Goal: Task Accomplishment & Management: Use online tool/utility

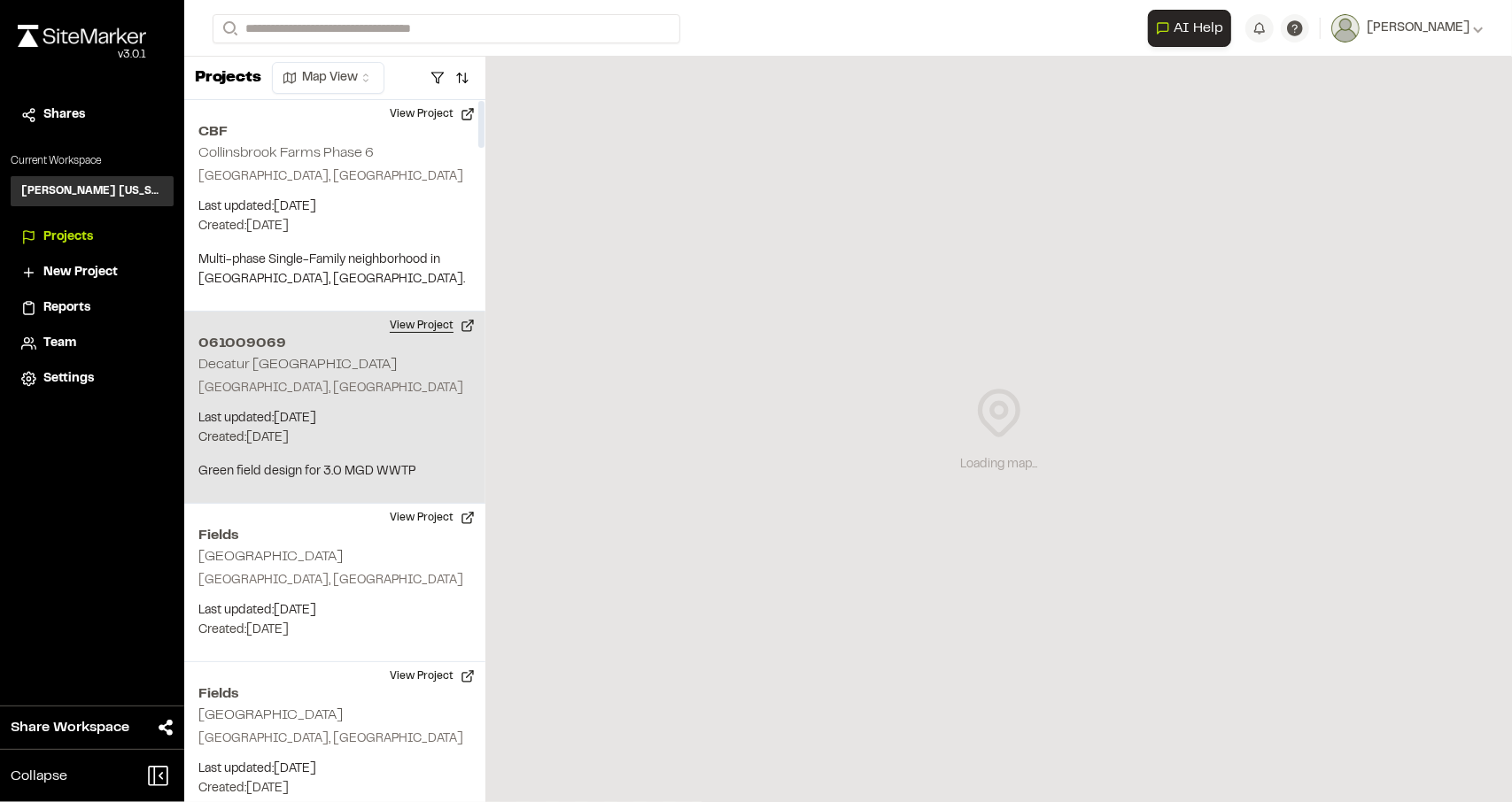
click at [461, 330] on button "View Project" at bounding box center [432, 326] width 106 height 29
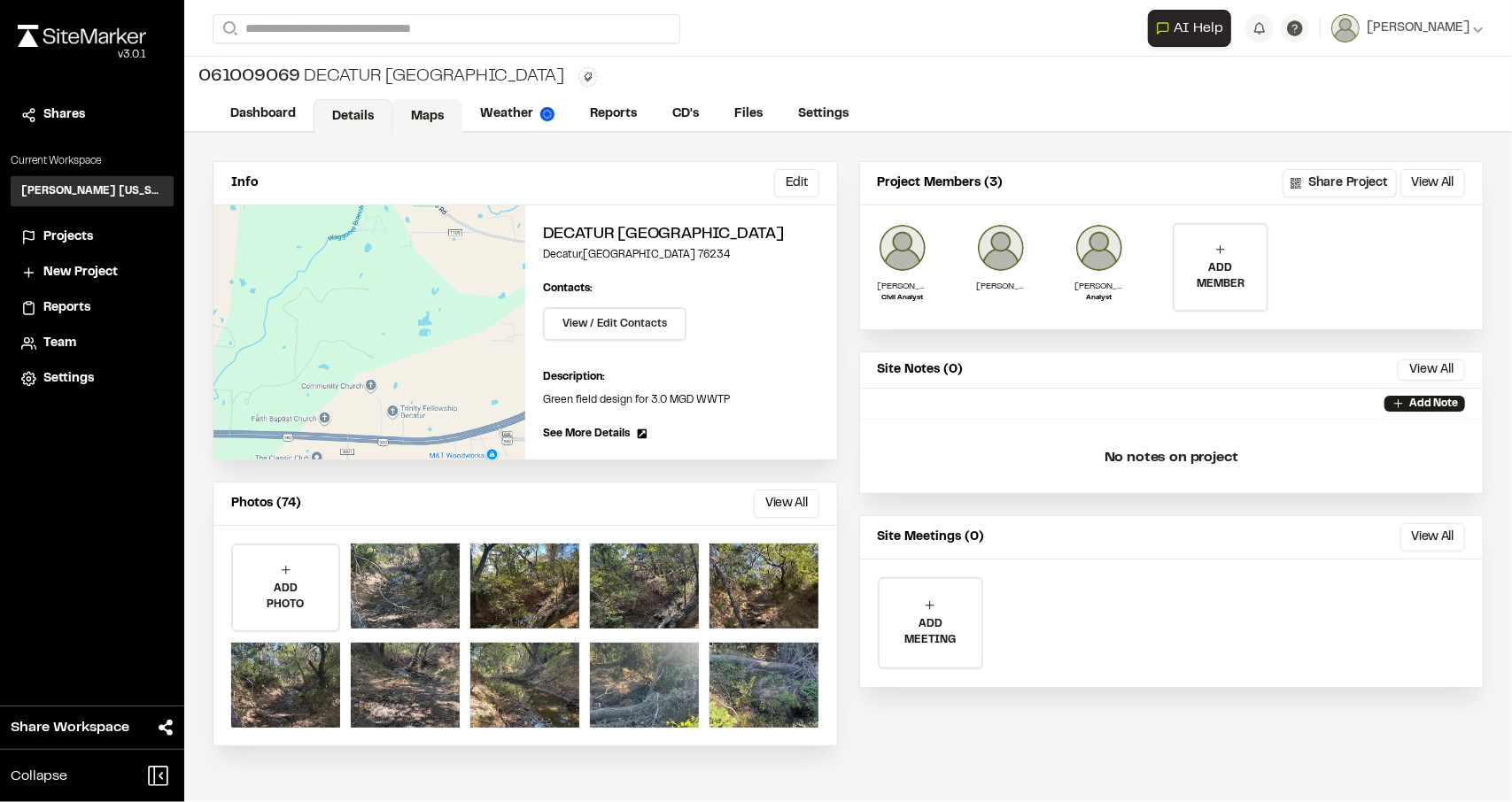
click at [438, 116] on link "Maps" at bounding box center [428, 116] width 70 height 33
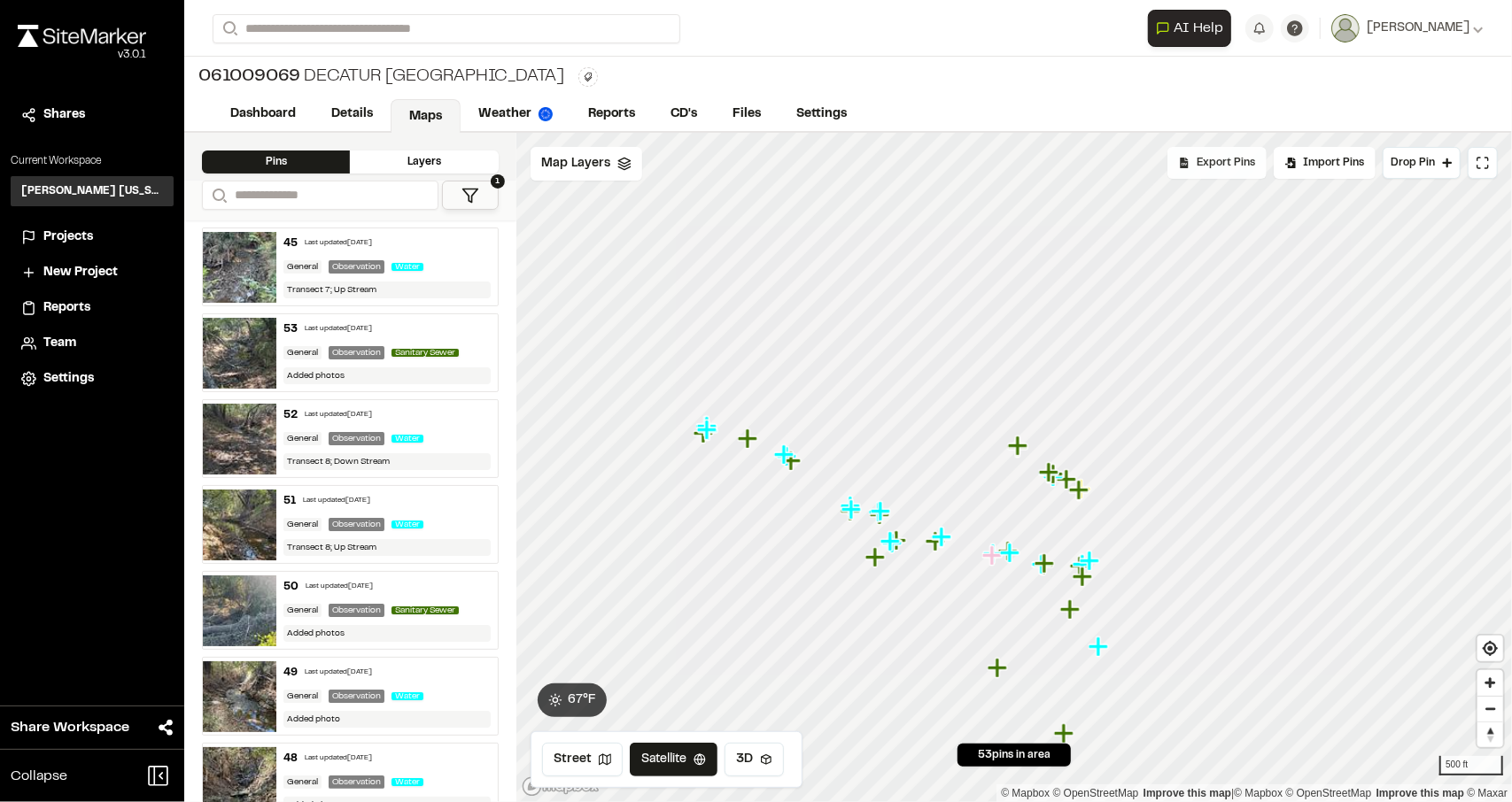
click at [1247, 171] on div "Export Pins" at bounding box center [1217, 163] width 99 height 31
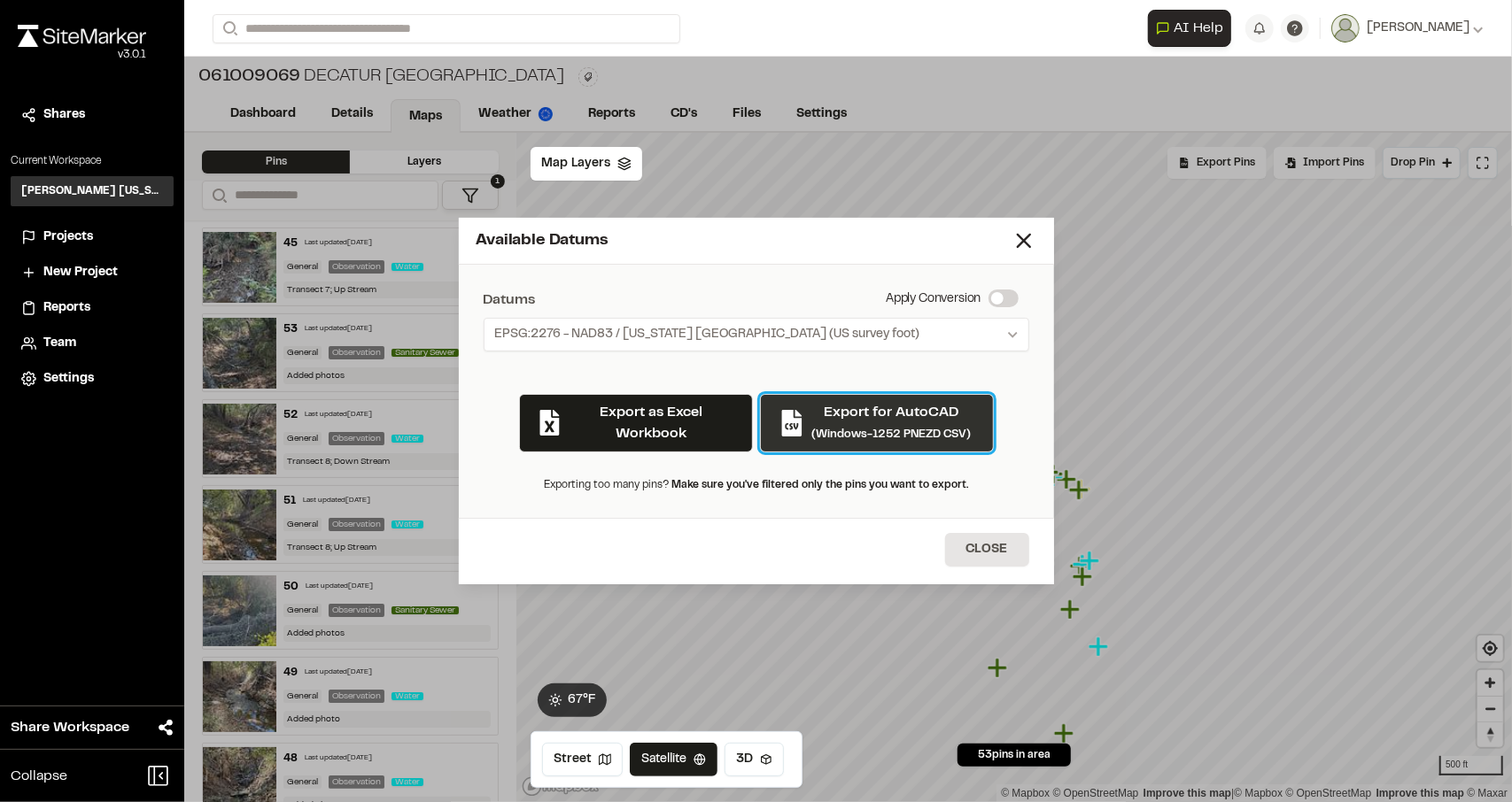
click at [814, 438] on small "(Windows-1252 PNEZD CSV)" at bounding box center [892, 434] width 159 height 10
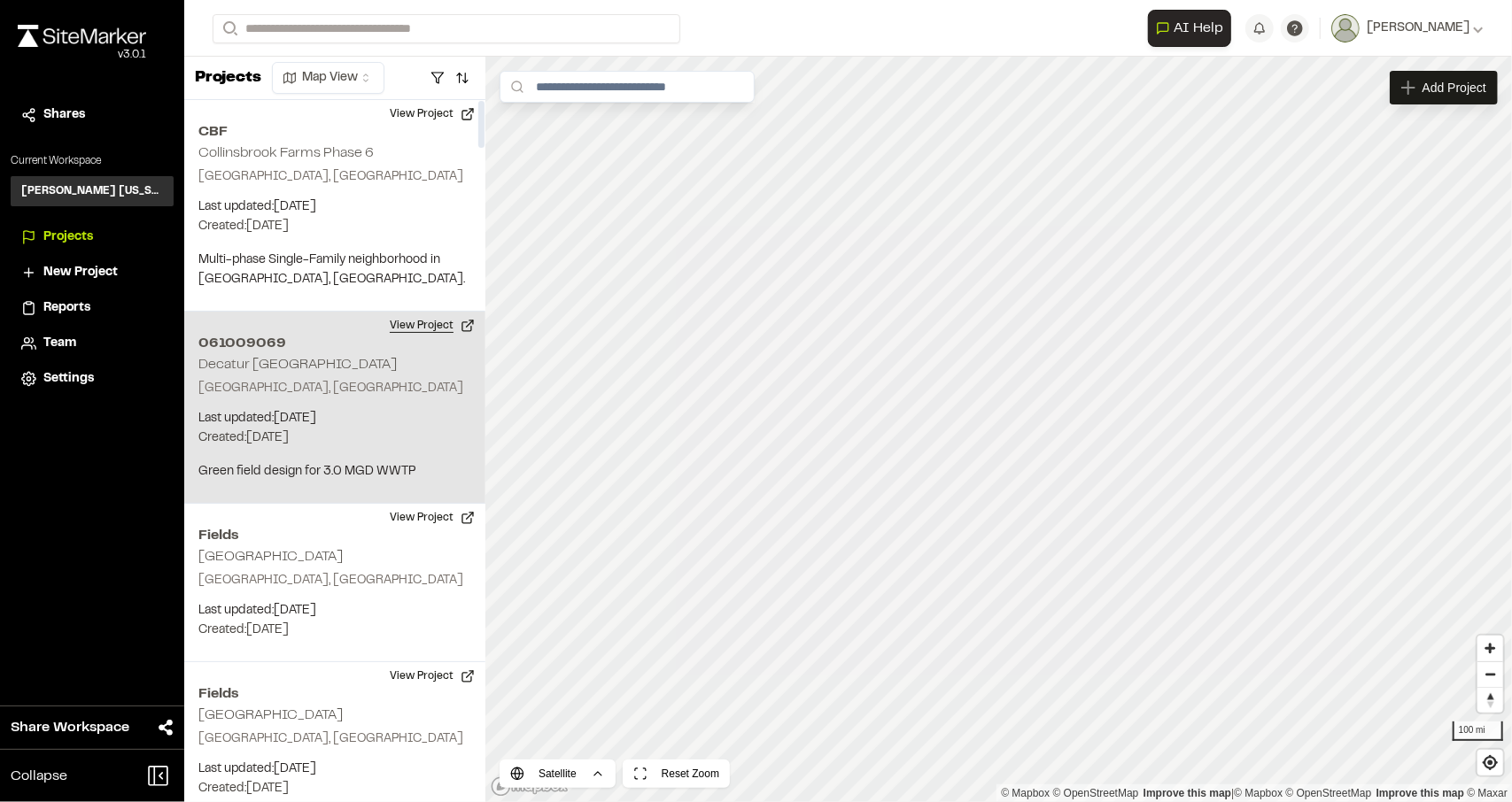
click at [450, 324] on button "View Project" at bounding box center [432, 326] width 106 height 29
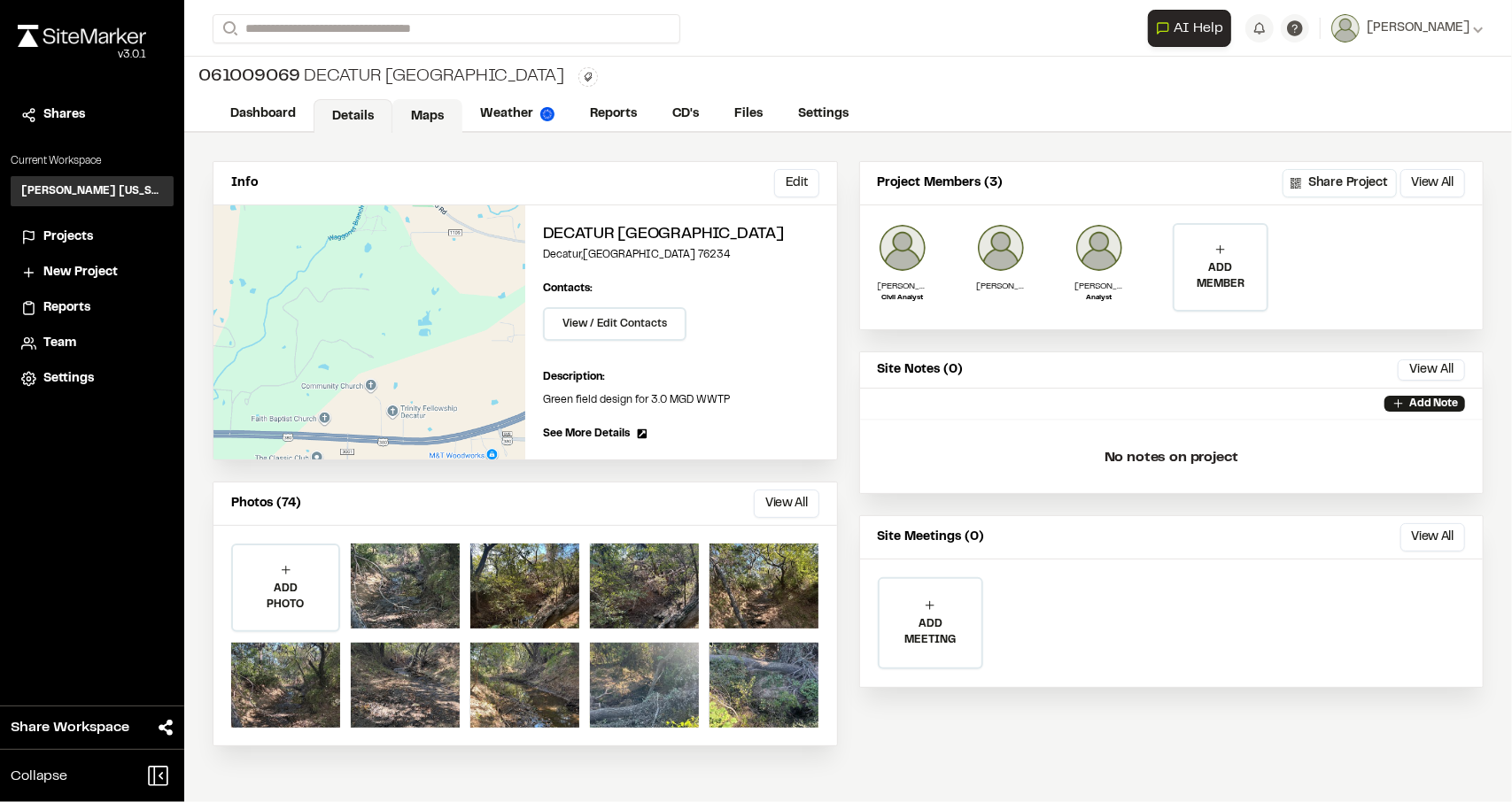
click at [415, 113] on link "Maps" at bounding box center [428, 116] width 70 height 33
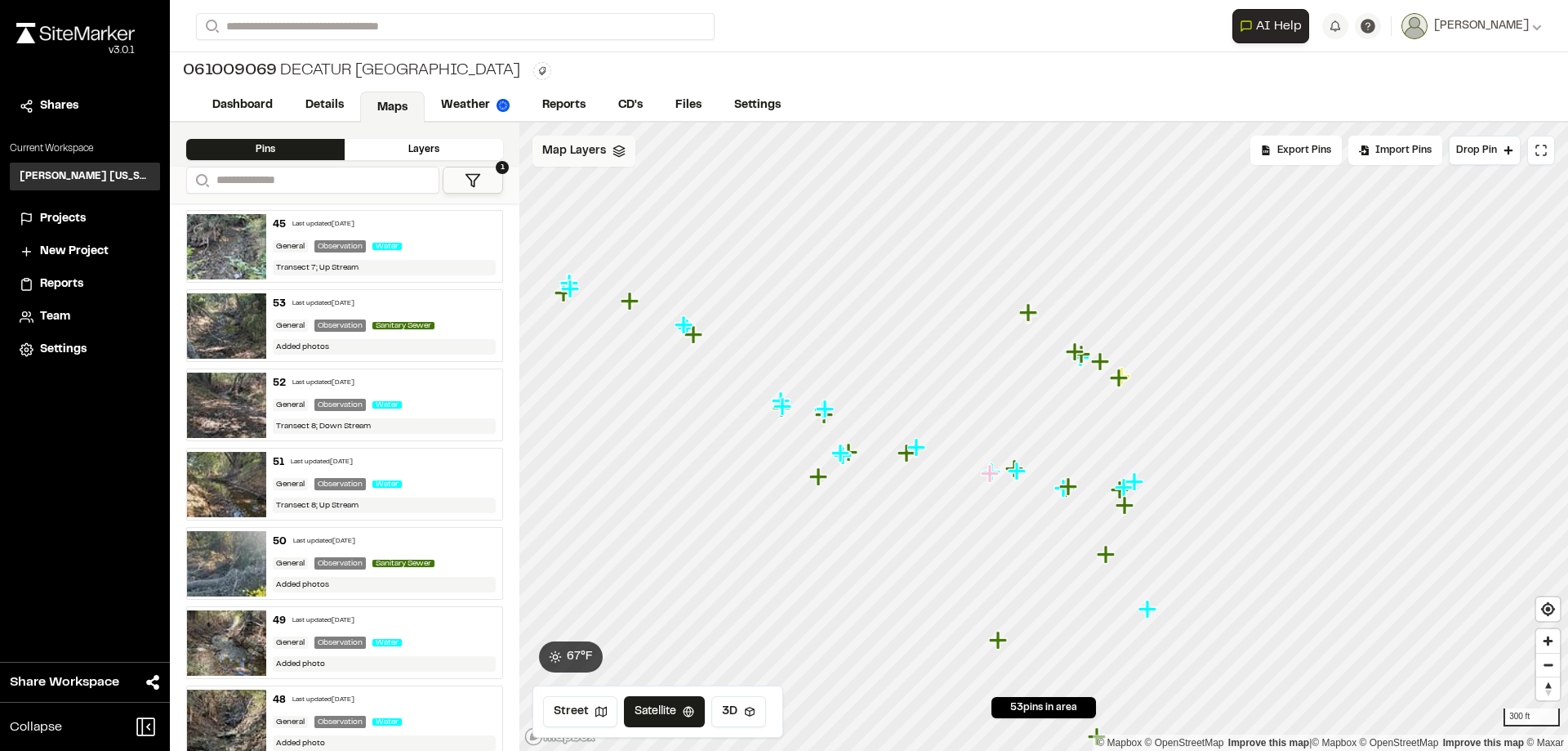
click at [618, 154] on icon at bounding box center [618, 150] width 13 height 13
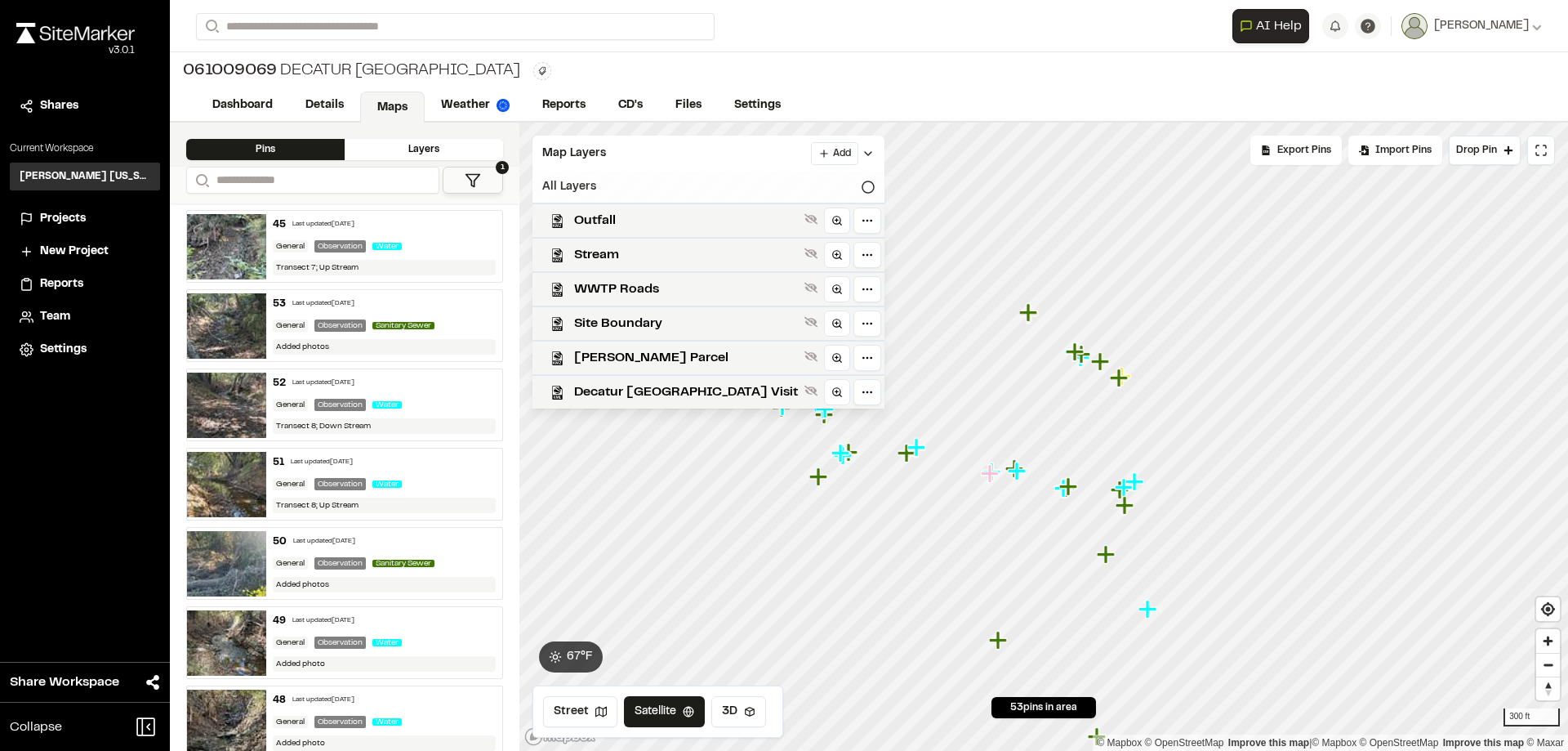
click at [862, 183] on icon at bounding box center [868, 187] width 13 height 13
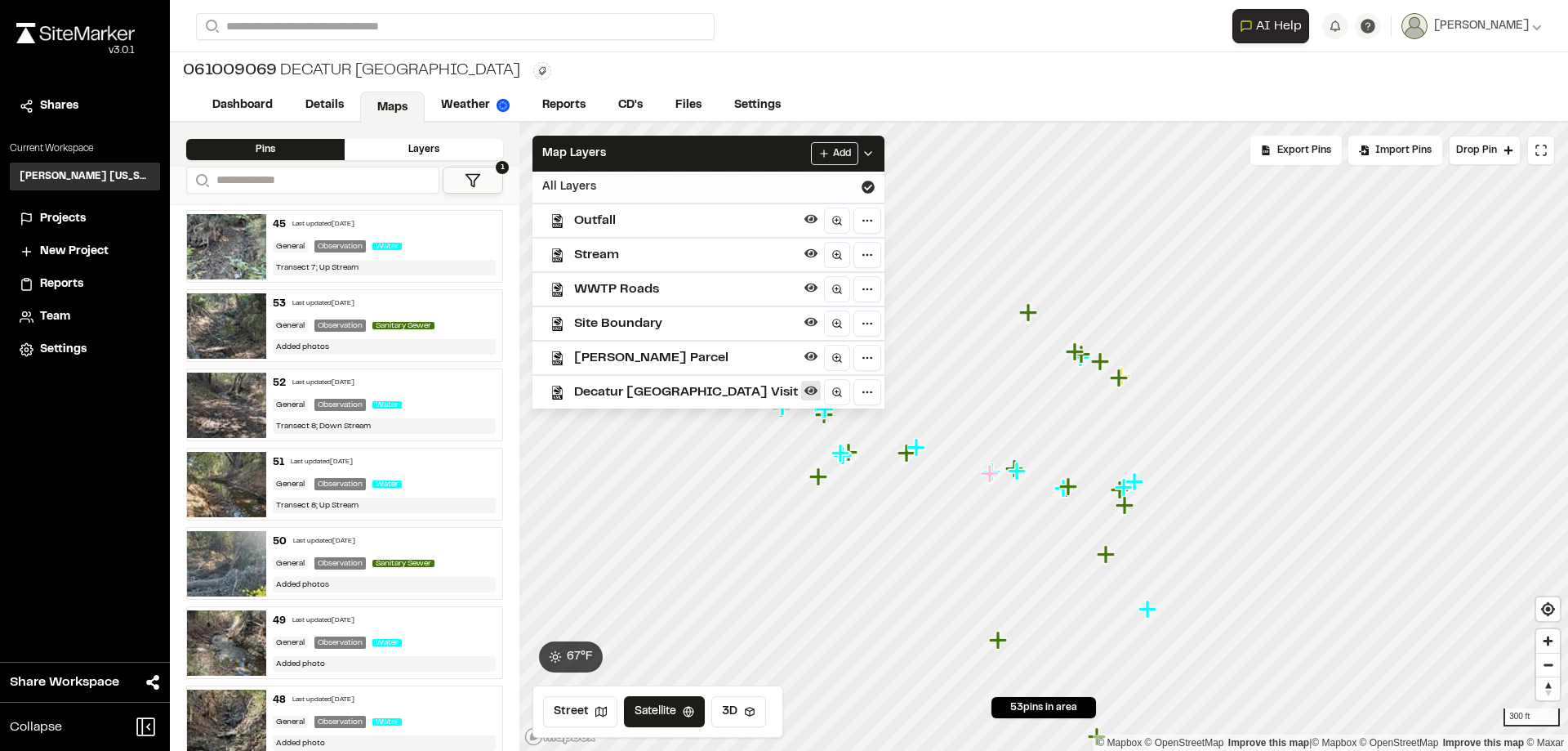
click at [804, 396] on icon at bounding box center [810, 390] width 13 height 13
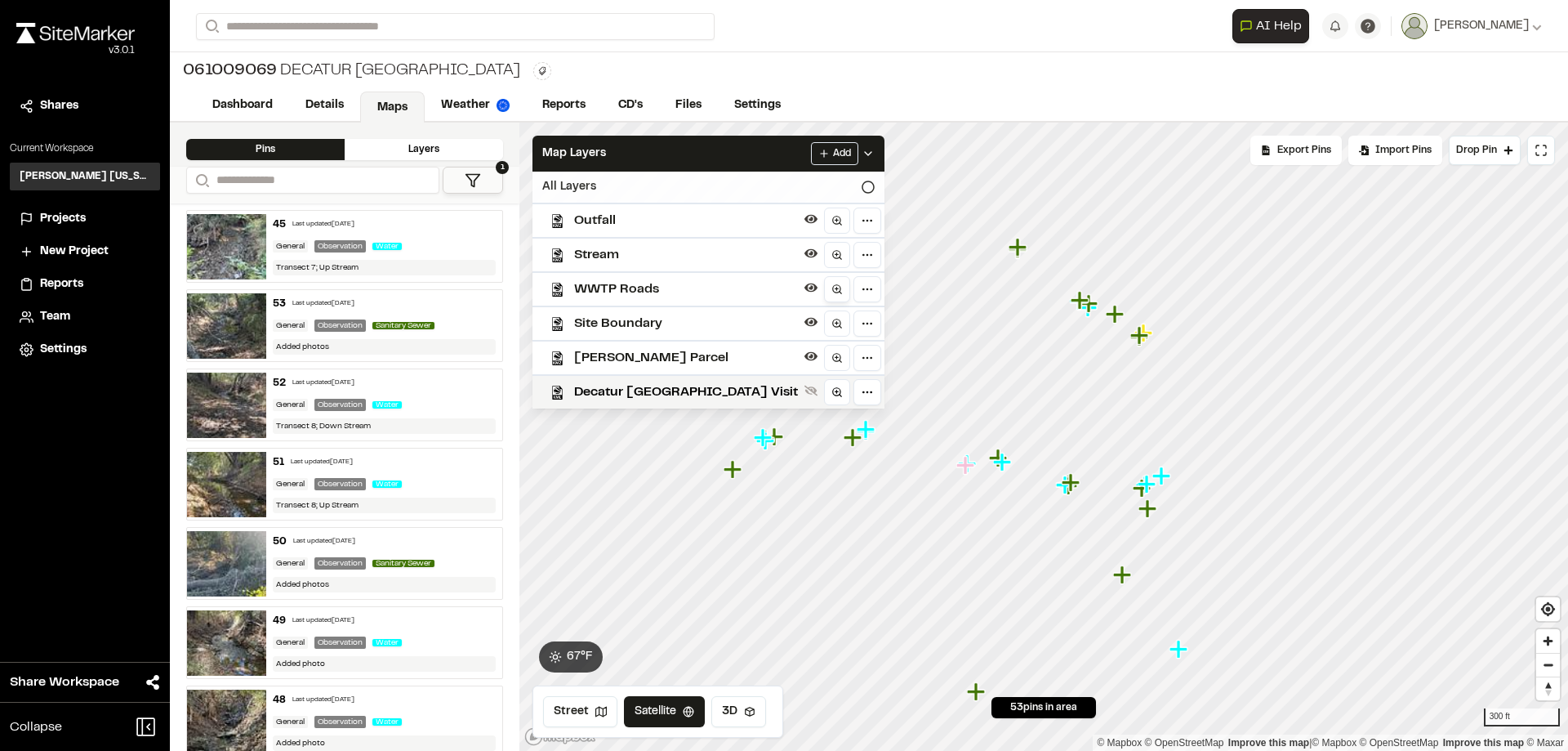
click at [832, 288] on icon at bounding box center [837, 288] width 11 height 11
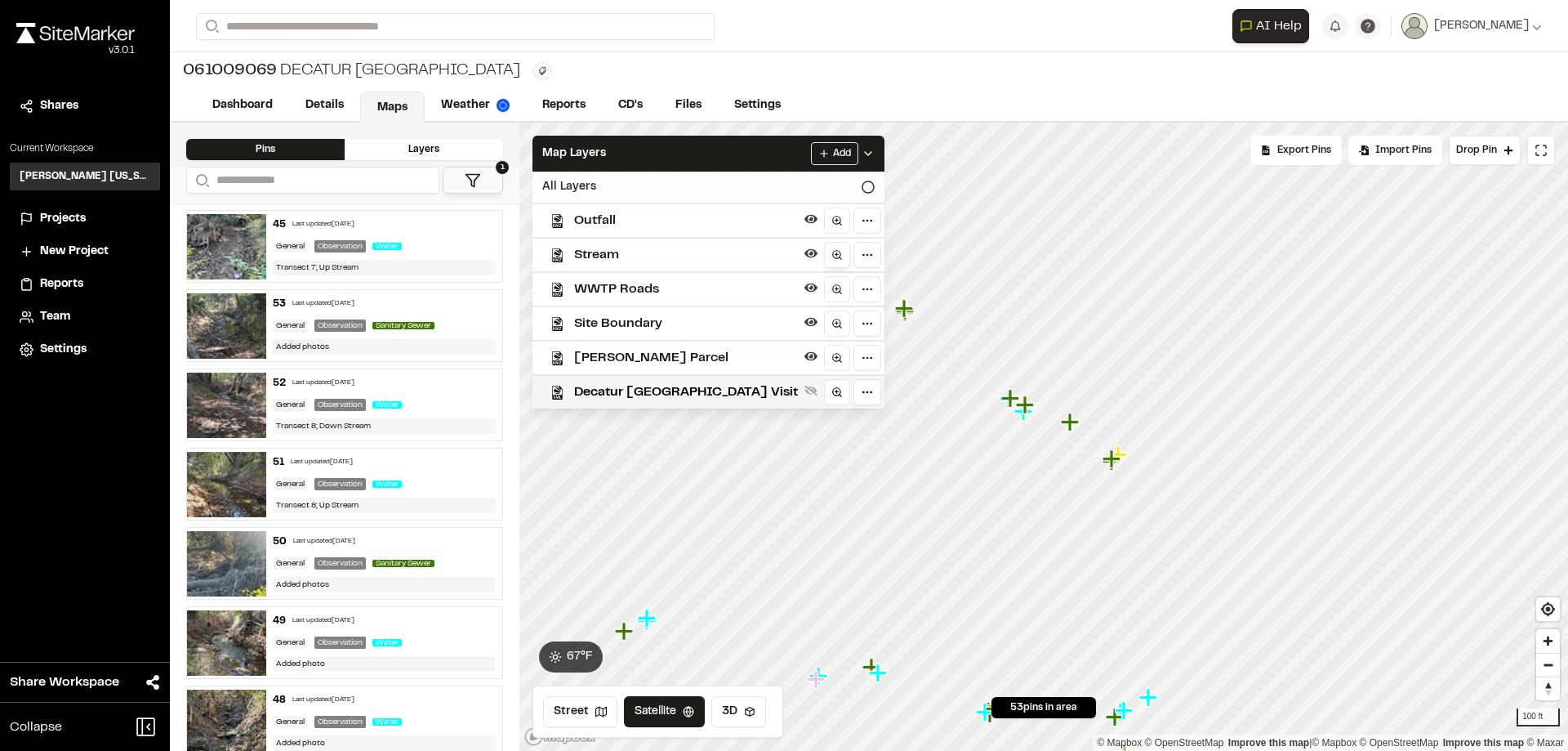
click at [832, 255] on icon at bounding box center [837, 254] width 11 height 11
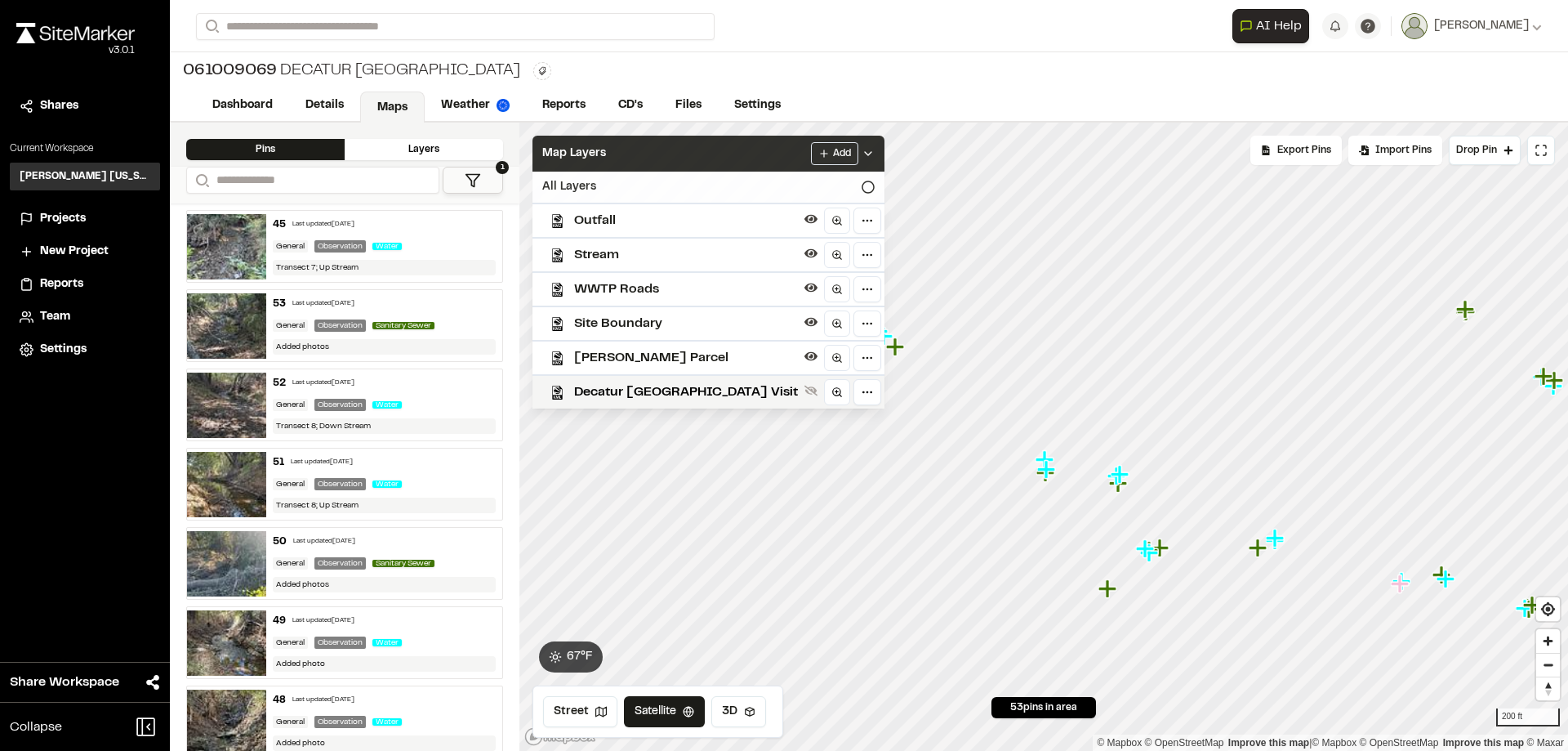
click at [584, 143] on div "Map Layers Add" at bounding box center [708, 154] width 352 height 36
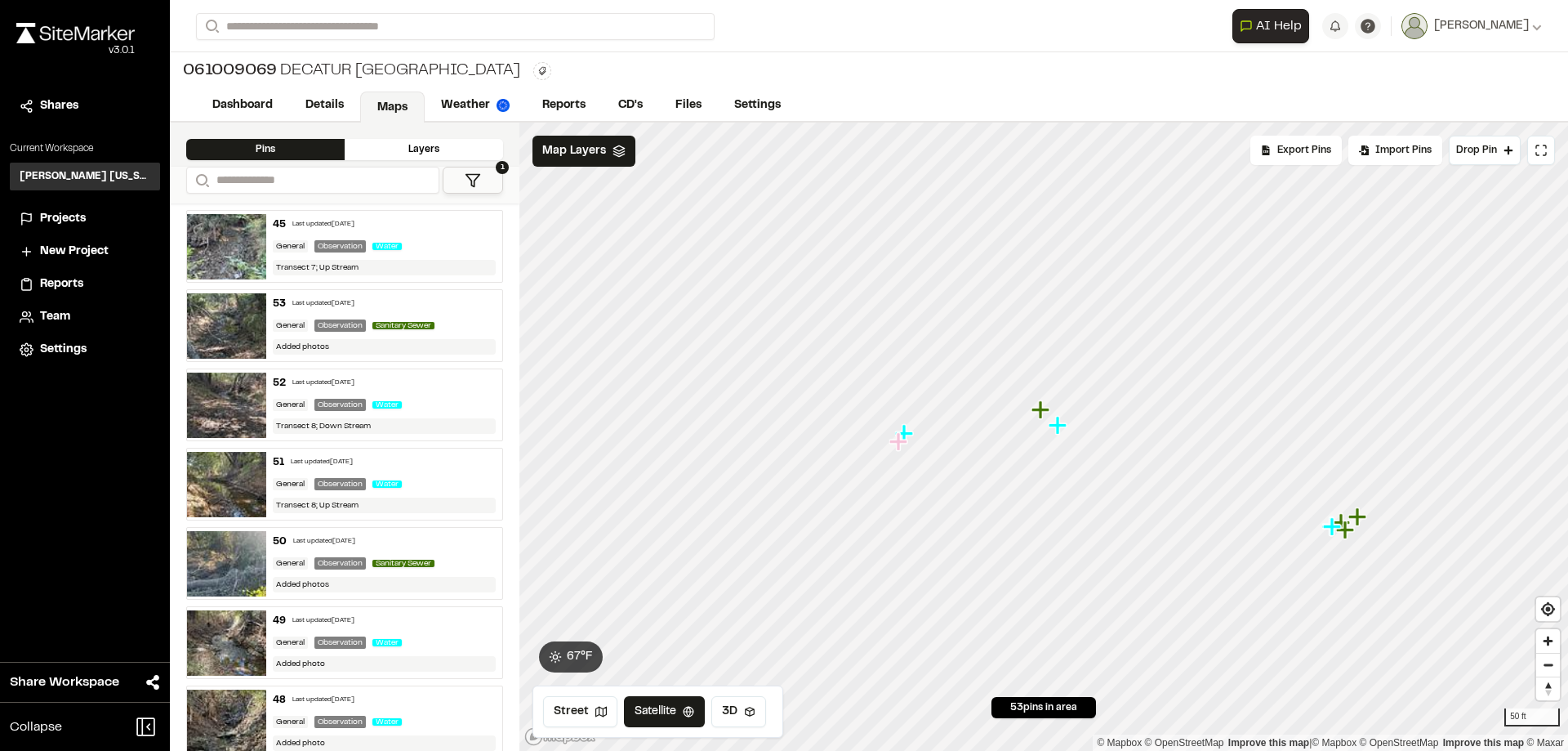
click at [1065, 427] on icon "Map marker" at bounding box center [1057, 424] width 18 height 18
click at [1009, 504] on icon "Map marker" at bounding box center [1007, 502] width 18 height 18
click at [1074, 391] on icon "Map marker" at bounding box center [1073, 392] width 18 height 18
click at [1014, 483] on icon "Map marker" at bounding box center [1013, 480] width 21 height 21
click at [1257, 436] on icon "Map marker" at bounding box center [1251, 434] width 21 height 21
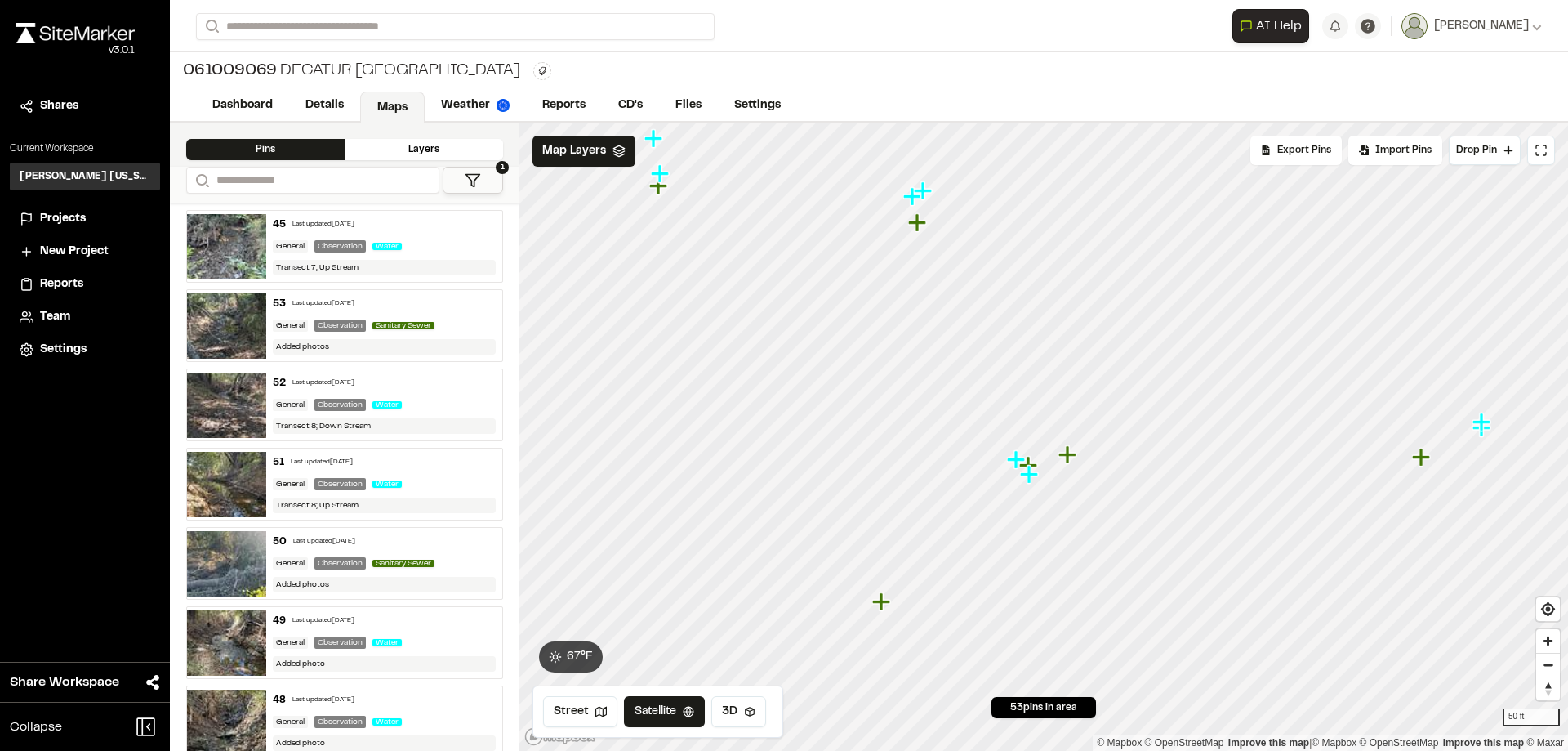
click at [1029, 478] on icon "Map marker" at bounding box center [1029, 474] width 18 height 18
click at [961, 376] on icon "Map marker" at bounding box center [956, 374] width 21 height 21
click at [910, 385] on icon "Map marker" at bounding box center [909, 384] width 18 height 18
click at [224, 106] on link "Dashboard" at bounding box center [243, 107] width 95 height 31
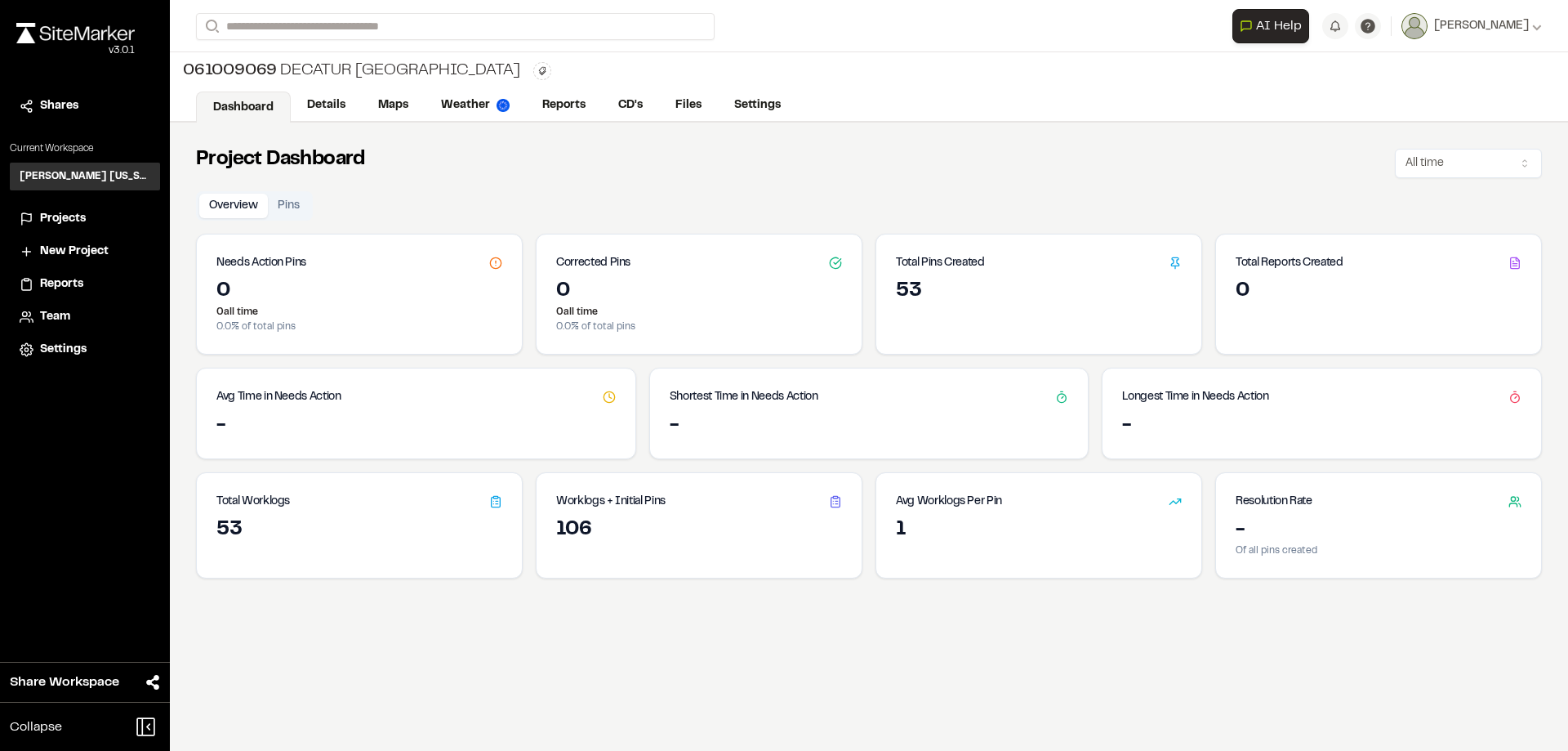
click at [968, 288] on div "53" at bounding box center [1038, 292] width 286 height 26
click at [403, 110] on link "Maps" at bounding box center [394, 107] width 65 height 31
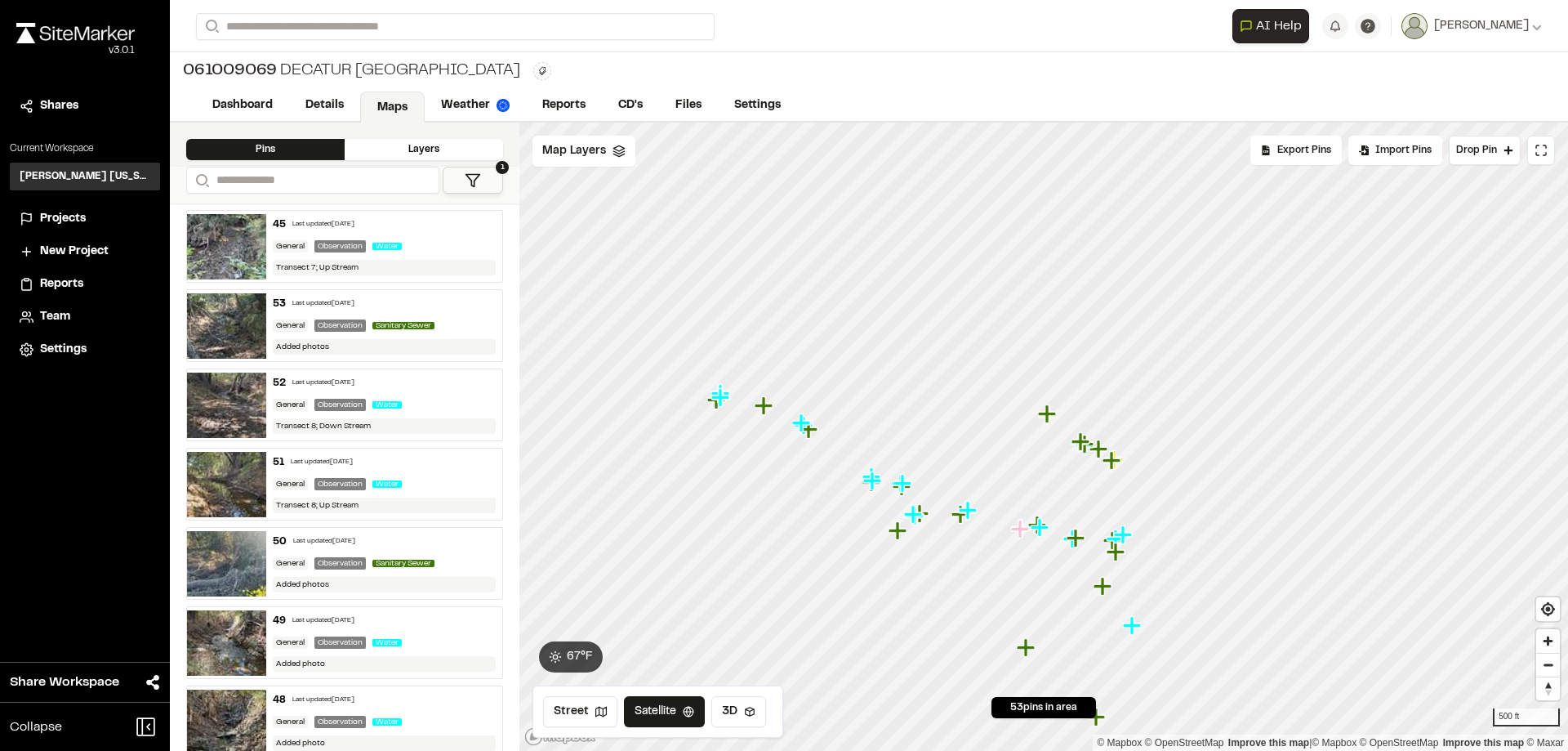
click at [264, 90] on link "Dashboard" at bounding box center [242, 105] width 93 height 31
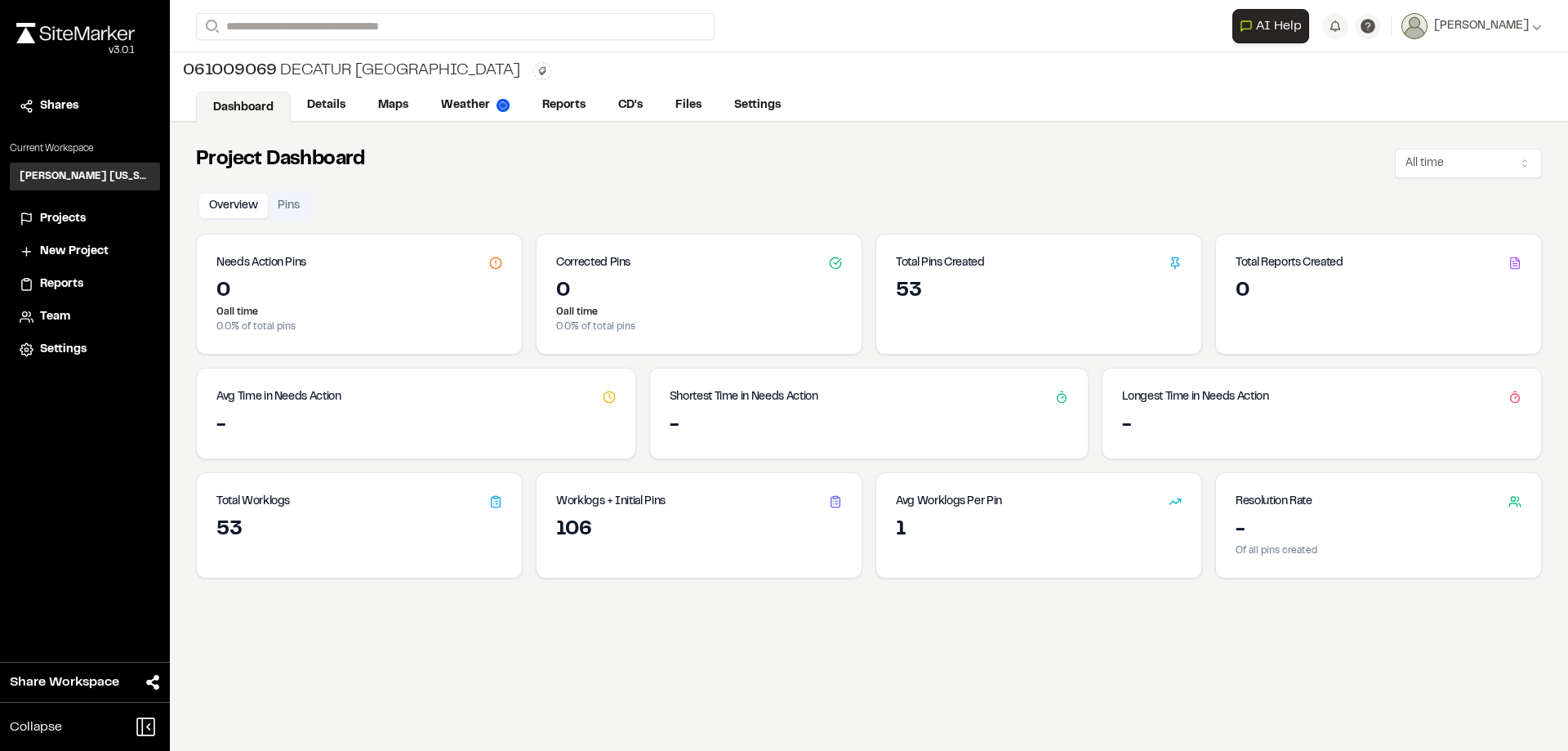
click at [292, 197] on button "Pins" at bounding box center [288, 206] width 42 height 25
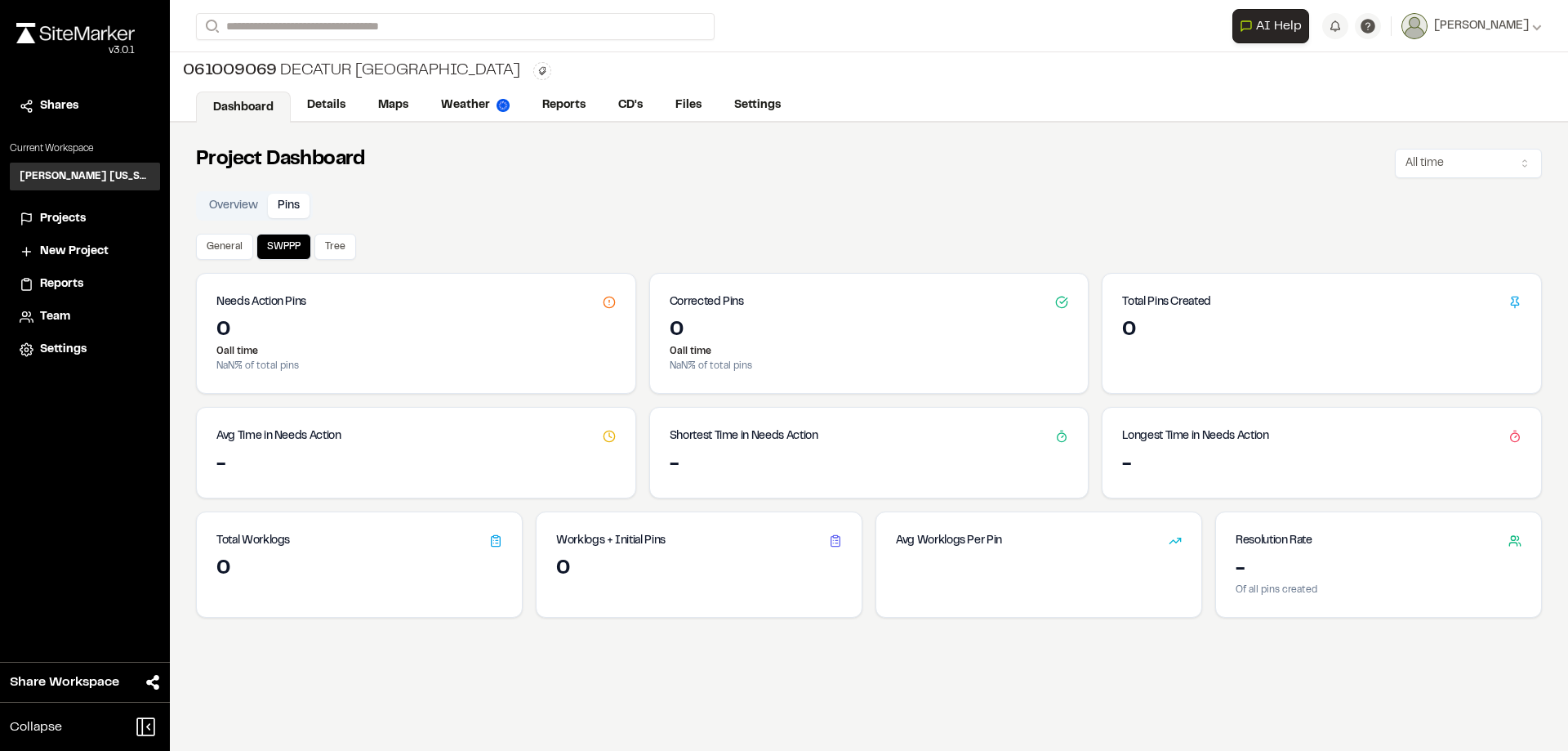
click at [442, 354] on p "0 all time" at bounding box center [416, 351] width 399 height 15
click at [214, 249] on button "General" at bounding box center [224, 247] width 57 height 26
click at [811, 311] on div "Corrected Pins" at bounding box center [869, 296] width 438 height 44
click at [1069, 334] on div "0 0 all time 0.0 % of total pins" at bounding box center [869, 355] width 438 height 75
drag, startPoint x: 1321, startPoint y: 329, endPoint x: 1445, endPoint y: 322, distance: 124.2
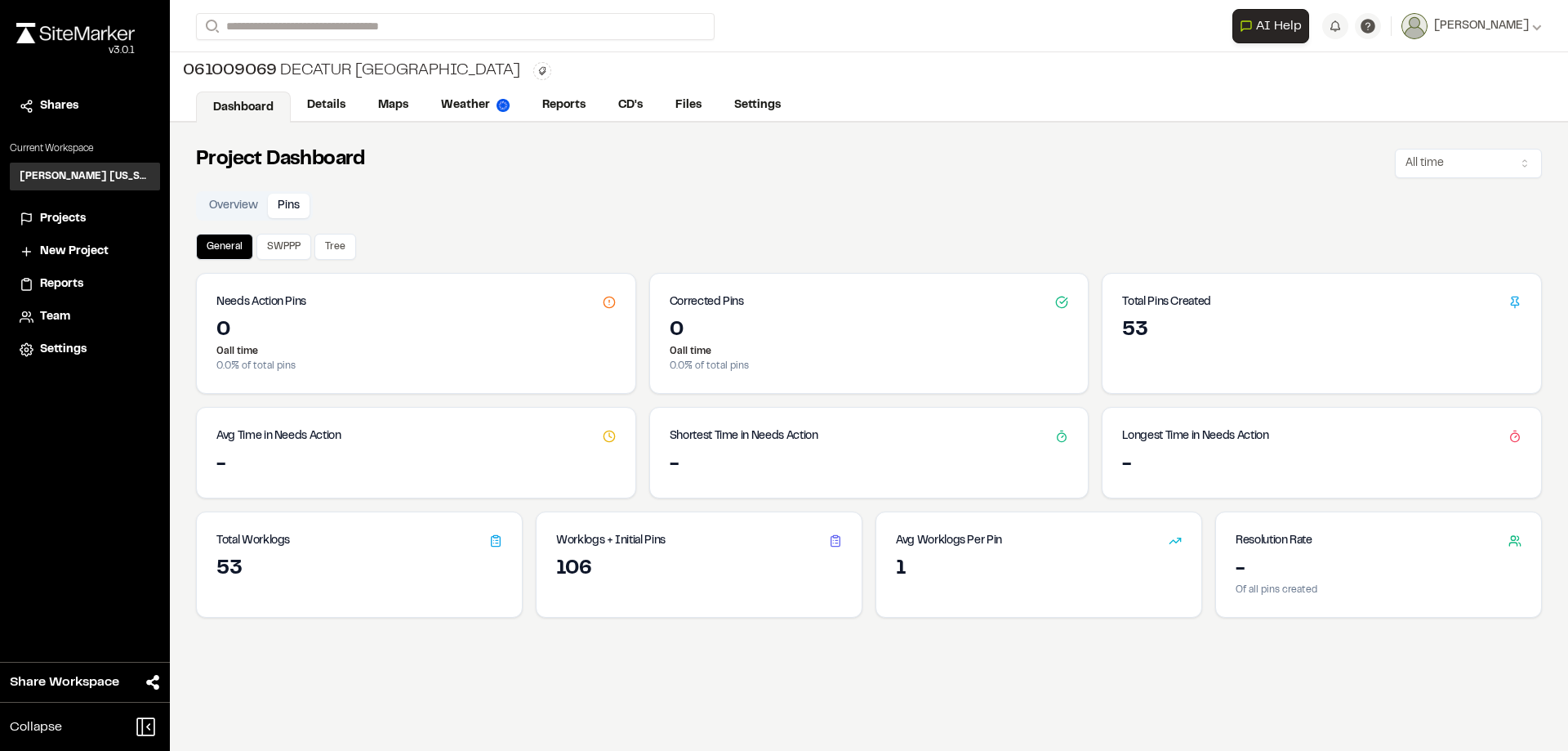
click at [1321, 329] on div "53" at bounding box center [1322, 330] width 399 height 26
click at [1393, 298] on icon at bounding box center [1514, 302] width 13 height 13
click at [1393, 340] on div "53" at bounding box center [1322, 330] width 399 height 26
click at [1336, 371] on div "Total Pins Created 53" at bounding box center [1322, 334] width 440 height 121
click at [336, 112] on link "Details" at bounding box center [327, 107] width 73 height 31
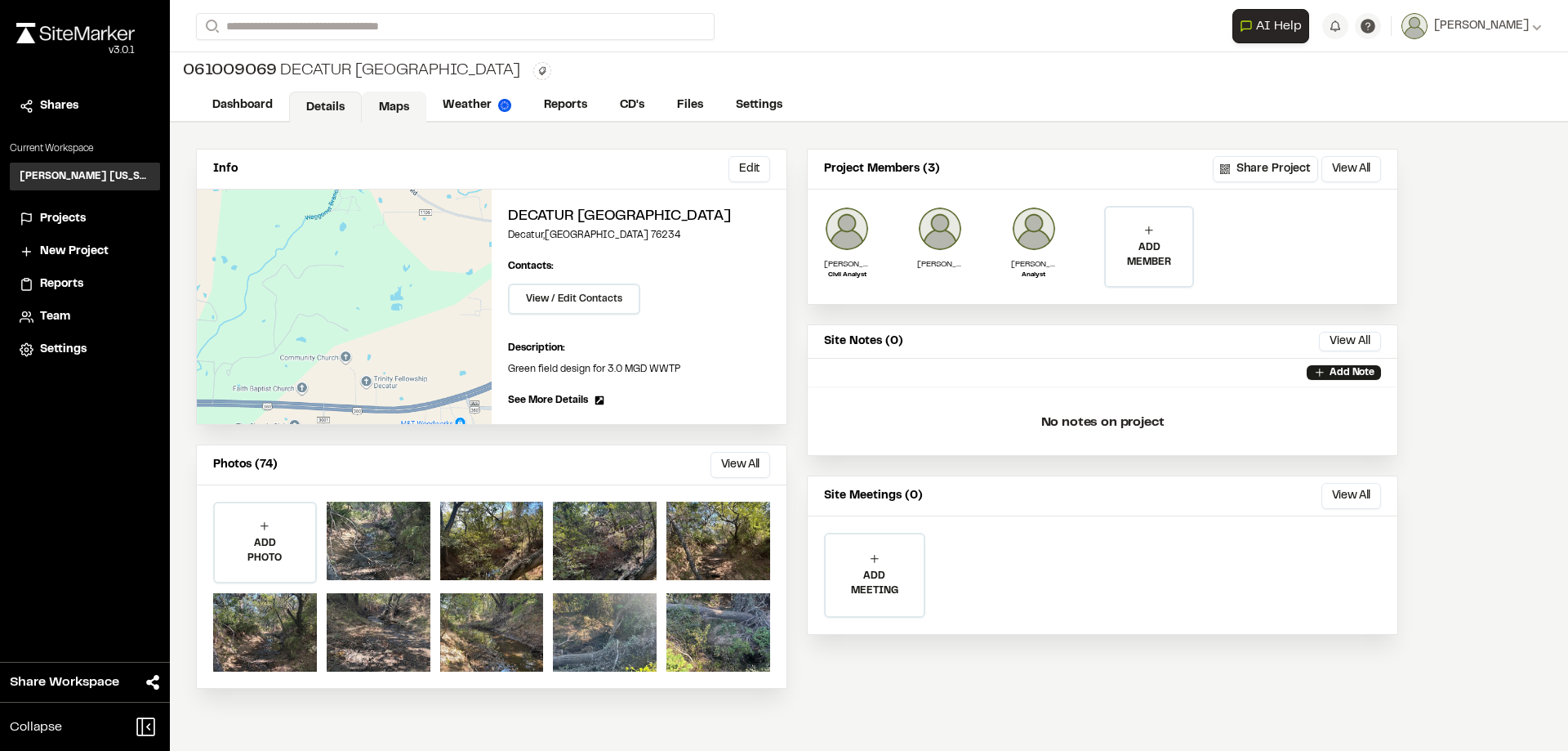
click at [405, 110] on link "Maps" at bounding box center [394, 107] width 65 height 31
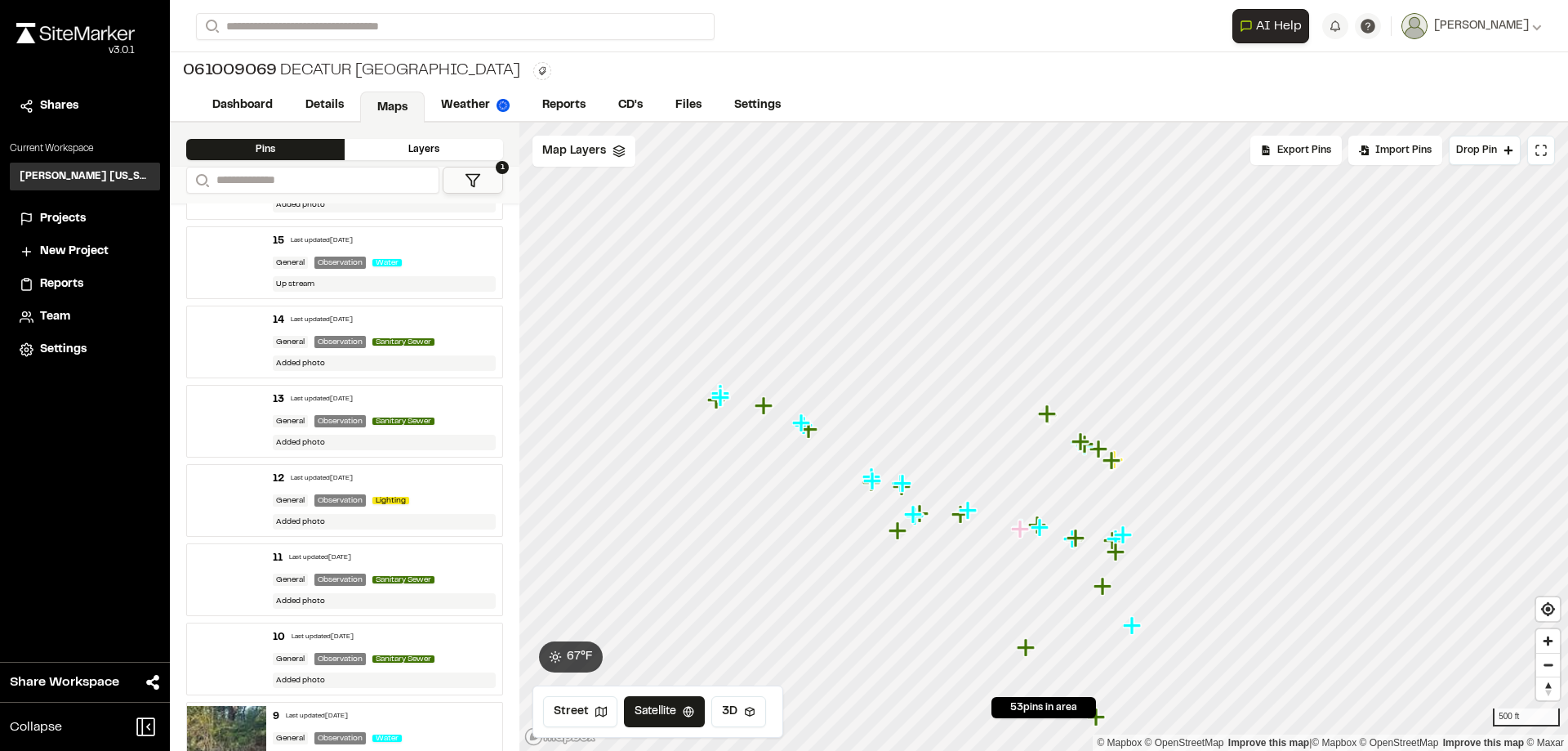
scroll to position [3665, 0]
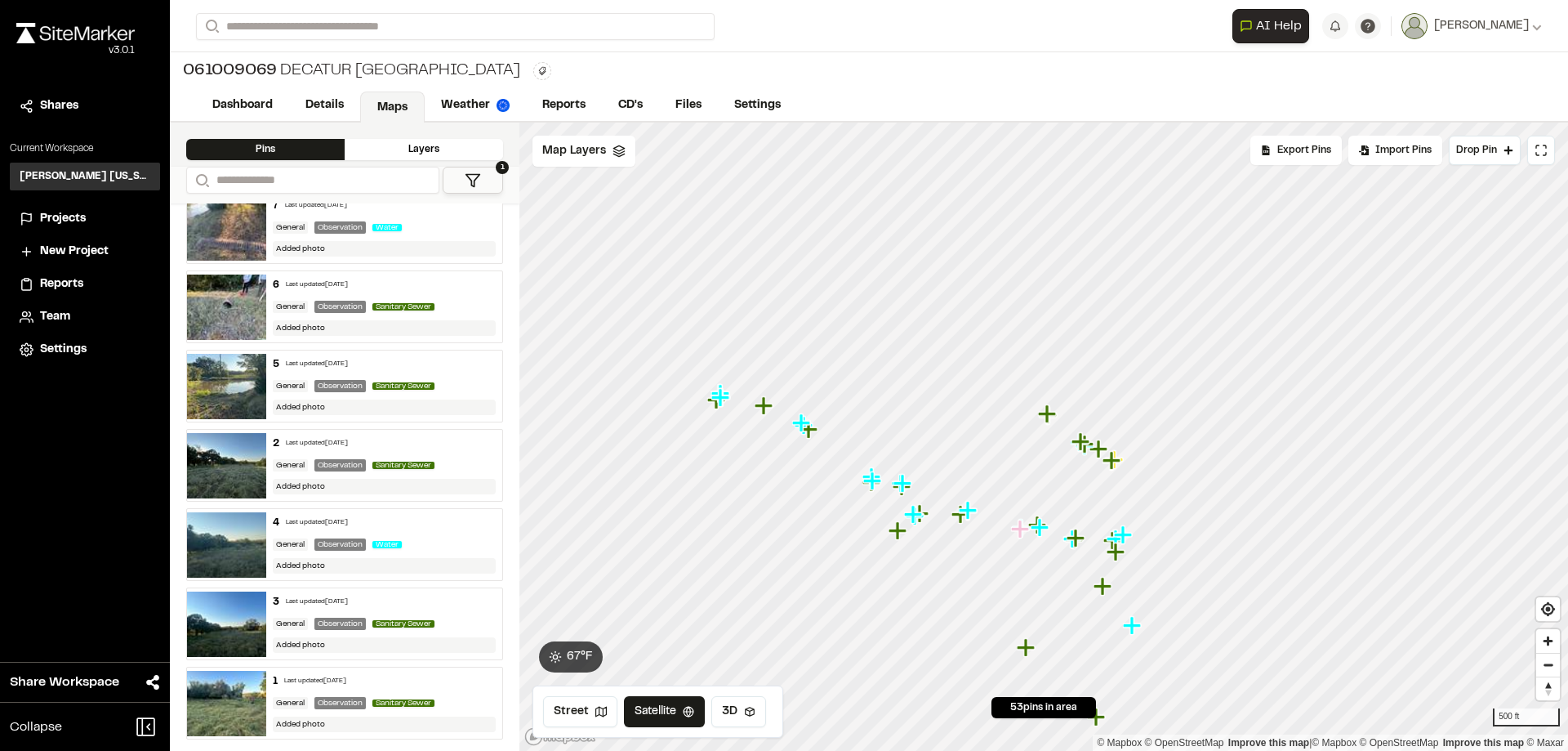
click at [240, 703] on img at bounding box center [226, 703] width 79 height 66
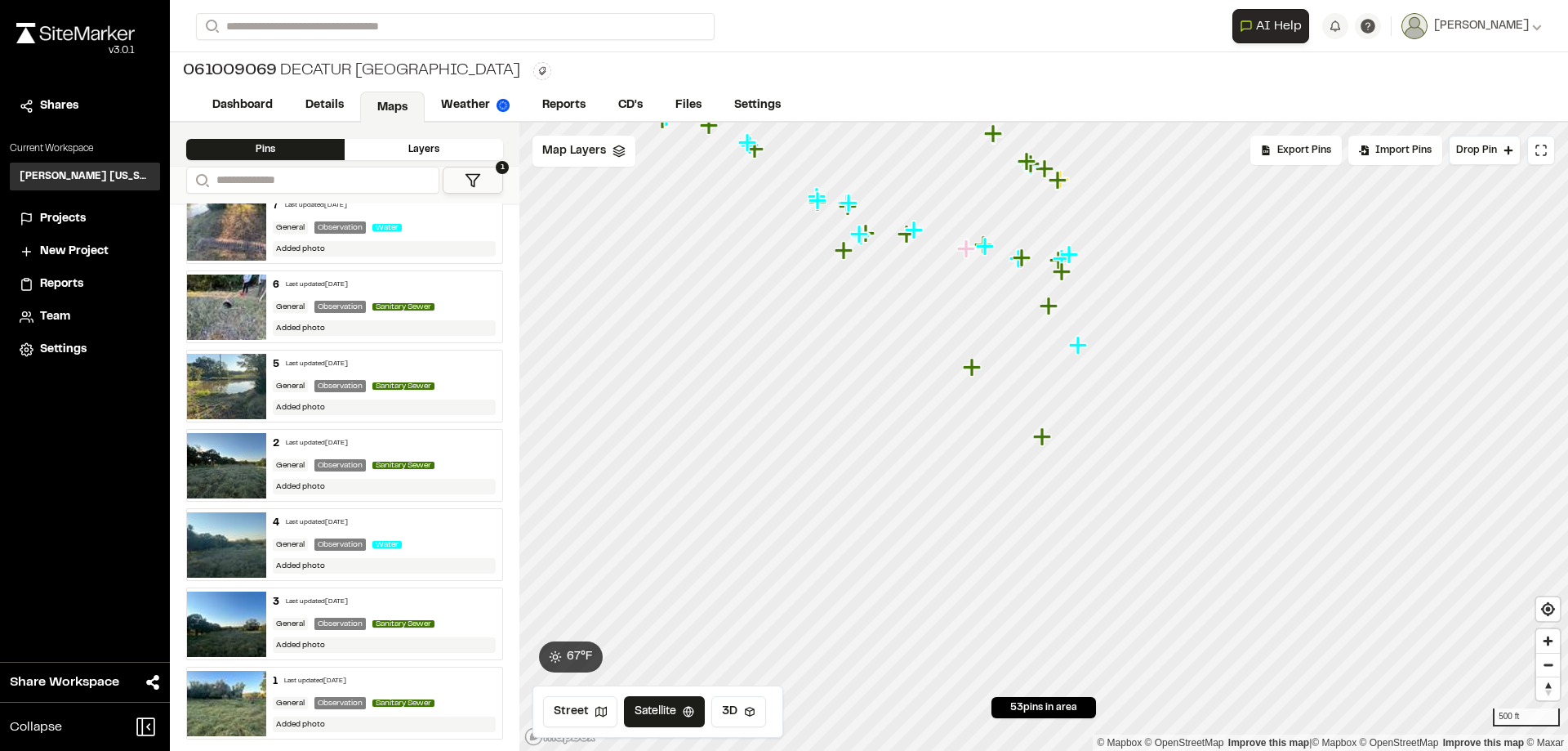
click at [237, 608] on img at bounding box center [226, 624] width 79 height 66
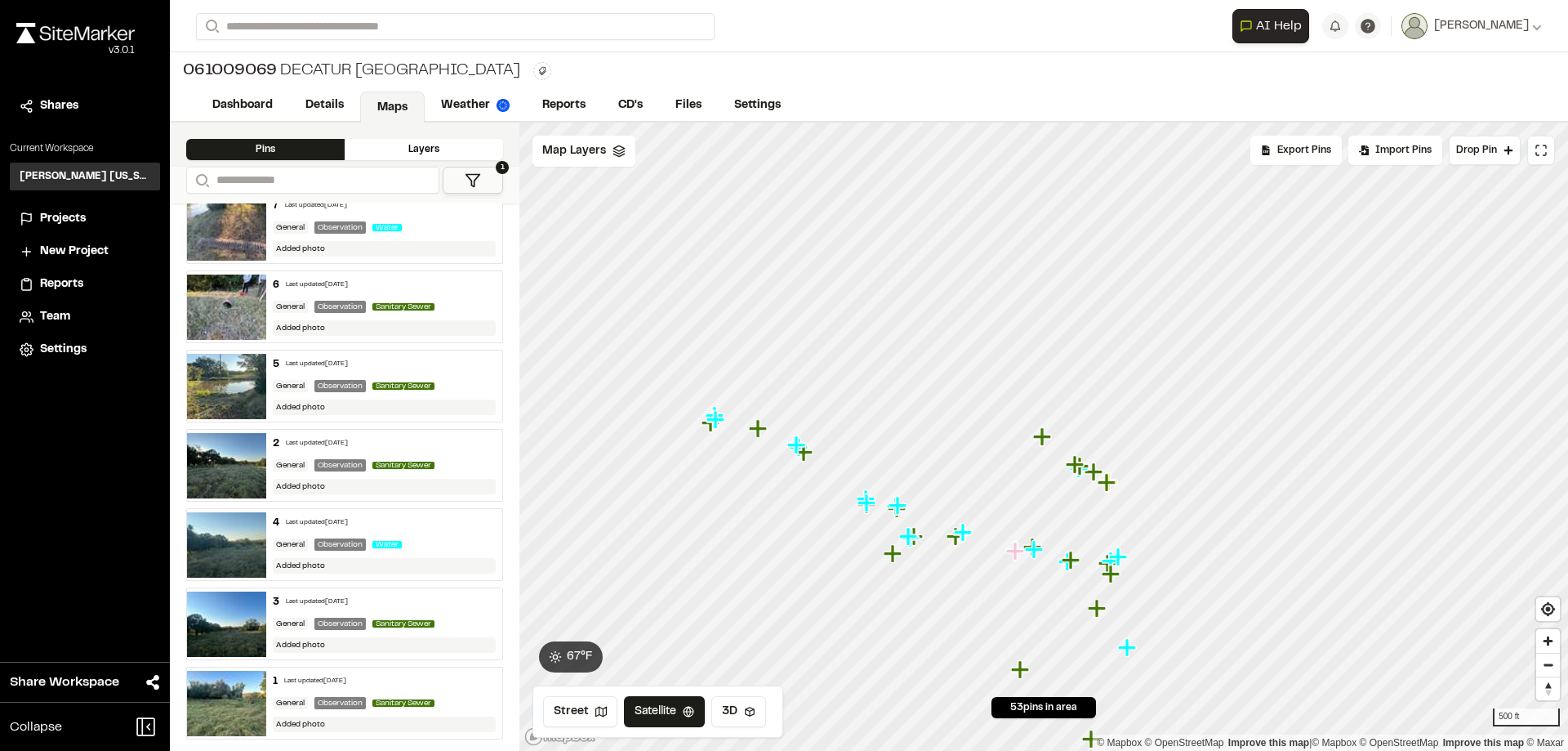
click at [245, 394] on img at bounding box center [226, 387] width 79 height 66
click at [227, 240] on img at bounding box center [226, 228] width 79 height 66
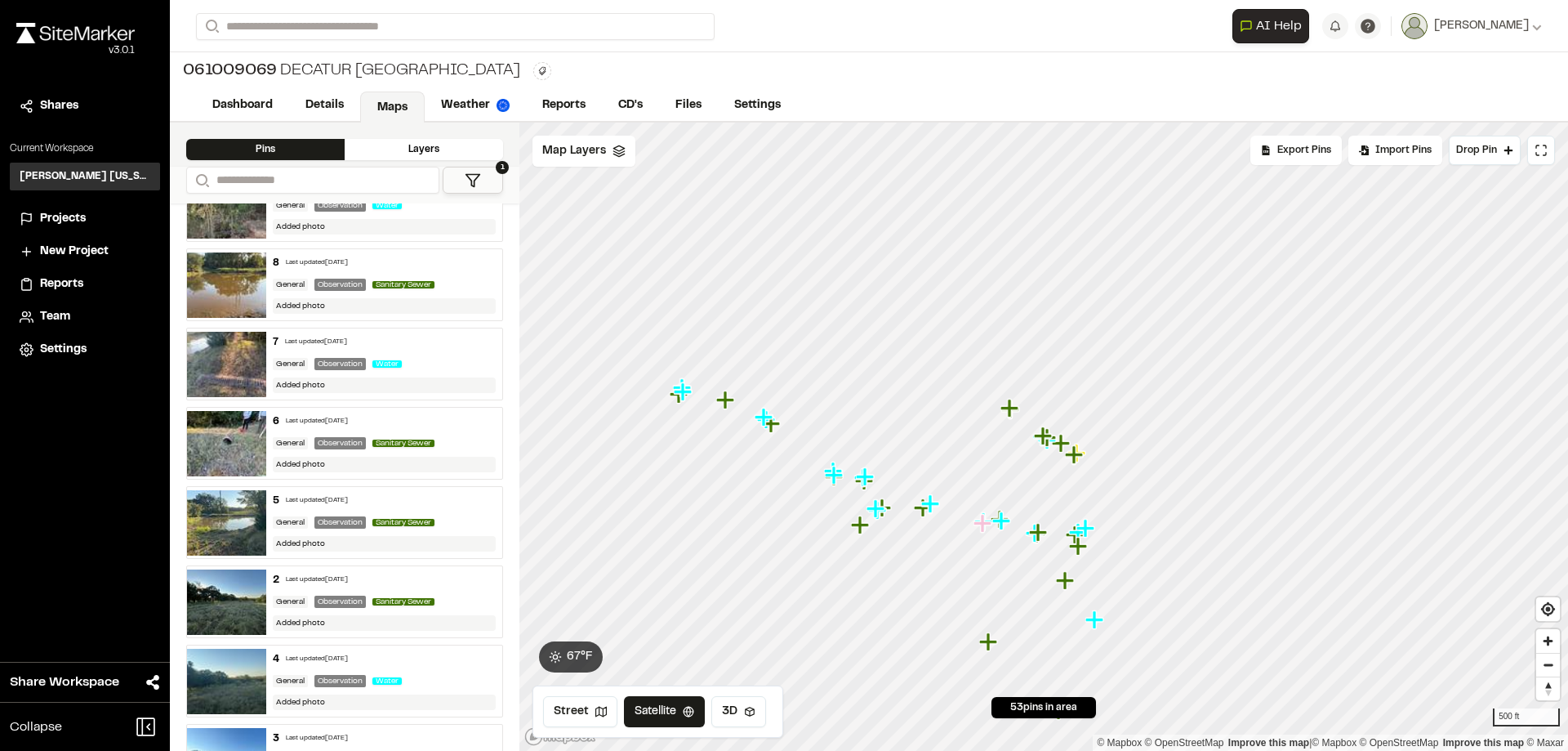
scroll to position [3392, 0]
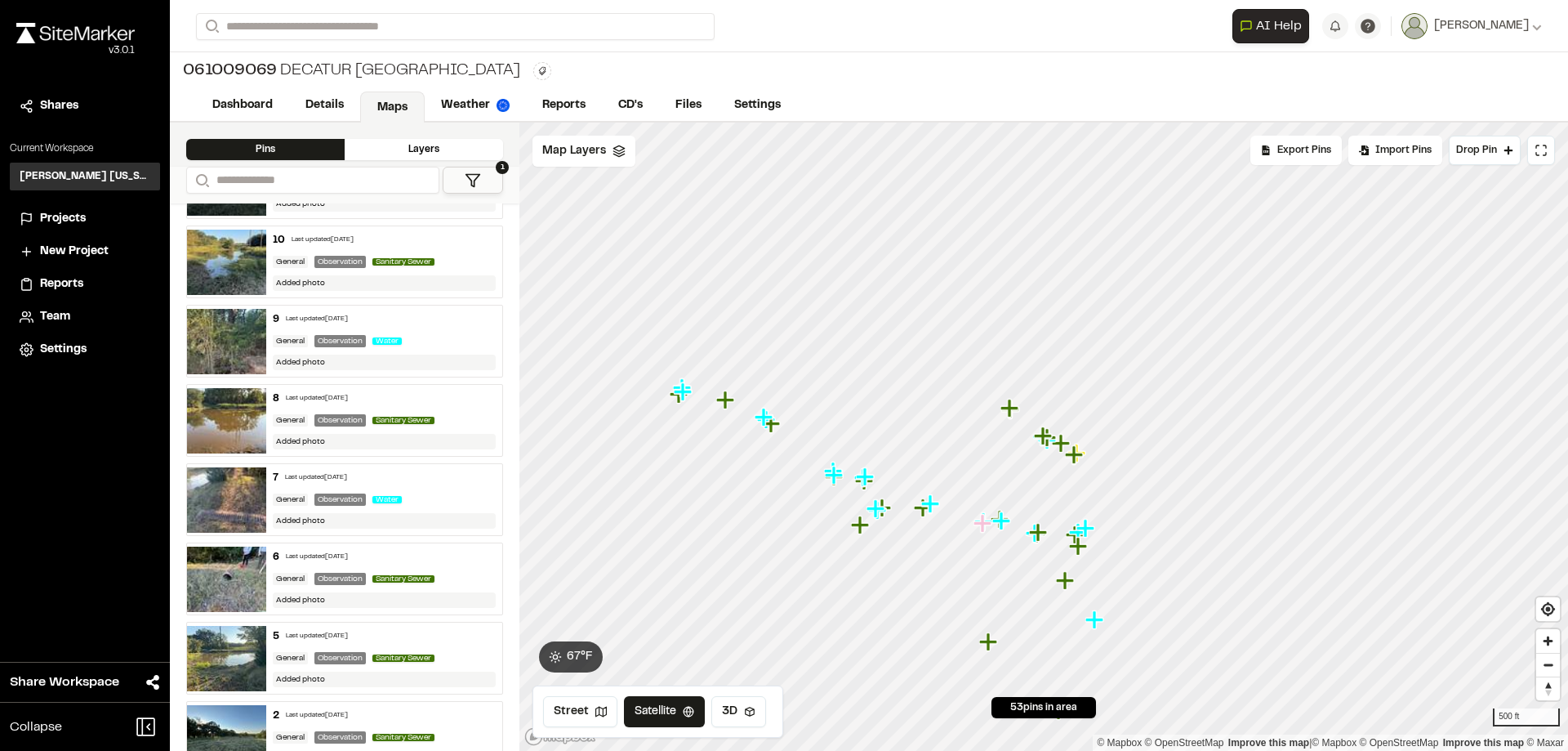
click at [243, 403] on img at bounding box center [226, 421] width 79 height 66
click at [241, 335] on img at bounding box center [226, 341] width 79 height 66
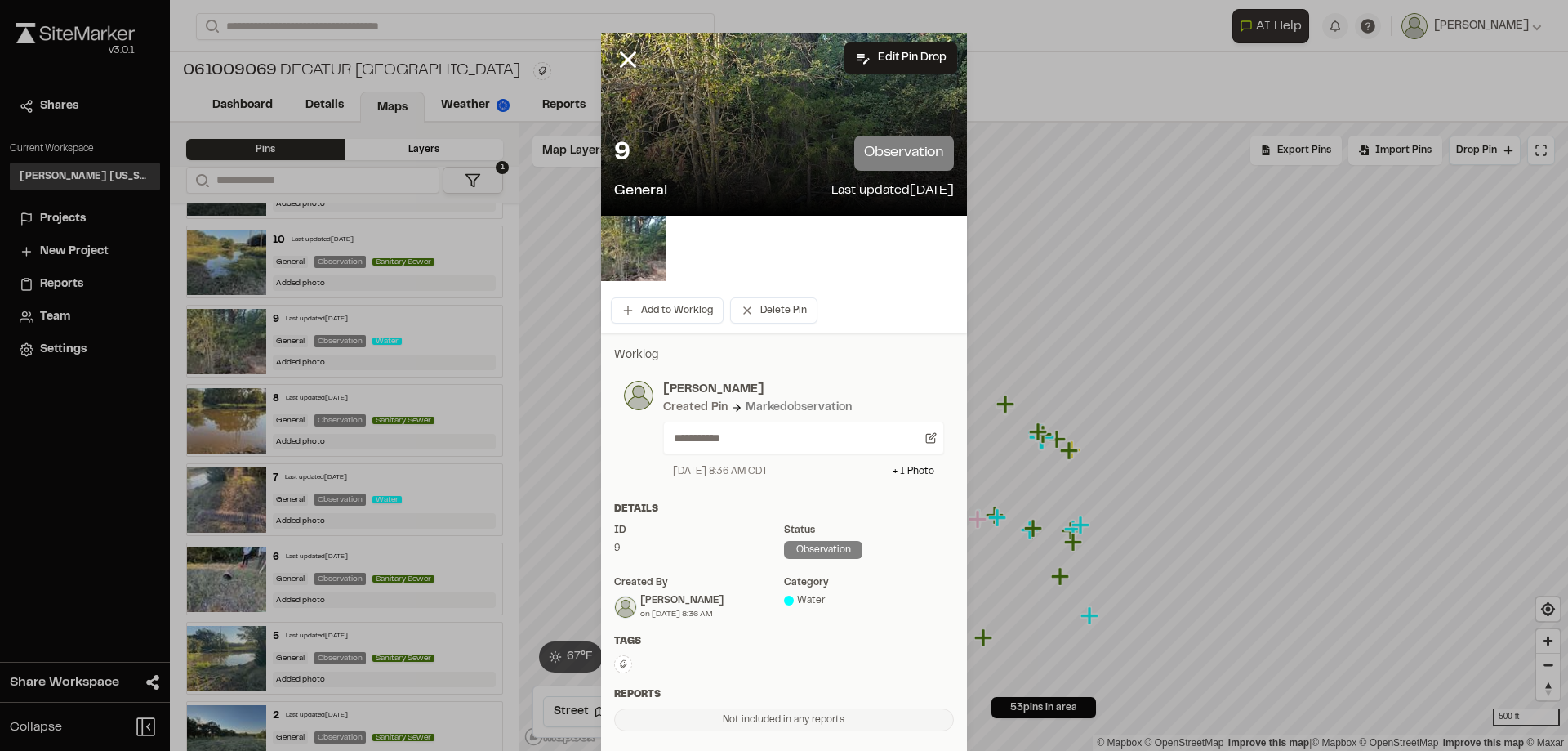
drag, startPoint x: 813, startPoint y: 114, endPoint x: 760, endPoint y: 131, distance: 55.7
click at [811, 116] on div at bounding box center [784, 124] width 366 height 183
click at [656, 242] on img at bounding box center [634, 248] width 66 height 66
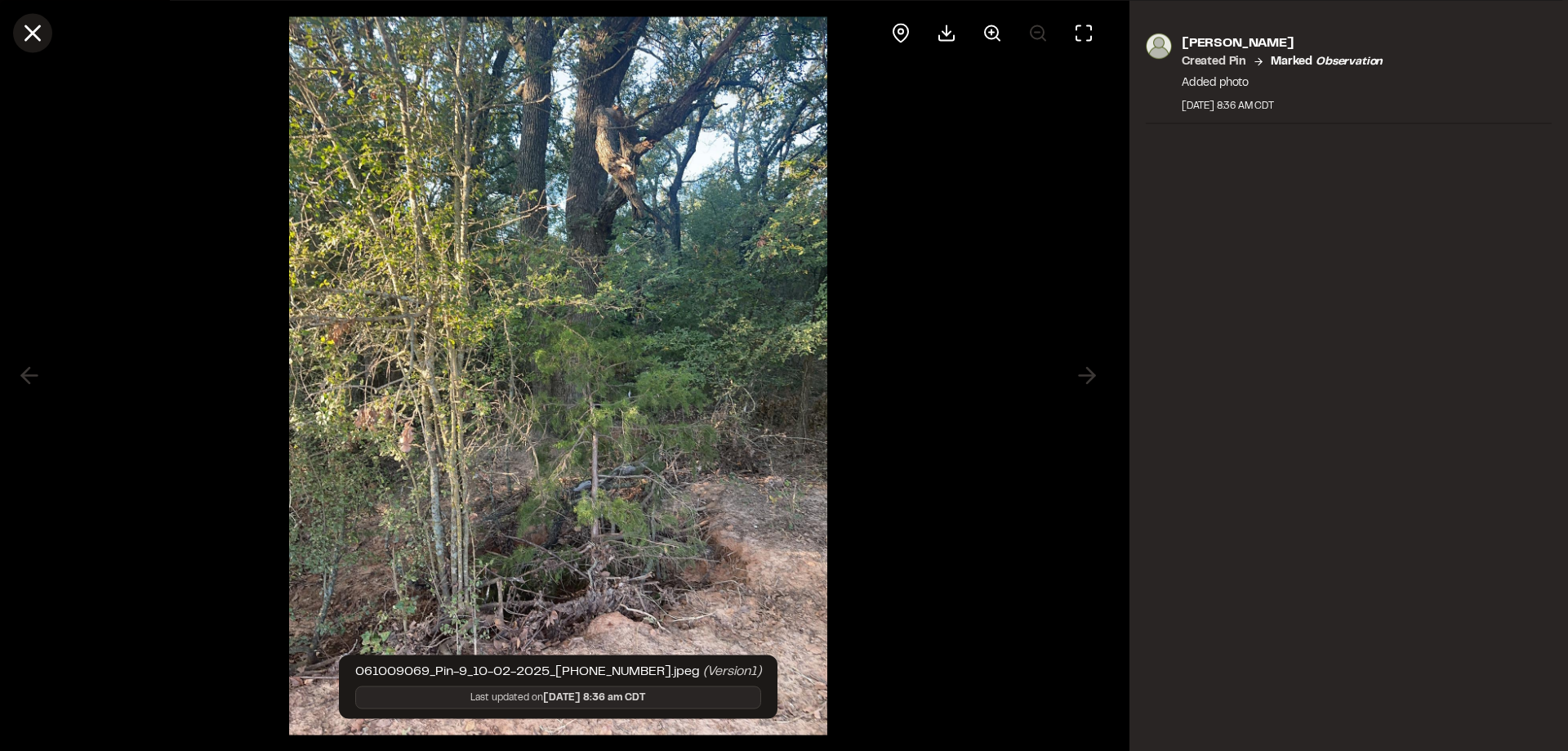
click at [43, 35] on icon at bounding box center [32, 32] width 28 height 28
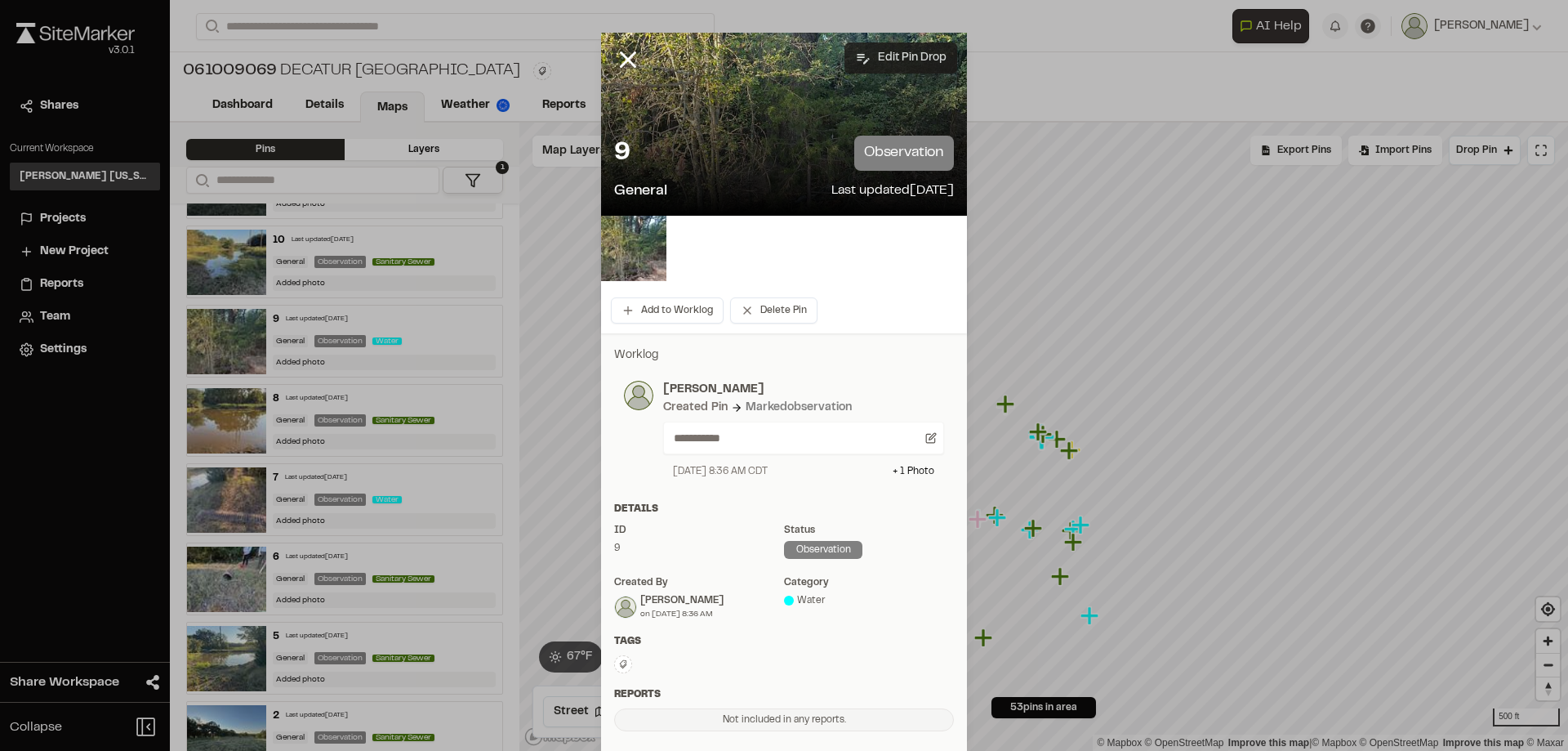
click at [896, 68] on button "Edit Pin Drop" at bounding box center [901, 58] width 113 height 31
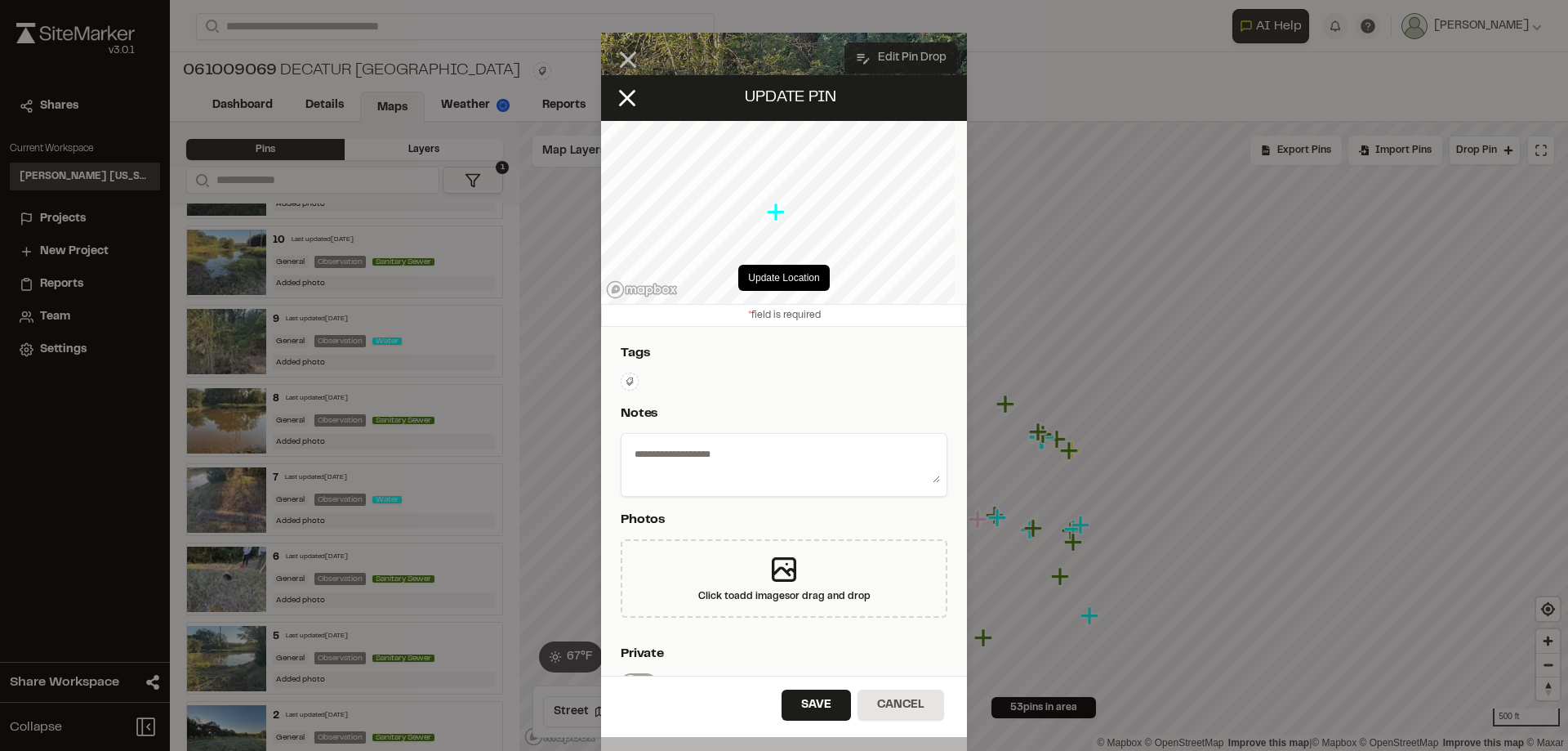
type textarea "**********"
select select "****"
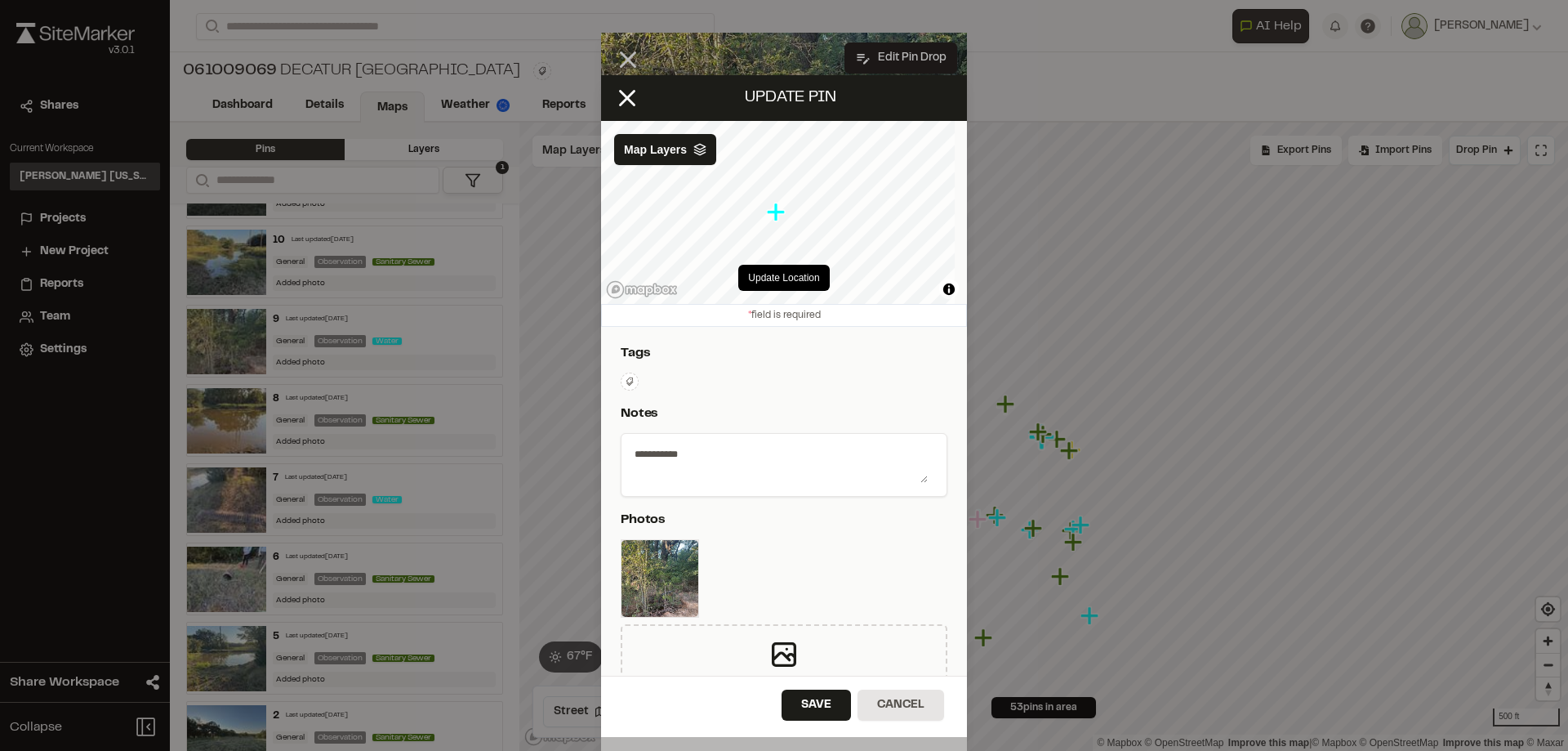
drag, startPoint x: 623, startPoint y: 94, endPoint x: 615, endPoint y: 114, distance: 21.5
click at [624, 94] on line at bounding box center [628, 97] width 14 height 14
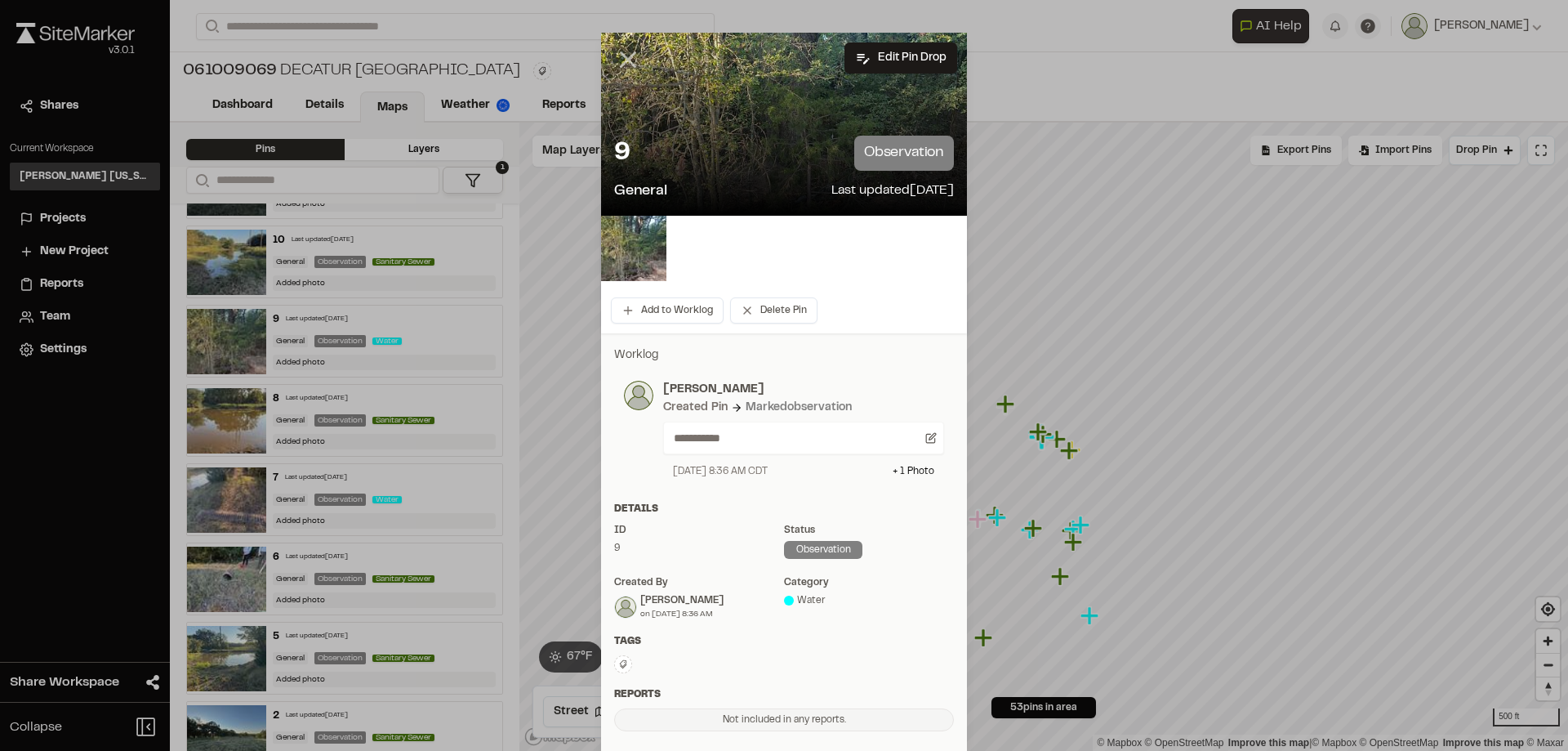
click at [630, 63] on icon at bounding box center [628, 60] width 28 height 28
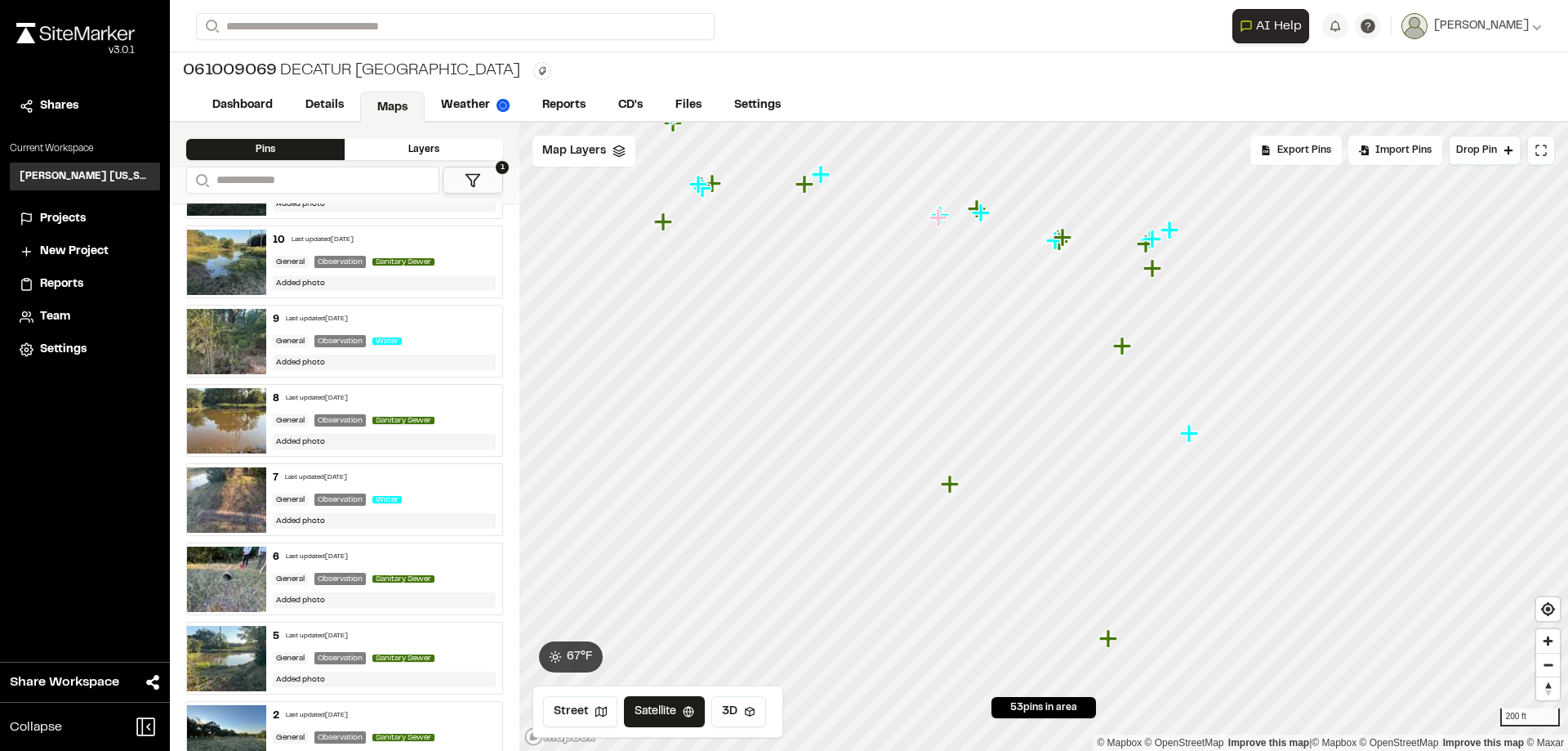
click at [953, 489] on icon "Map marker" at bounding box center [951, 484] width 21 height 21
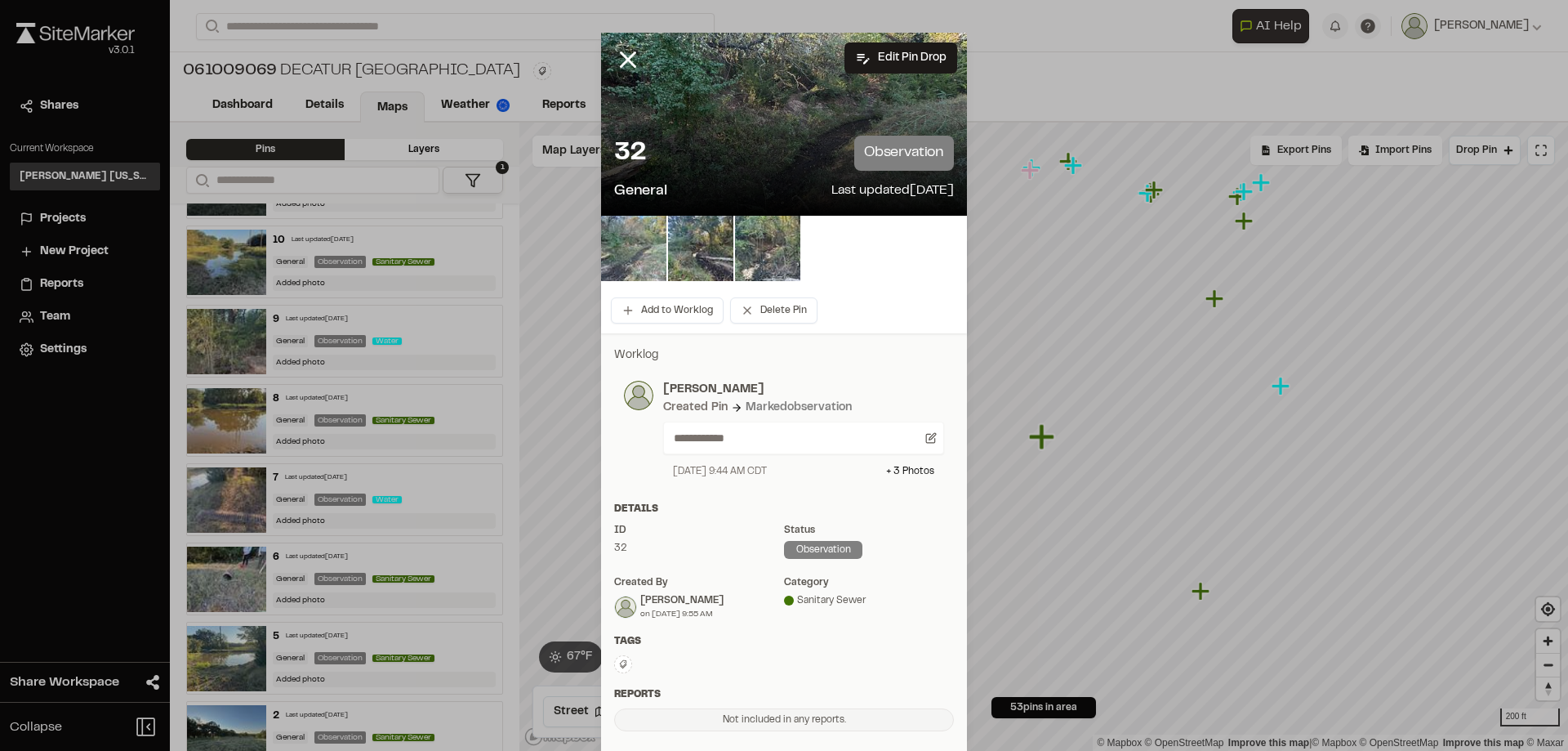
click at [653, 250] on img at bounding box center [634, 248] width 66 height 66
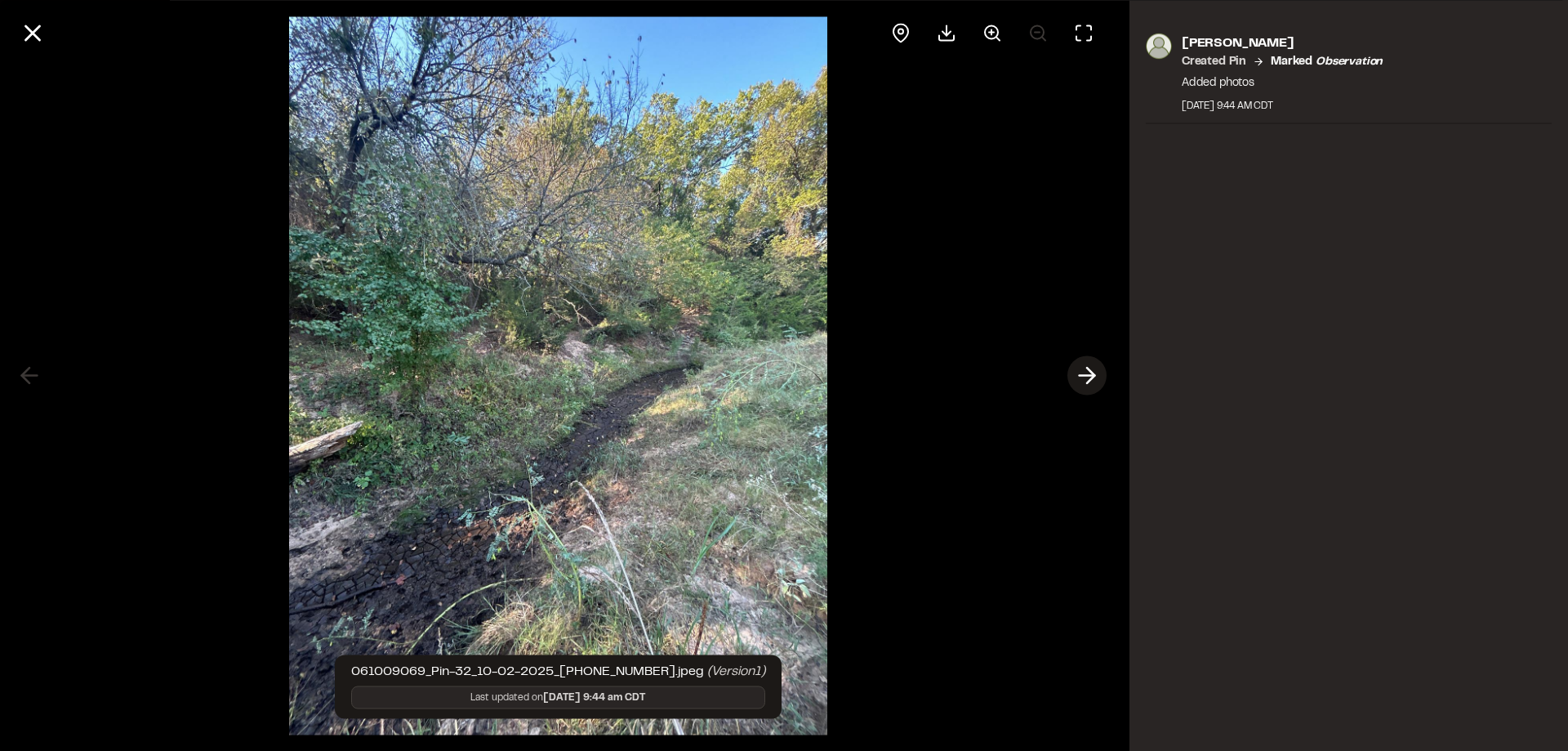
click at [1095, 364] on icon at bounding box center [1087, 376] width 26 height 28
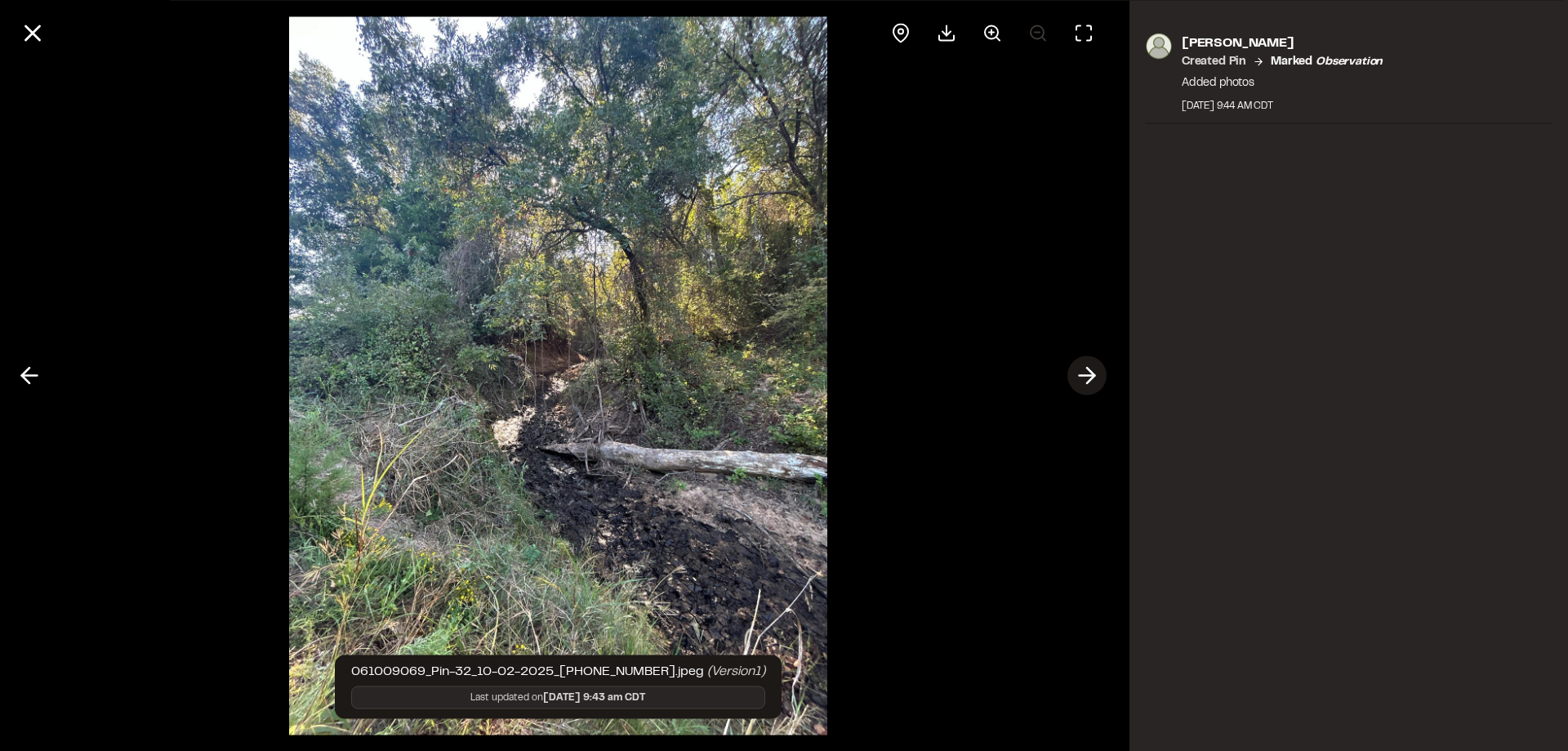
click at [1090, 370] on icon at bounding box center [1087, 376] width 26 height 28
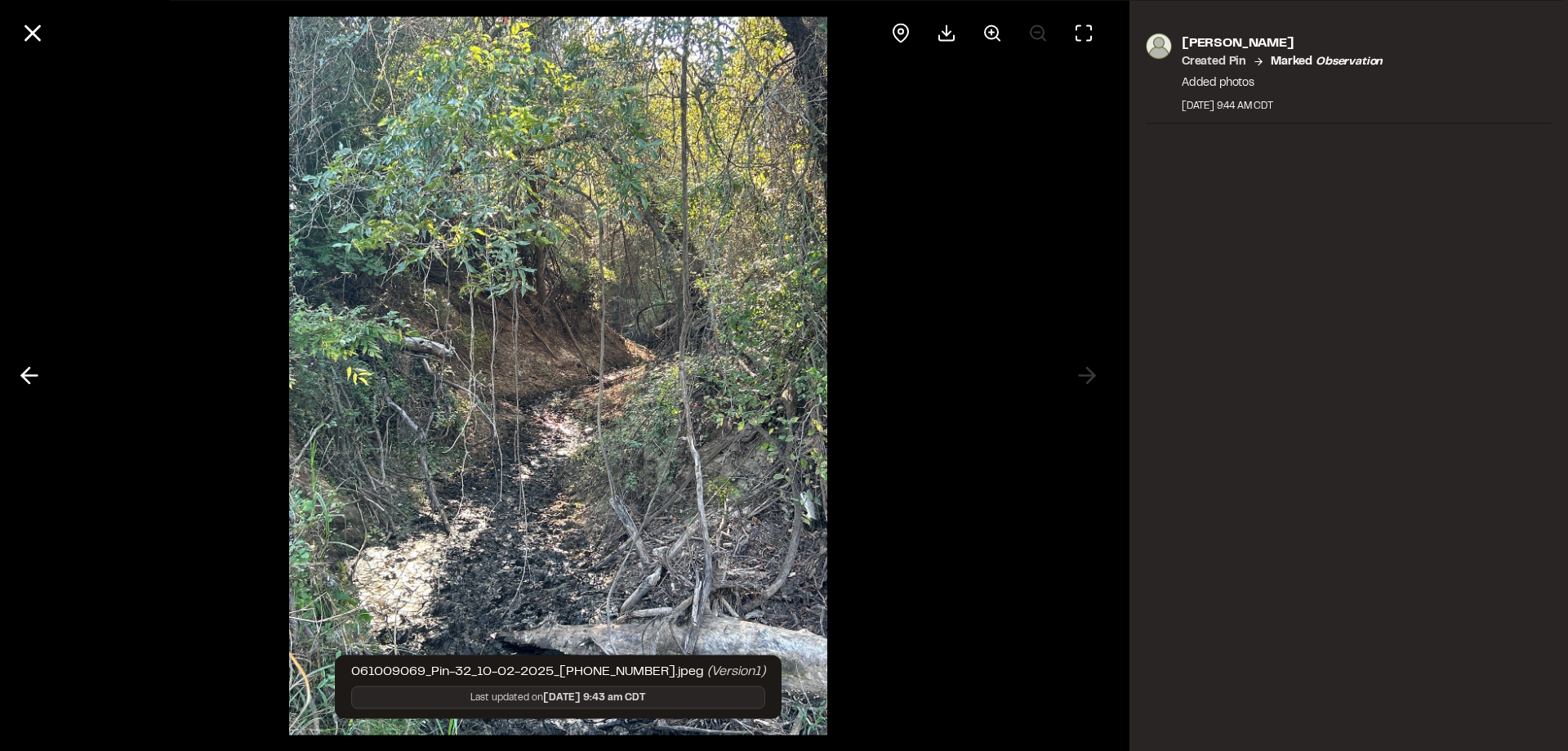
click at [1287, 364] on div "[PERSON_NAME] Created Pin Marked observation Added photos [DATE] 9:44 AM CDT" at bounding box center [1349, 376] width 438 height 751
click at [35, 32] on line at bounding box center [33, 33] width 14 height 14
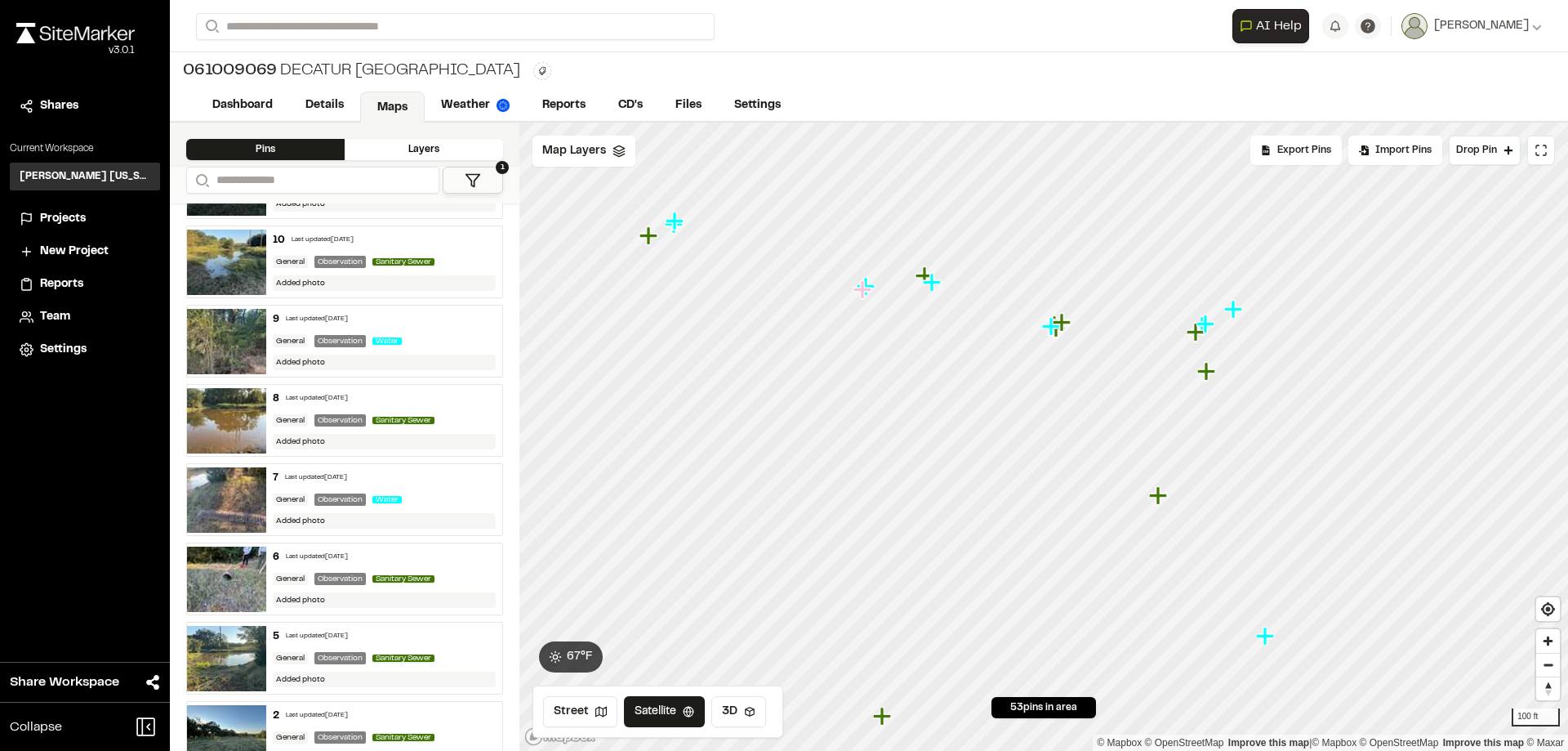
click at [1158, 500] on icon "Map marker" at bounding box center [1158, 495] width 18 height 18
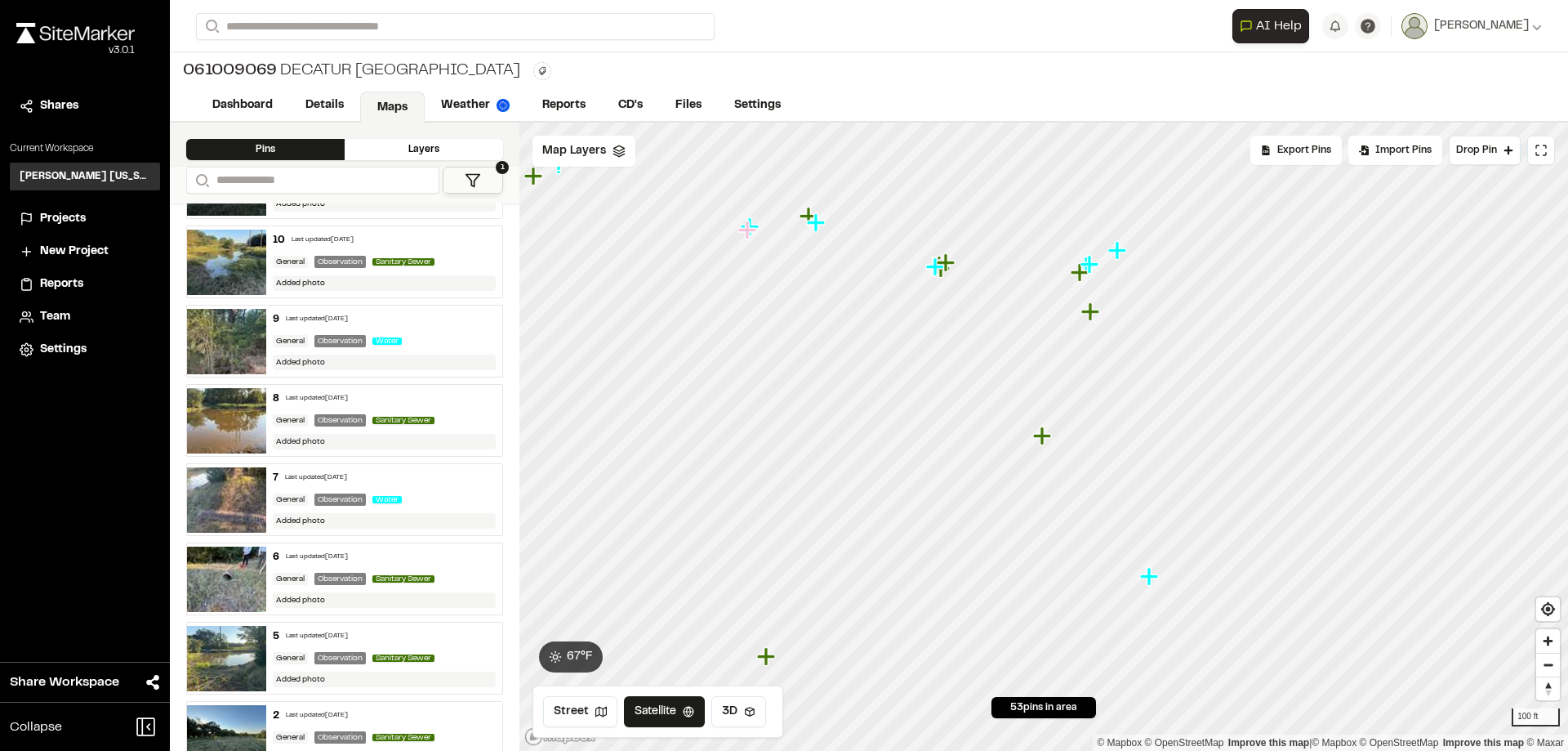
click at [1046, 433] on icon "Map marker" at bounding box center [1043, 436] width 21 height 21
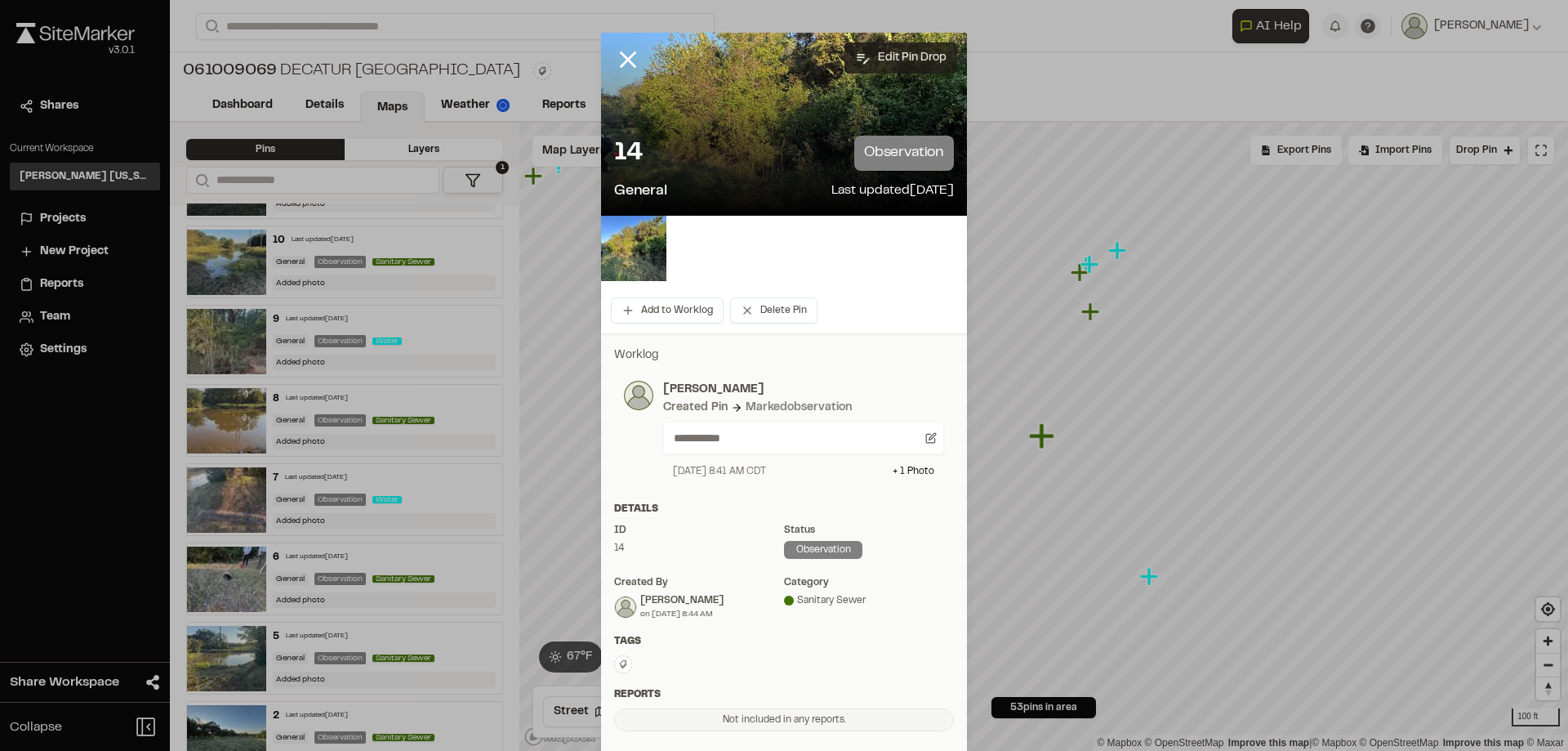
click at [908, 64] on button "Edit Pin Drop" at bounding box center [901, 58] width 113 height 31
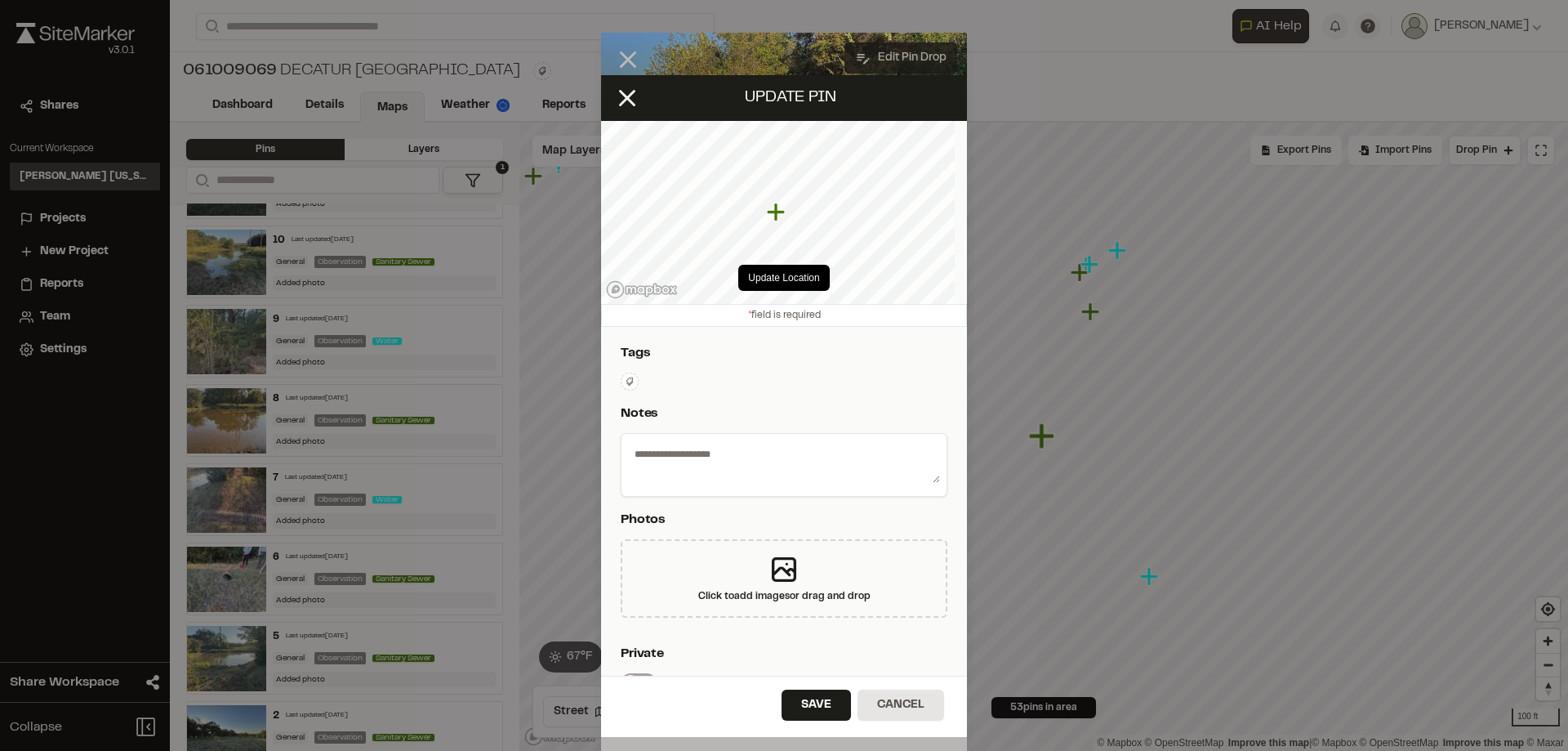
type textarea "**********"
select select "****"
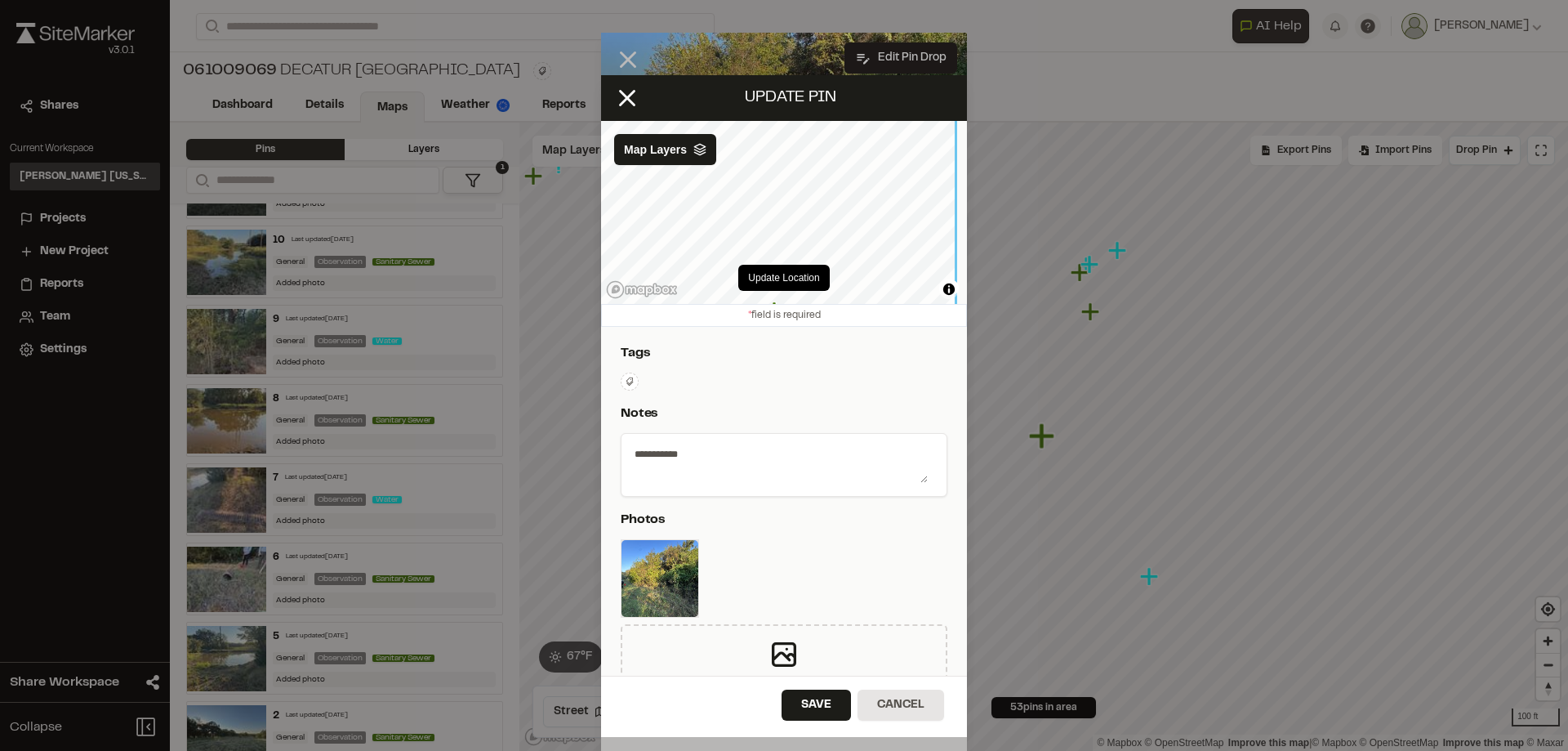
click at [825, 275] on div "Update Location © Mapbox © OpenStreetMap Improve this map | © Mapbox © OpenStre…" at bounding box center [784, 212] width 366 height 183
click at [781, 276] on button "Update Location" at bounding box center [784, 277] width 90 height 26
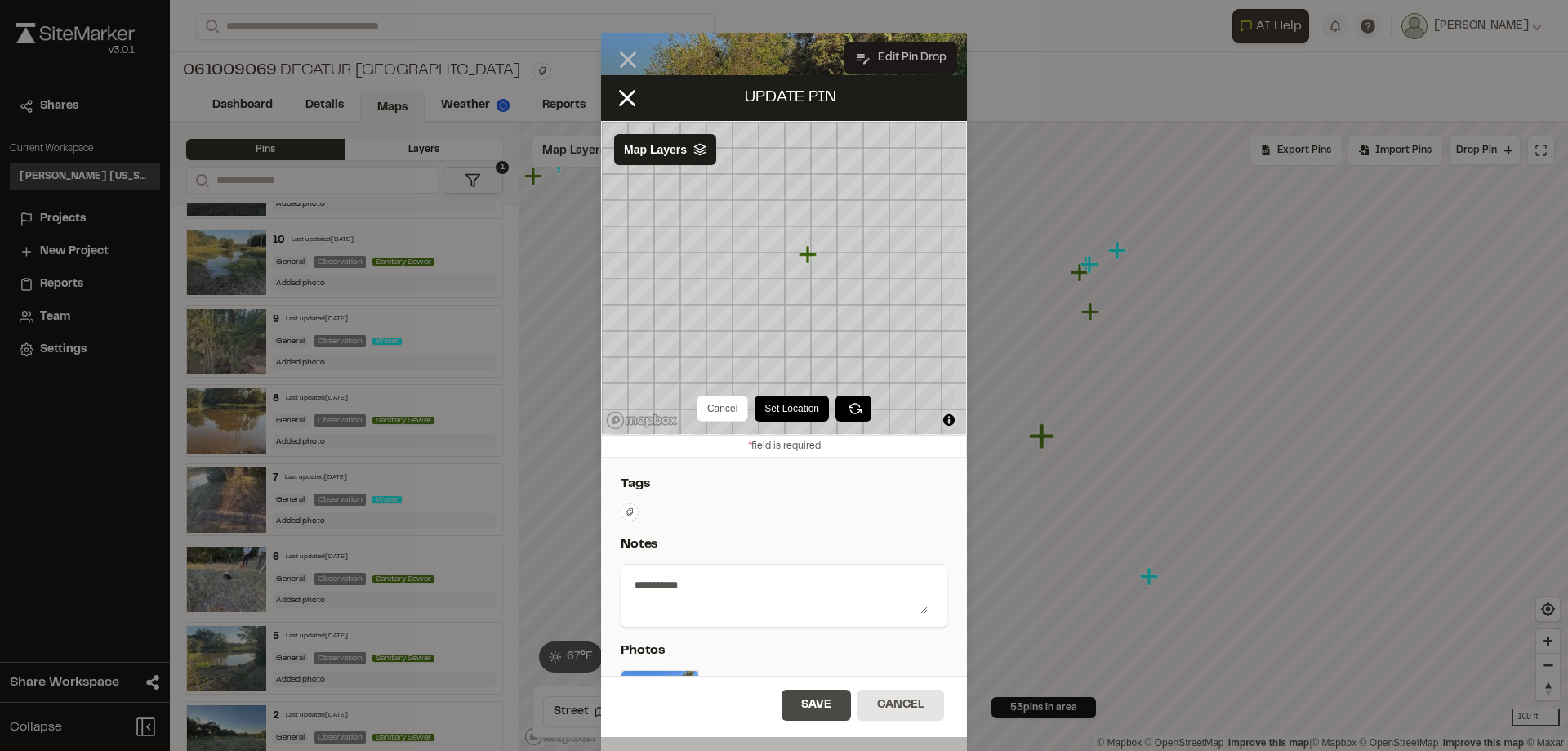
click at [830, 709] on button "Save" at bounding box center [816, 705] width 69 height 31
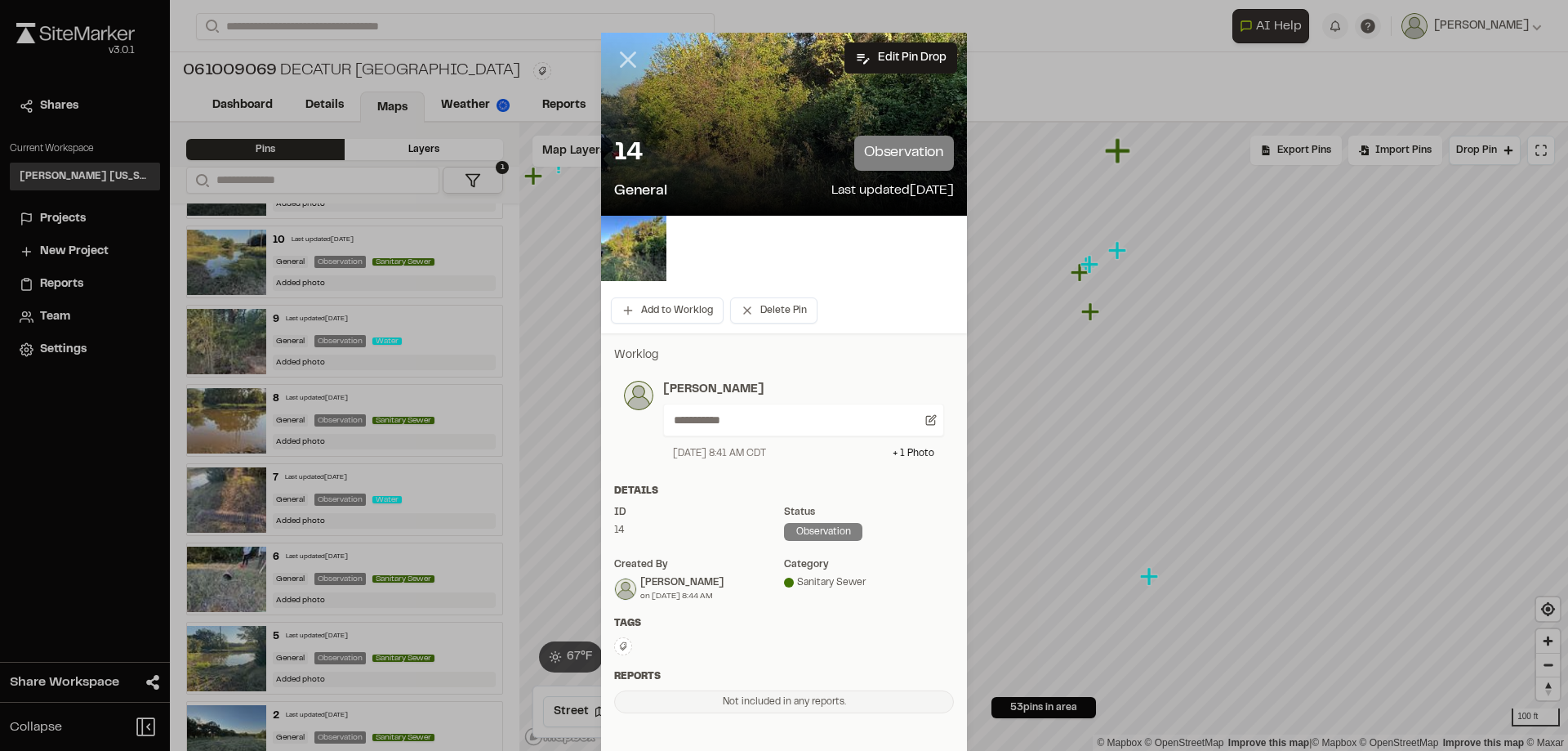
click at [628, 62] on icon at bounding box center [628, 60] width 28 height 28
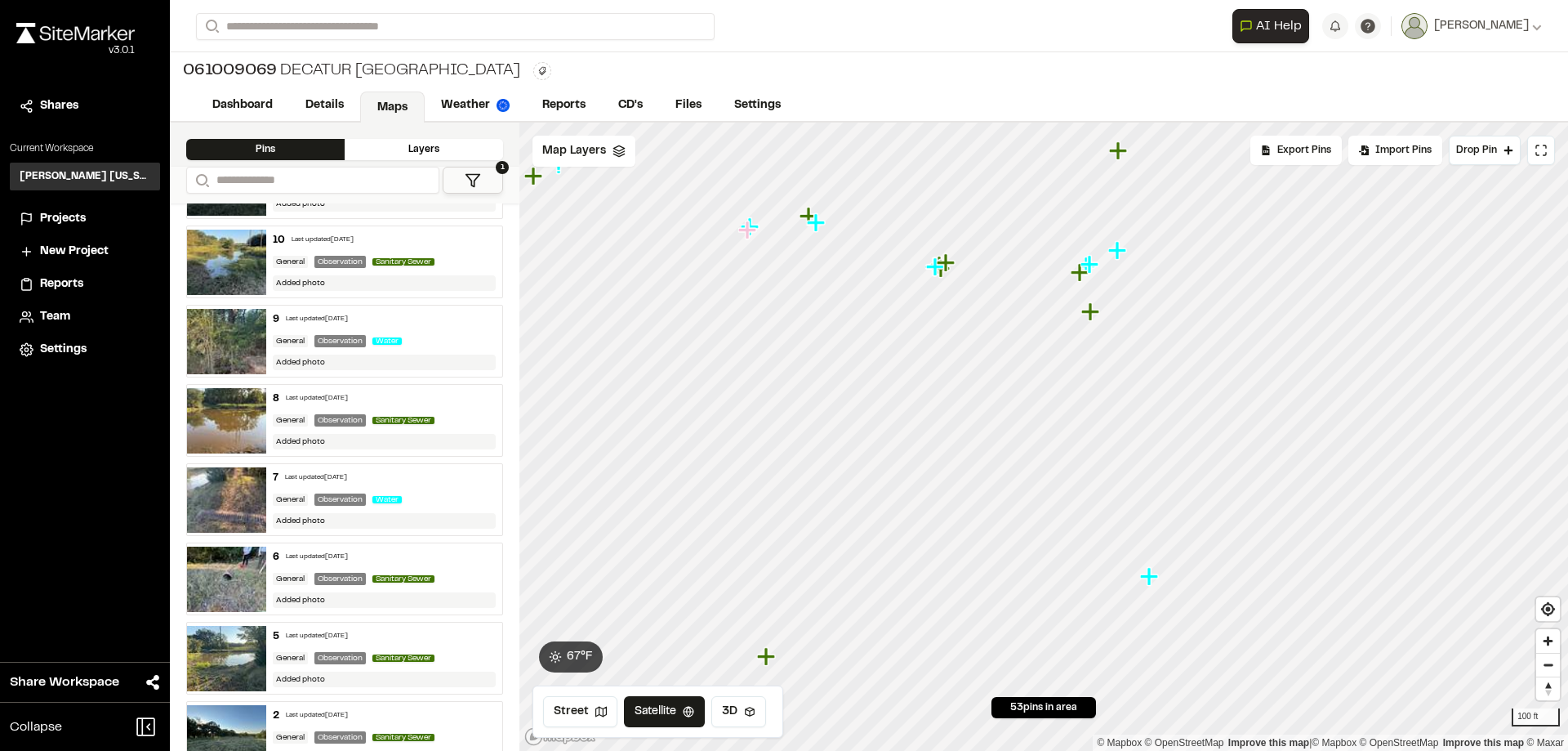
click at [1147, 579] on icon "Map marker" at bounding box center [1149, 575] width 18 height 18
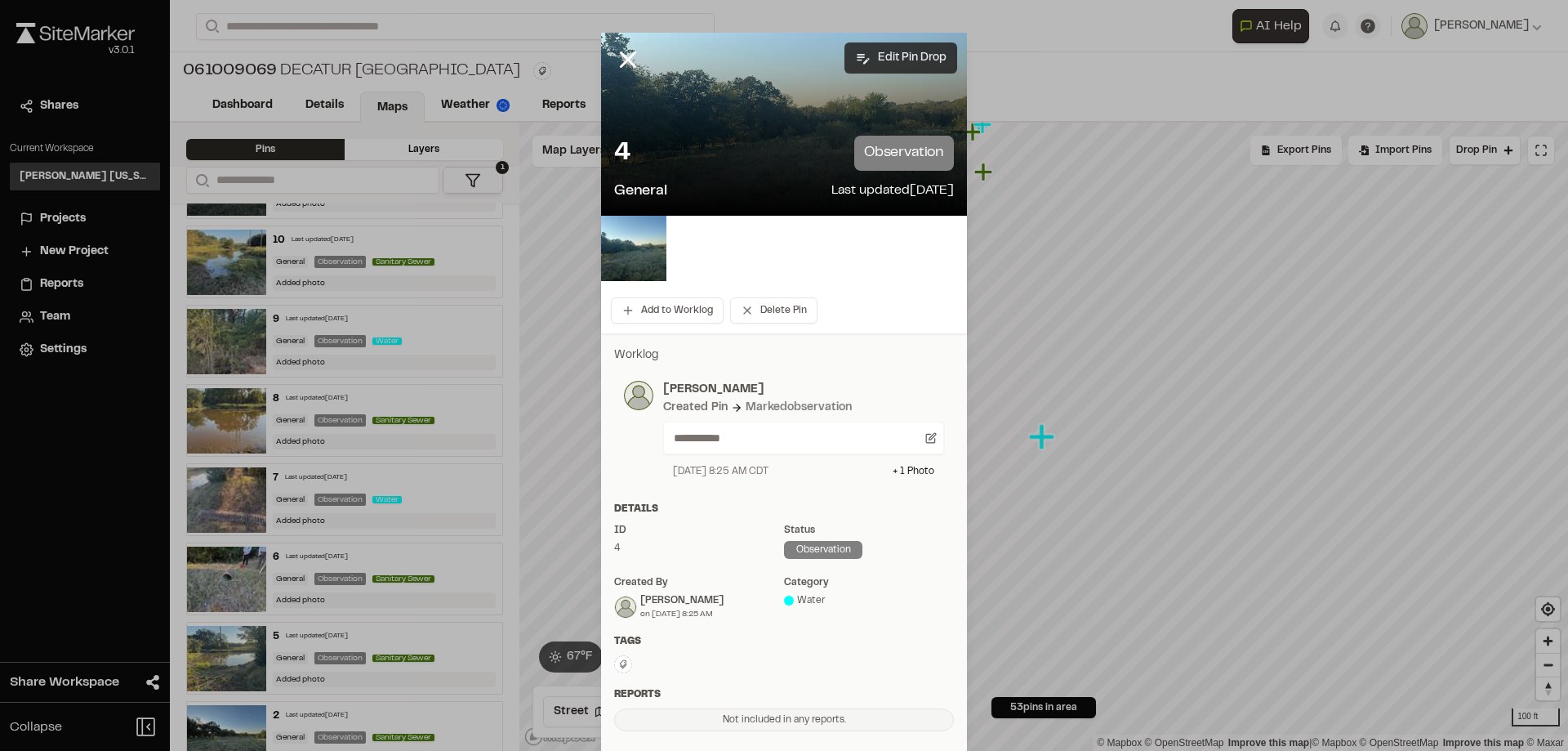
click at [877, 67] on button "Edit Pin Drop" at bounding box center [901, 58] width 113 height 31
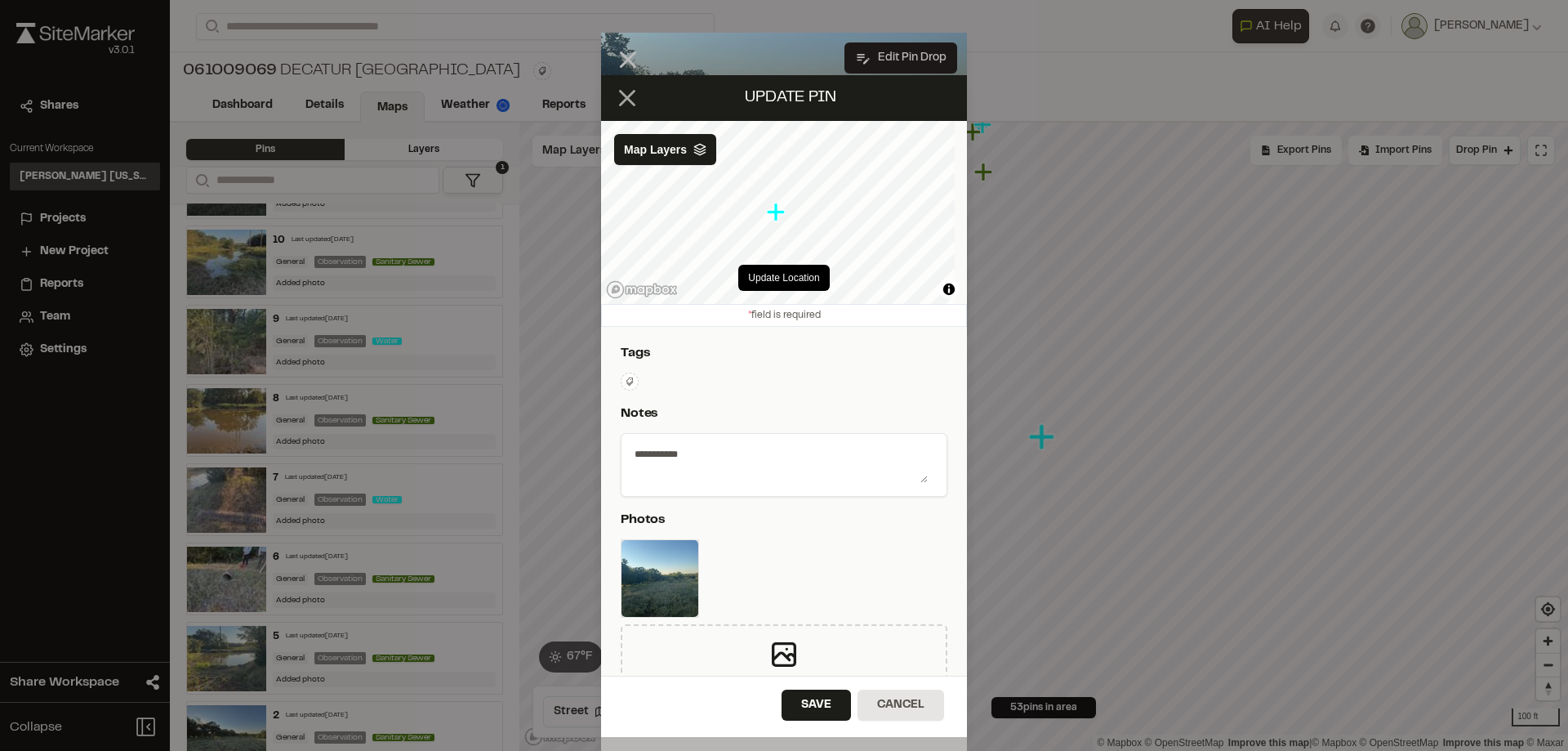
click at [637, 105] on icon at bounding box center [627, 98] width 28 height 28
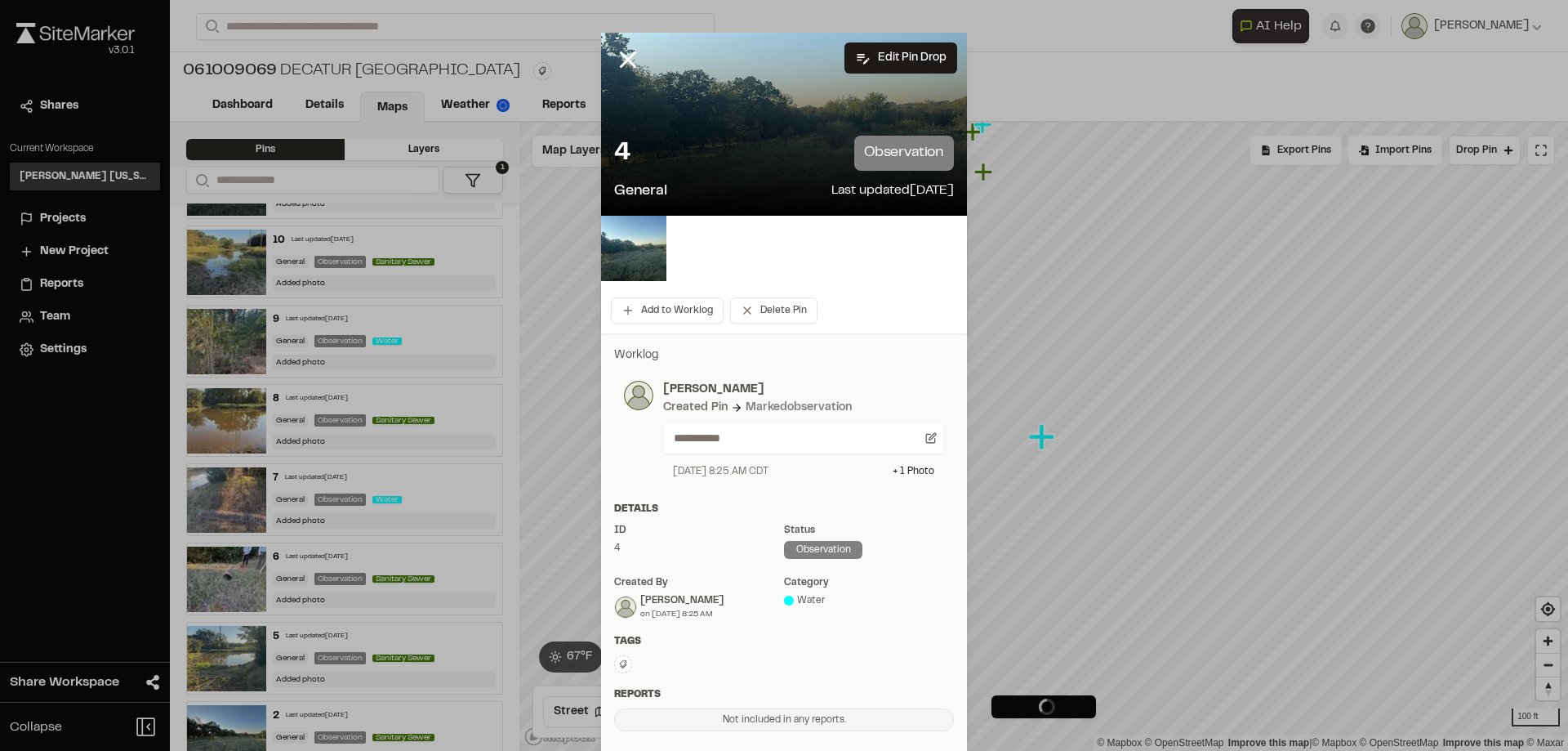
click at [745, 172] on div "4 observation General Last updated [DATE]" at bounding box center [784, 169] width 366 height 93
click at [648, 264] on img at bounding box center [634, 248] width 66 height 66
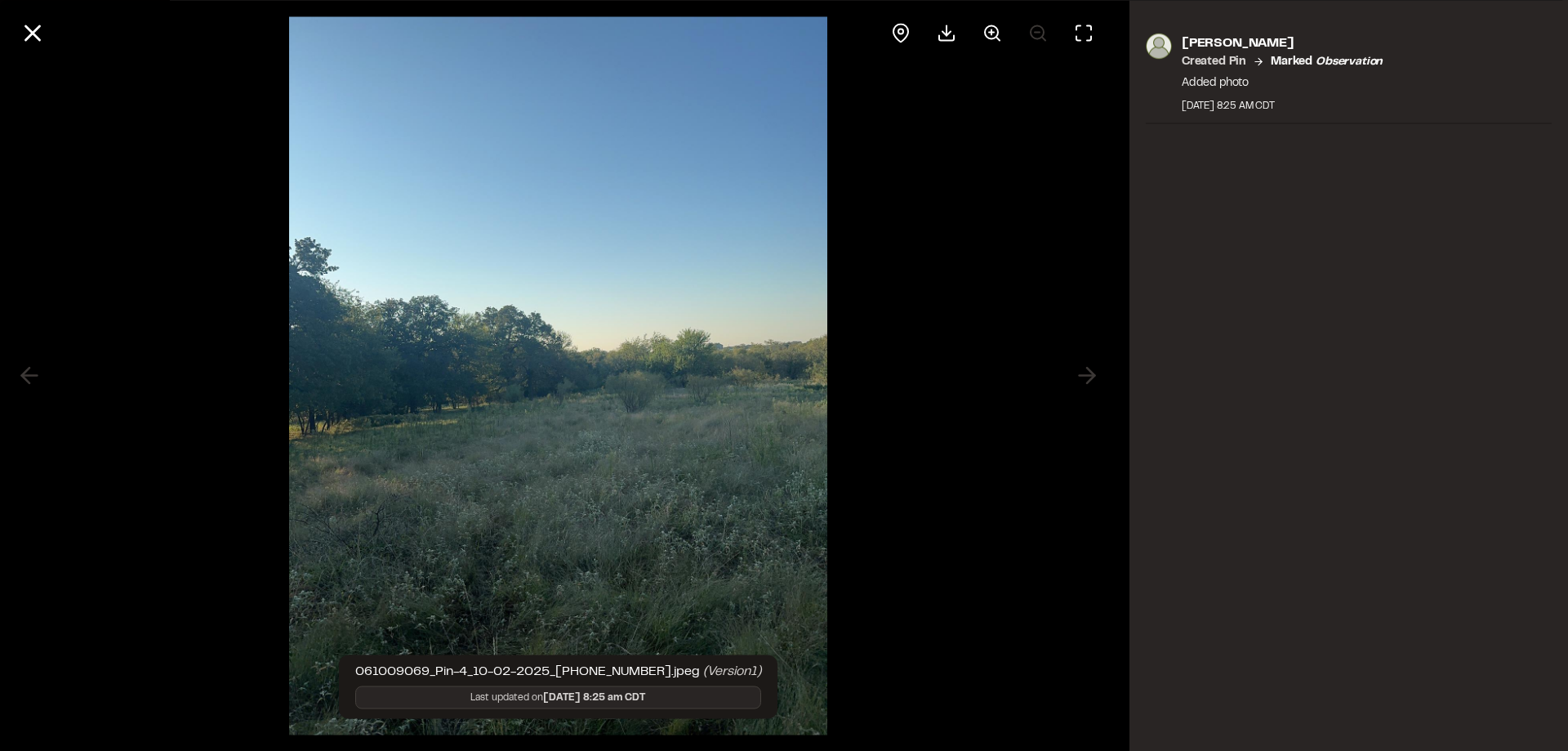
click at [1254, 215] on div "[PERSON_NAME] Created Pin Marked observation Added photo [DATE] 8:25 AM CDT" at bounding box center [1349, 376] width 438 height 751
click at [40, 30] on icon at bounding box center [32, 32] width 28 height 28
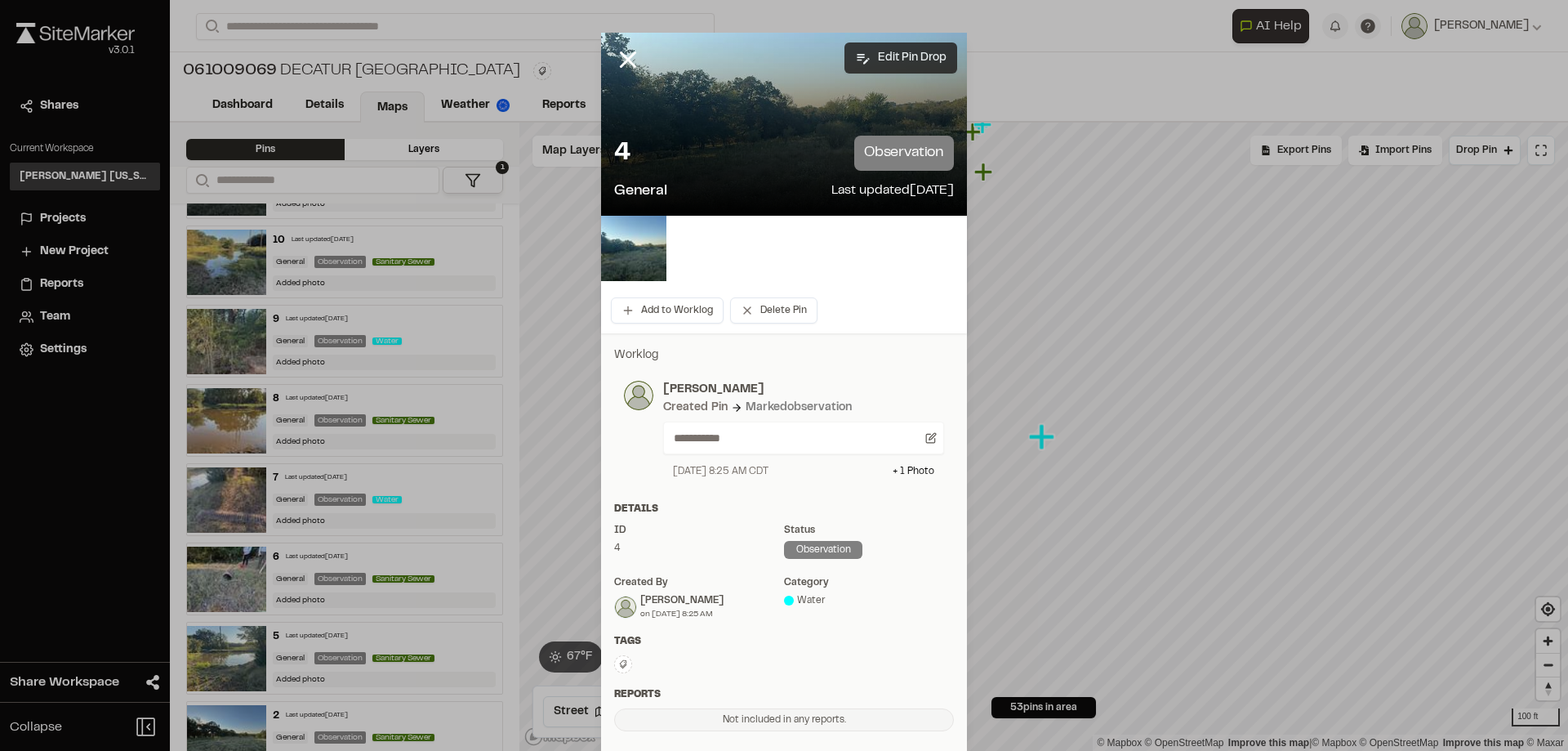
click at [868, 60] on button "Edit Pin Drop" at bounding box center [901, 58] width 113 height 31
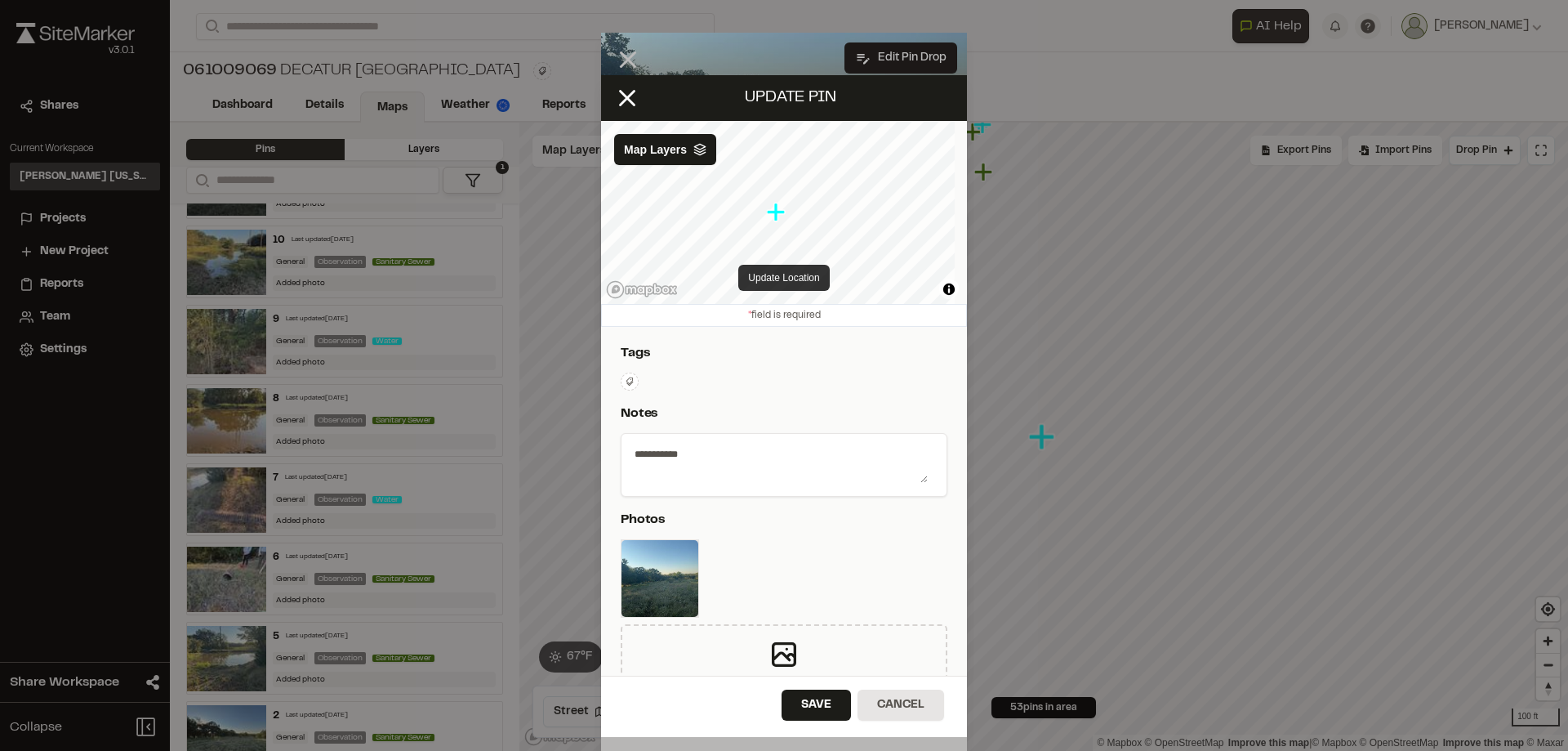
click at [778, 282] on button "Update Location" at bounding box center [784, 277] width 90 height 26
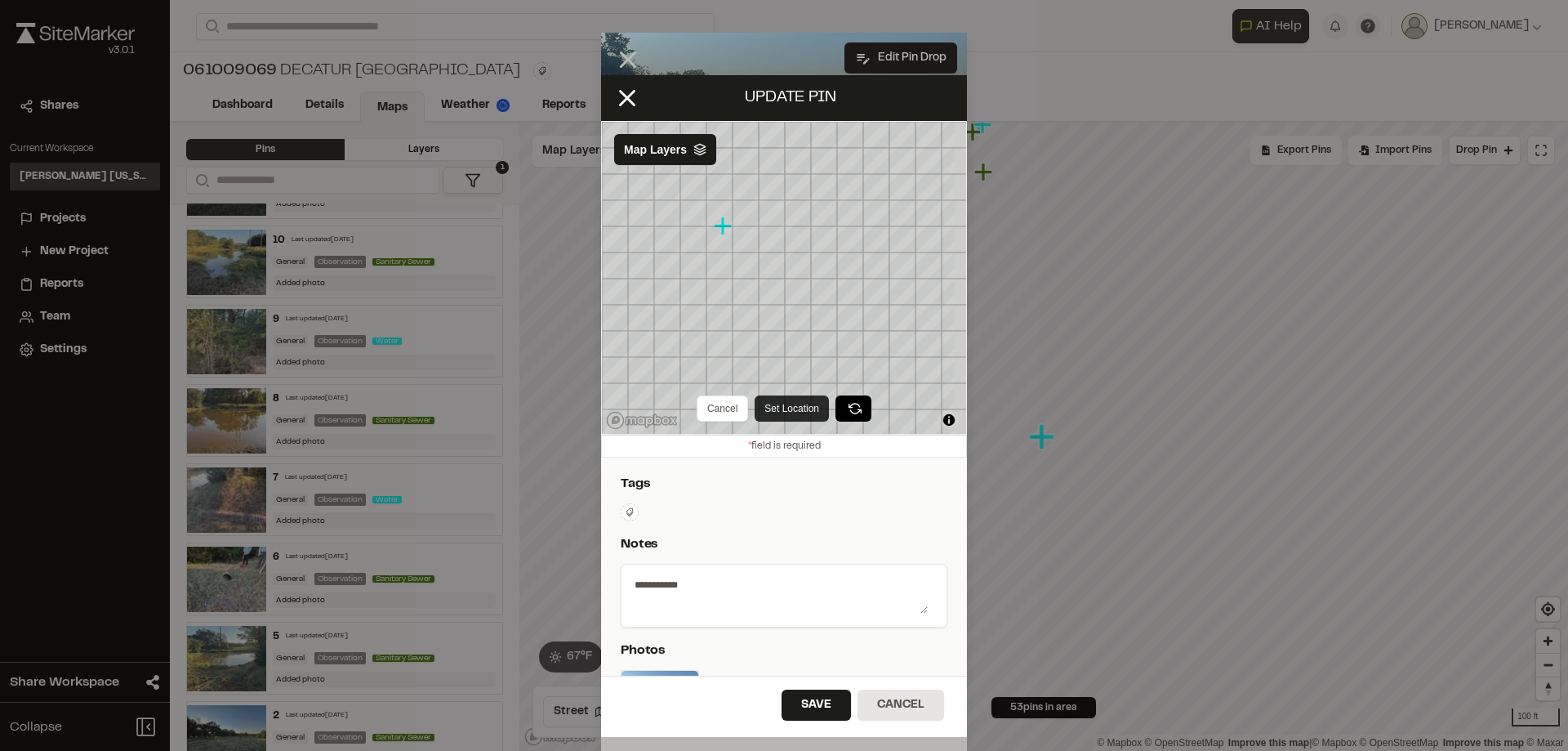
click at [771, 411] on button "Set Location" at bounding box center [792, 408] width 74 height 26
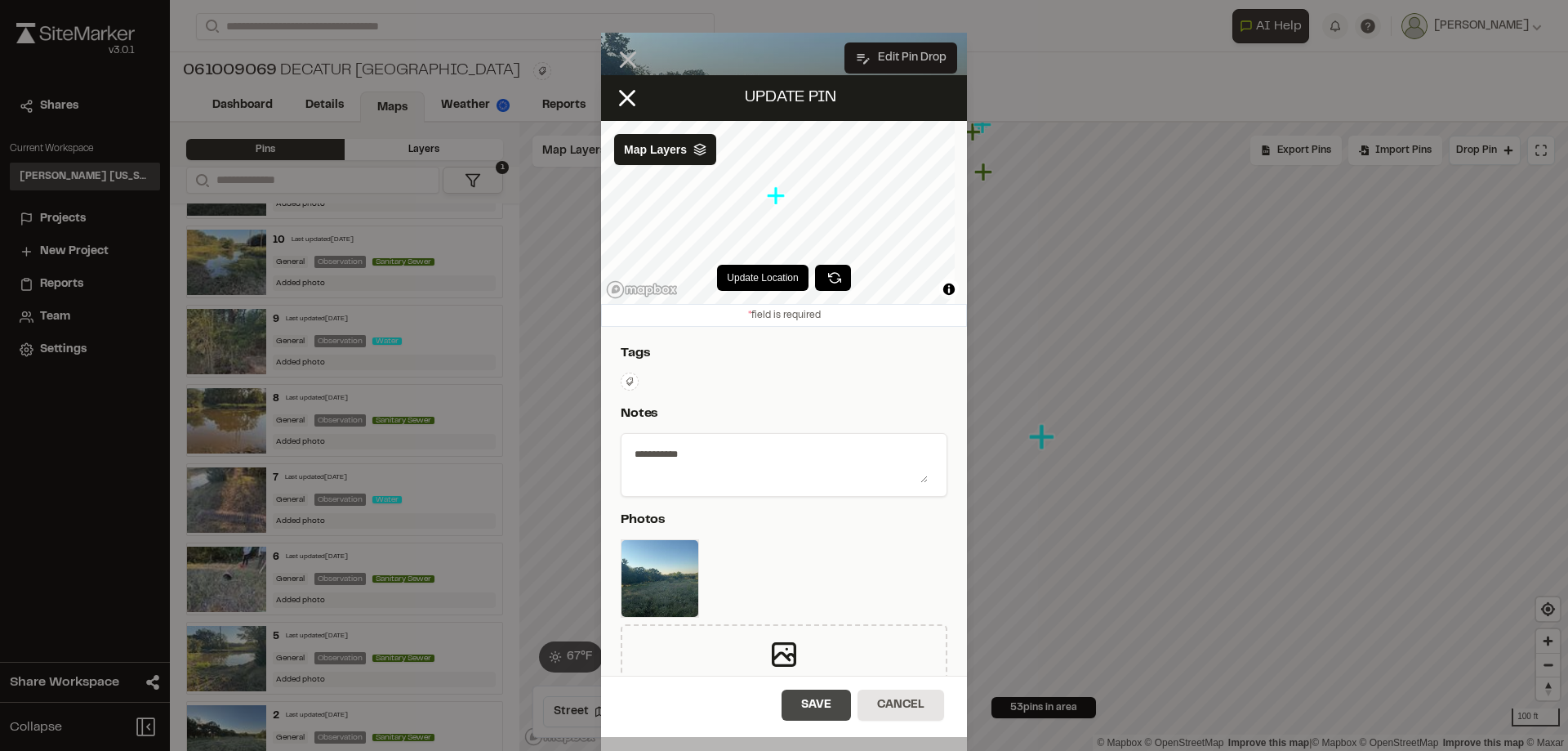
click at [825, 710] on button "Save" at bounding box center [816, 705] width 69 height 31
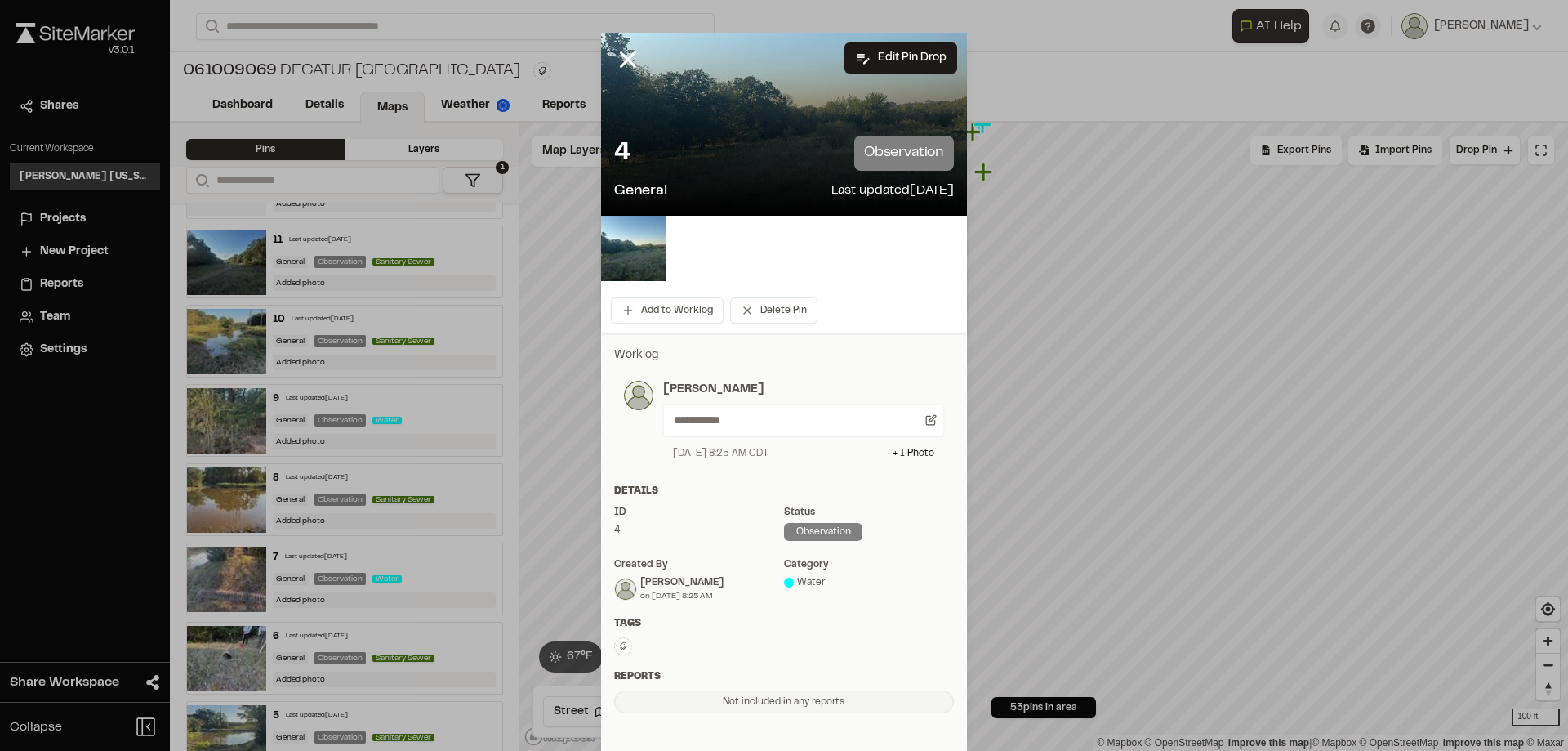
click at [797, 584] on div "Water" at bounding box center [868, 582] width 170 height 15
click at [789, 586] on div "Water" at bounding box center [868, 582] width 170 height 15
click at [804, 582] on div "Water" at bounding box center [868, 582] width 170 height 15
click at [824, 609] on div "Details ID 4 Status observation Created by [PERSON_NAME] on [DATE] 8:25 AM cate…" at bounding box center [784, 550] width 366 height 132
click at [801, 632] on div "Tags Type Enter or comma to add tag." at bounding box center [784, 643] width 366 height 53
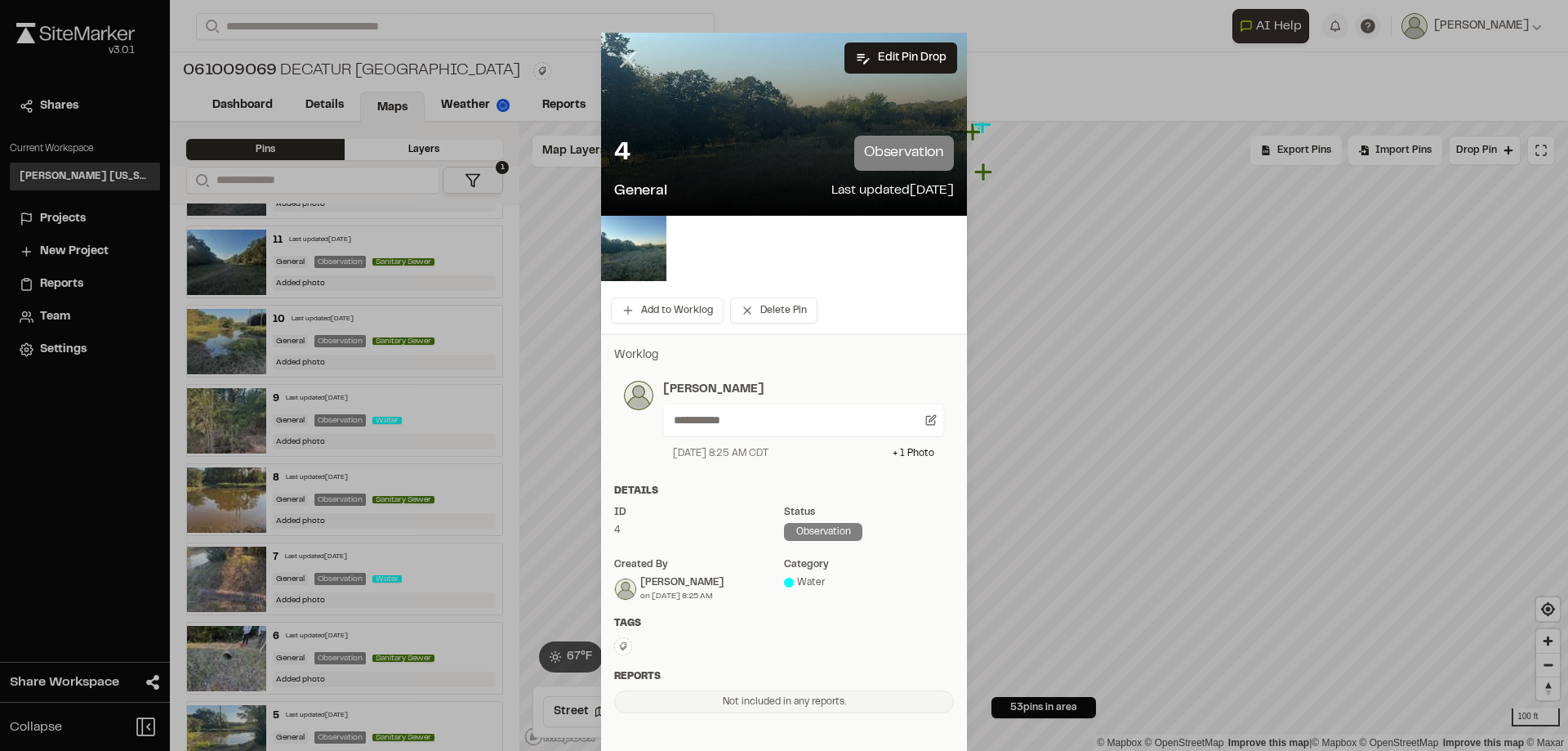
click at [622, 65] on line at bounding box center [629, 60] width 14 height 14
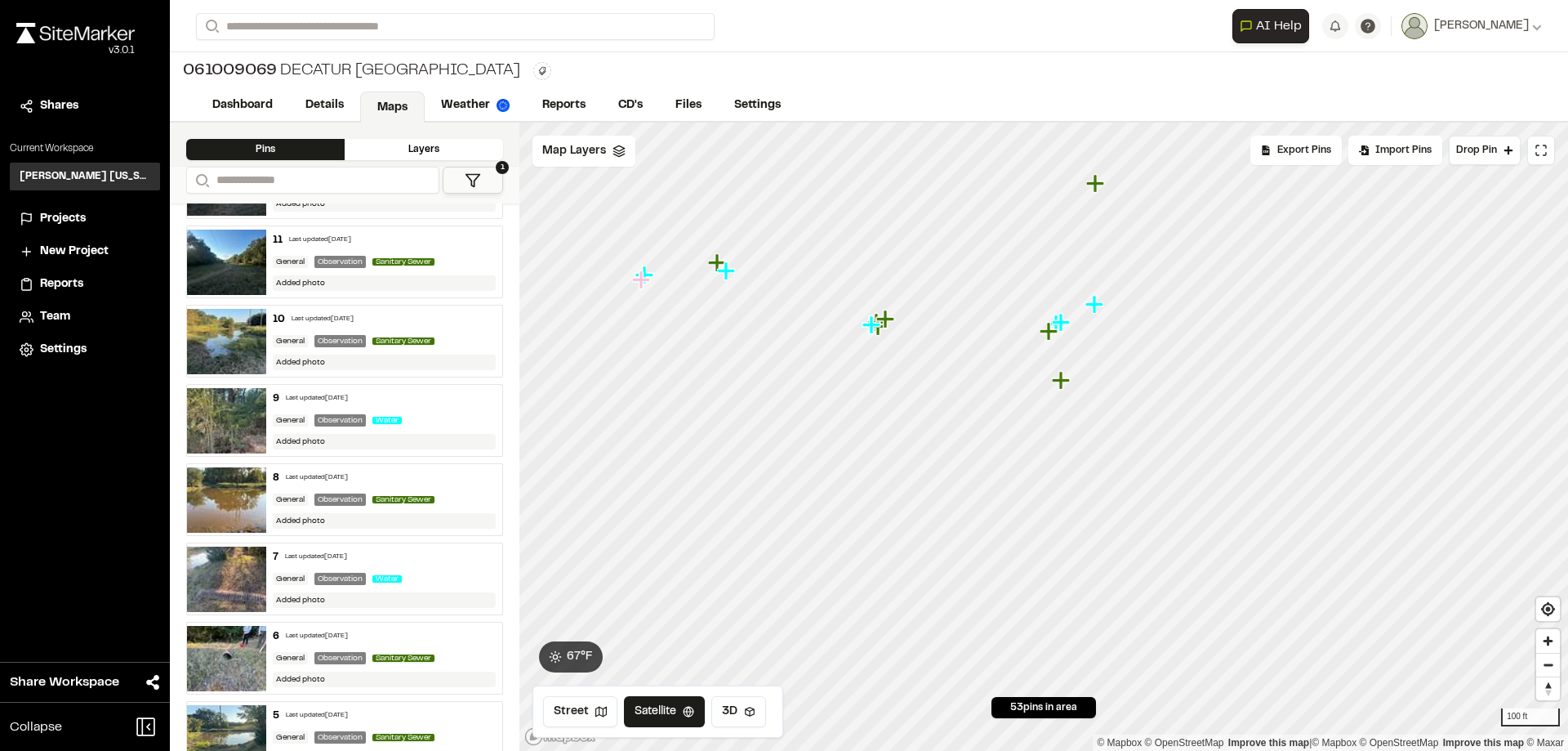
click at [1060, 384] on icon "Map marker" at bounding box center [1060, 380] width 18 height 18
click at [1072, 386] on icon "Map marker" at bounding box center [1064, 383] width 21 height 21
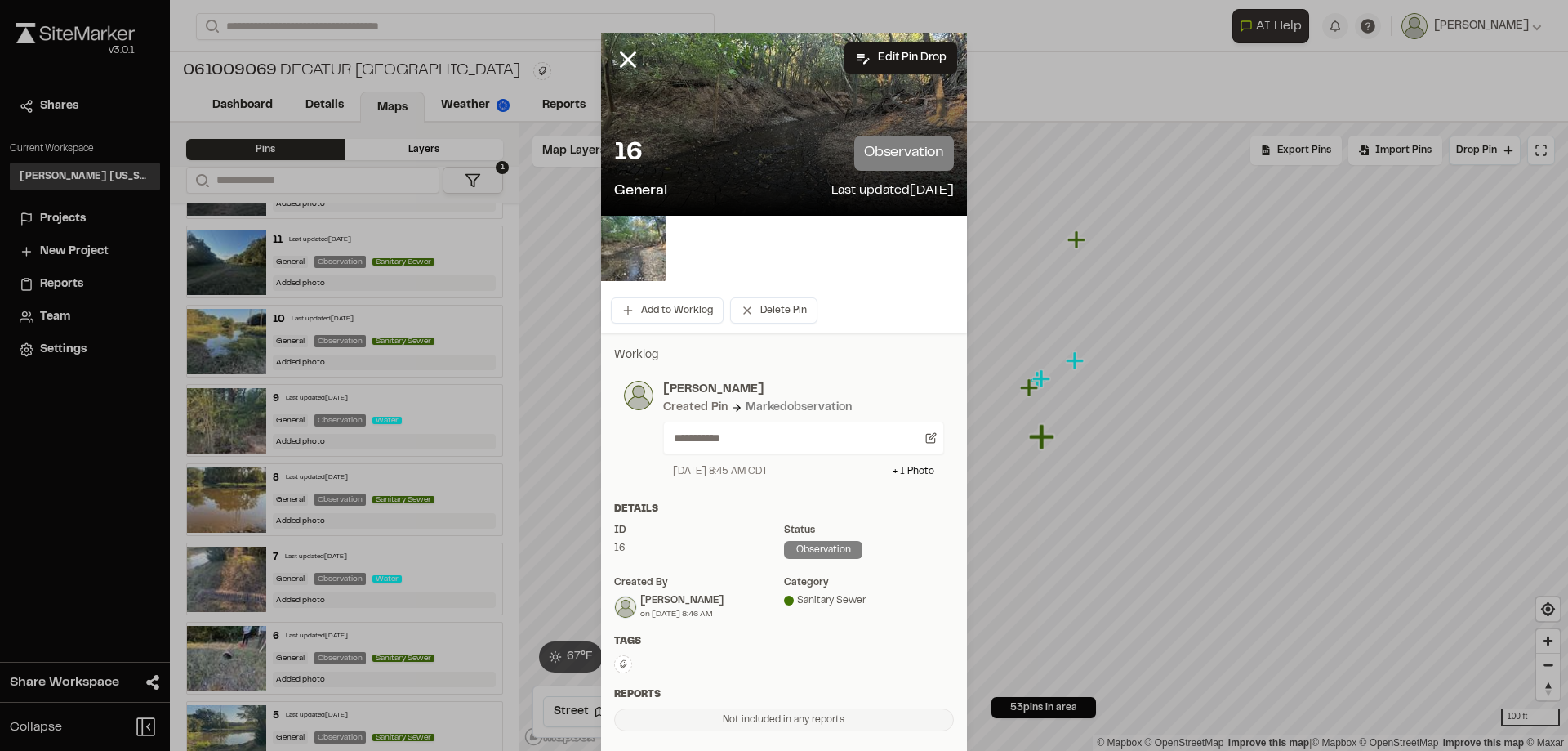
click at [786, 170] on div "16 observation" at bounding box center [784, 153] width 340 height 35
click at [653, 261] on img at bounding box center [634, 248] width 66 height 66
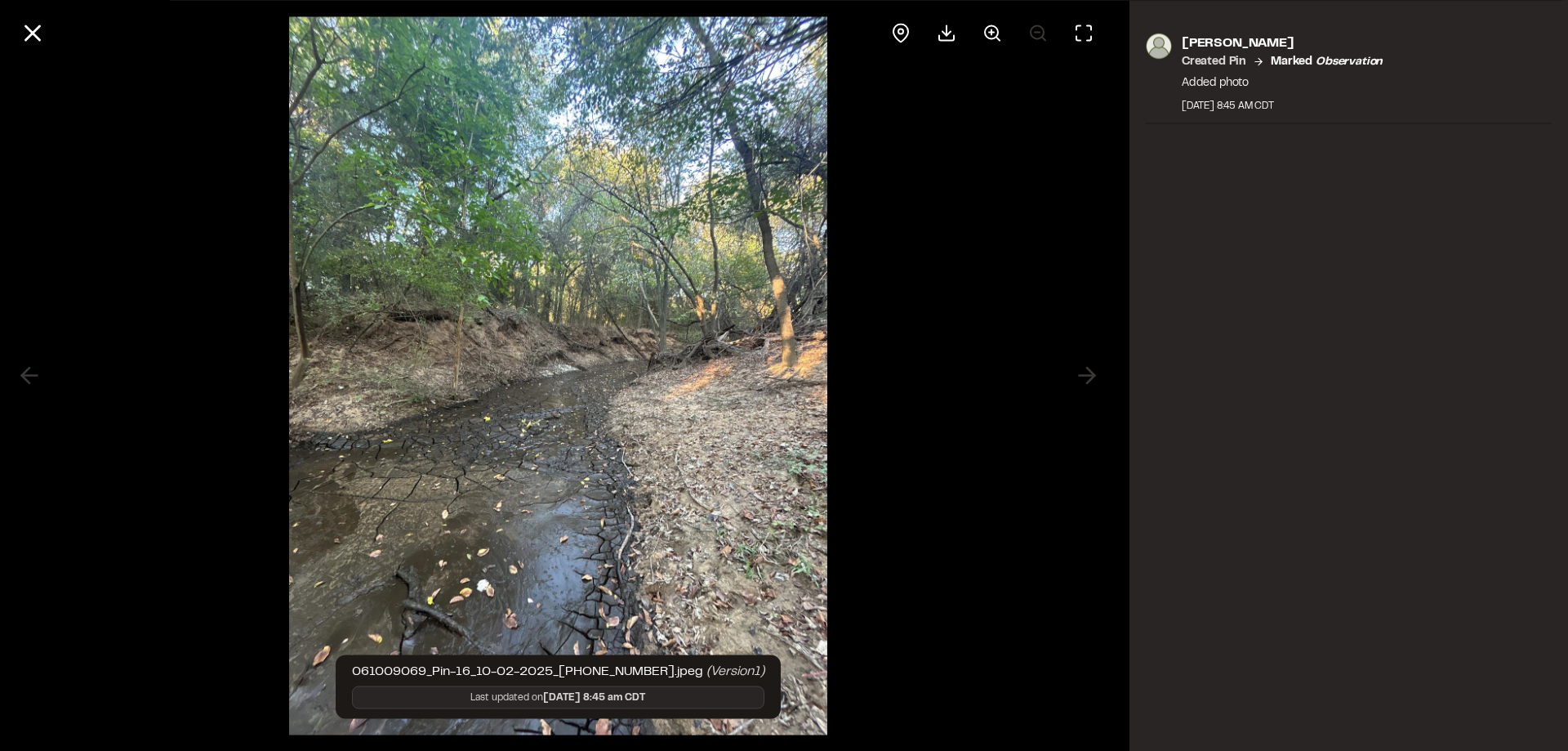
click at [1084, 372] on div at bounding box center [558, 376] width 1117 height 751
click at [39, 36] on icon at bounding box center [32, 32] width 28 height 28
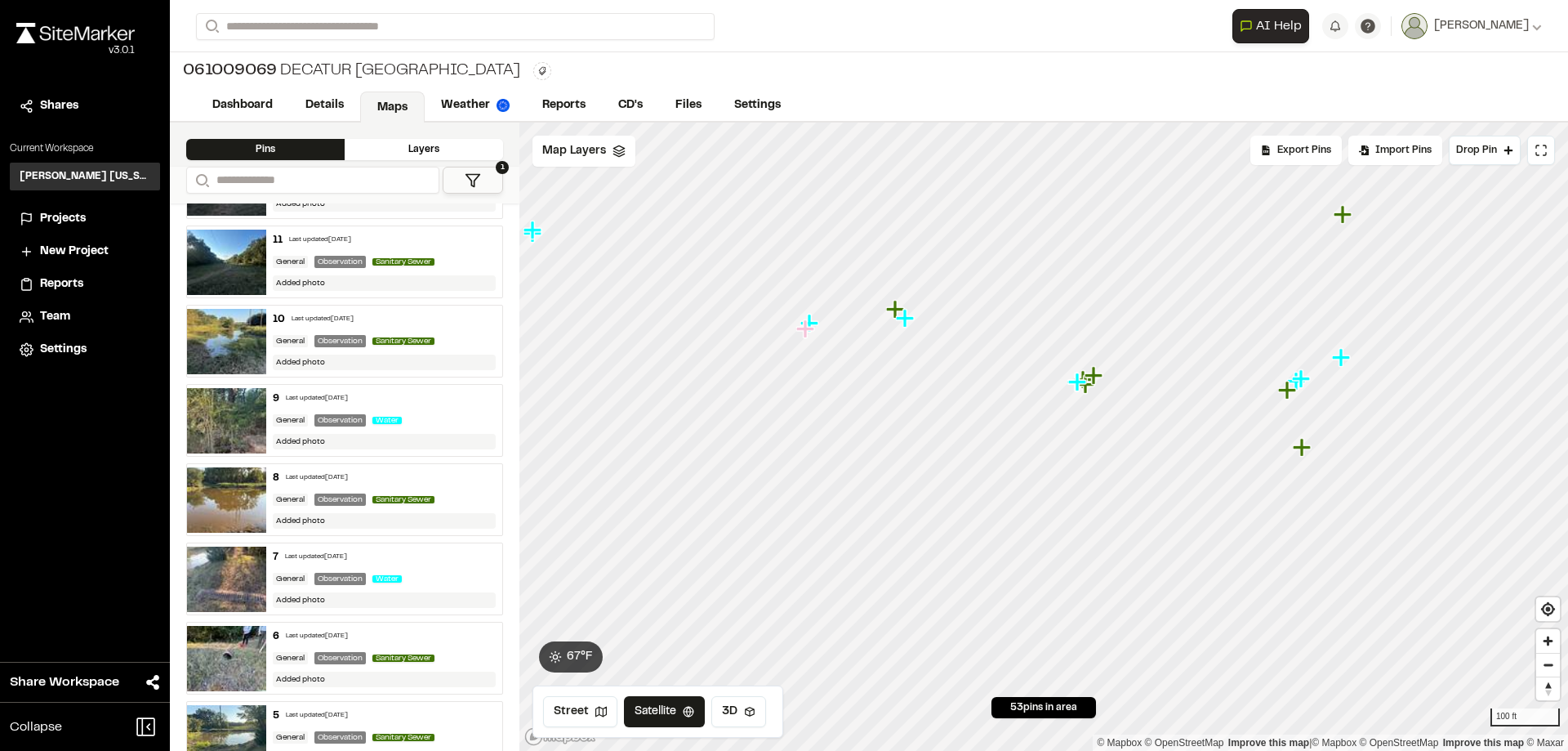
click at [912, 322] on icon "Map marker" at bounding box center [906, 318] width 21 height 21
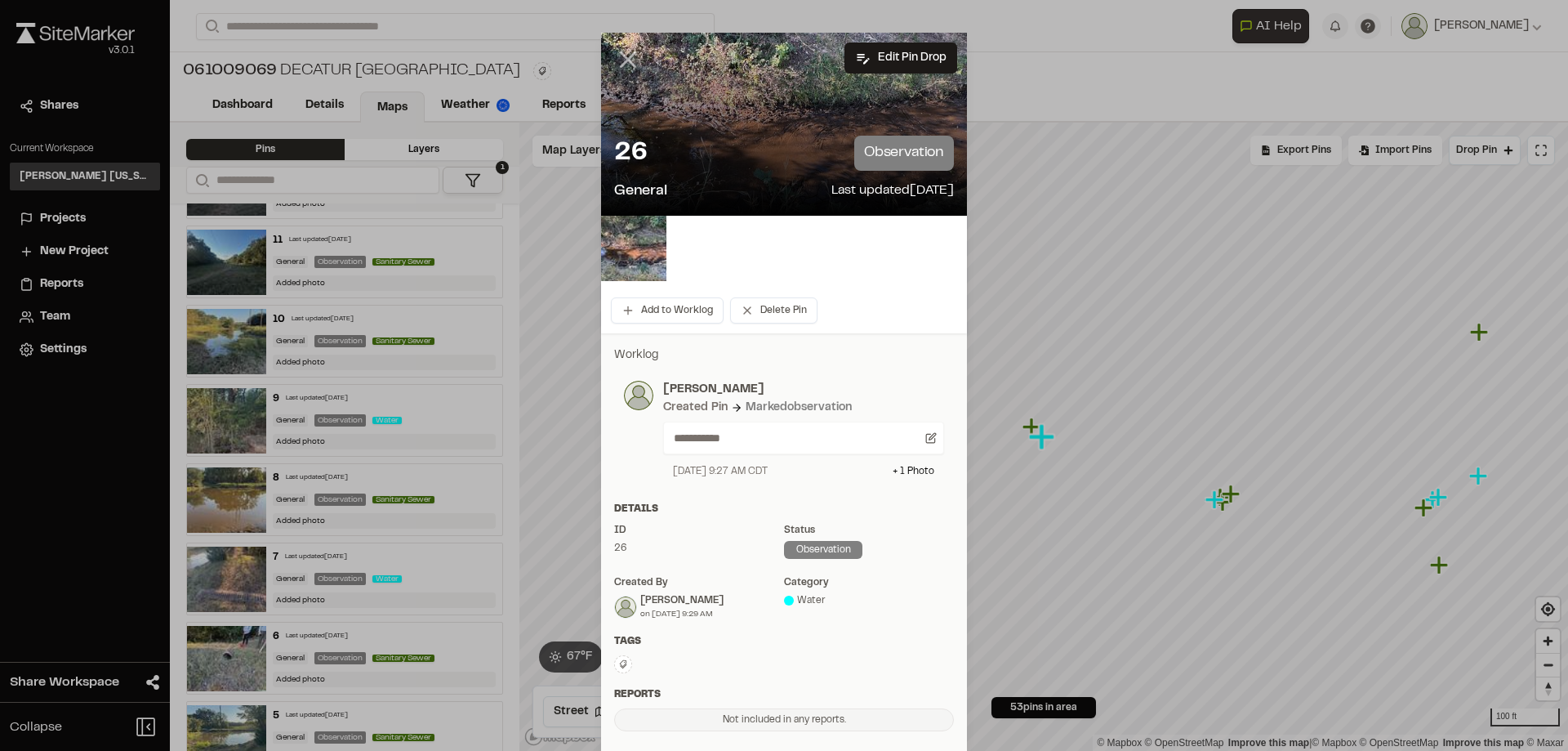
click at [632, 62] on icon at bounding box center [628, 60] width 28 height 28
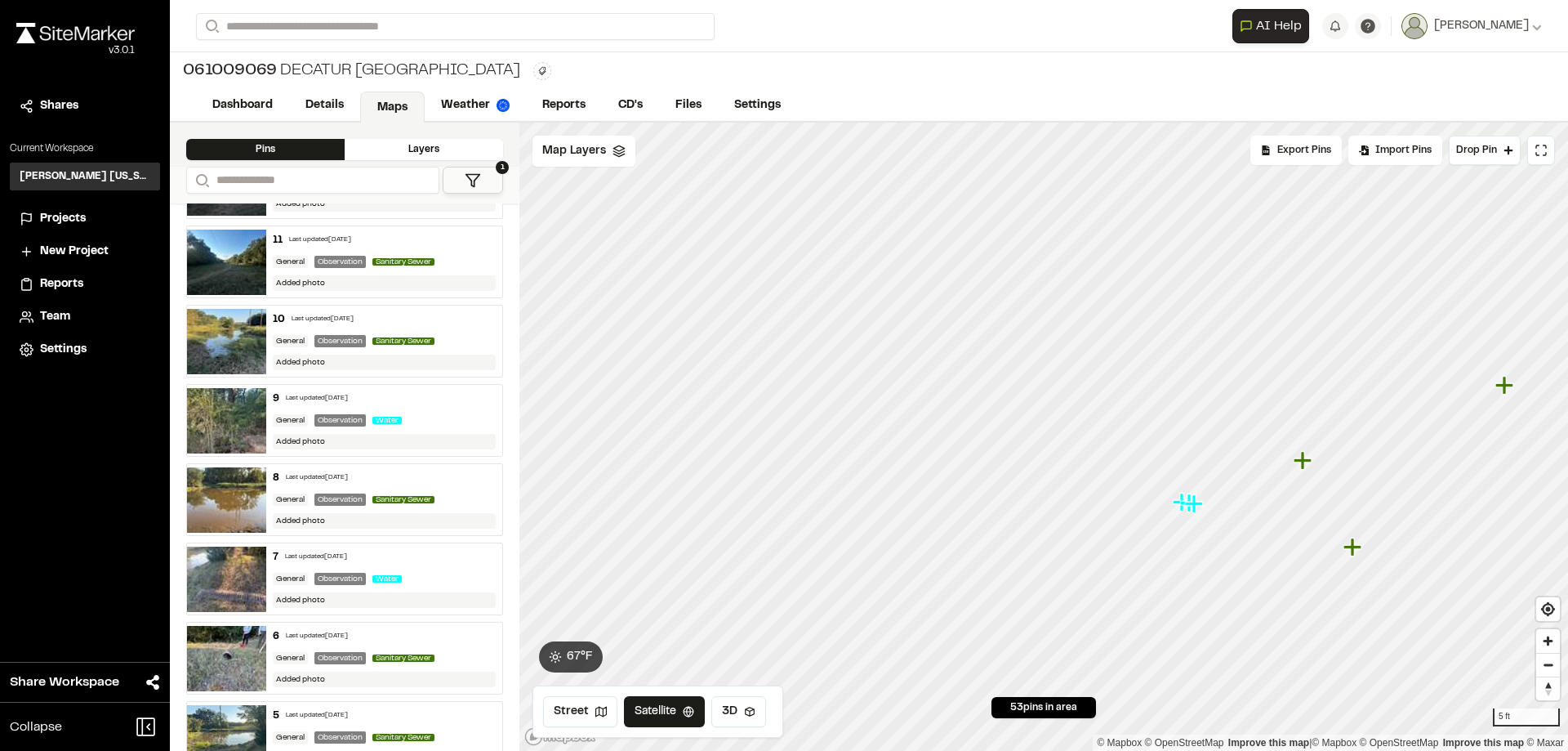
click at [1198, 504] on icon "Map marker" at bounding box center [1193, 503] width 18 height 18
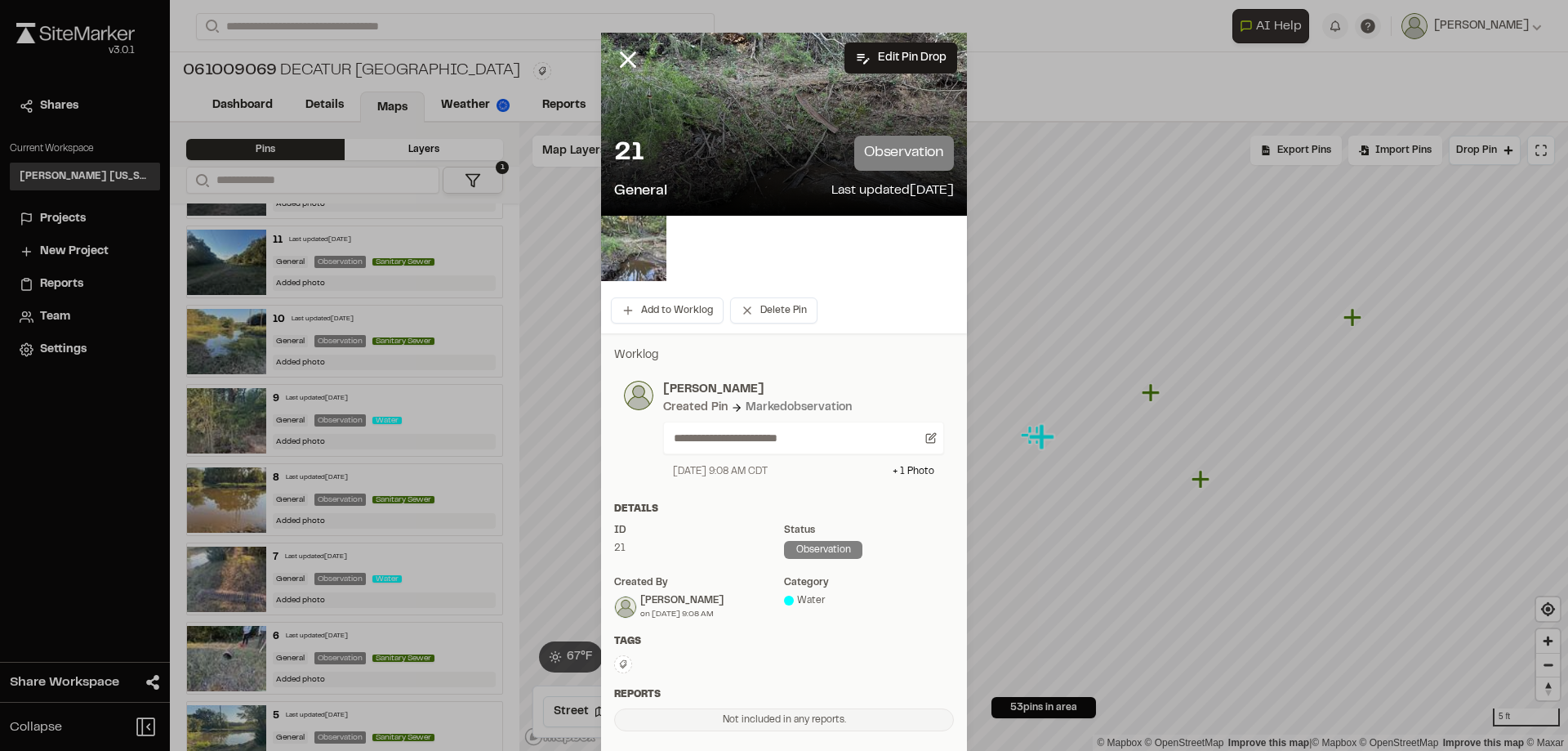
drag, startPoint x: 770, startPoint y: 144, endPoint x: 737, endPoint y: 185, distance: 52.6
click at [770, 144] on div "21 observation" at bounding box center [784, 153] width 340 height 35
click at [624, 61] on line at bounding box center [629, 60] width 14 height 14
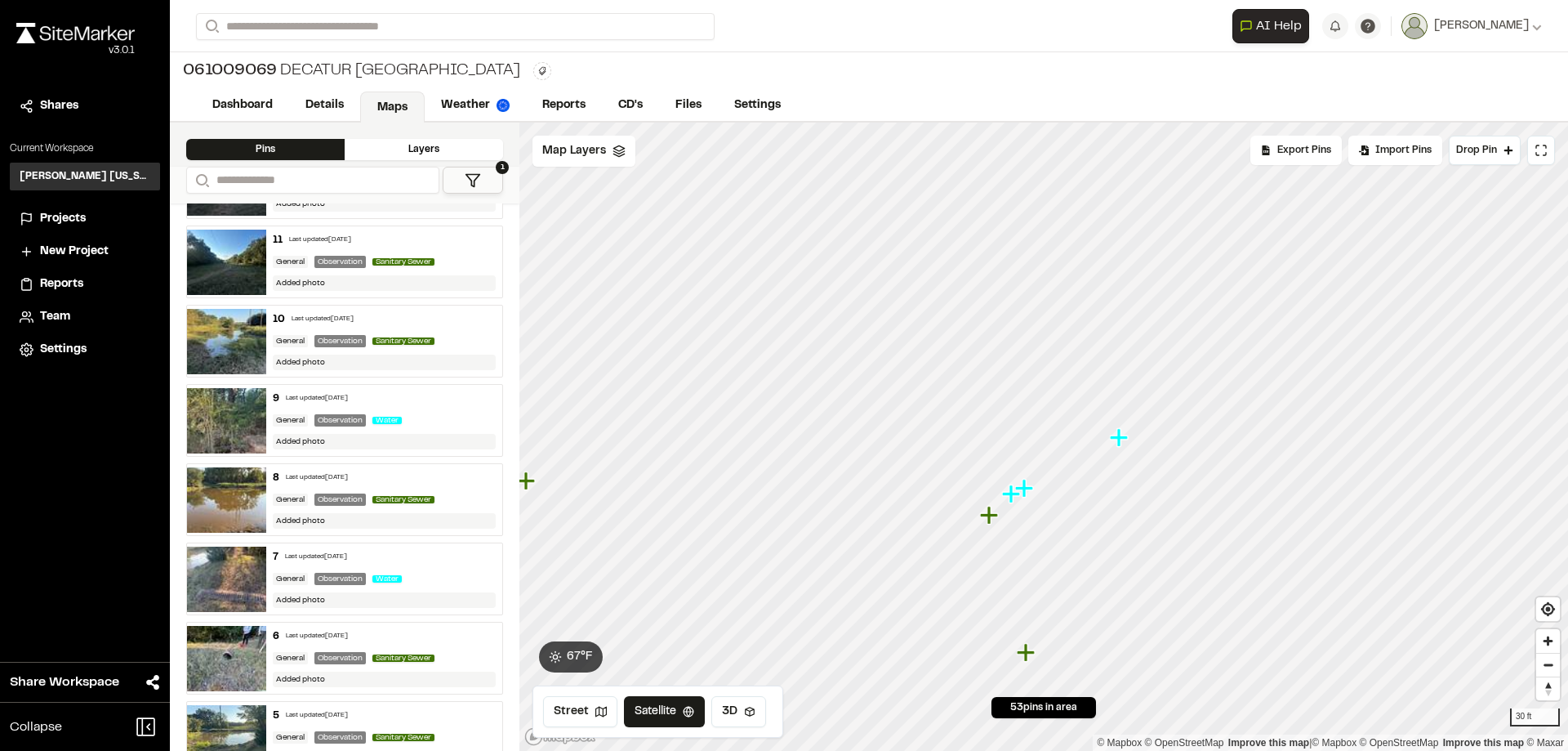
click at [1014, 501] on icon "Map marker" at bounding box center [1013, 494] width 21 height 21
click at [1057, 429] on icon "Map marker" at bounding box center [1054, 429] width 18 height 18
click at [1137, 387] on icon "Map marker" at bounding box center [1136, 385] width 18 height 18
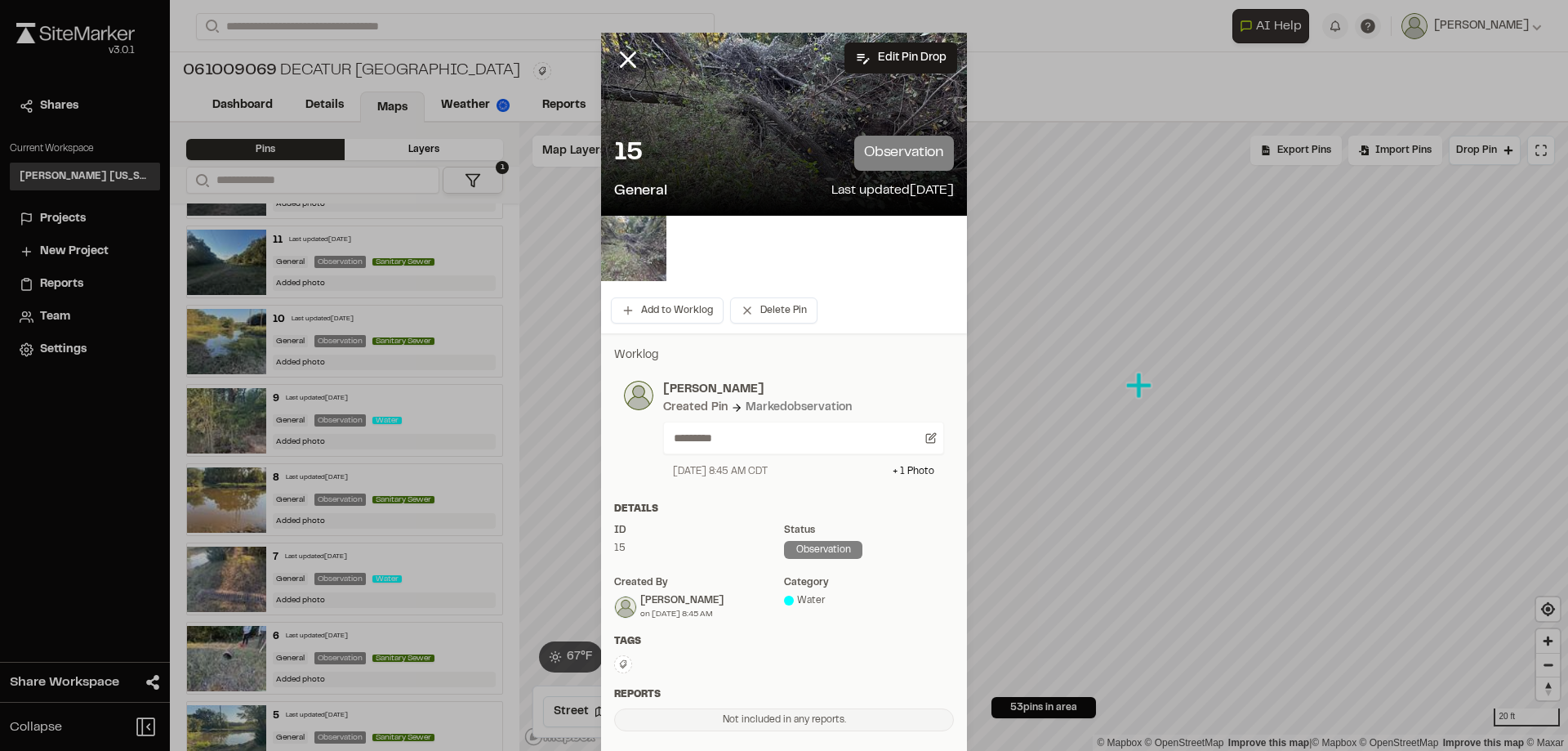
click at [635, 277] on img at bounding box center [634, 248] width 66 height 66
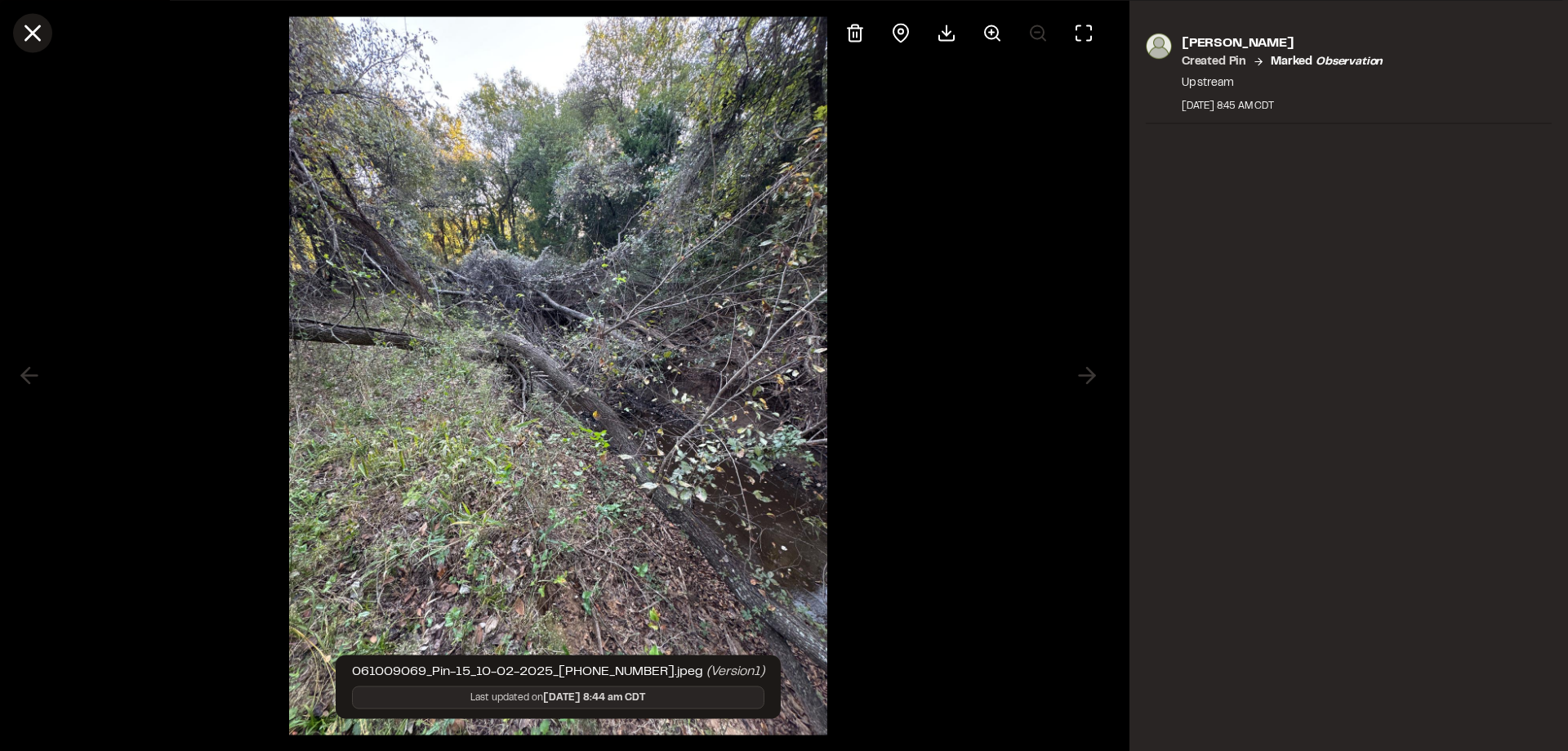
click at [35, 35] on line at bounding box center [33, 33] width 14 height 14
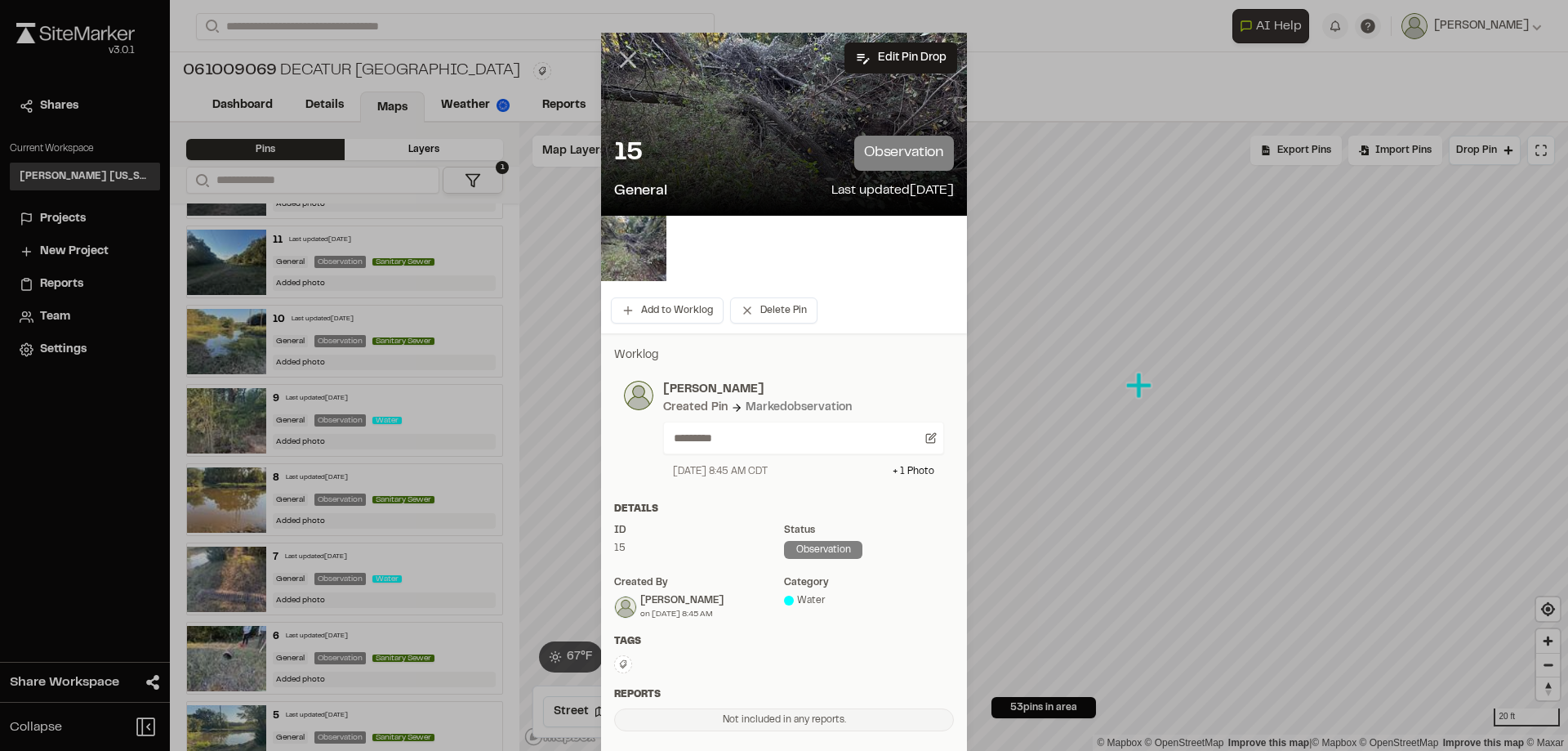
click at [625, 61] on icon at bounding box center [628, 60] width 28 height 28
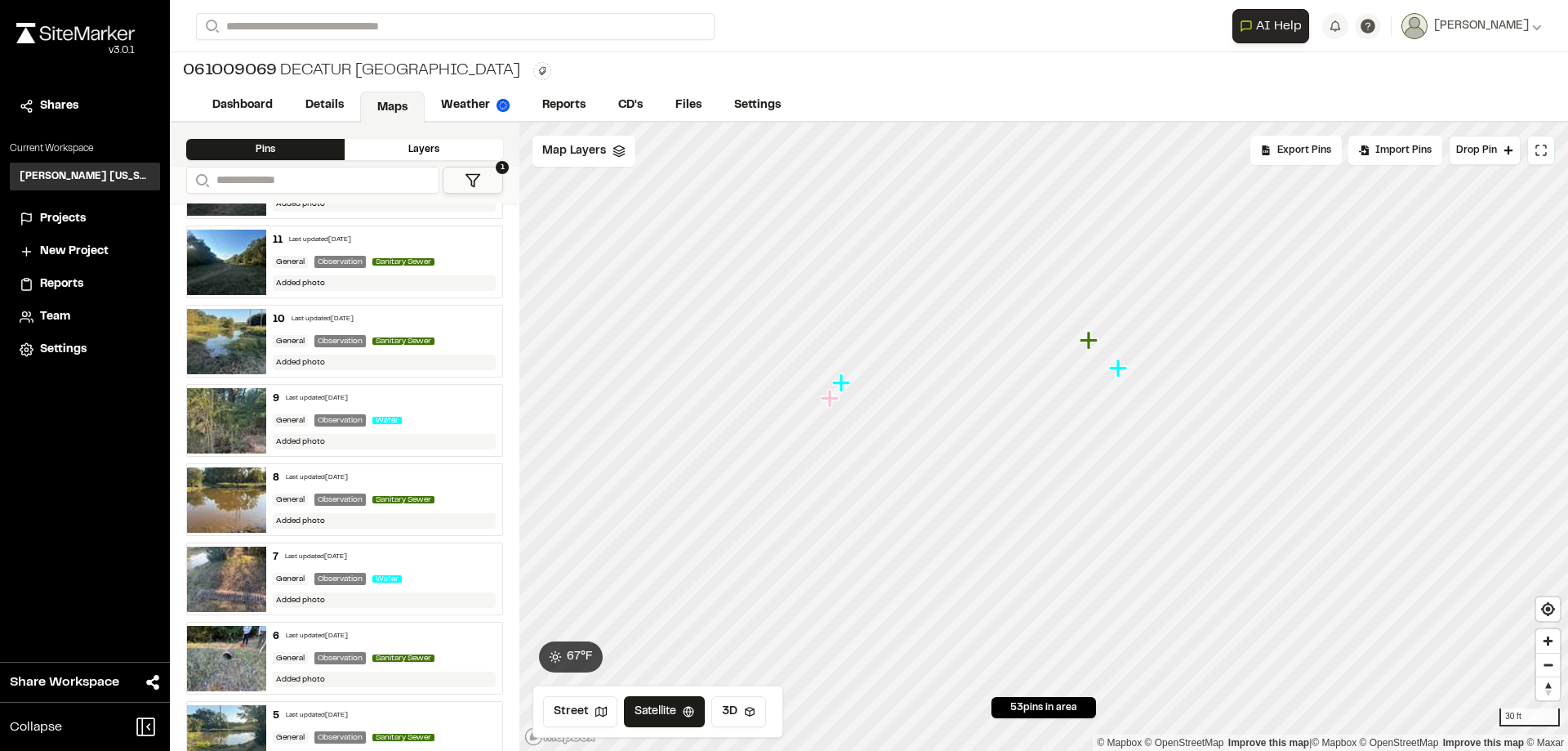
click at [1124, 369] on icon "Map marker" at bounding box center [1118, 367] width 18 height 18
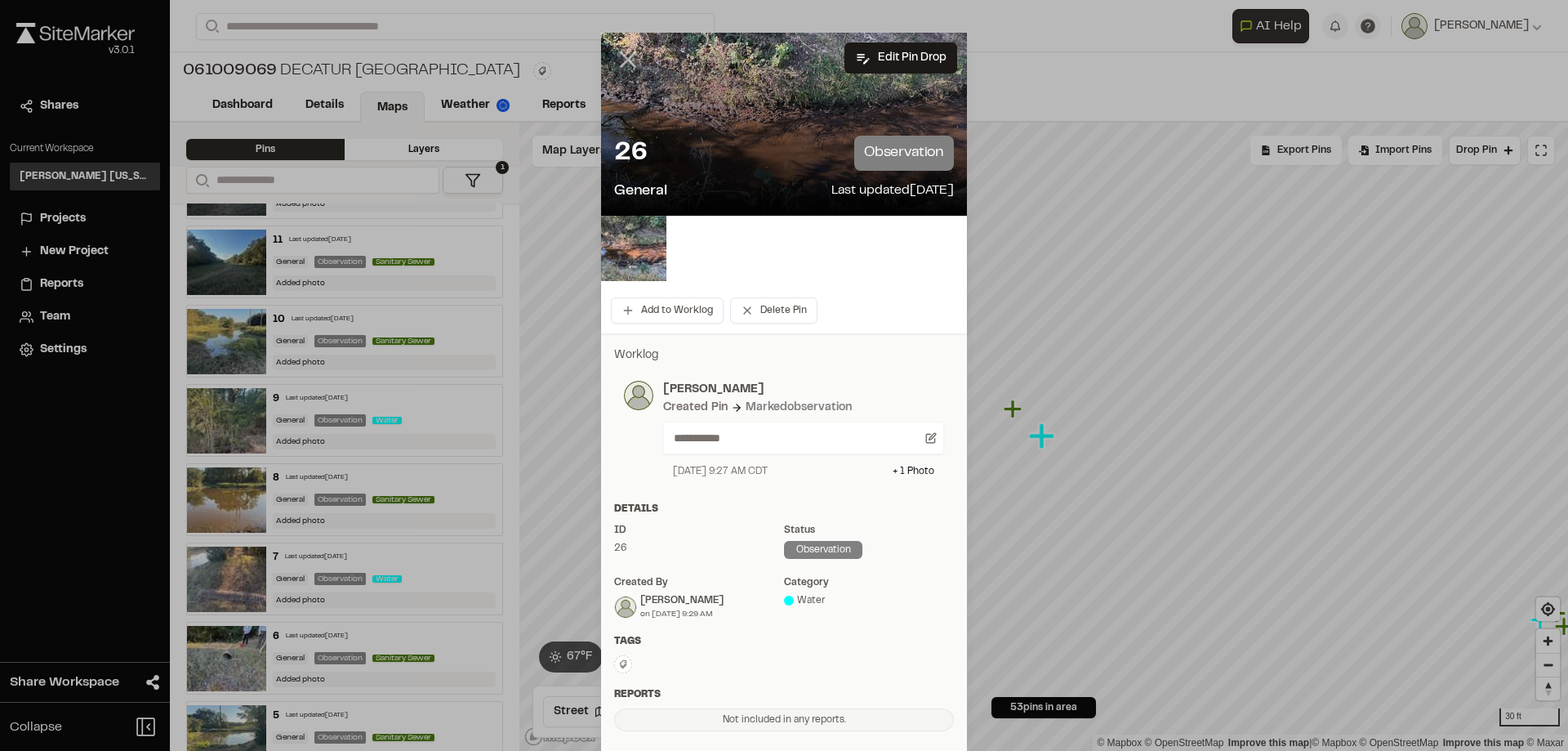
click at [626, 63] on line at bounding box center [629, 60] width 14 height 14
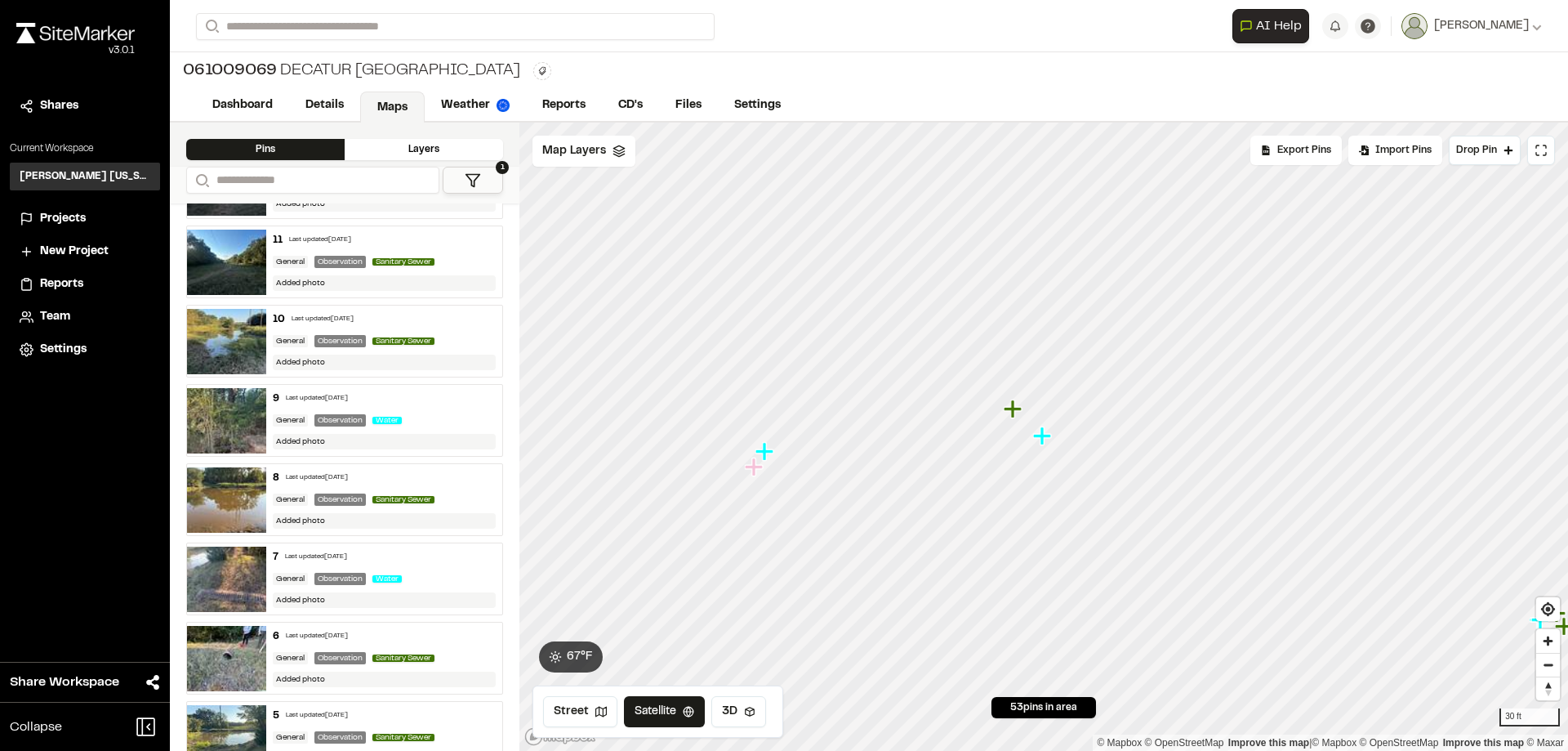
click at [765, 448] on icon "Map marker" at bounding box center [764, 451] width 18 height 18
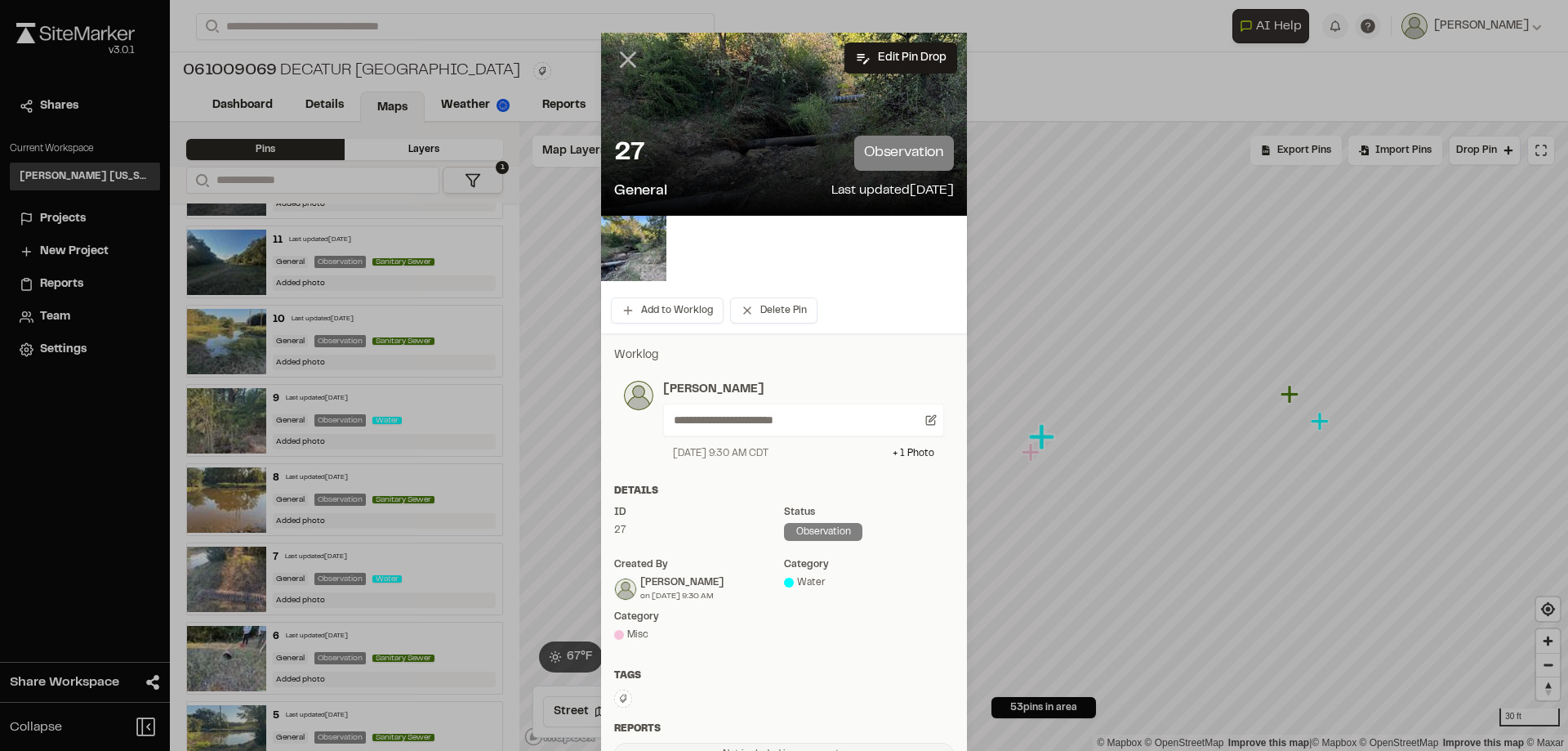
click at [618, 66] on icon at bounding box center [628, 60] width 28 height 28
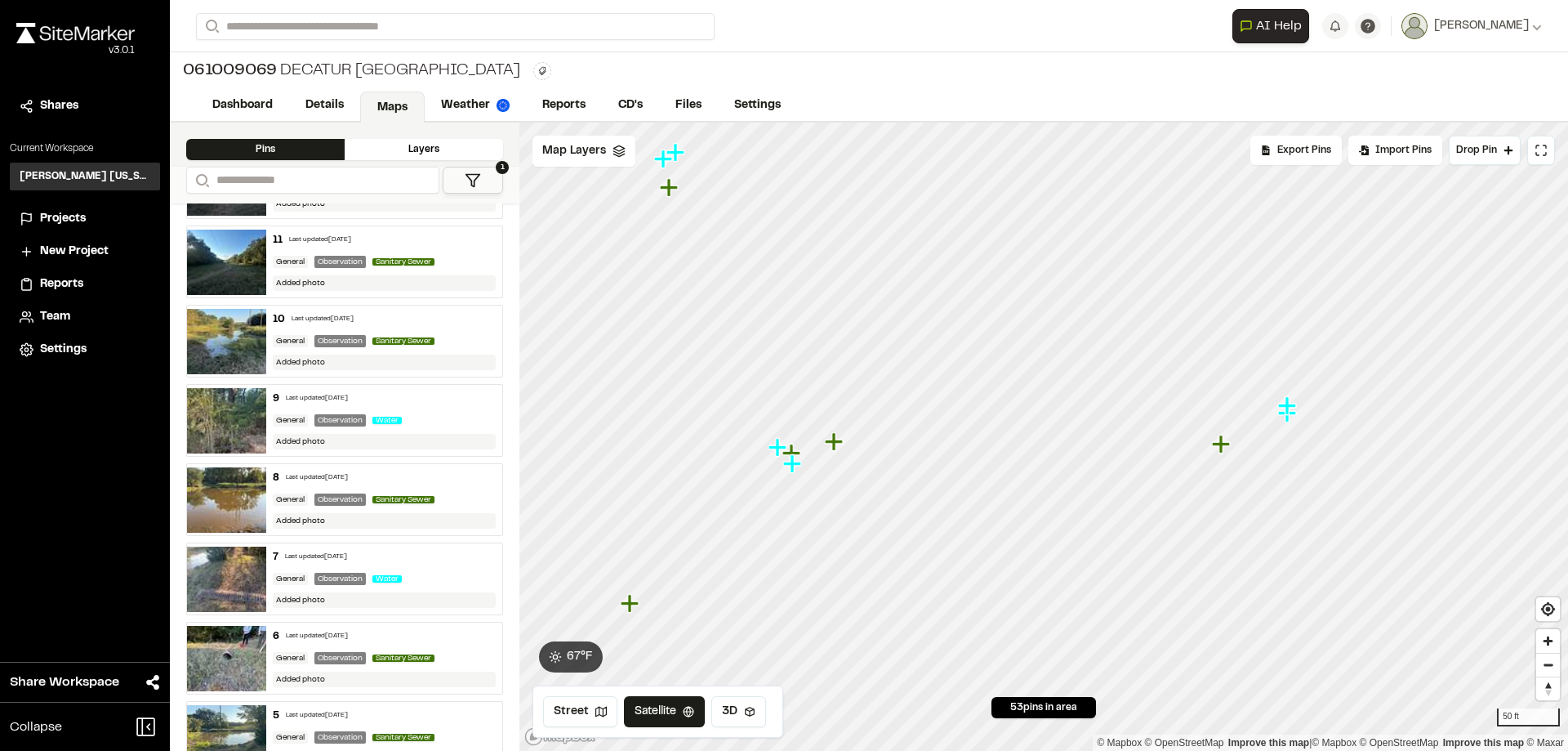
click at [1289, 405] on icon "Map marker" at bounding box center [1286, 405] width 18 height 18
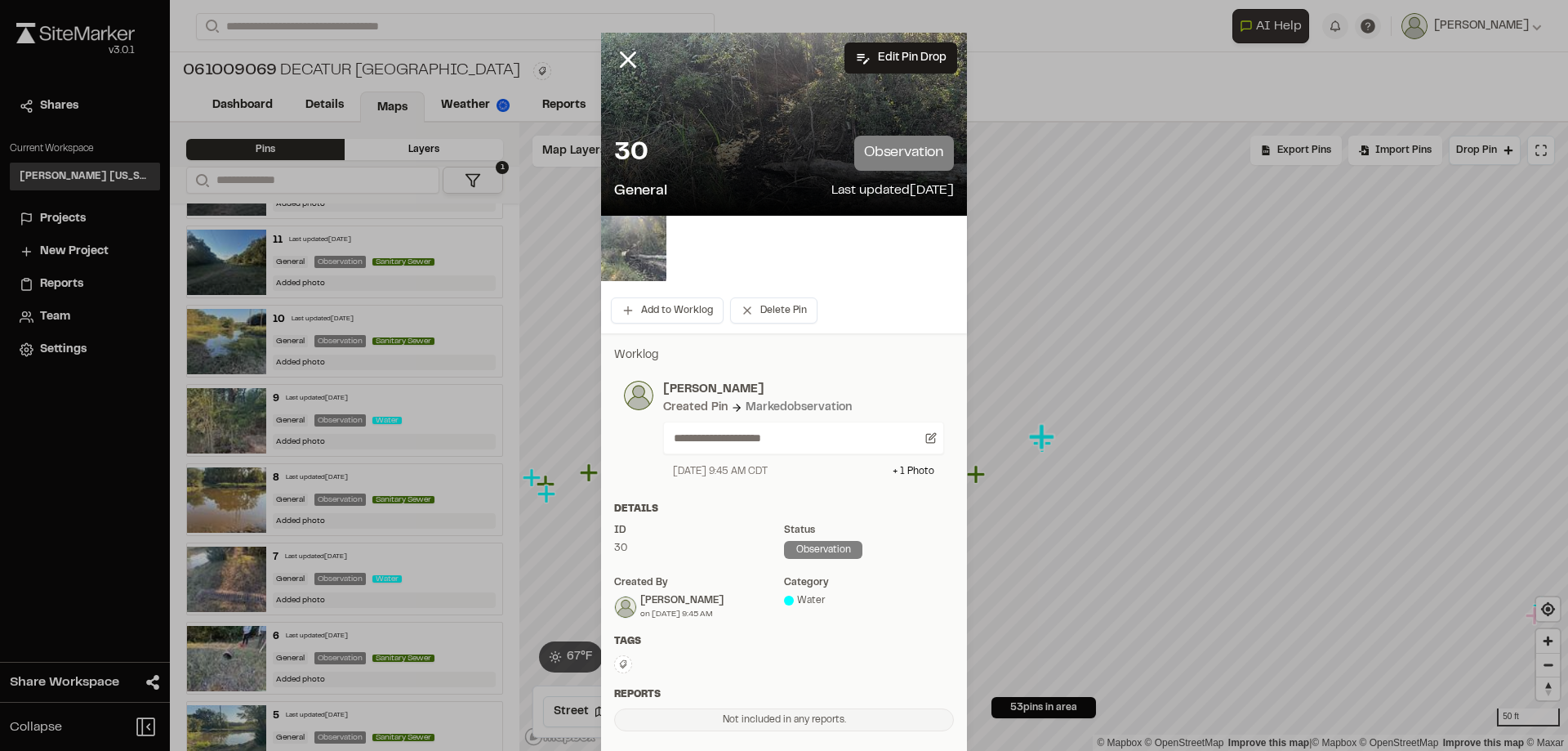
click at [618, 241] on img at bounding box center [634, 248] width 66 height 66
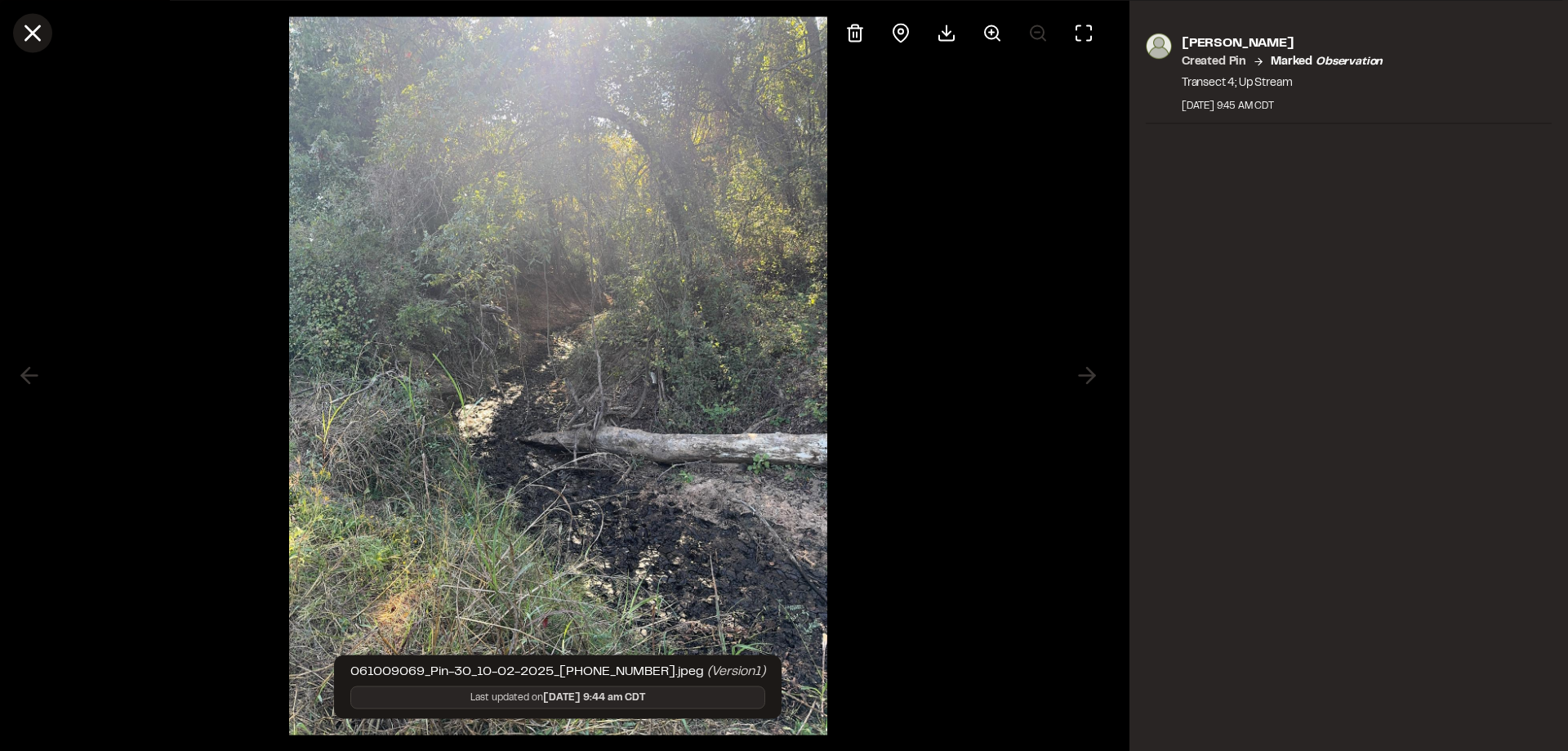
click at [33, 37] on icon at bounding box center [32, 32] width 28 height 28
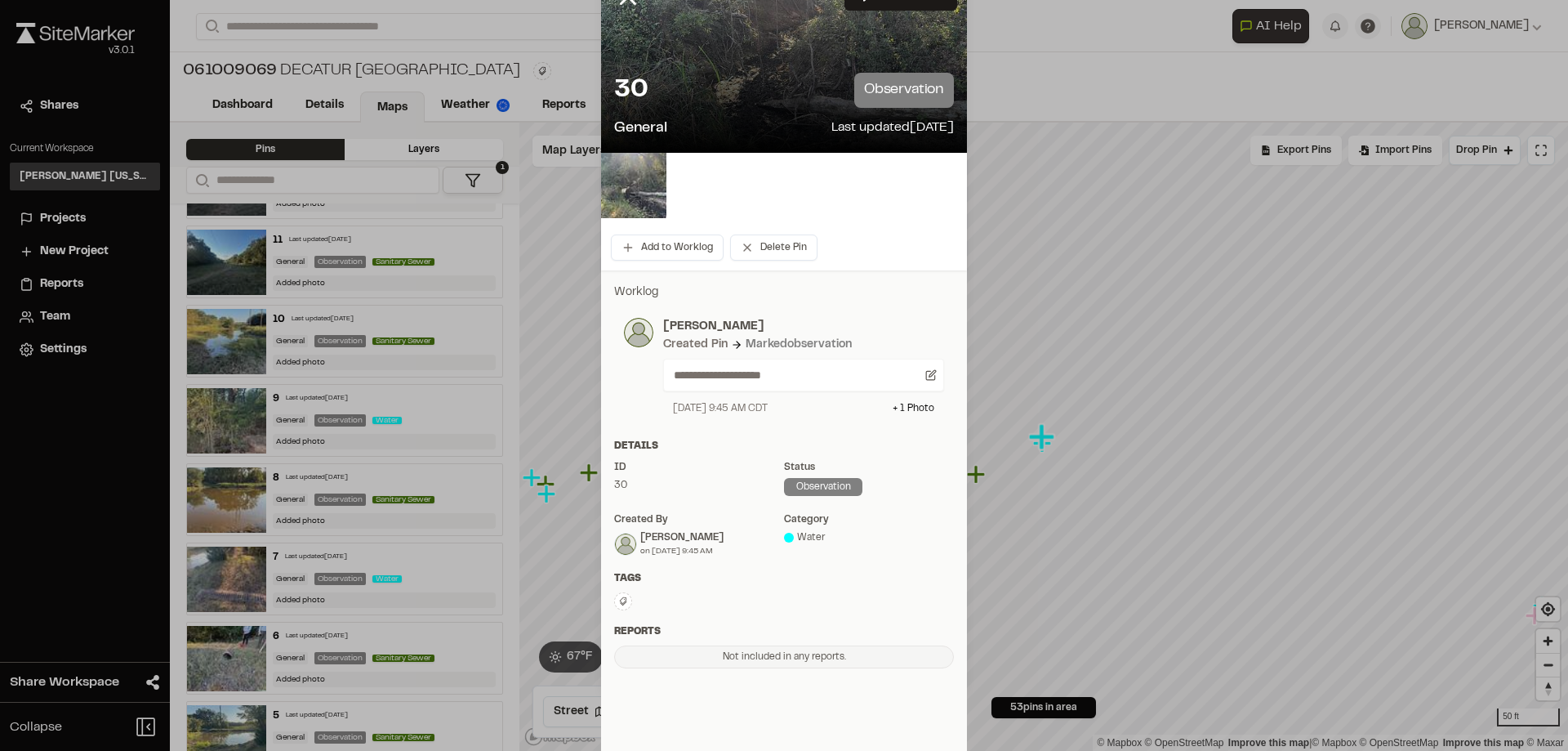
scroll to position [137, 0]
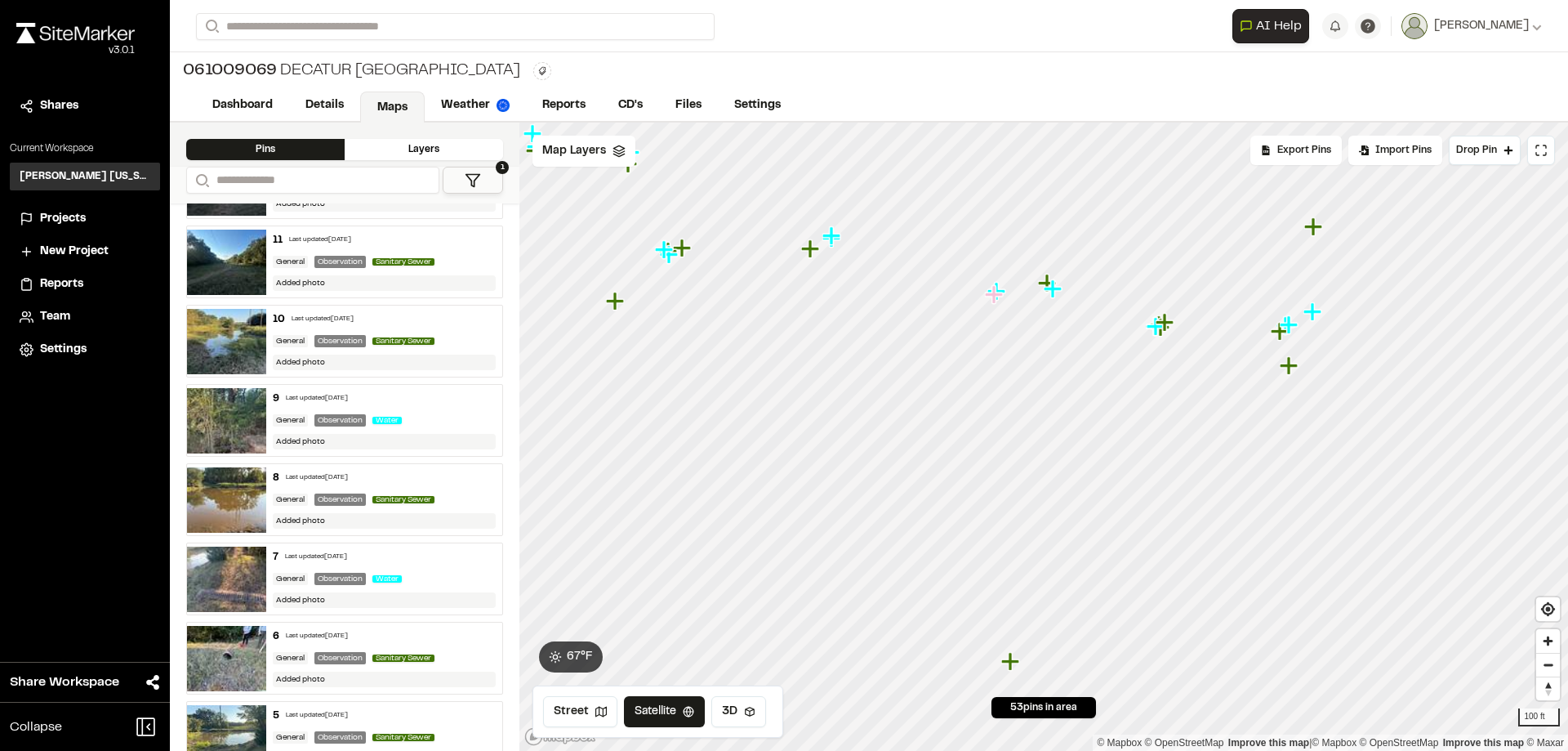
click at [1013, 663] on icon "Map marker" at bounding box center [1010, 661] width 18 height 18
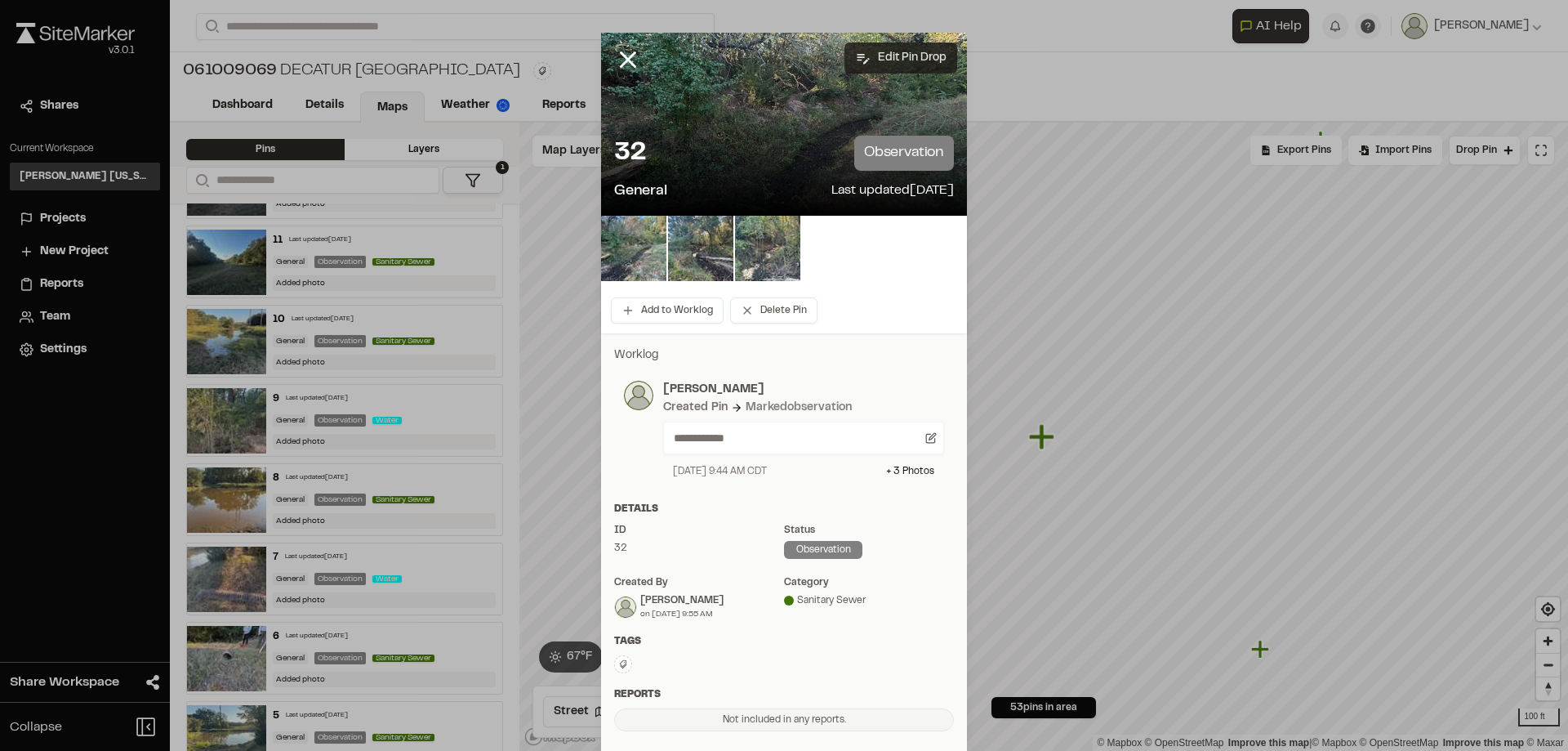
click at [884, 64] on button "Edit Pin Drop" at bounding box center [901, 58] width 113 height 31
select select "****"
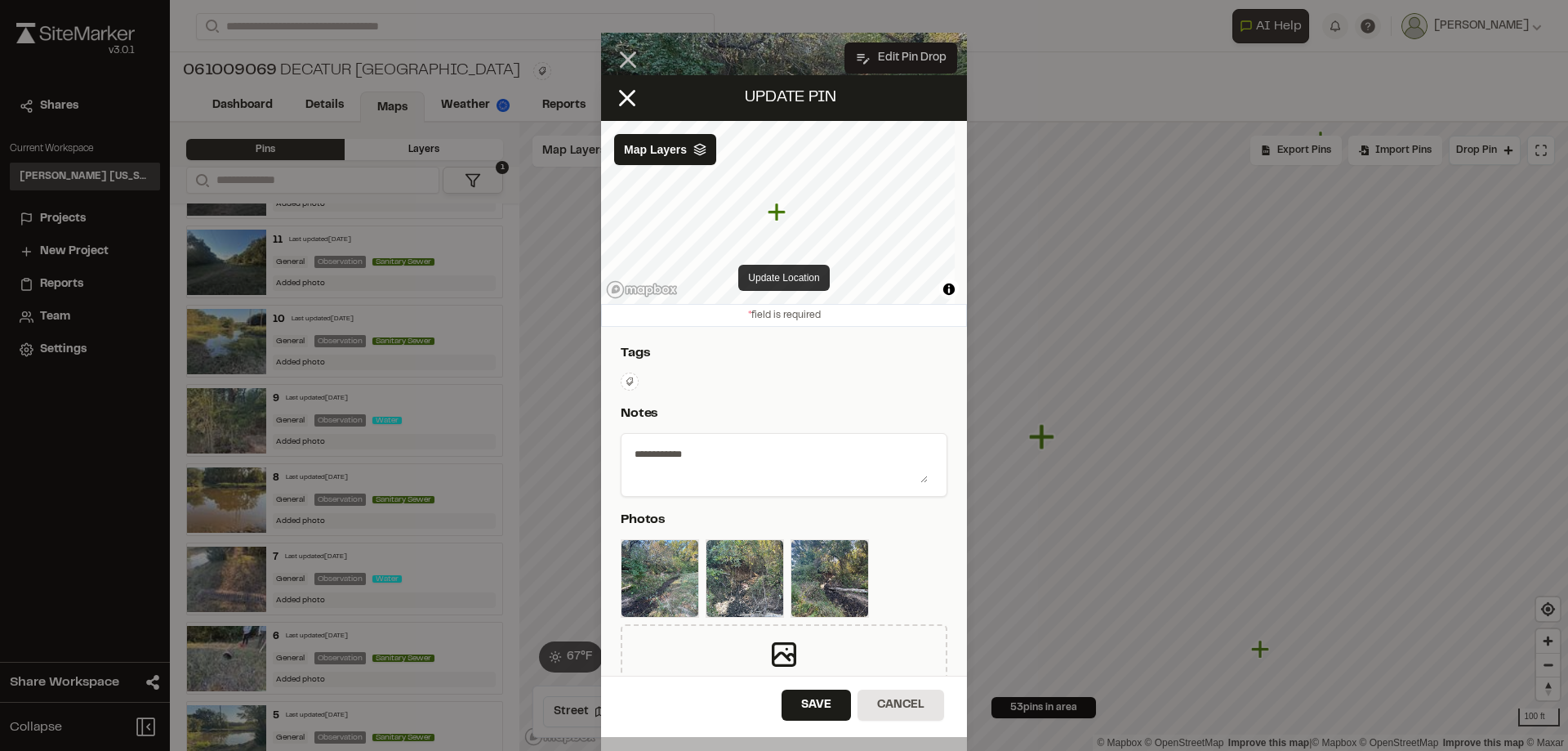
click at [782, 282] on button "Update Location" at bounding box center [784, 277] width 90 height 26
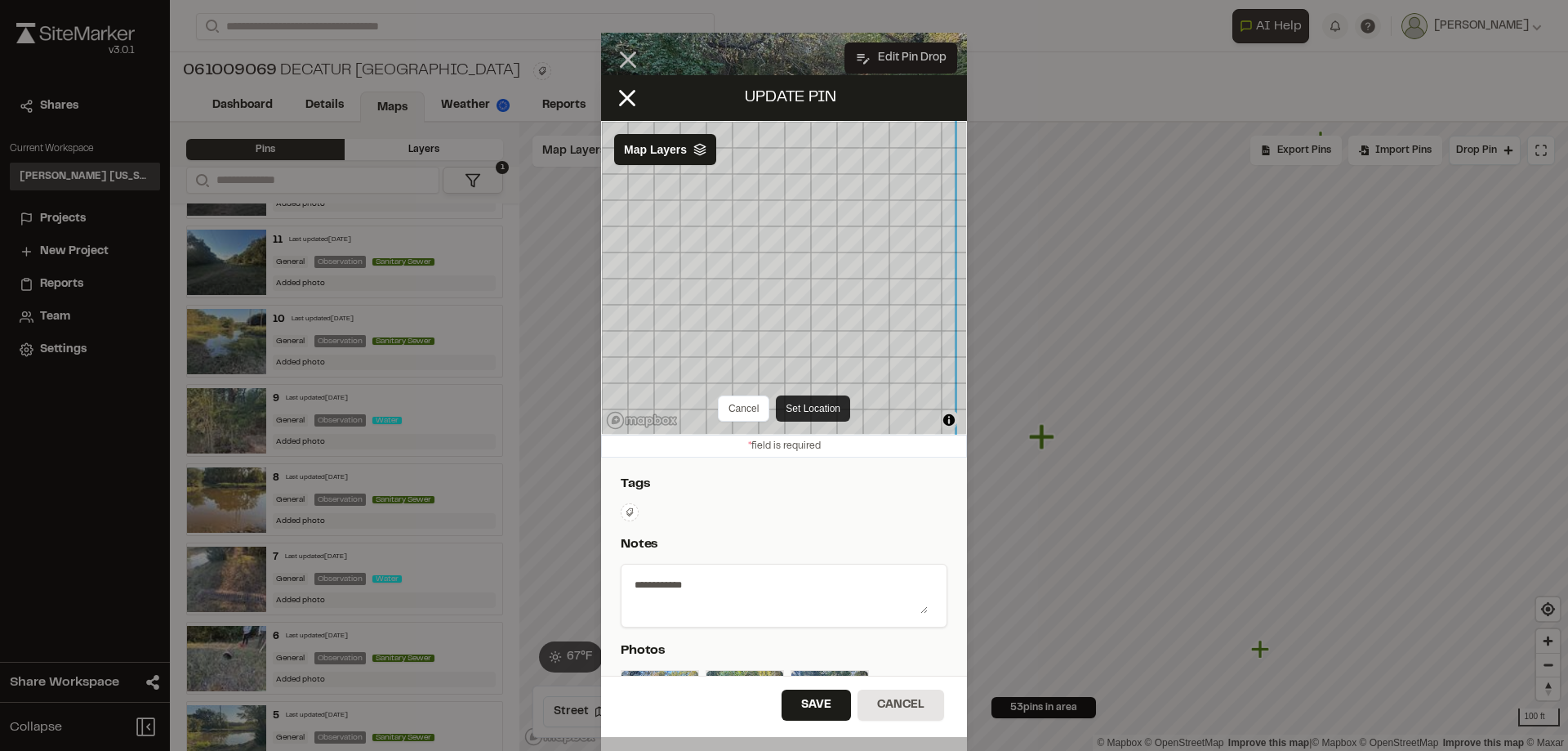
click at [831, 404] on div "Cancel Set Location © Mapbox © OpenStreetMap Improve this map | © Mapbox © Open…" at bounding box center [784, 278] width 366 height 314
click at [624, 95] on line at bounding box center [628, 97] width 14 height 14
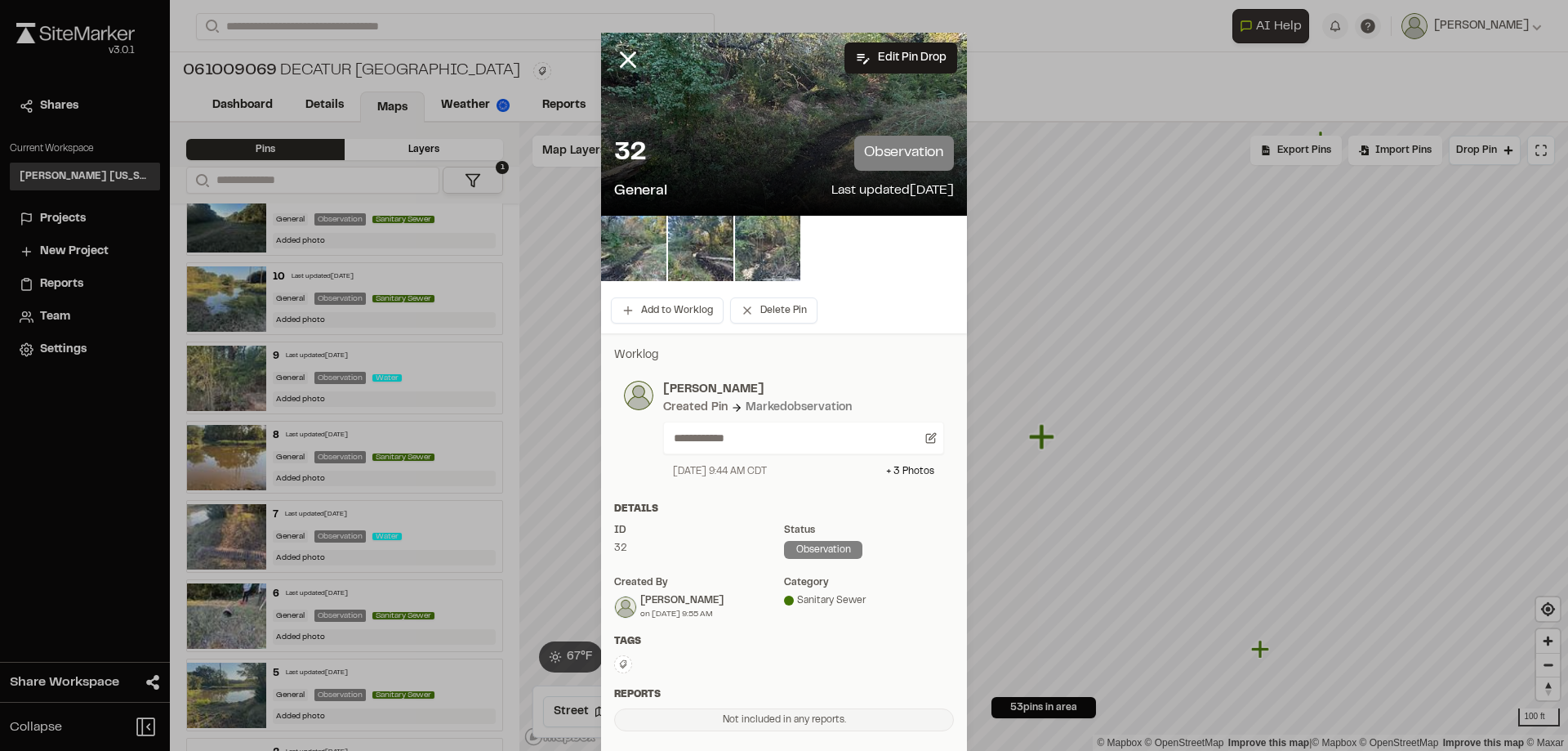
scroll to position [3392, 0]
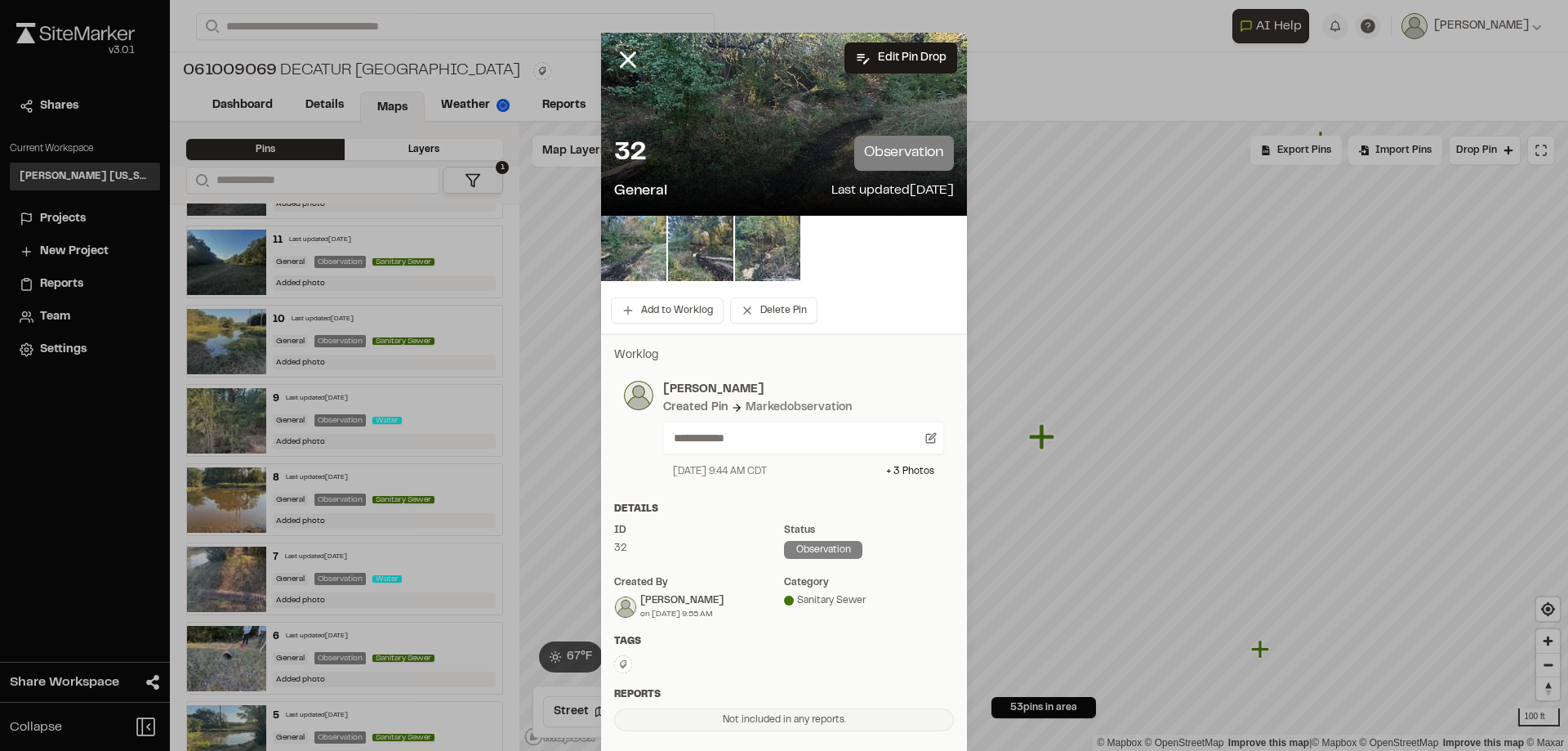
click at [629, 57] on icon at bounding box center [628, 60] width 28 height 28
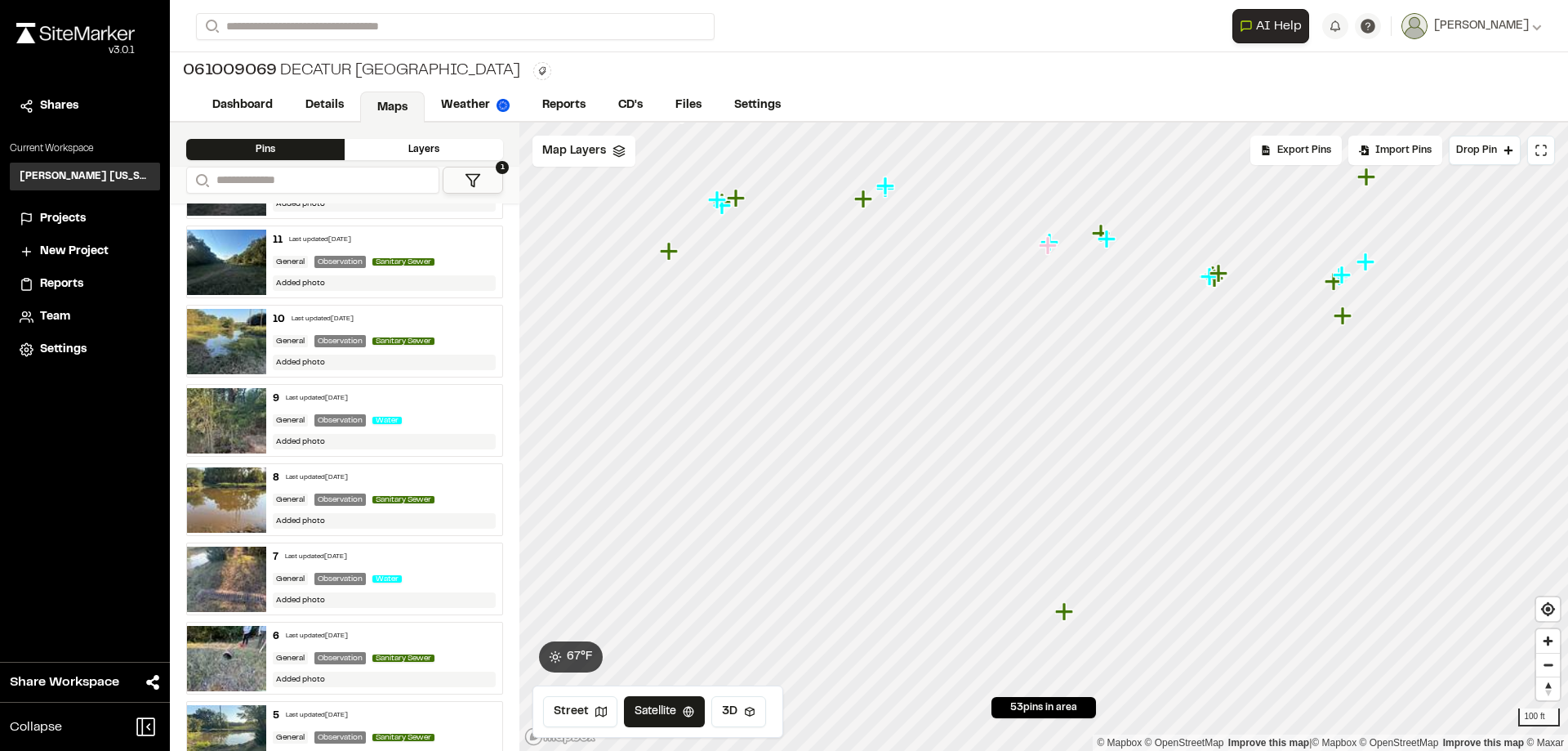
click at [1064, 614] on icon "Map marker" at bounding box center [1064, 611] width 18 height 18
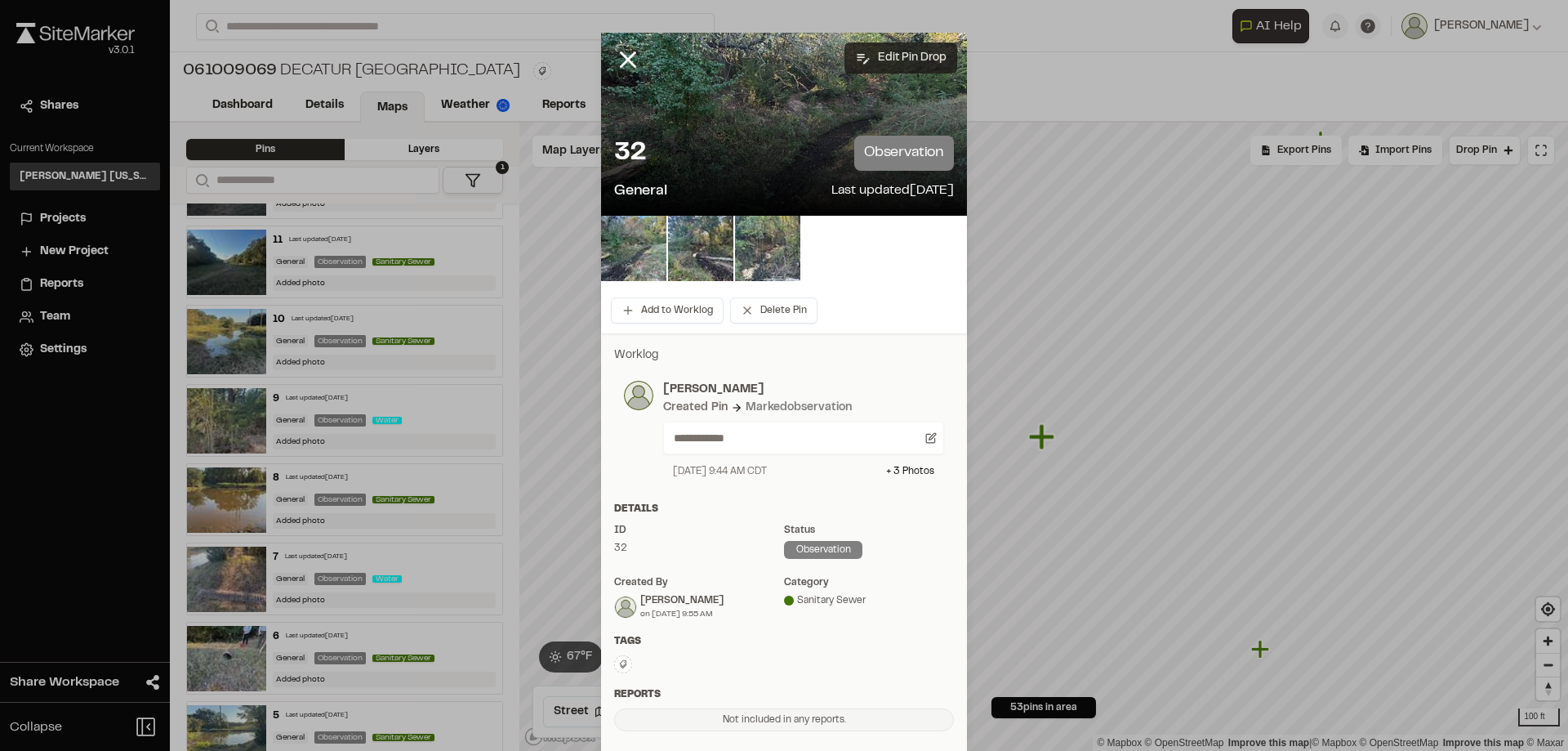
click at [898, 64] on button "Edit Pin Drop" at bounding box center [901, 58] width 113 height 31
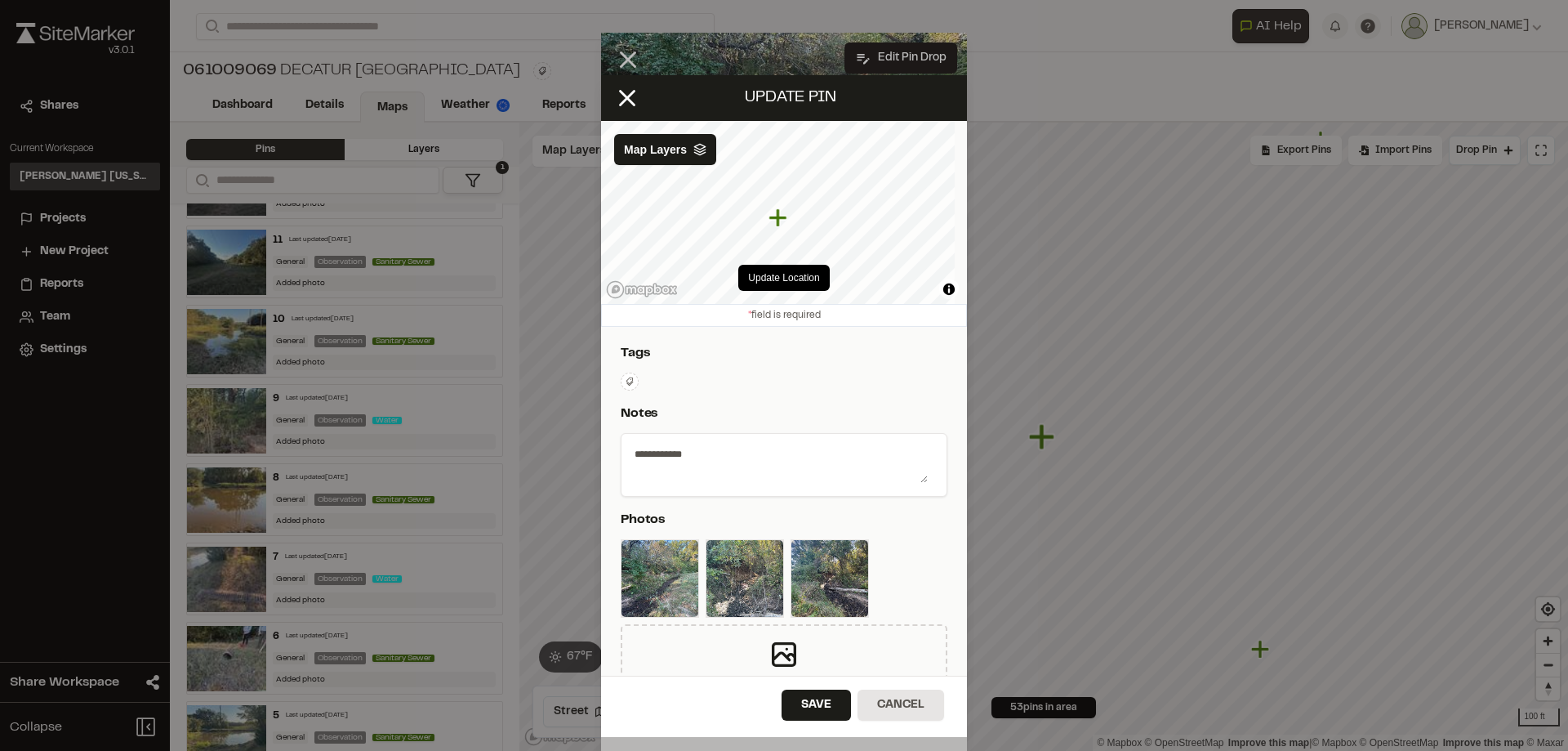
click at [810, 259] on div "Update Location" at bounding box center [784, 277] width 366 height 52
click at [836, 259] on div "Update Location © Mapbox © OpenStreetMap Improve this map | © Mapbox © OpenStre…" at bounding box center [784, 212] width 366 height 183
click at [795, 271] on button "Update Location" at bounding box center [784, 277] width 90 height 26
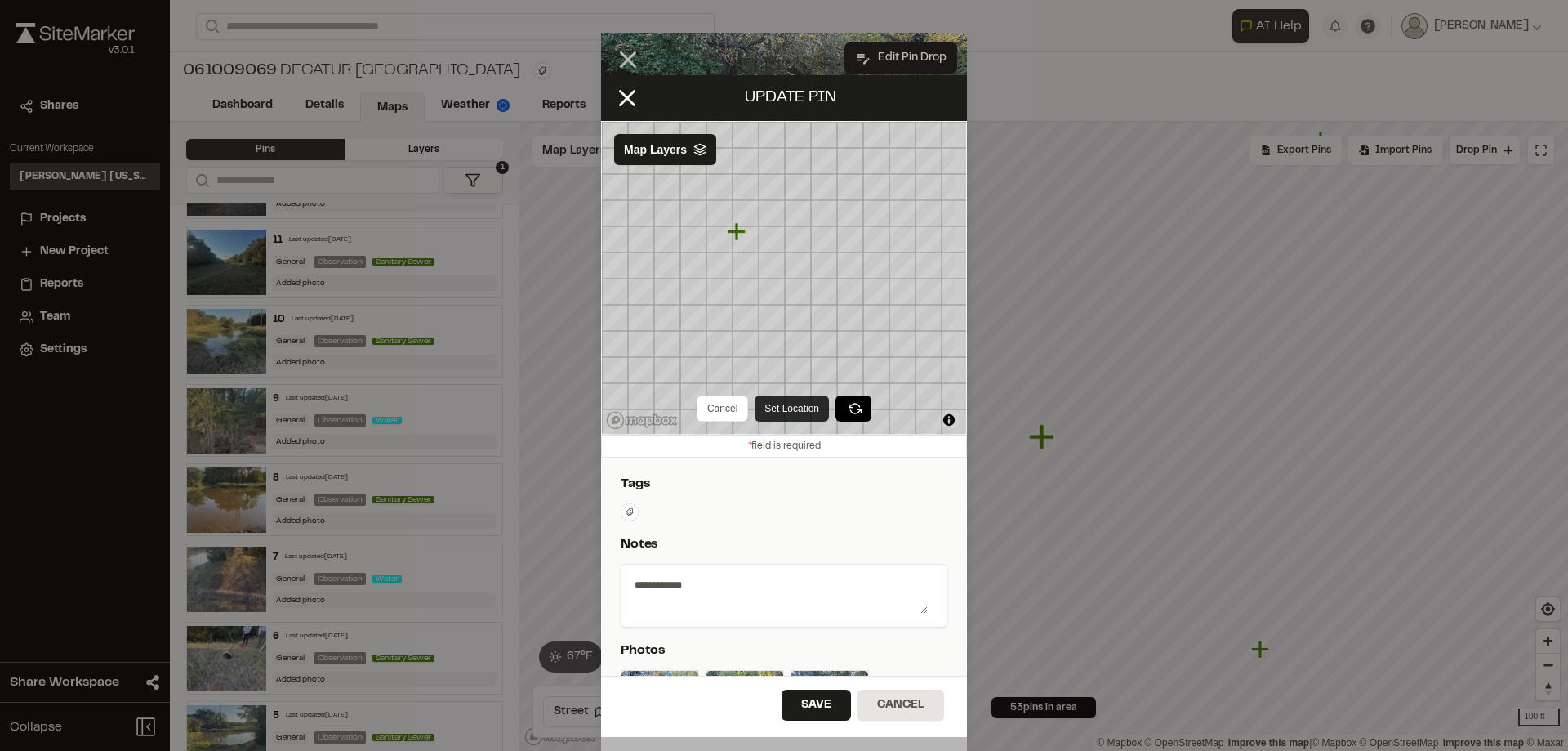
click at [787, 413] on button "Set Location" at bounding box center [792, 408] width 74 height 26
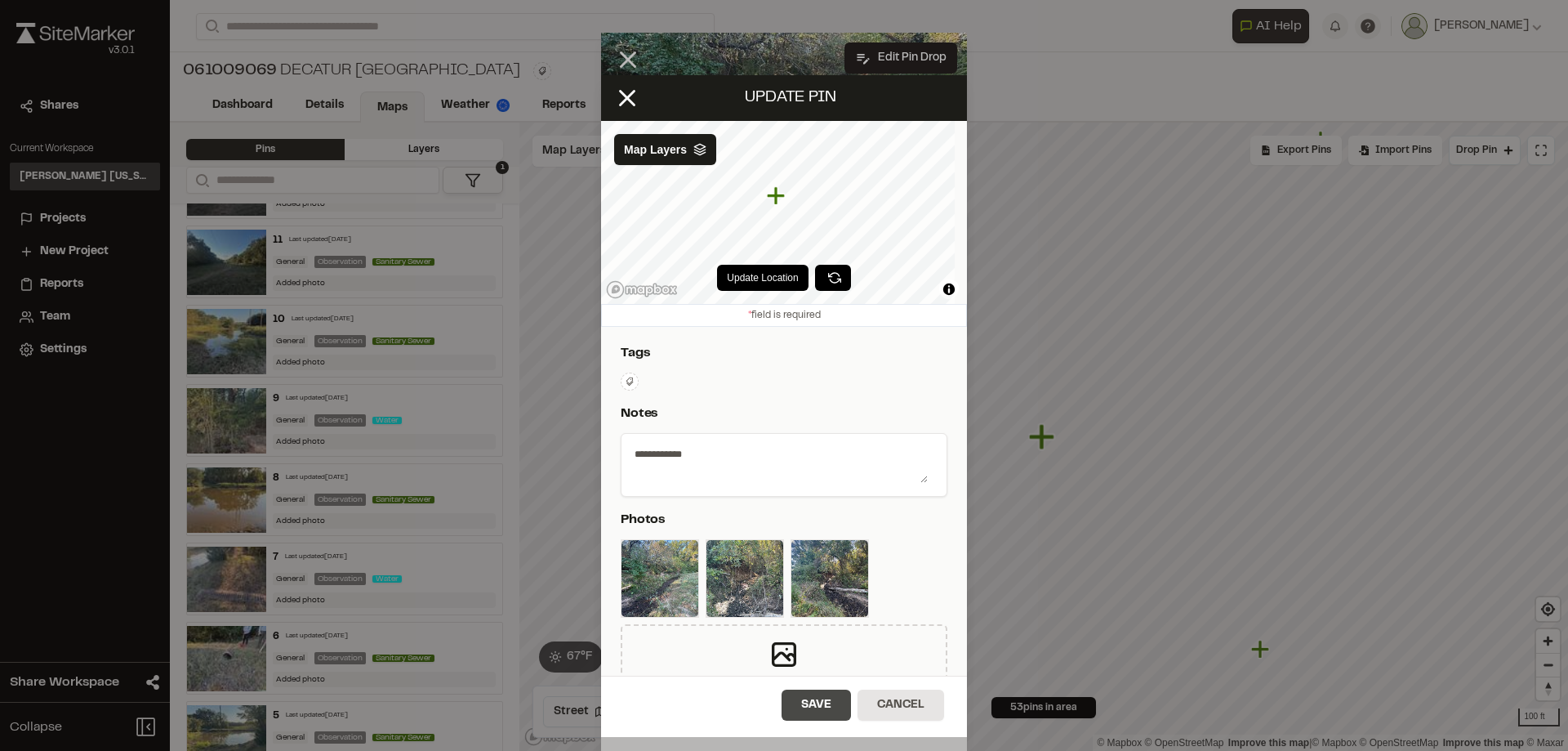
click at [816, 696] on button "Save" at bounding box center [816, 705] width 69 height 31
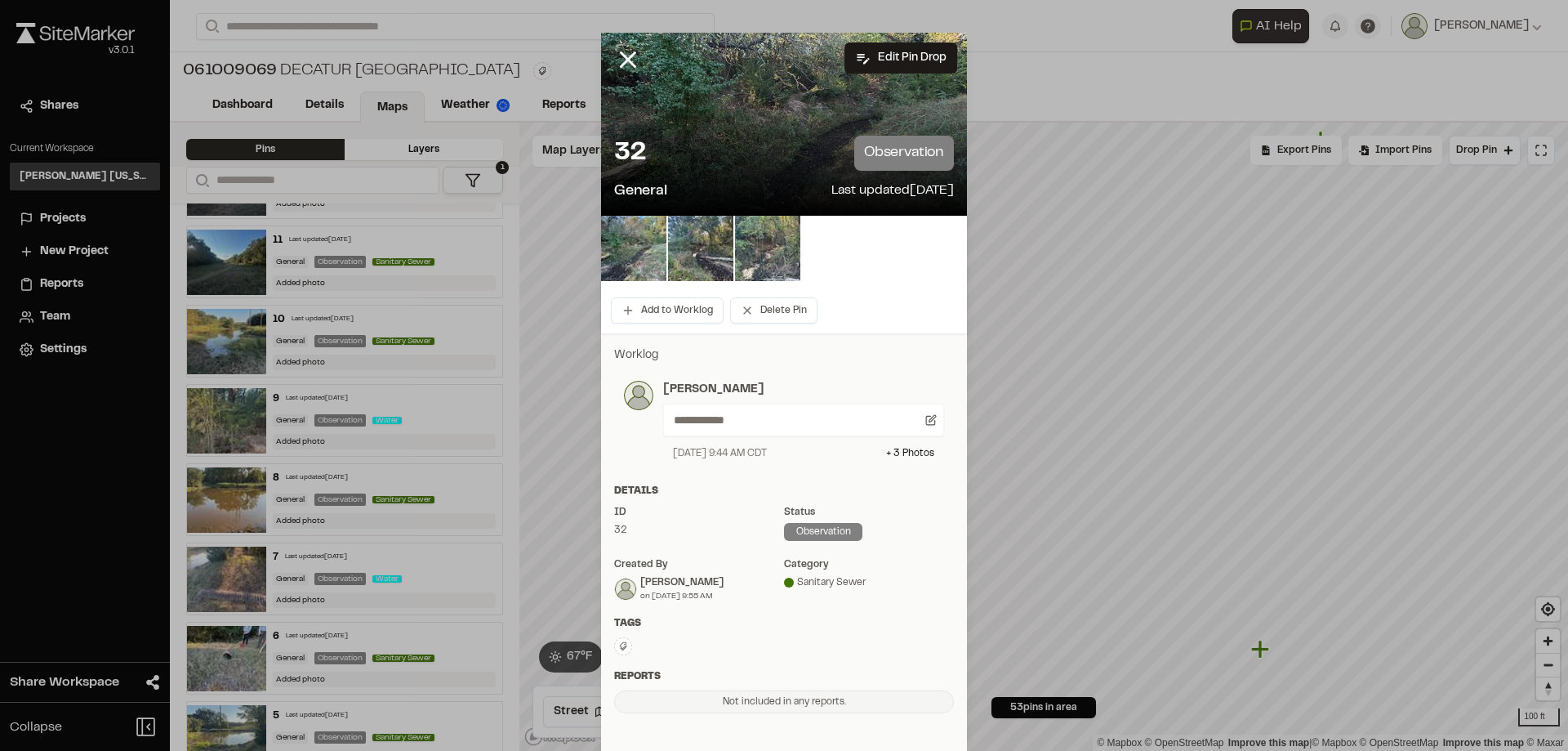
click at [616, 58] on icon at bounding box center [628, 60] width 28 height 28
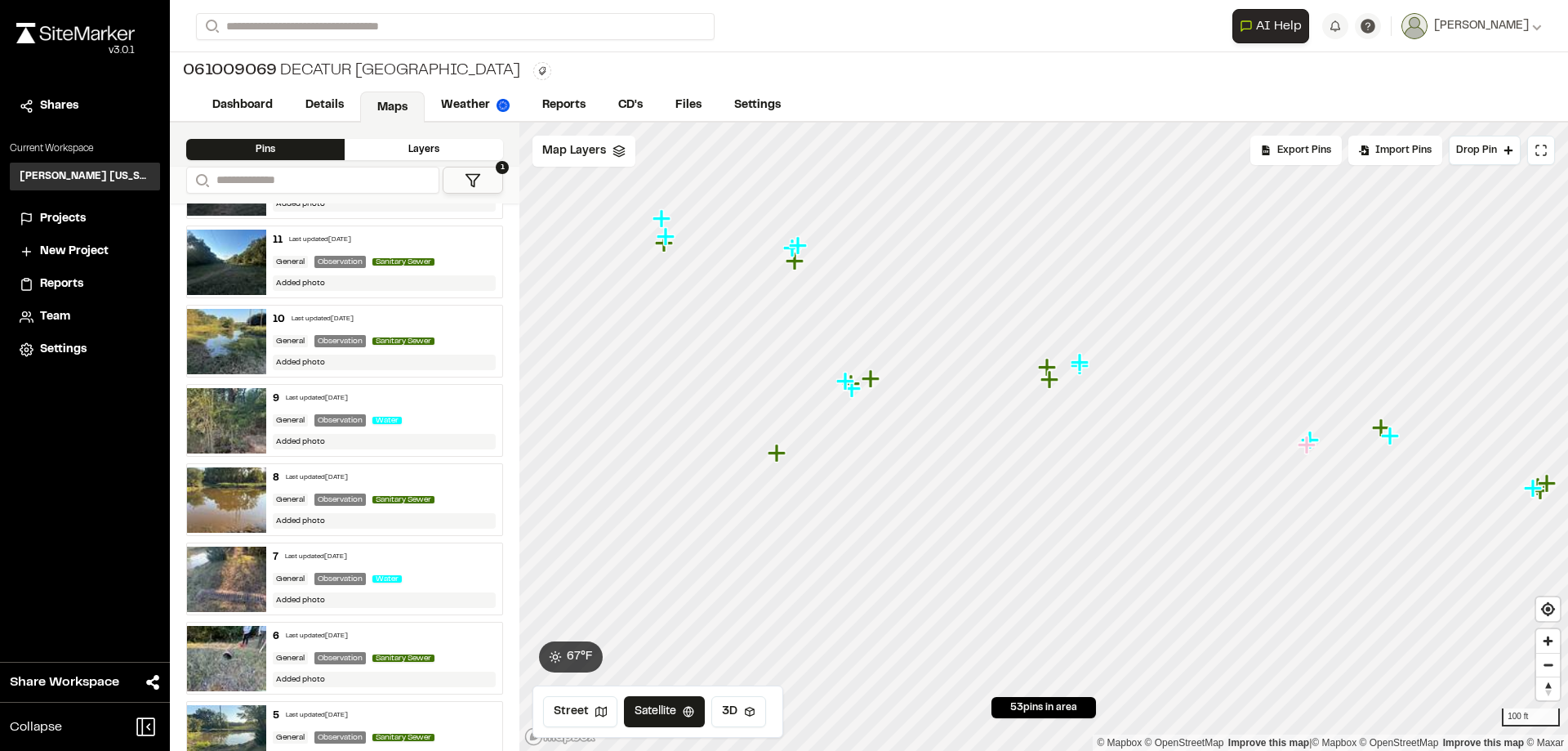
click at [783, 451] on icon "Map marker" at bounding box center [776, 452] width 18 height 18
click at [1114, 377] on icon "Map marker" at bounding box center [1116, 371] width 18 height 18
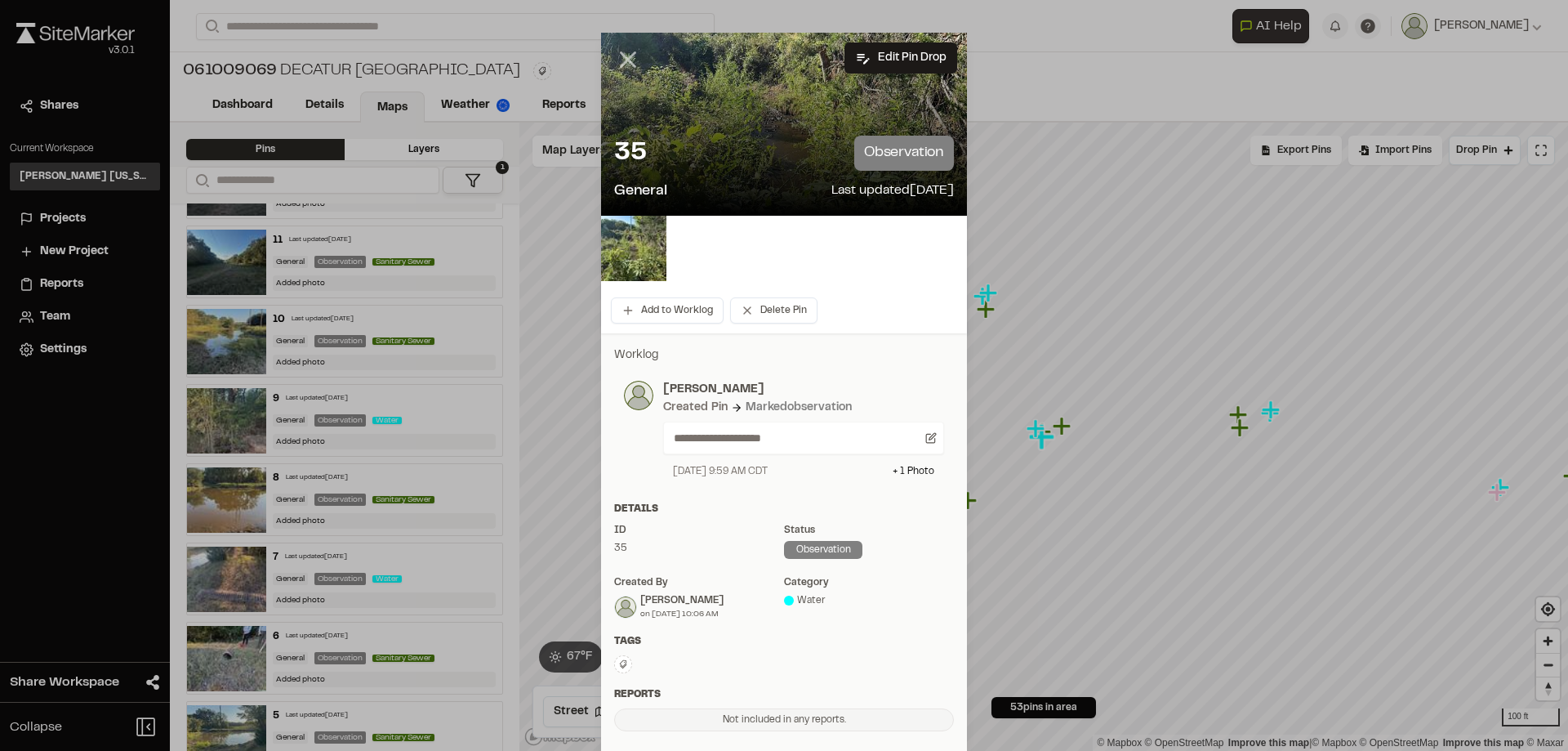
click at [629, 65] on icon at bounding box center [628, 60] width 28 height 28
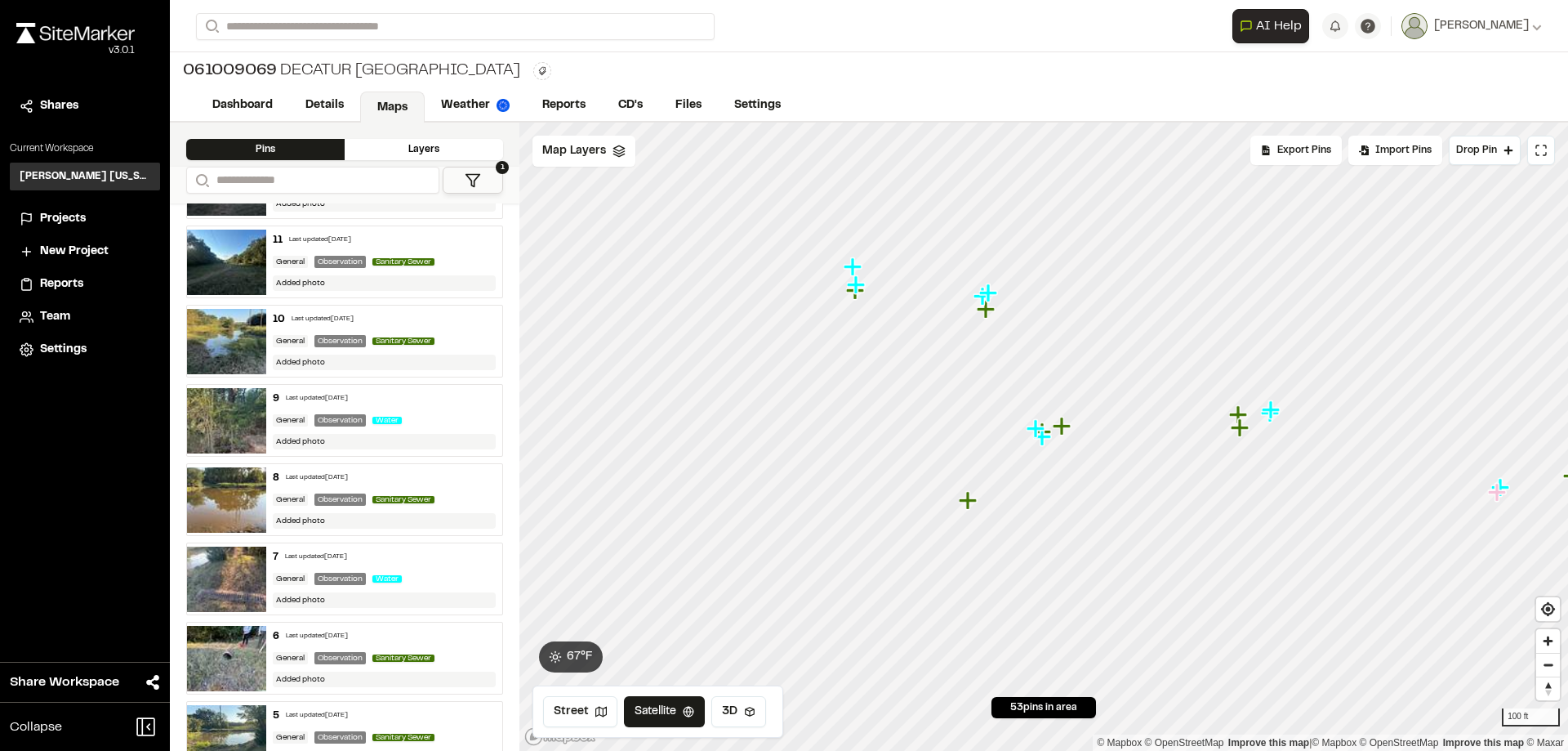
click at [967, 501] on icon "Map marker" at bounding box center [967, 499] width 18 height 18
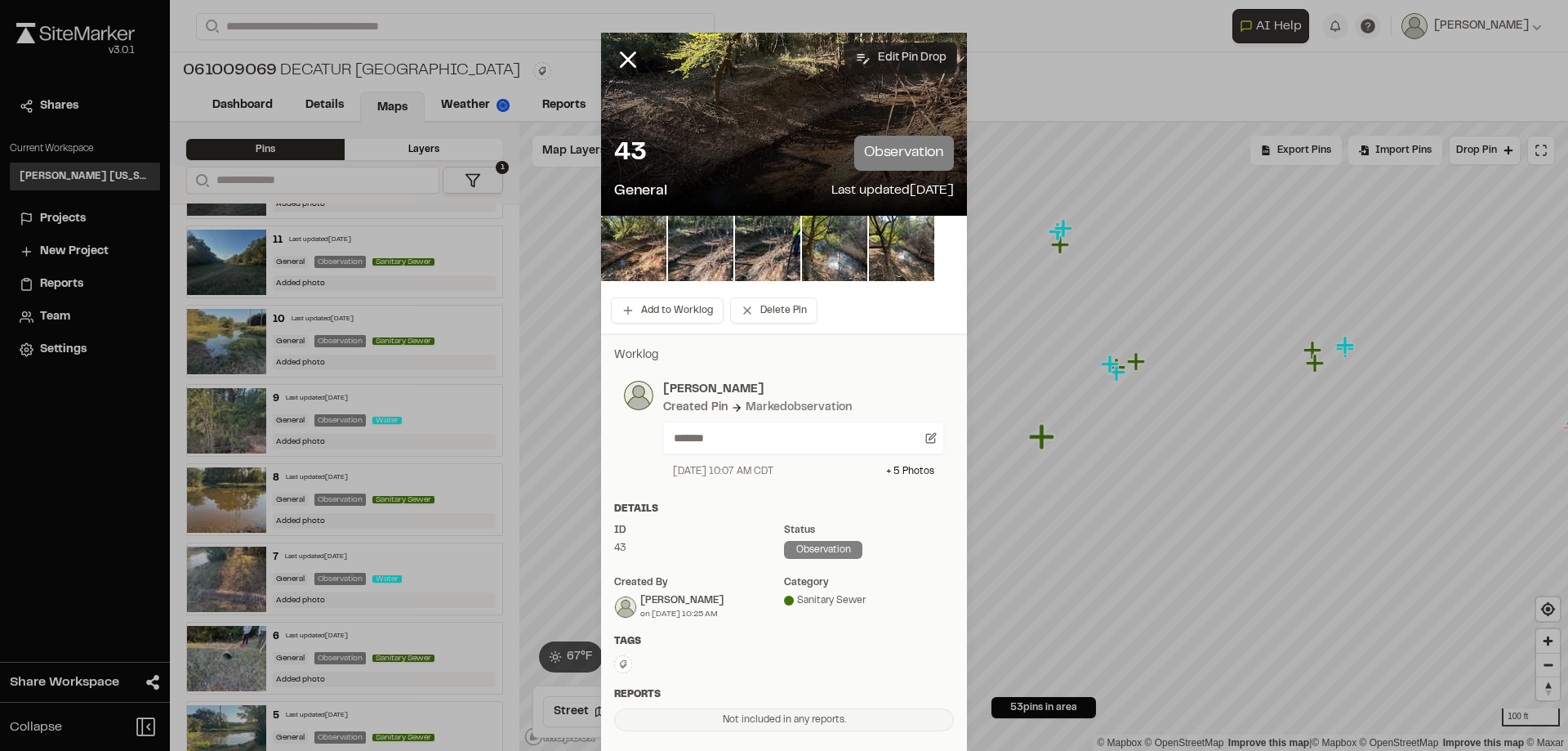
click at [886, 56] on button "Edit Pin Drop" at bounding box center [901, 58] width 113 height 31
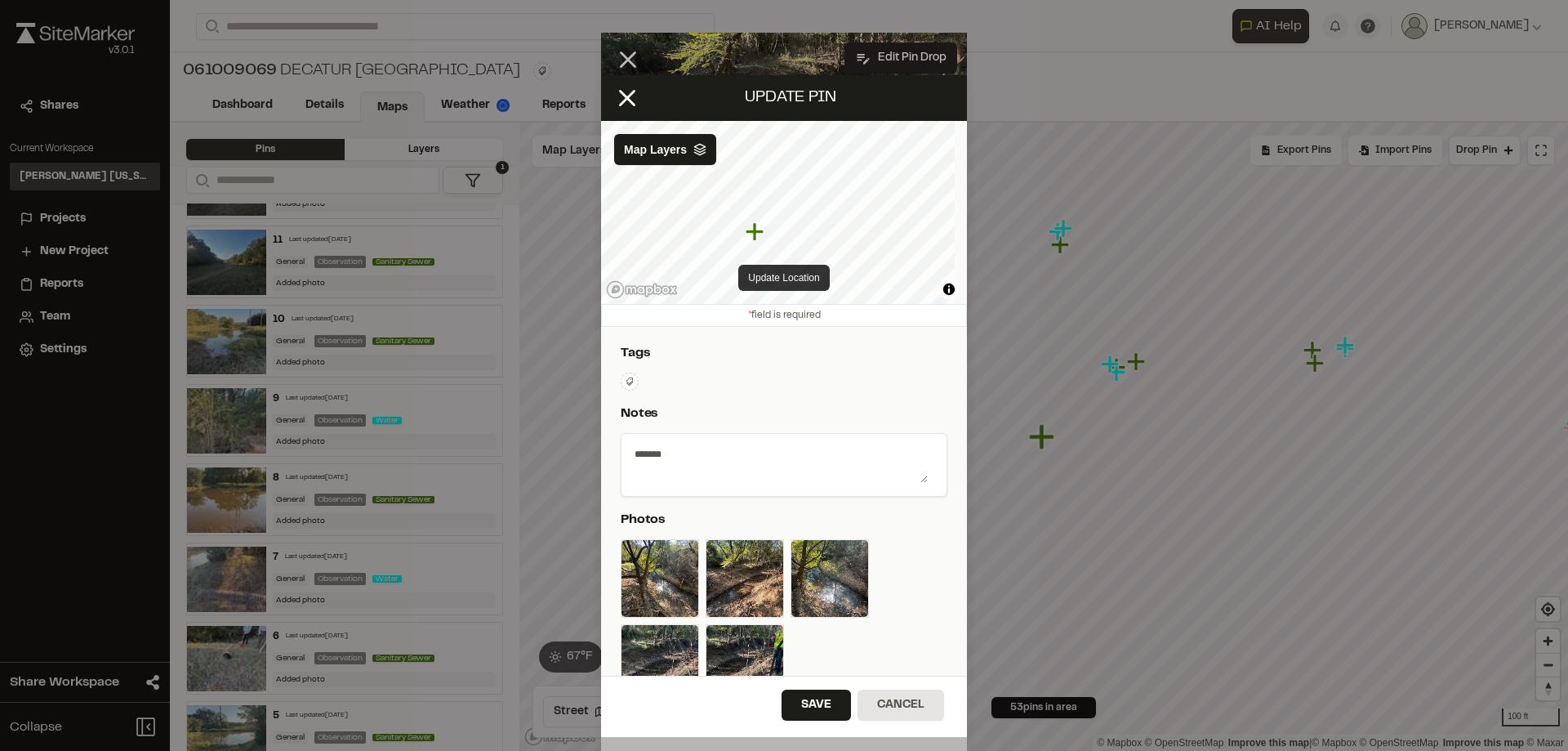
click at [753, 274] on button "Update Location" at bounding box center [784, 277] width 90 height 26
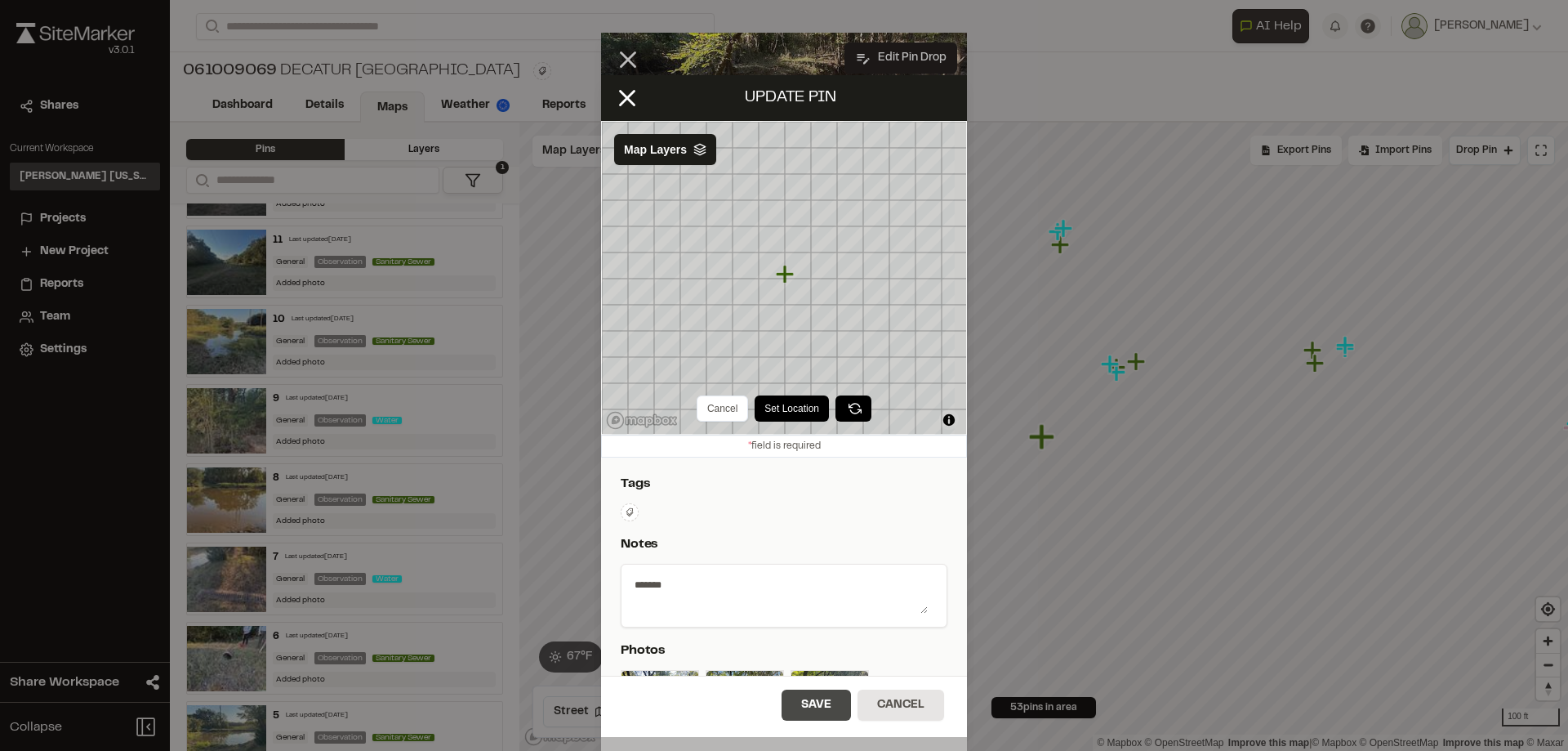
click at [809, 700] on button "Save" at bounding box center [816, 705] width 69 height 31
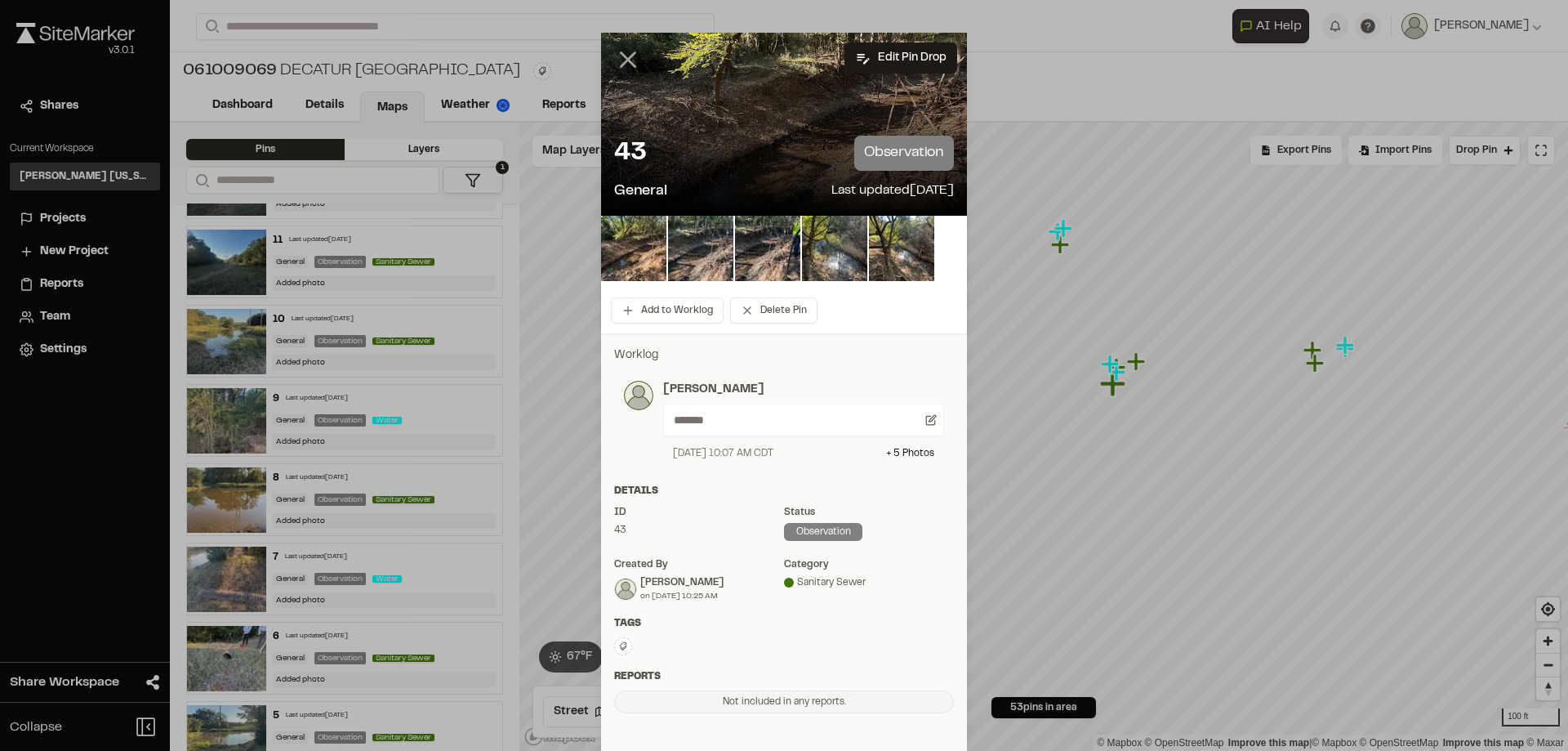
click at [624, 67] on icon at bounding box center [628, 60] width 28 height 28
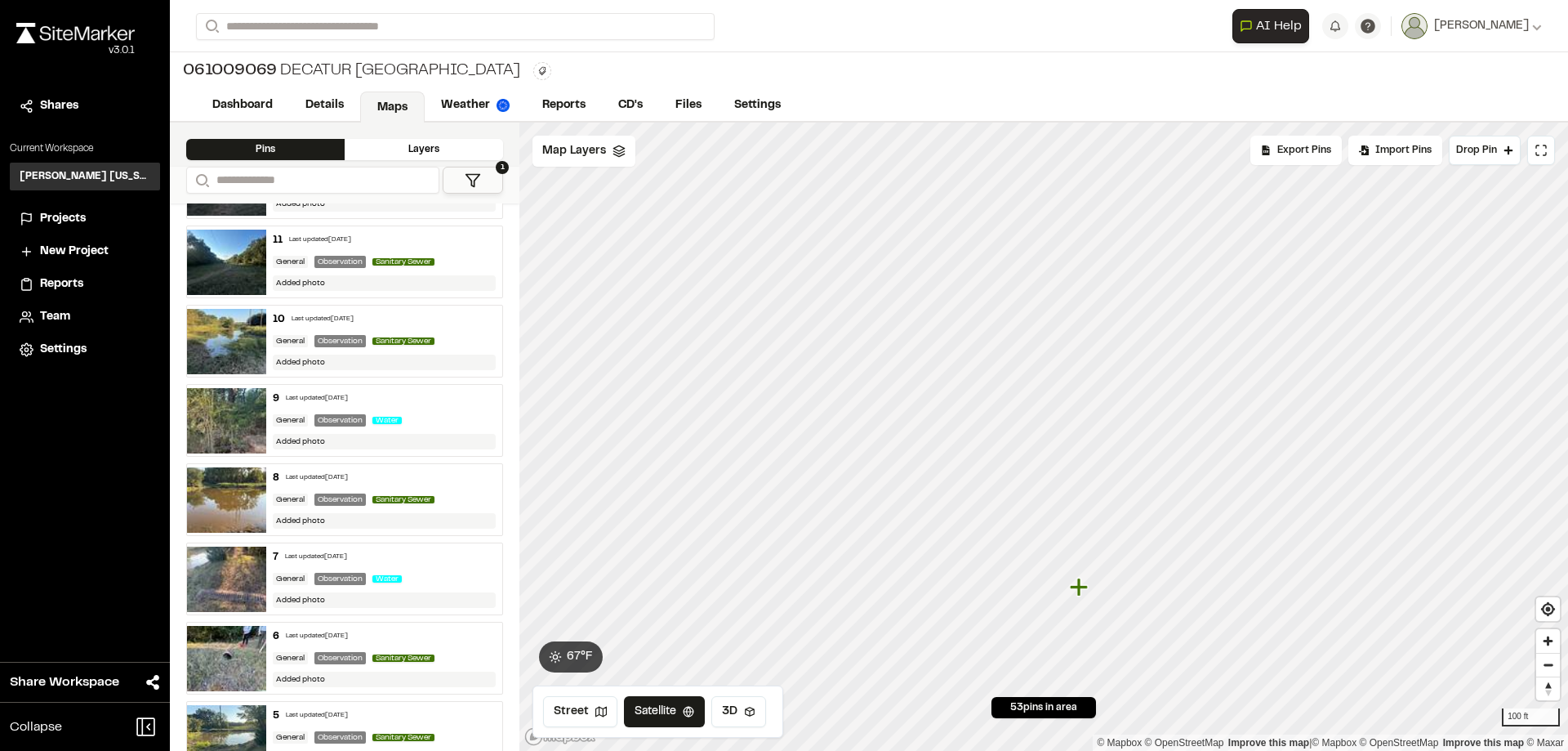
click at [1083, 590] on icon "Map marker" at bounding box center [1080, 587] width 21 height 21
click at [1088, 559] on icon "Map marker" at bounding box center [1078, 556] width 18 height 18
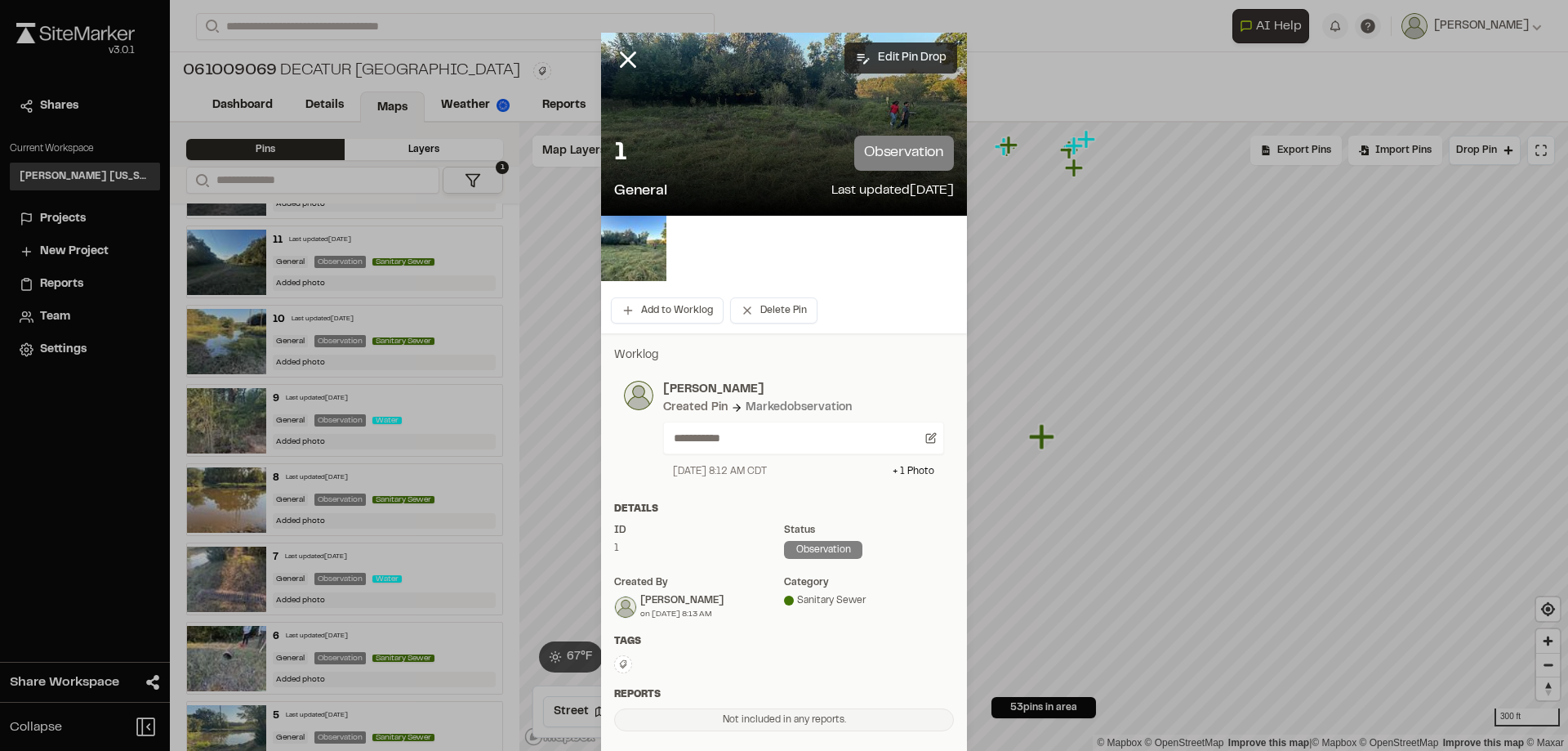
click at [895, 65] on button "Edit Pin Drop" at bounding box center [901, 58] width 113 height 31
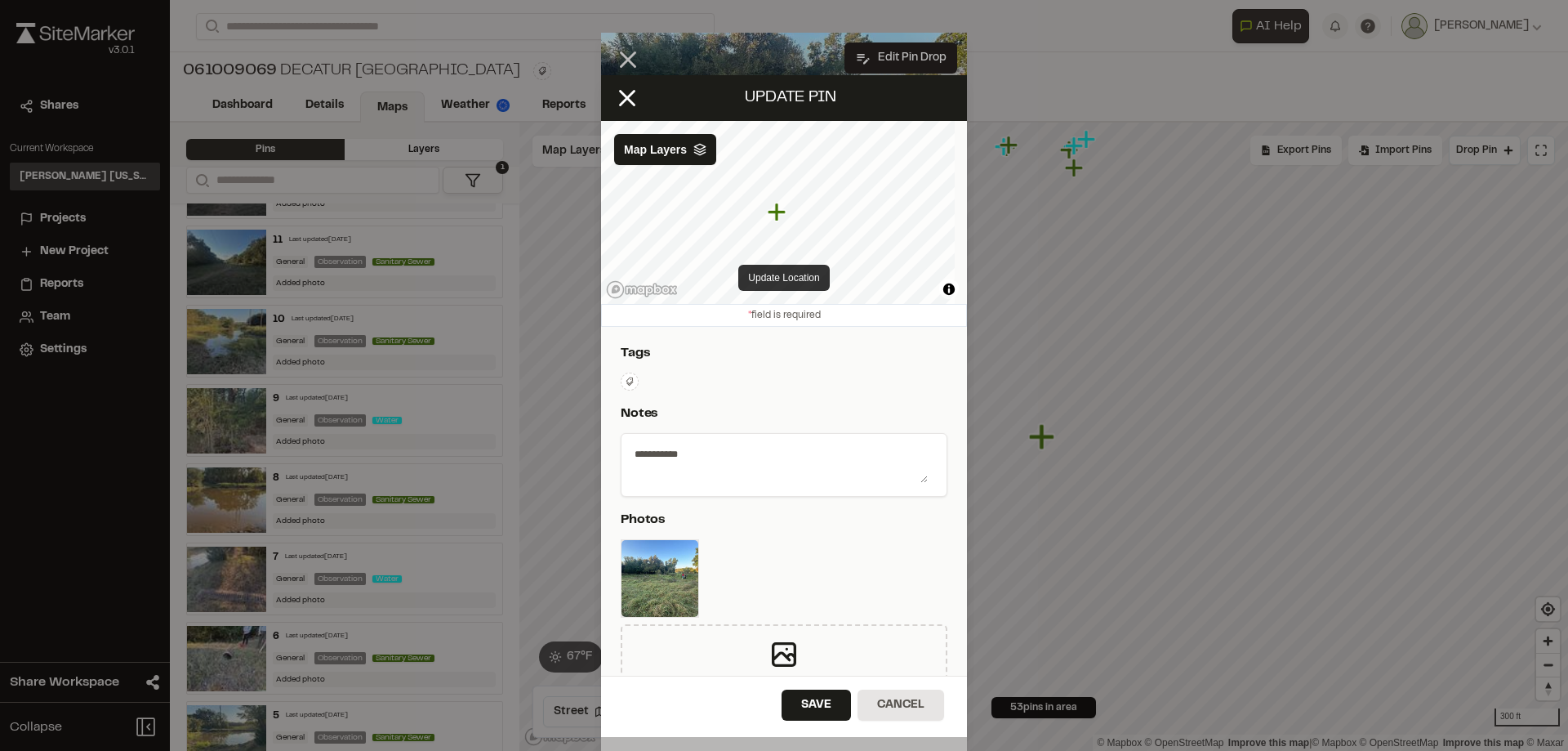
click at [782, 282] on button "Update Location" at bounding box center [784, 277] width 90 height 26
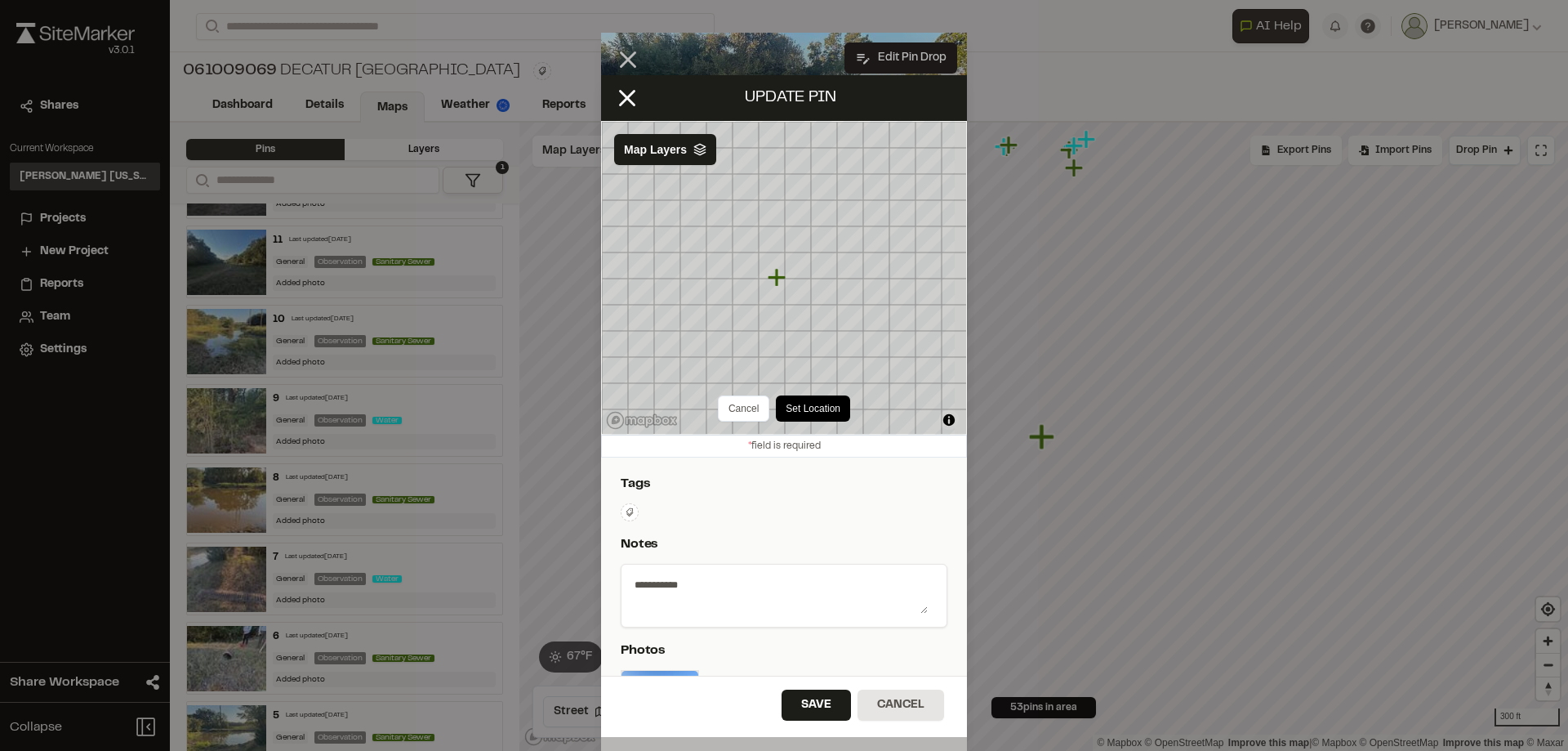
drag, startPoint x: 1018, startPoint y: 327, endPoint x: 1069, endPoint y: 341, distance: 52.9
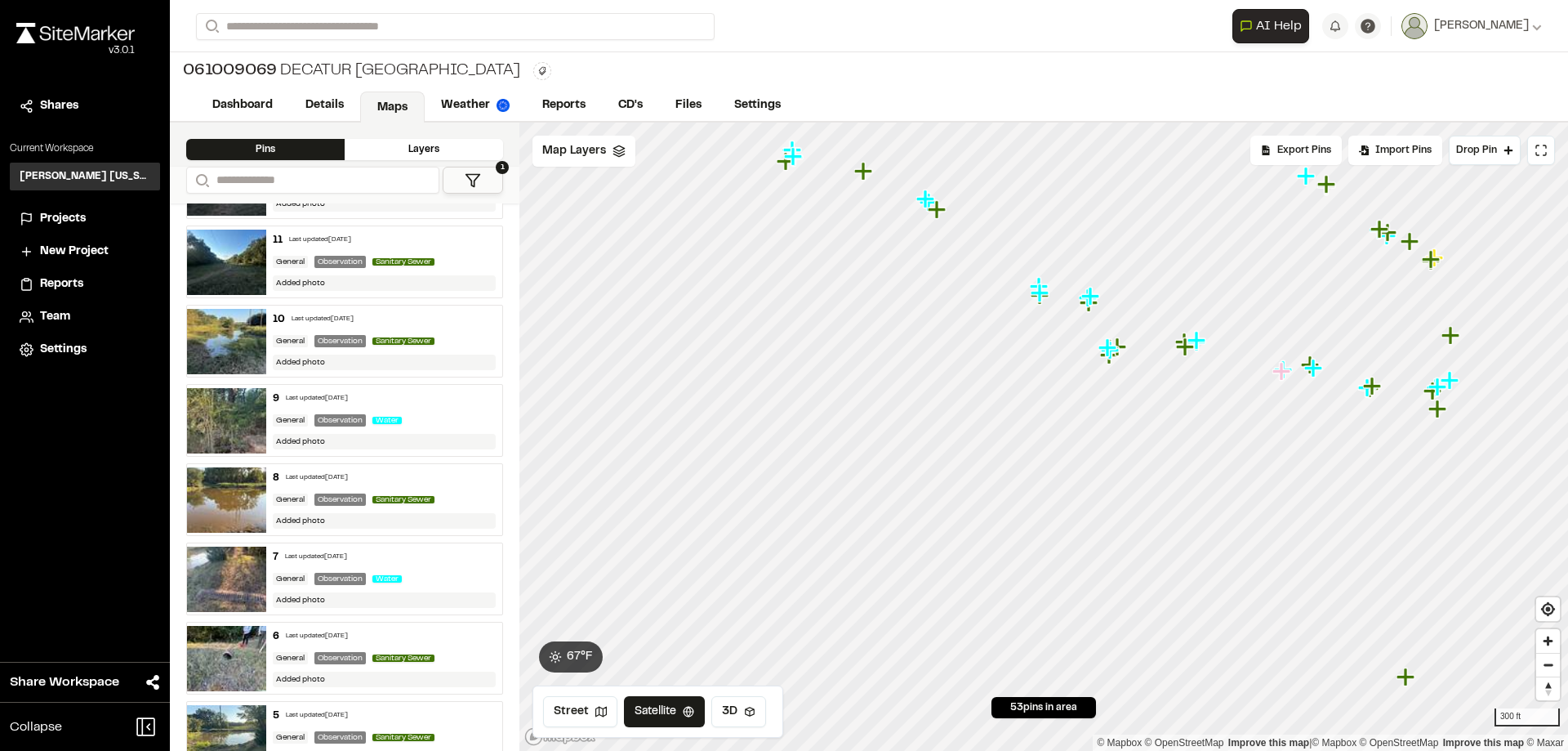
click at [1393, 680] on icon "Map marker" at bounding box center [1407, 677] width 21 height 21
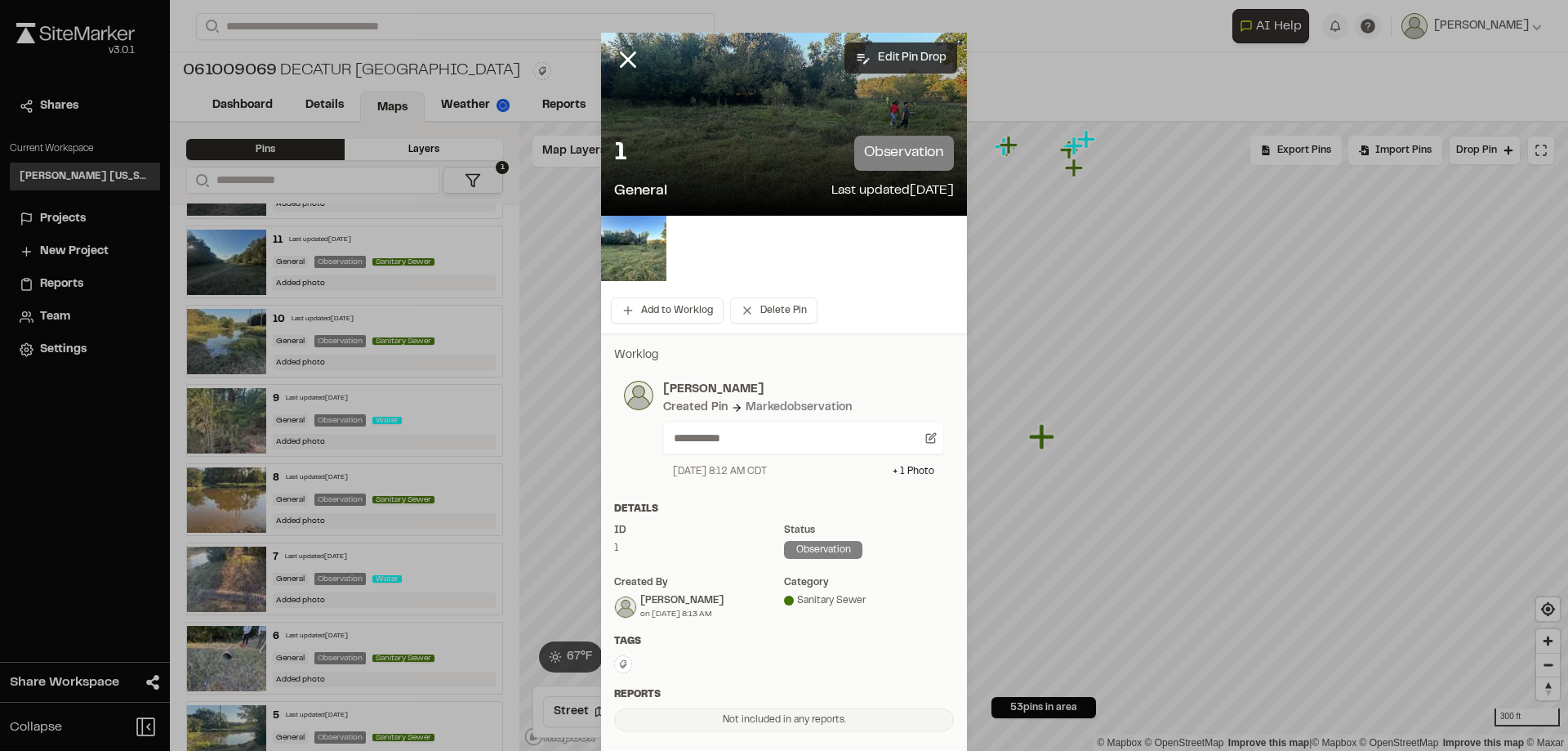
click at [882, 64] on button "Edit Pin Drop" at bounding box center [901, 58] width 113 height 31
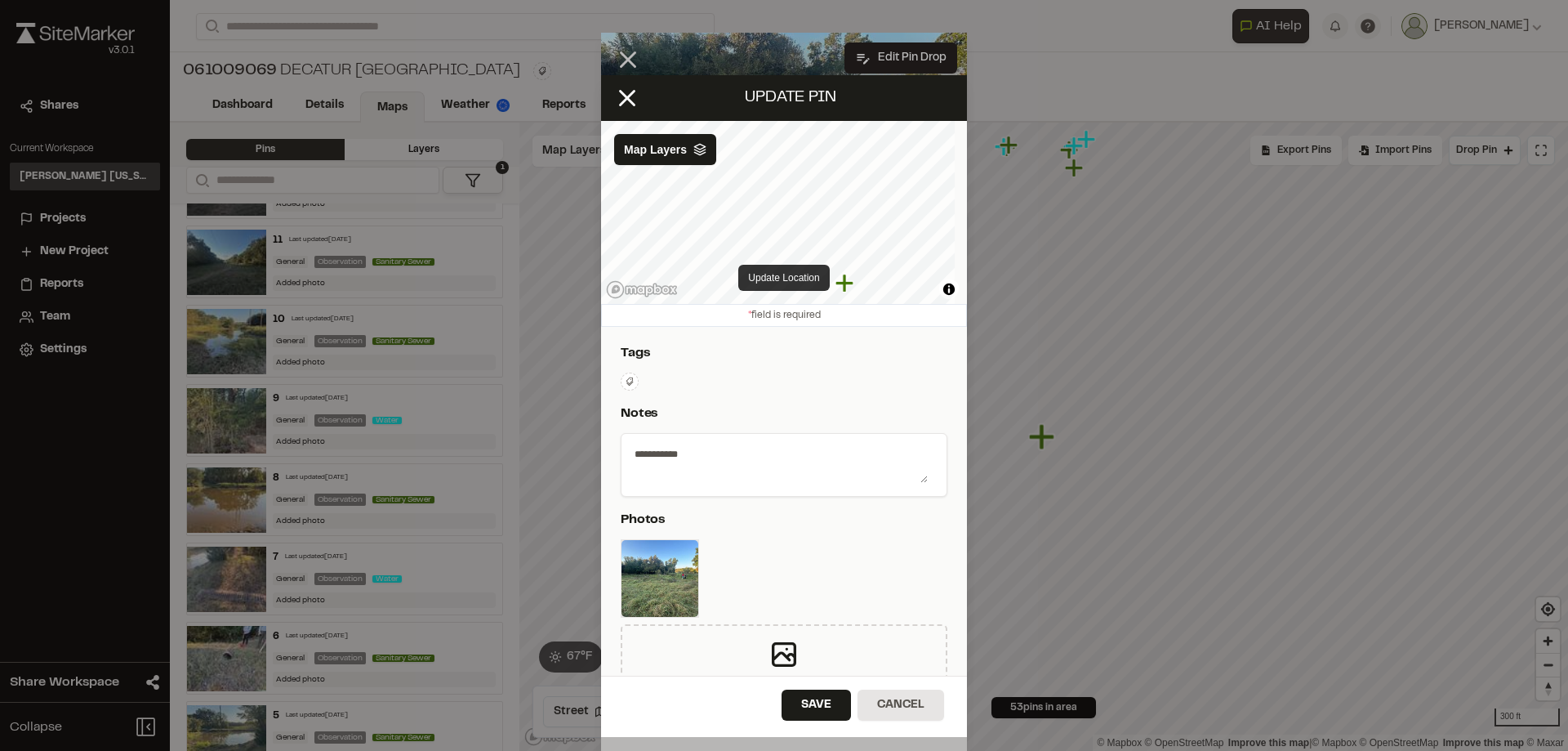
click at [788, 277] on button "Update Location" at bounding box center [784, 277] width 90 height 26
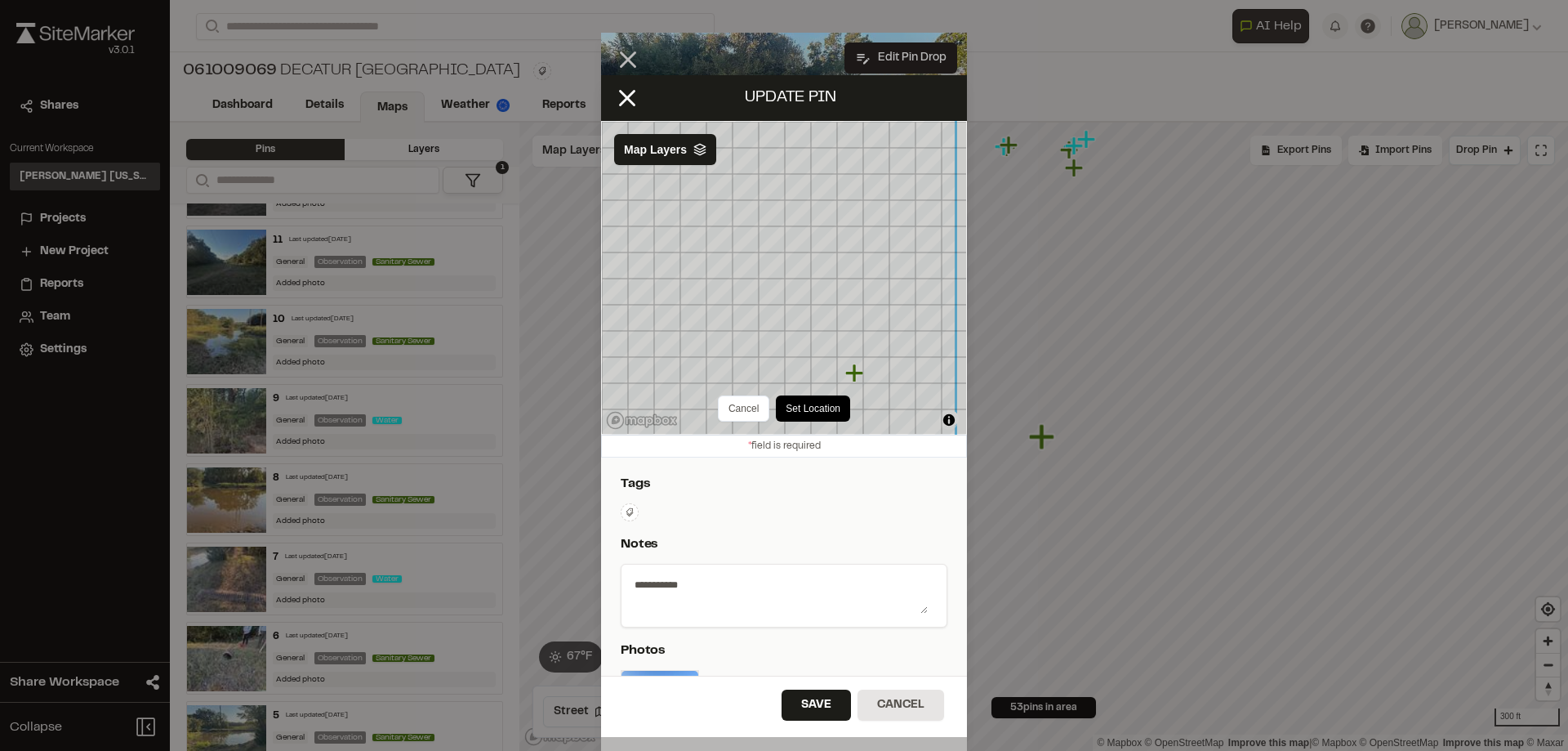
click at [860, 414] on div "Cancel Set Location © Mapbox © OpenStreetMap Improve this map | © Mapbox © Open…" at bounding box center [784, 278] width 366 height 314
click at [773, 405] on button "Set Location" at bounding box center [792, 408] width 74 height 26
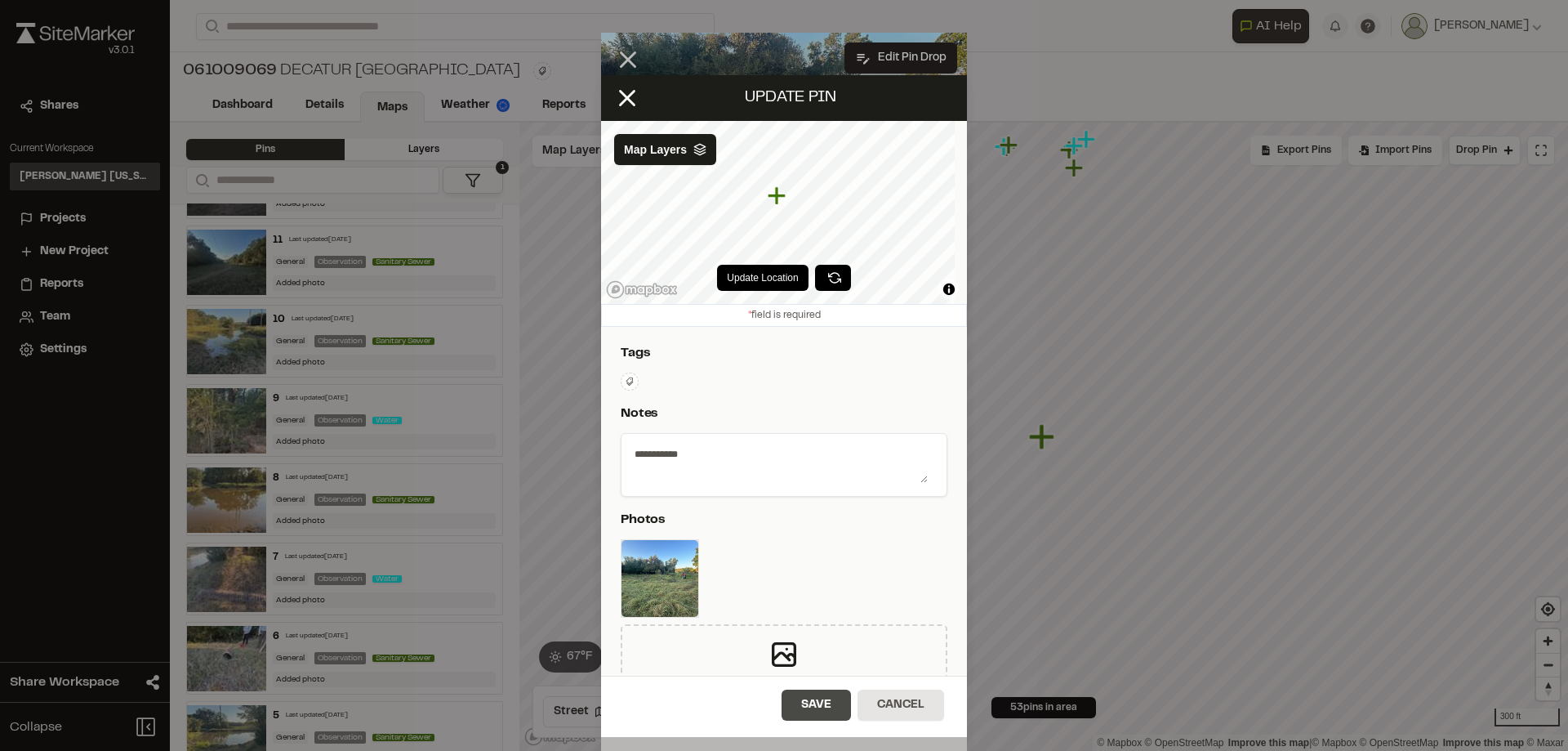
click at [812, 702] on button "Save" at bounding box center [816, 705] width 69 height 31
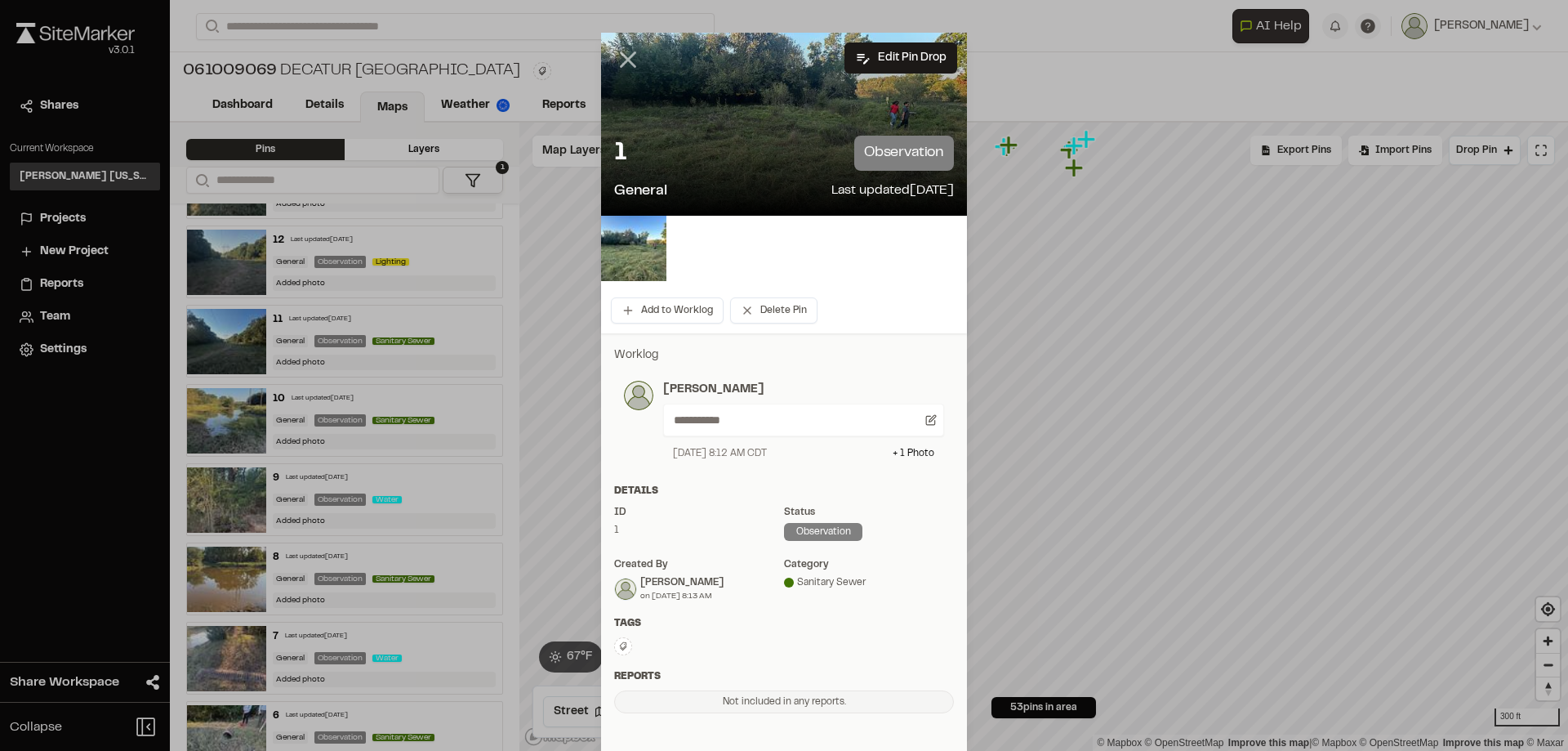
click at [615, 58] on icon at bounding box center [628, 60] width 28 height 28
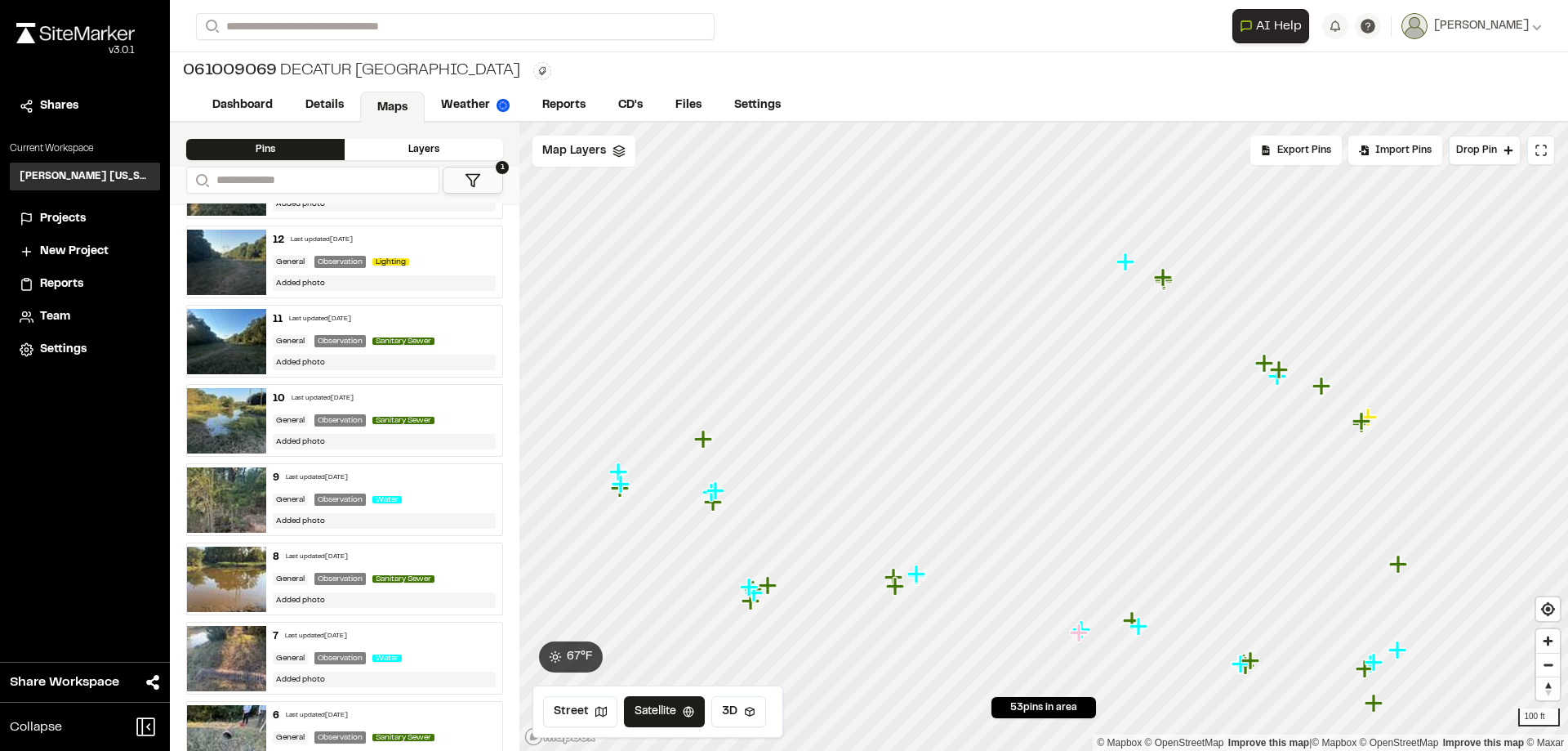
click at [706, 440] on icon "Map marker" at bounding box center [703, 439] width 18 height 18
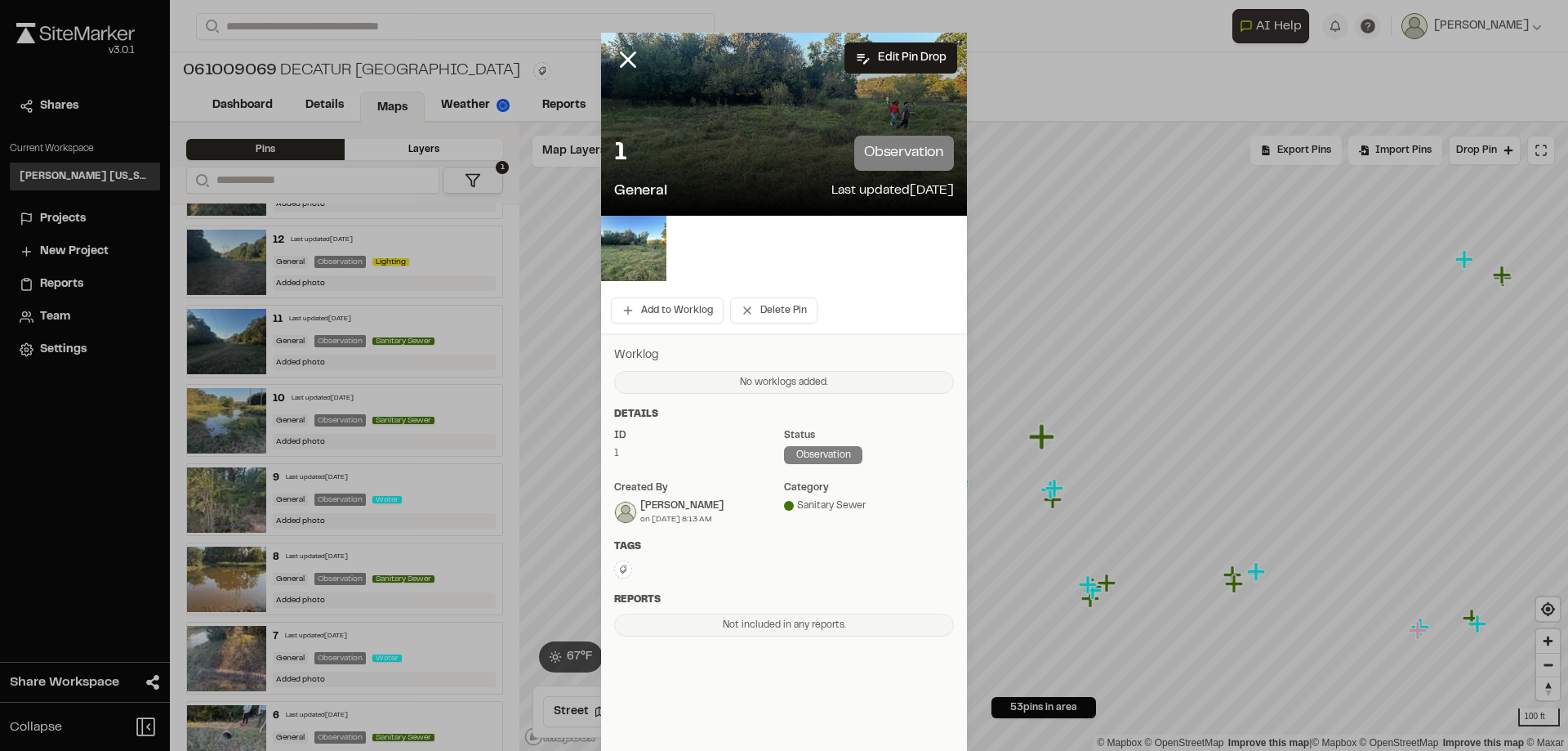
click at [741, 160] on div "1 observation" at bounding box center [784, 153] width 340 height 35
click at [634, 236] on img at bounding box center [634, 248] width 66 height 66
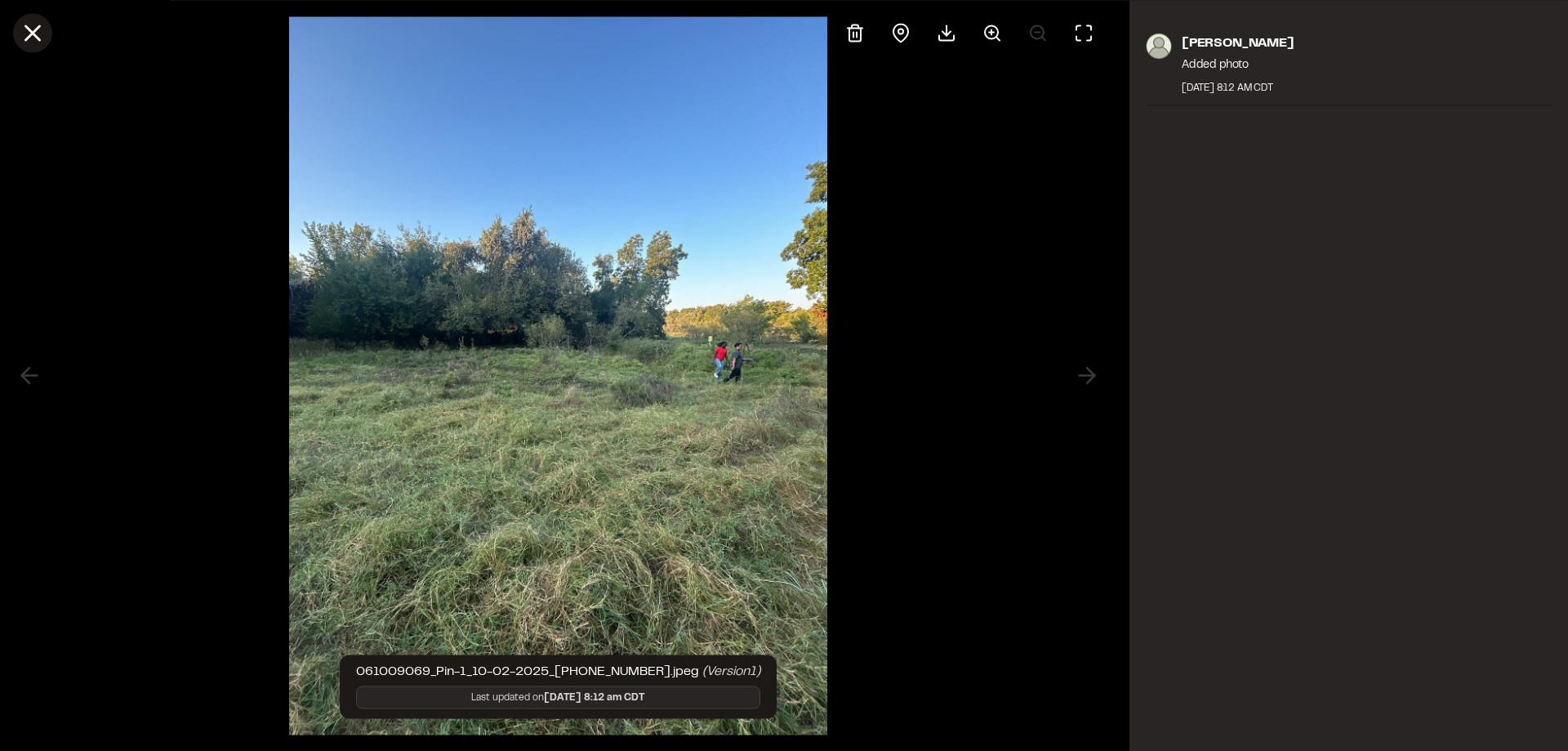
click at [43, 31] on icon at bounding box center [32, 32] width 28 height 28
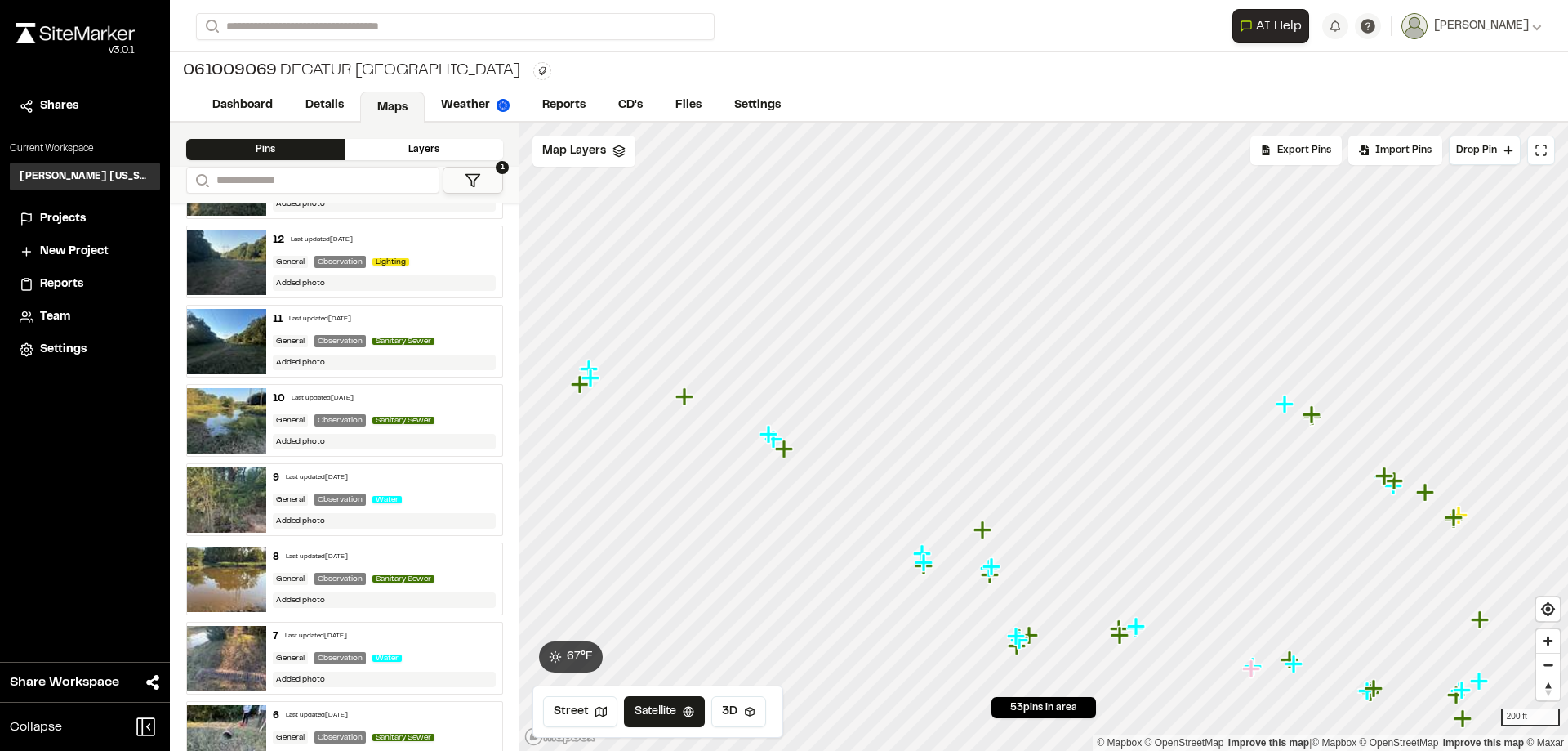
click at [987, 534] on icon "Map marker" at bounding box center [984, 530] width 21 height 21
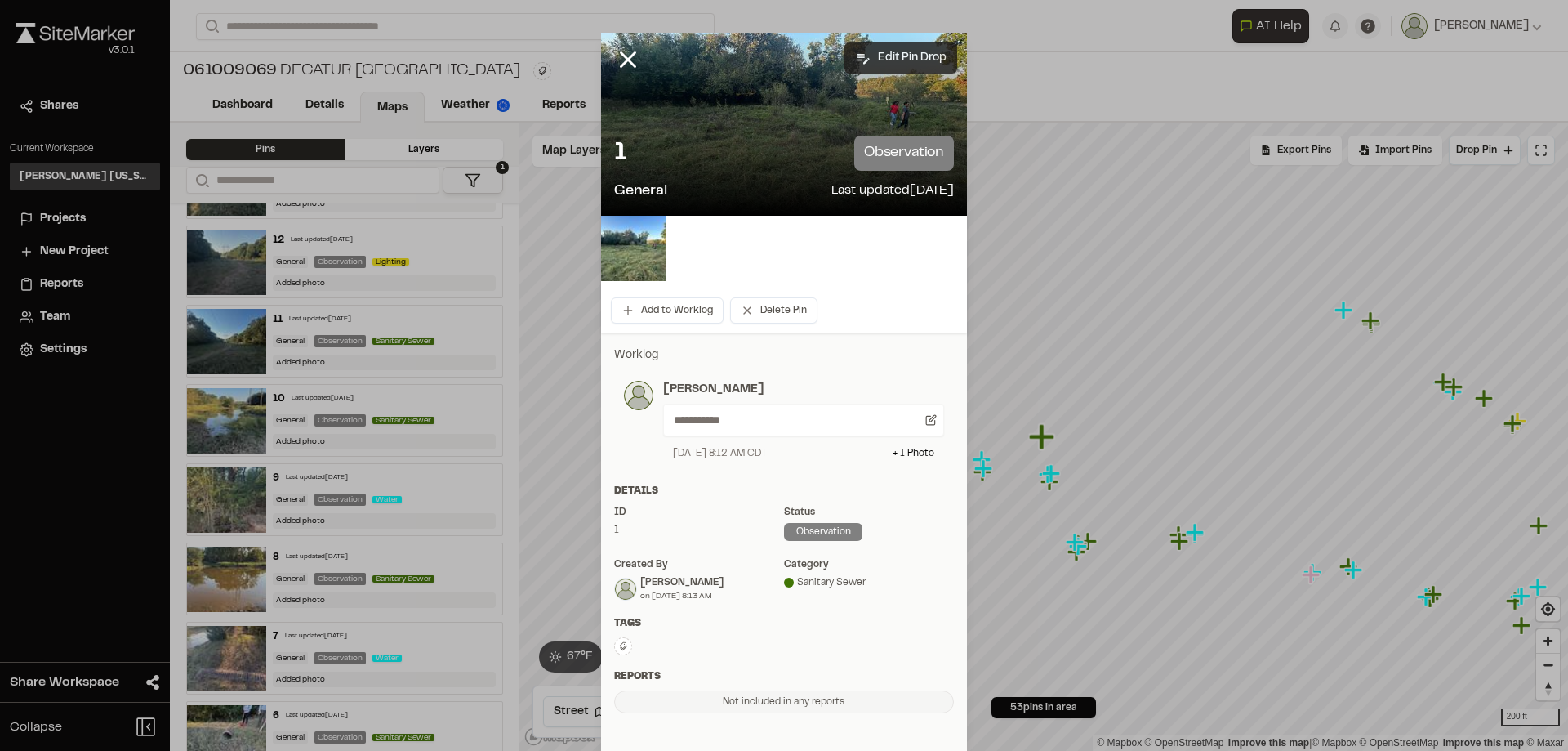
click at [883, 55] on button "Edit Pin Drop" at bounding box center [901, 58] width 113 height 31
select select "****"
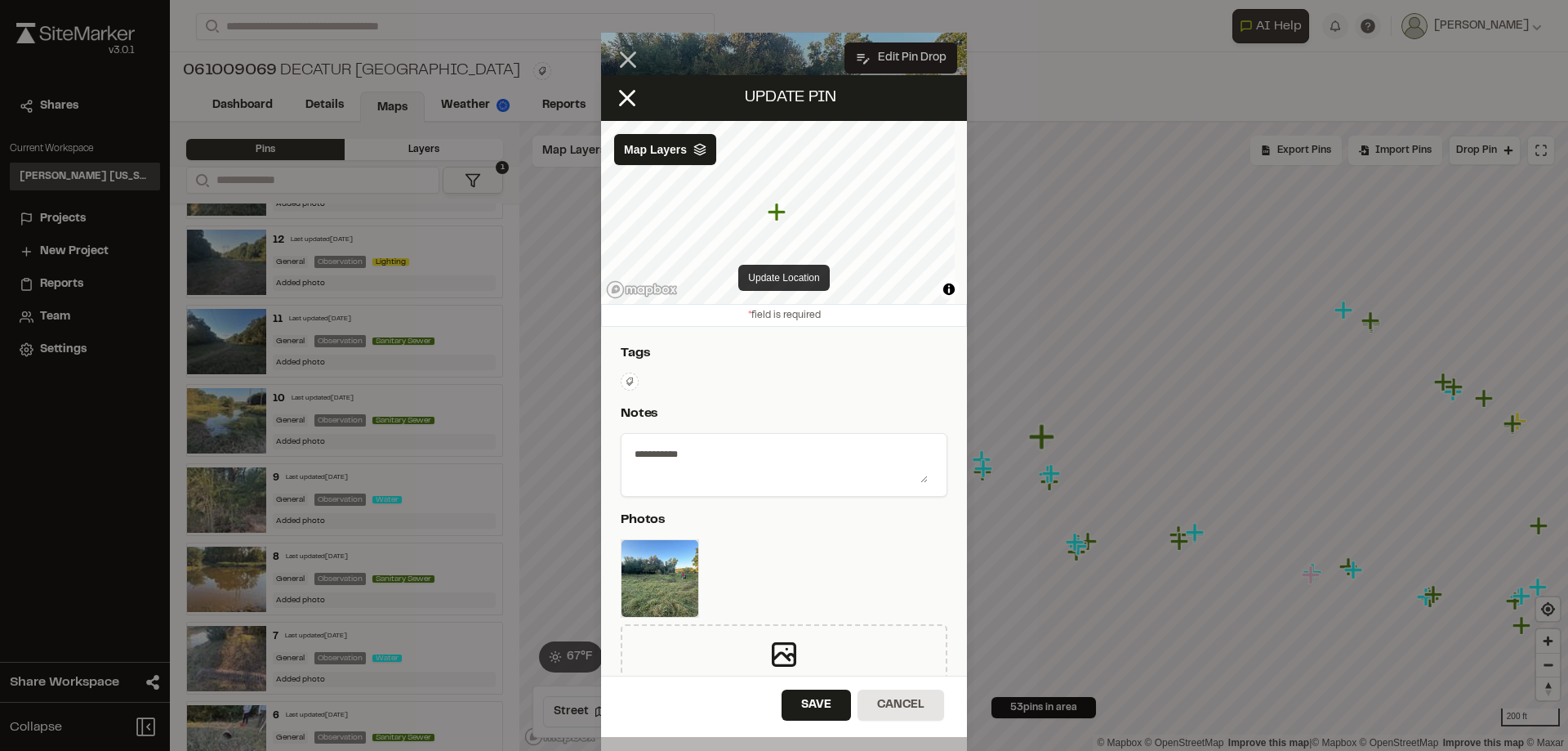
click at [787, 279] on button "Update Location" at bounding box center [784, 277] width 90 height 26
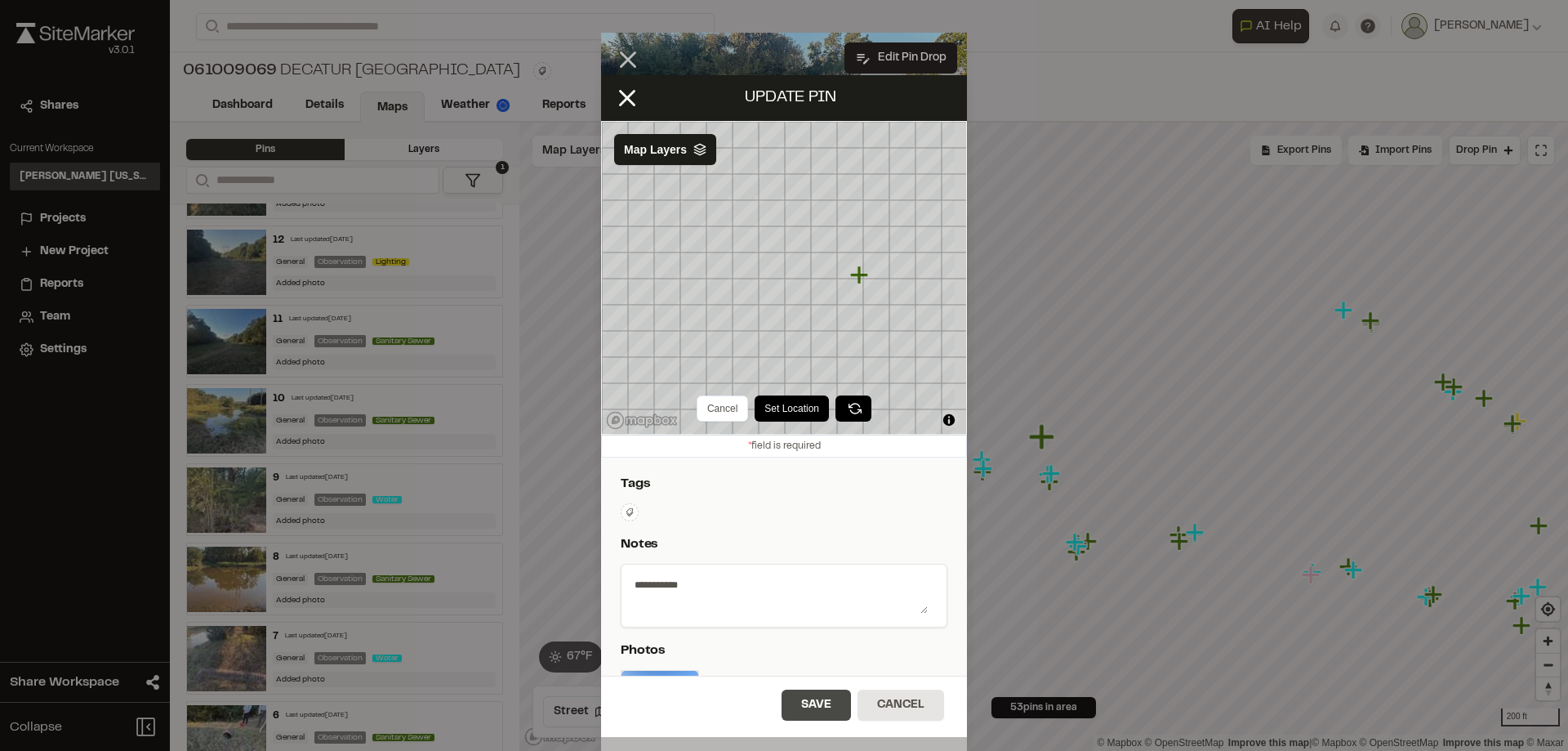
click at [814, 706] on button "Save" at bounding box center [816, 705] width 69 height 31
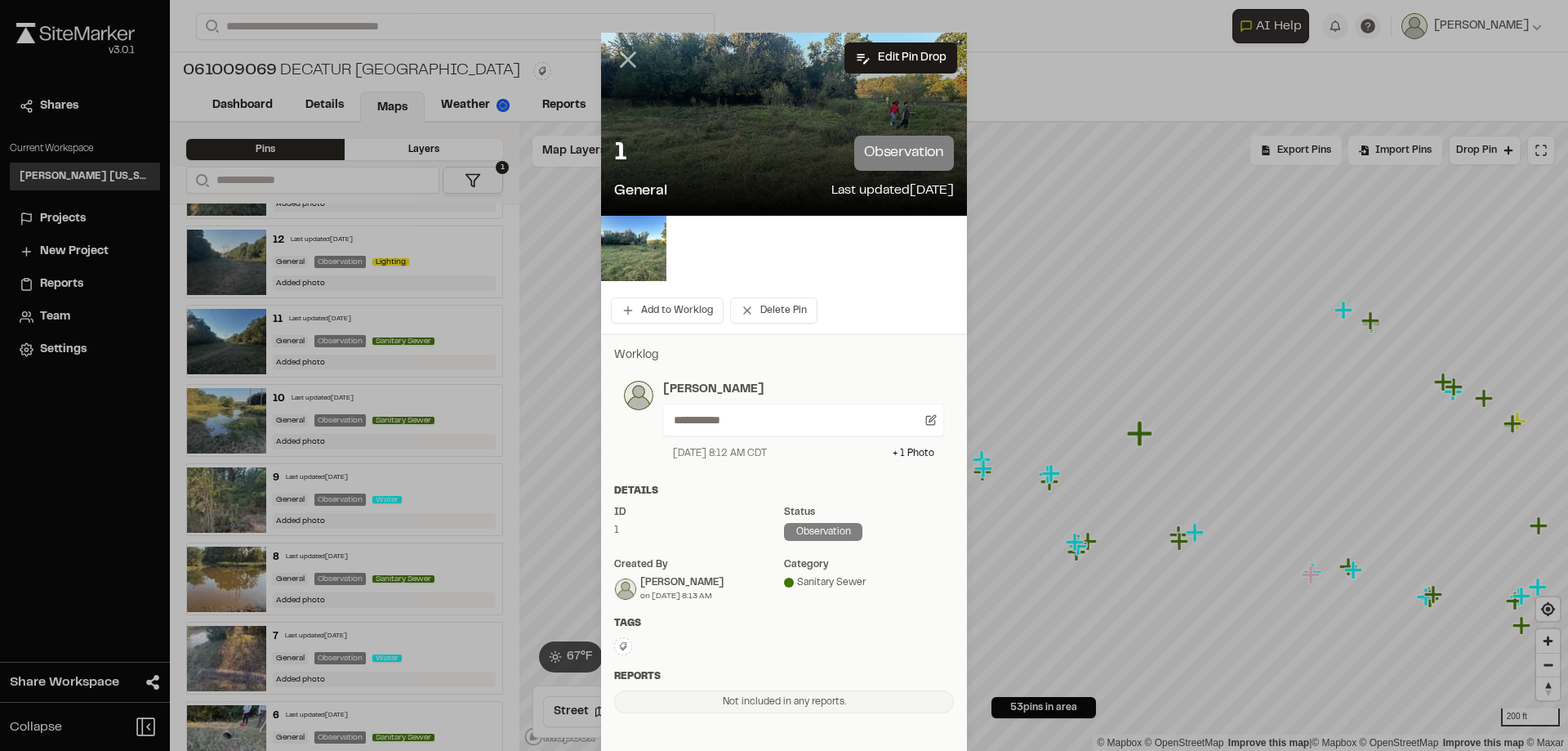
click at [624, 52] on icon at bounding box center [628, 60] width 28 height 28
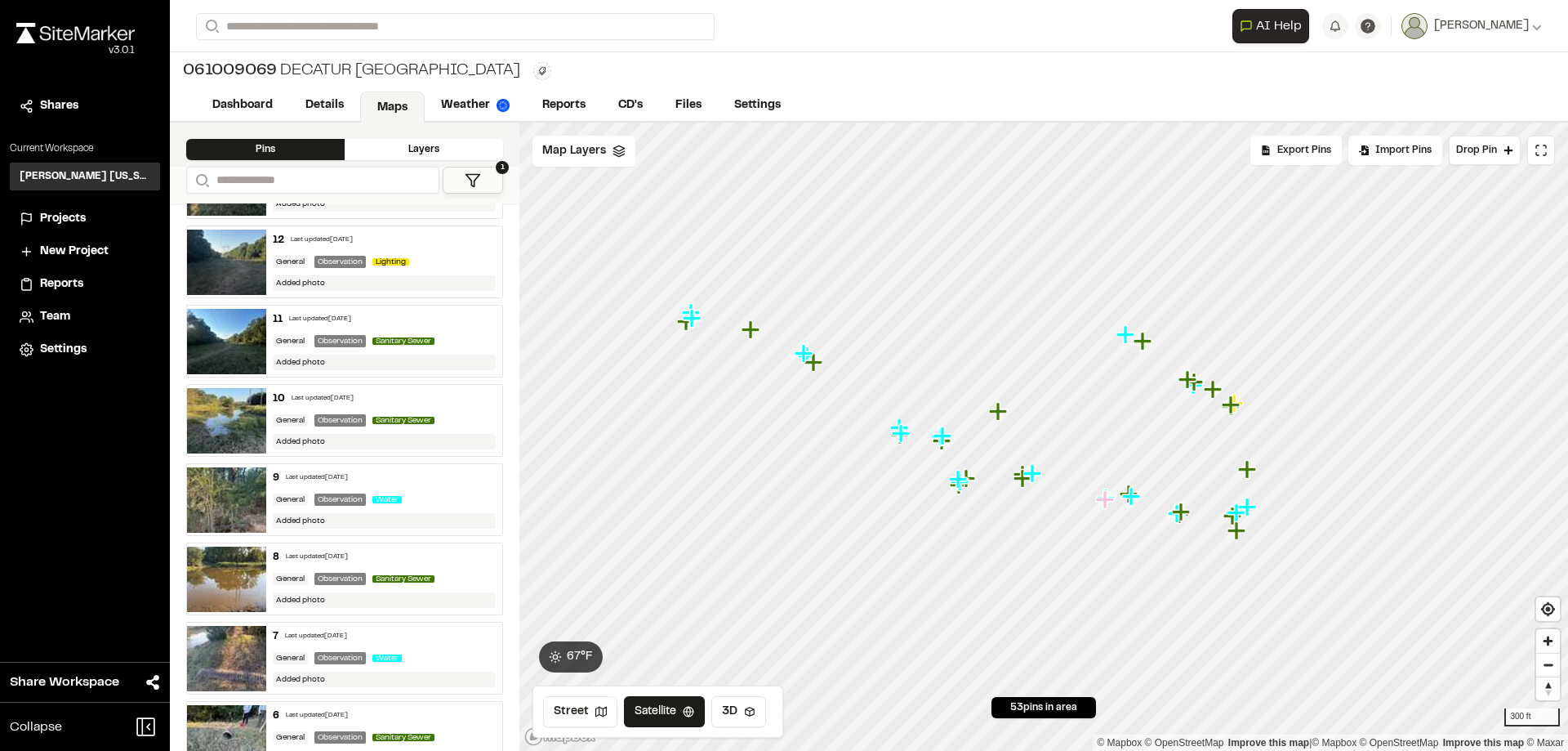
click at [479, 177] on icon at bounding box center [473, 180] width 16 height 16
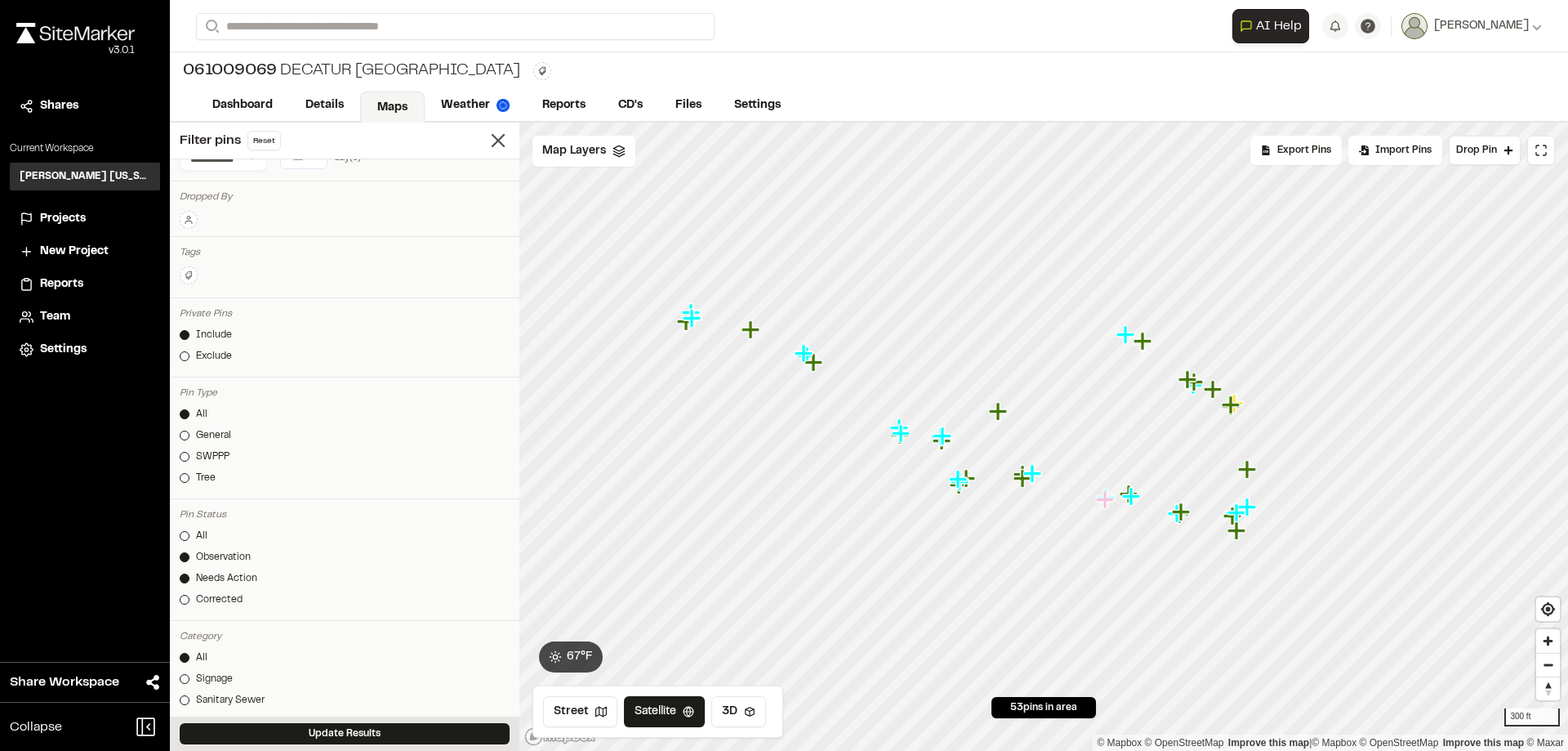
scroll to position [0, 0]
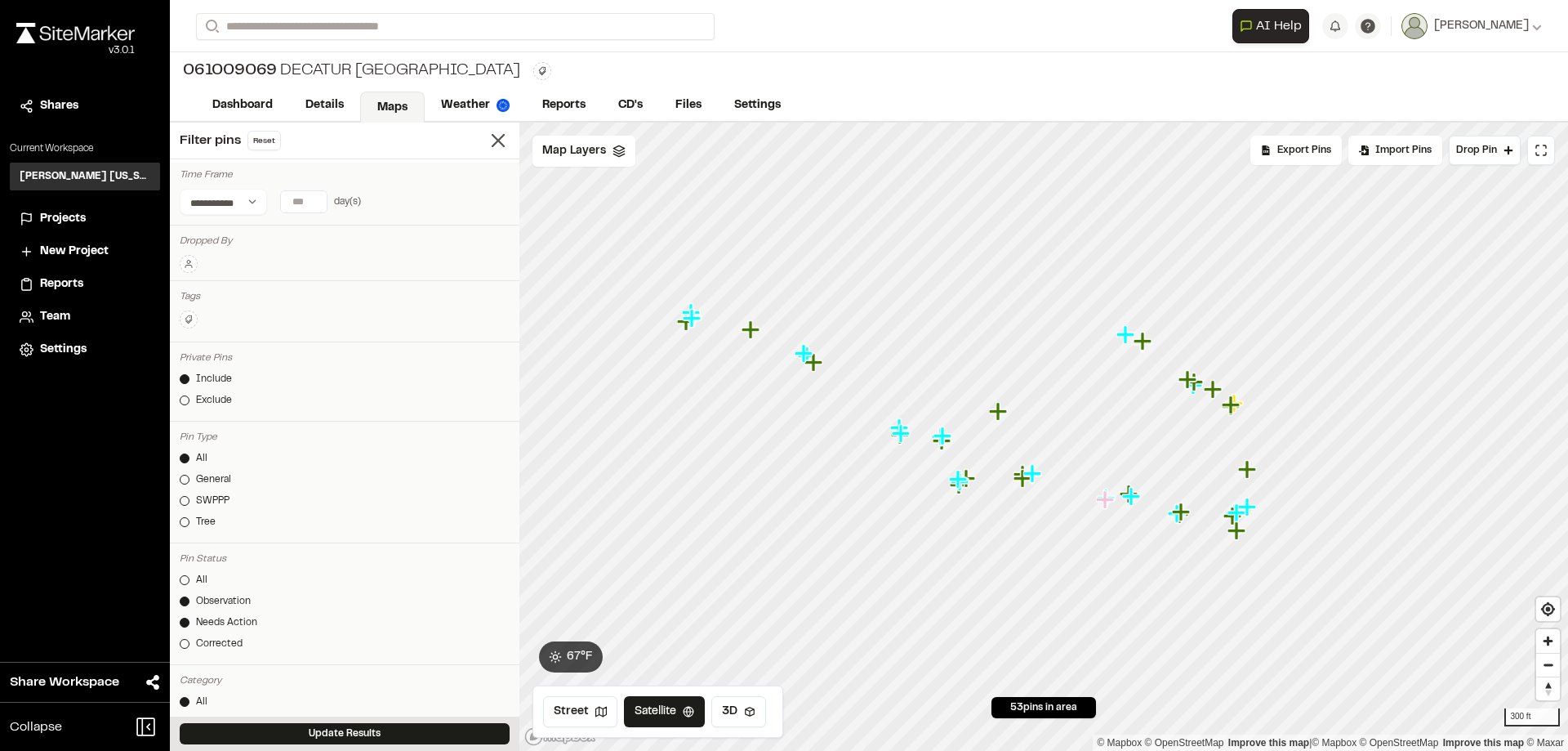
click at [192, 261] on icon at bounding box center [188, 264] width 9 height 9
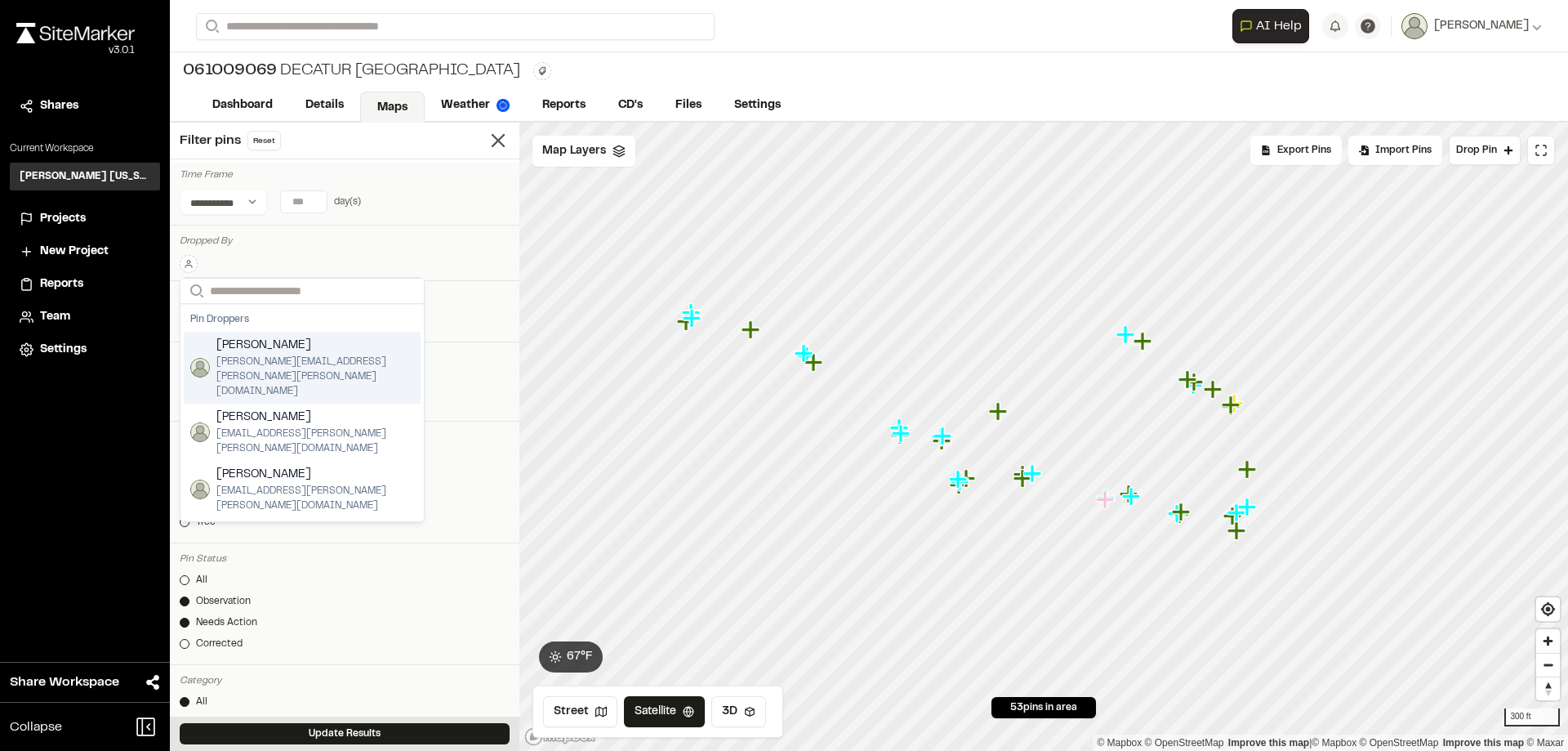
click at [253, 358] on span "[PERSON_NAME][EMAIL_ADDRESS][PERSON_NAME][PERSON_NAME][DOMAIN_NAME]" at bounding box center [316, 377] width 198 height 44
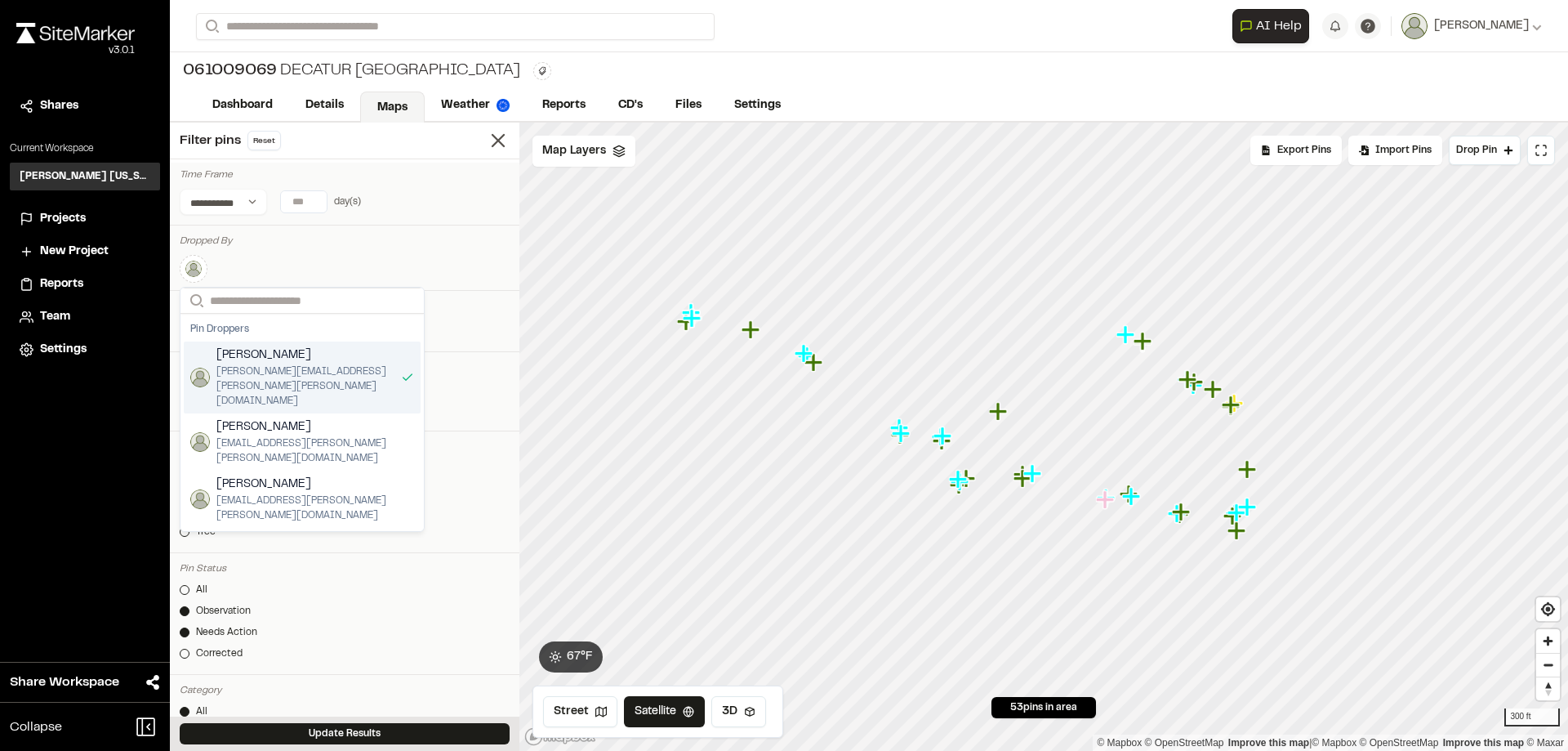
click at [425, 259] on div "Search Pin [PERSON_NAME] Ontiveros [EMAIL_ADDRESS][PERSON_NAME][PERSON_NAME][DO…" at bounding box center [345, 270] width 330 height 29
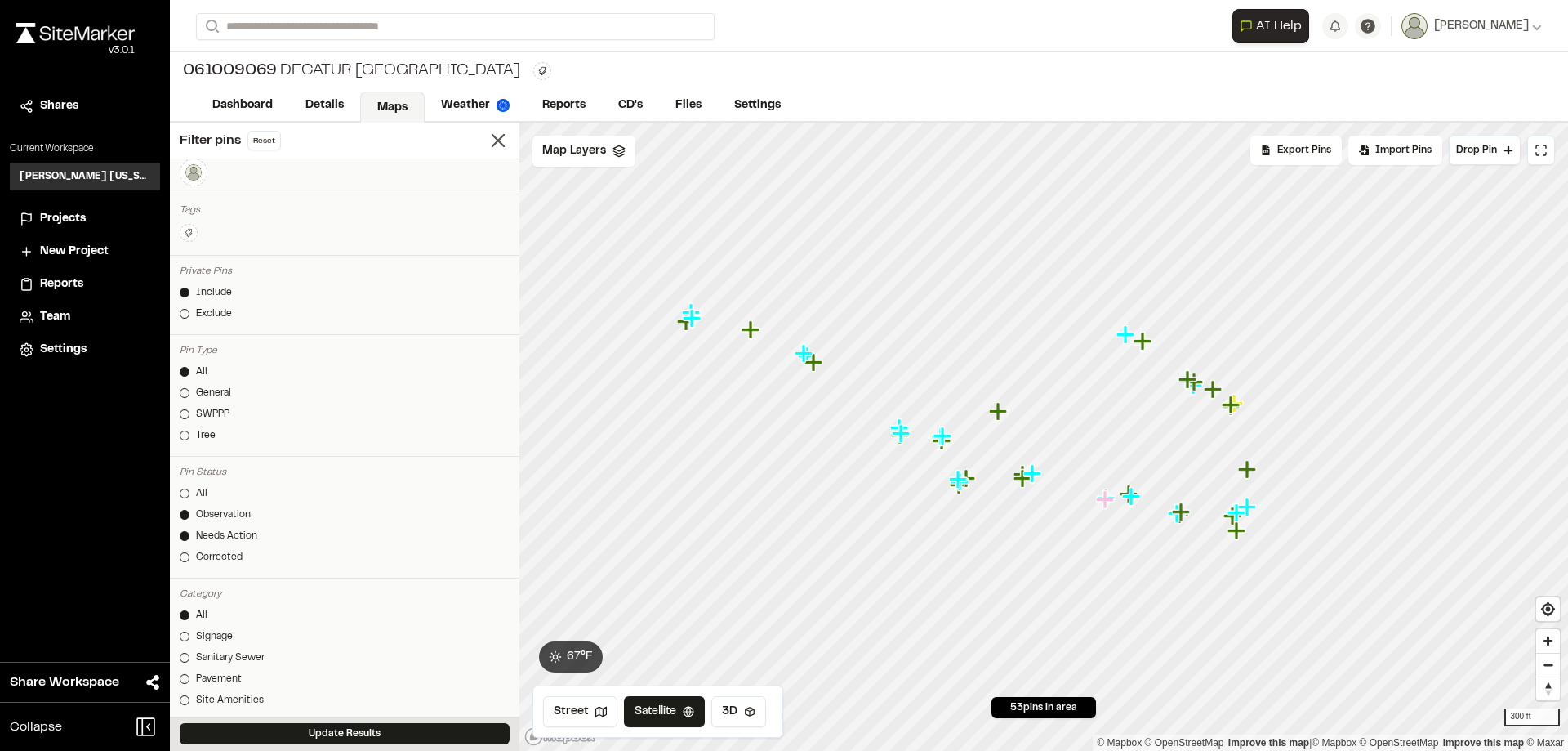
scroll to position [137, 0]
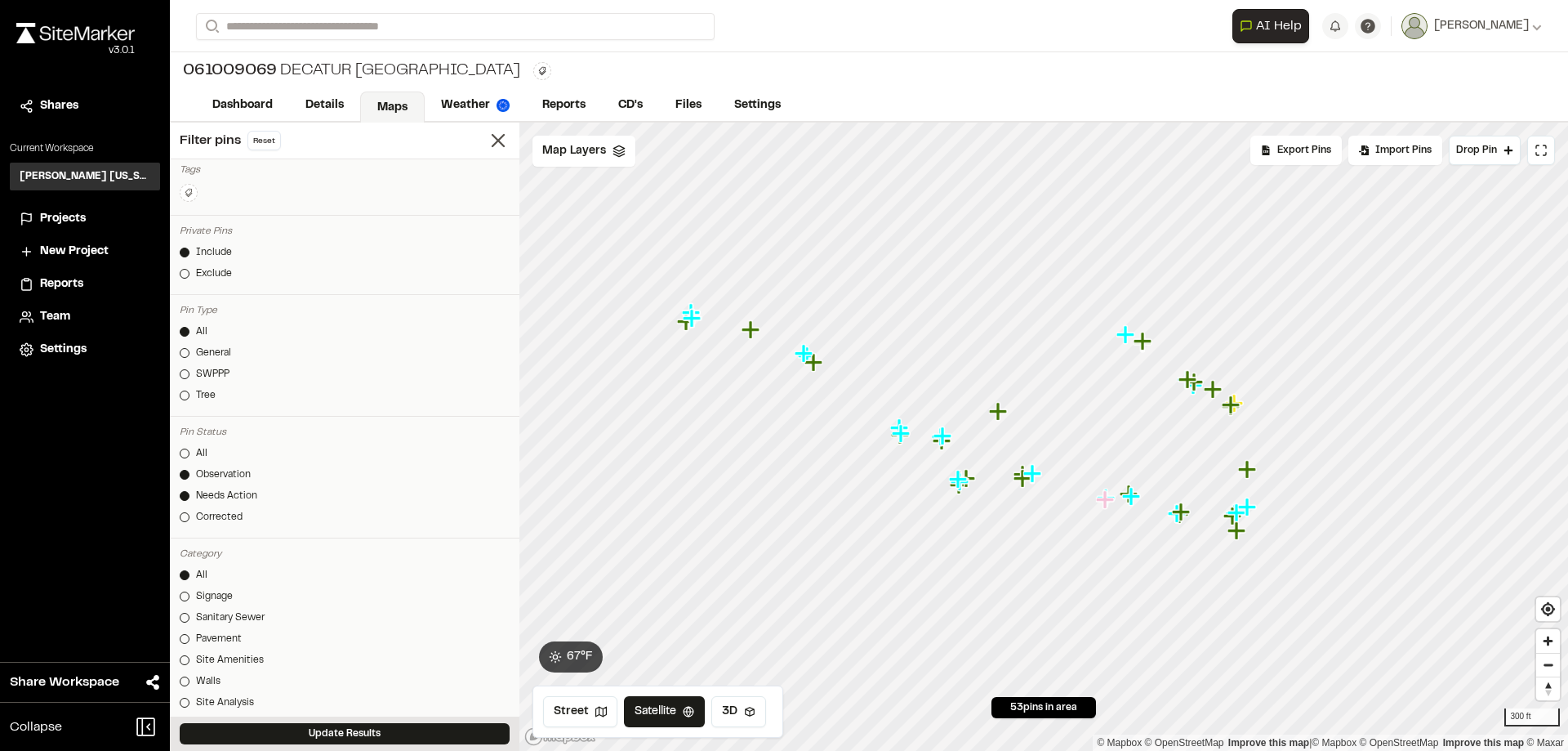
click at [225, 486] on div "All Observation Needs Action Corrected" at bounding box center [345, 489] width 330 height 85
click at [222, 498] on div "Needs Action" at bounding box center [227, 496] width 61 height 15
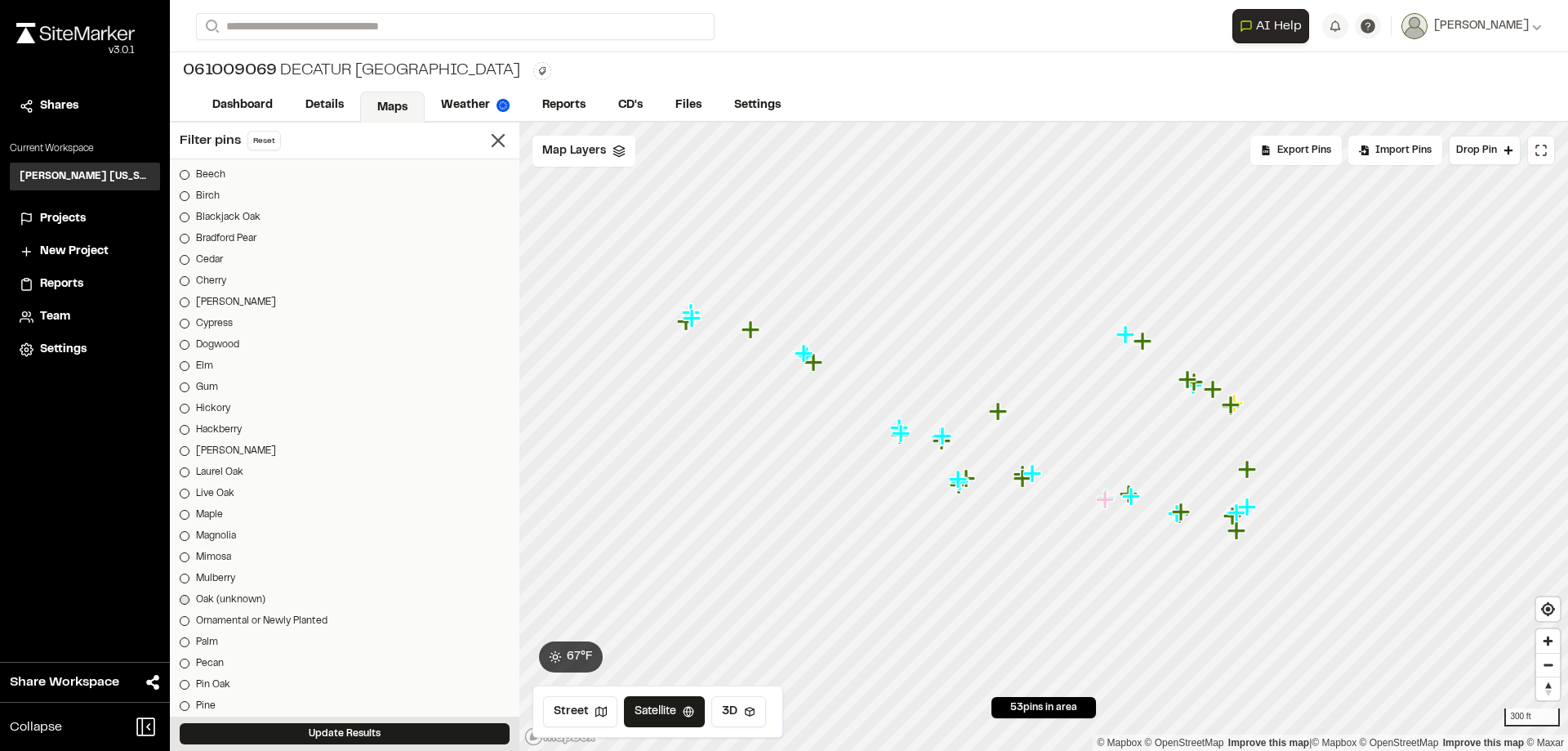
scroll to position [1852, 0]
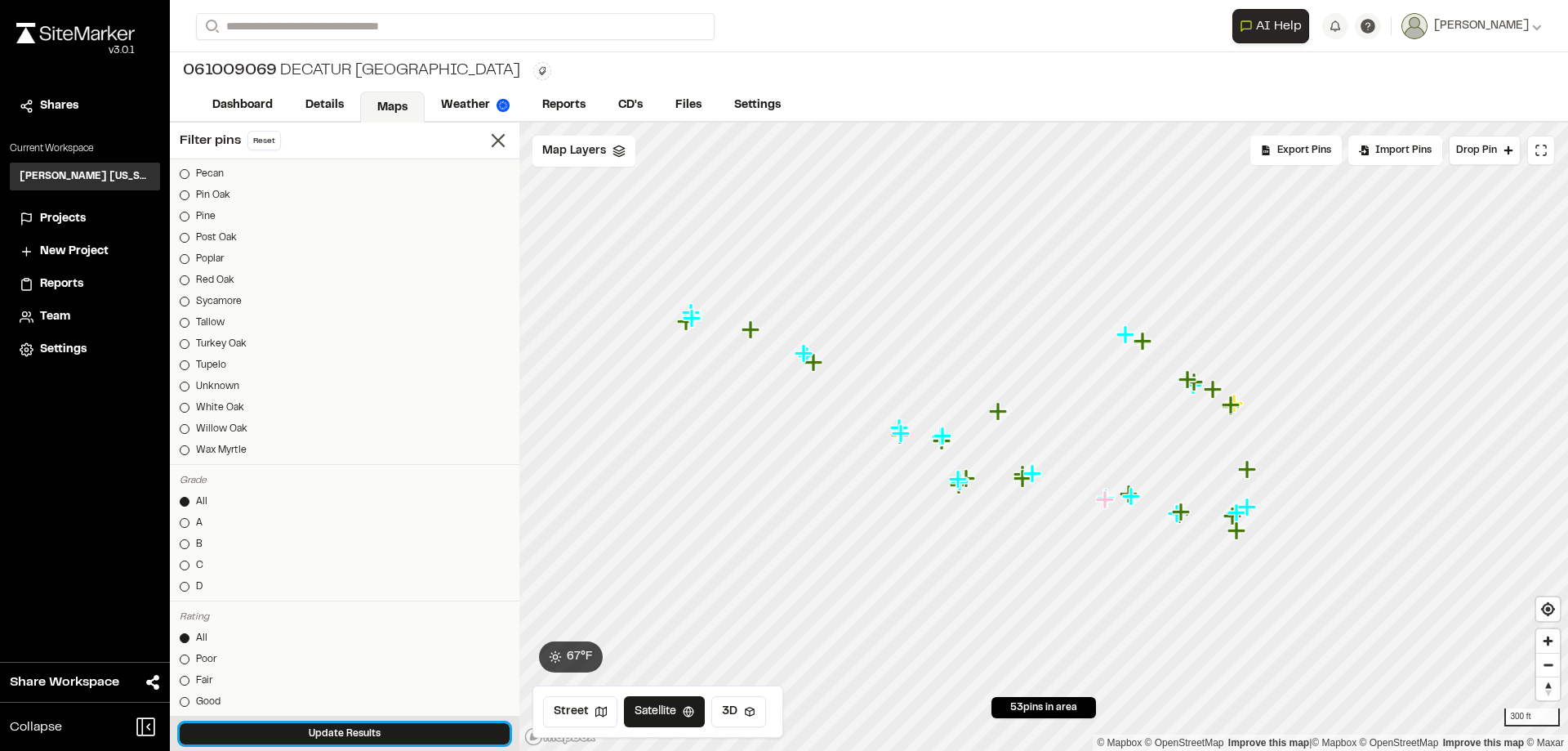
click at [395, 732] on button "Update Results" at bounding box center [345, 733] width 330 height 21
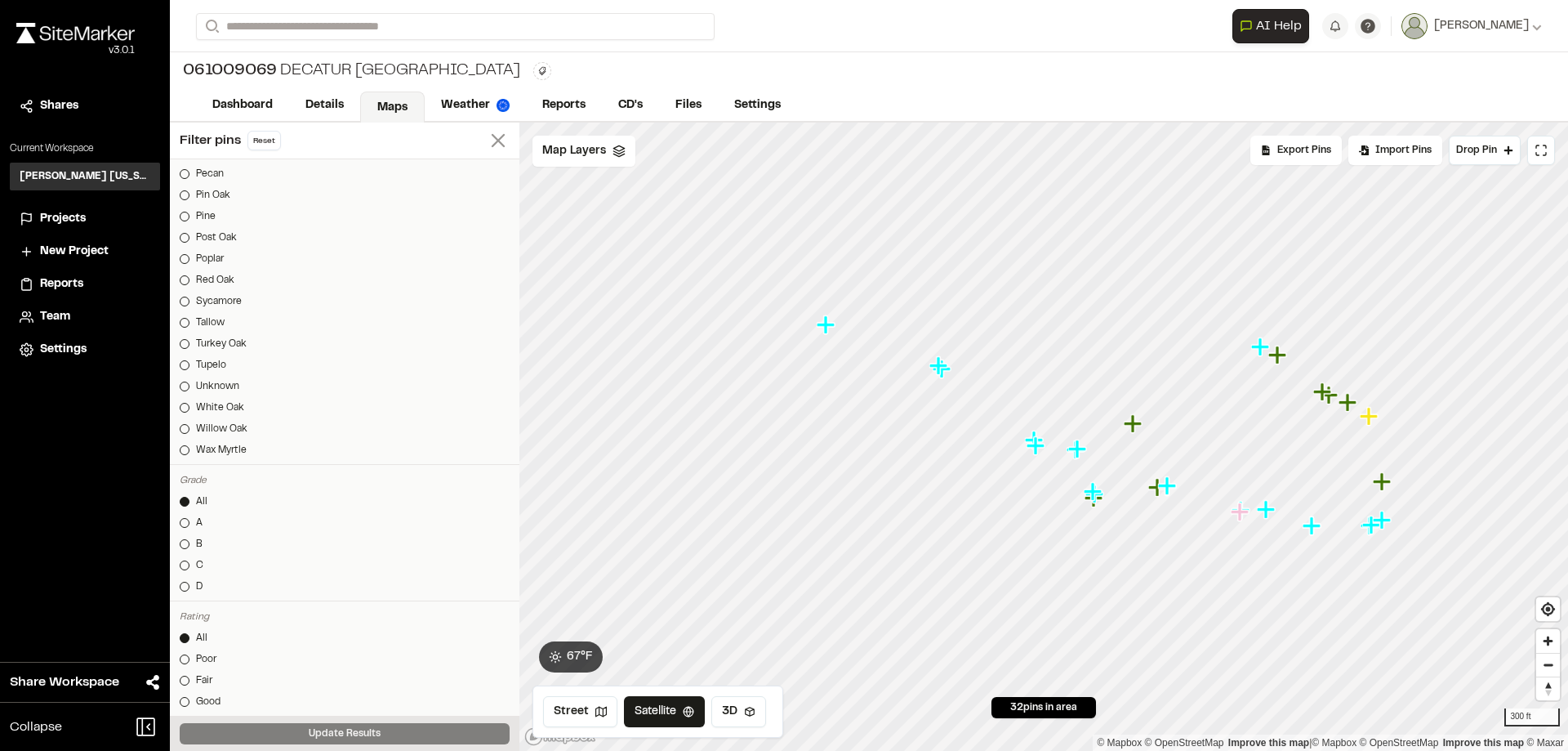
click at [487, 151] on icon at bounding box center [498, 140] width 23 height 23
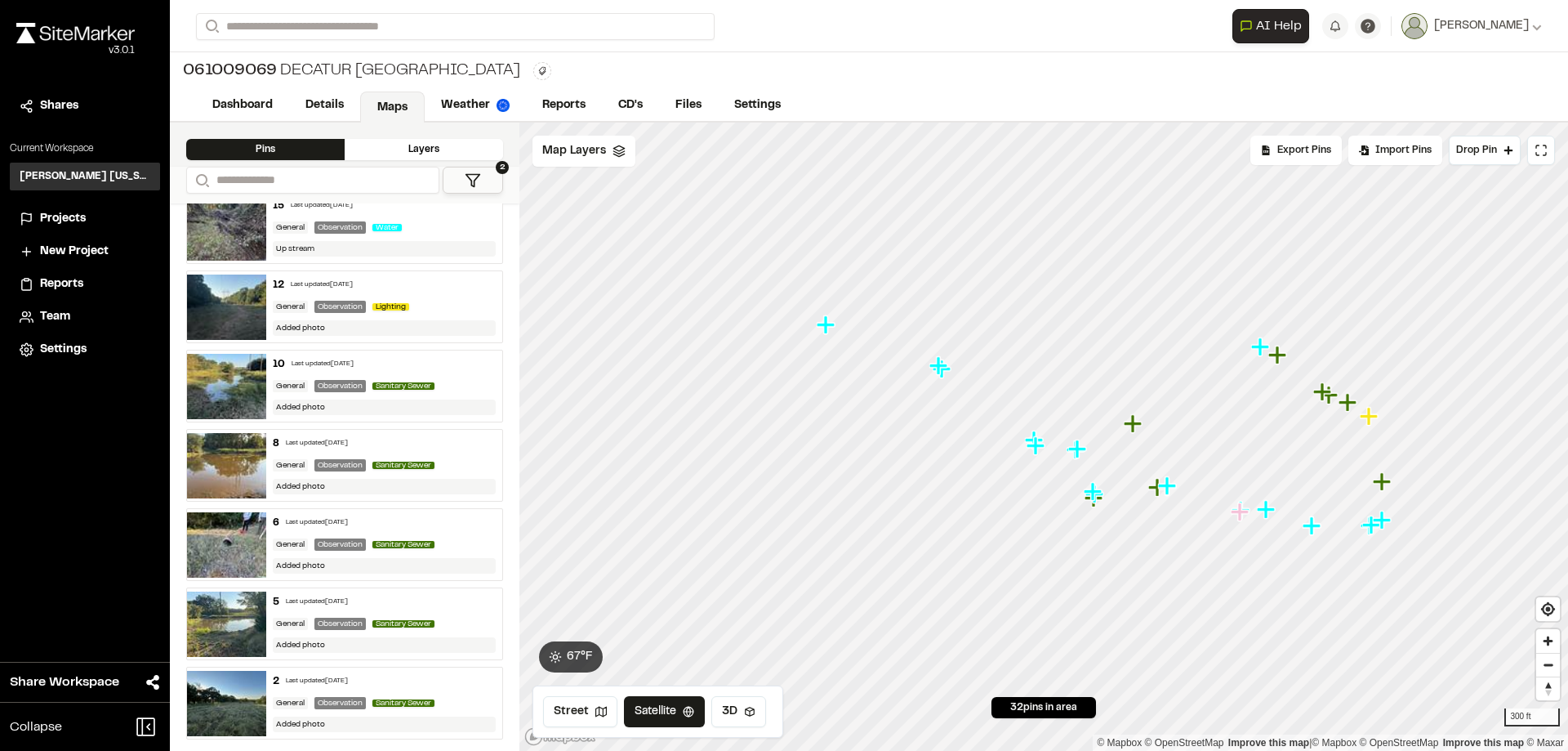
click at [213, 383] on img at bounding box center [226, 387] width 79 height 66
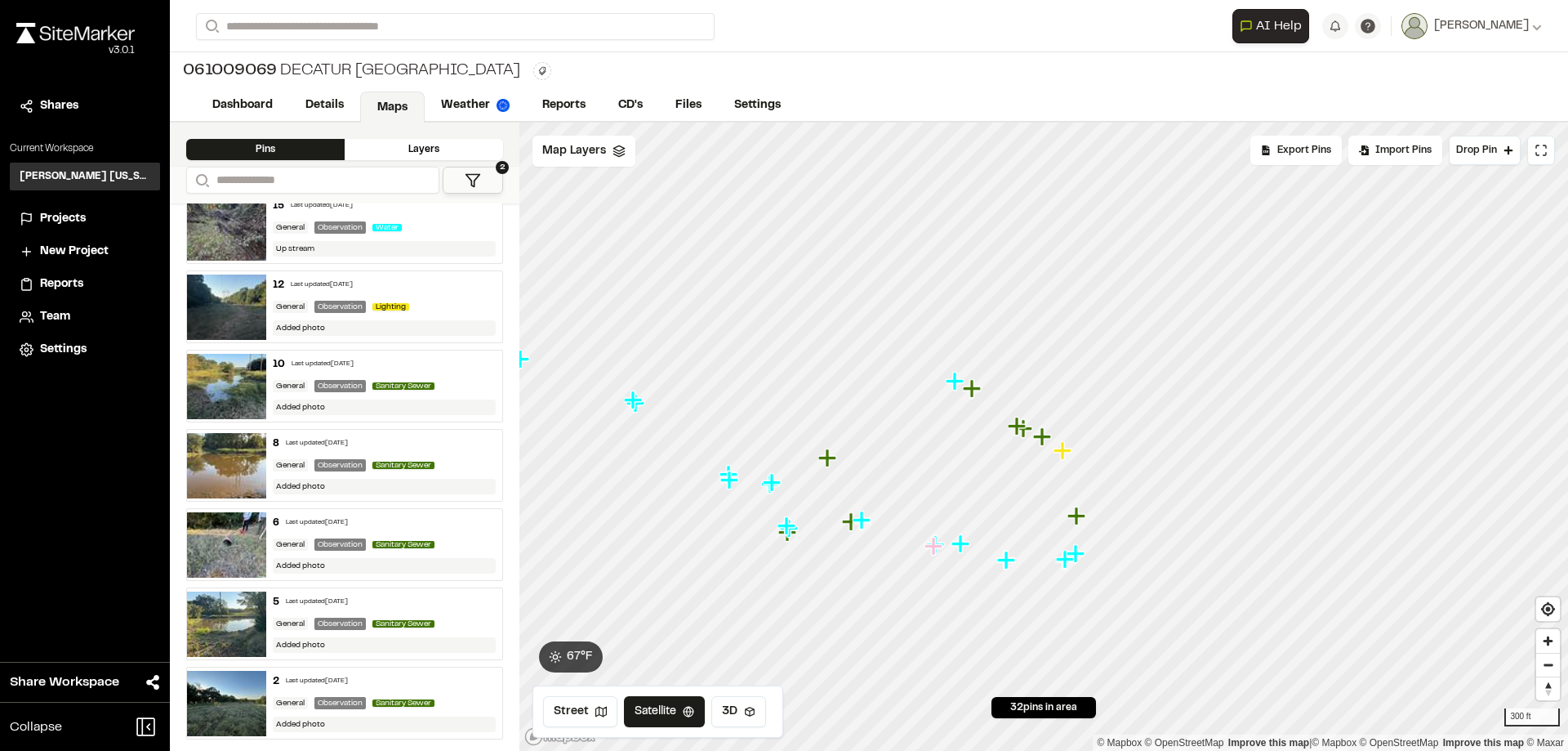
click at [229, 232] on img at bounding box center [226, 228] width 79 height 66
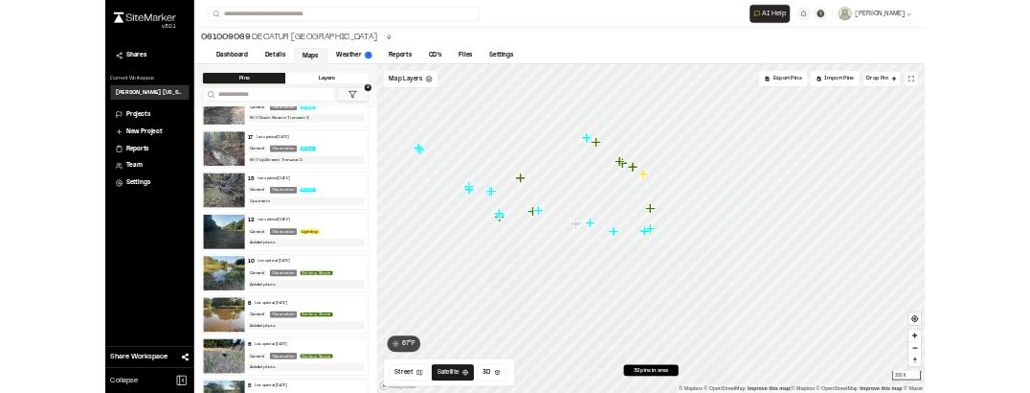
scroll to position [2025, 0]
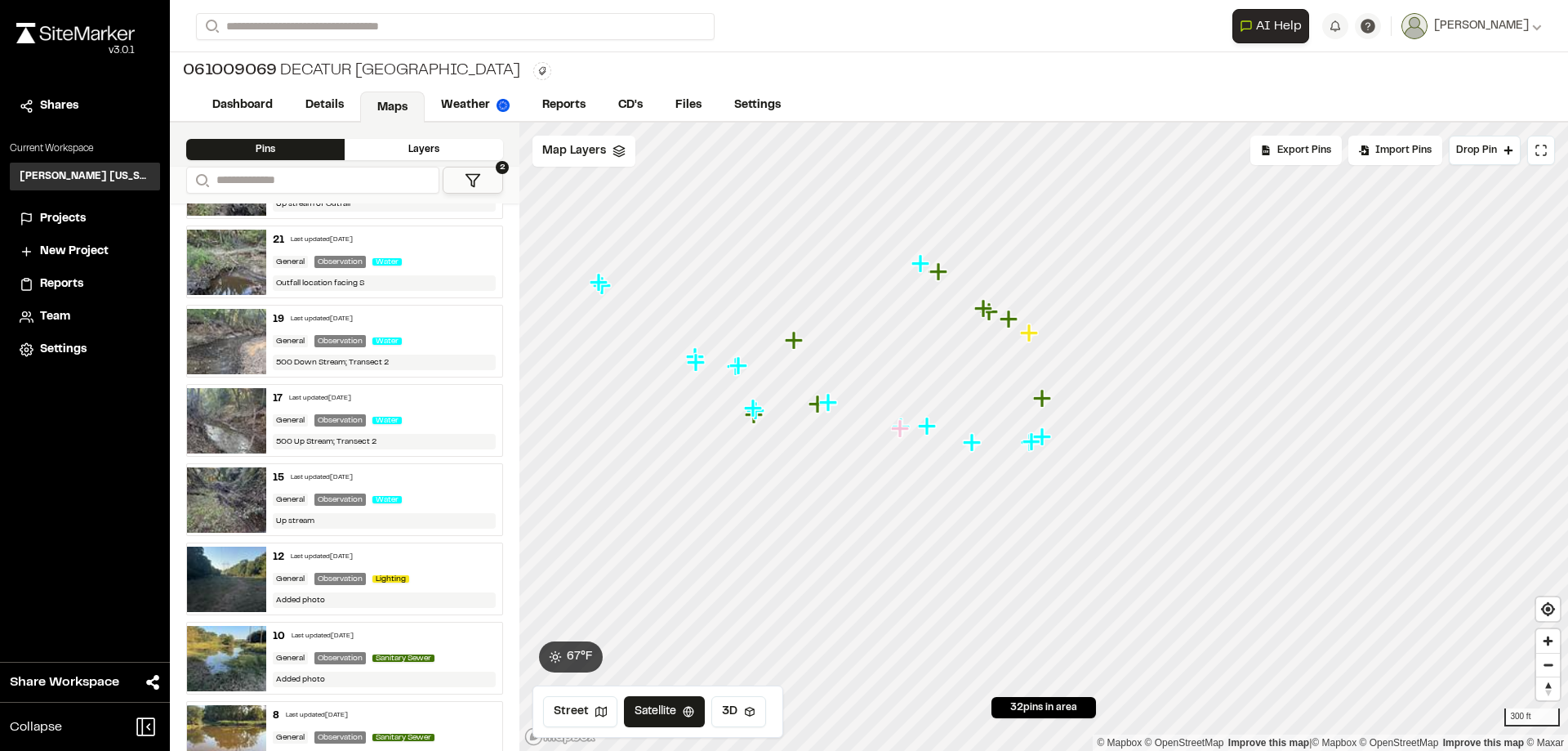
click at [253, 433] on img at bounding box center [226, 421] width 79 height 66
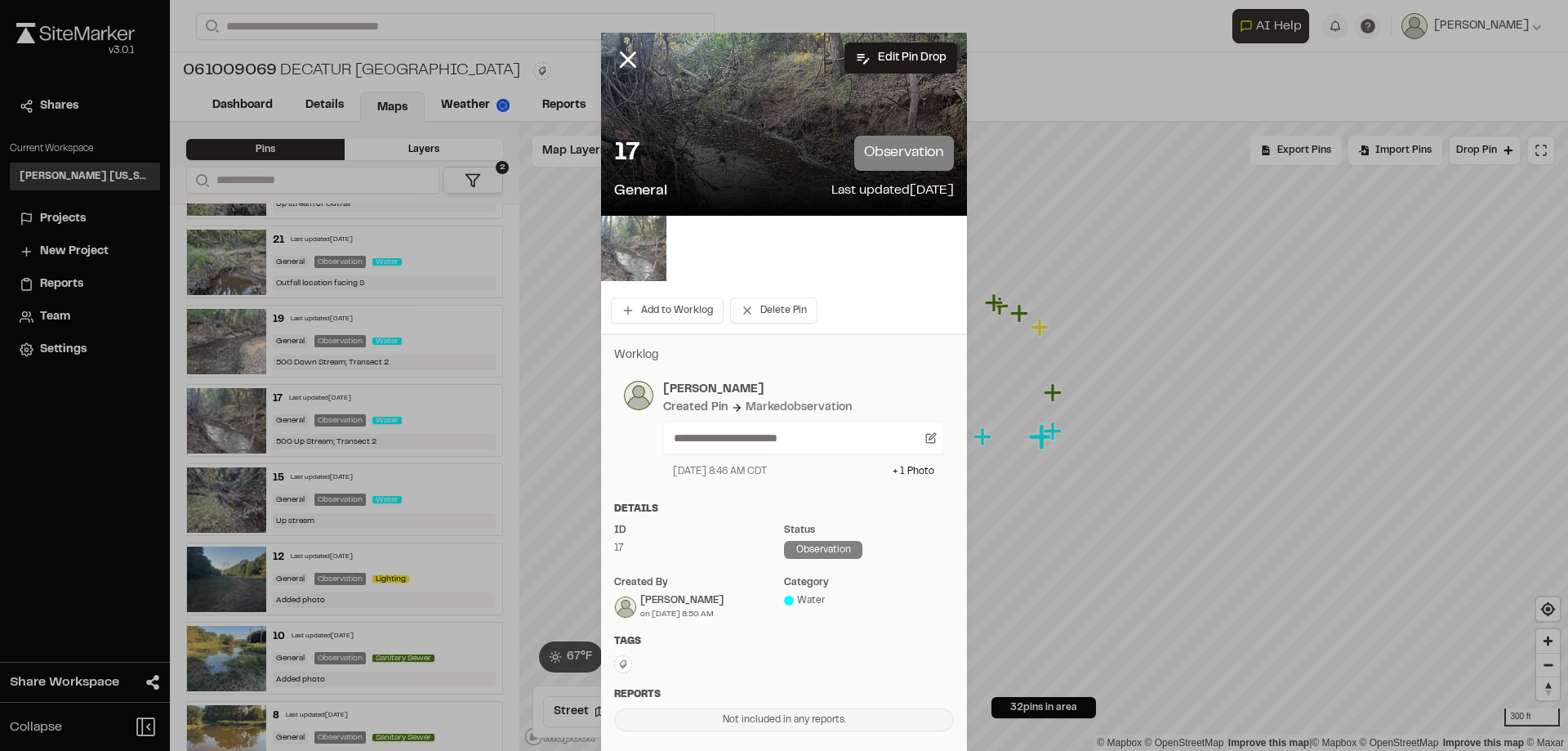
click at [643, 256] on img at bounding box center [634, 248] width 66 height 66
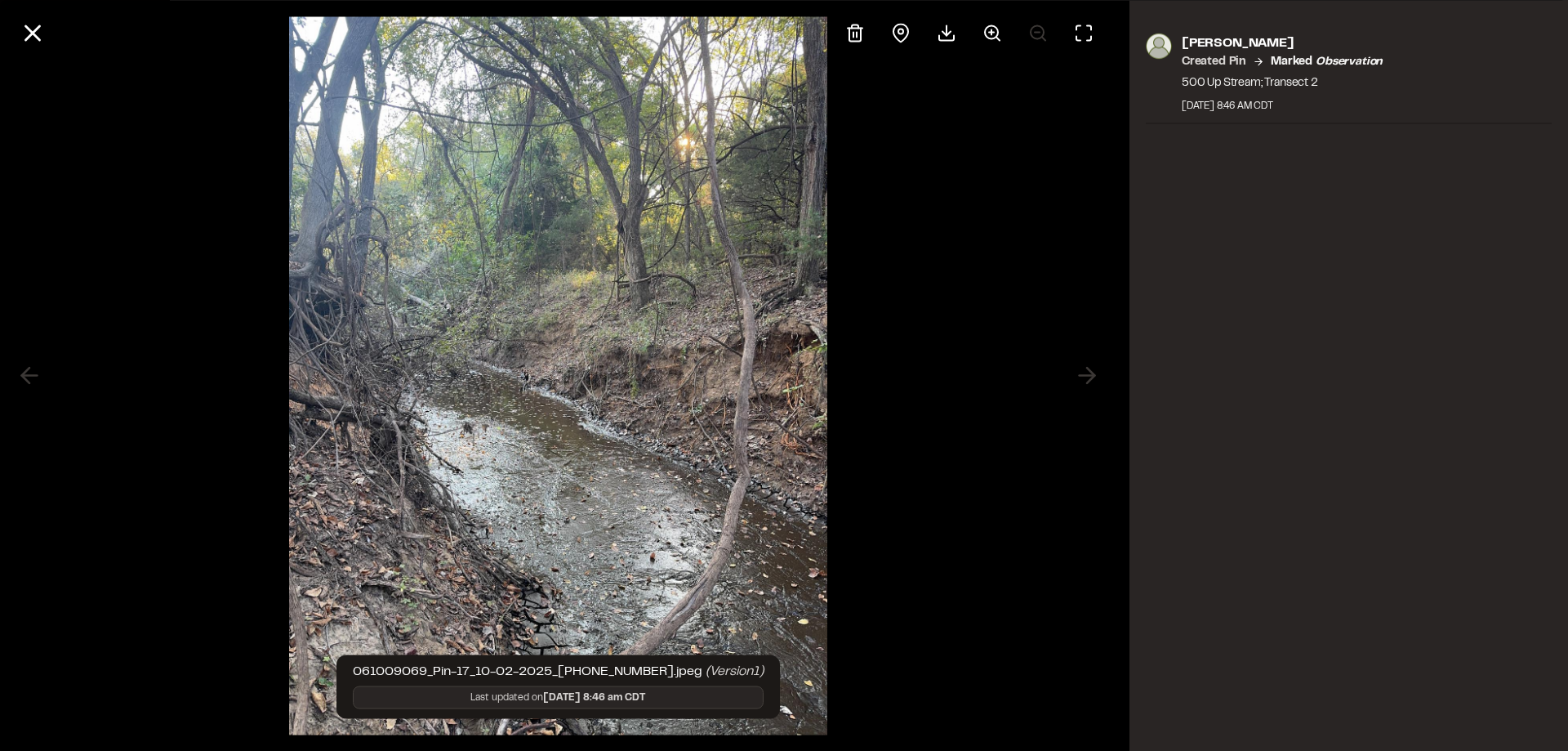
click at [953, 72] on div at bounding box center [558, 376] width 1117 height 751
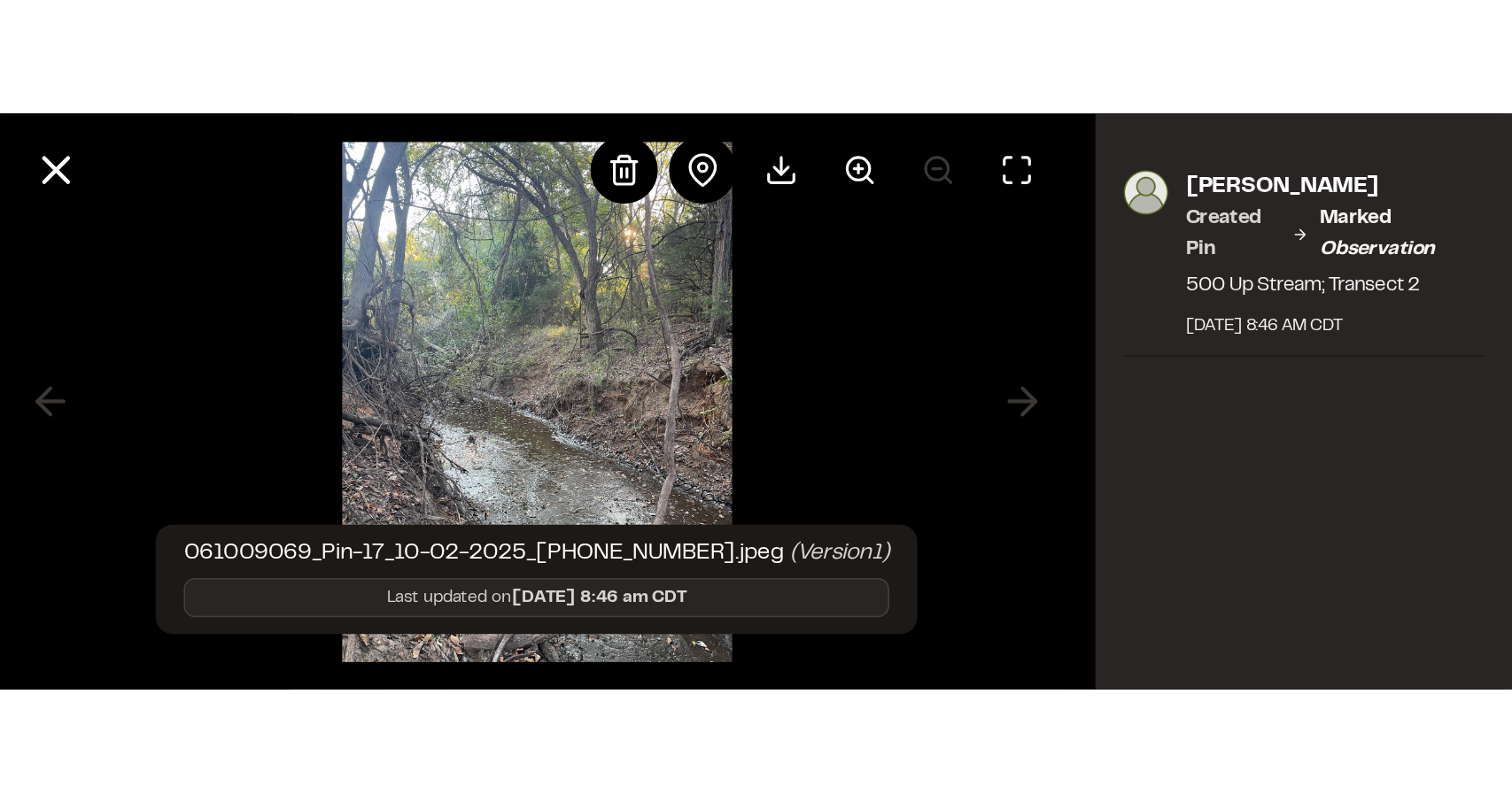
scroll to position [2054, 0]
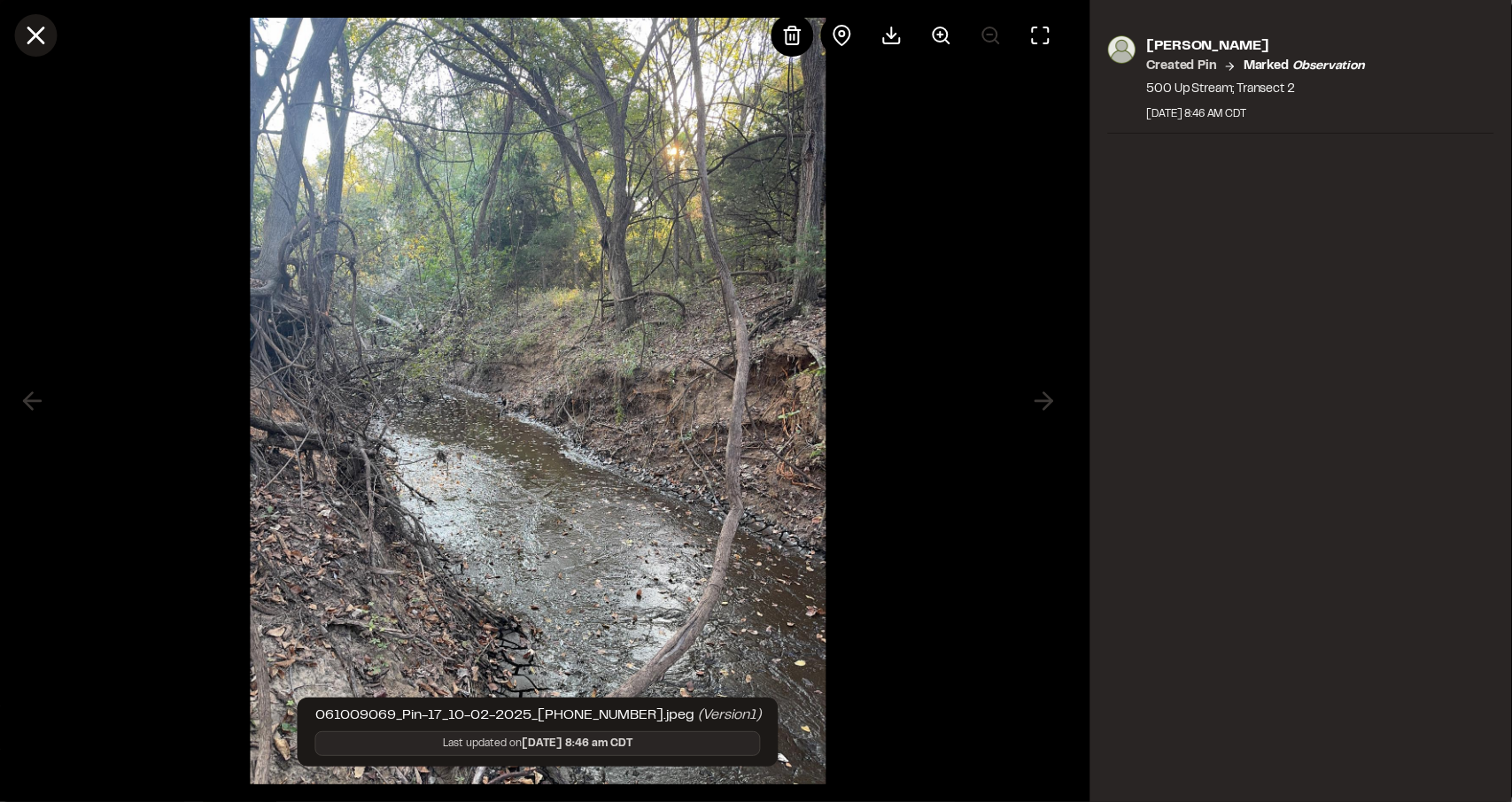
click at [40, 32] on icon at bounding box center [35, 35] width 31 height 31
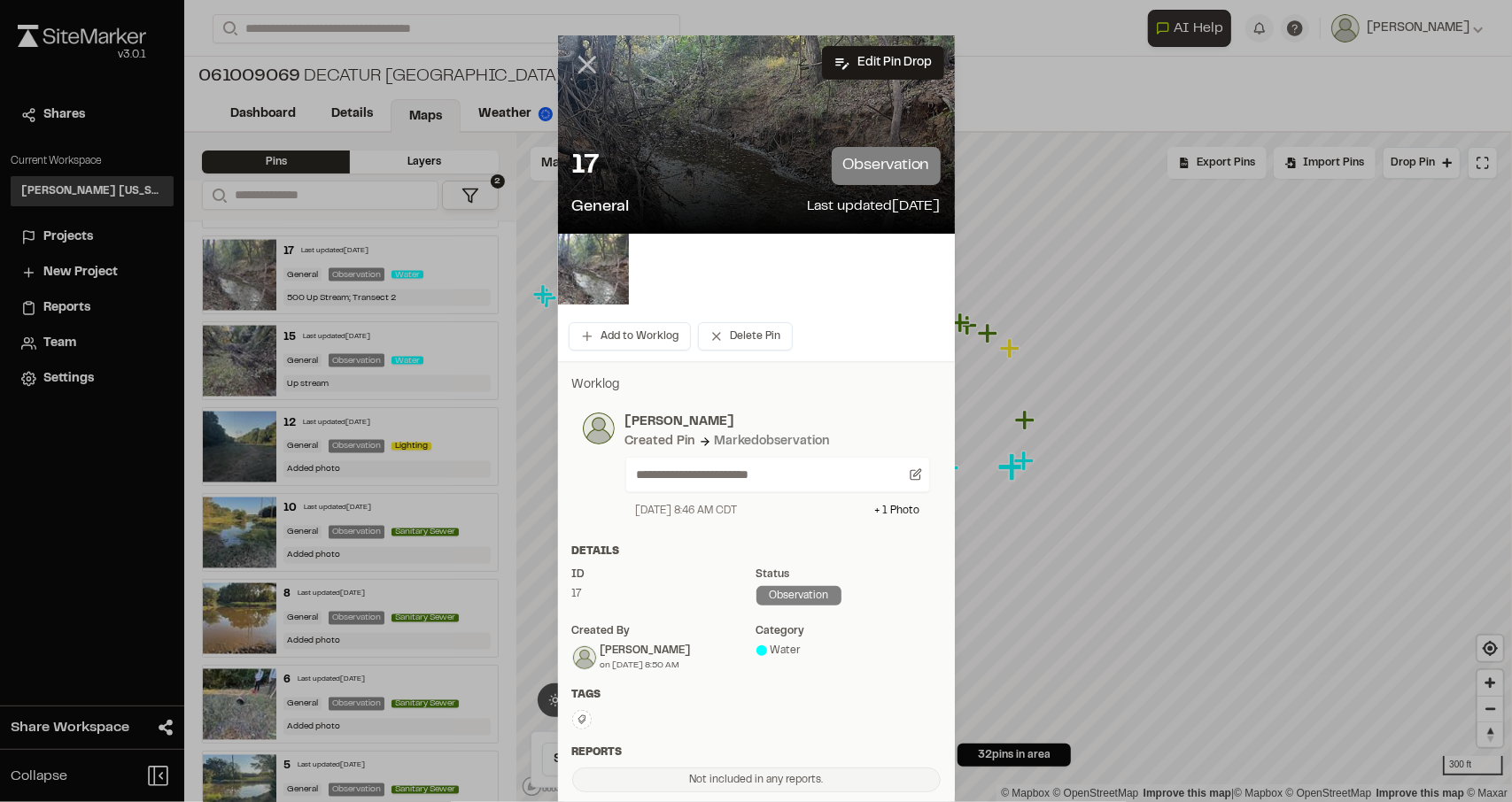
click at [589, 71] on line at bounding box center [587, 65] width 15 height 15
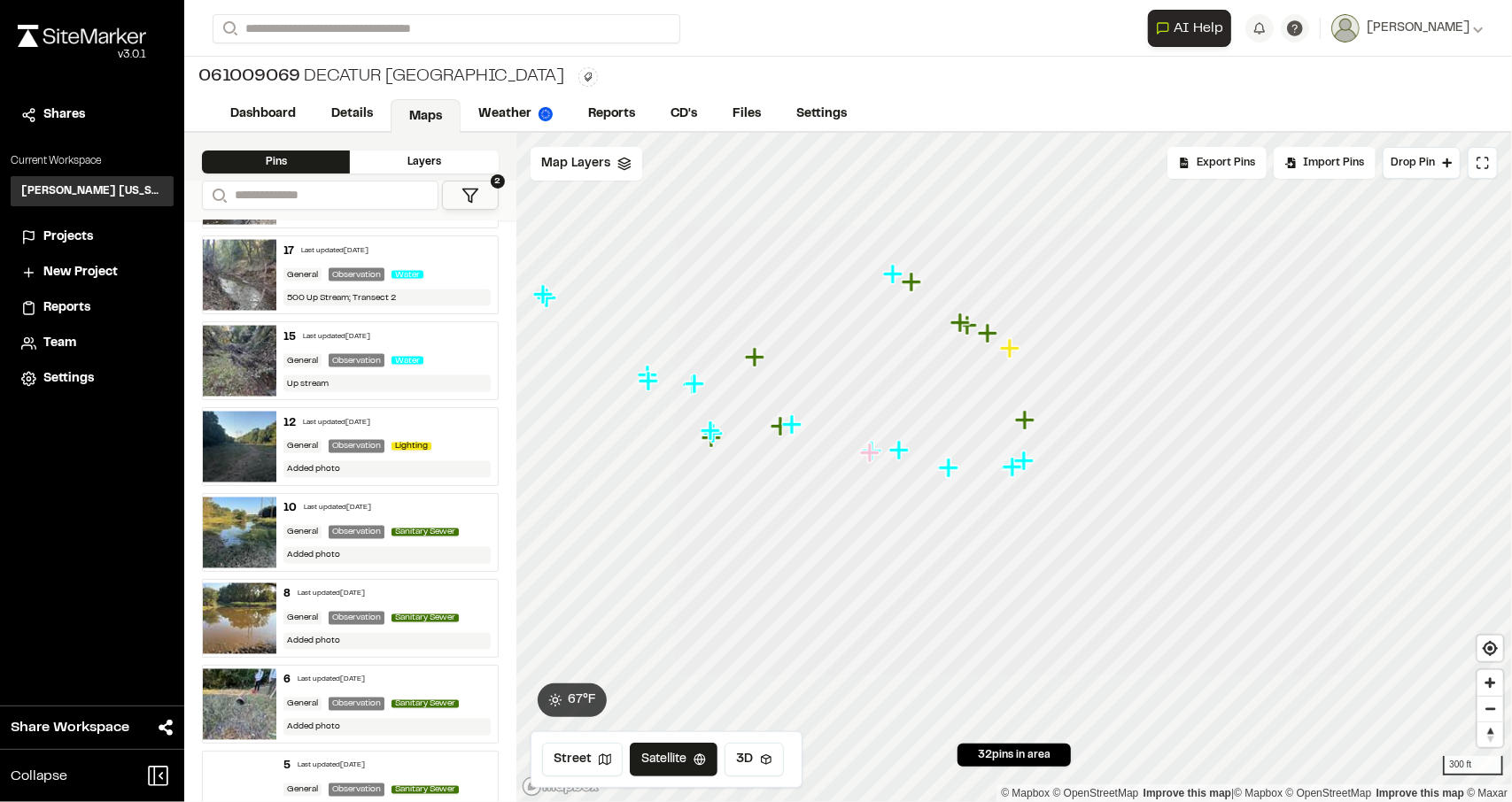
scroll to position [1906, 0]
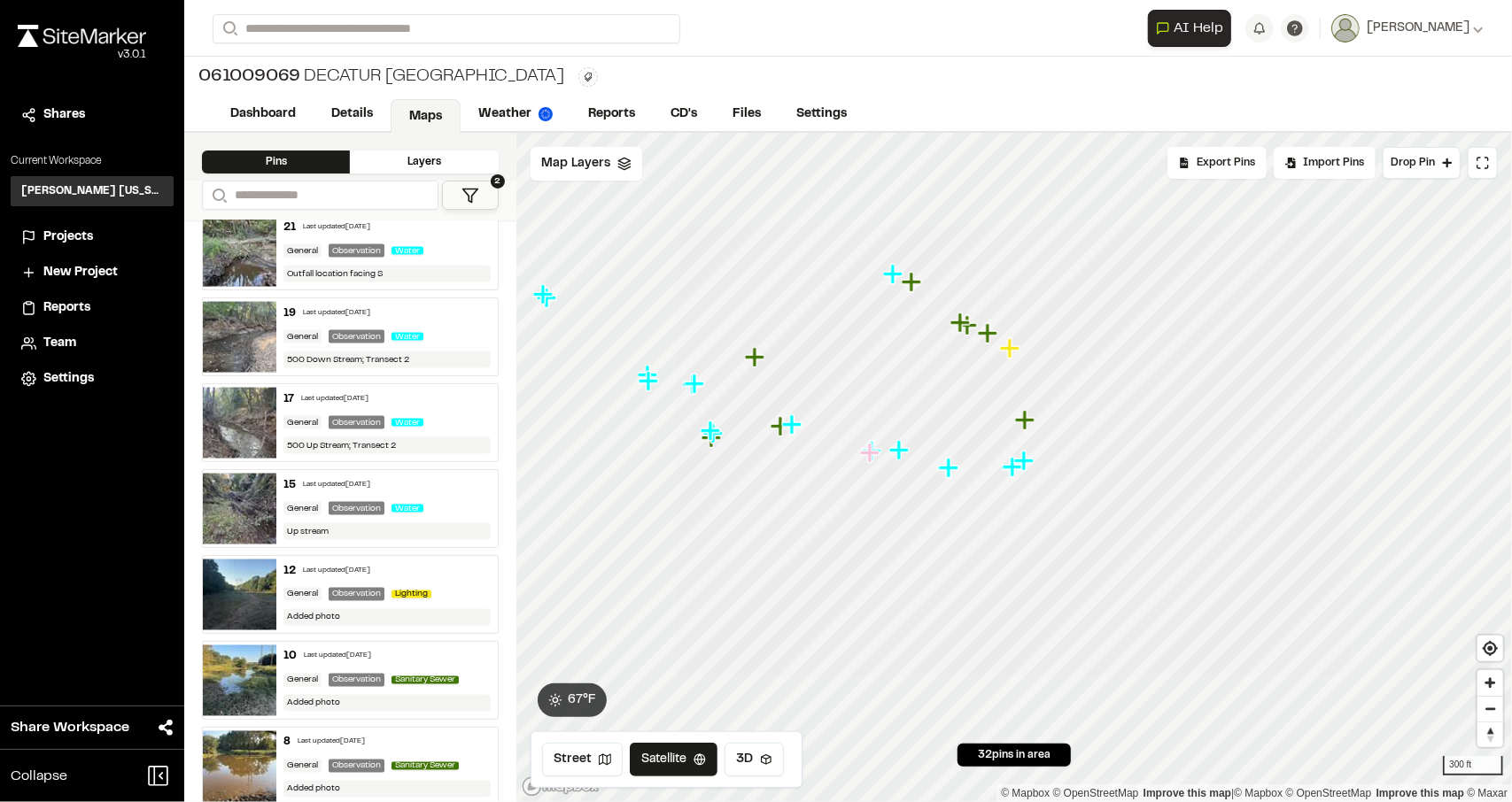
click at [304, 500] on div "General Observation Water" at bounding box center [387, 508] width 207 height 16
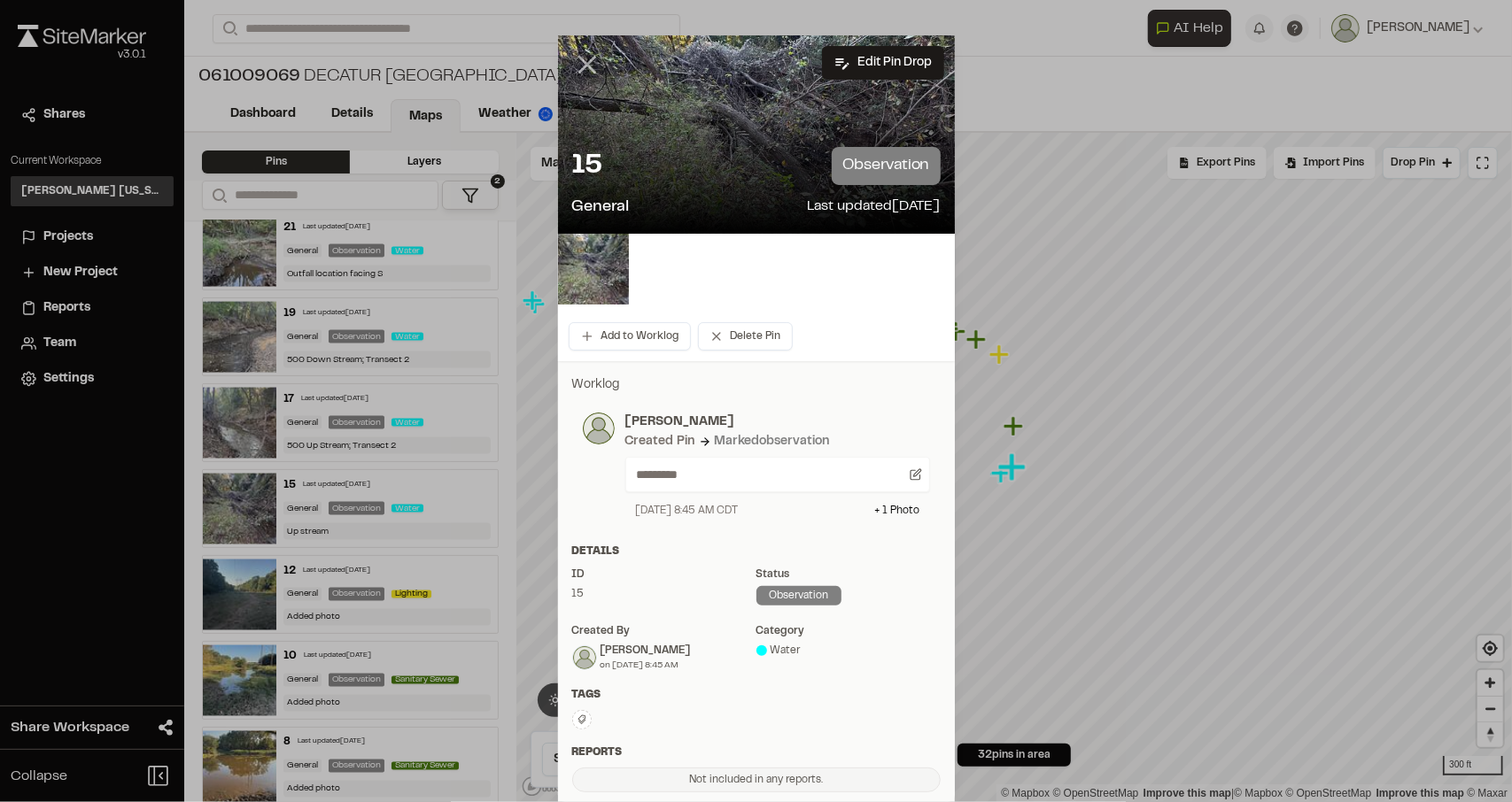
click at [583, 64] on icon at bounding box center [588, 65] width 31 height 31
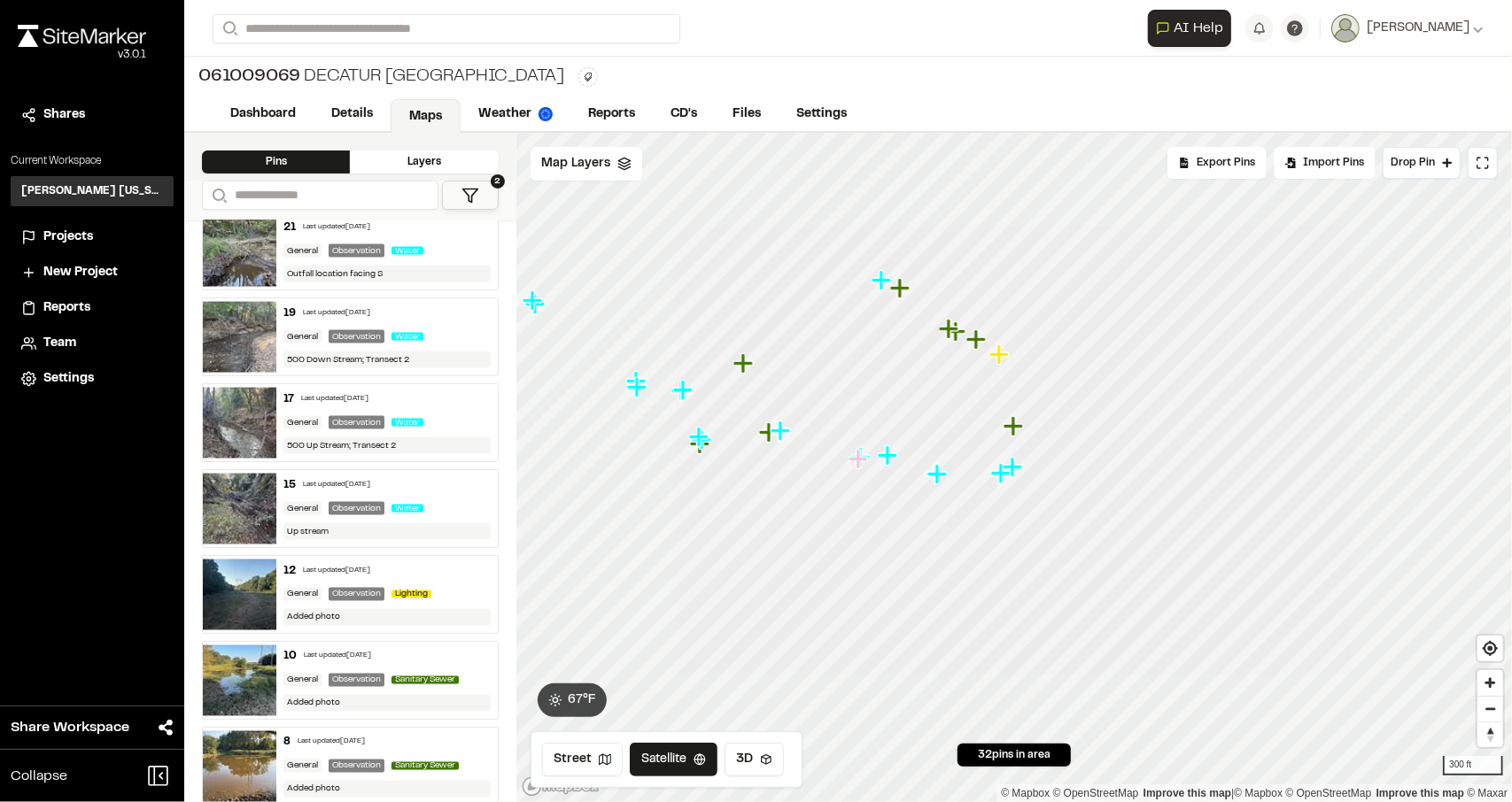
click at [261, 477] on img at bounding box center [239, 509] width 73 height 71
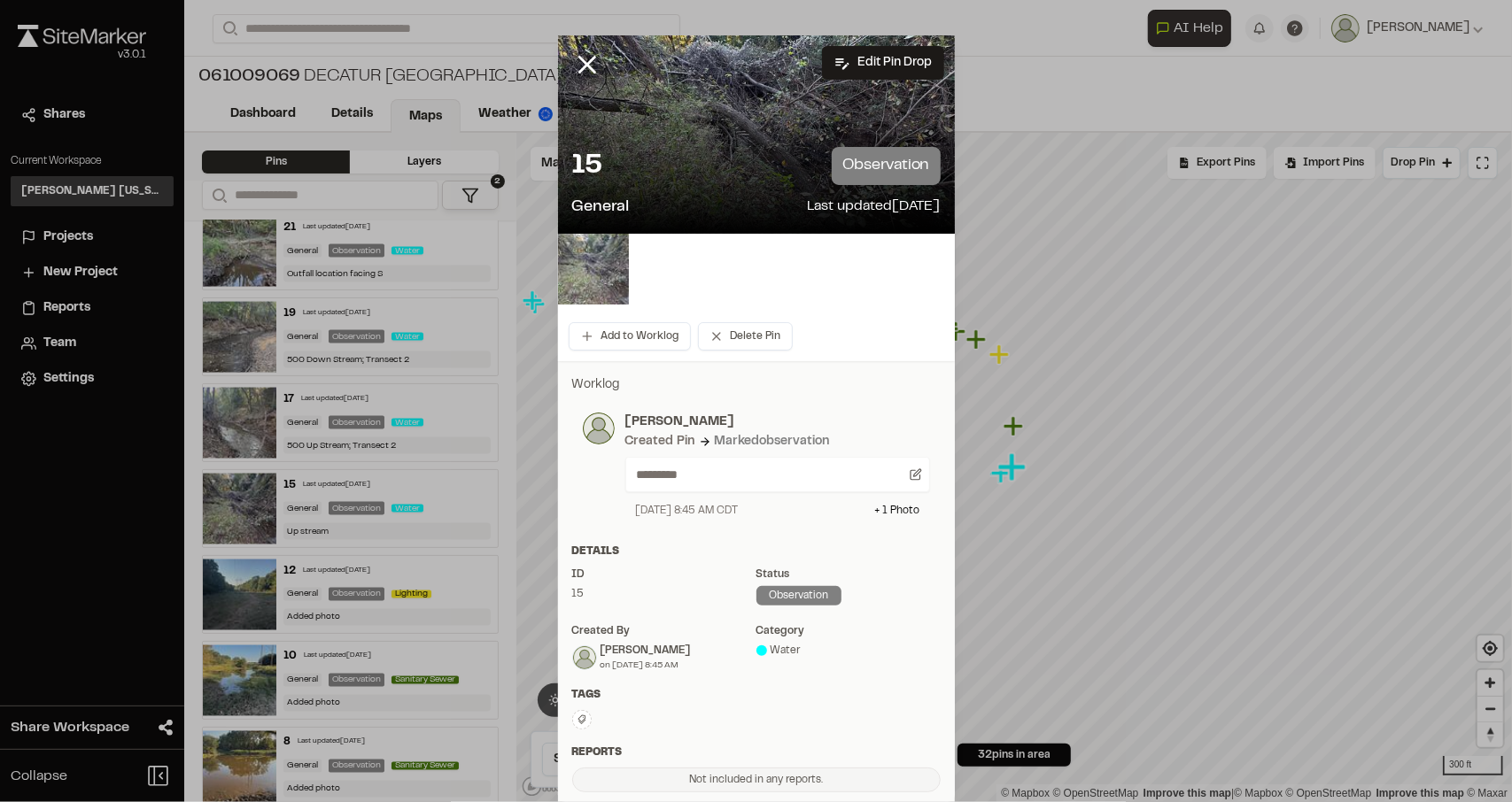
click at [576, 277] on img at bounding box center [593, 269] width 71 height 71
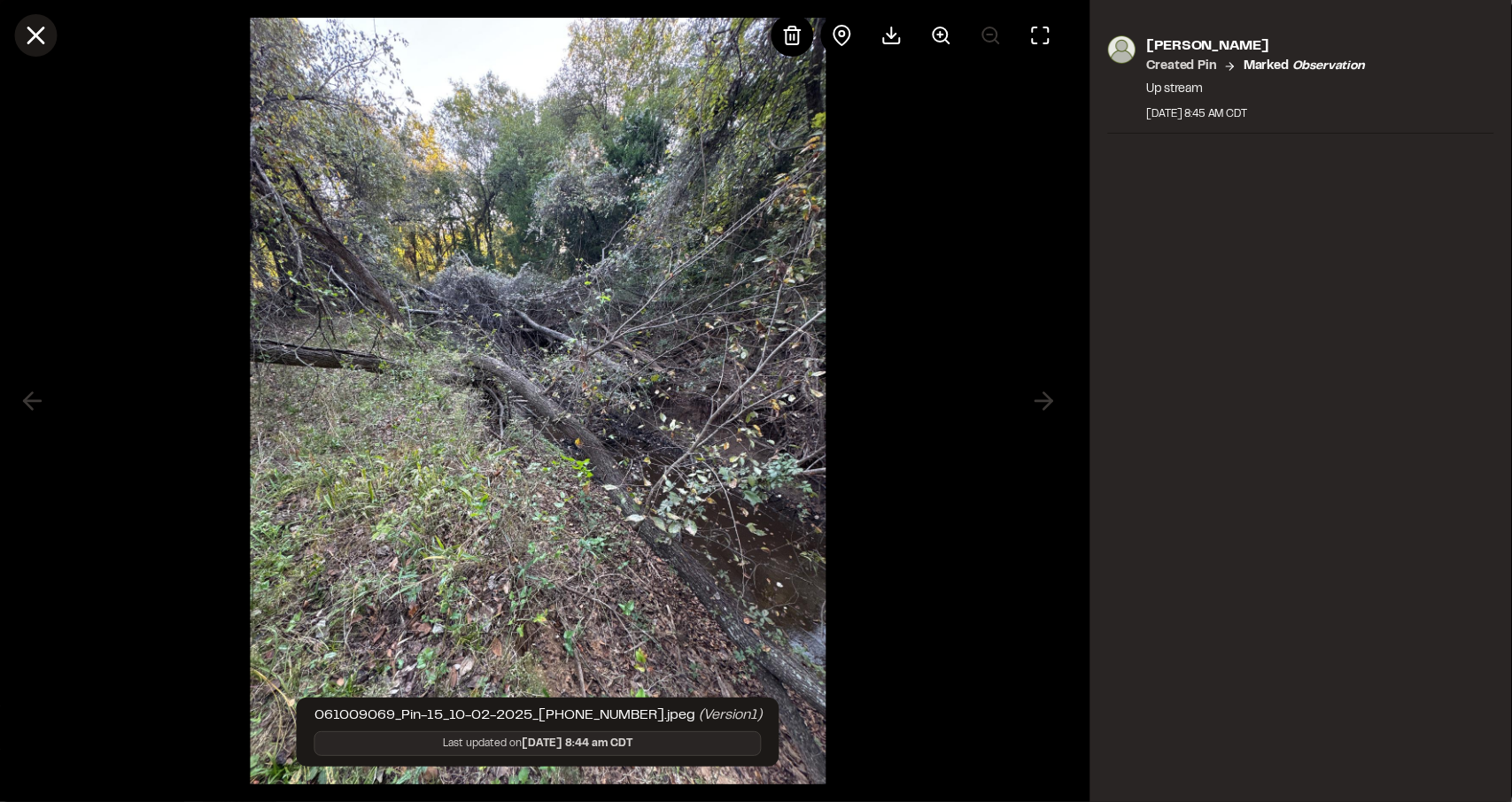
click at [33, 32] on line at bounding box center [36, 36] width 15 height 15
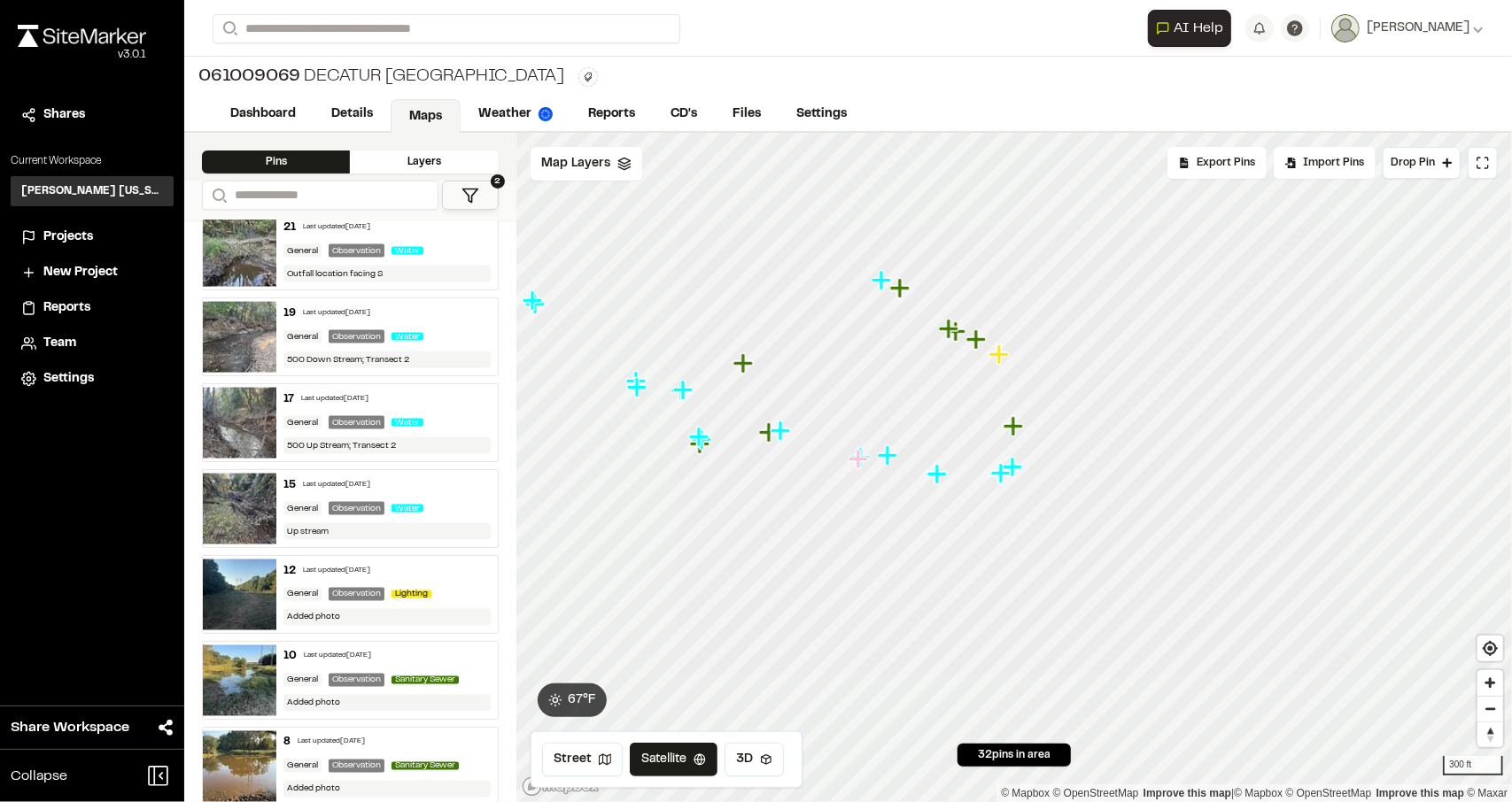
click at [259, 398] on img at bounding box center [239, 423] width 73 height 71
click at [242, 321] on img at bounding box center [239, 338] width 73 height 71
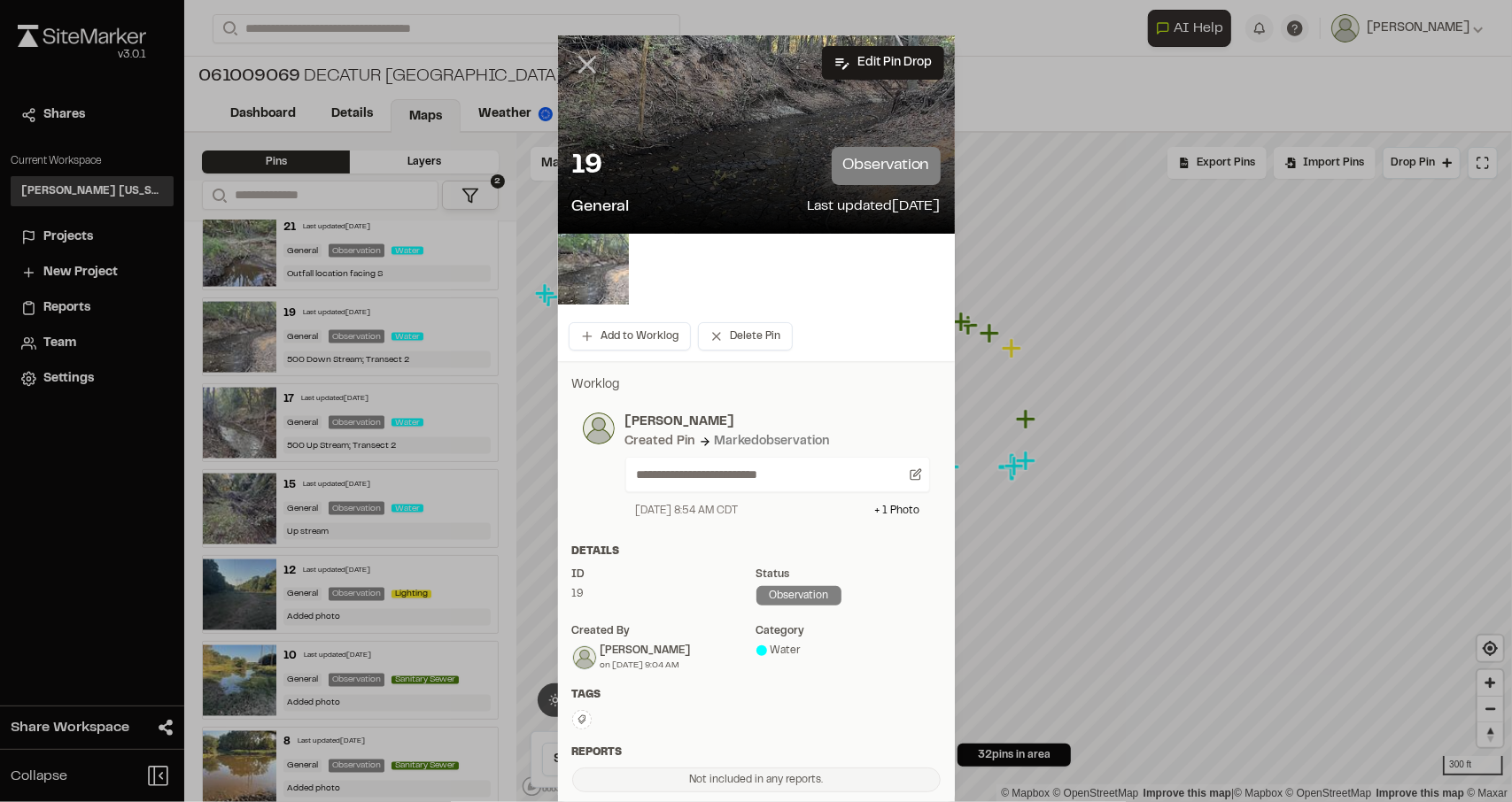
click at [583, 56] on icon at bounding box center [588, 65] width 31 height 31
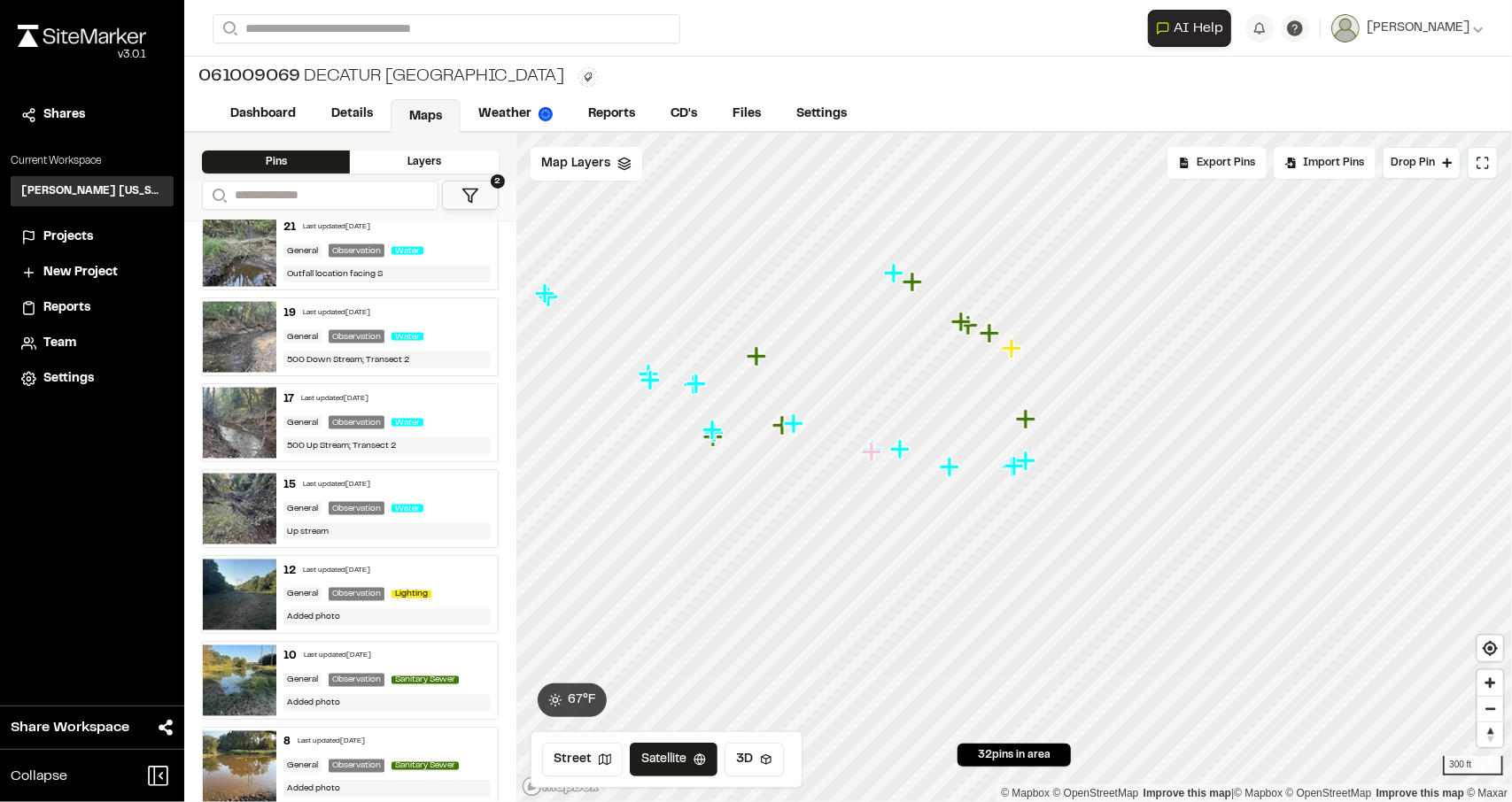
click at [242, 408] on img at bounding box center [239, 423] width 73 height 71
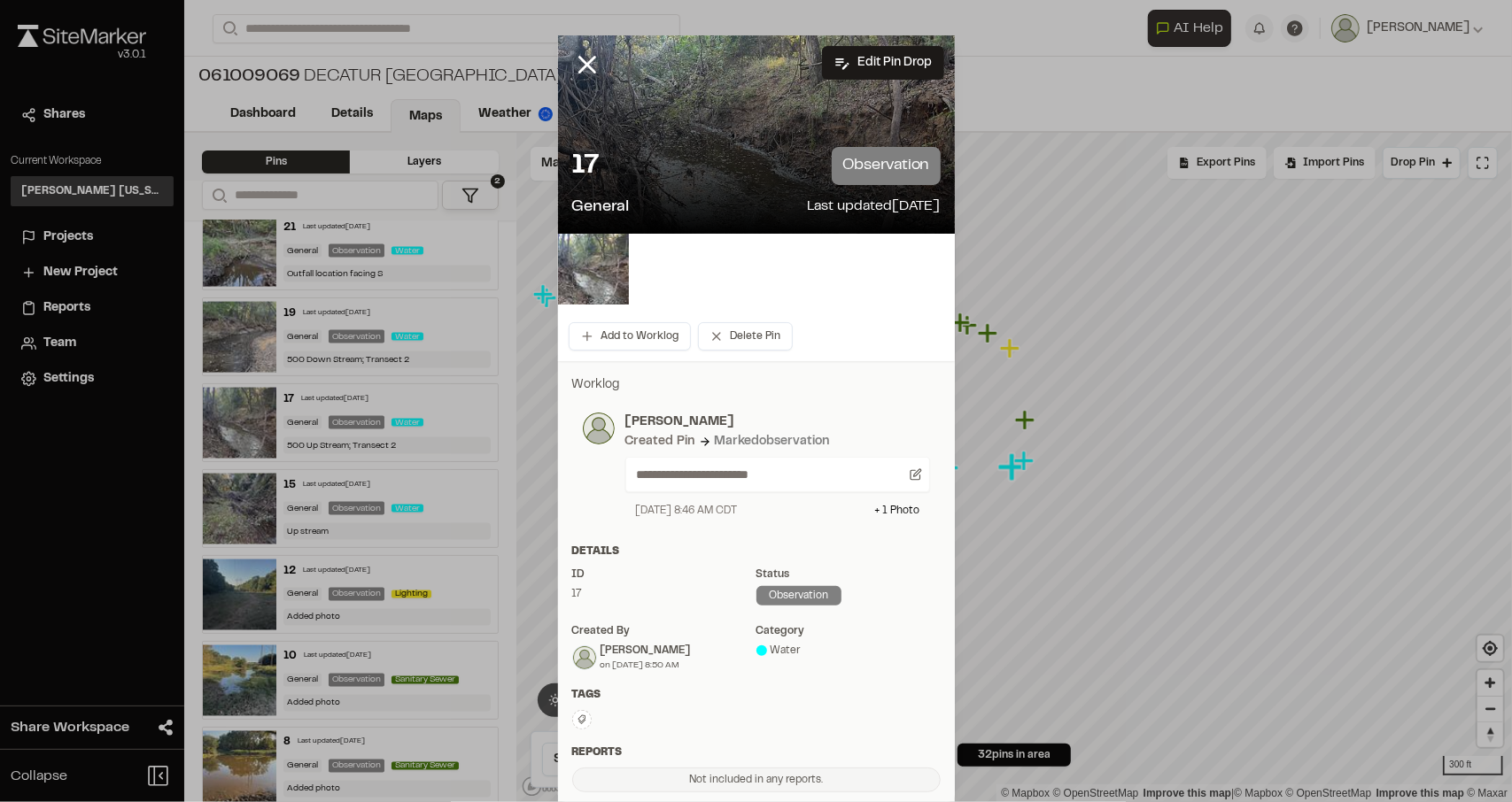
click at [763, 131] on div at bounding box center [756, 134] width 397 height 198
click at [577, 263] on img at bounding box center [593, 269] width 71 height 71
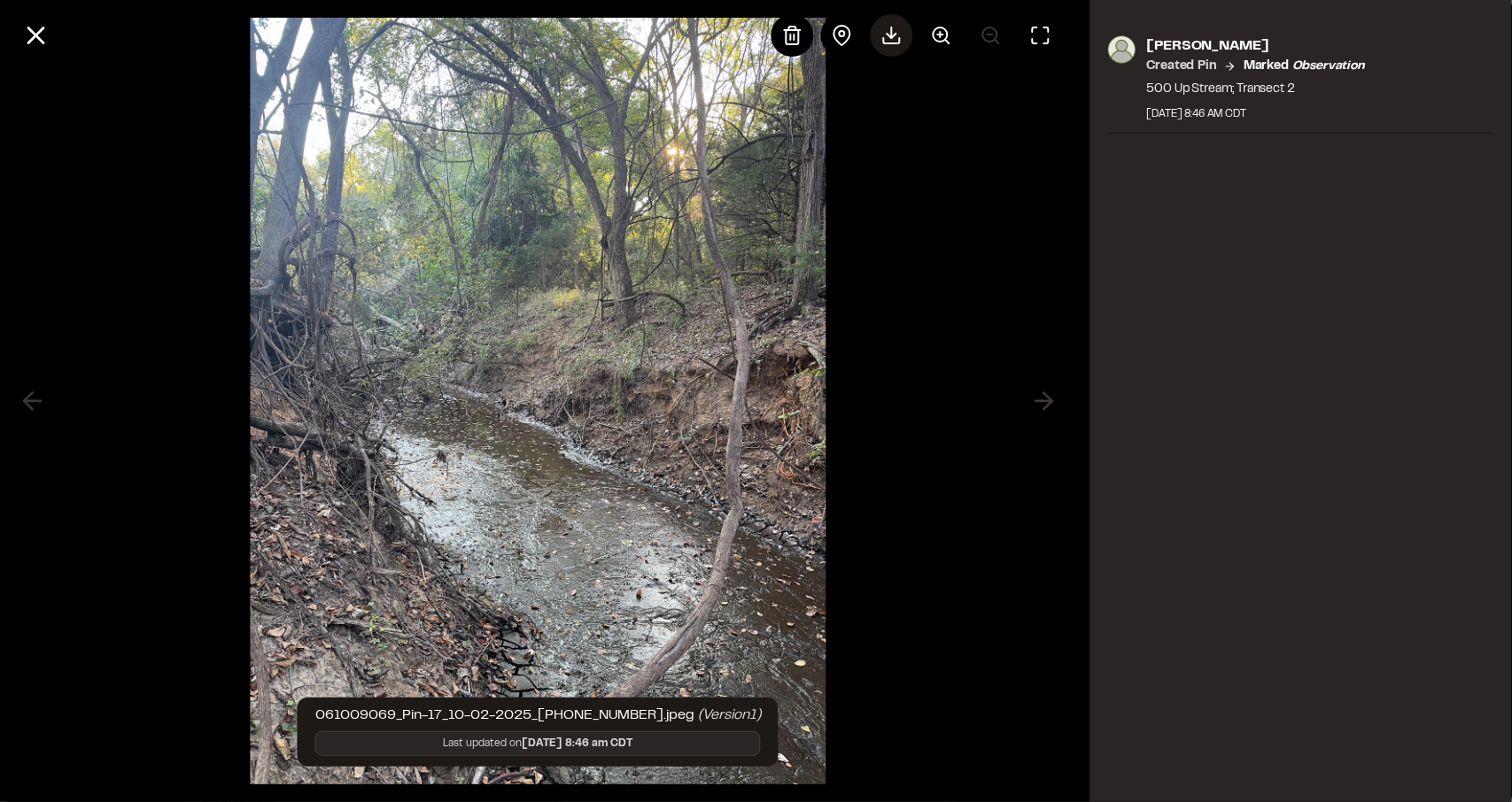
click at [902, 40] on icon at bounding box center [892, 35] width 21 height 21
click at [450, 205] on img at bounding box center [539, 401] width 576 height 802
click at [31, 34] on icon at bounding box center [35, 35] width 31 height 31
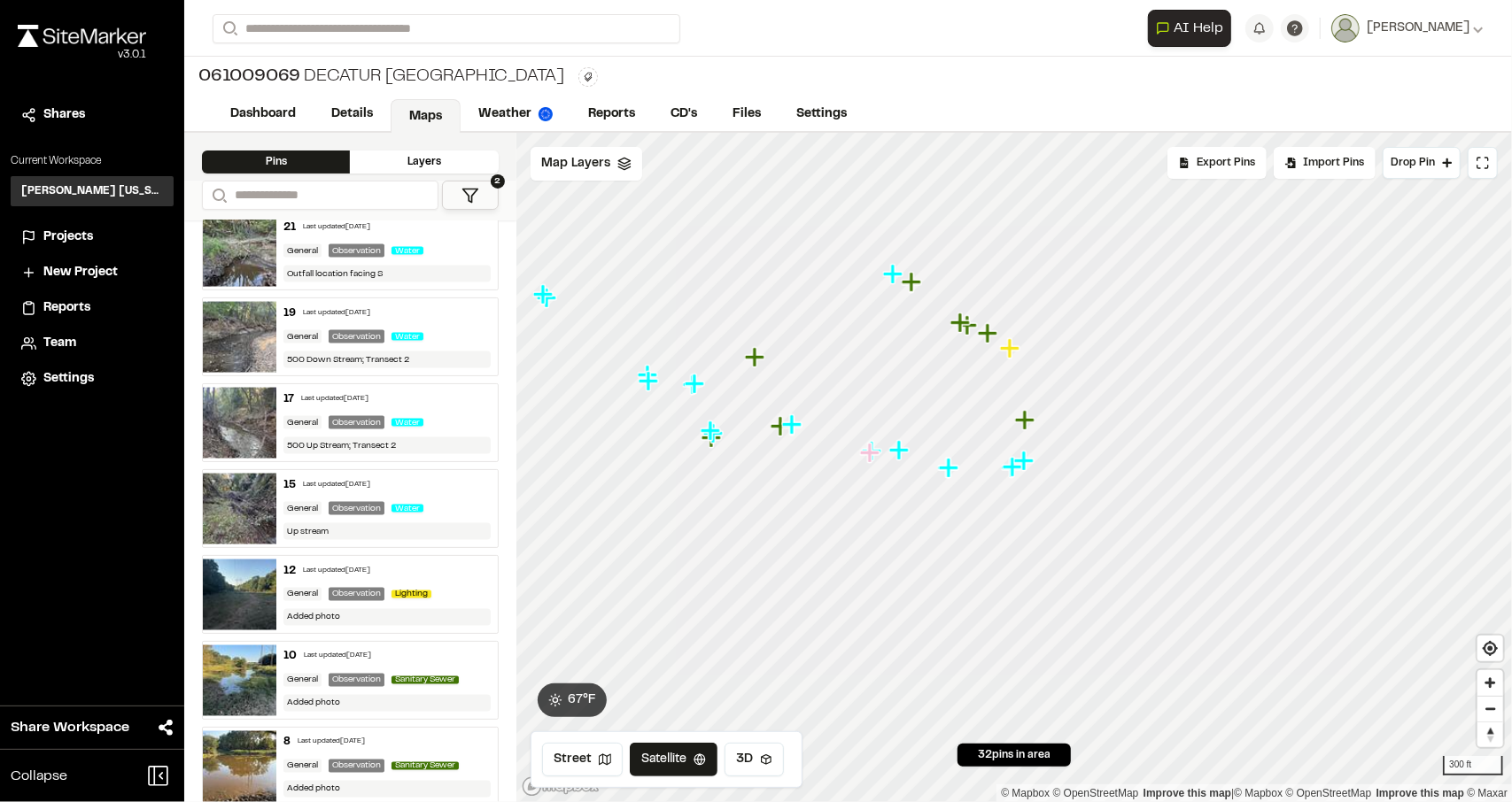
click at [253, 334] on img at bounding box center [239, 338] width 73 height 71
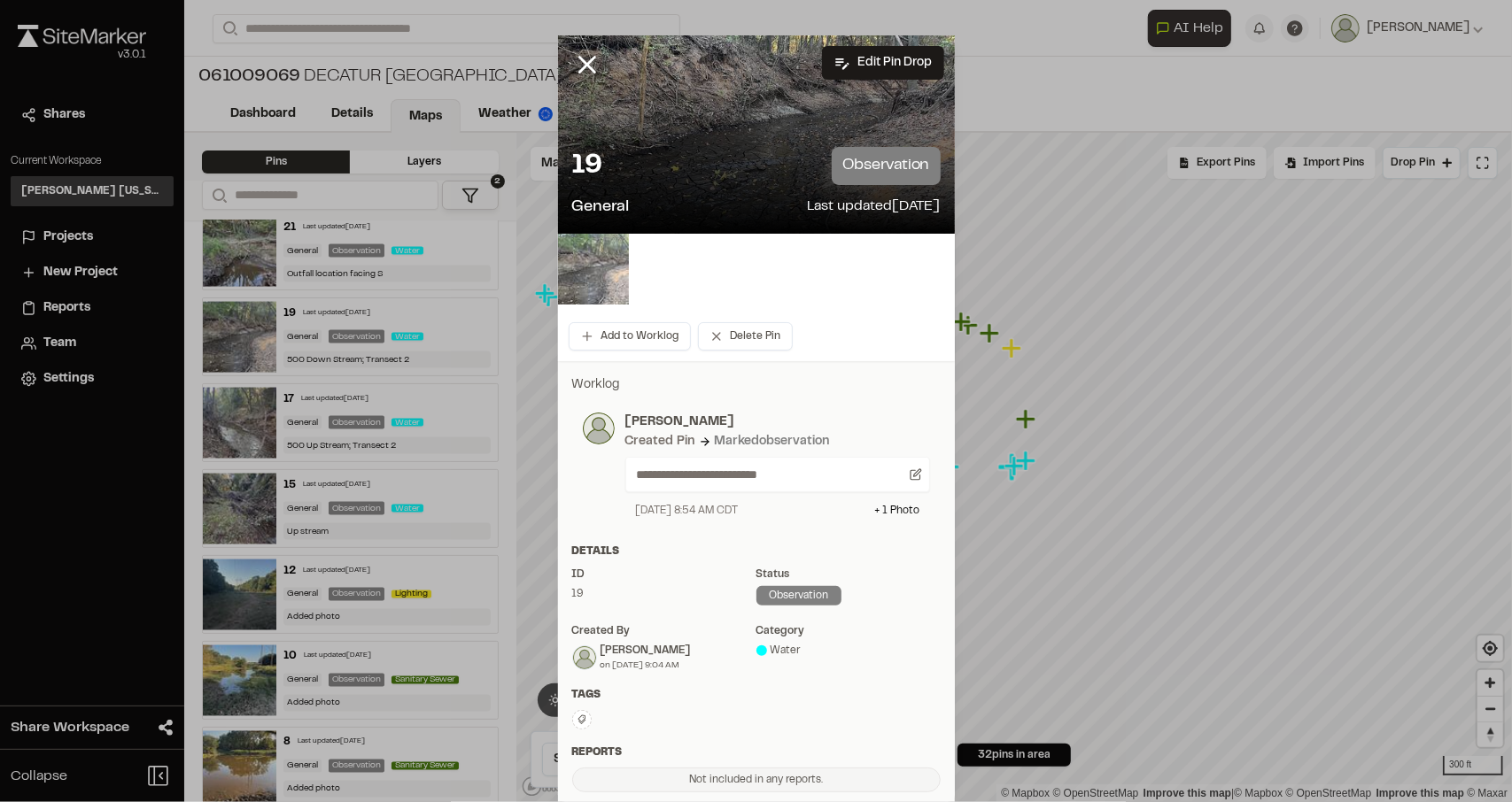
click at [598, 273] on img at bounding box center [593, 269] width 71 height 71
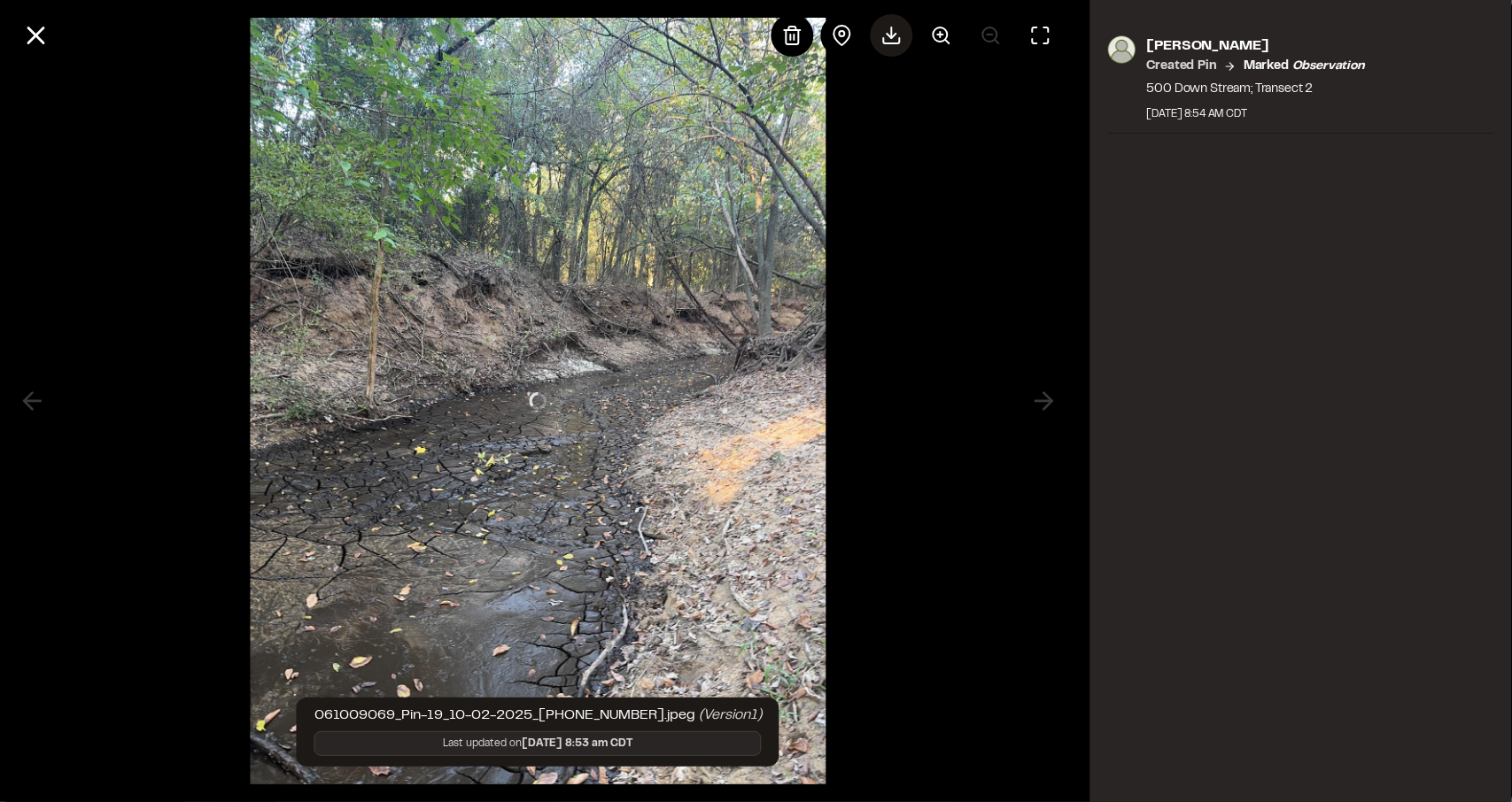
click at [893, 43] on icon at bounding box center [892, 41] width 16 height 6
click at [41, 46] on icon at bounding box center [35, 35] width 31 height 31
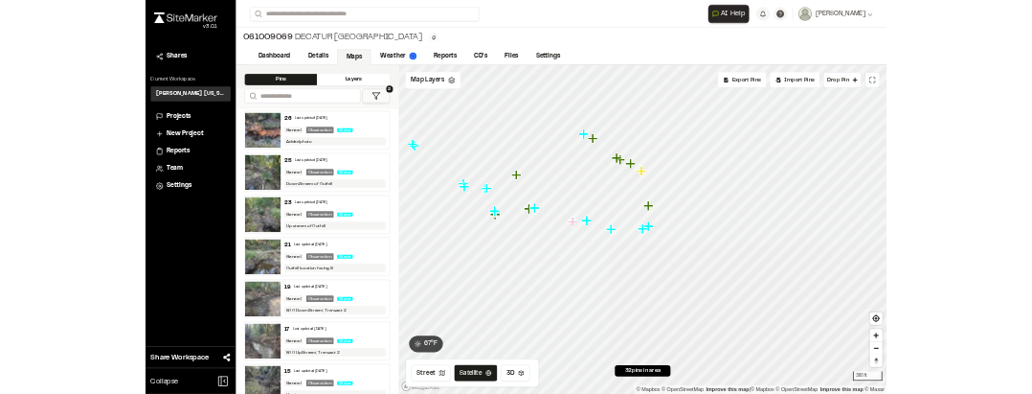
scroll to position [1742, 0]
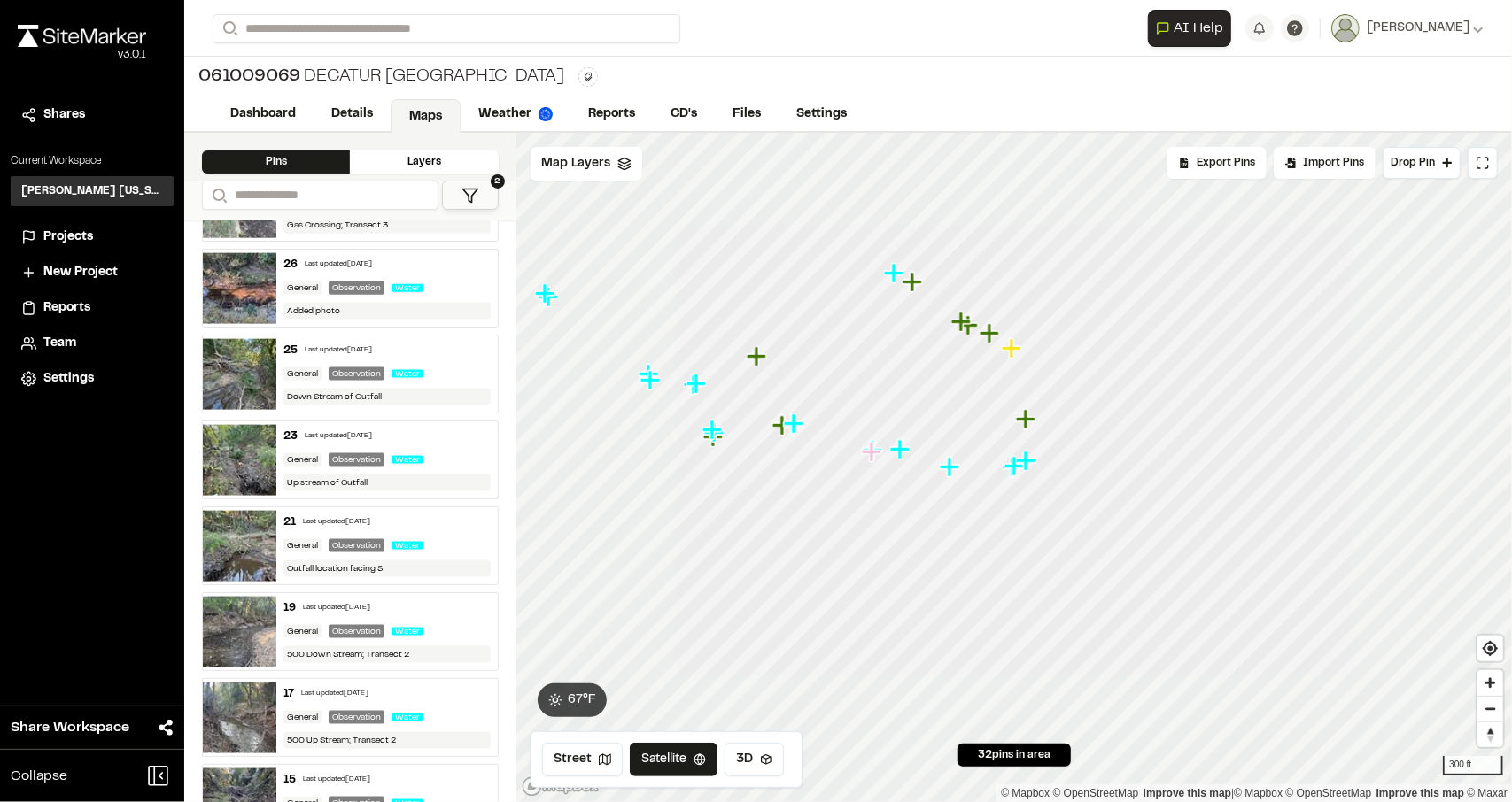
click at [244, 461] on img at bounding box center [239, 461] width 73 height 71
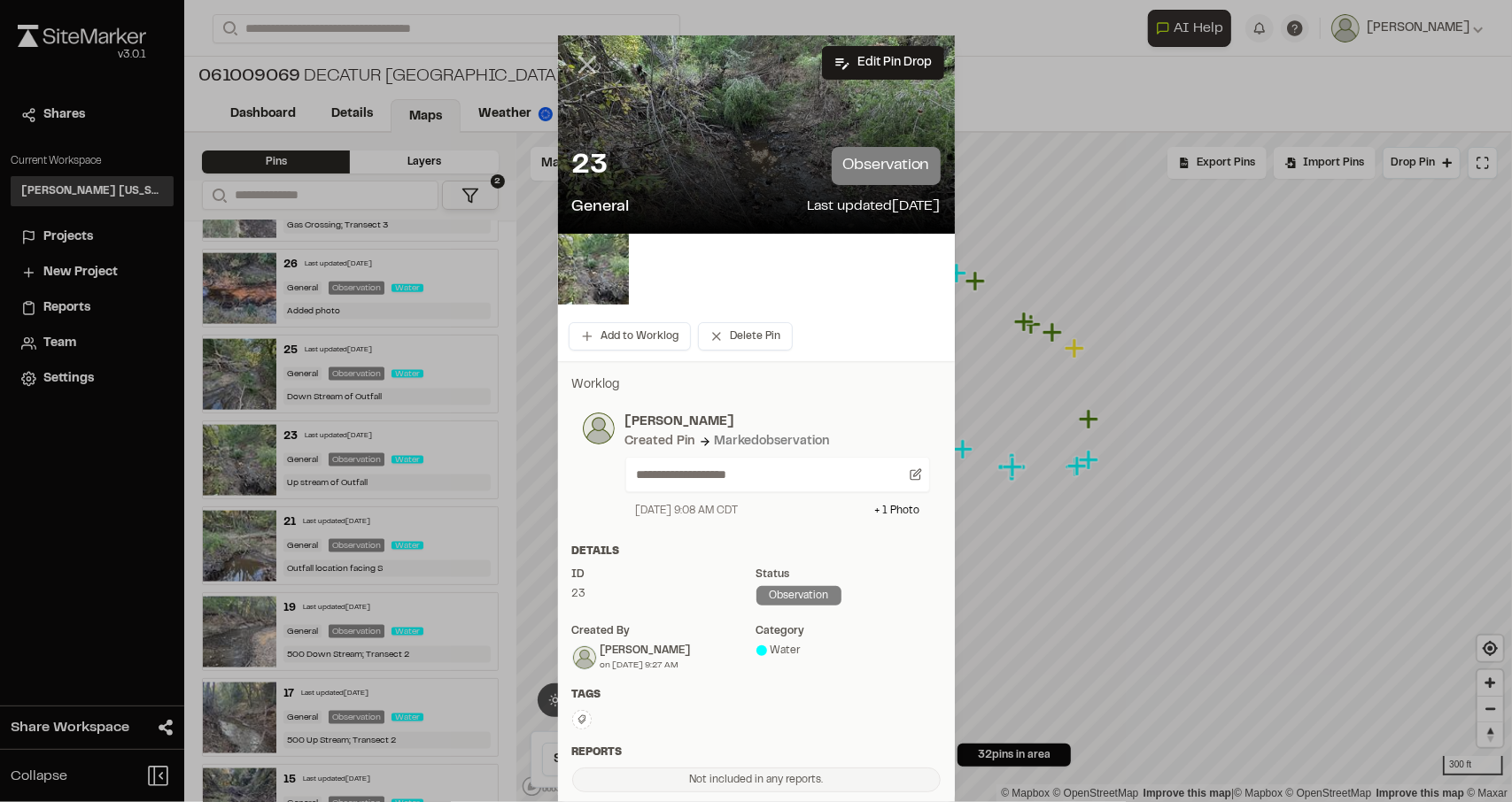
click at [579, 68] on line at bounding box center [587, 65] width 15 height 15
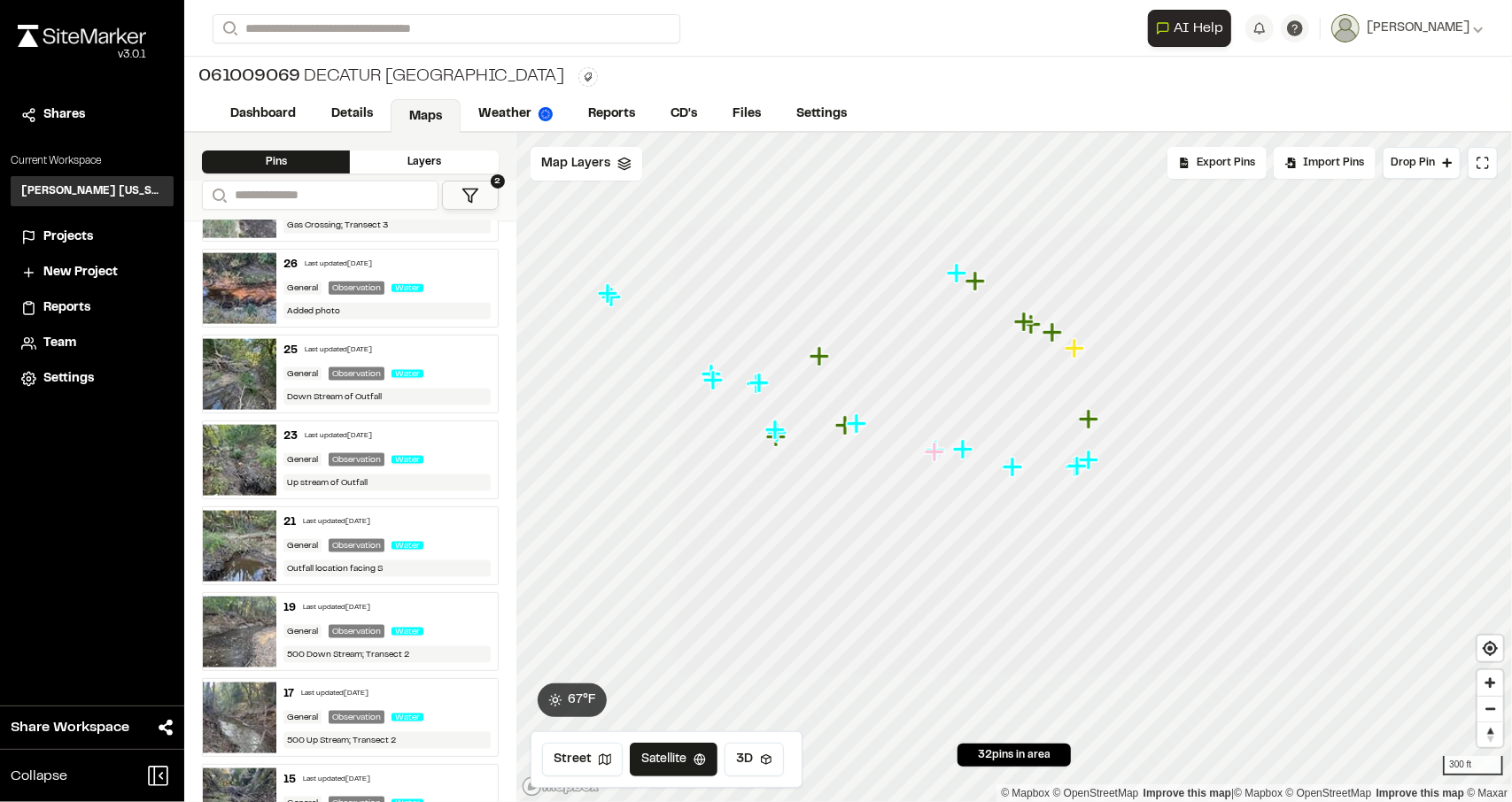
click at [254, 539] on img at bounding box center [239, 546] width 73 height 71
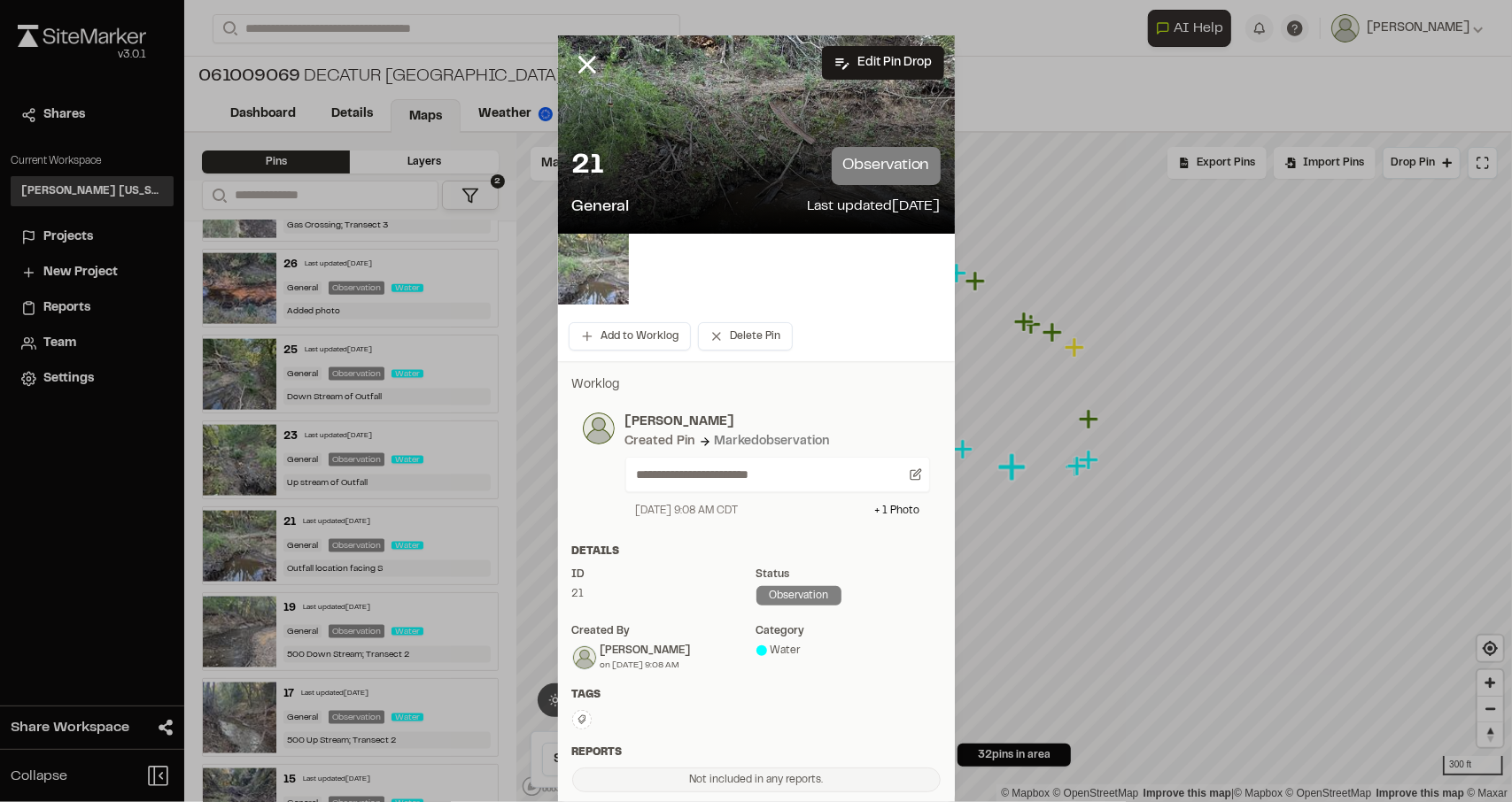
click at [592, 299] on img at bounding box center [593, 269] width 71 height 71
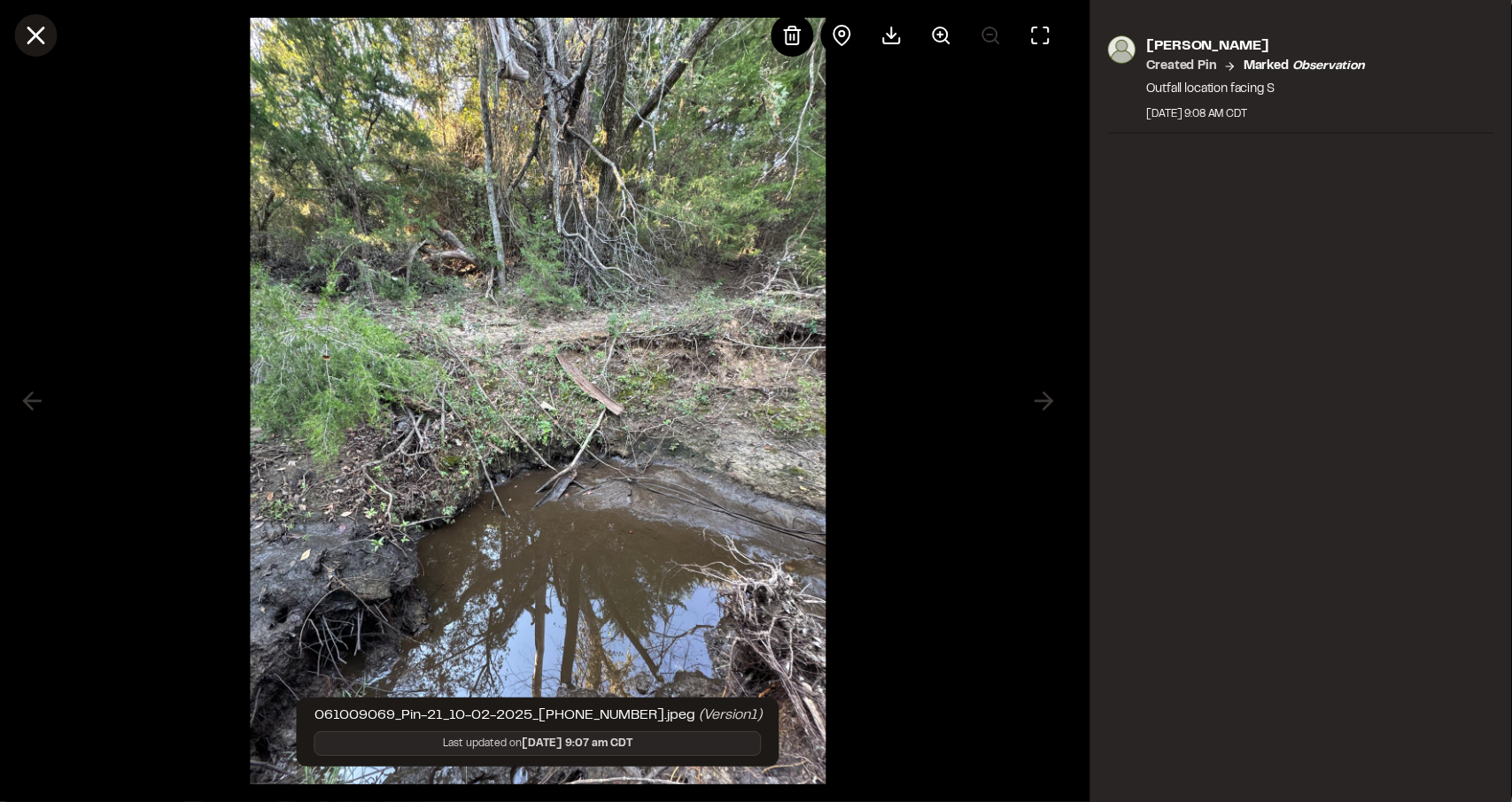
click at [30, 36] on icon at bounding box center [35, 35] width 31 height 31
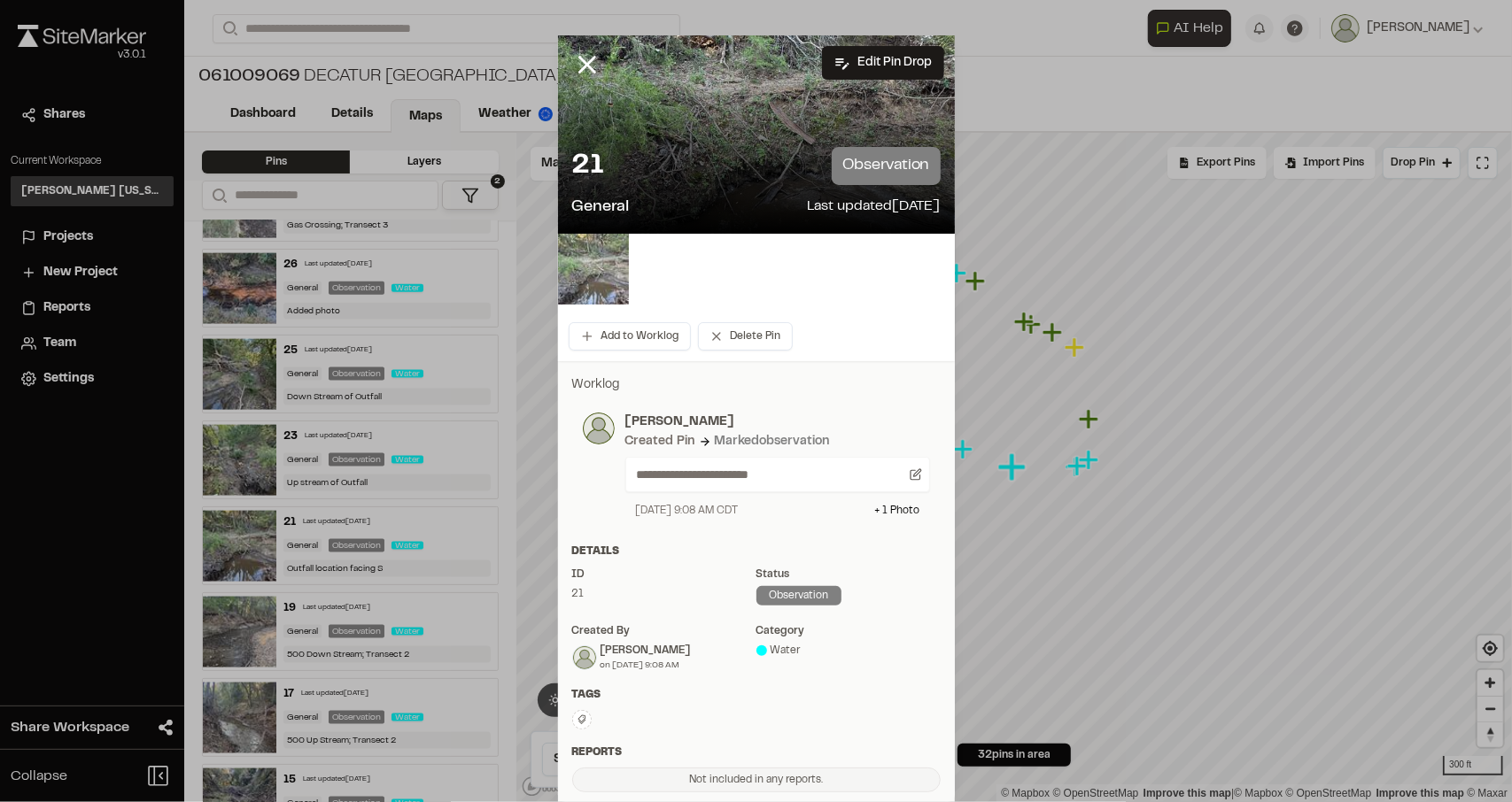
click at [599, 256] on img at bounding box center [593, 269] width 71 height 71
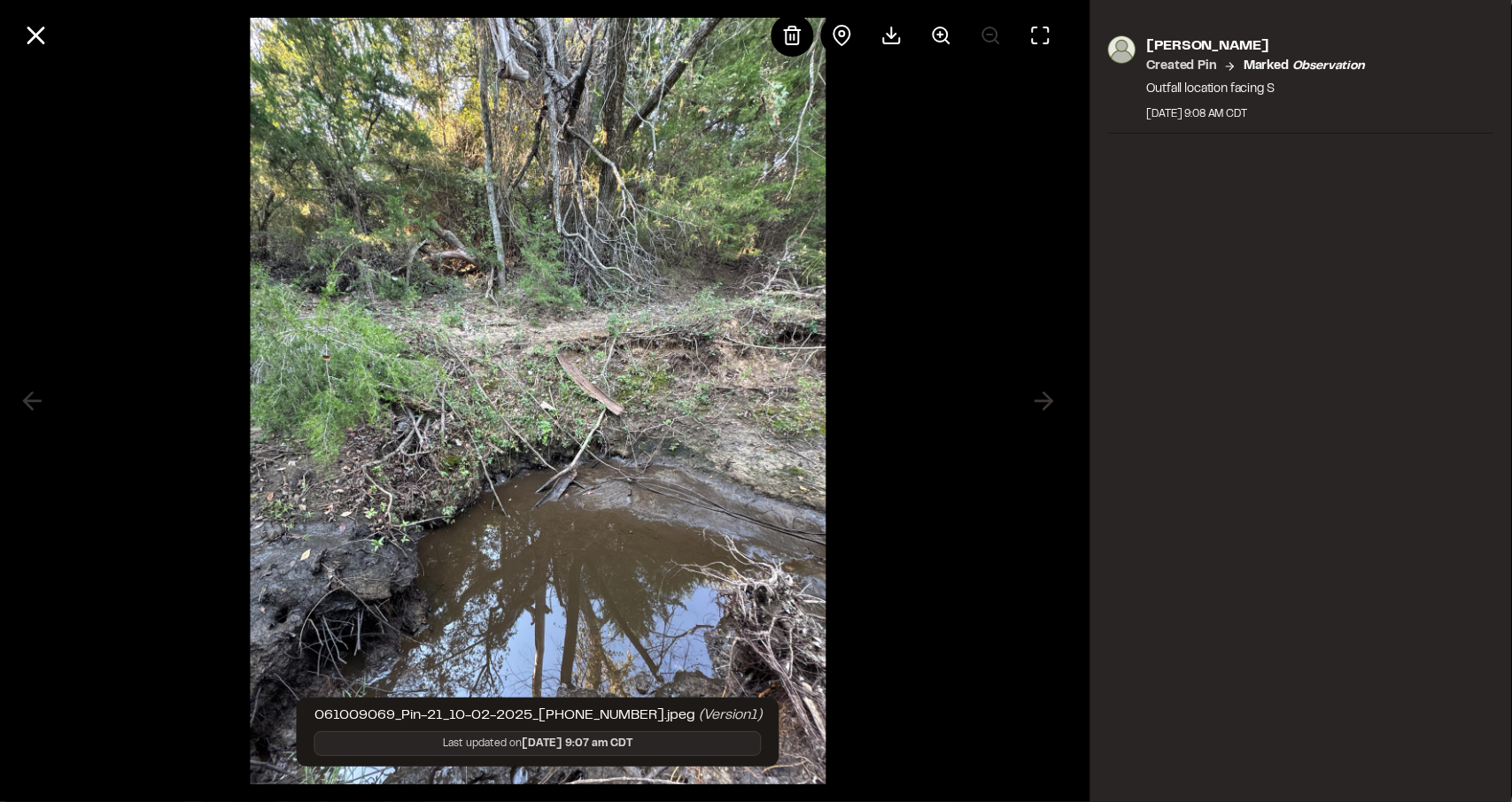
drag, startPoint x: 891, startPoint y: 34, endPoint x: 928, endPoint y: 67, distance: 49.6
click at [892, 34] on line at bounding box center [892, 32] width 0 height 10
click at [43, 34] on icon at bounding box center [35, 35] width 31 height 31
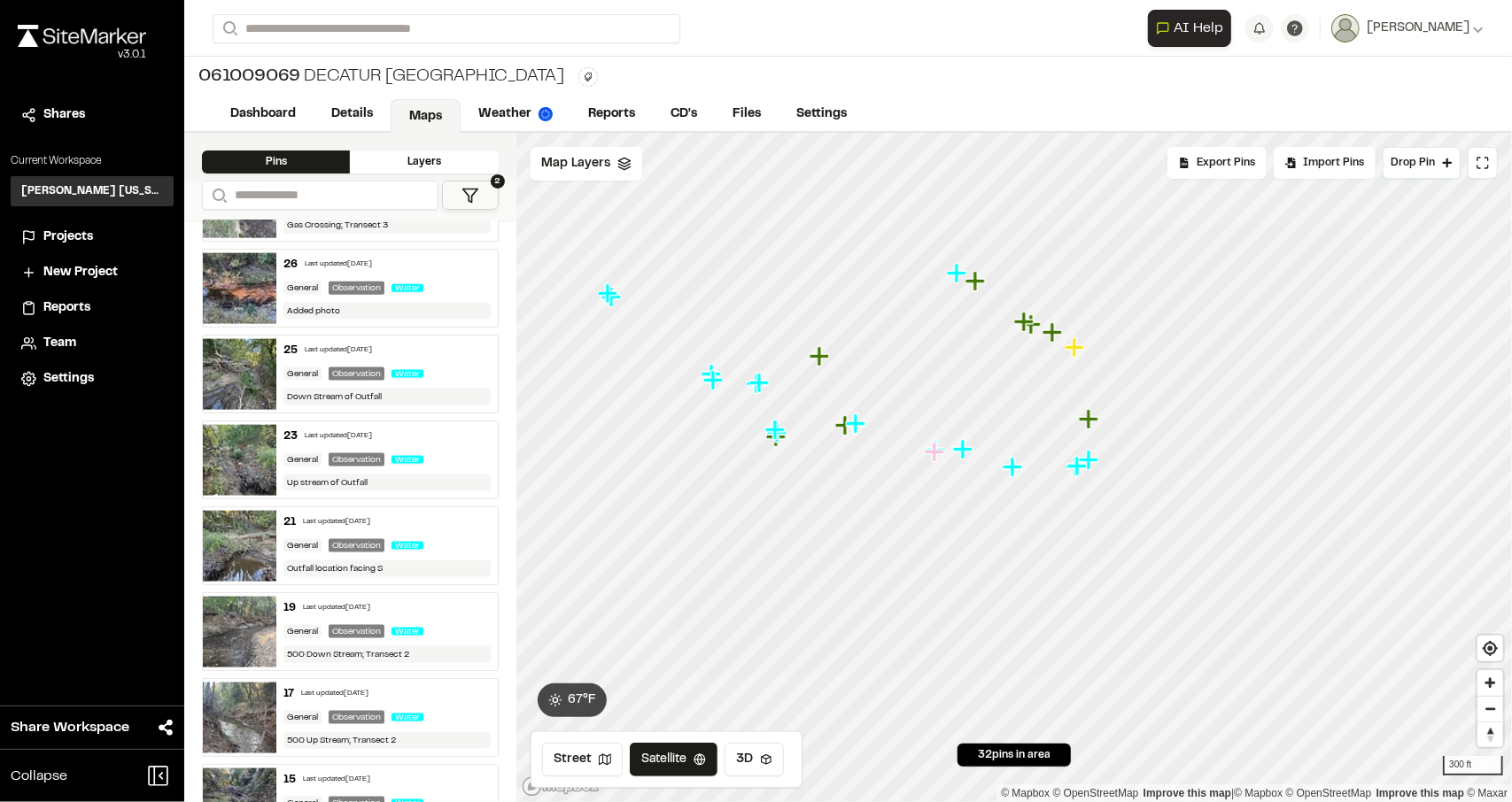
click at [251, 446] on img at bounding box center [239, 461] width 73 height 71
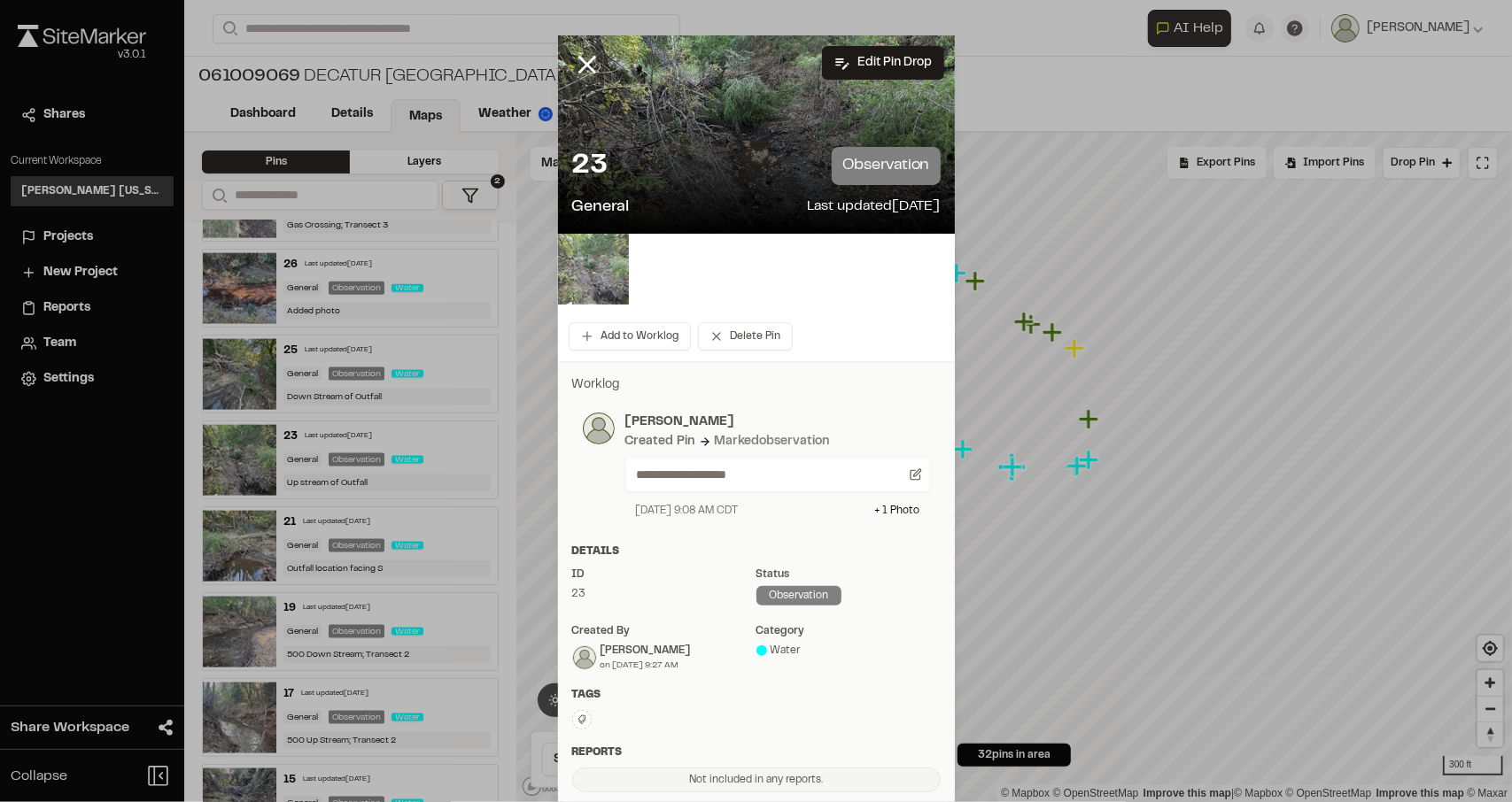
click at [604, 288] on img at bounding box center [593, 269] width 71 height 71
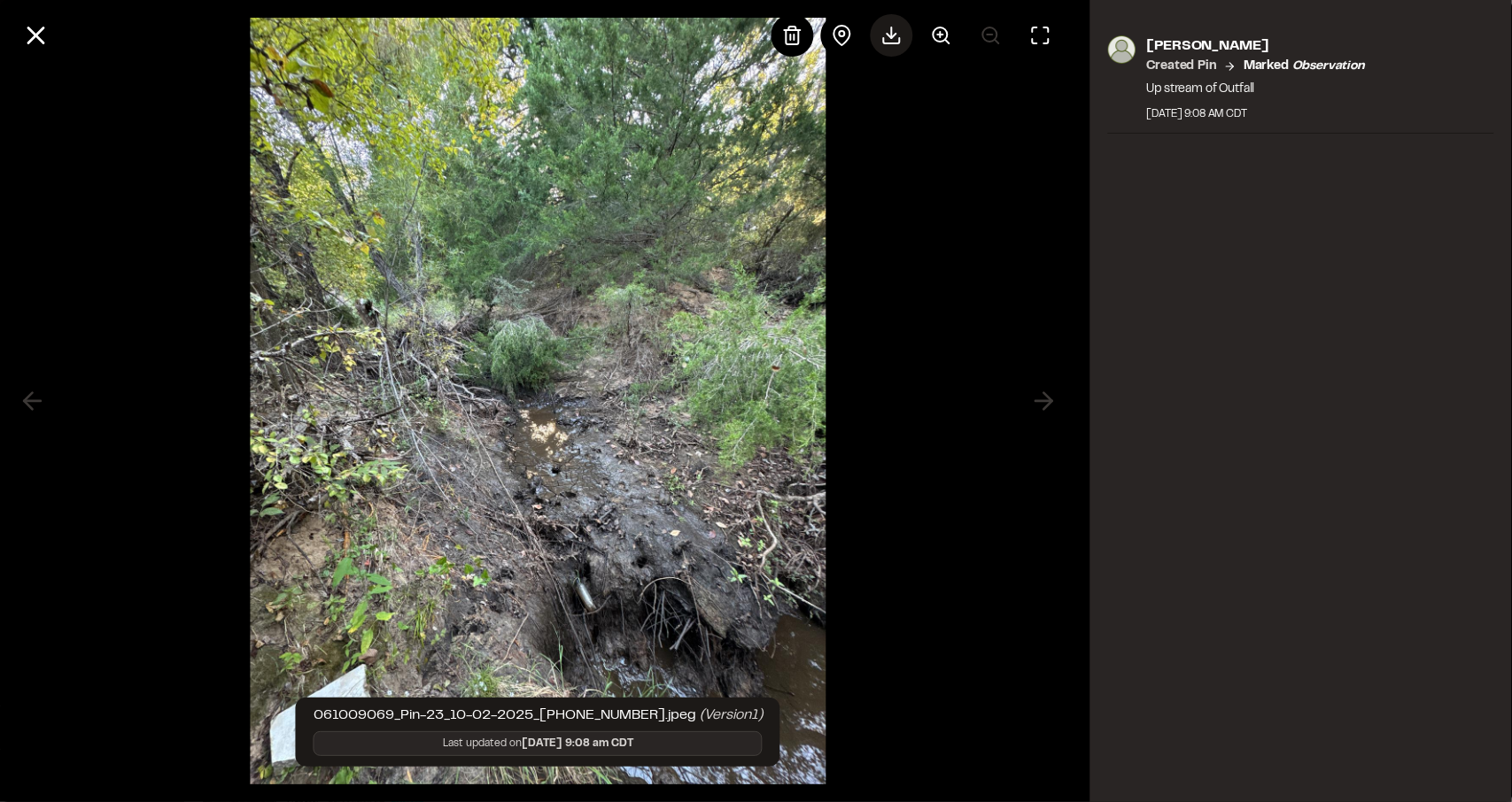
click at [899, 47] on div at bounding box center [892, 35] width 43 height 43
click at [35, 32] on icon at bounding box center [35, 35] width 31 height 31
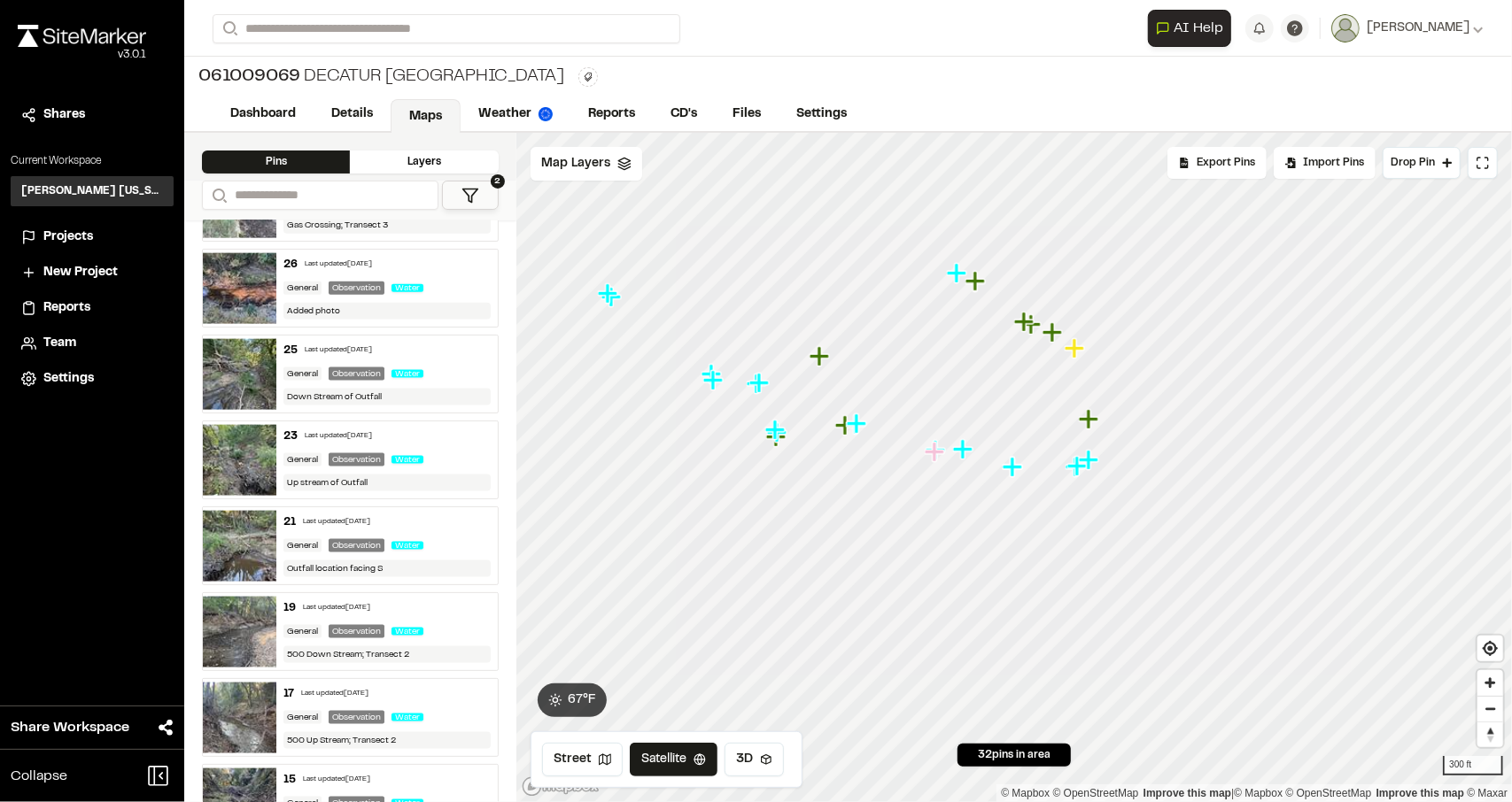
click at [235, 341] on img at bounding box center [239, 375] width 73 height 71
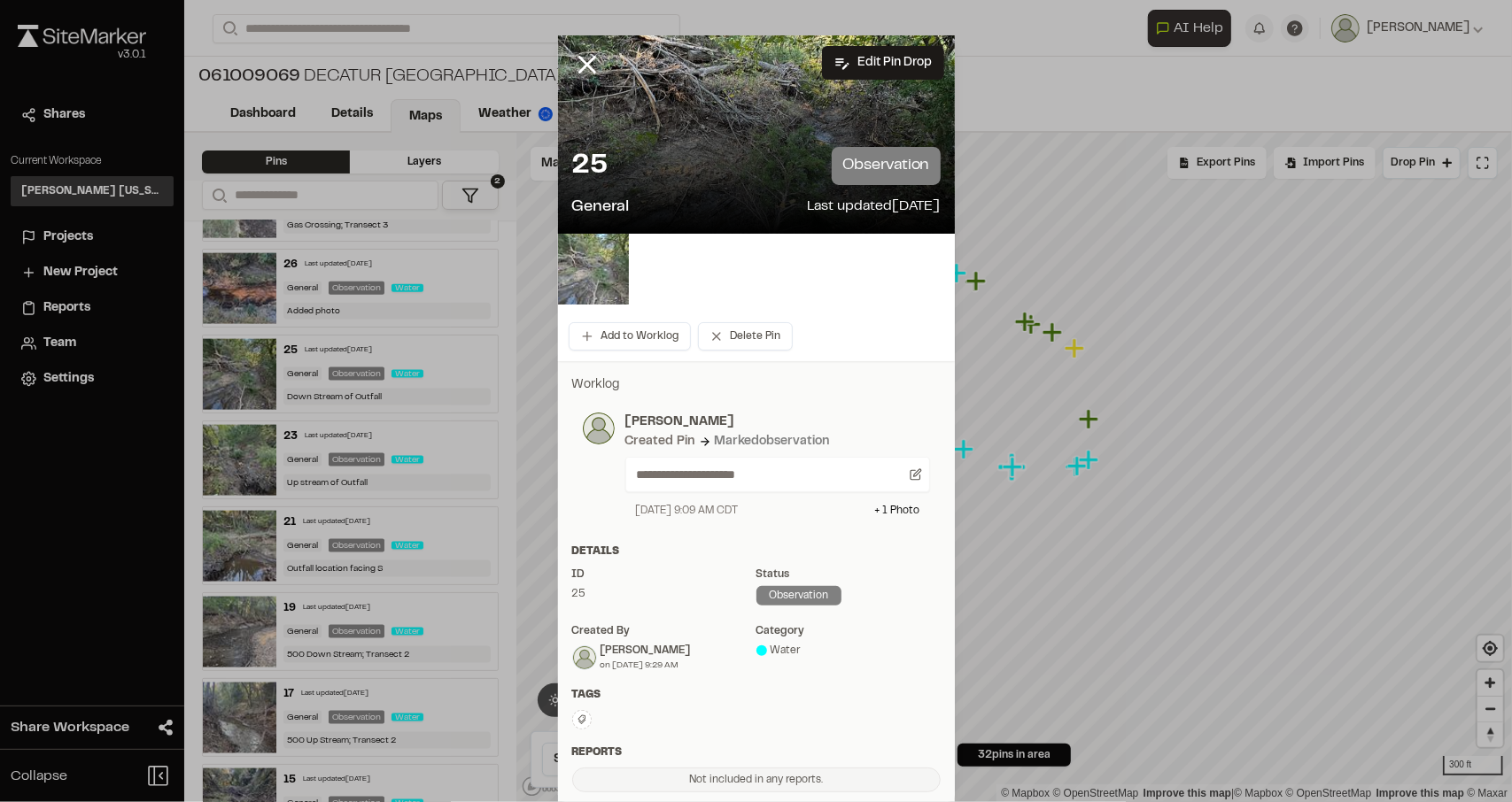
click at [604, 278] on img at bounding box center [593, 269] width 71 height 71
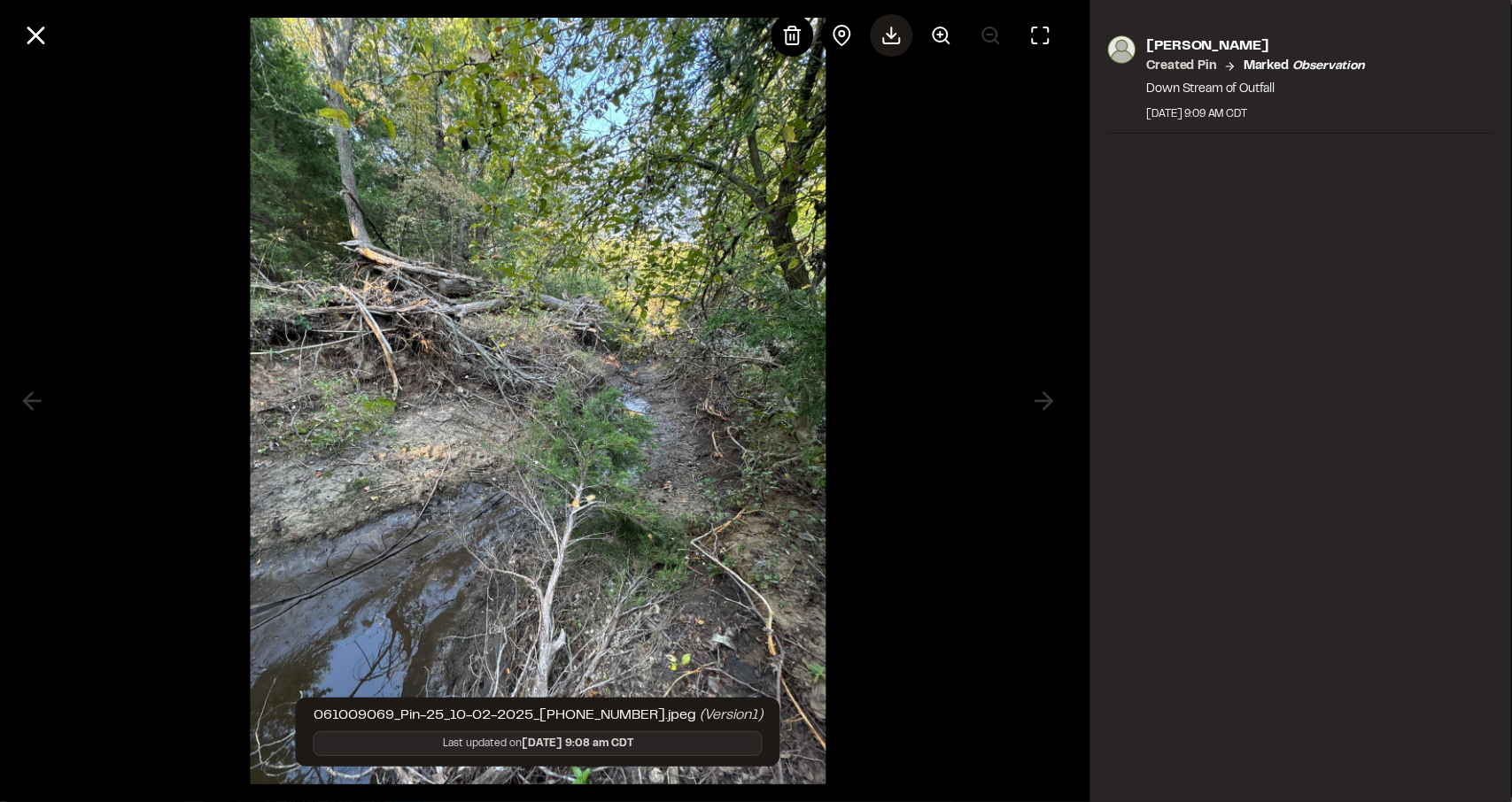
click at [895, 33] on polyline at bounding box center [892, 35] width 9 height 5
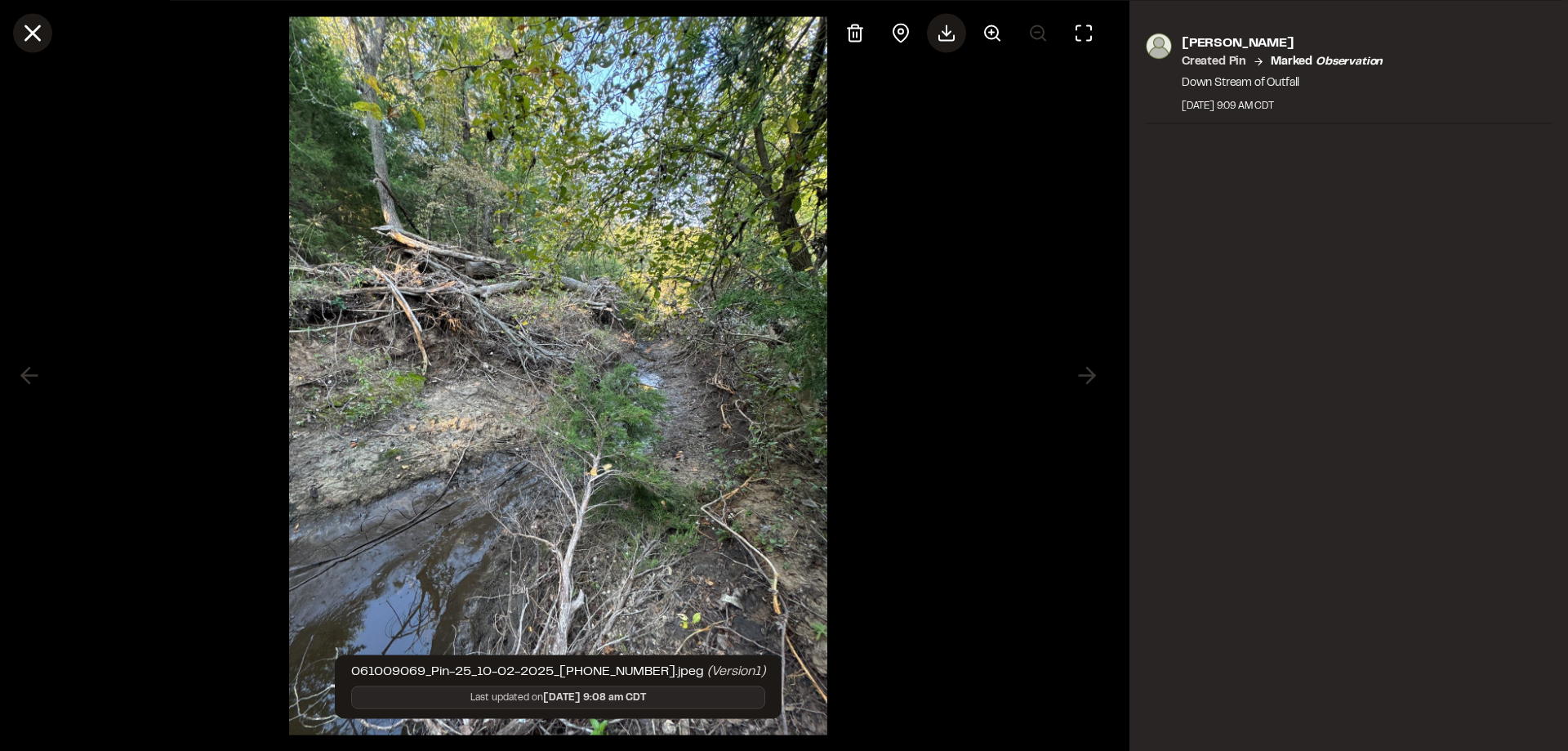
click at [30, 28] on icon at bounding box center [32, 32] width 28 height 28
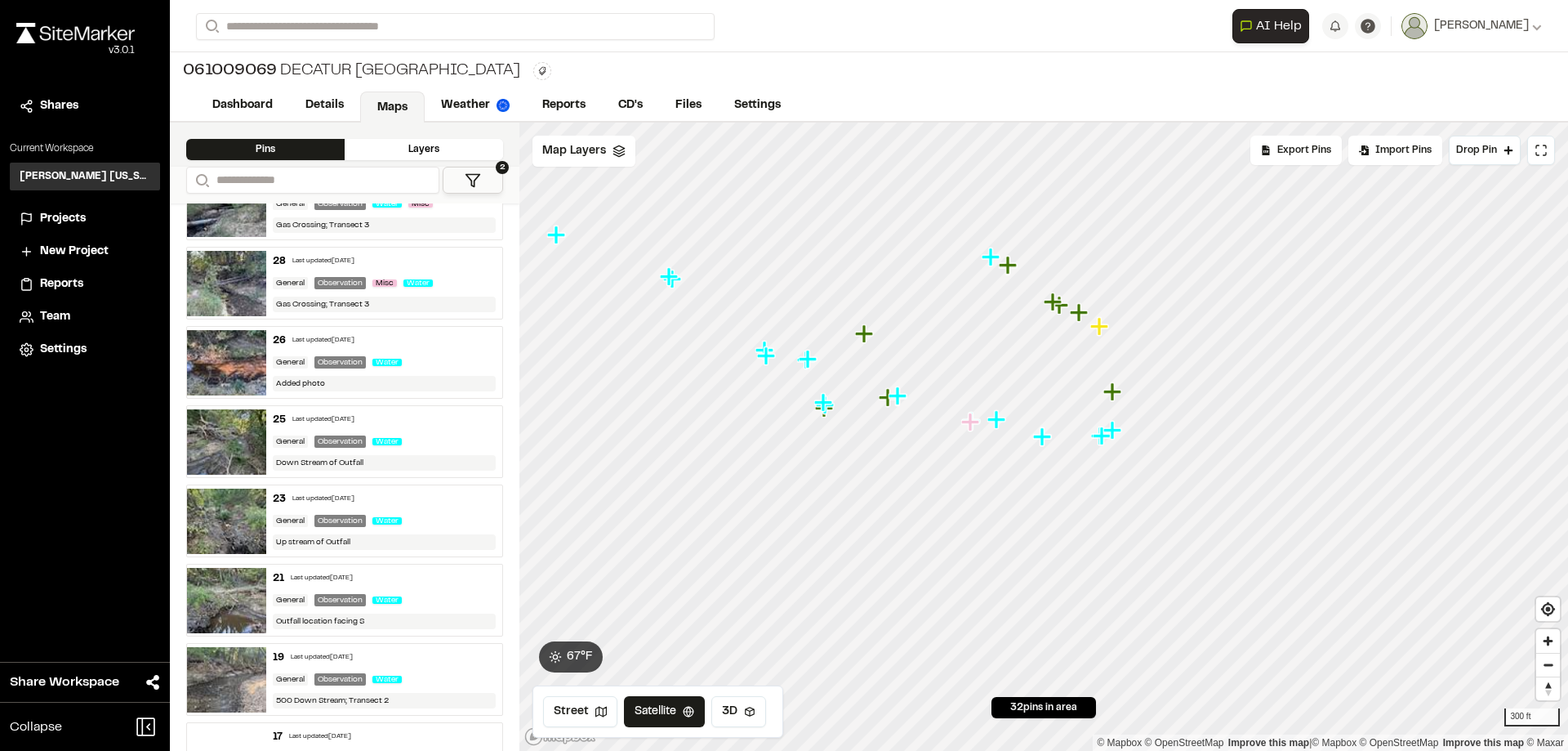
scroll to position [1350, 0]
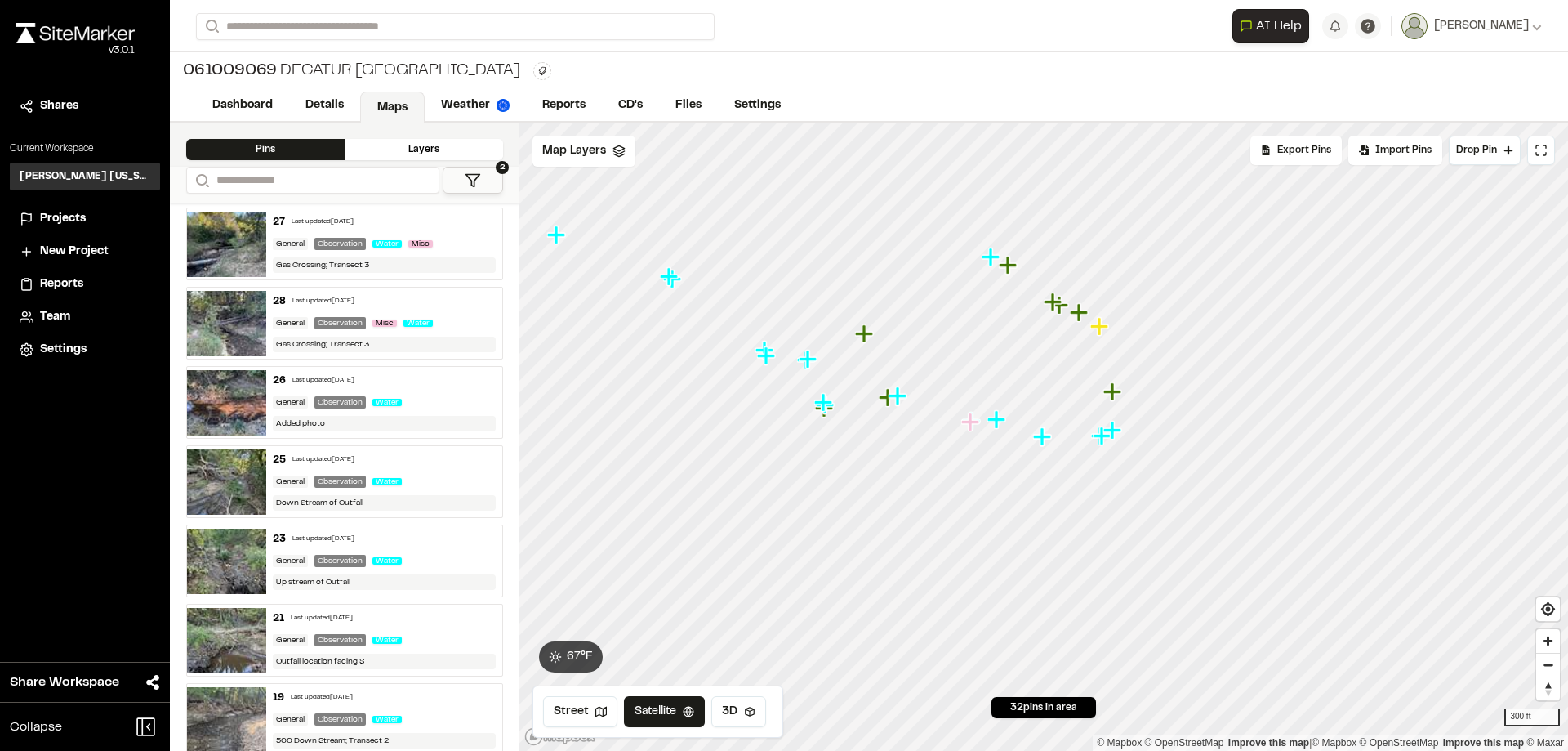
click at [216, 406] on img at bounding box center [226, 403] width 79 height 66
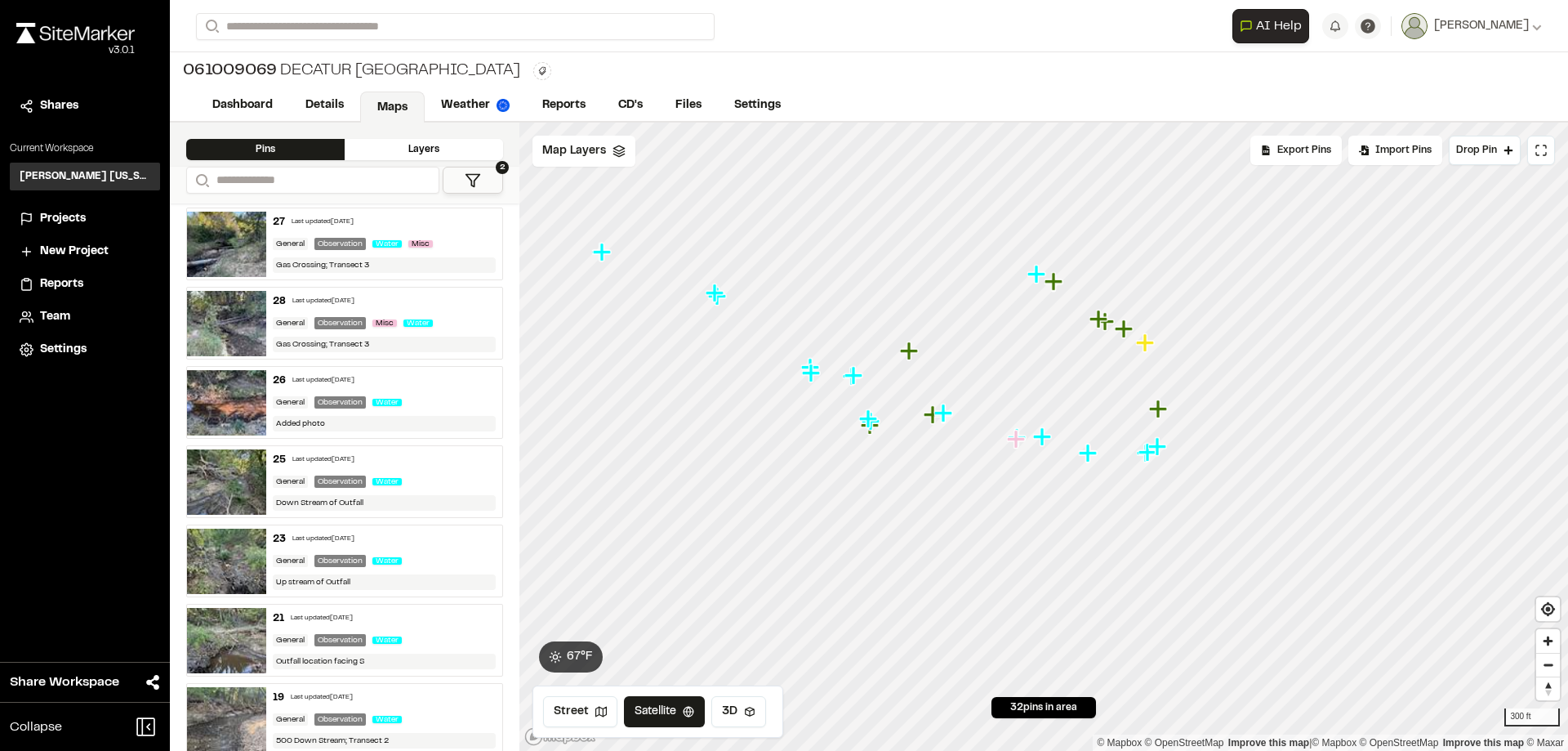
scroll to position [1214, 0]
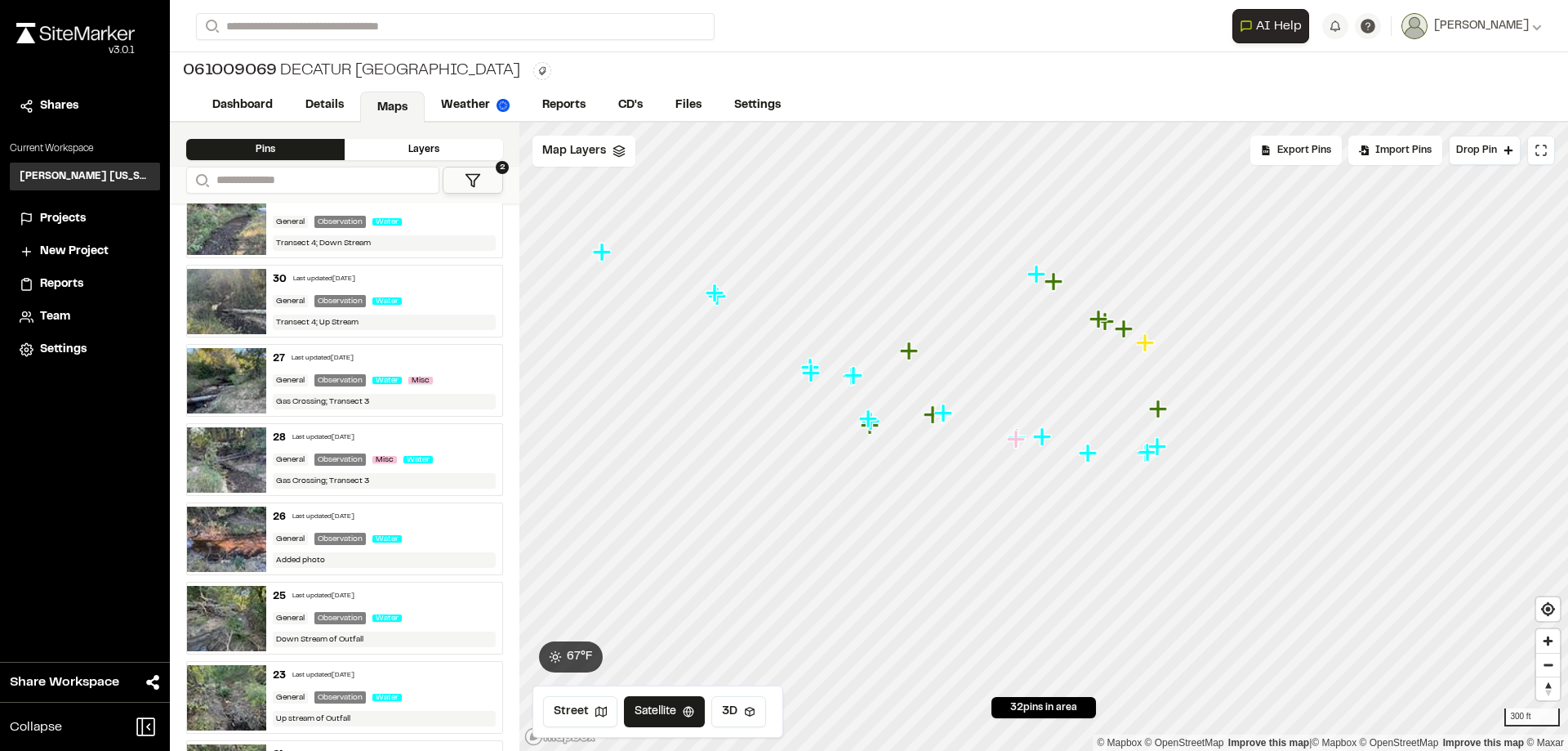
click at [236, 507] on img at bounding box center [226, 539] width 79 height 66
click at [237, 453] on img at bounding box center [226, 460] width 79 height 66
click at [250, 387] on img at bounding box center [226, 381] width 79 height 66
click at [240, 521] on img at bounding box center [226, 539] width 79 height 66
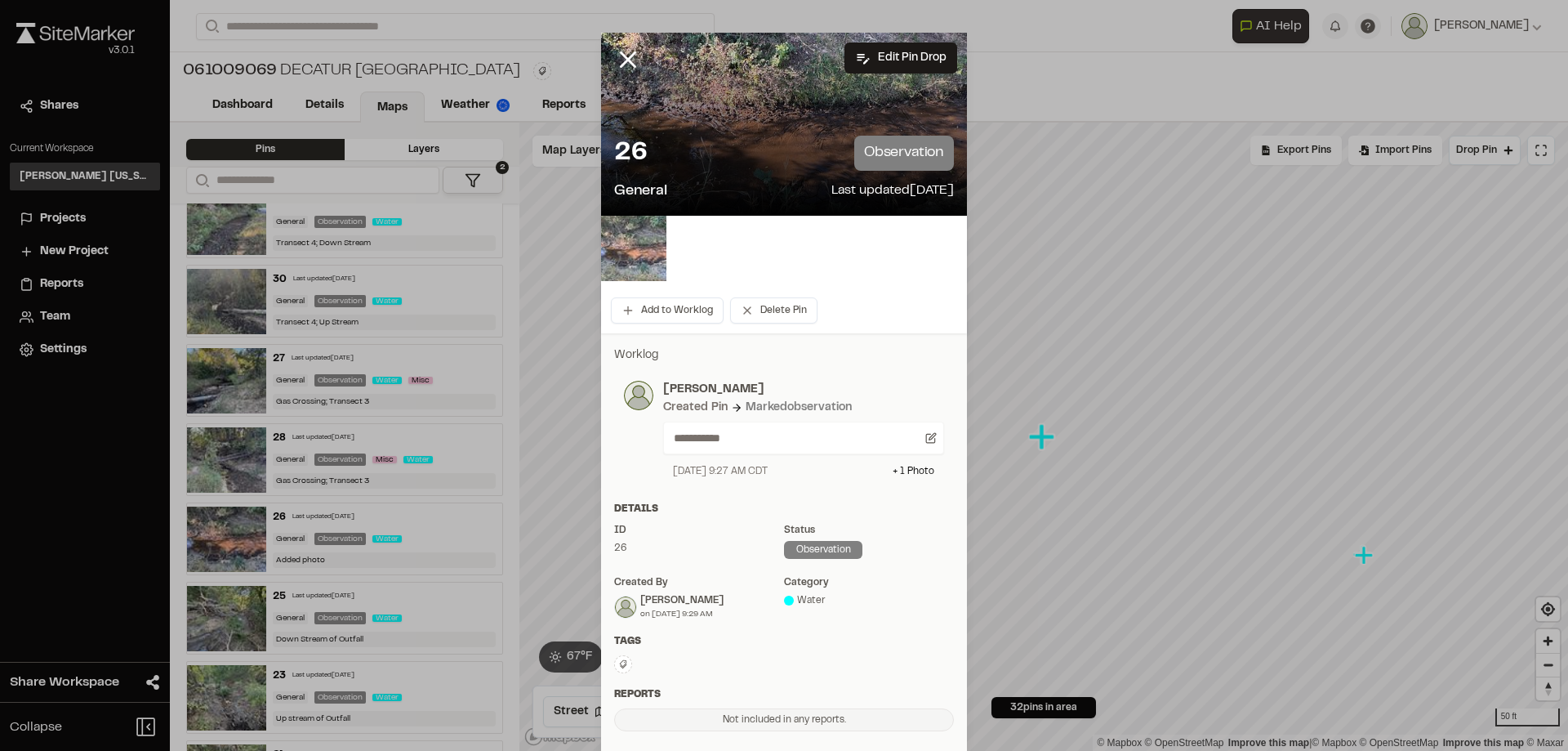
click at [614, 254] on img at bounding box center [634, 248] width 66 height 66
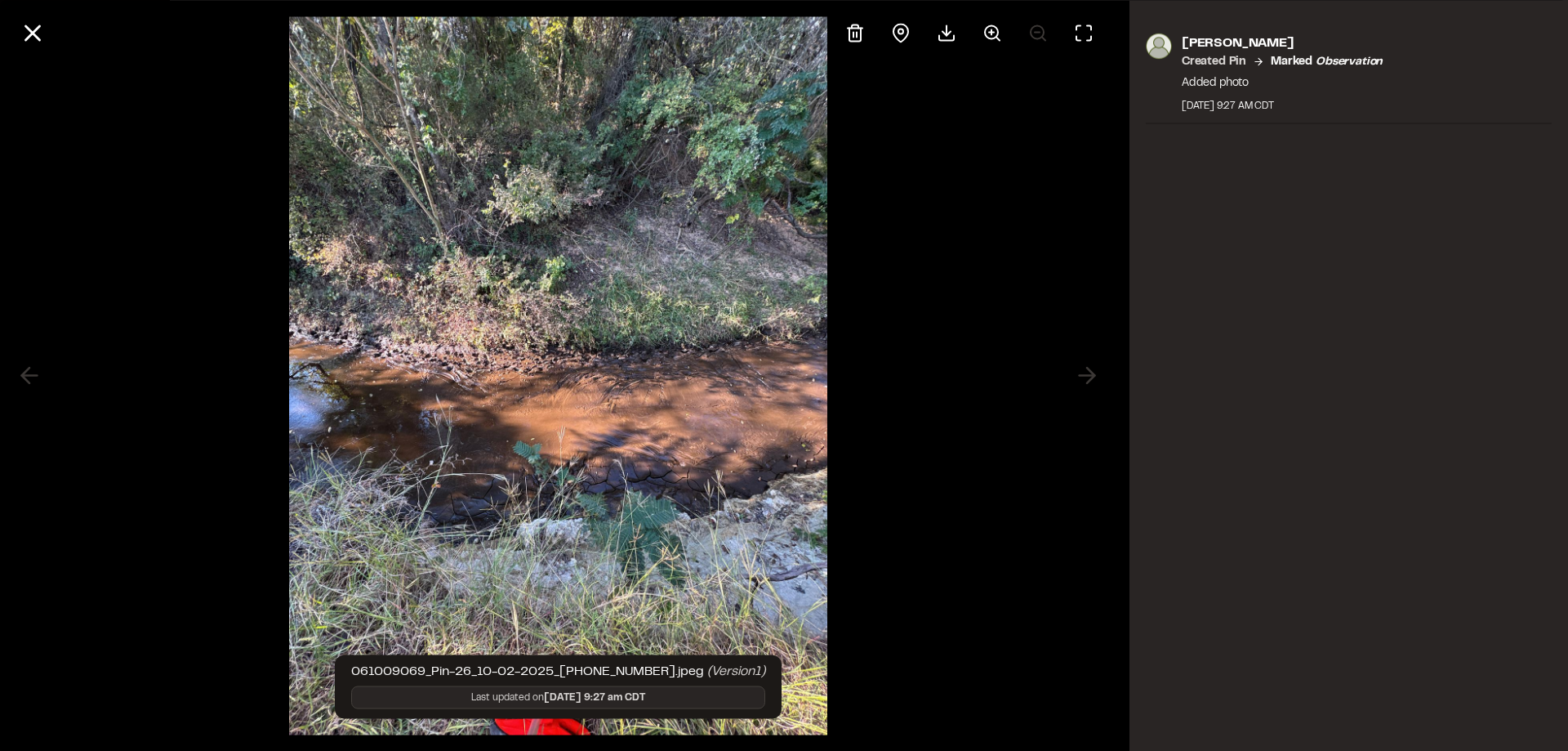
click at [1255, 448] on div "[PERSON_NAME] Created Pin Marked observation Added photo [DATE] 9:27 AM CDT" at bounding box center [1349, 376] width 438 height 751
click at [1239, 446] on div "[PERSON_NAME] Created Pin Marked observation Added photo [DATE] 9:27 AM CDT" at bounding box center [1349, 376] width 438 height 751
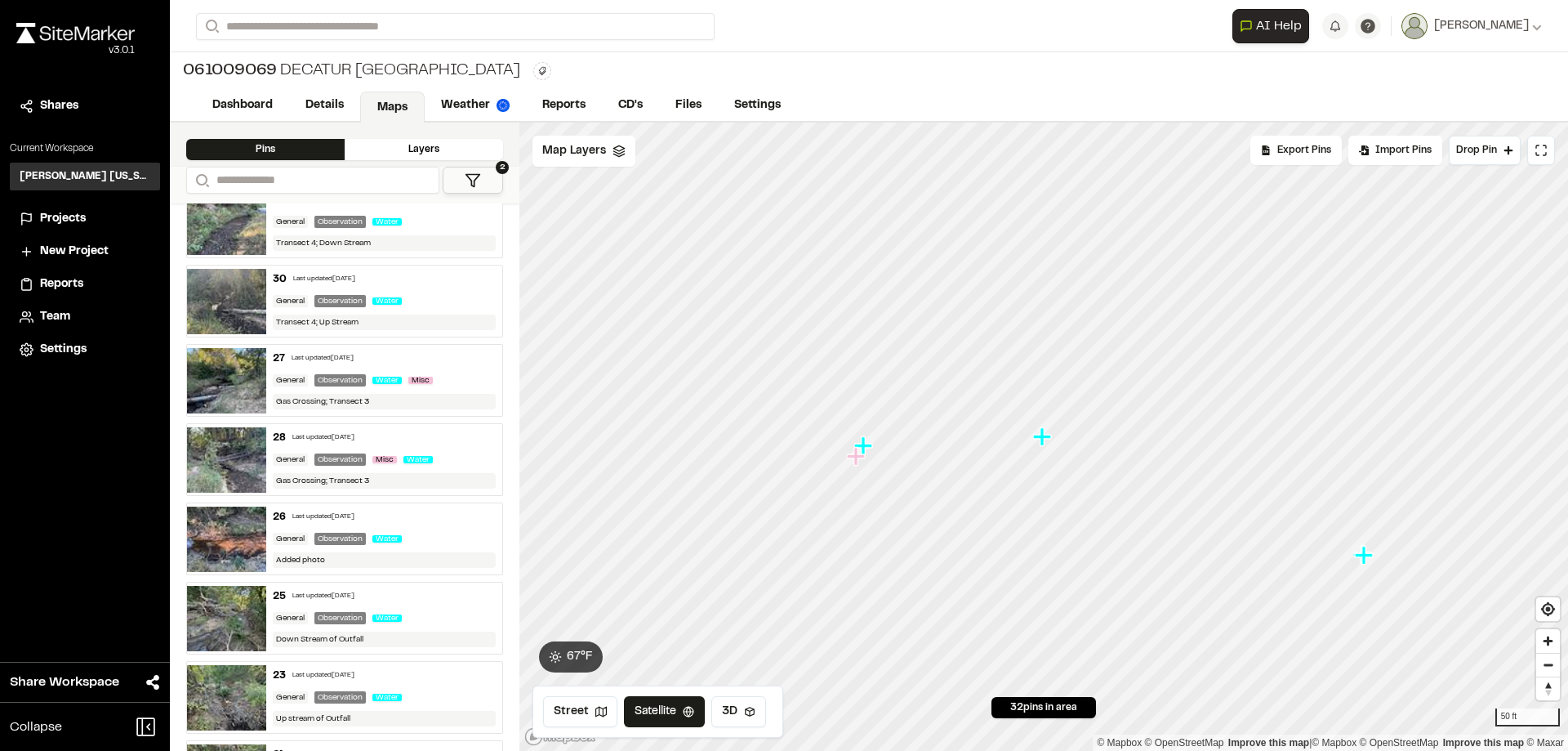
click at [240, 382] on img at bounding box center [226, 381] width 79 height 66
click at [235, 295] on img at bounding box center [226, 301] width 79 height 66
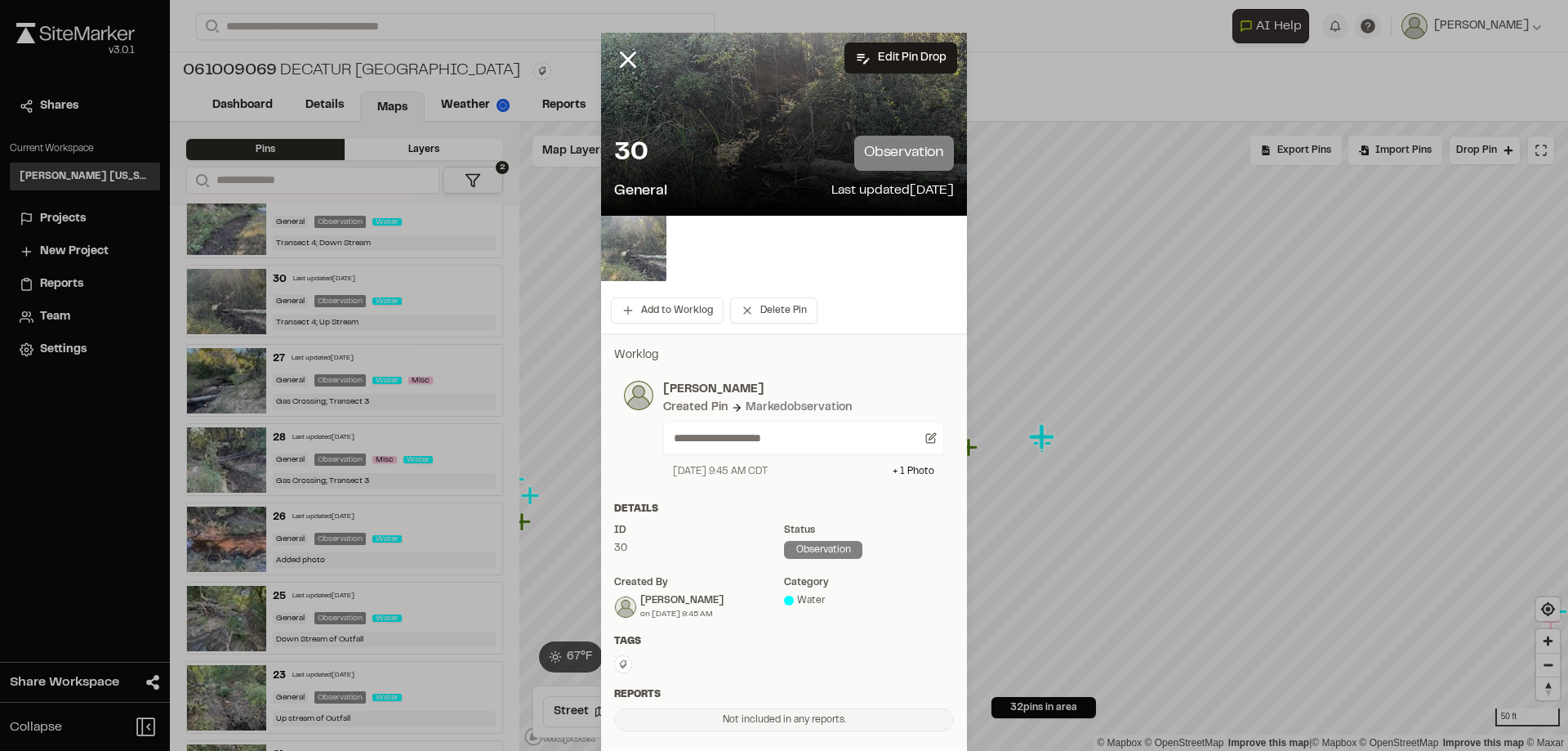
click at [627, 249] on img at bounding box center [634, 248] width 66 height 66
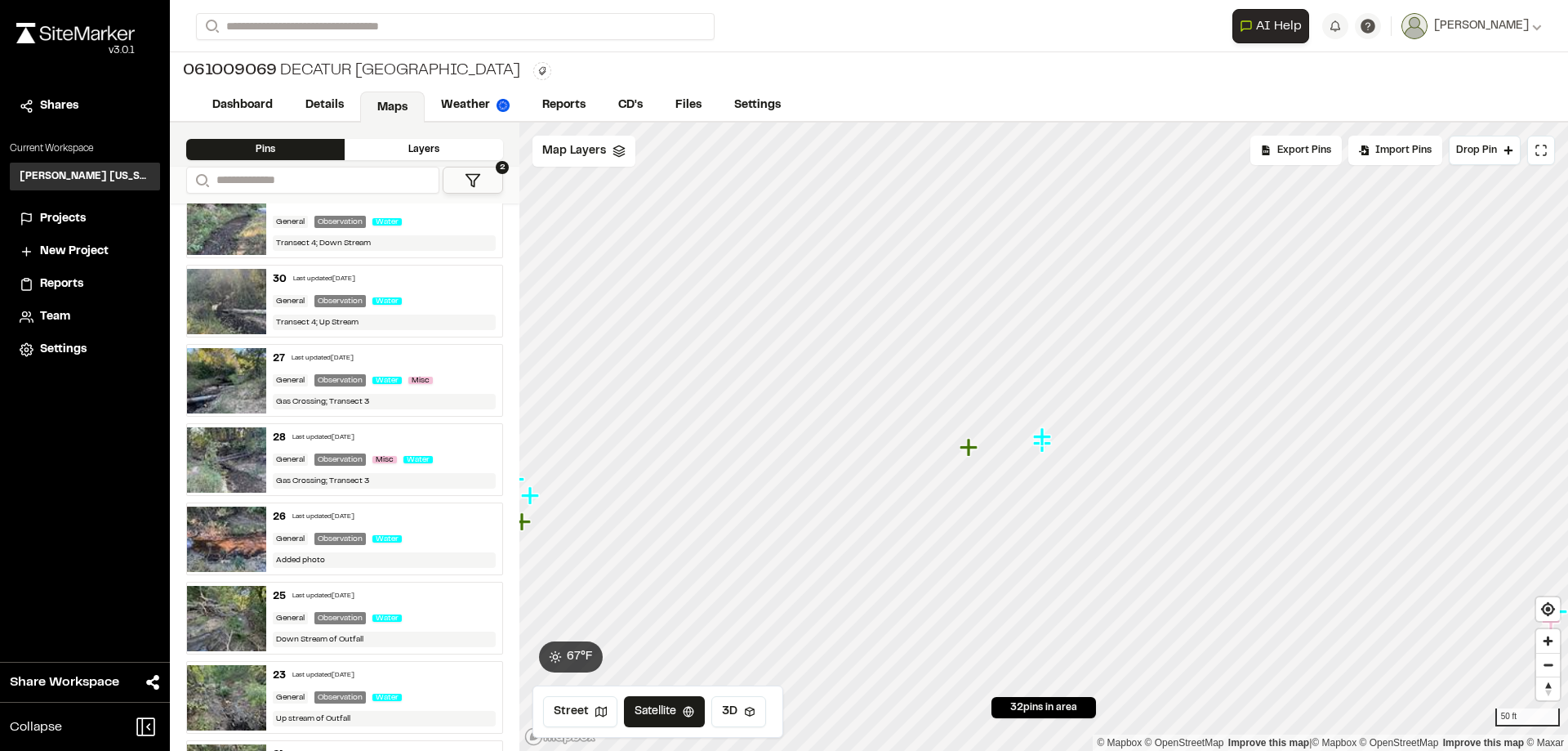
click at [238, 466] on img at bounding box center [226, 460] width 79 height 66
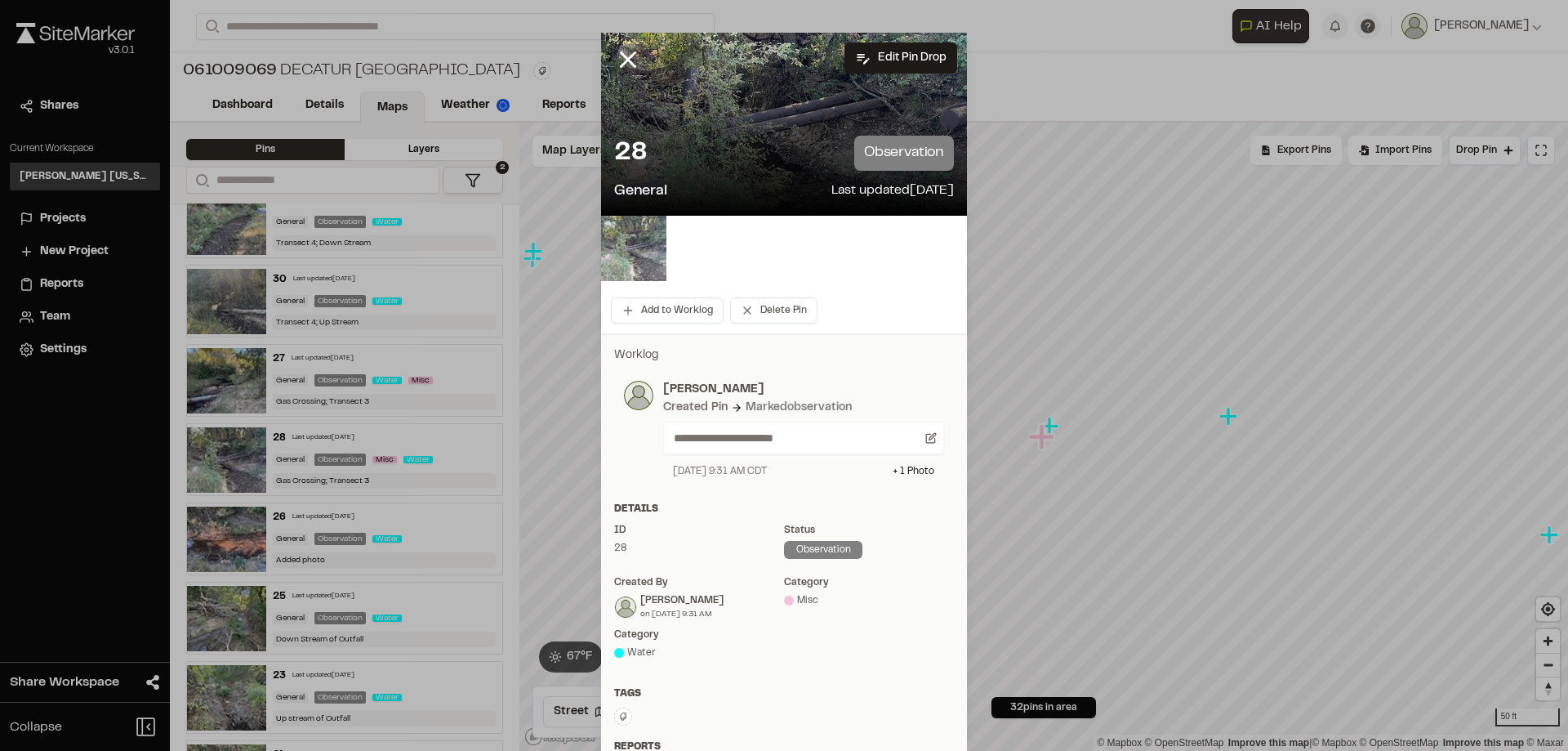
click at [621, 254] on img at bounding box center [634, 248] width 66 height 66
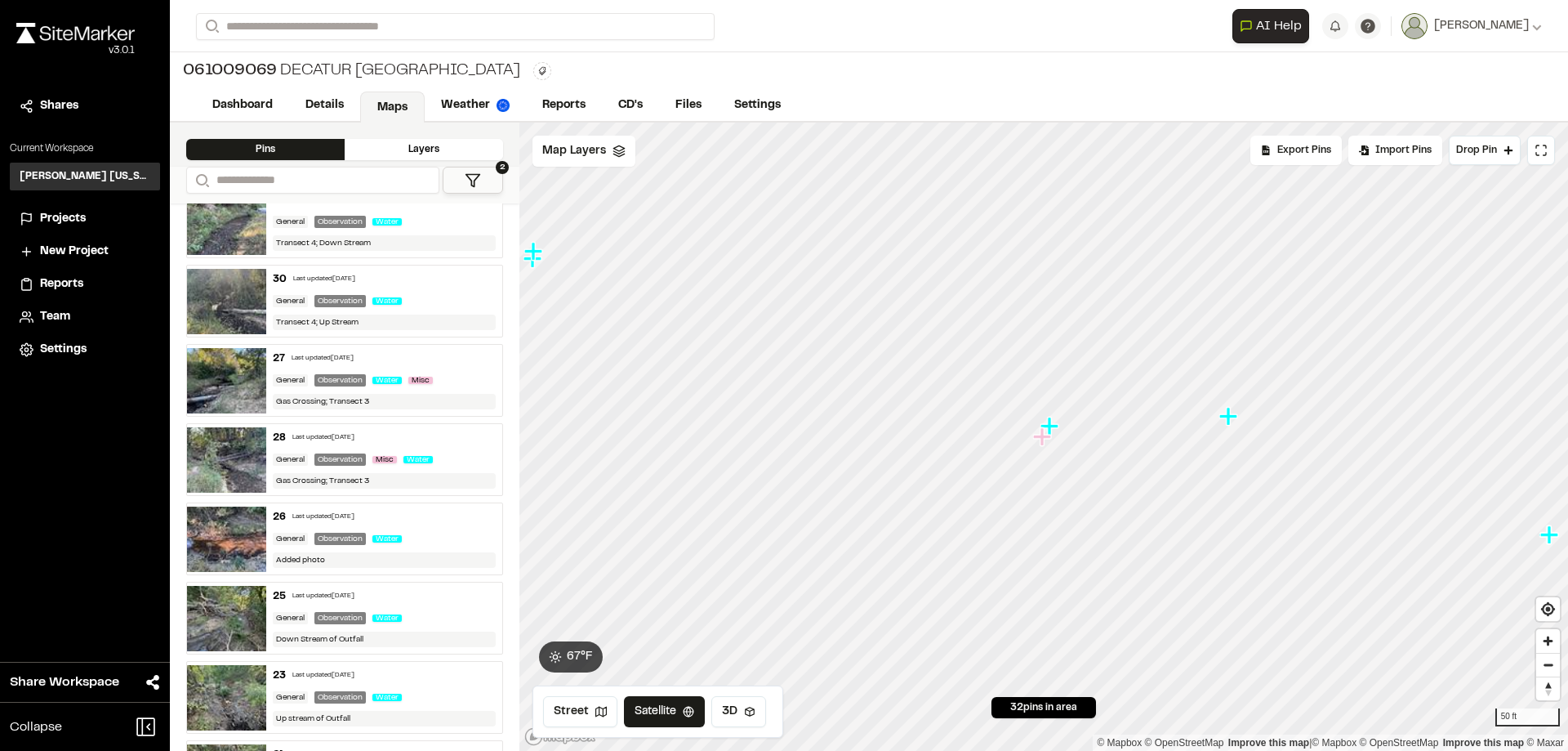
click at [243, 467] on img at bounding box center [226, 460] width 79 height 66
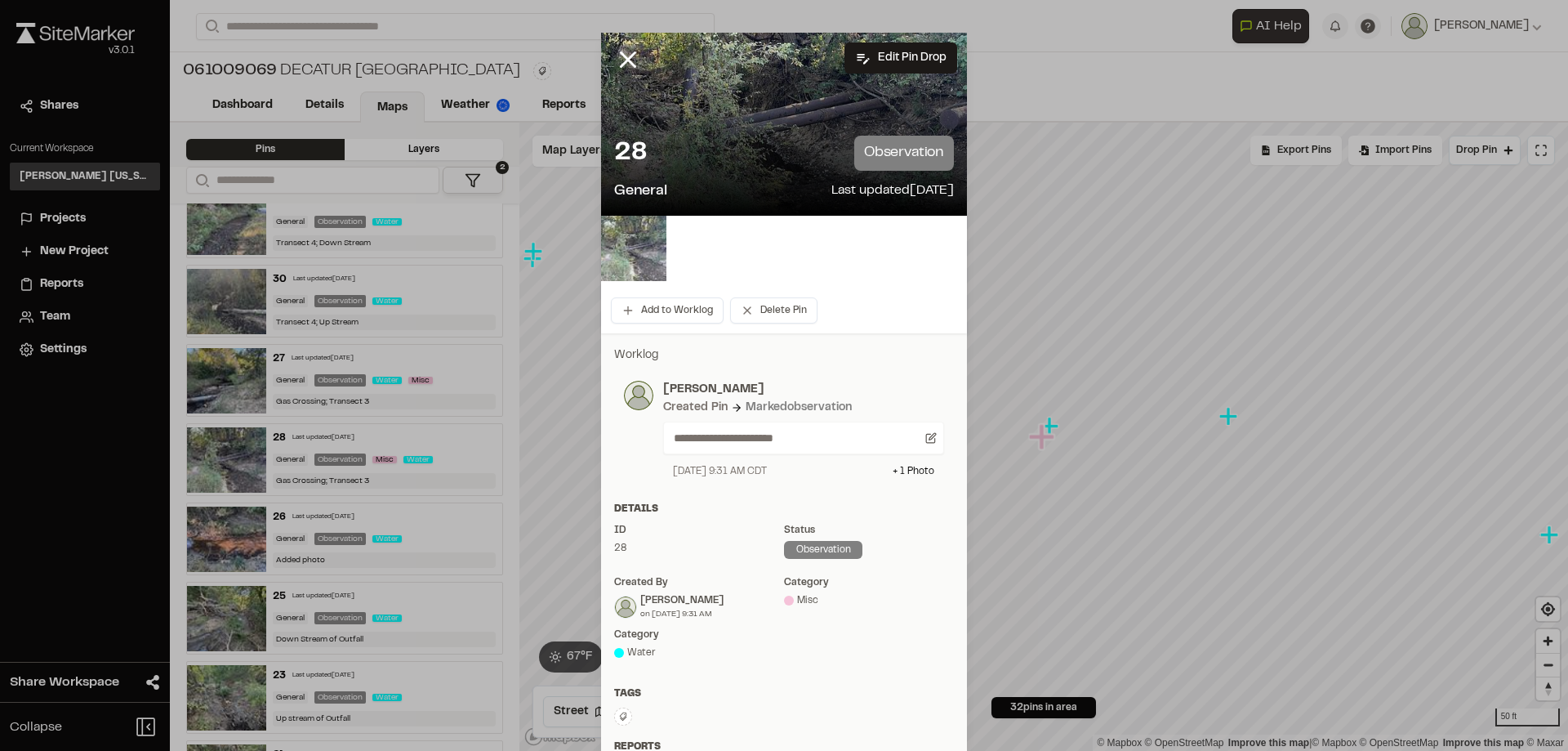
click at [647, 257] on img at bounding box center [634, 248] width 66 height 66
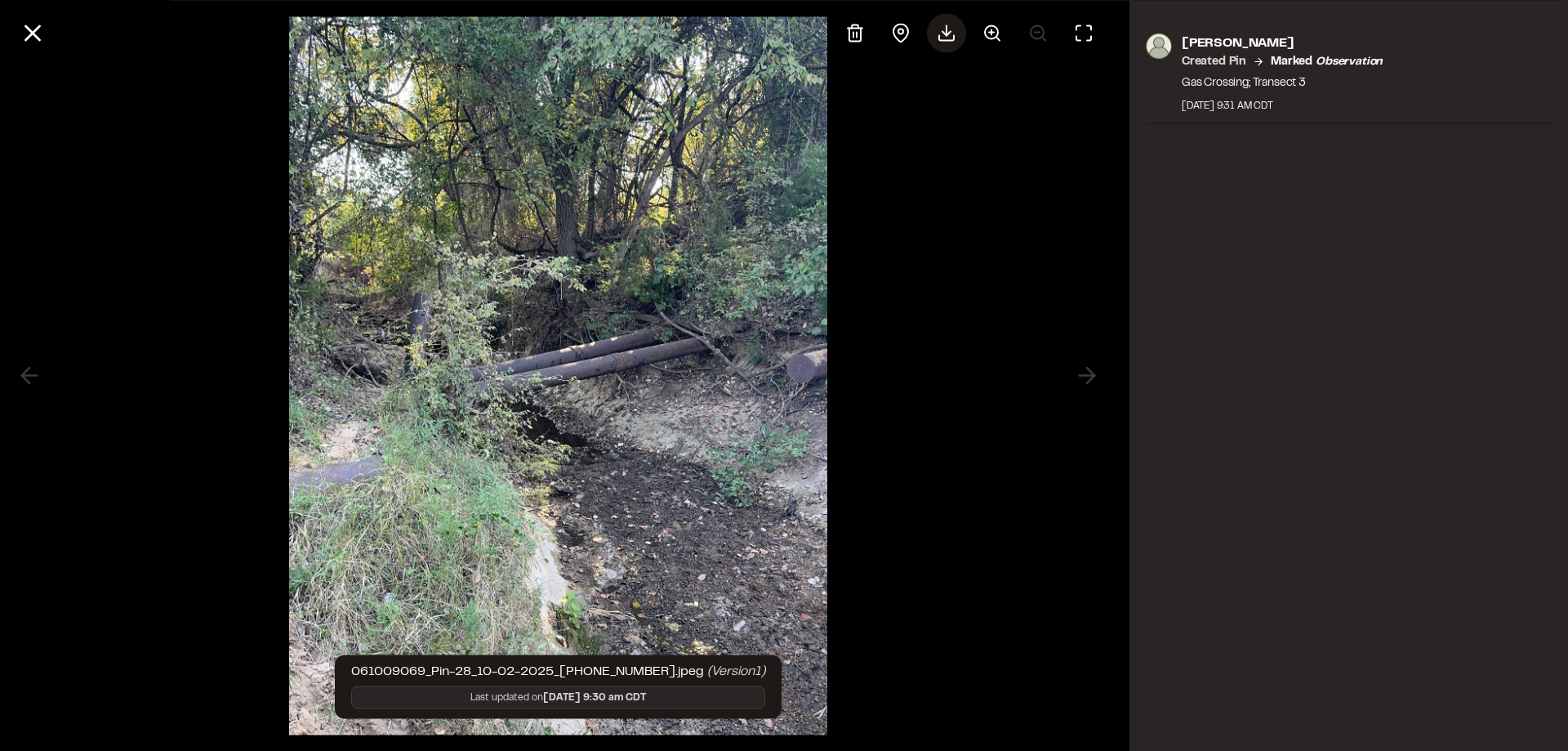
click at [955, 37] on icon at bounding box center [946, 32] width 20 height 20
click at [23, 30] on icon at bounding box center [32, 32] width 28 height 28
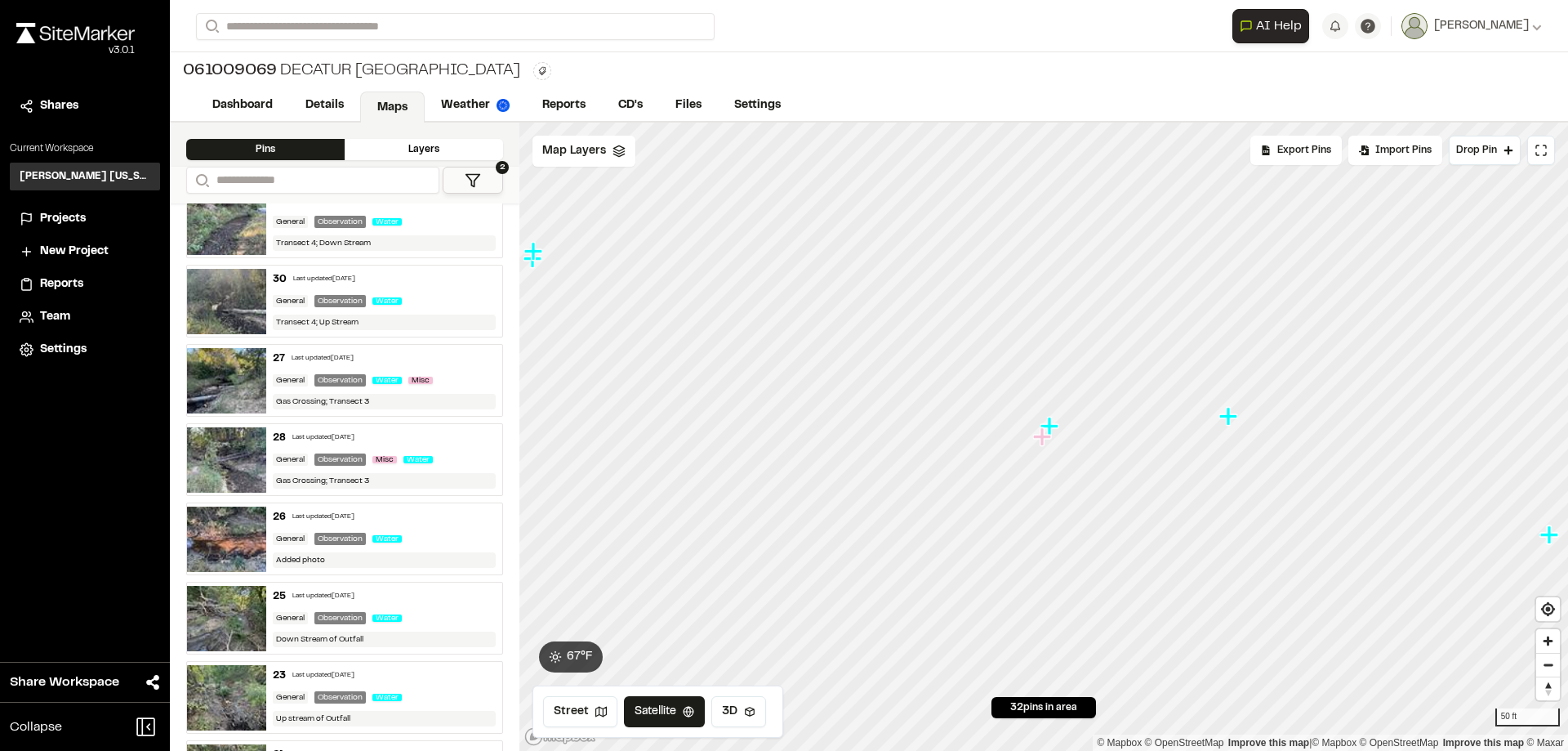
click at [236, 377] on img at bounding box center [226, 381] width 79 height 66
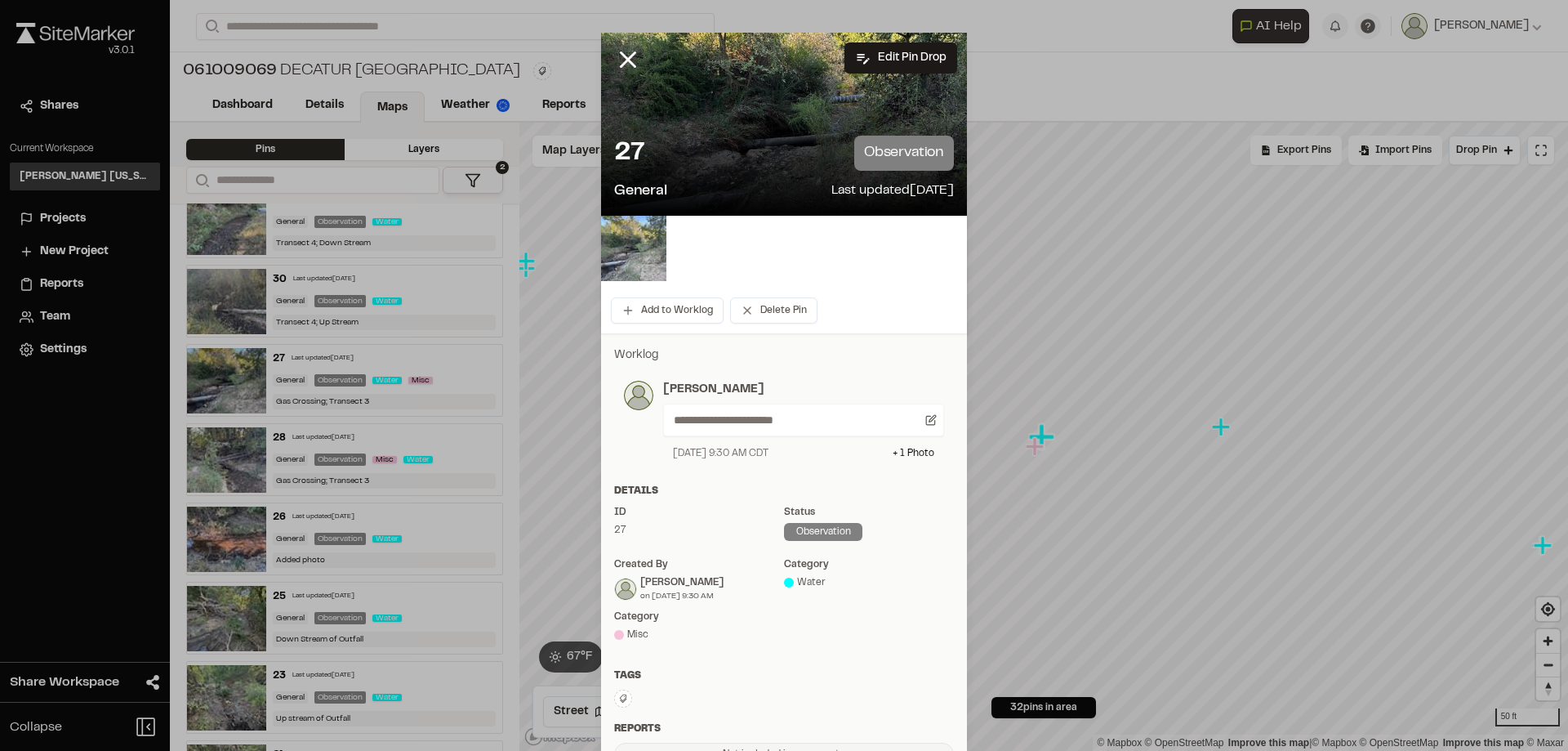
click at [659, 258] on img at bounding box center [634, 248] width 66 height 66
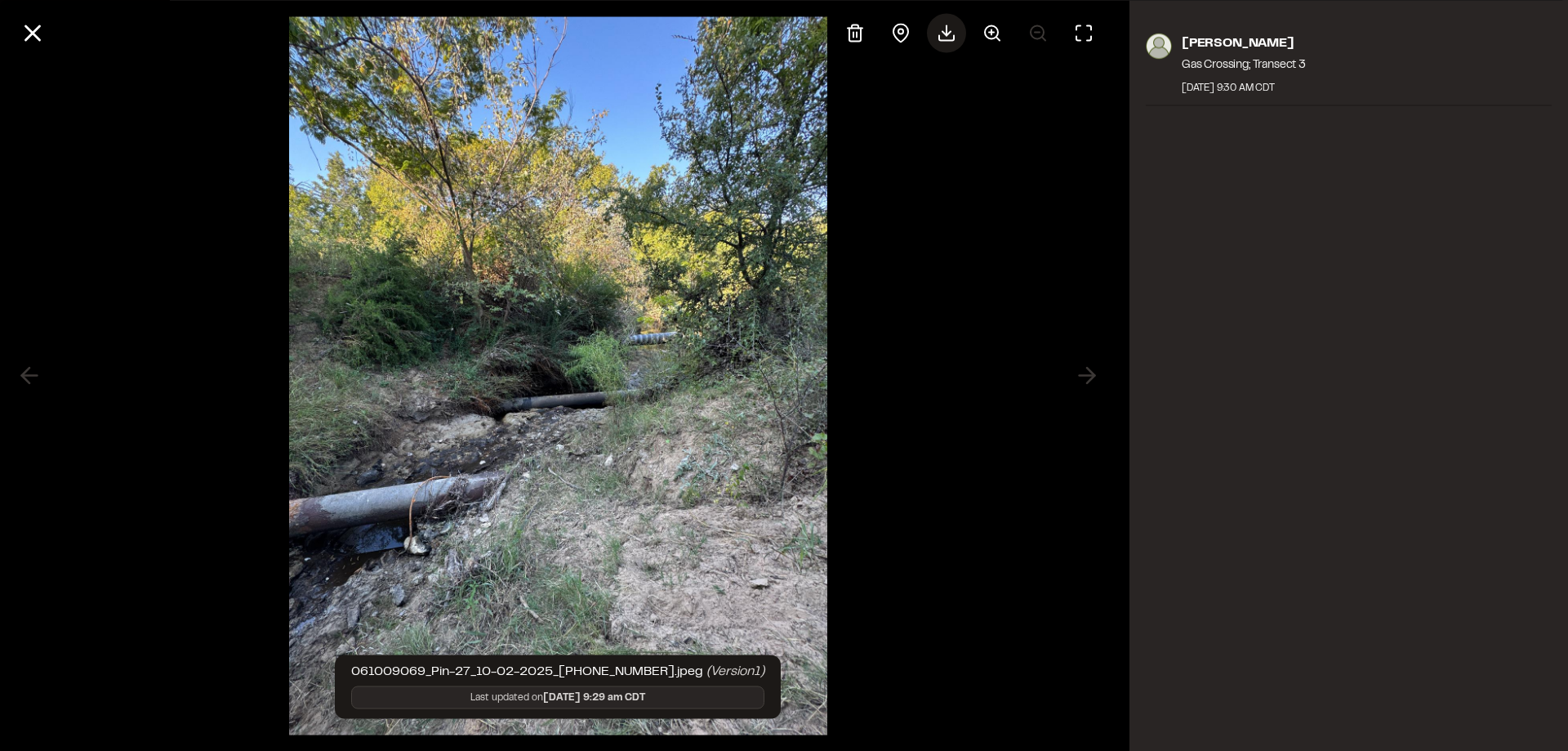
click at [943, 44] on div at bounding box center [947, 32] width 39 height 39
click at [39, 25] on icon at bounding box center [32, 32] width 28 height 28
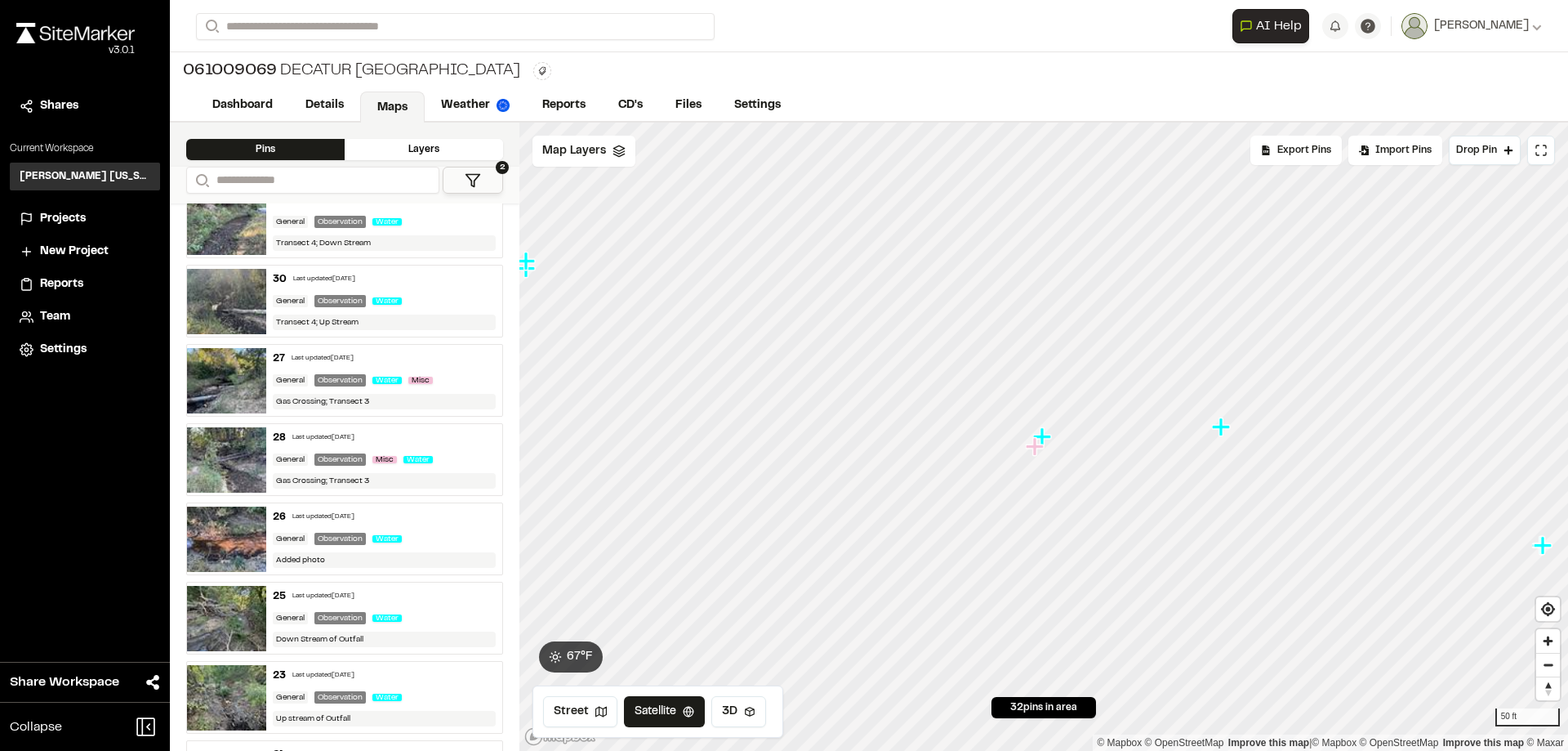
scroll to position [1078, 0]
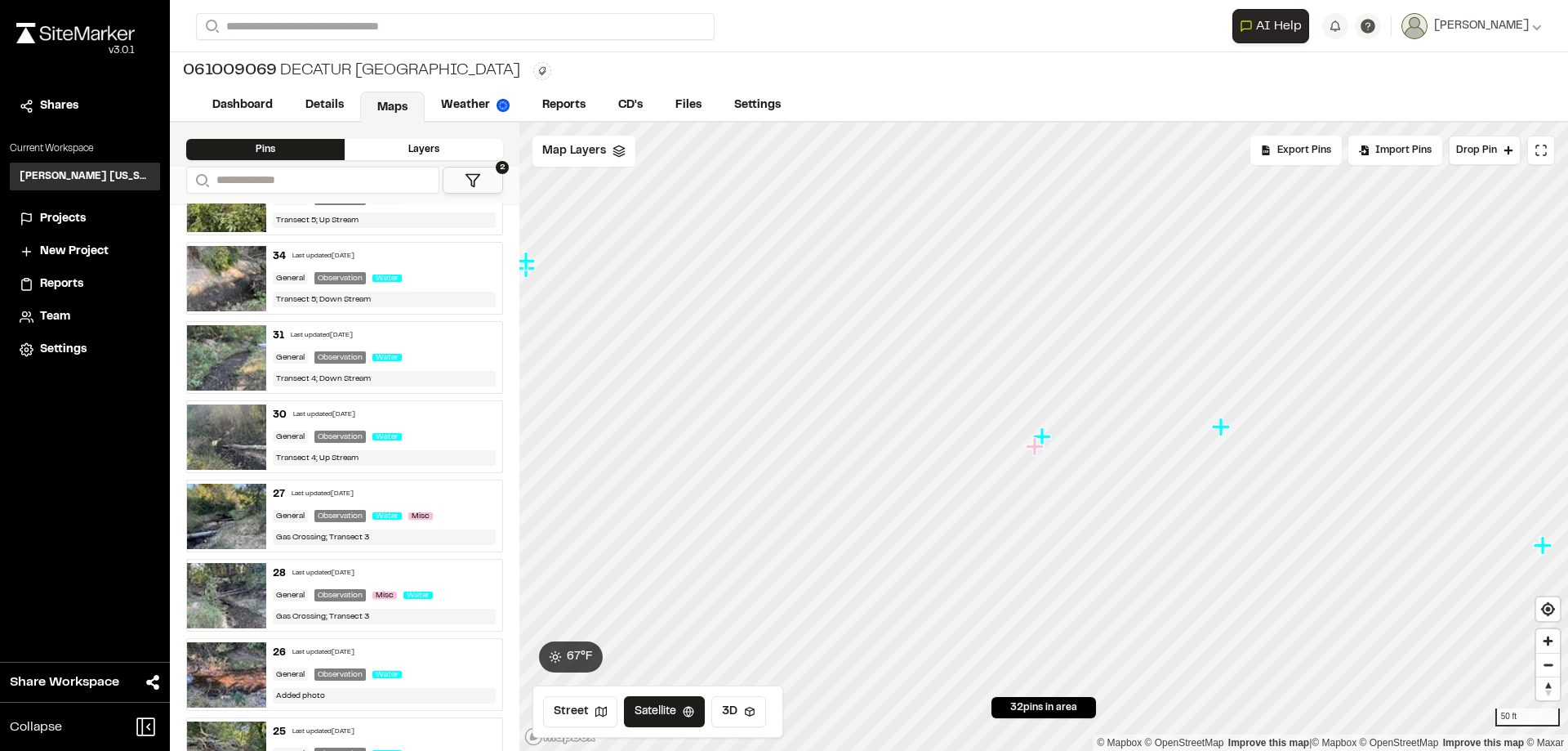
click at [245, 451] on img at bounding box center [226, 437] width 79 height 66
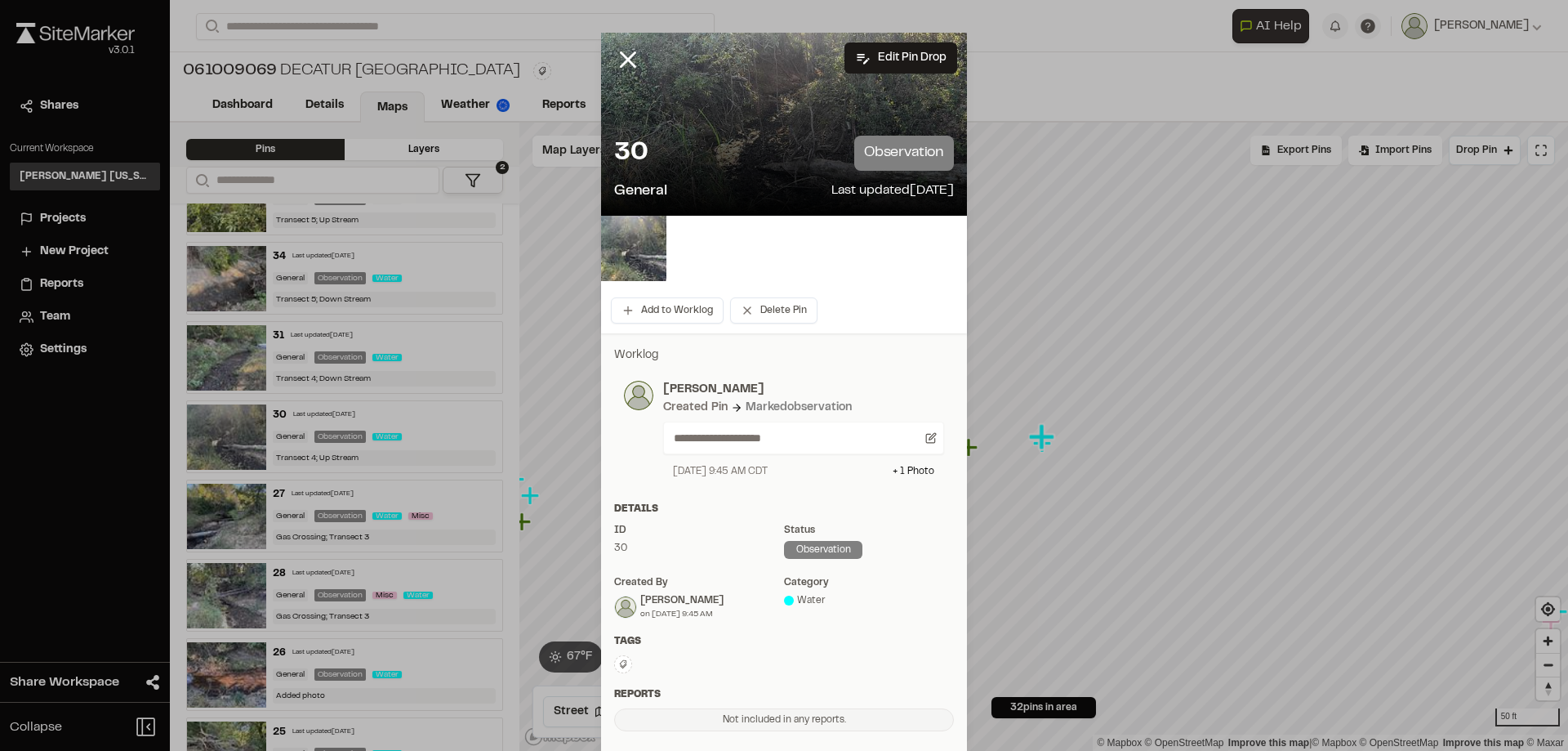
click at [752, 113] on div at bounding box center [784, 124] width 366 height 183
click at [625, 242] on img at bounding box center [634, 248] width 66 height 66
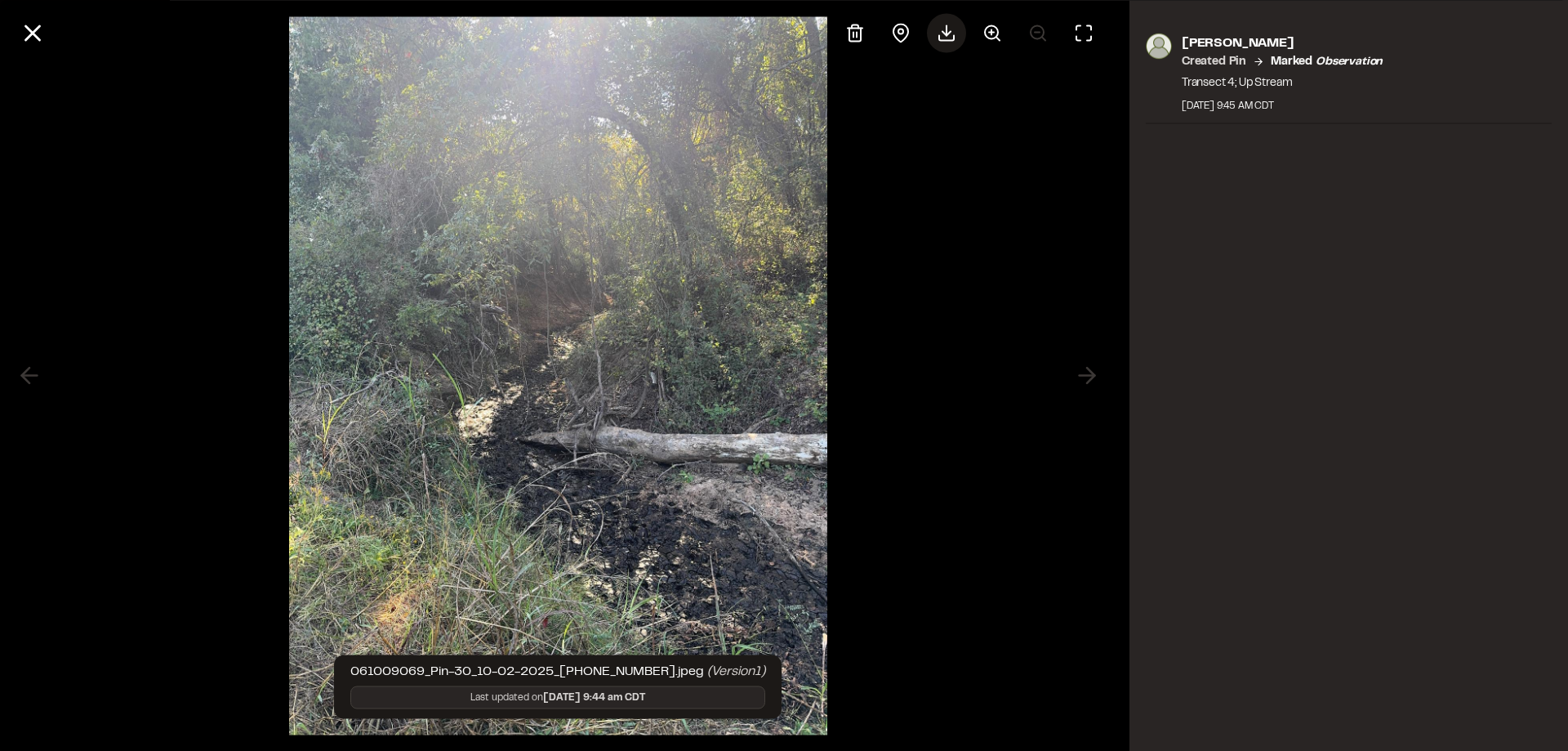
click at [948, 33] on polyline at bounding box center [947, 32] width 9 height 4
drag, startPoint x: 1222, startPoint y: 489, endPoint x: 1215, endPoint y: 482, distance: 9.9
click at [1222, 489] on div "[PERSON_NAME] Created Pin Marked observation Transect 4; Up Stream [DATE] 9:45 …" at bounding box center [1349, 376] width 438 height 751
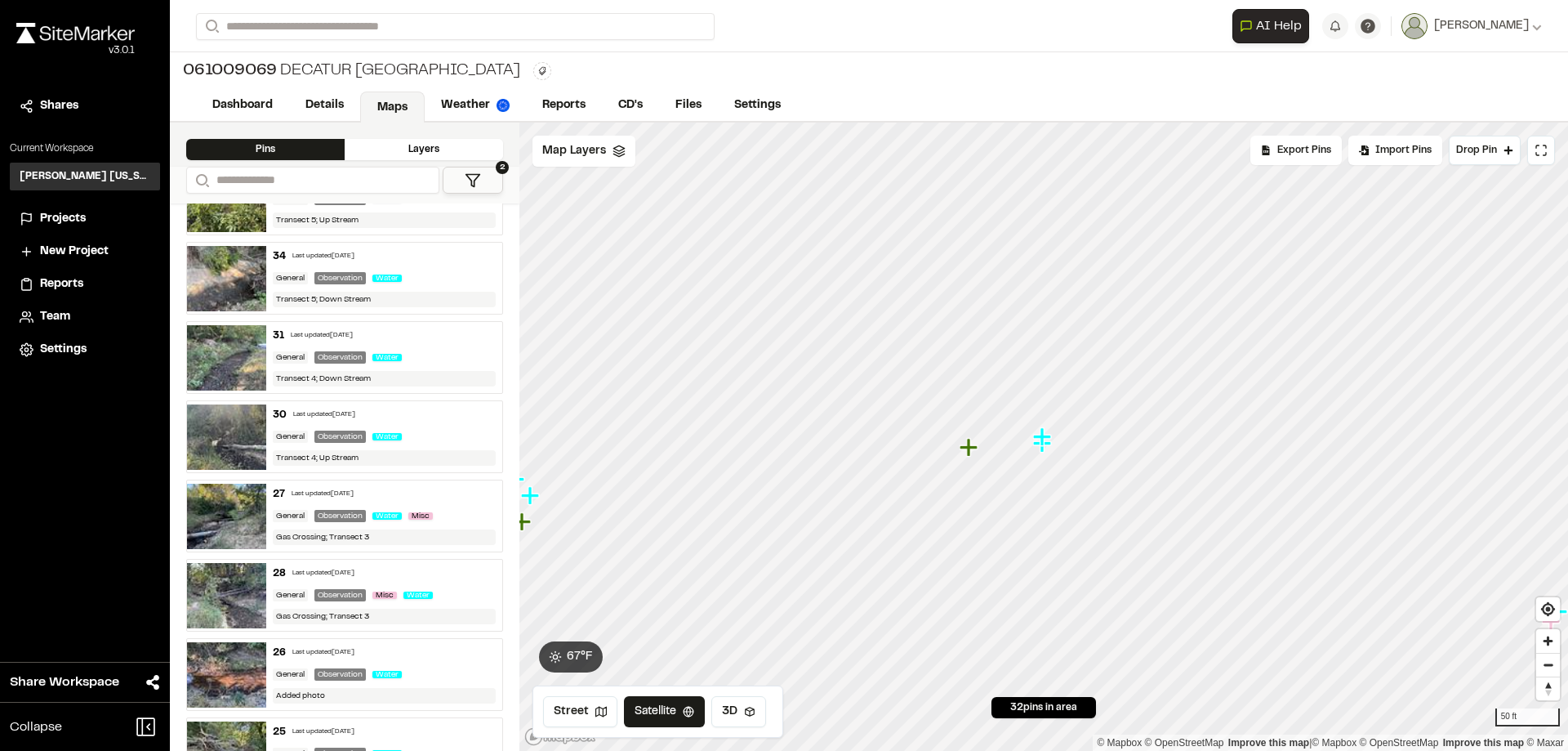
click at [418, 367] on div "31 Last updated [DATE] General Observation Water Transect 4; Down Stream" at bounding box center [385, 357] width 237 height 71
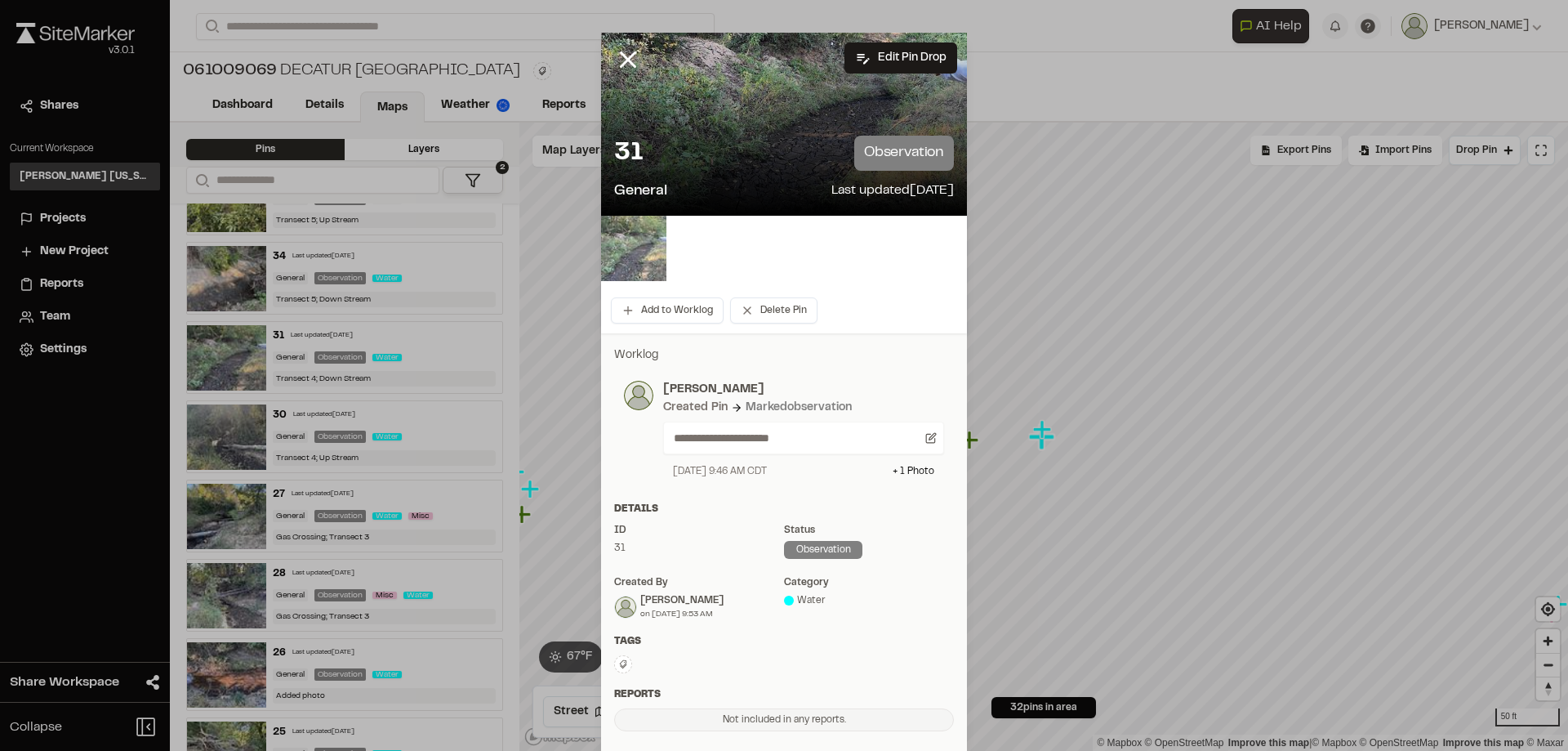
click at [636, 267] on img at bounding box center [634, 248] width 66 height 66
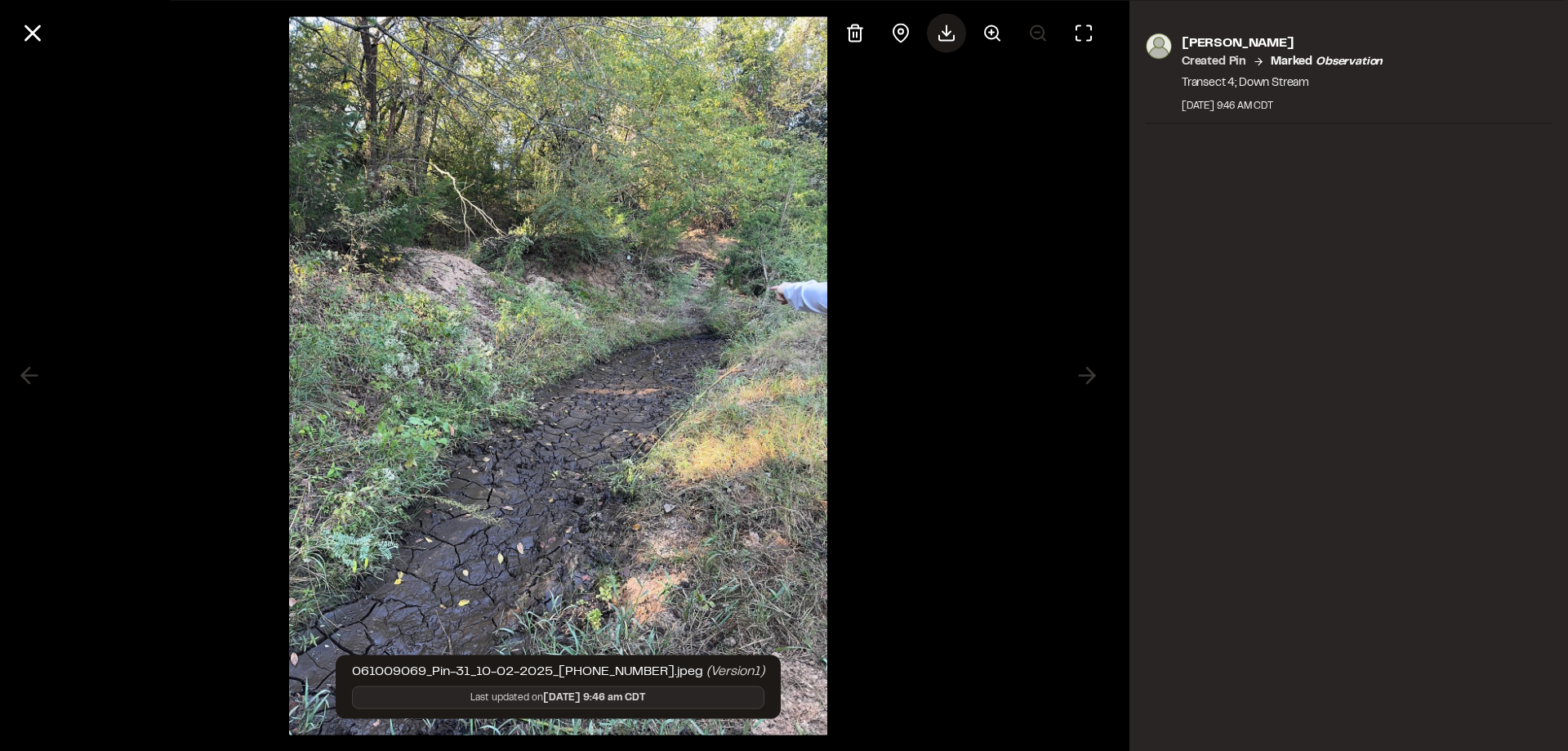
click at [946, 39] on icon at bounding box center [946, 38] width 15 height 5
click at [941, 245] on div at bounding box center [558, 376] width 1117 height 751
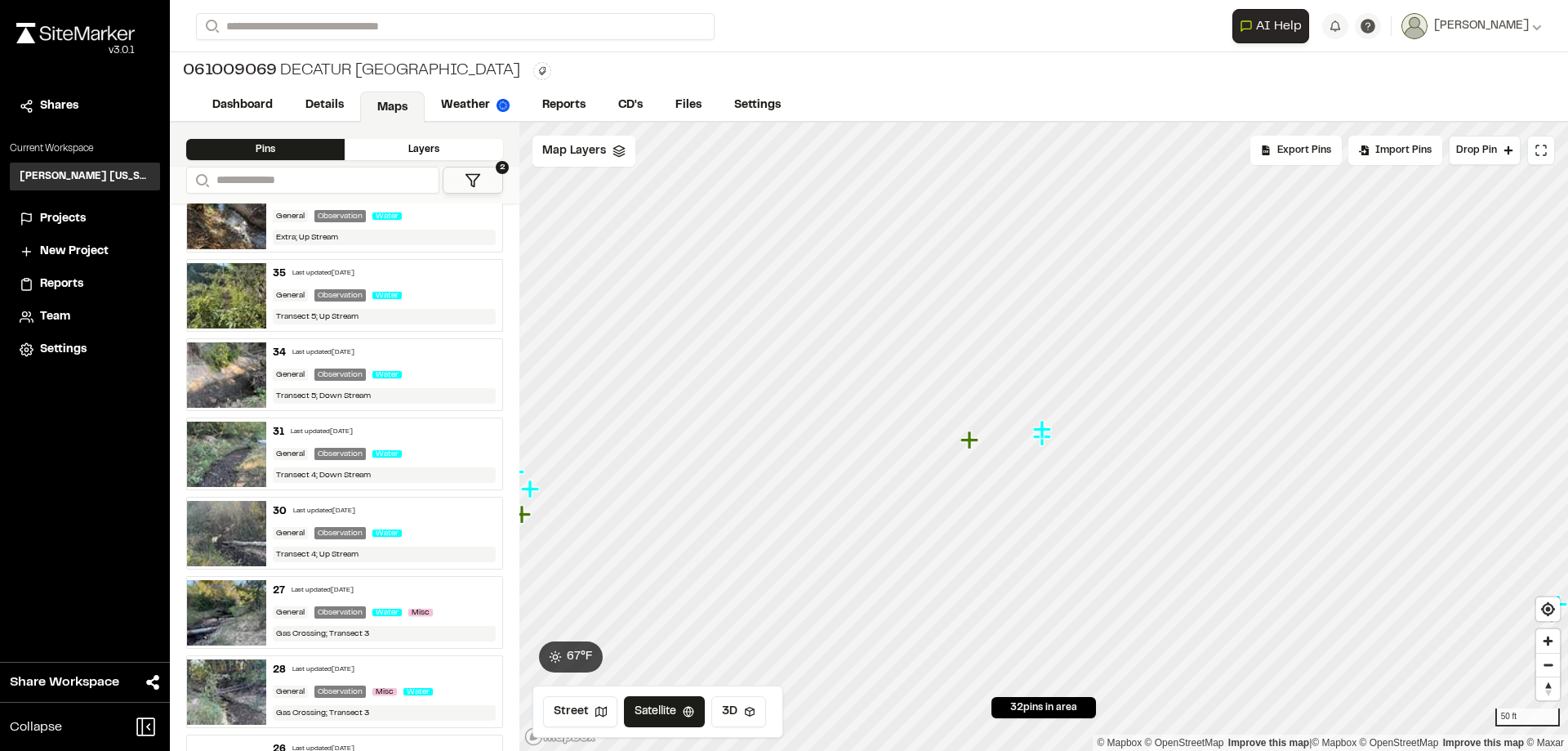
scroll to position [941, 0]
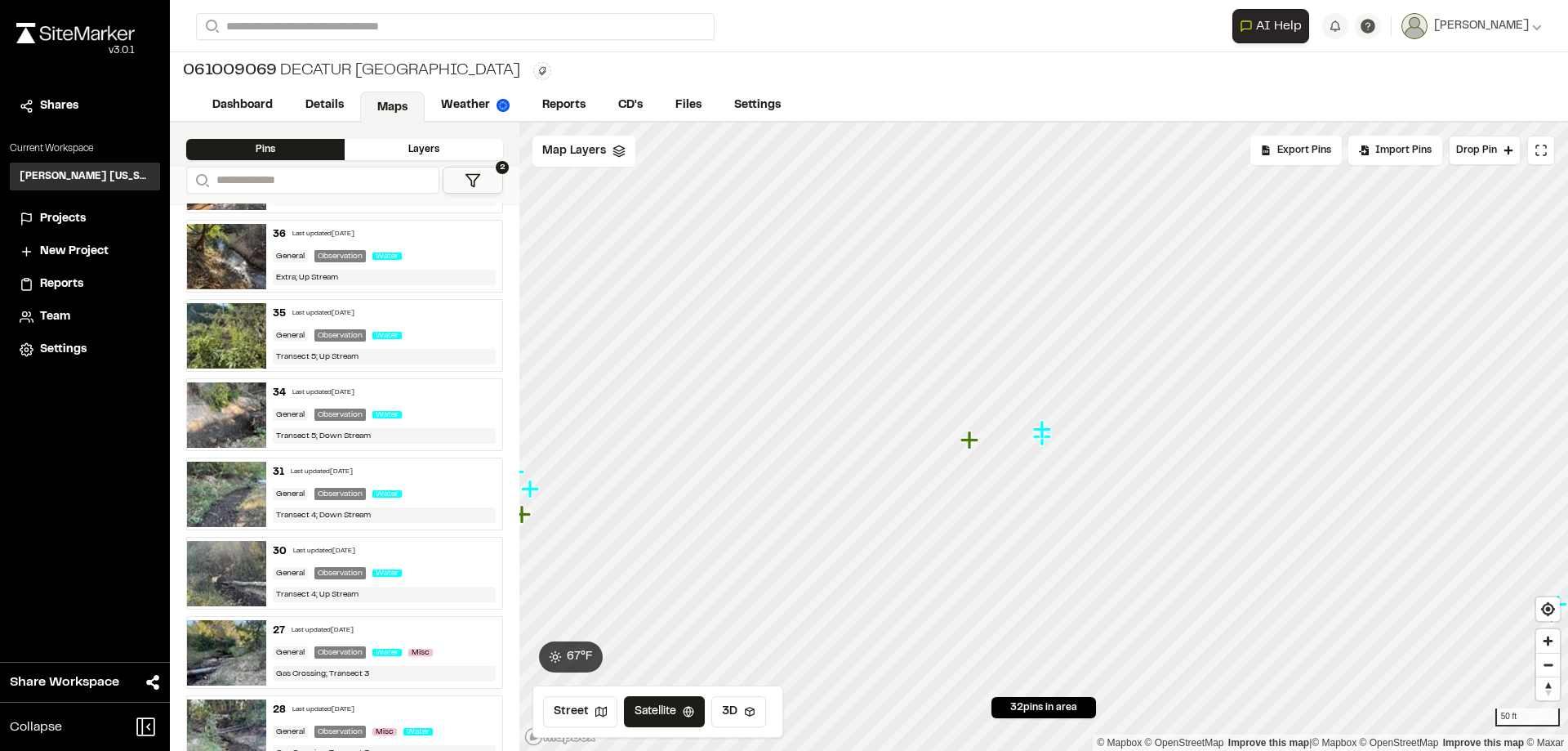
click at [388, 335] on span "Water" at bounding box center [387, 335] width 29 height 8
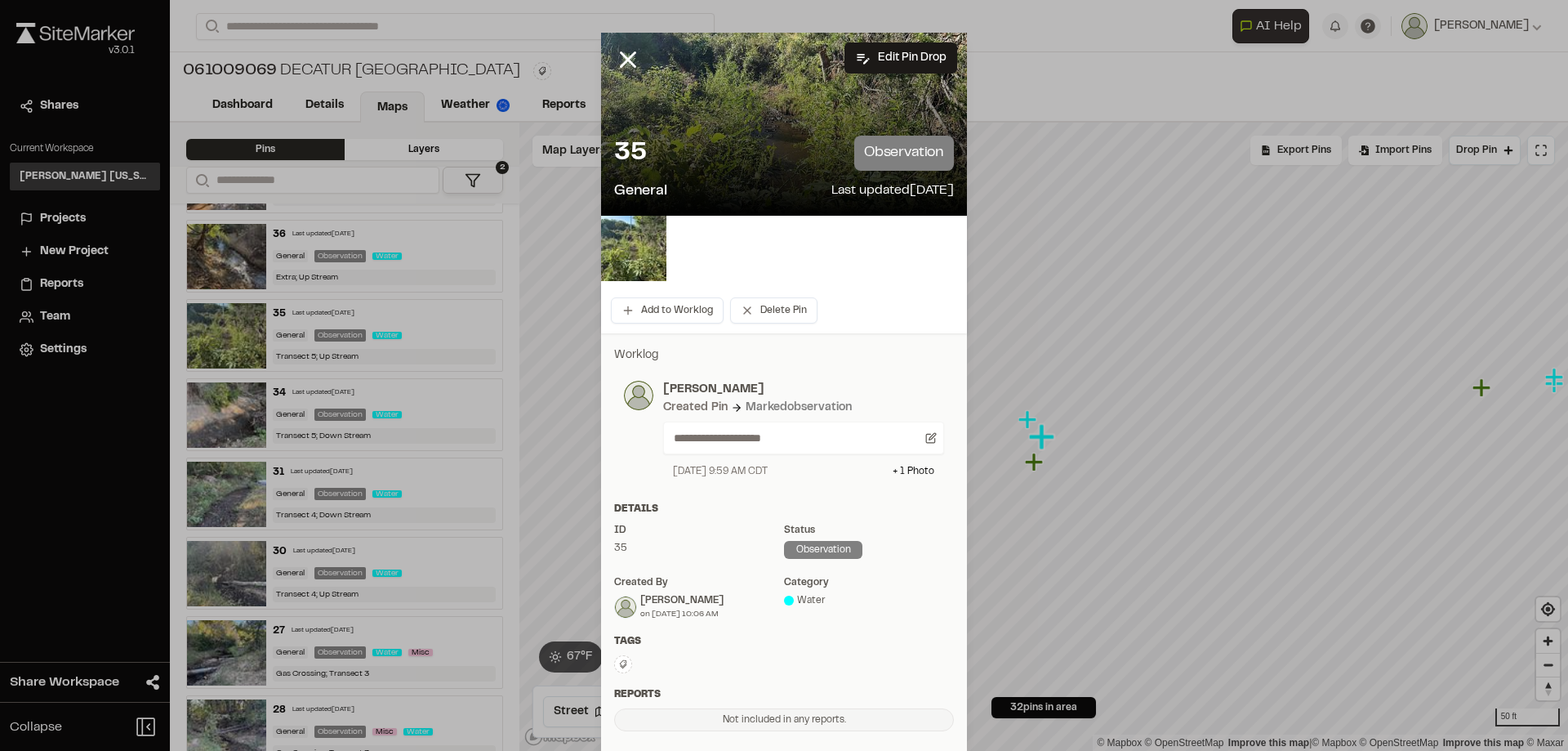
click at [747, 136] on div "35 observation" at bounding box center [784, 153] width 340 height 35
click at [644, 249] on img at bounding box center [634, 248] width 66 height 66
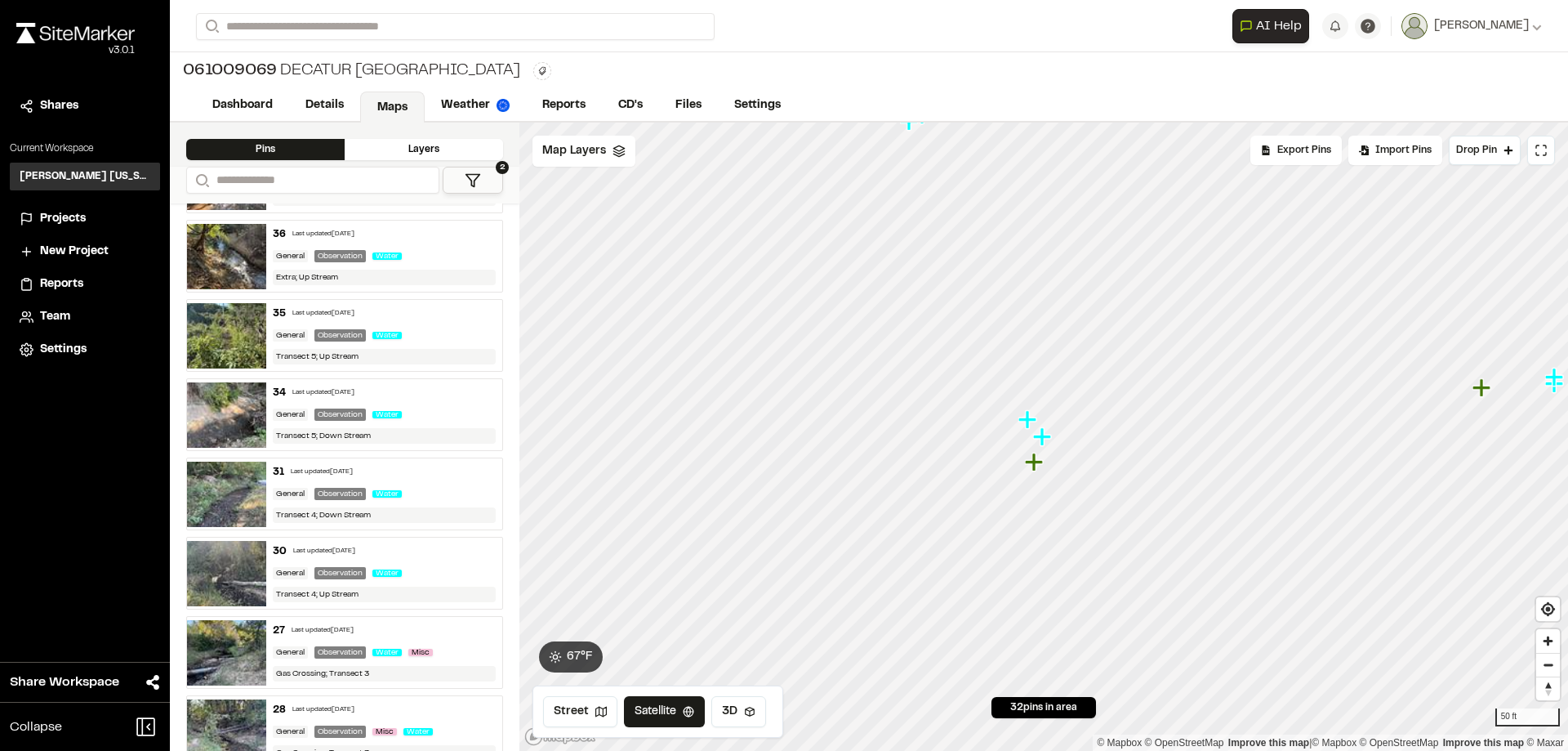
click at [425, 378] on div "34 Last updated [DATE] General Observation Water Transect 5; Down Stream" at bounding box center [345, 414] width 317 height 73
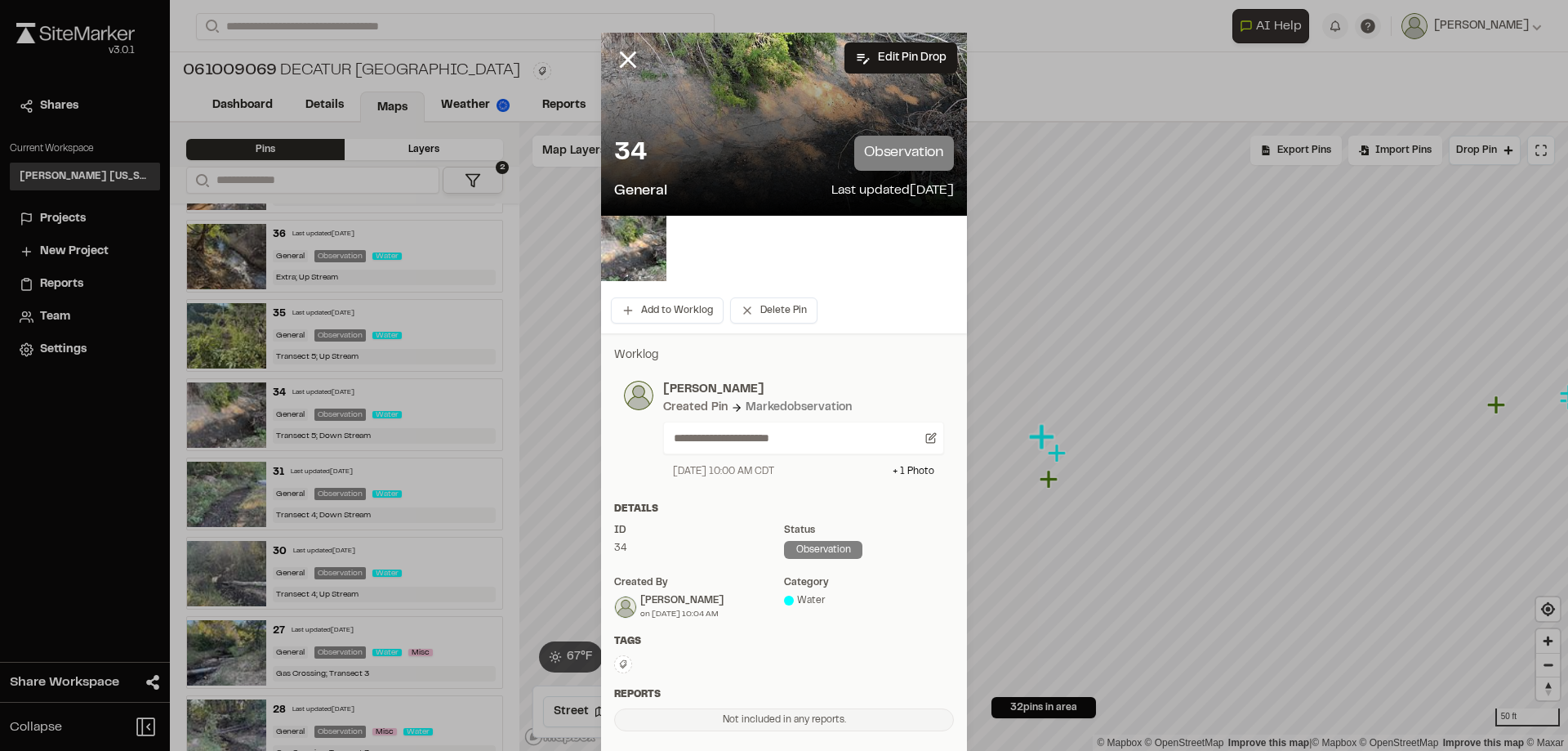
click at [792, 171] on div "34 observation General Last updated [DATE]" at bounding box center [784, 169] width 366 height 93
click at [606, 259] on img at bounding box center [634, 248] width 66 height 66
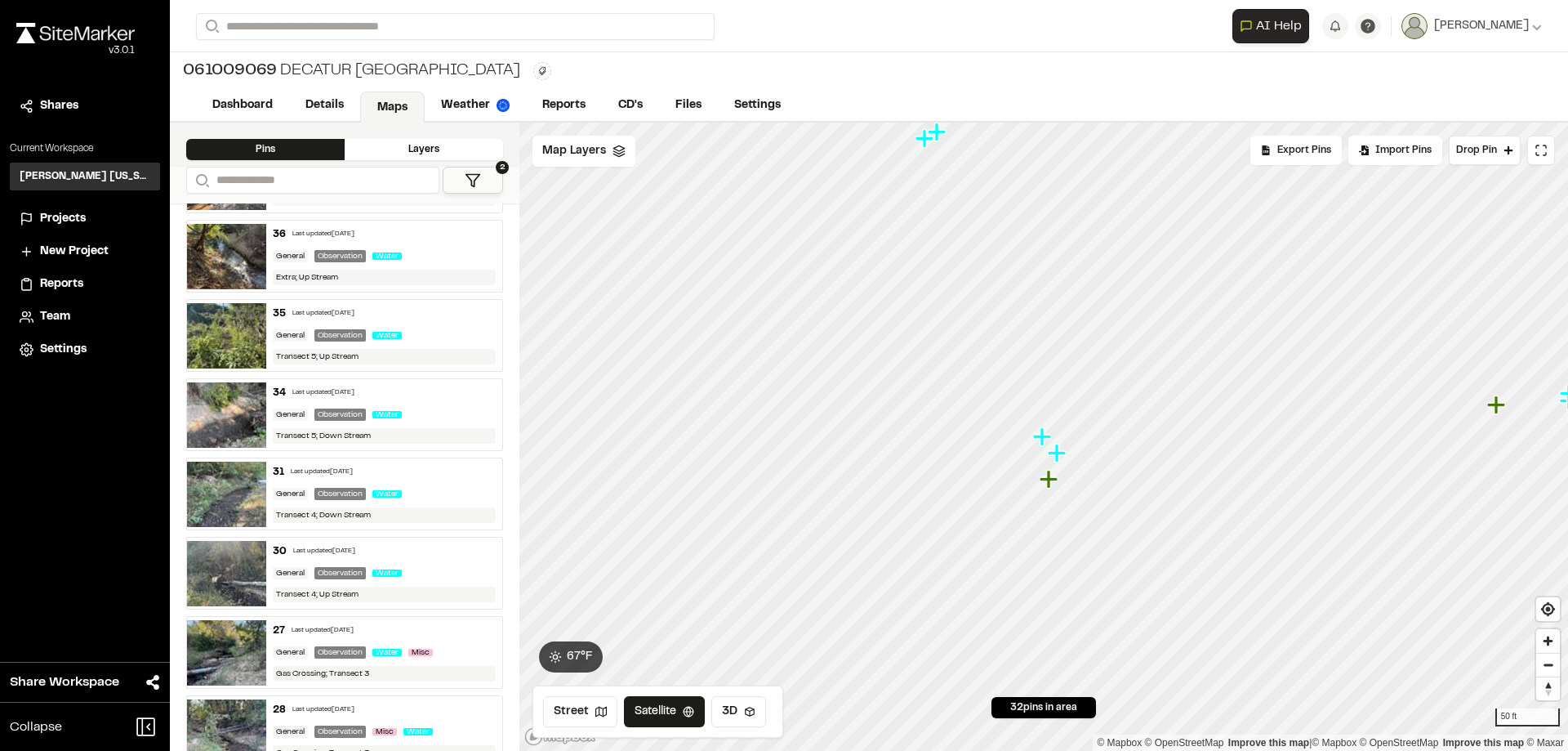
click at [293, 330] on div "General" at bounding box center [290, 335] width 35 height 12
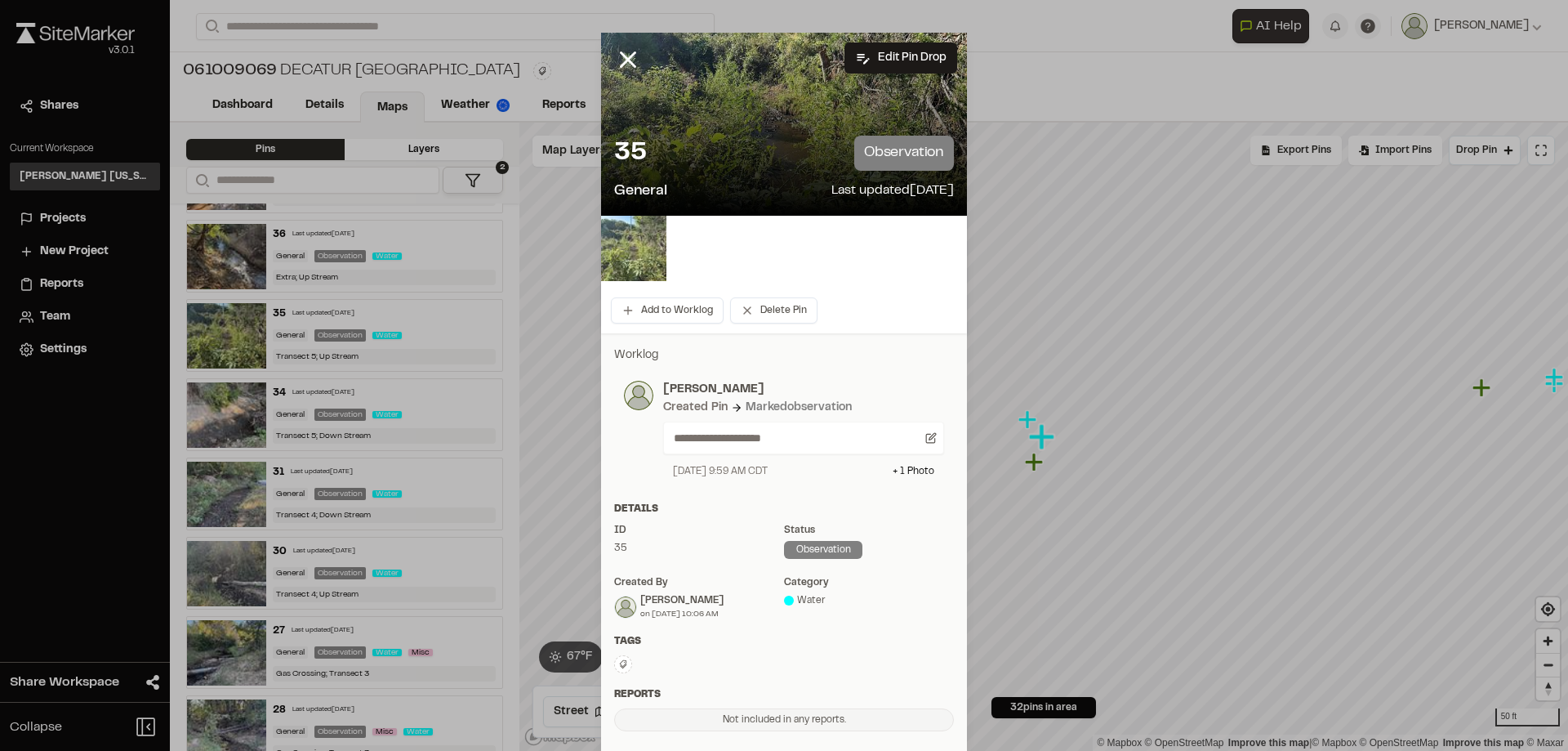
click at [631, 259] on img at bounding box center [634, 248] width 66 height 66
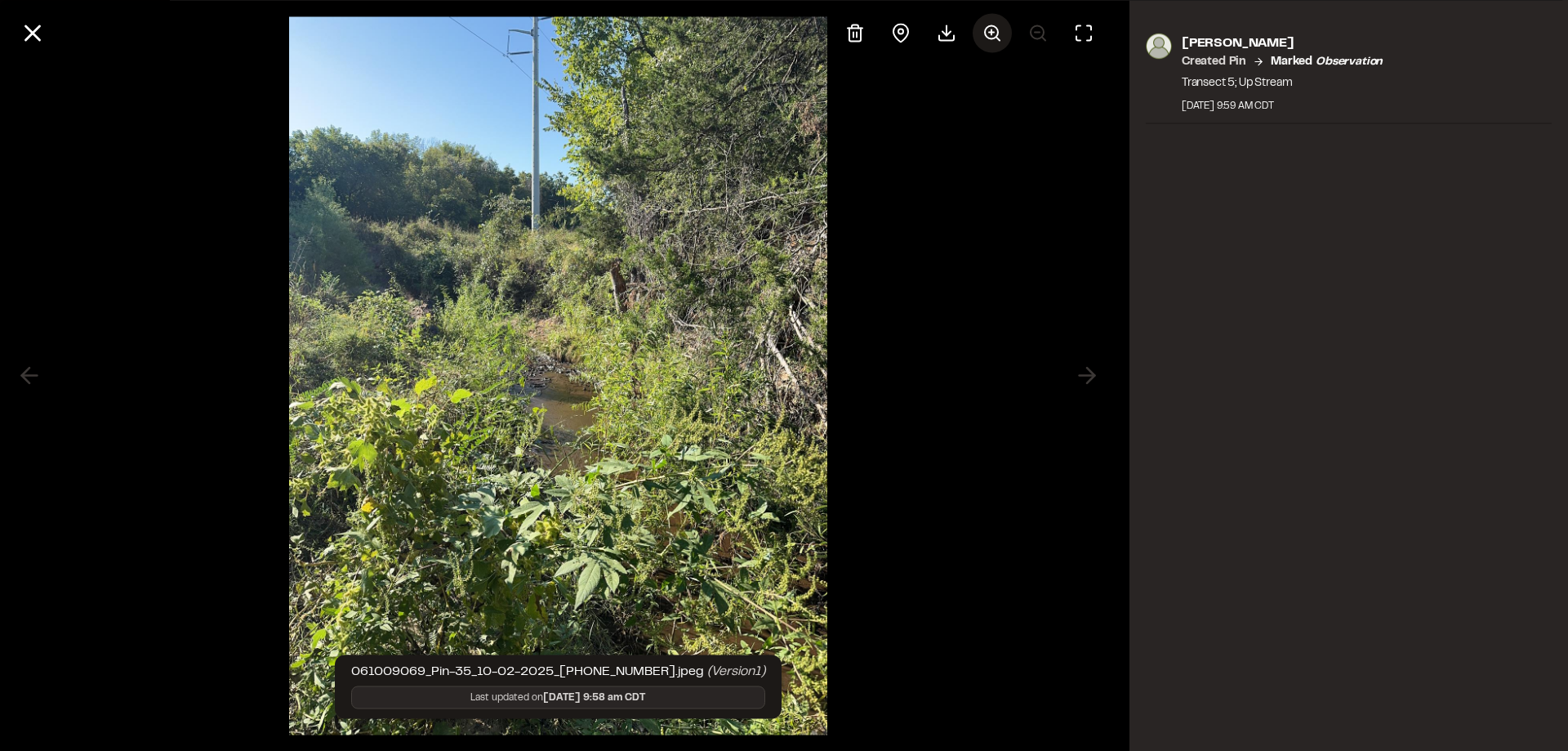
click at [1001, 32] on icon at bounding box center [992, 32] width 20 height 20
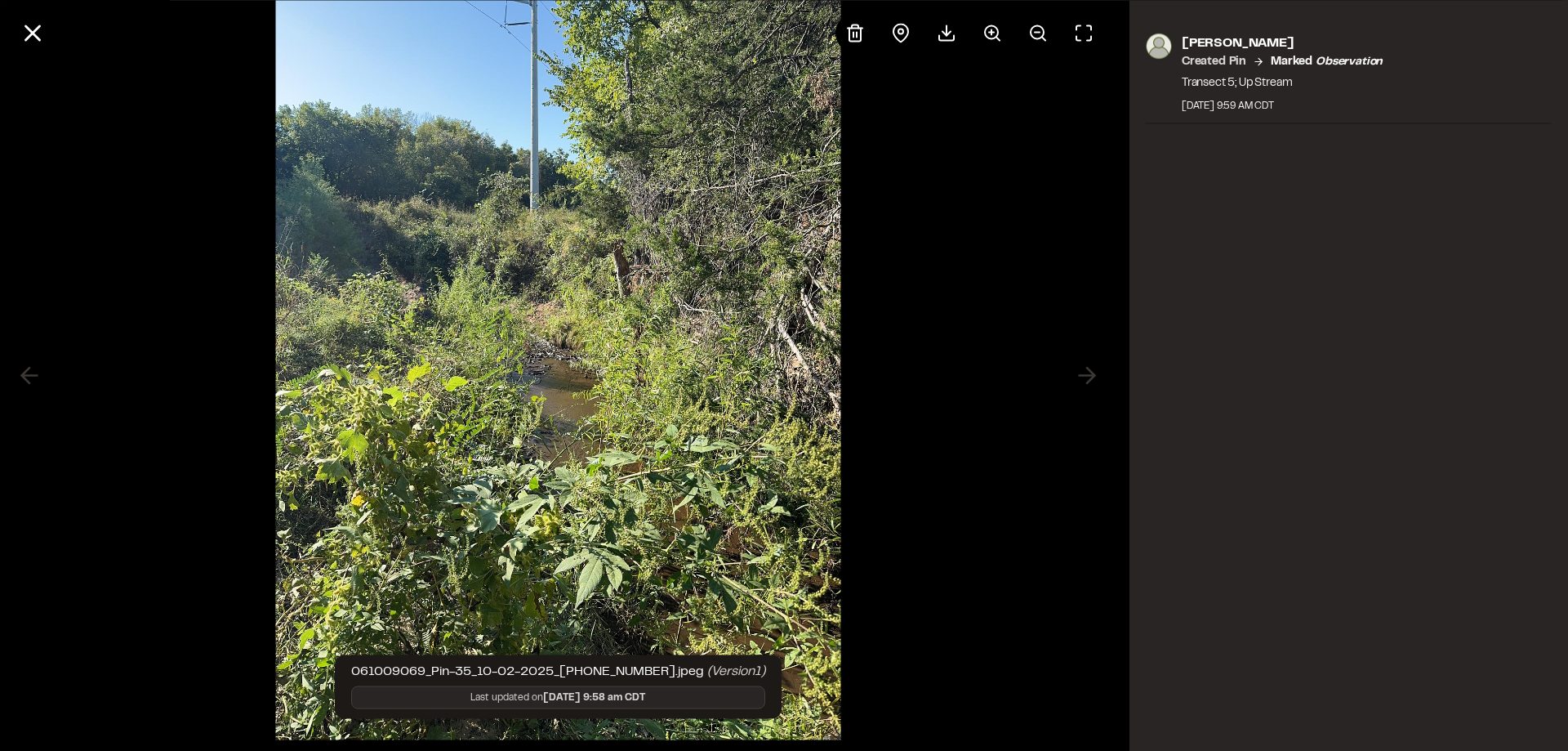
scroll to position [18, 0]
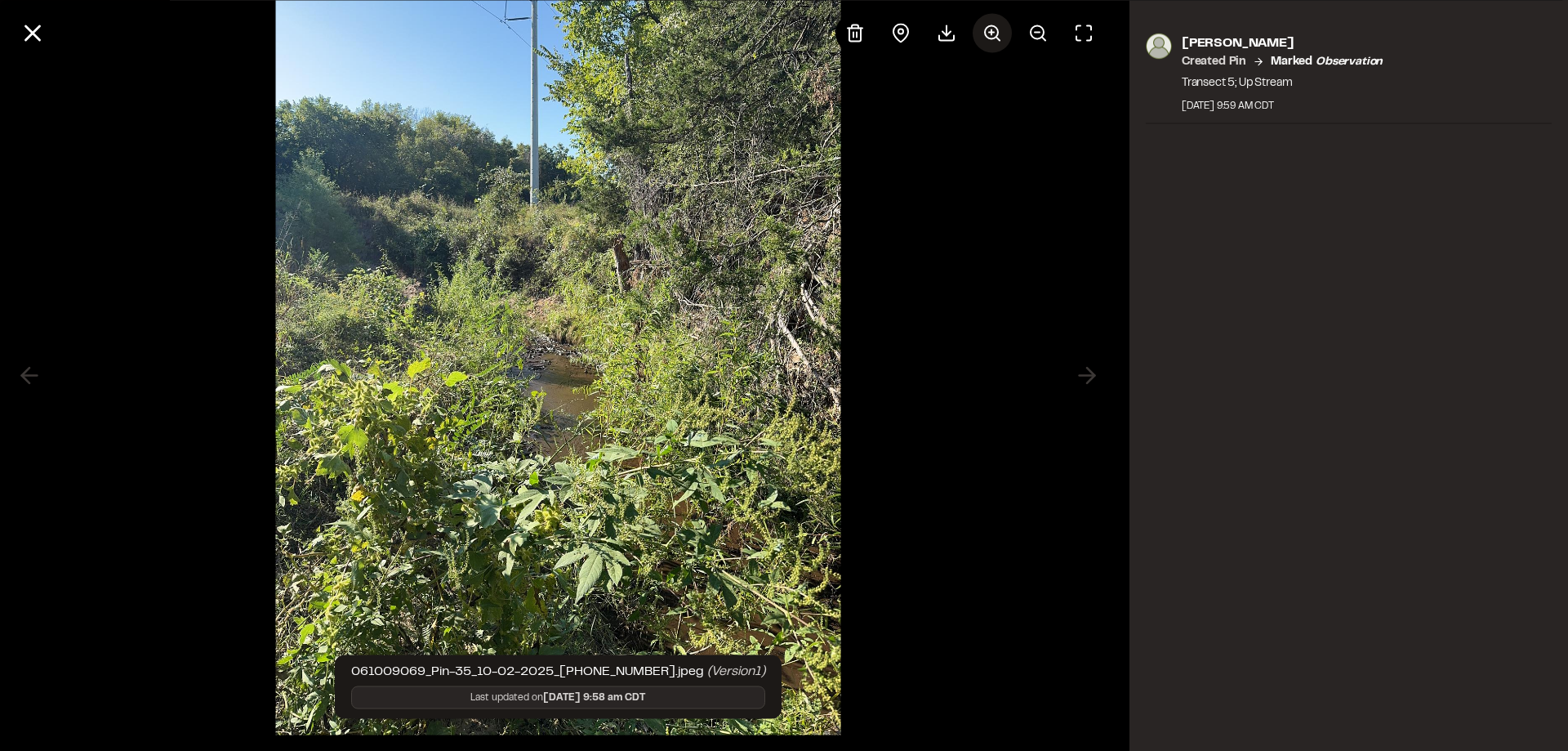
click at [990, 36] on icon at bounding box center [992, 32] width 20 height 20
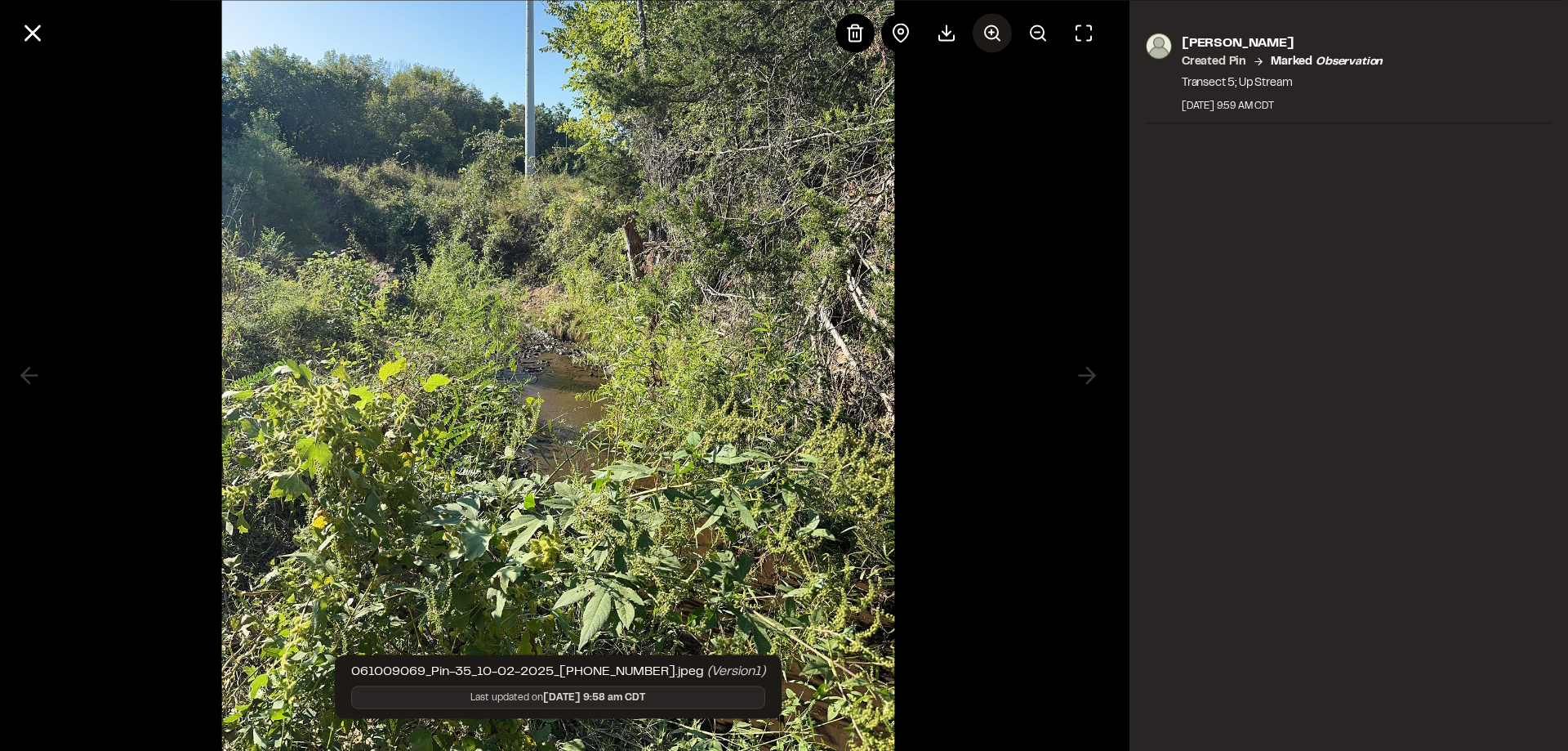
click at [990, 36] on icon at bounding box center [992, 32] width 20 height 20
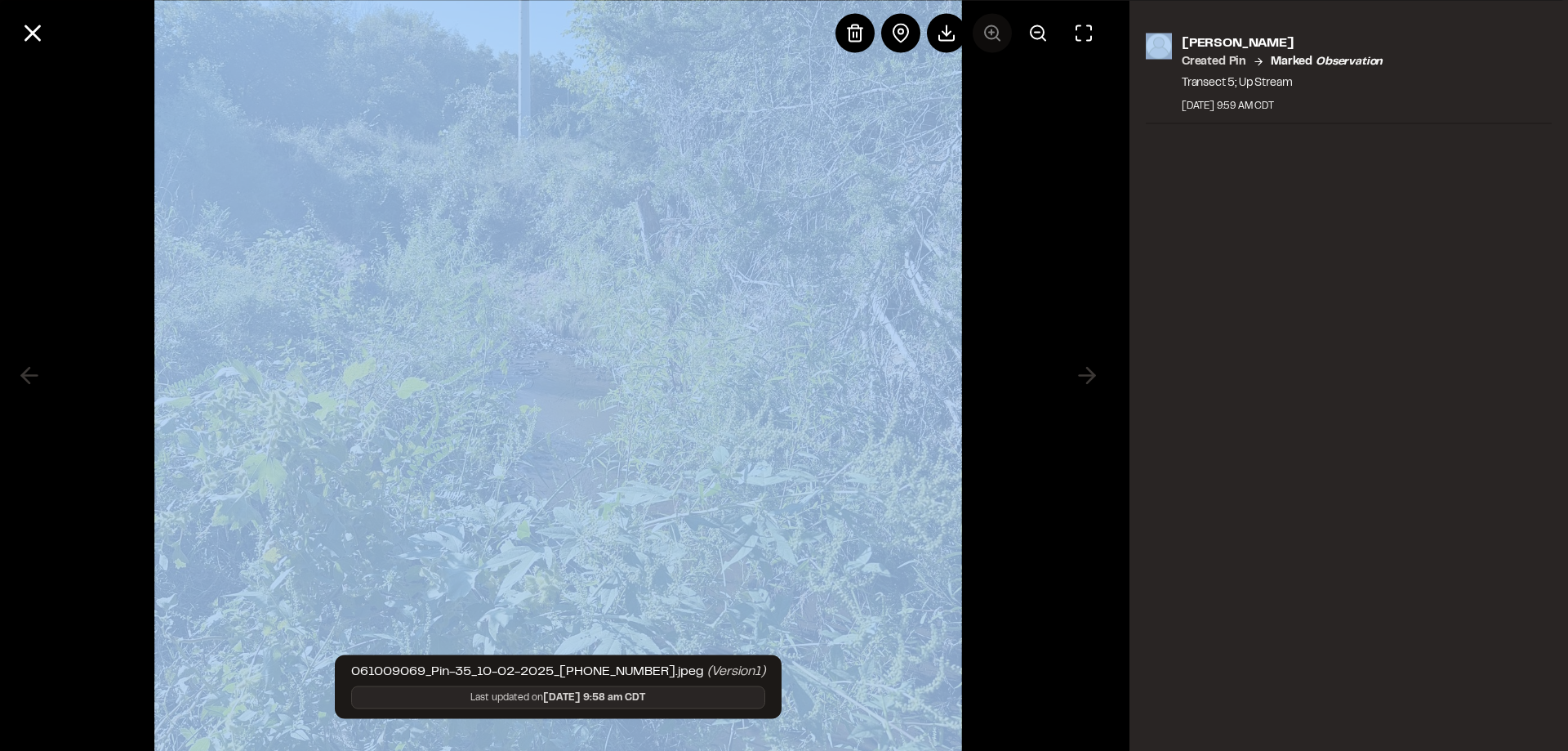
click at [990, 36] on div at bounding box center [970, 32] width 268 height 39
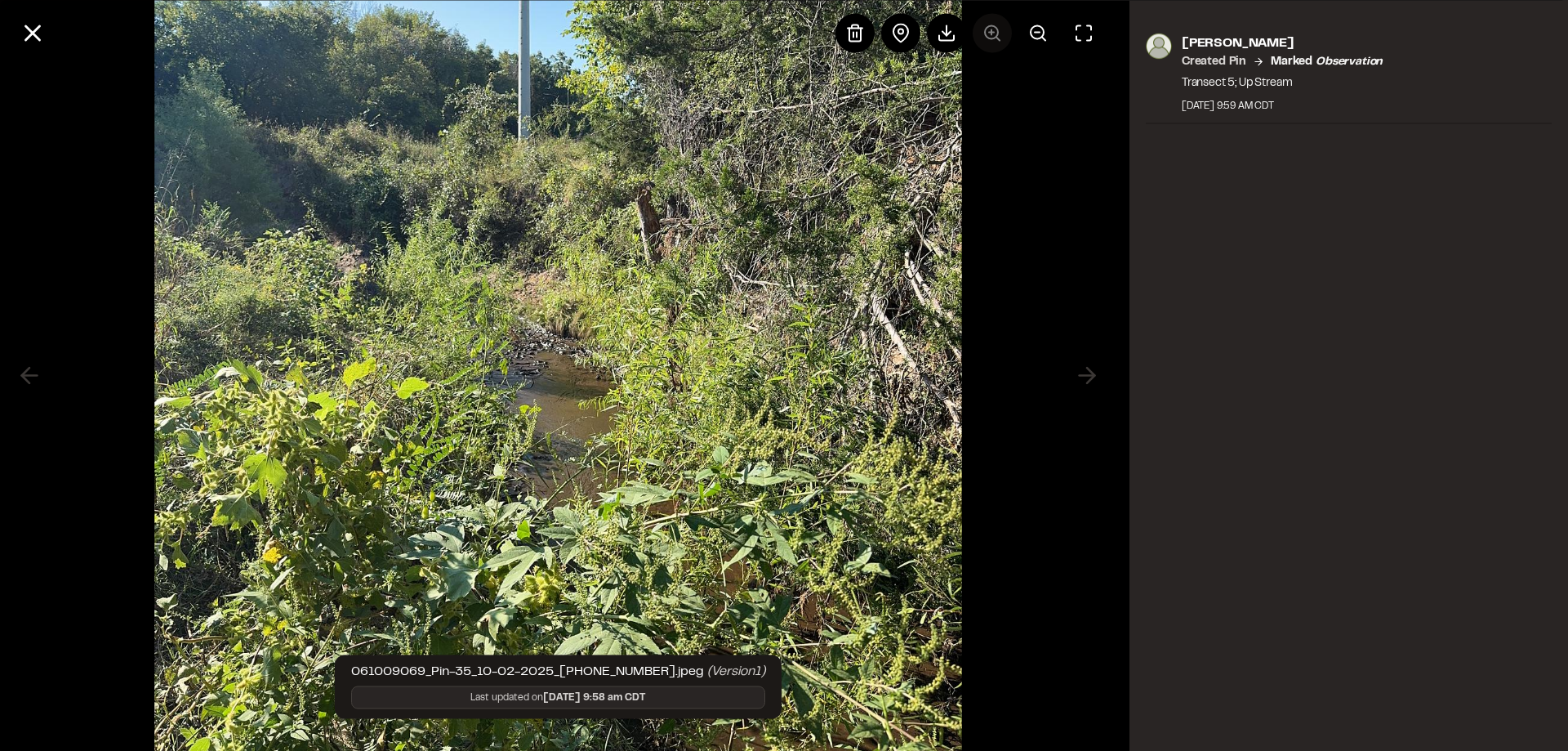
click at [990, 36] on div at bounding box center [970, 32] width 268 height 39
click at [994, 32] on div at bounding box center [970, 32] width 268 height 39
click at [602, 399] on img at bounding box center [558, 358] width 808 height 1126
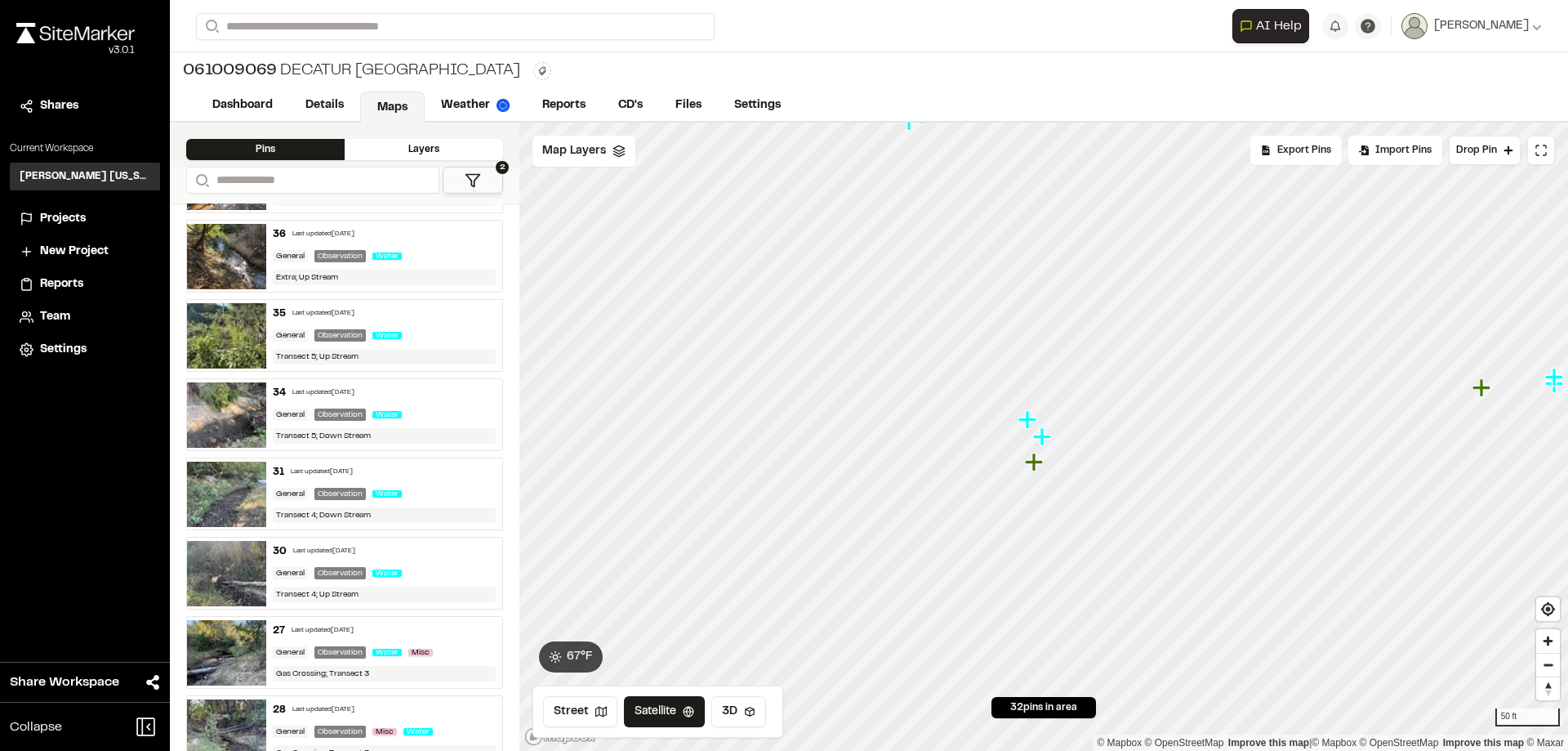
click at [471, 179] on polygon at bounding box center [473, 180] width 14 height 12
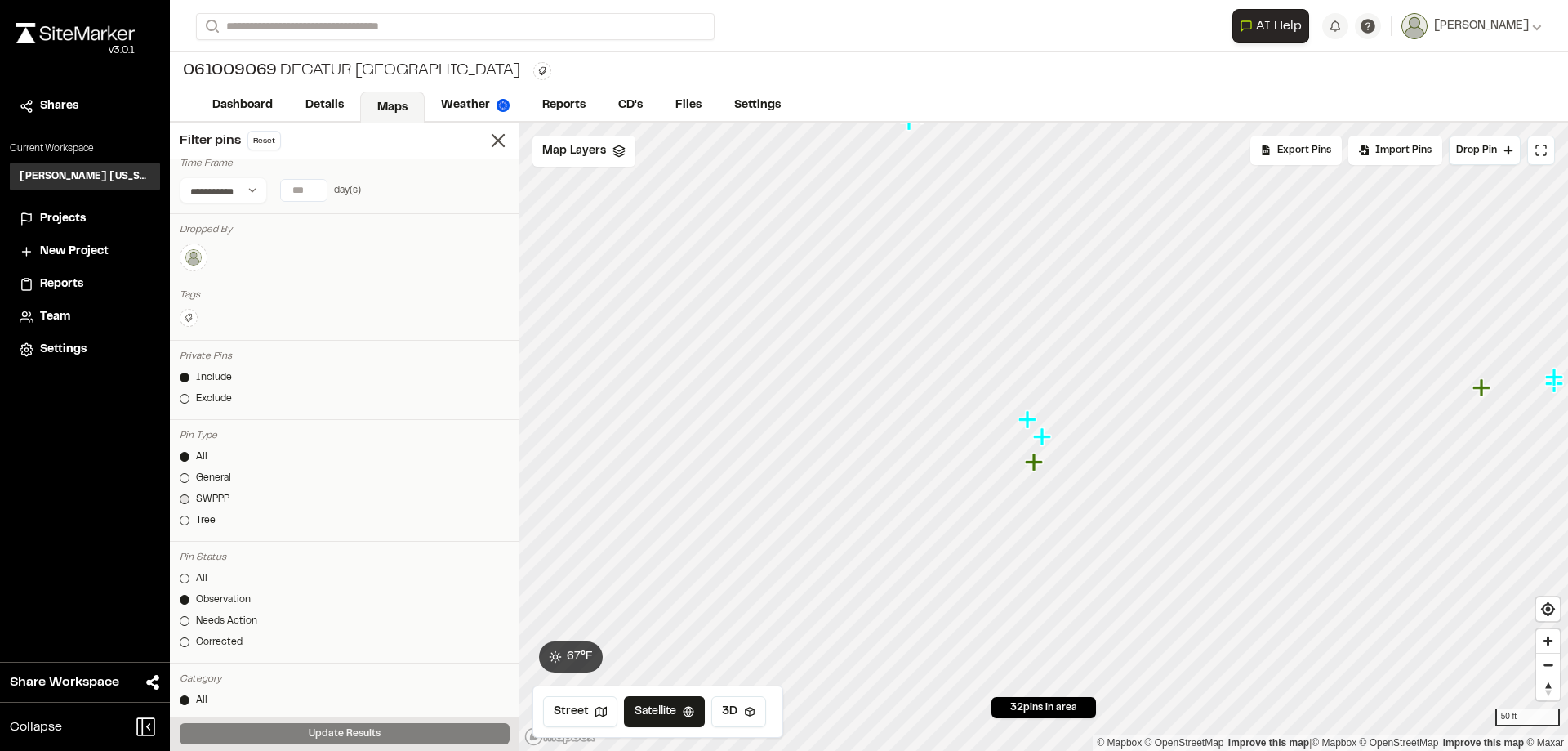
scroll to position [0, 0]
click at [195, 267] on img at bounding box center [193, 269] width 20 height 20
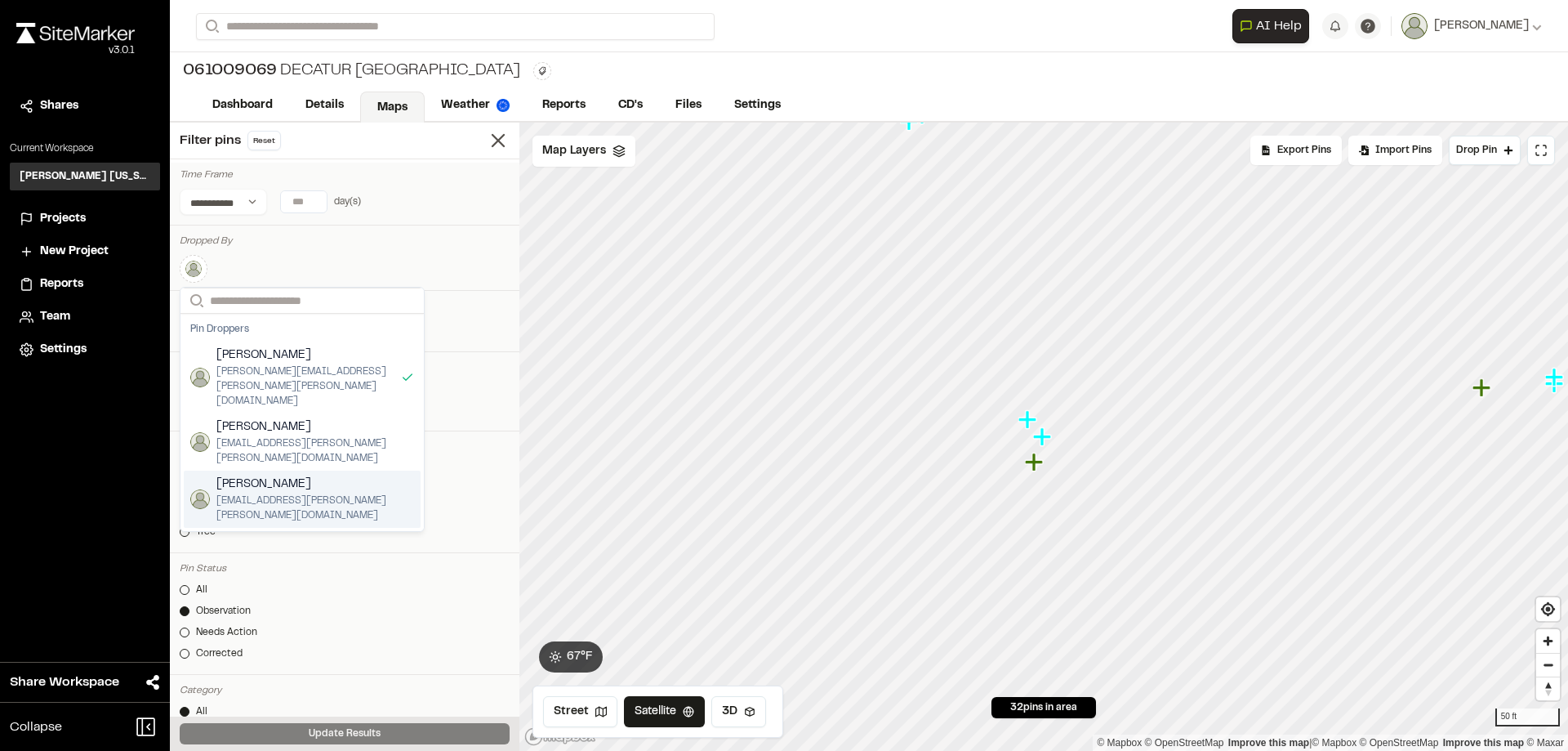
click at [237, 475] on span "[PERSON_NAME]" at bounding box center [316, 484] width 198 height 18
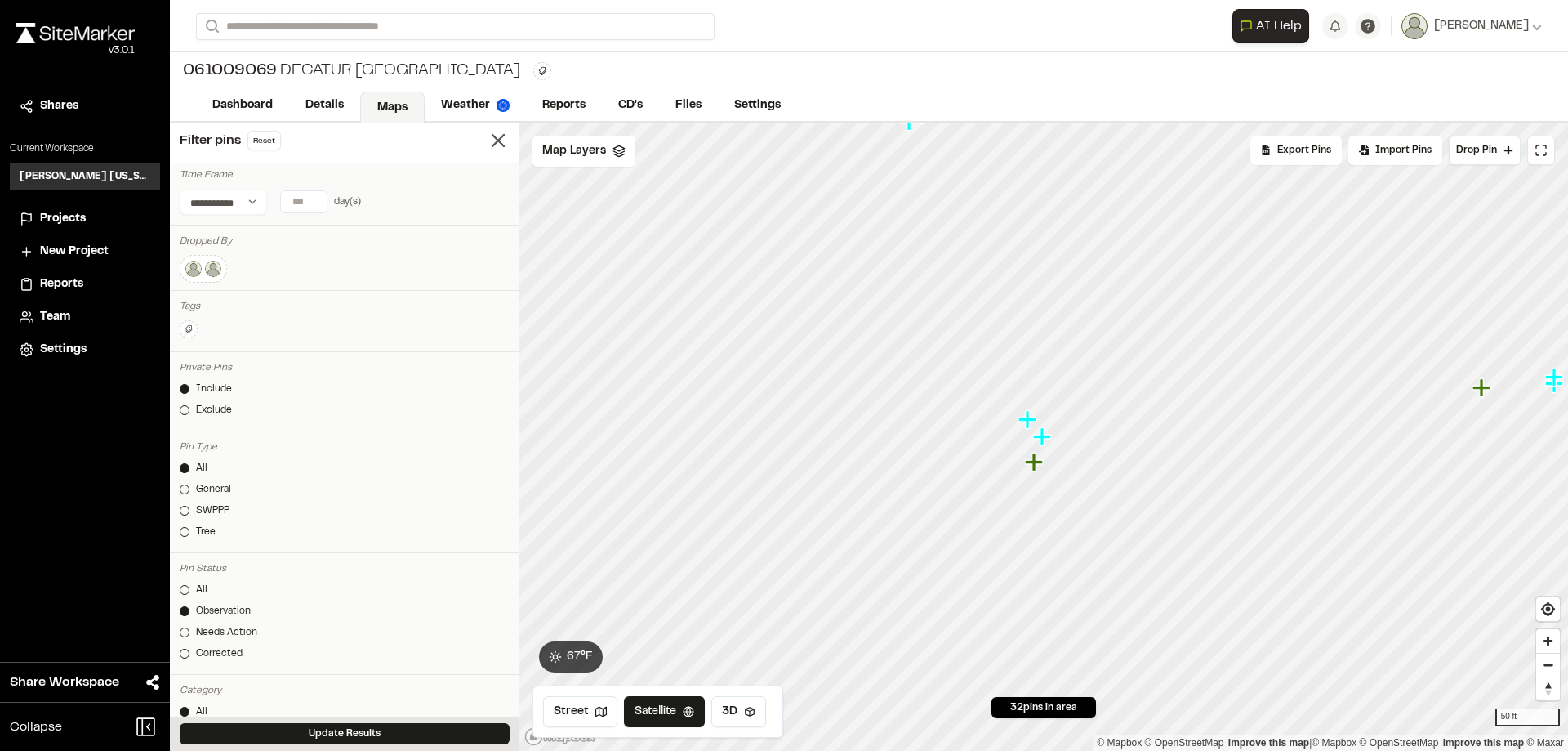
click at [1032, 467] on icon "Map marker" at bounding box center [1034, 461] width 18 height 18
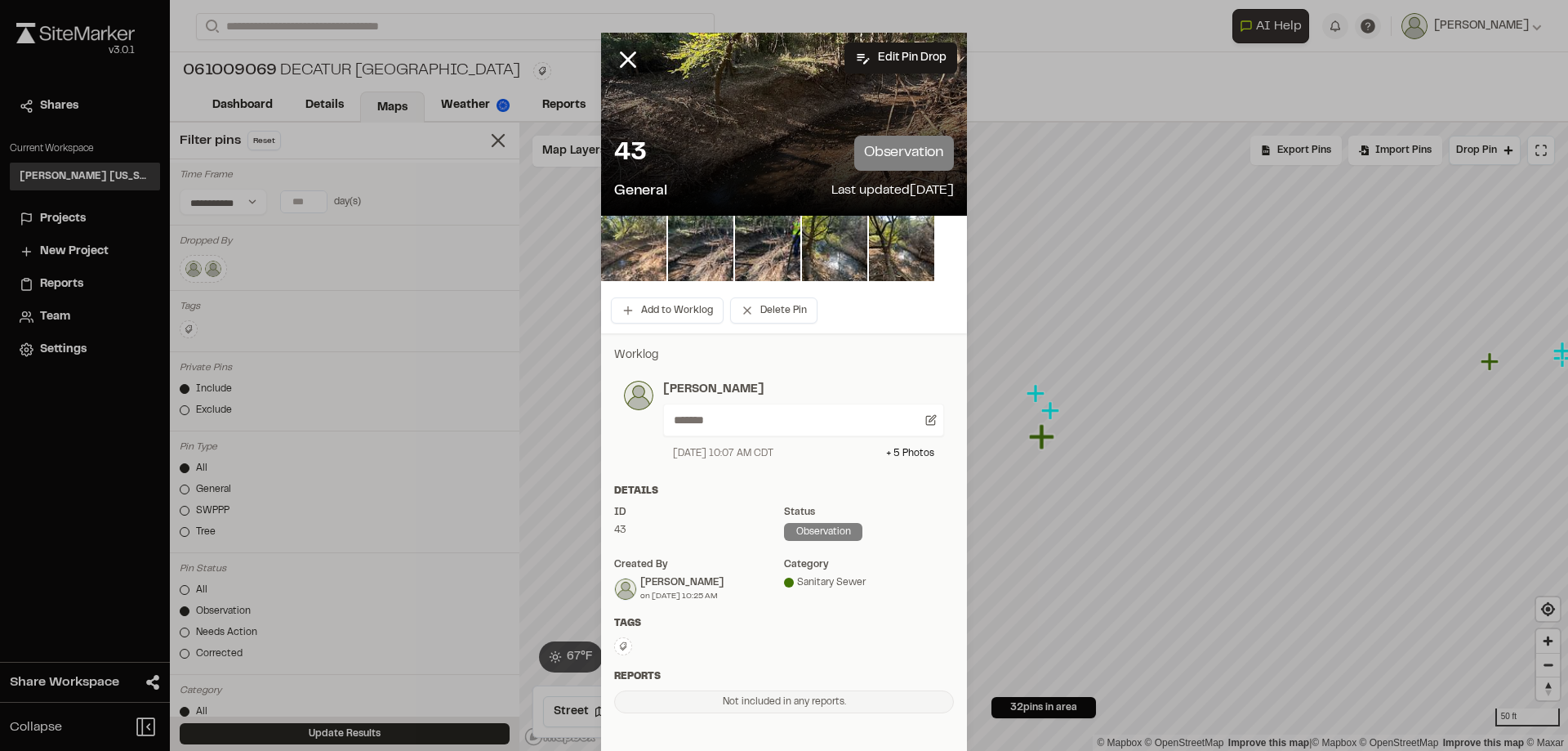
click at [639, 242] on img at bounding box center [634, 248] width 66 height 66
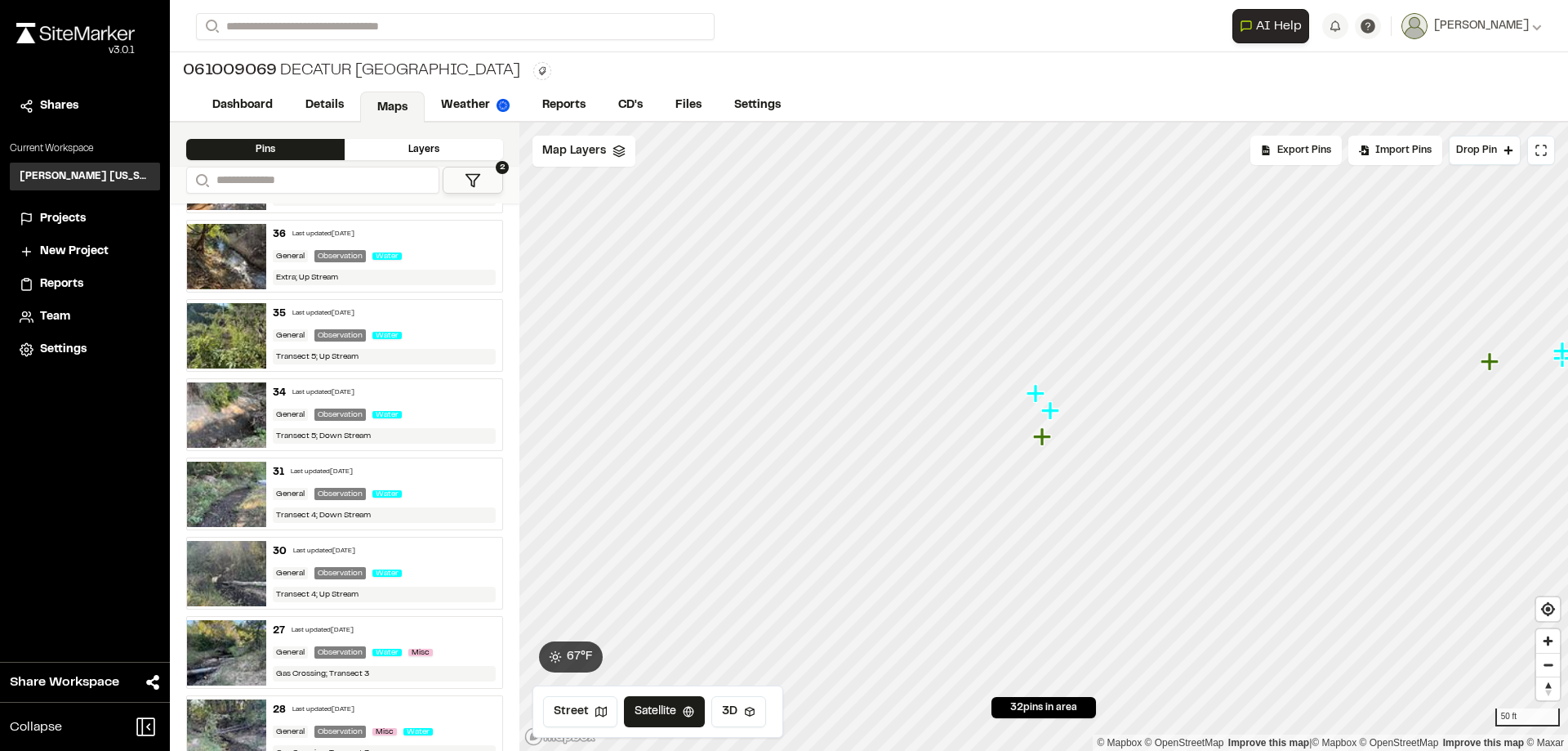
click at [1045, 411] on icon "Map marker" at bounding box center [1050, 410] width 18 height 18
click at [1037, 463] on icon "Map marker" at bounding box center [1034, 461] width 18 height 18
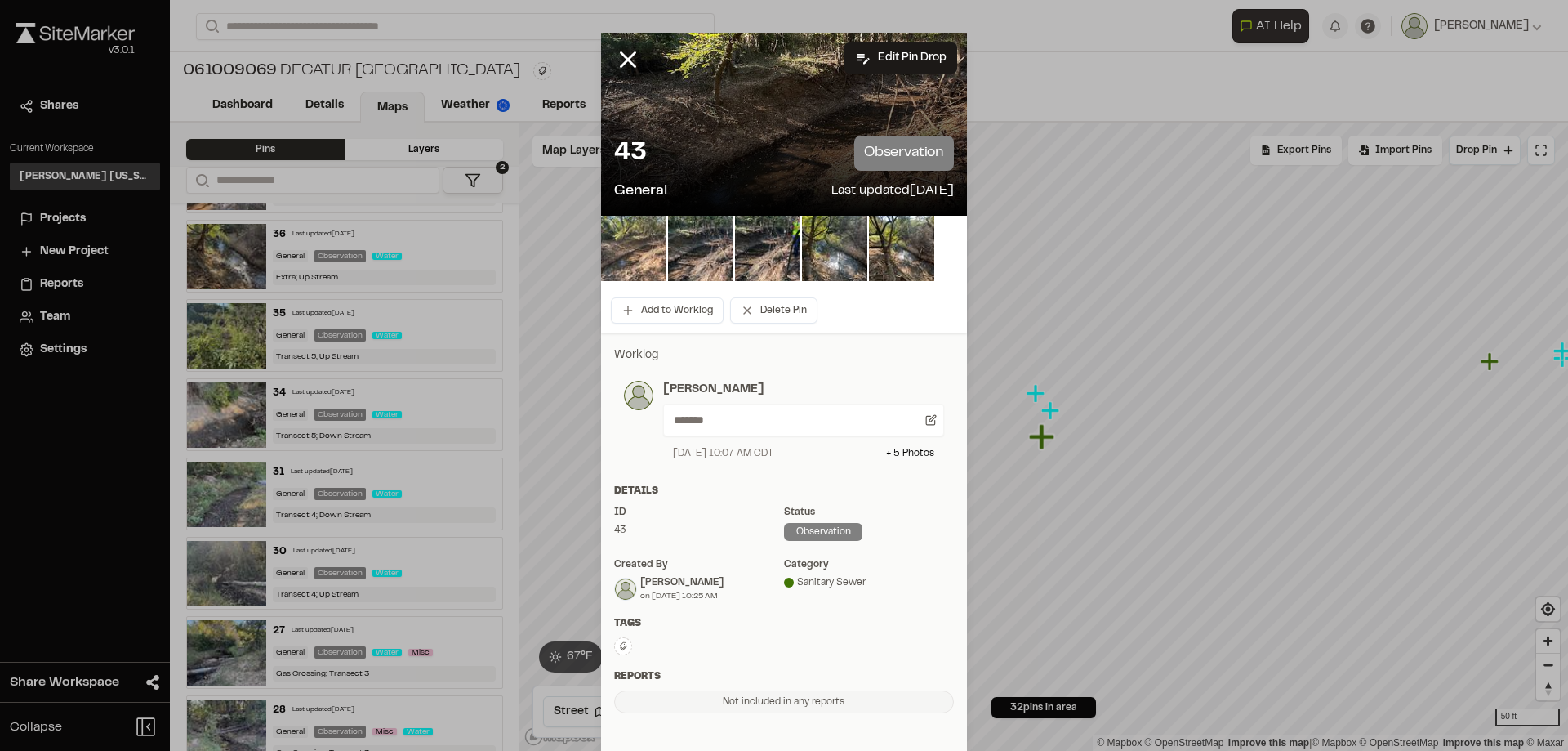
click at [639, 254] on img at bounding box center [634, 248] width 66 height 66
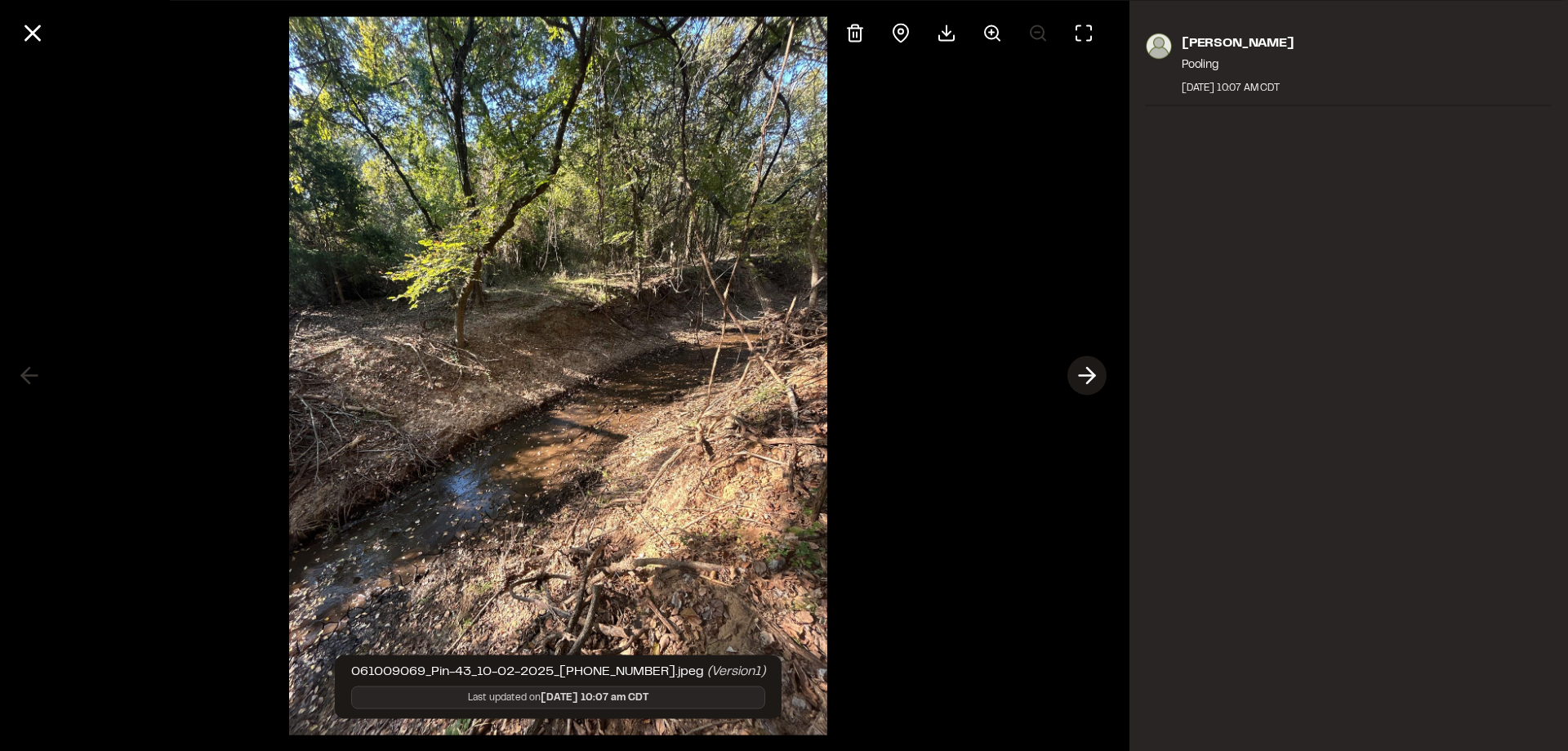
click at [1087, 376] on line at bounding box center [1088, 376] width 15 height 0
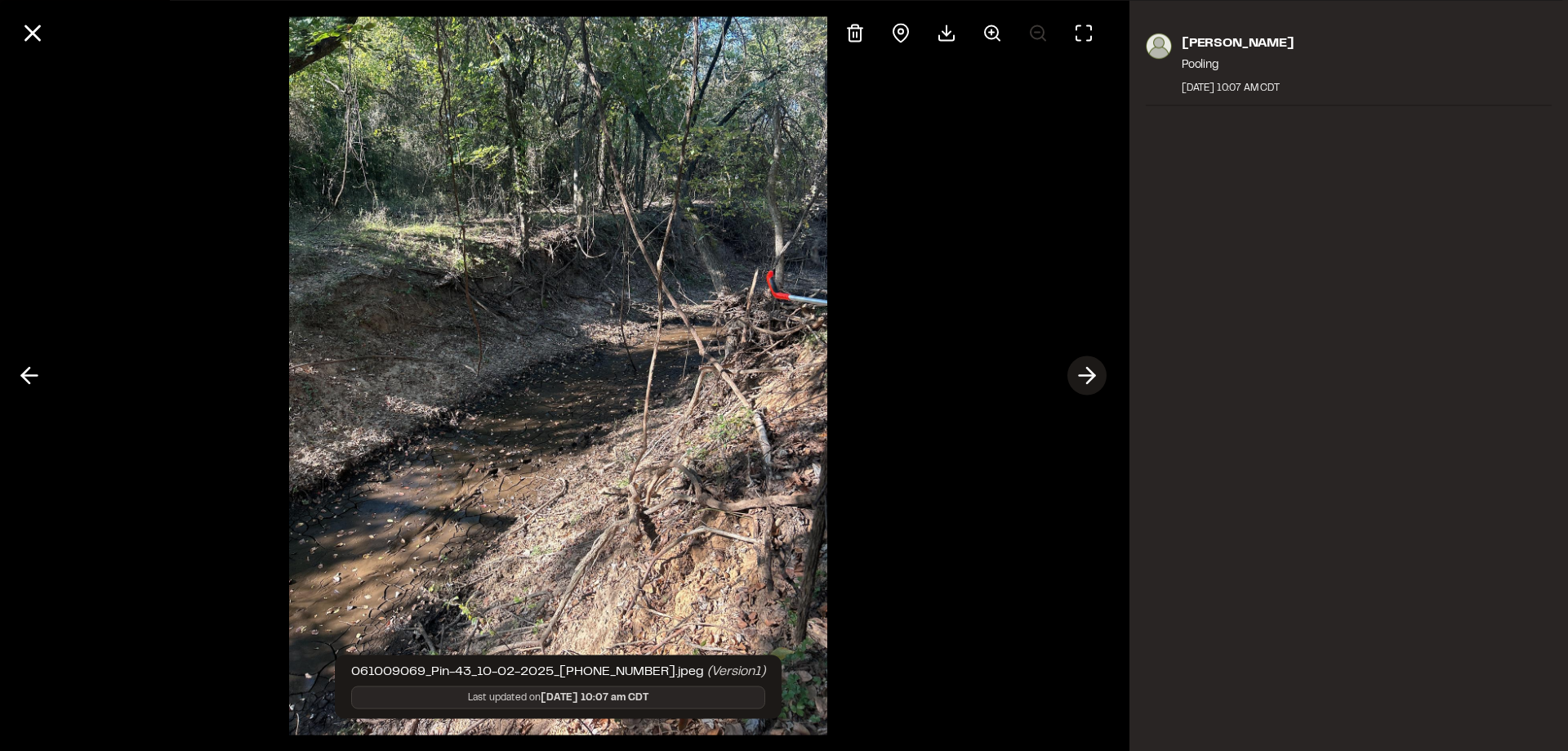
click at [1087, 376] on line at bounding box center [1088, 376] width 15 height 0
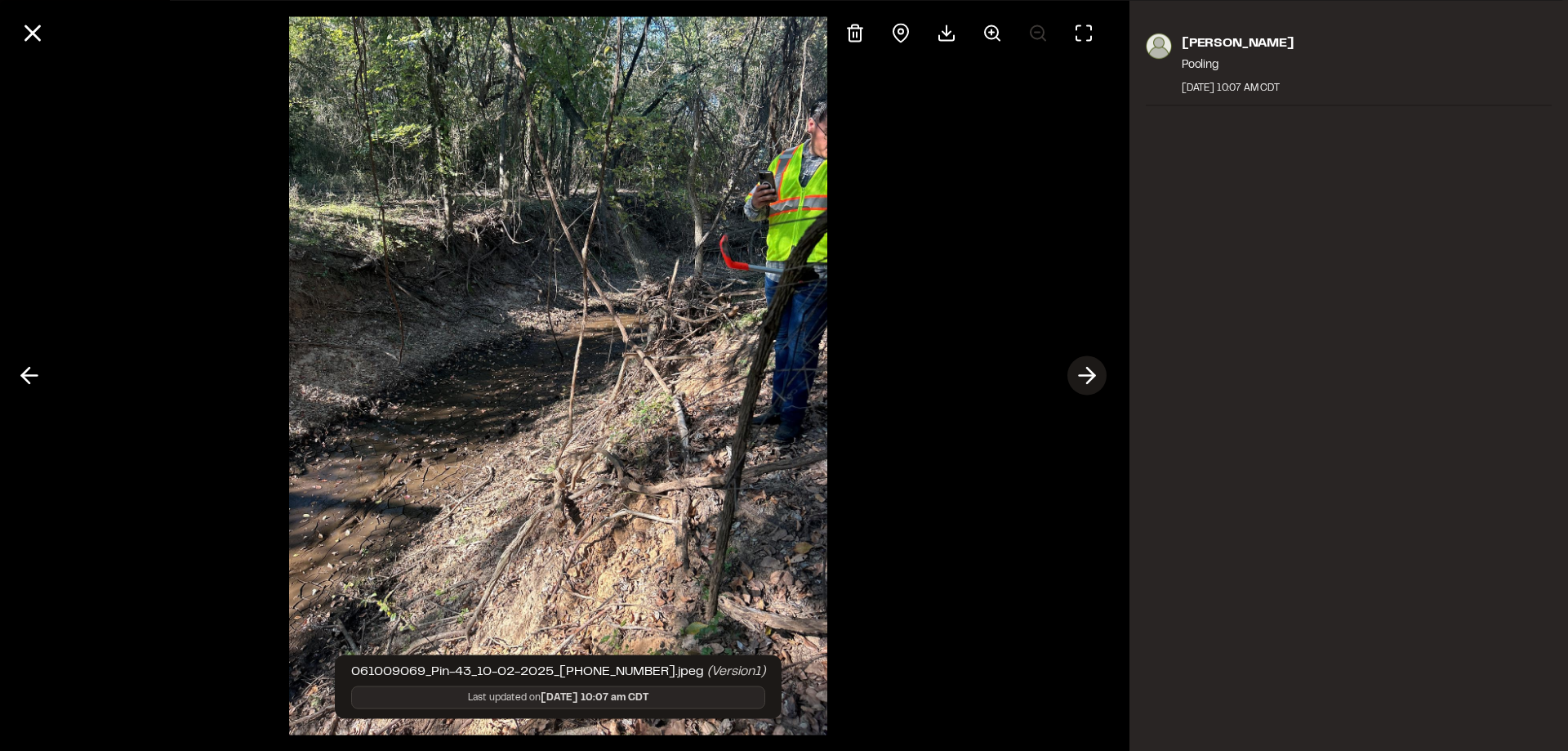
click at [1087, 376] on line at bounding box center [1088, 376] width 15 height 0
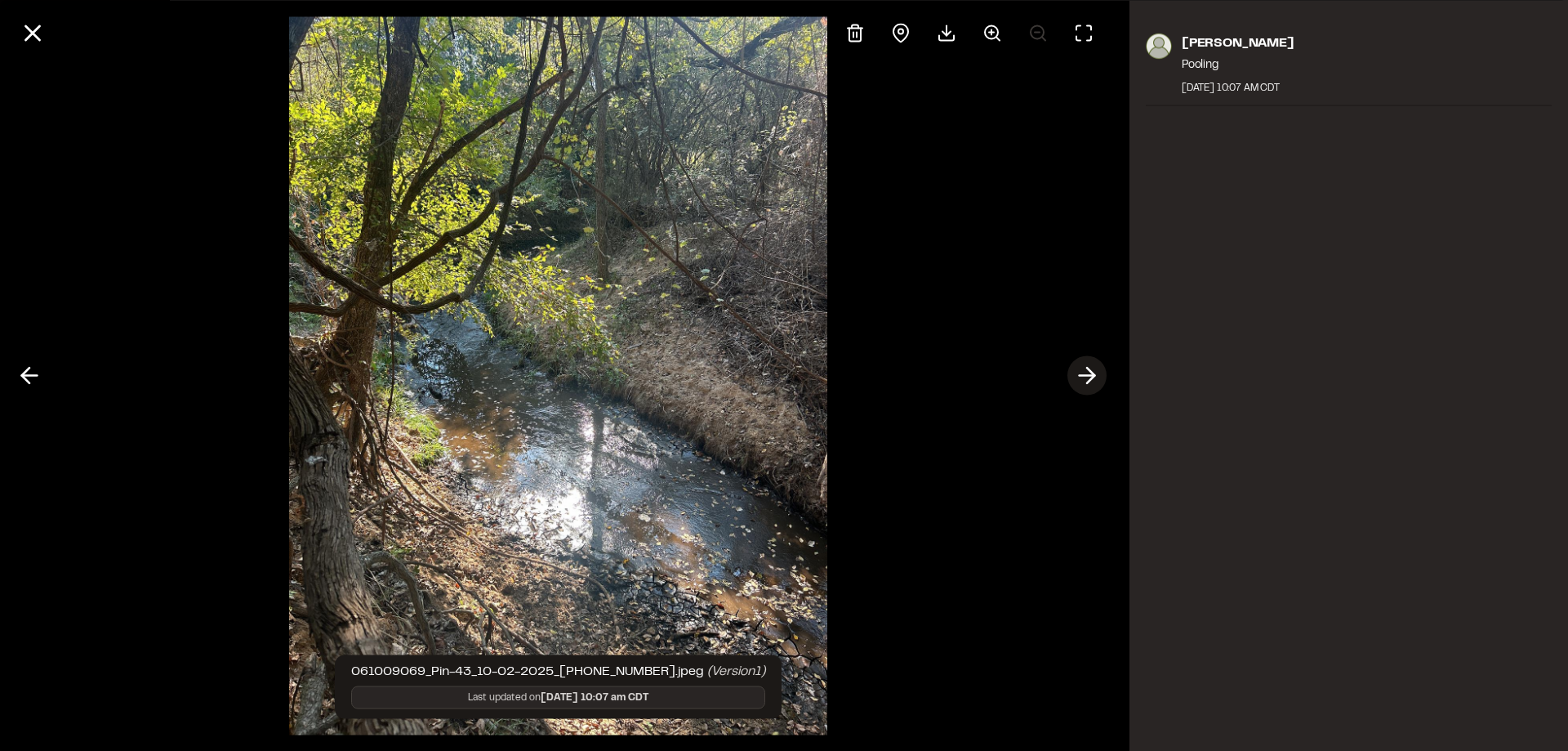
click at [1087, 376] on line at bounding box center [1088, 376] width 15 height 0
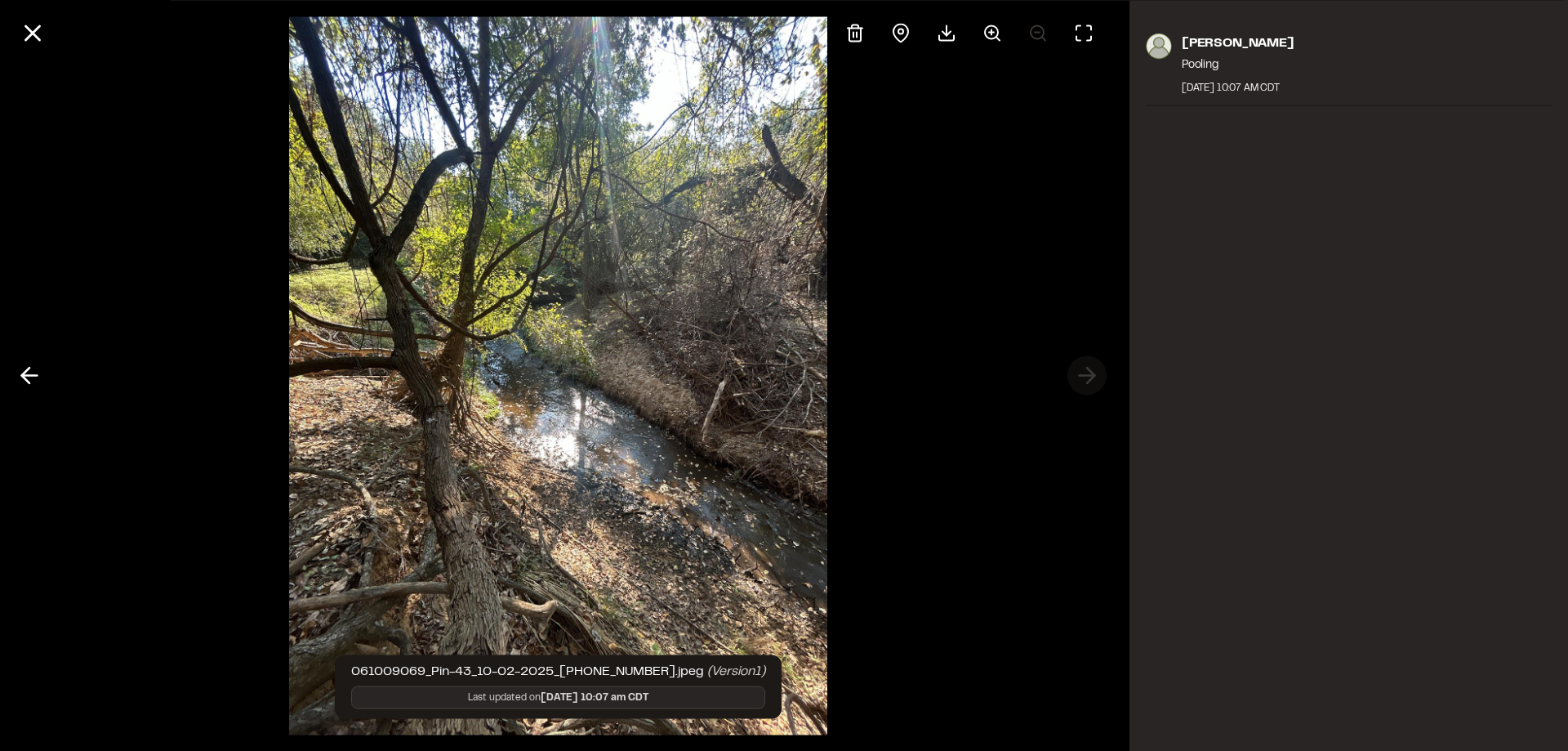
click at [1087, 376] on div at bounding box center [558, 376] width 1117 height 751
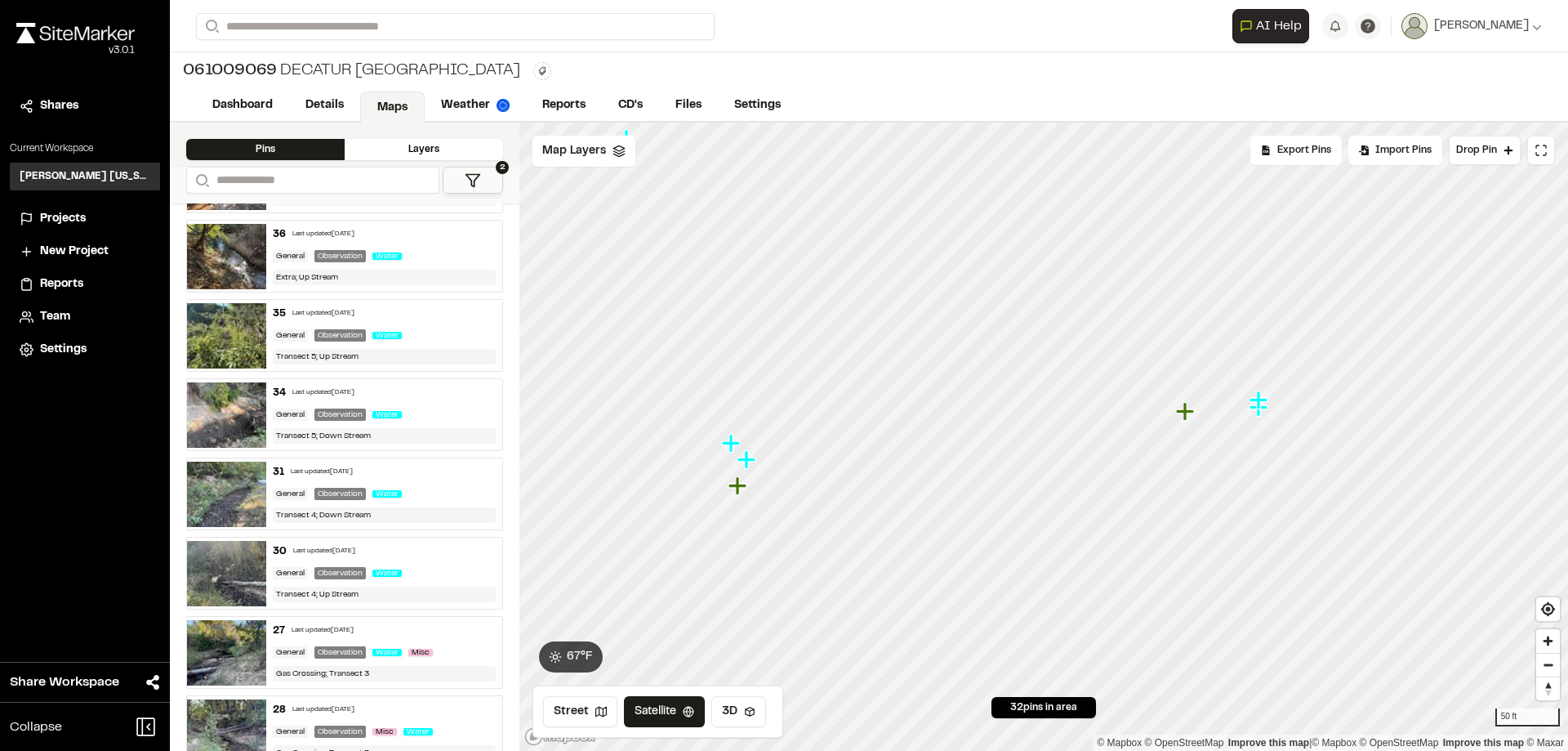
click at [1182, 413] on icon "Map marker" at bounding box center [1185, 410] width 18 height 18
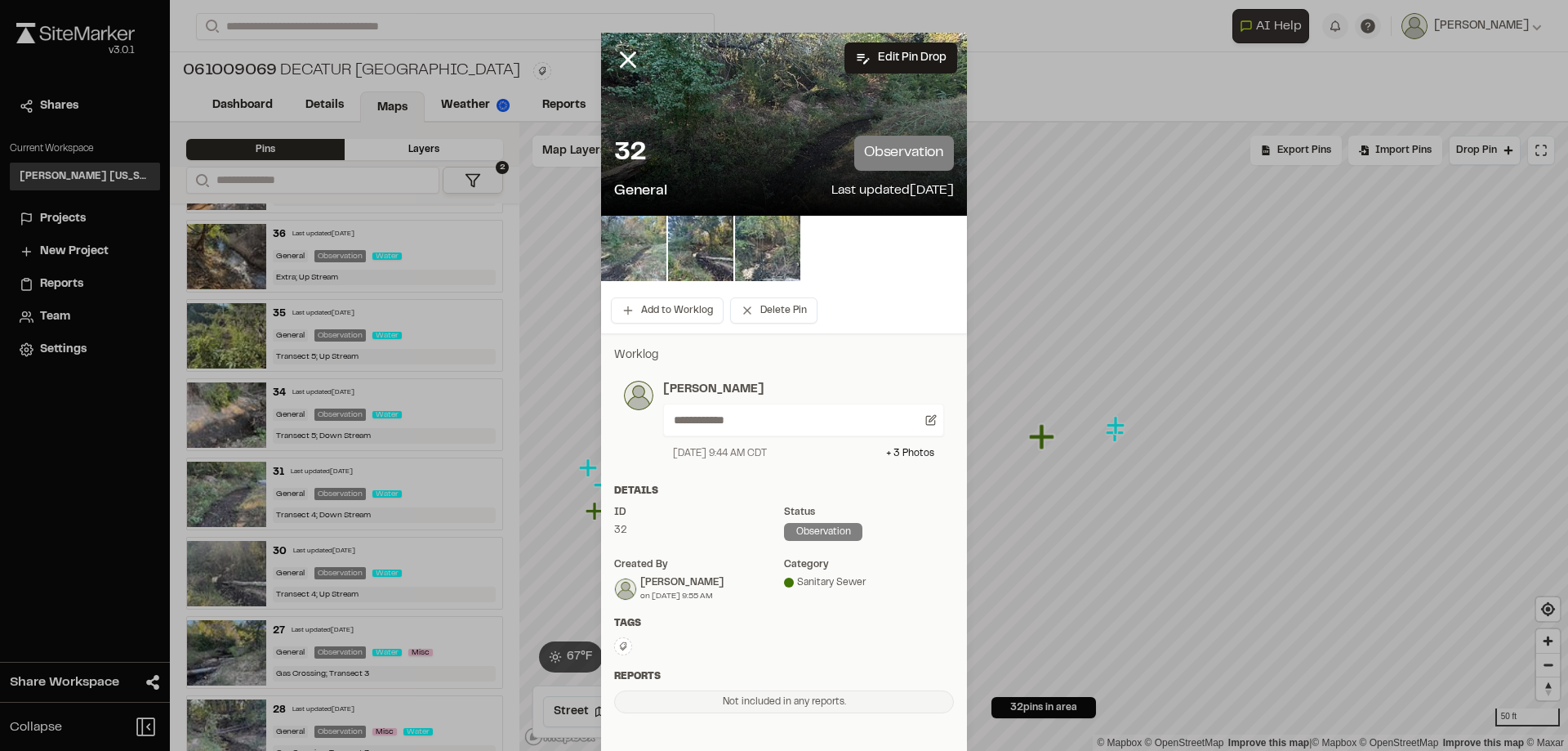
click at [636, 267] on img at bounding box center [634, 248] width 66 height 66
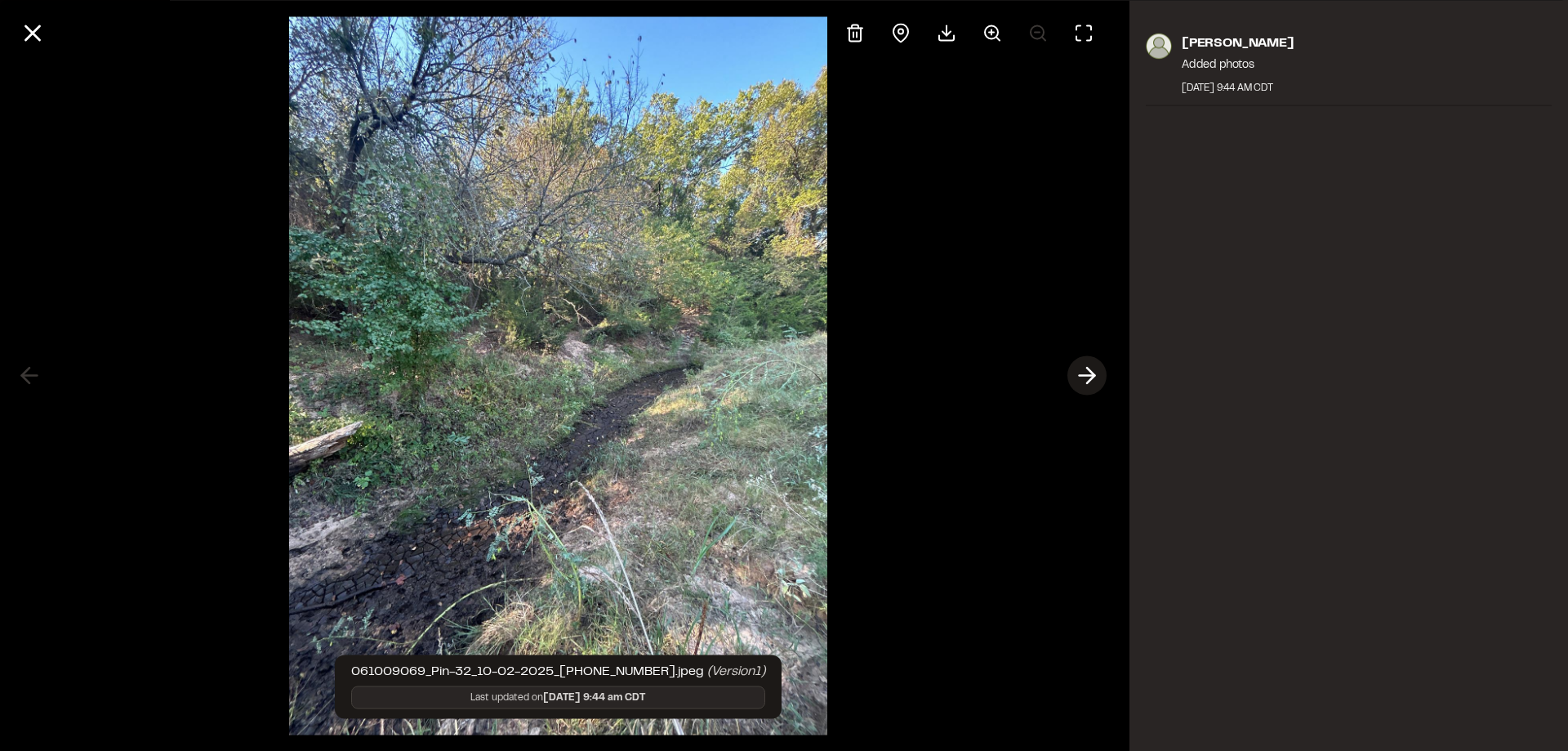
click at [1078, 368] on icon at bounding box center [1087, 376] width 26 height 28
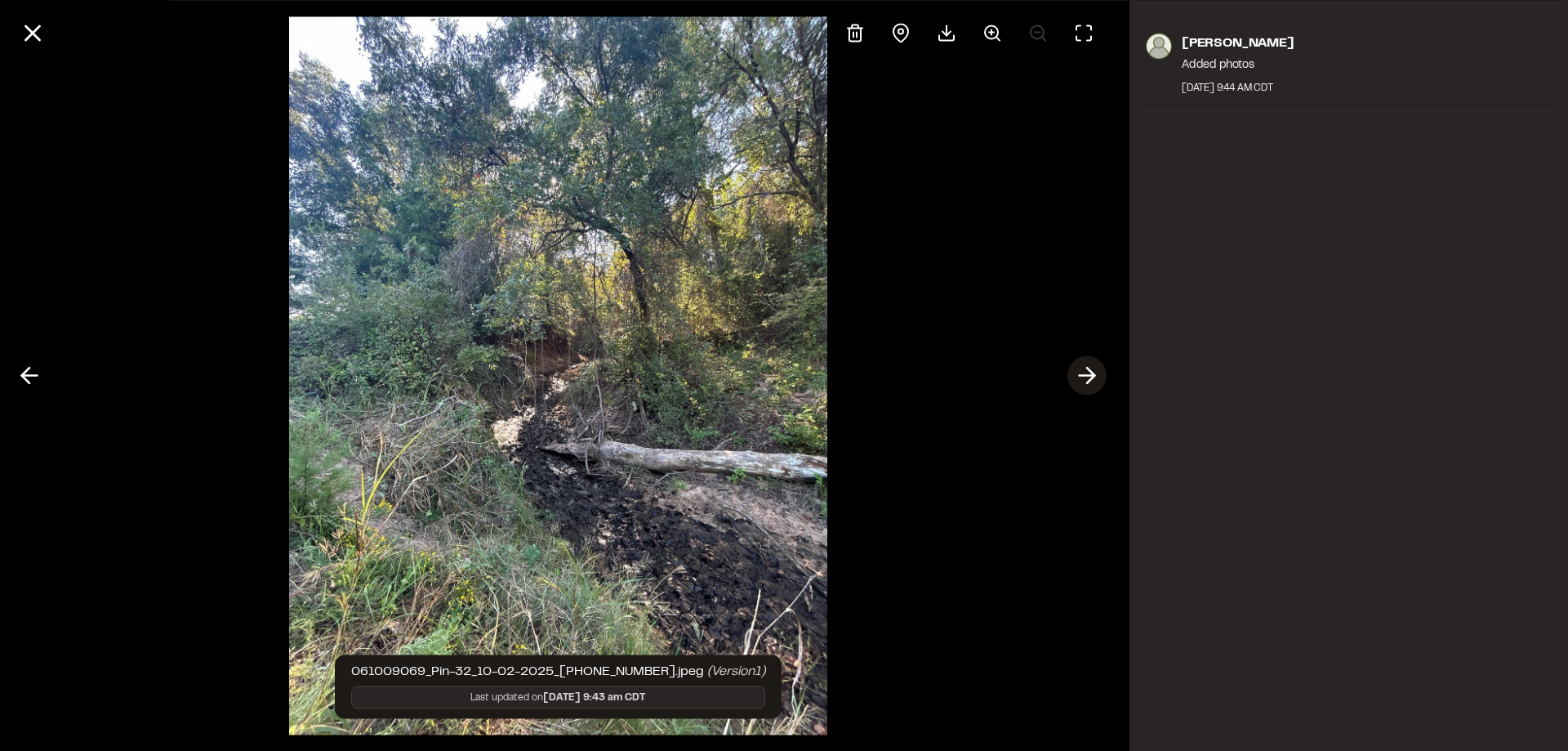
click at [1078, 368] on icon at bounding box center [1087, 376] width 26 height 28
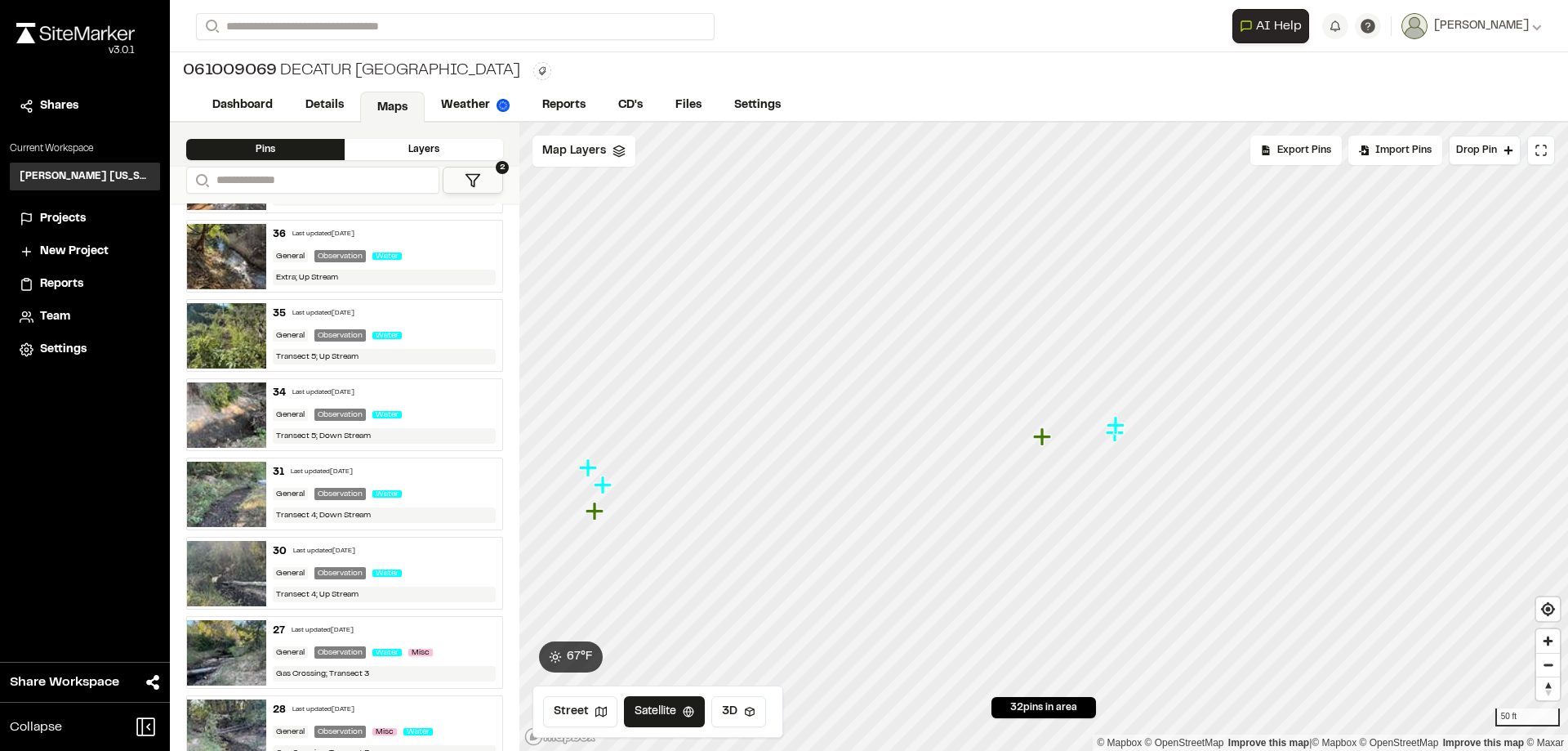
click at [1113, 437] on icon "Map marker" at bounding box center [1114, 432] width 18 height 18
click at [1239, 395] on icon "Map marker" at bounding box center [1233, 395] width 18 height 18
click at [1025, 421] on icon "Map marker" at bounding box center [1027, 419] width 18 height 18
click at [1073, 354] on icon "Map marker" at bounding box center [1063, 352] width 21 height 21
click at [1034, 449] on icon "Map marker" at bounding box center [1031, 443] width 21 height 21
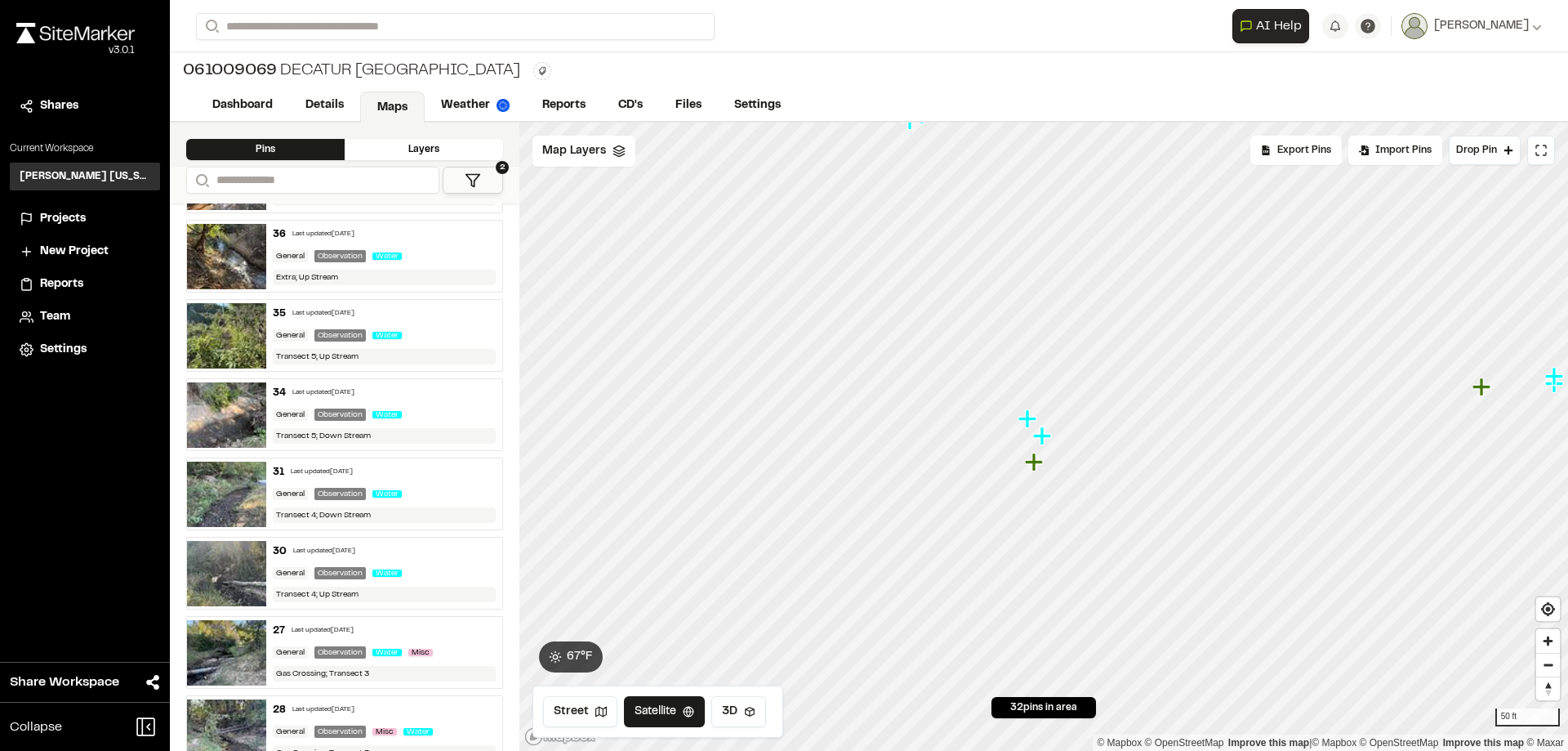
click at [1038, 471] on icon "Map marker" at bounding box center [1036, 462] width 21 height 21
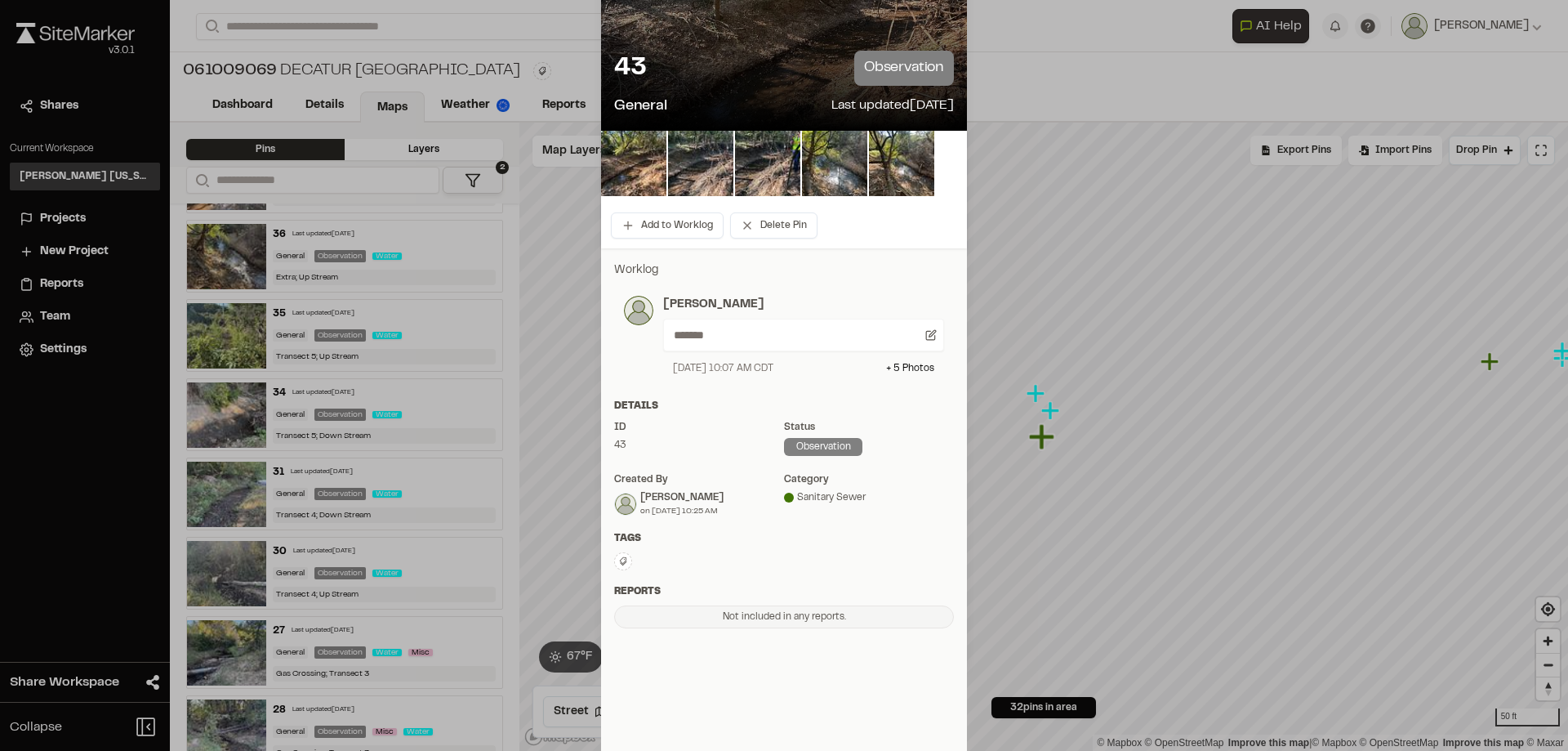
scroll to position [119, 0]
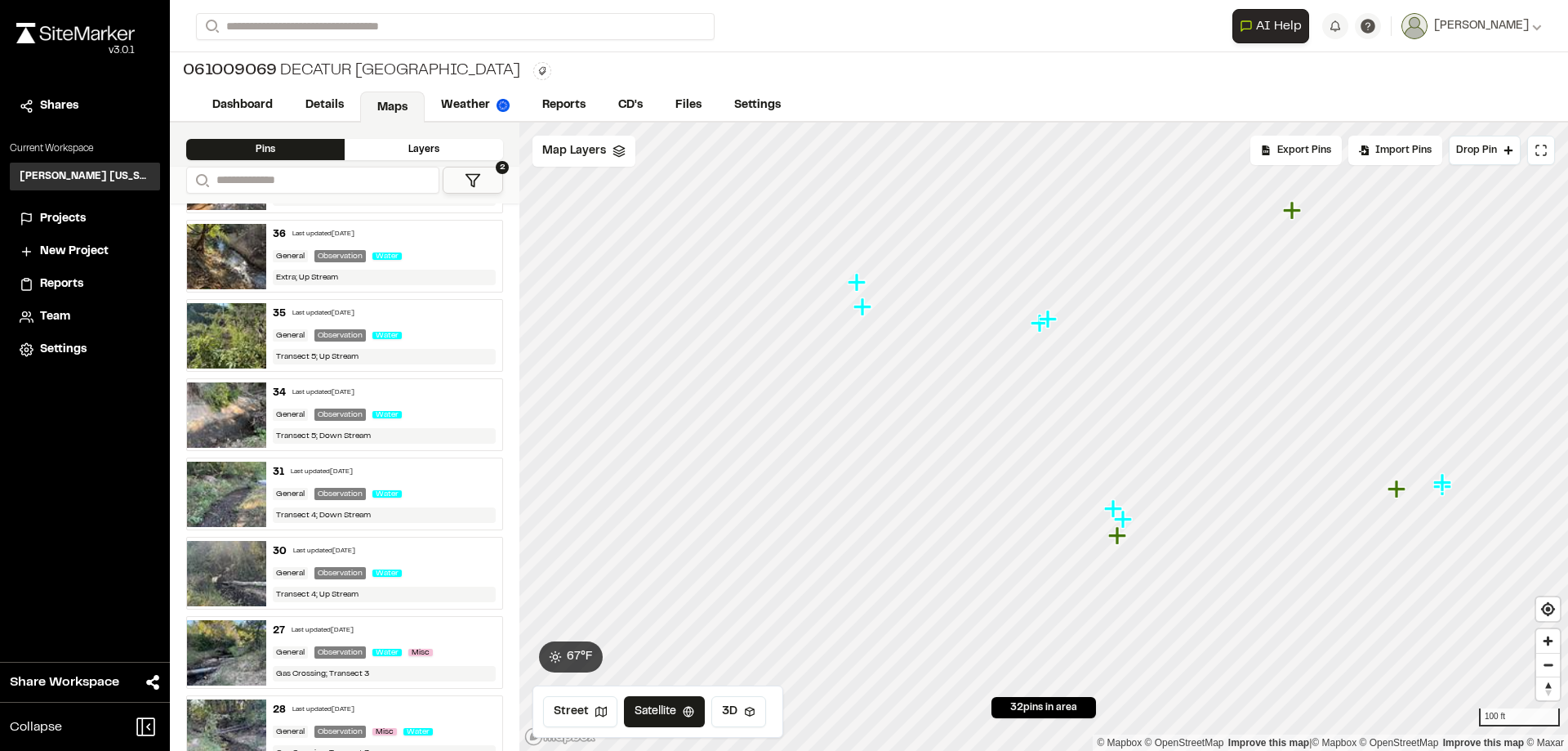
click at [1118, 539] on icon "Map marker" at bounding box center [1117, 535] width 18 height 18
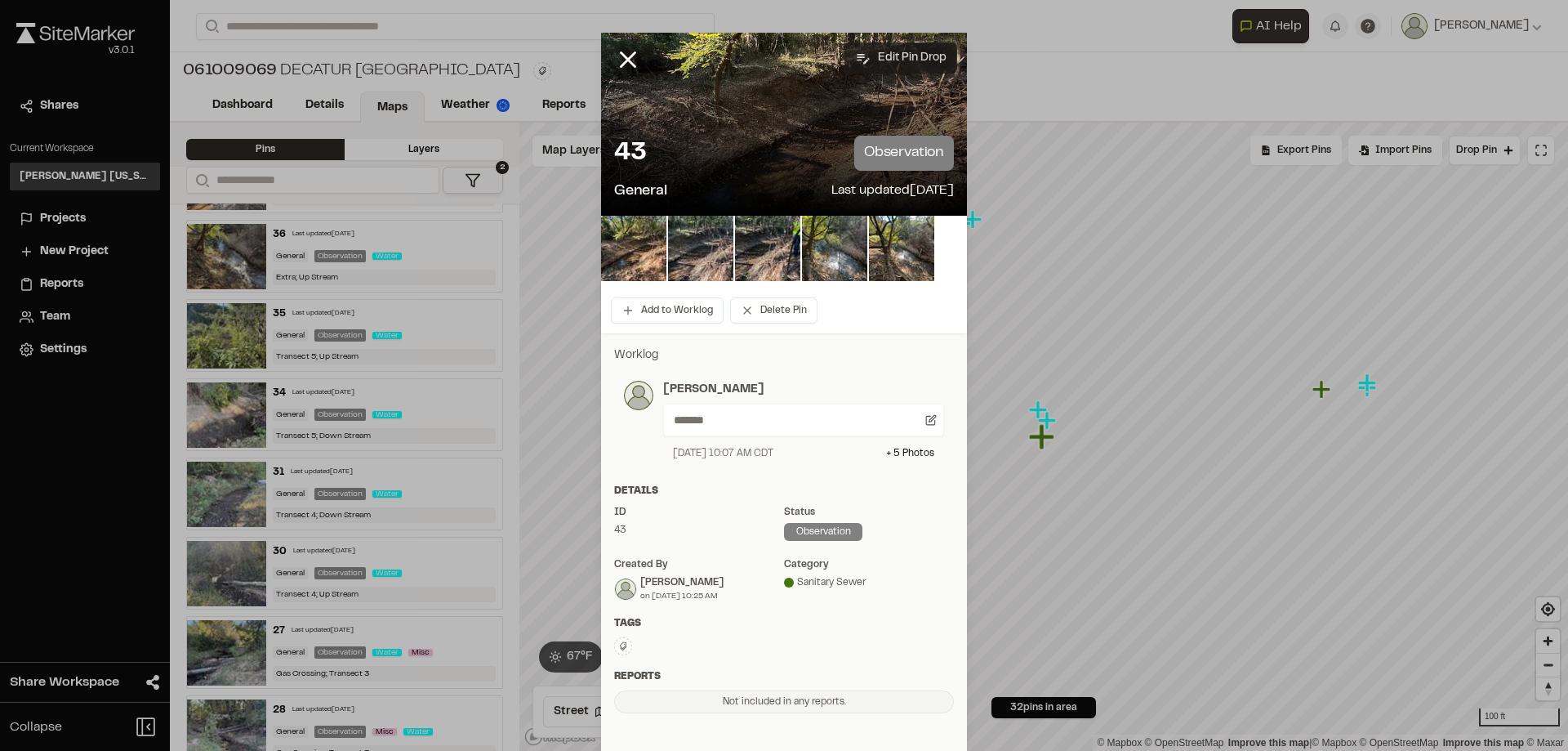
click at [886, 53] on button "Edit Pin Drop" at bounding box center [901, 58] width 113 height 31
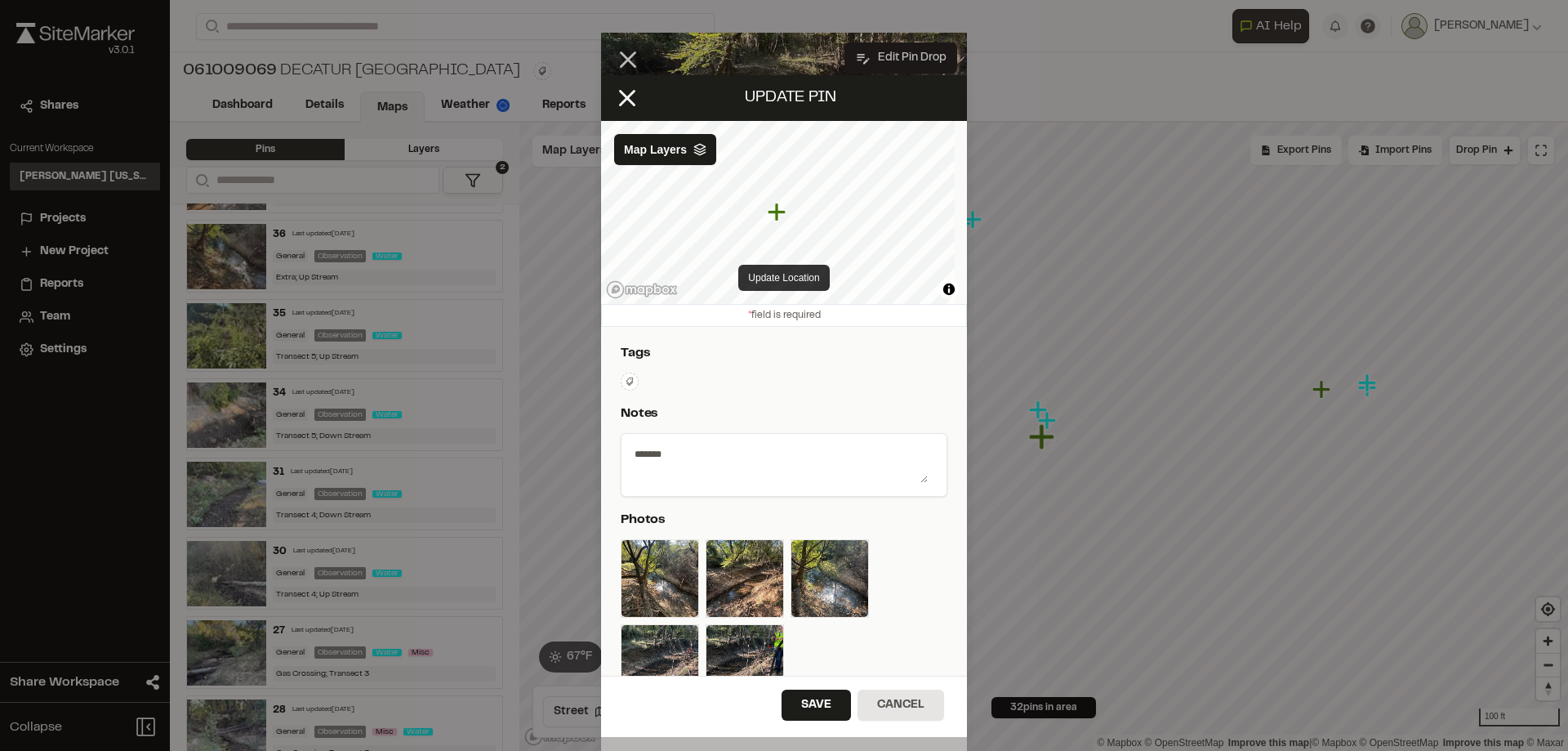
click at [783, 272] on button "Update Location" at bounding box center [784, 277] width 90 height 26
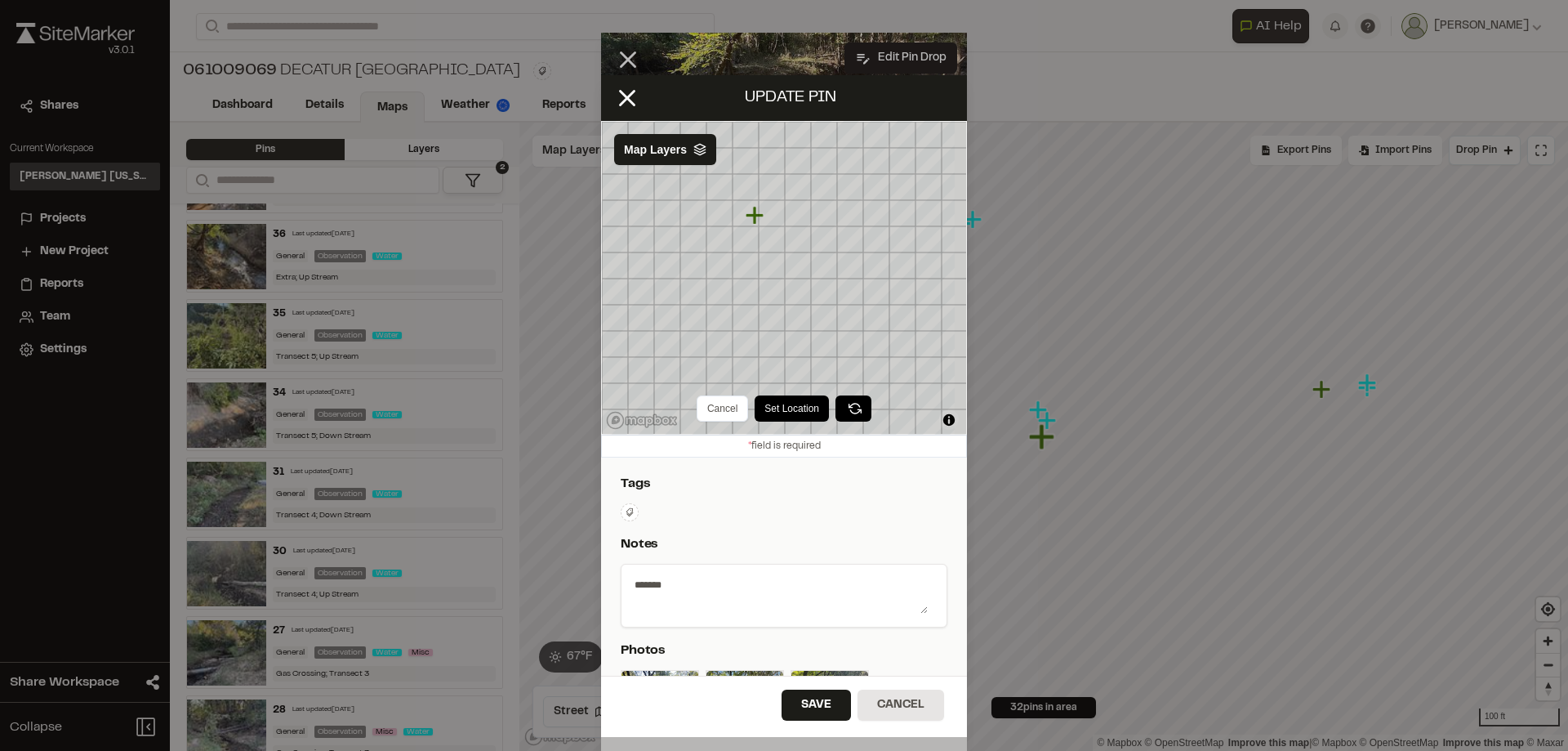
drag, startPoint x: 786, startPoint y: 409, endPoint x: 794, endPoint y: 422, distance: 15.3
click at [787, 409] on button "Set Location" at bounding box center [792, 408] width 74 height 26
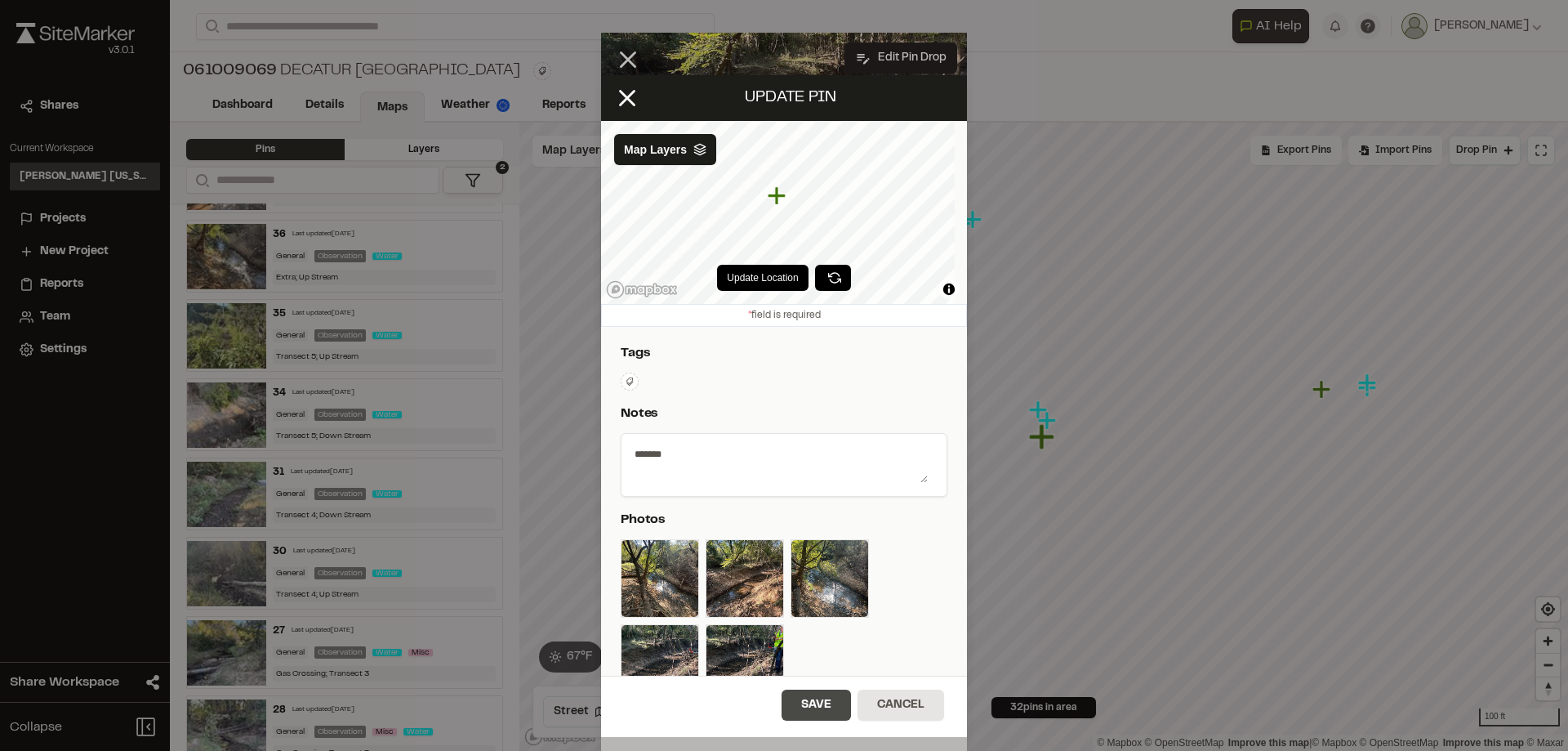
click at [811, 702] on button "Save" at bounding box center [816, 705] width 69 height 31
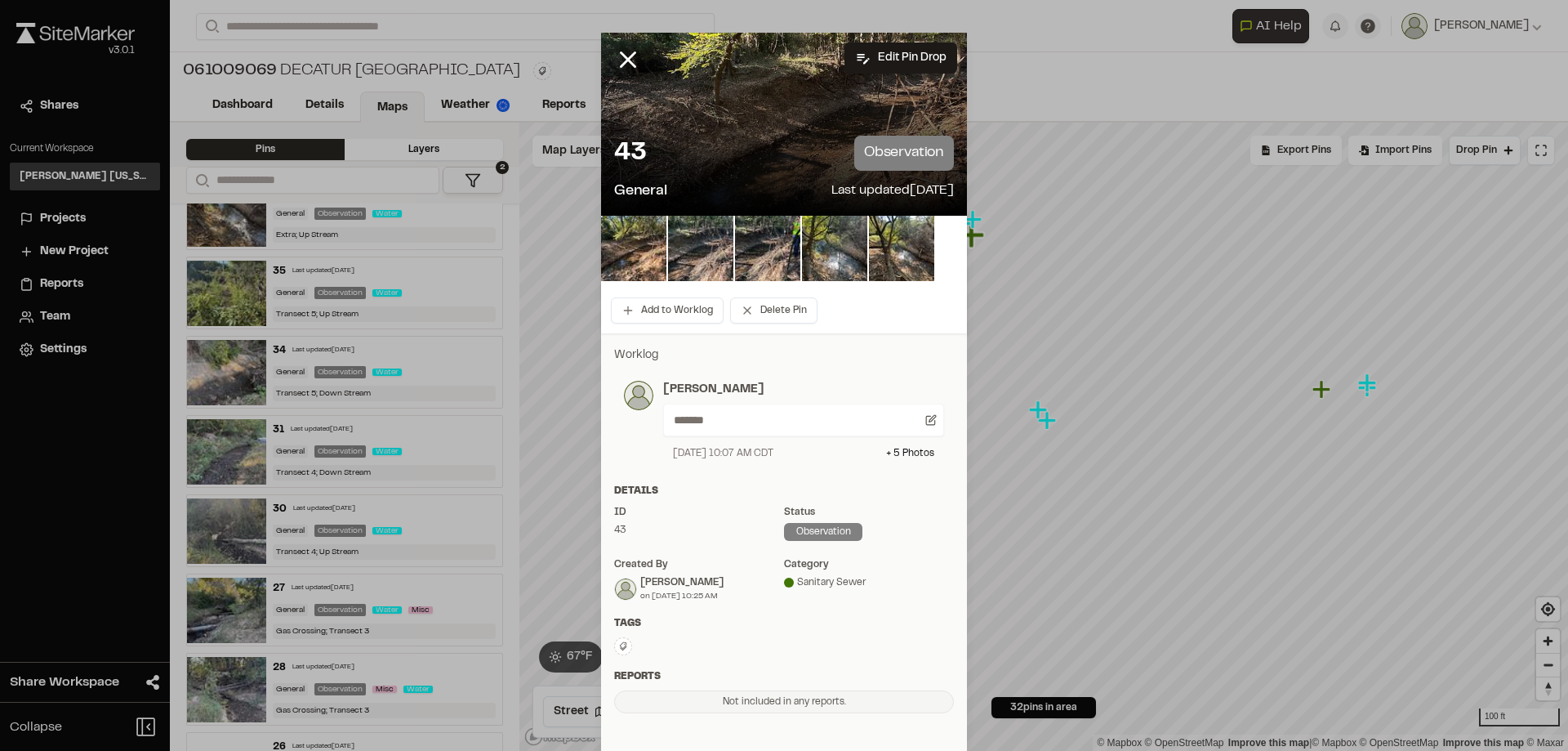
scroll to position [941, 0]
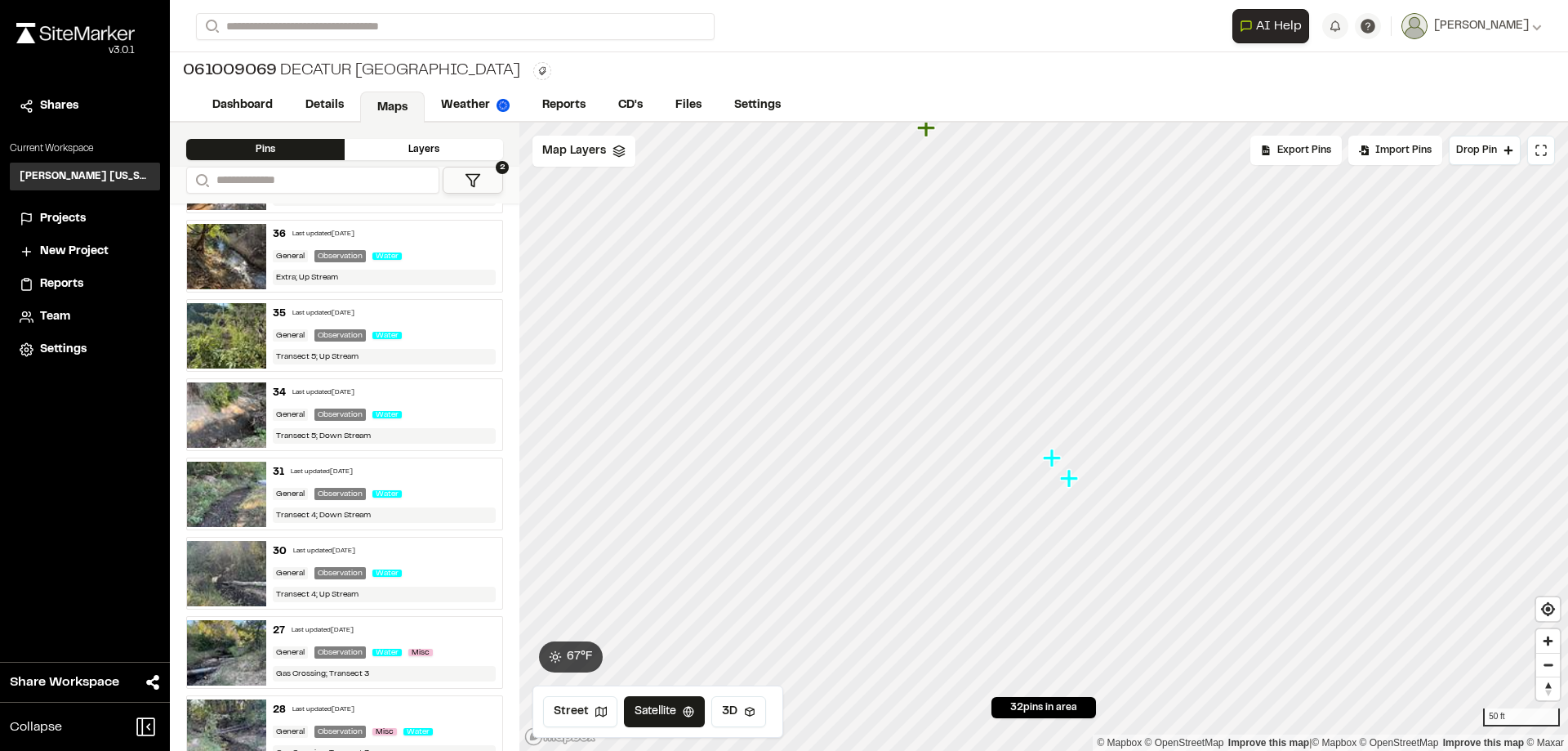
click at [248, 337] on img at bounding box center [226, 335] width 79 height 66
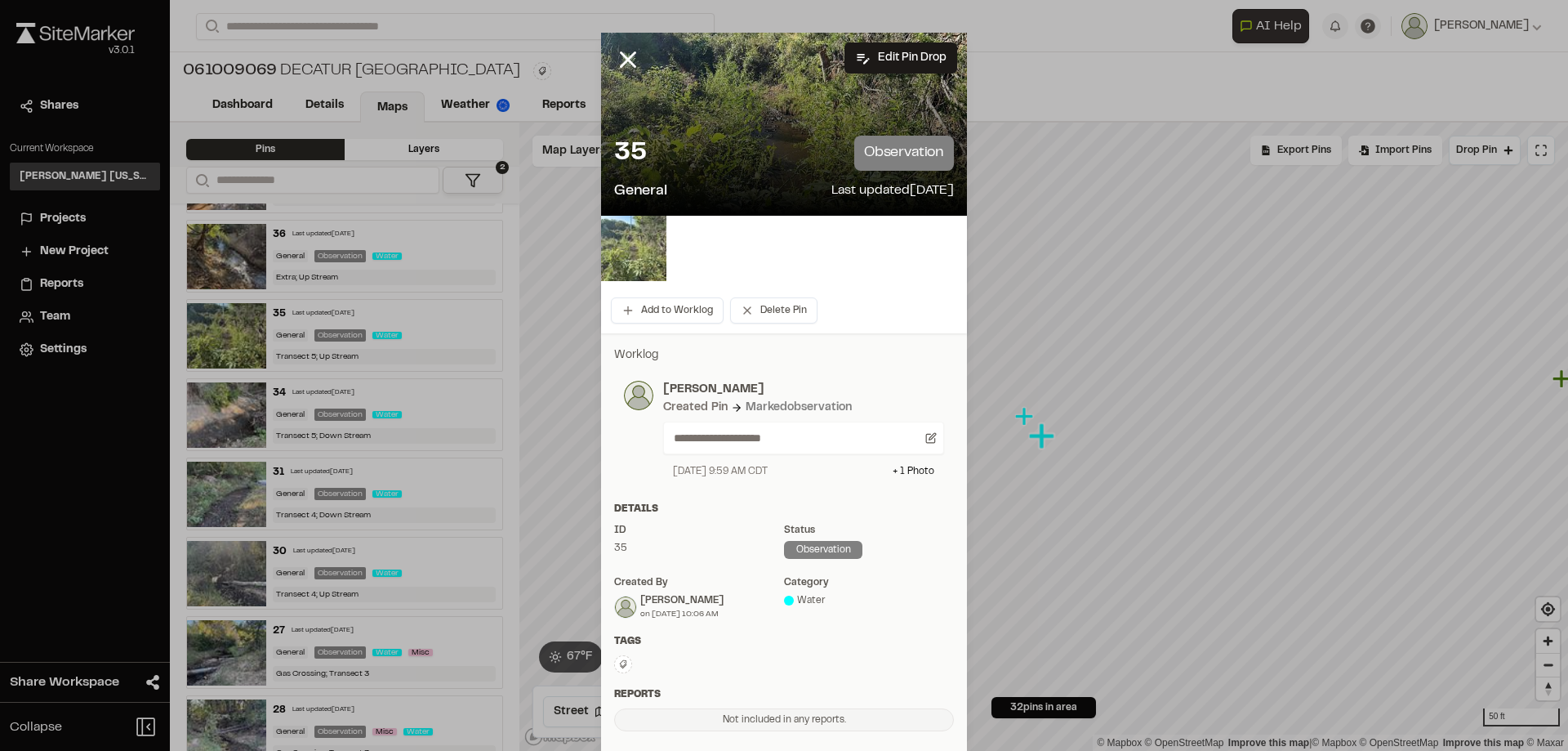
click at [642, 268] on img at bounding box center [634, 248] width 66 height 66
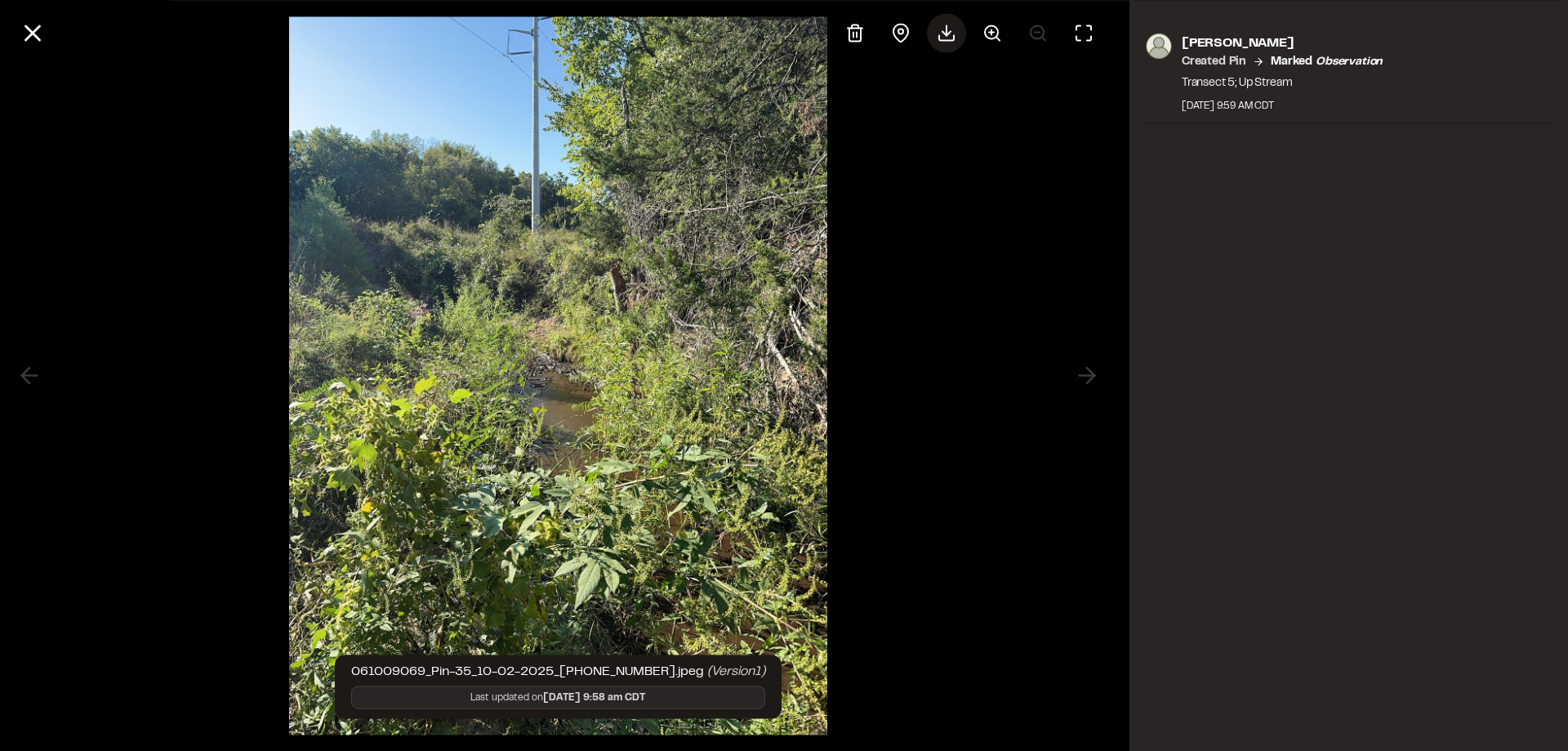
click at [945, 32] on polyline at bounding box center [947, 32] width 9 height 4
click at [703, 209] on img at bounding box center [558, 376] width 538 height 751
click at [29, 42] on icon at bounding box center [32, 32] width 28 height 28
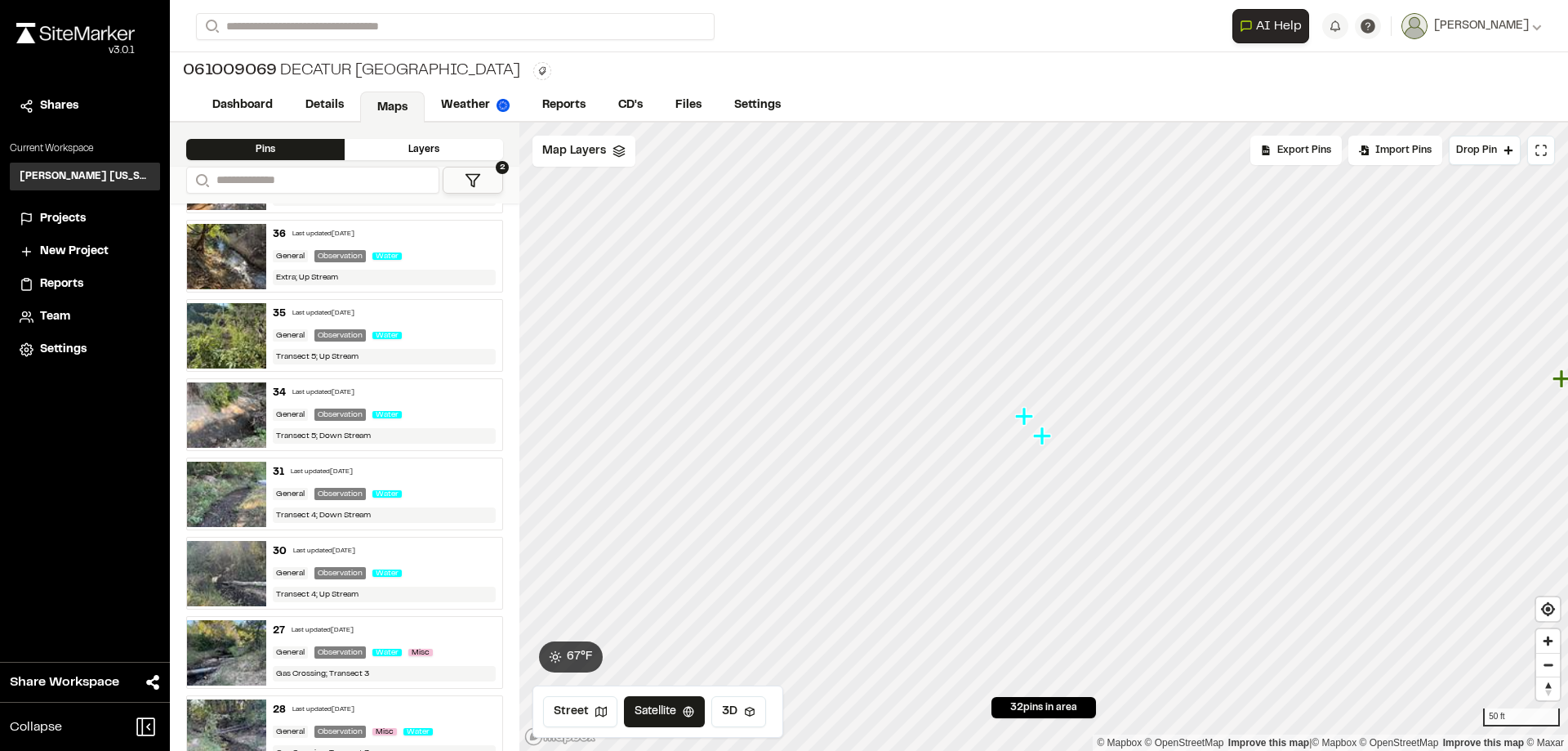
click at [223, 412] on img at bounding box center [226, 415] width 79 height 66
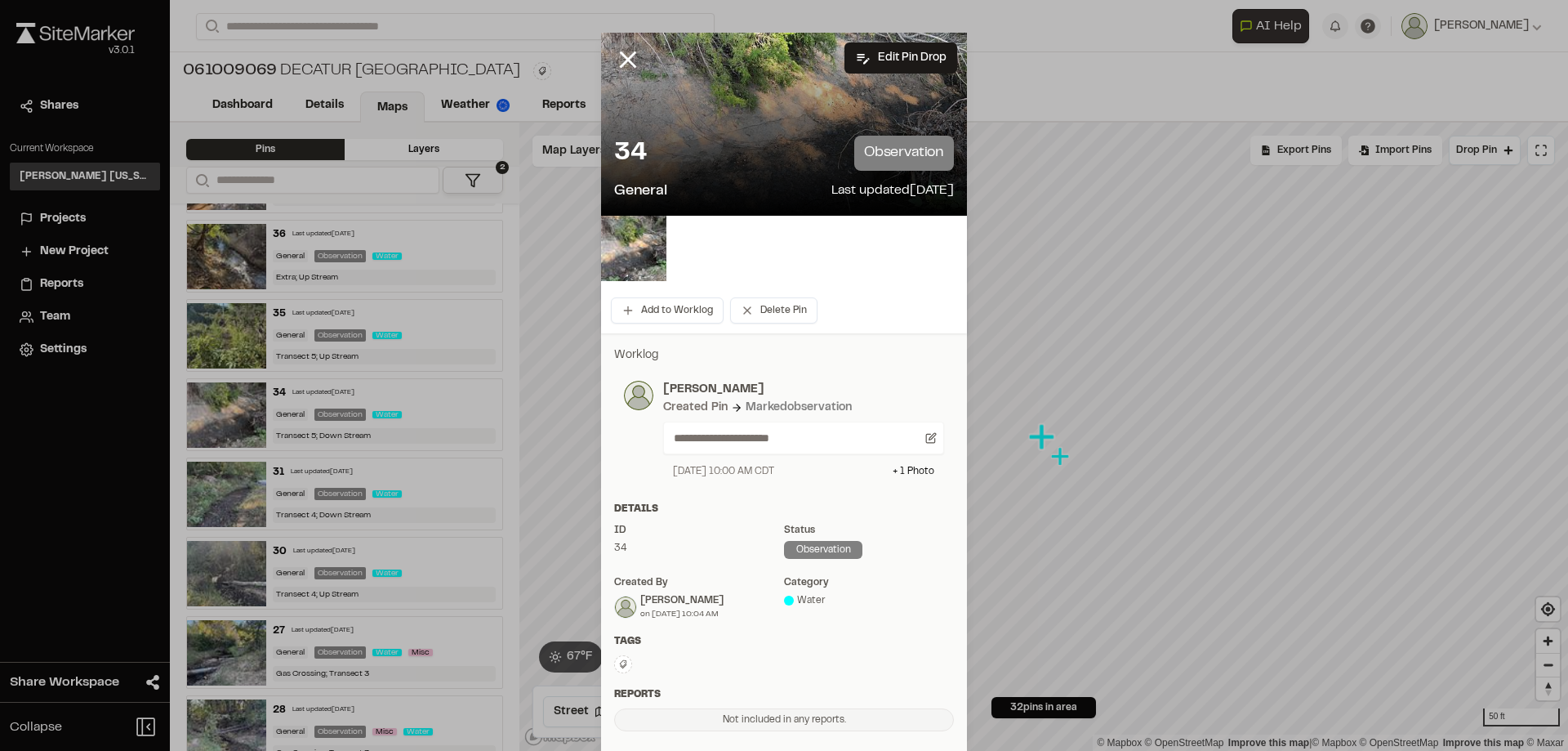
click at [714, 163] on div "34 observation" at bounding box center [784, 153] width 340 height 35
click at [610, 235] on img at bounding box center [634, 248] width 66 height 66
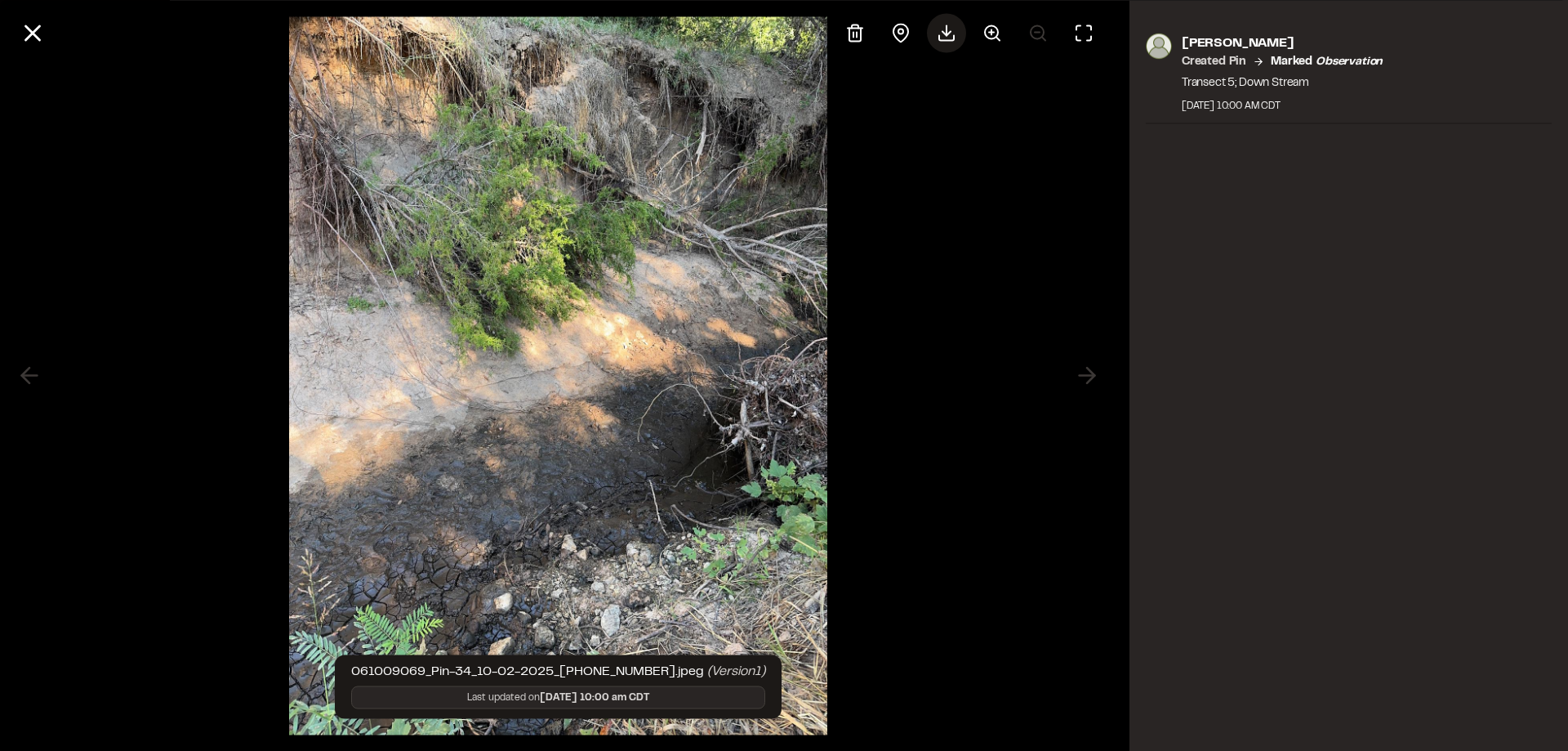
click at [941, 38] on icon at bounding box center [946, 32] width 20 height 20
click at [1111, 291] on div at bounding box center [558, 376] width 1117 height 751
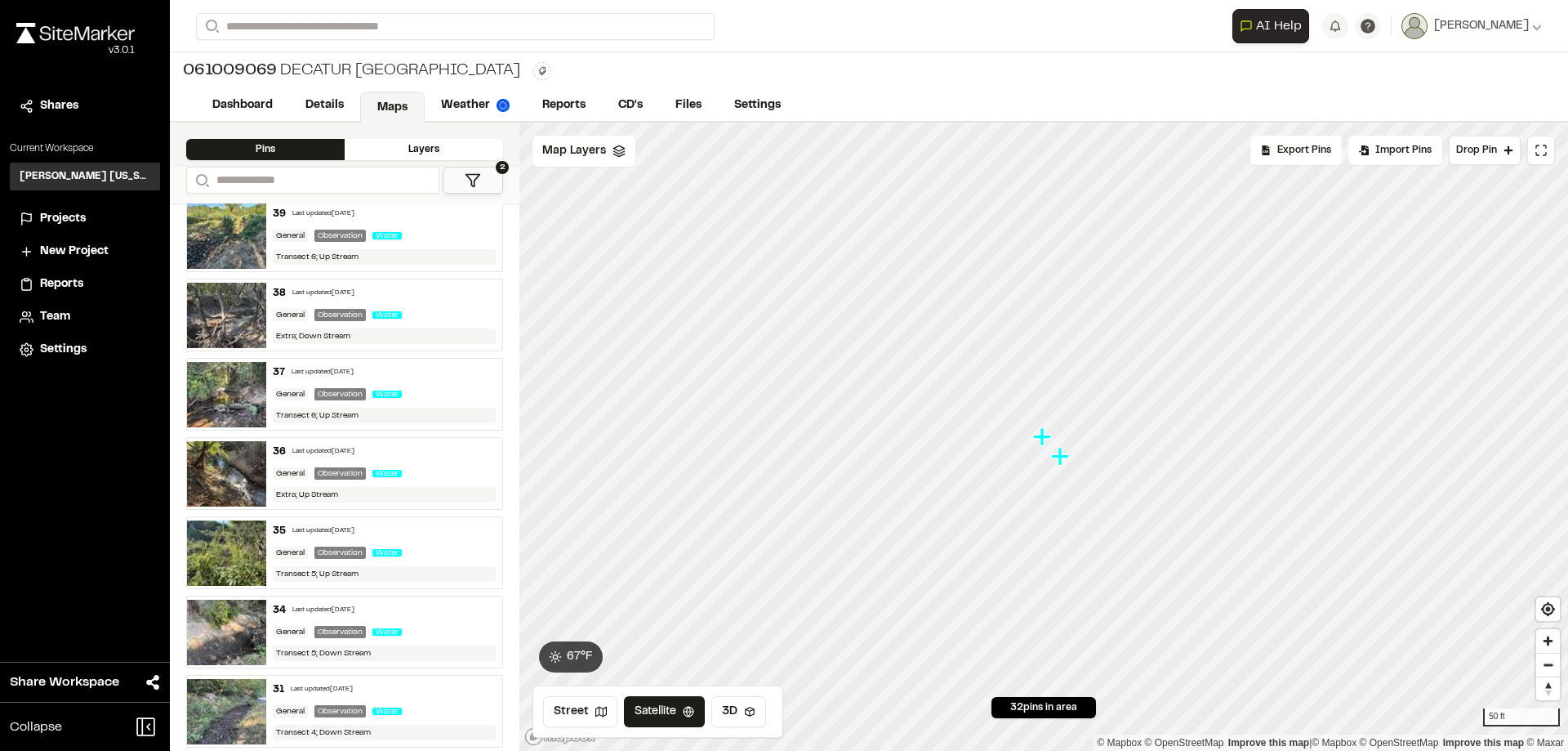
scroll to position [669, 0]
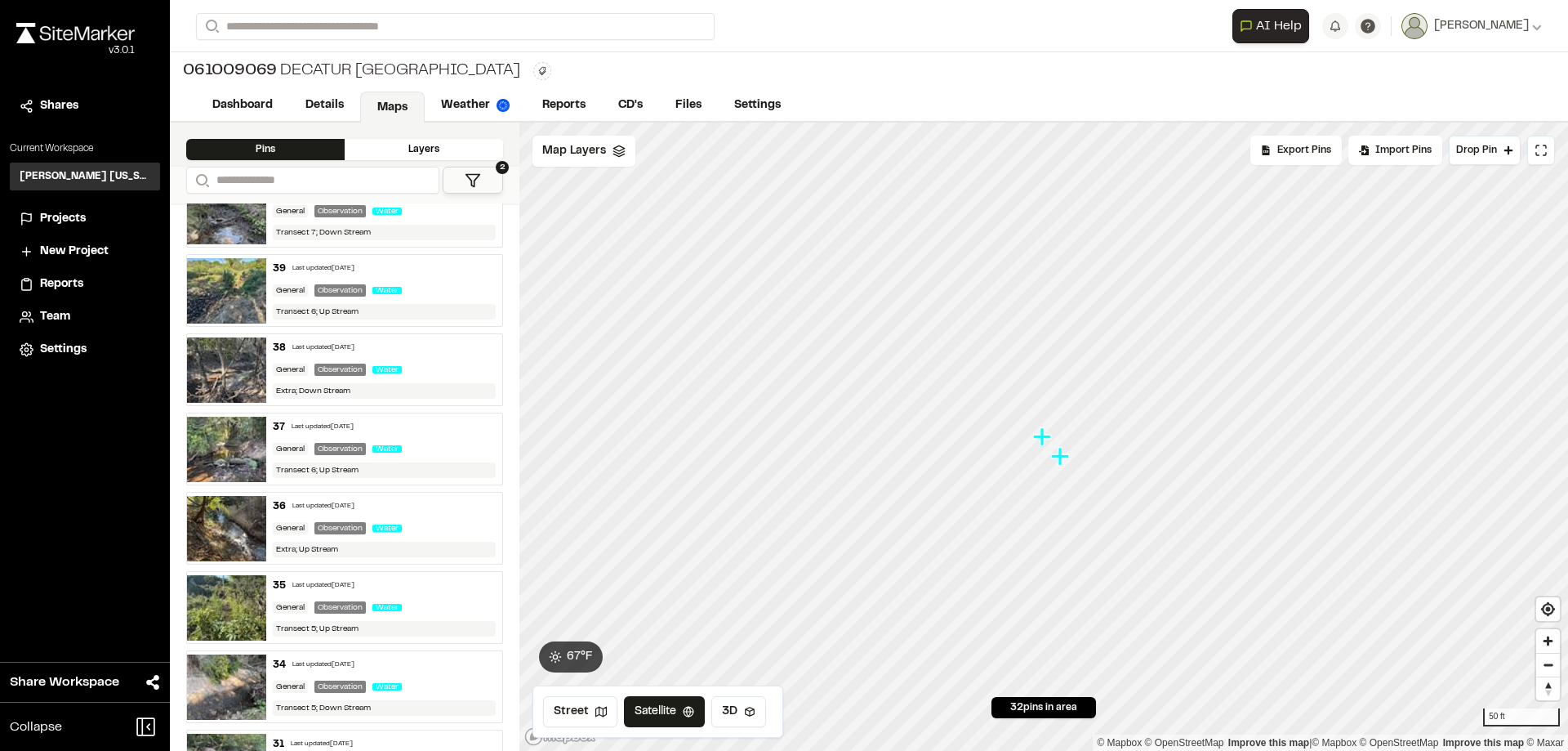
click at [214, 440] on img at bounding box center [226, 449] width 79 height 66
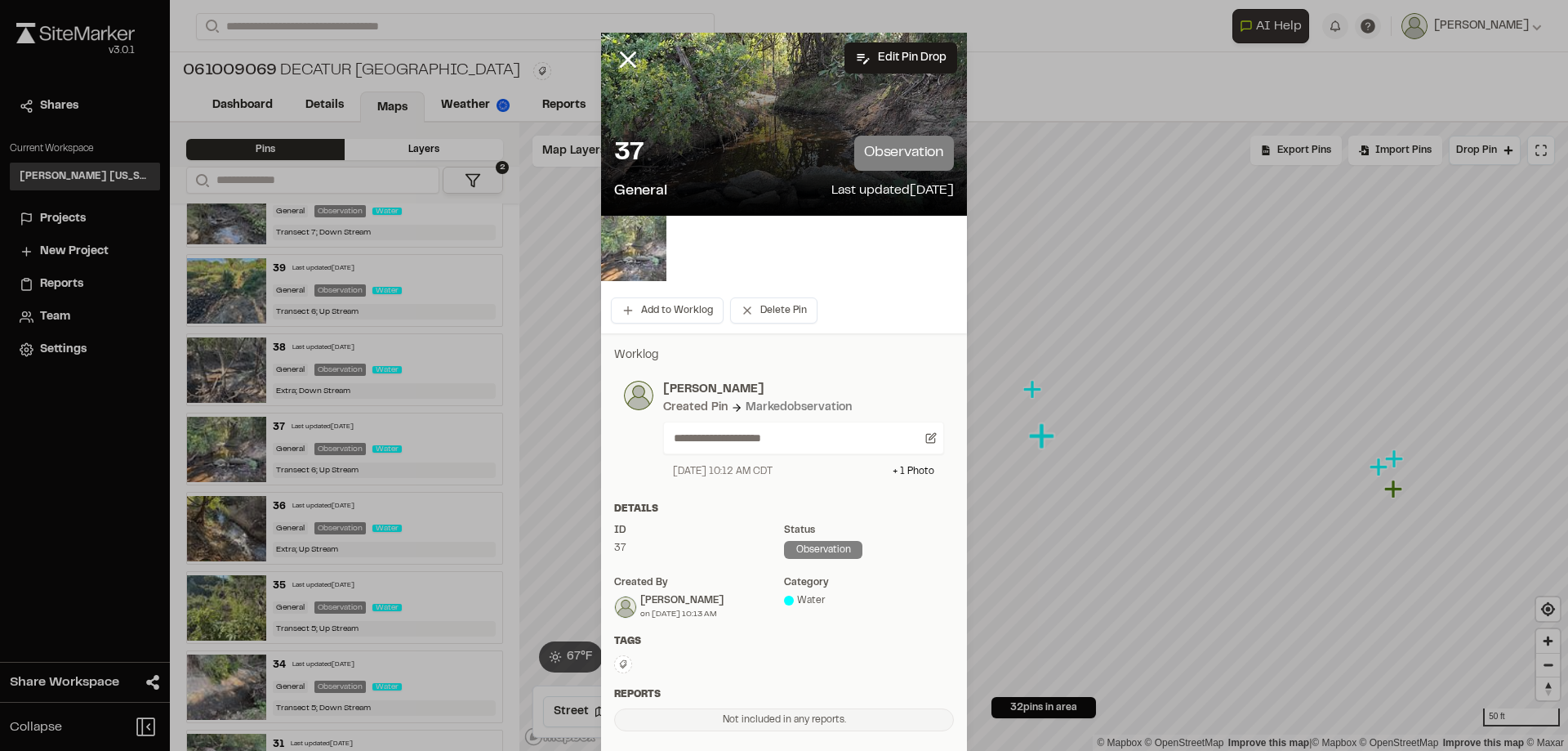
click at [630, 245] on img at bounding box center [634, 248] width 66 height 66
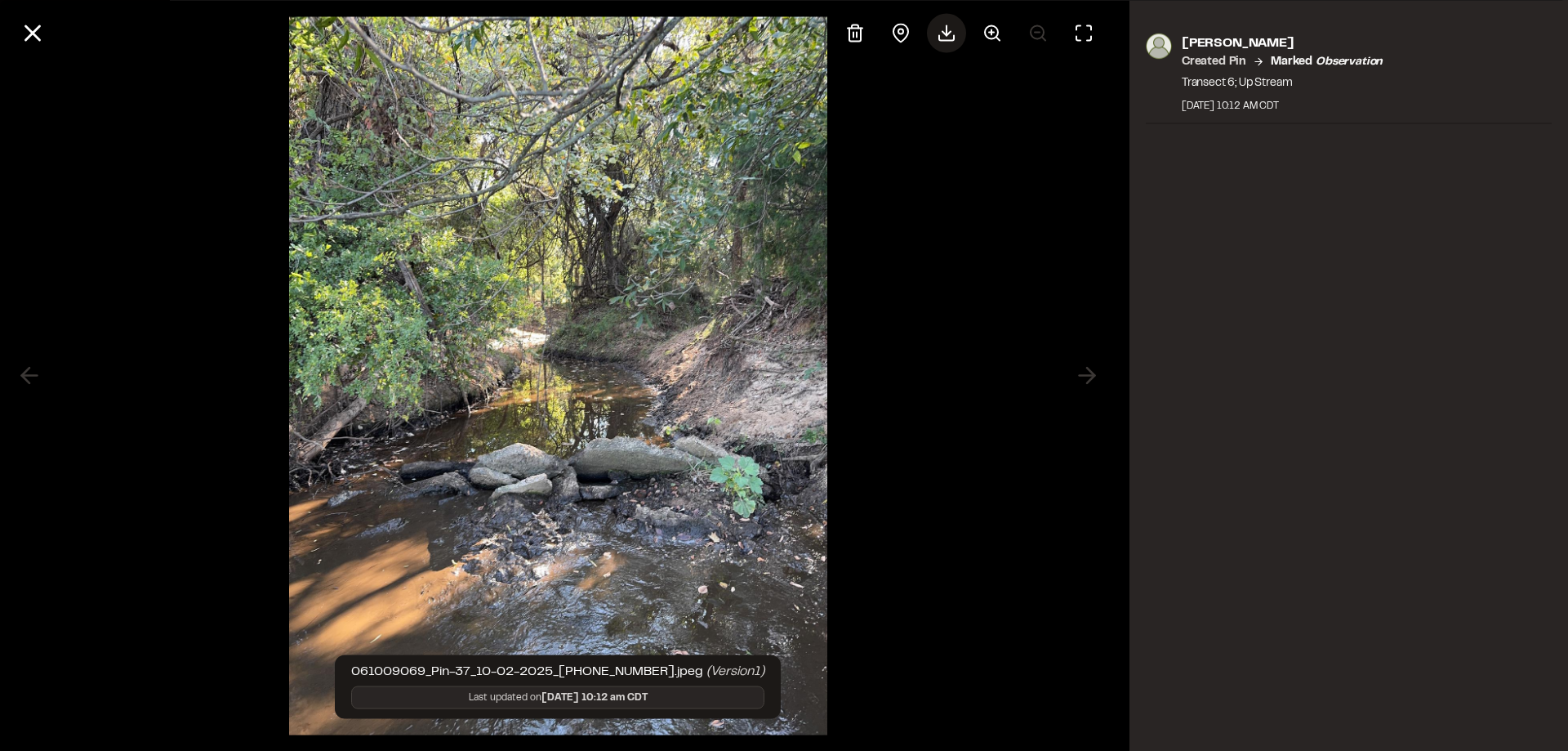
click at [948, 40] on icon at bounding box center [946, 38] width 15 height 5
click at [1393, 533] on div "[PERSON_NAME] Created Pin Marked observation Transect 6; Up Stream [DATE] 10:12…" at bounding box center [1349, 376] width 438 height 751
click at [709, 319] on img at bounding box center [558, 376] width 538 height 751
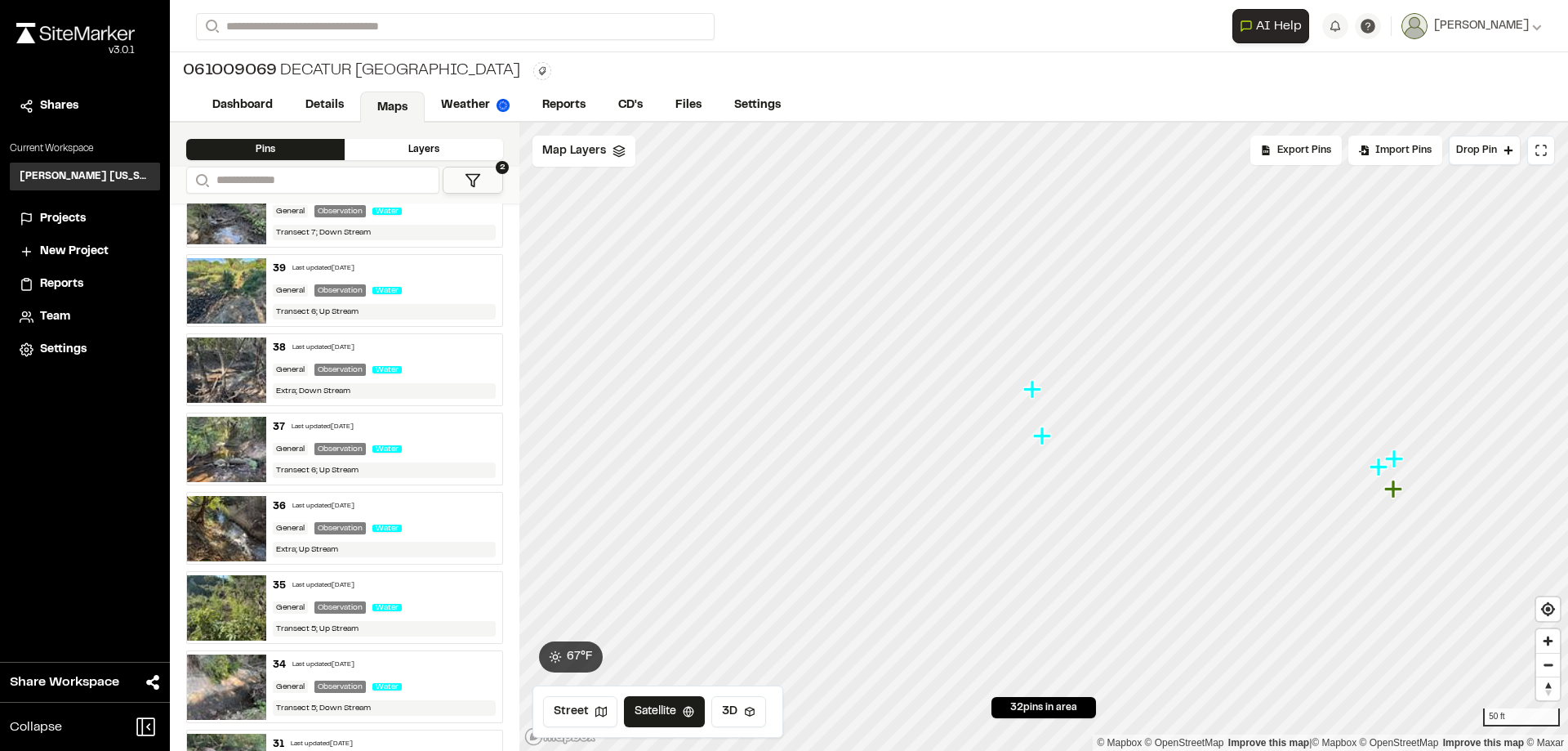
scroll to position [533, 0]
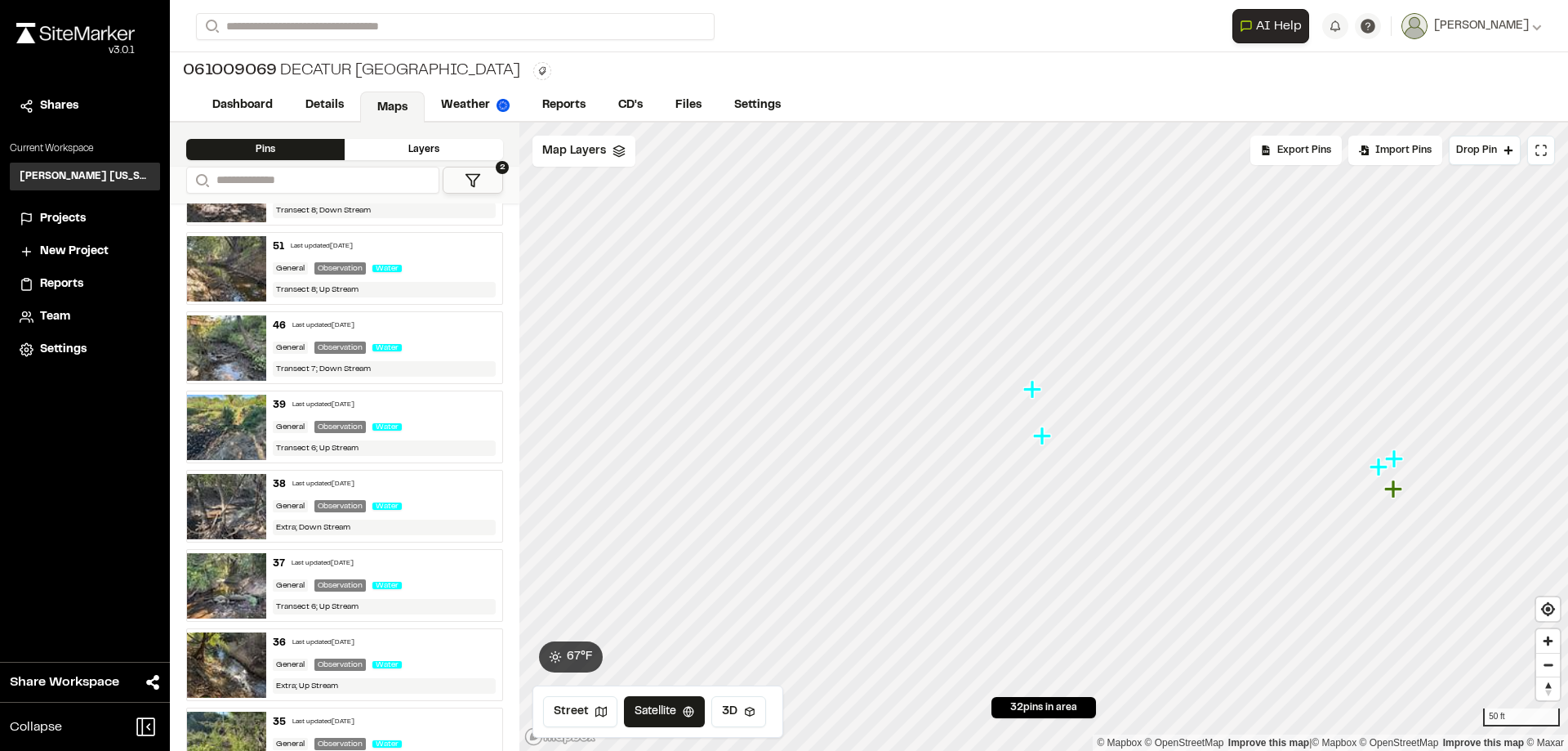
click at [1035, 394] on icon "Map marker" at bounding box center [1032, 388] width 18 height 18
click at [1060, 485] on icon "Map marker" at bounding box center [1052, 482] width 18 height 18
click at [1043, 442] on icon "Map marker" at bounding box center [1042, 435] width 18 height 18
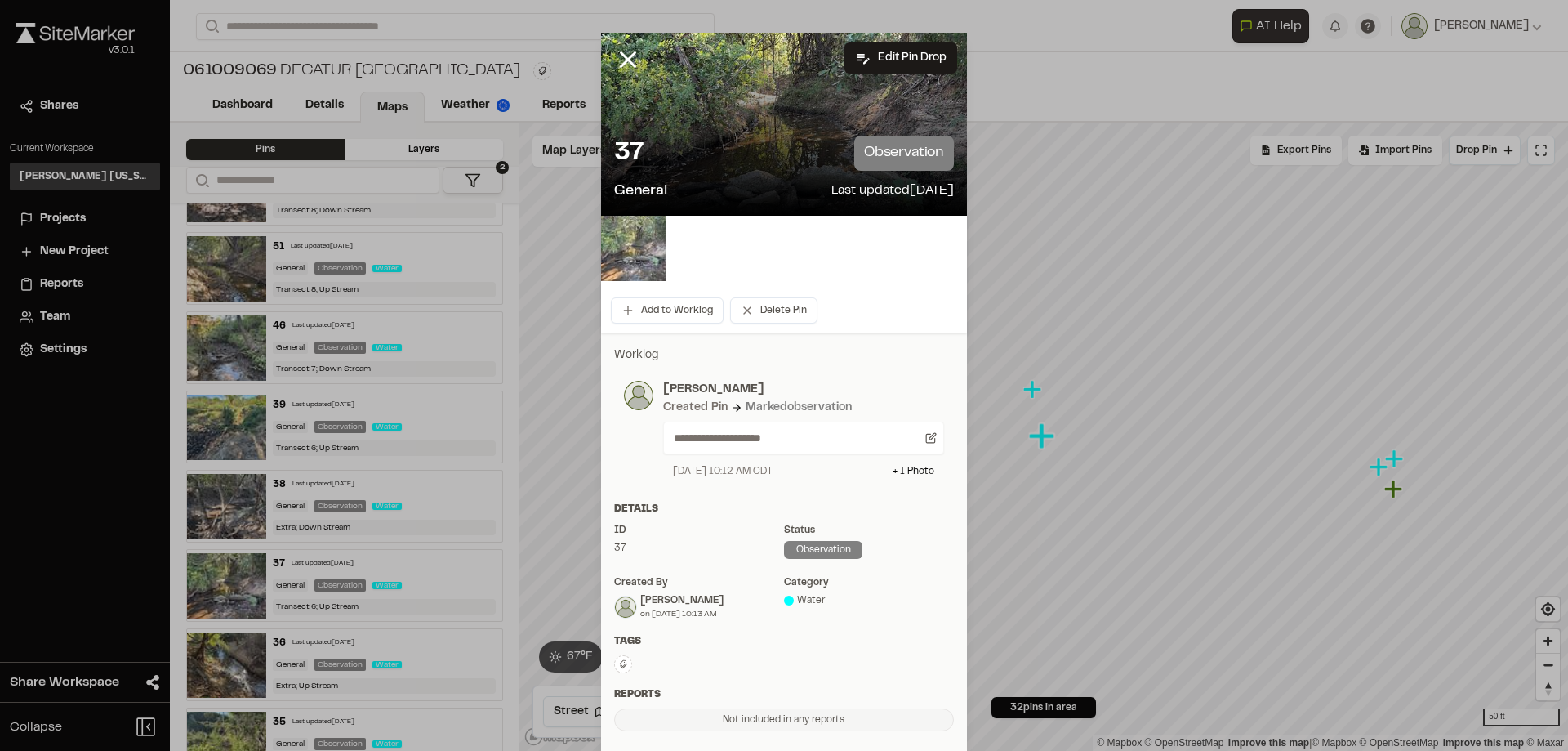
click at [625, 243] on img at bounding box center [634, 248] width 66 height 66
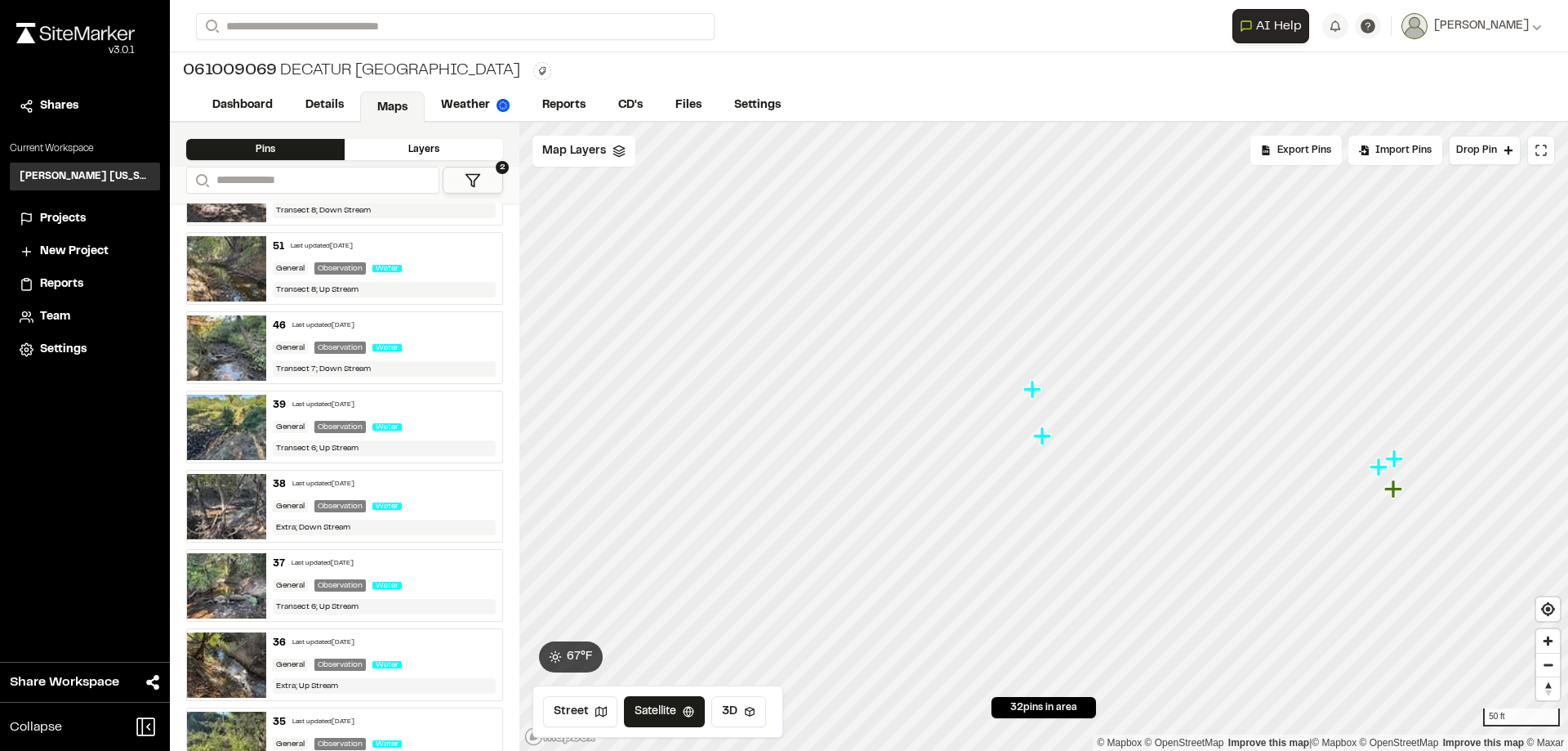
click at [1035, 390] on icon "Map marker" at bounding box center [1032, 388] width 18 height 18
click at [1054, 488] on icon "Map marker" at bounding box center [1052, 482] width 18 height 18
click at [1036, 387] on icon "Map marker" at bounding box center [1032, 388] width 18 height 18
click at [427, 591] on div "37 Last updated [DATE] General Observation Water Transect 6; Up Stream" at bounding box center [385, 585] width 237 height 71
click at [243, 427] on img at bounding box center [226, 427] width 79 height 66
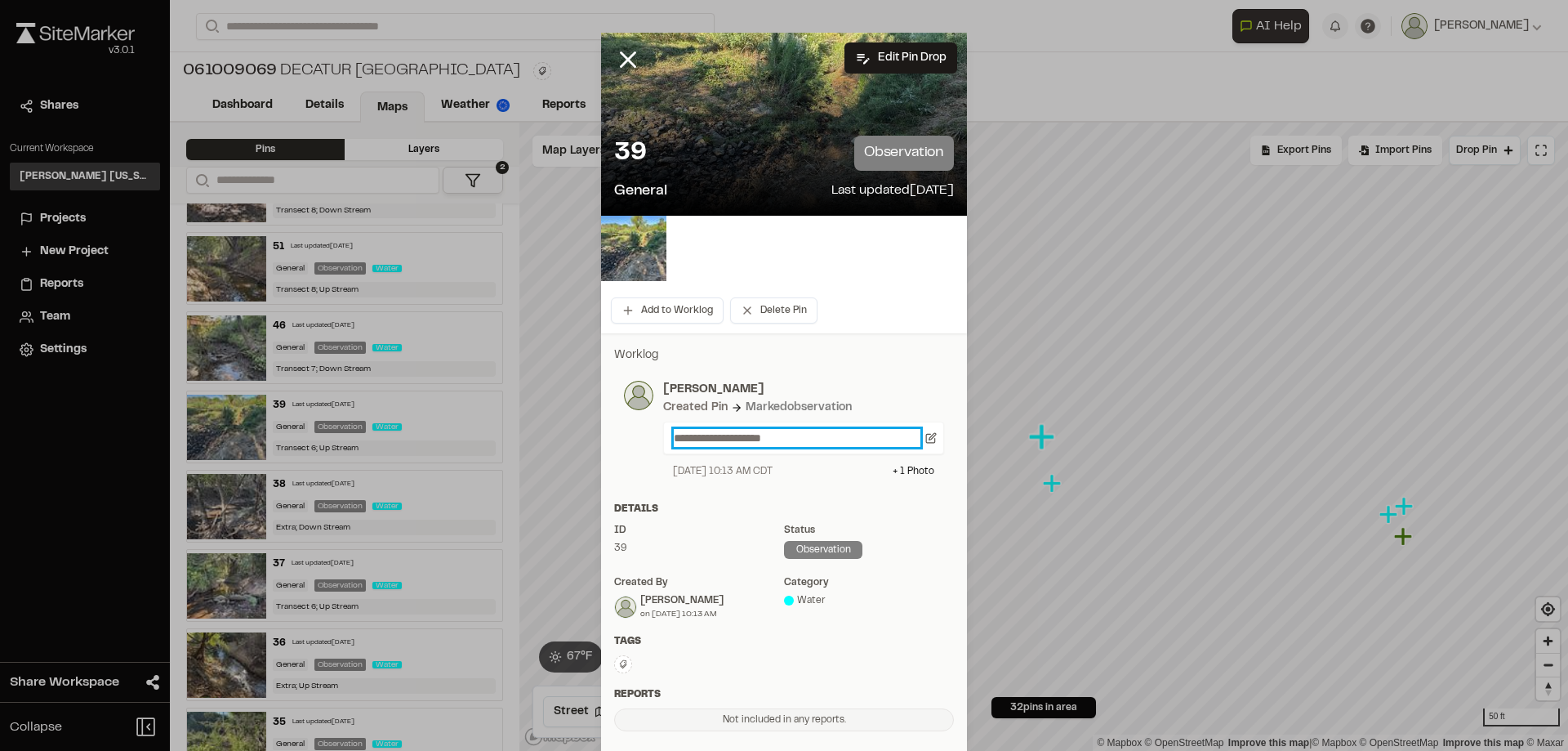
click at [803, 444] on p "**********" at bounding box center [797, 438] width 247 height 18
click at [741, 434] on p "**********" at bounding box center [797, 438] width 247 height 18
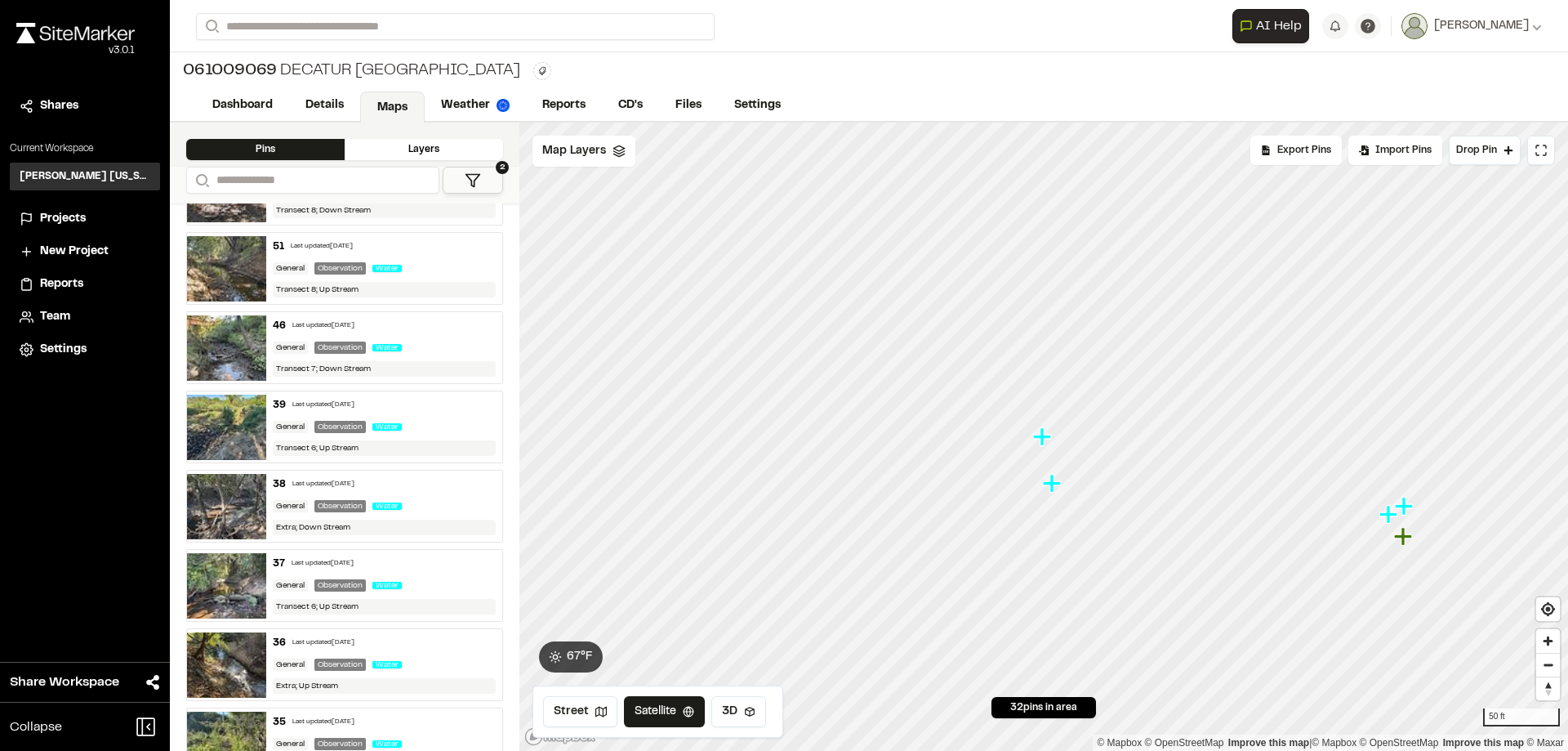
click at [1042, 436] on icon "Map marker" at bounding box center [1042, 436] width 18 height 18
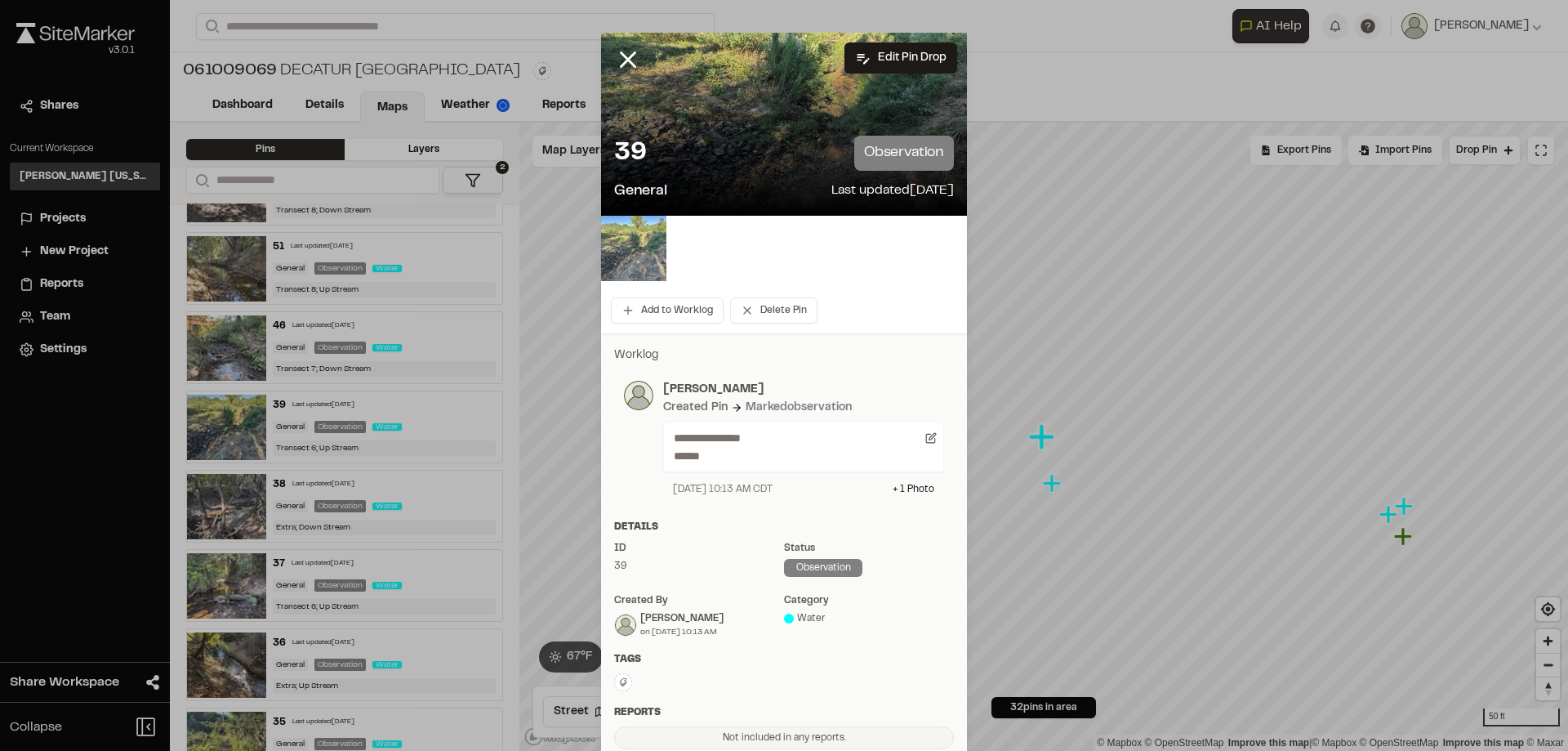
click at [641, 240] on img at bounding box center [634, 248] width 66 height 66
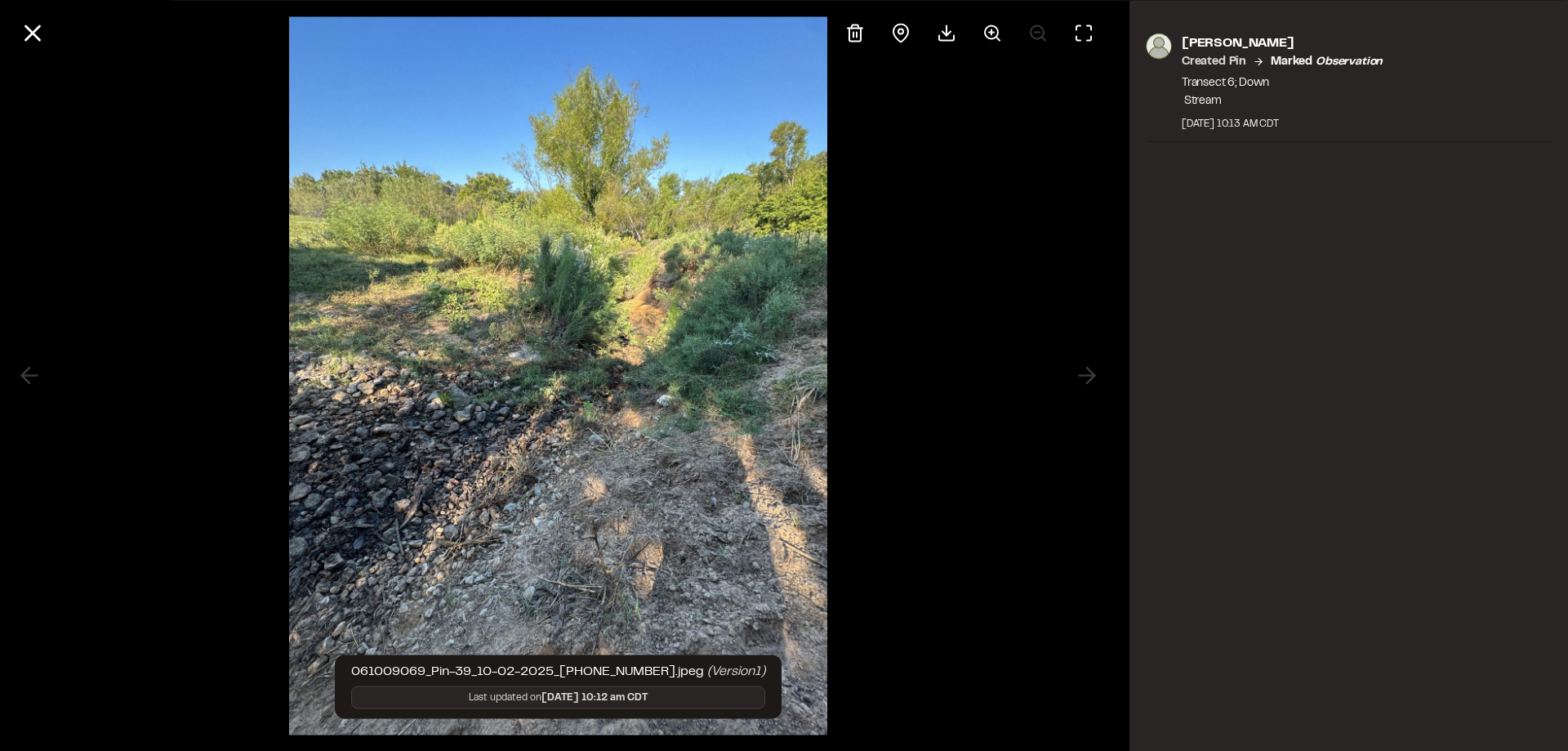
click at [928, 335] on div at bounding box center [558, 376] width 1117 height 751
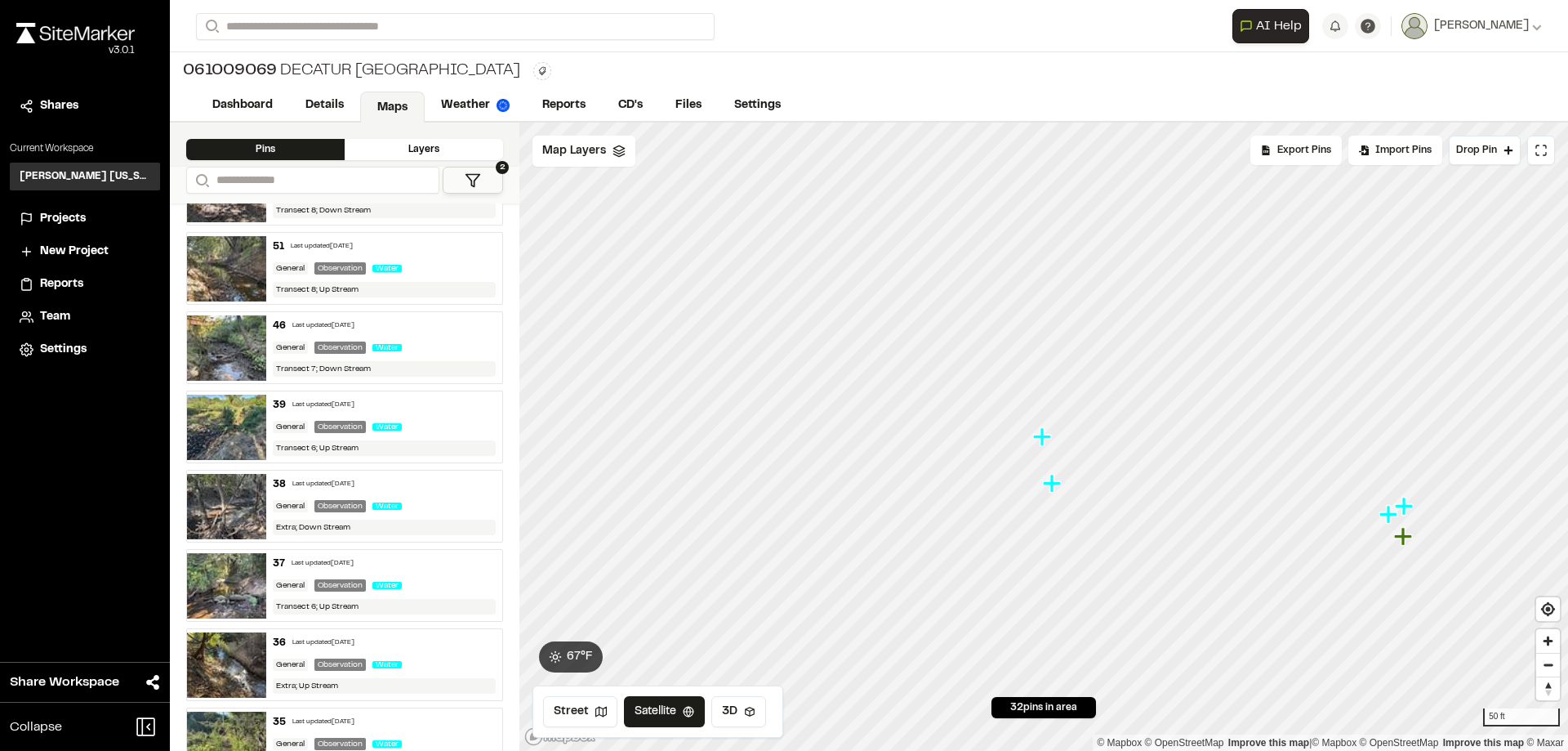
click at [1044, 437] on icon "Map marker" at bounding box center [1042, 436] width 18 height 18
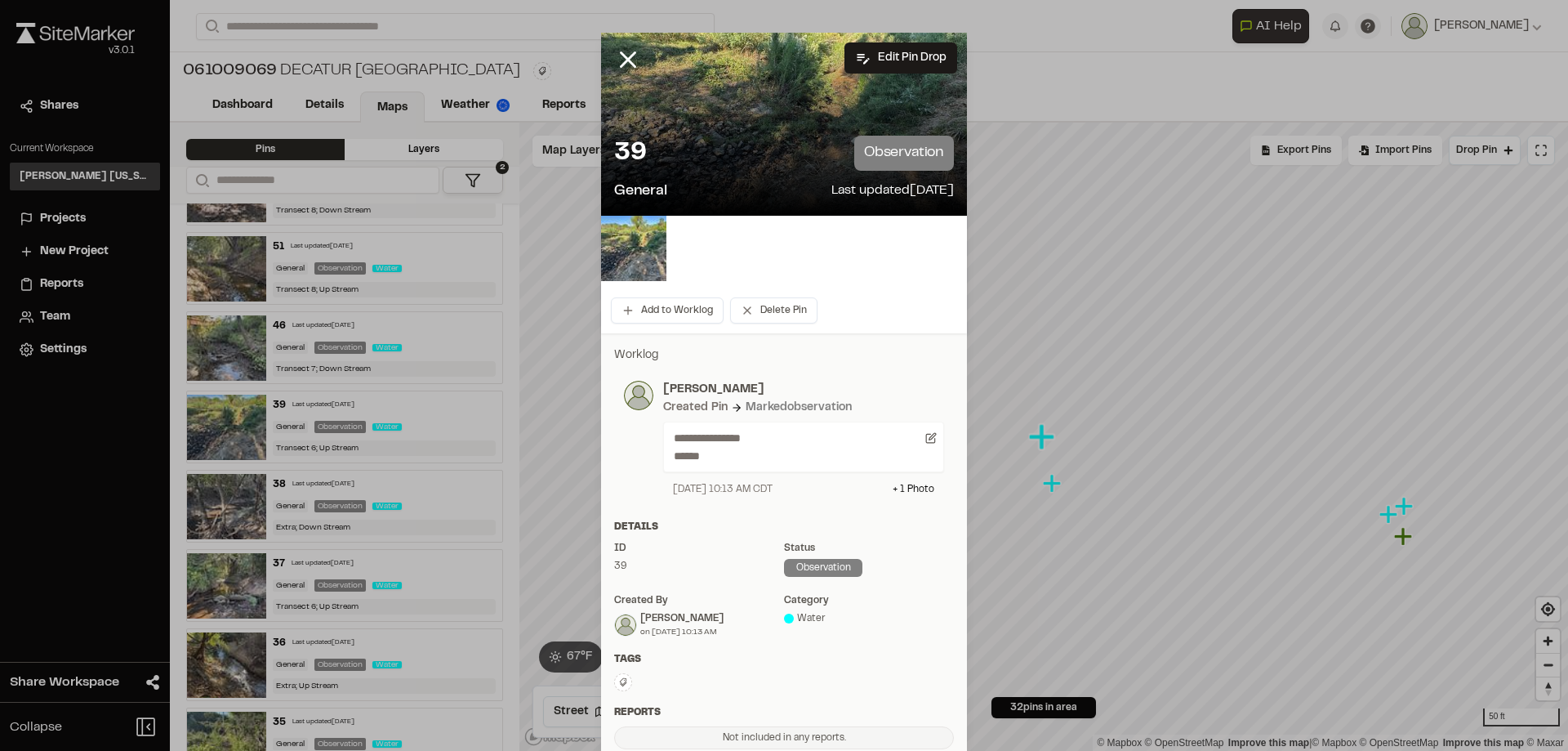
click at [758, 117] on div at bounding box center [784, 124] width 366 height 183
click at [632, 248] on img at bounding box center [634, 248] width 66 height 66
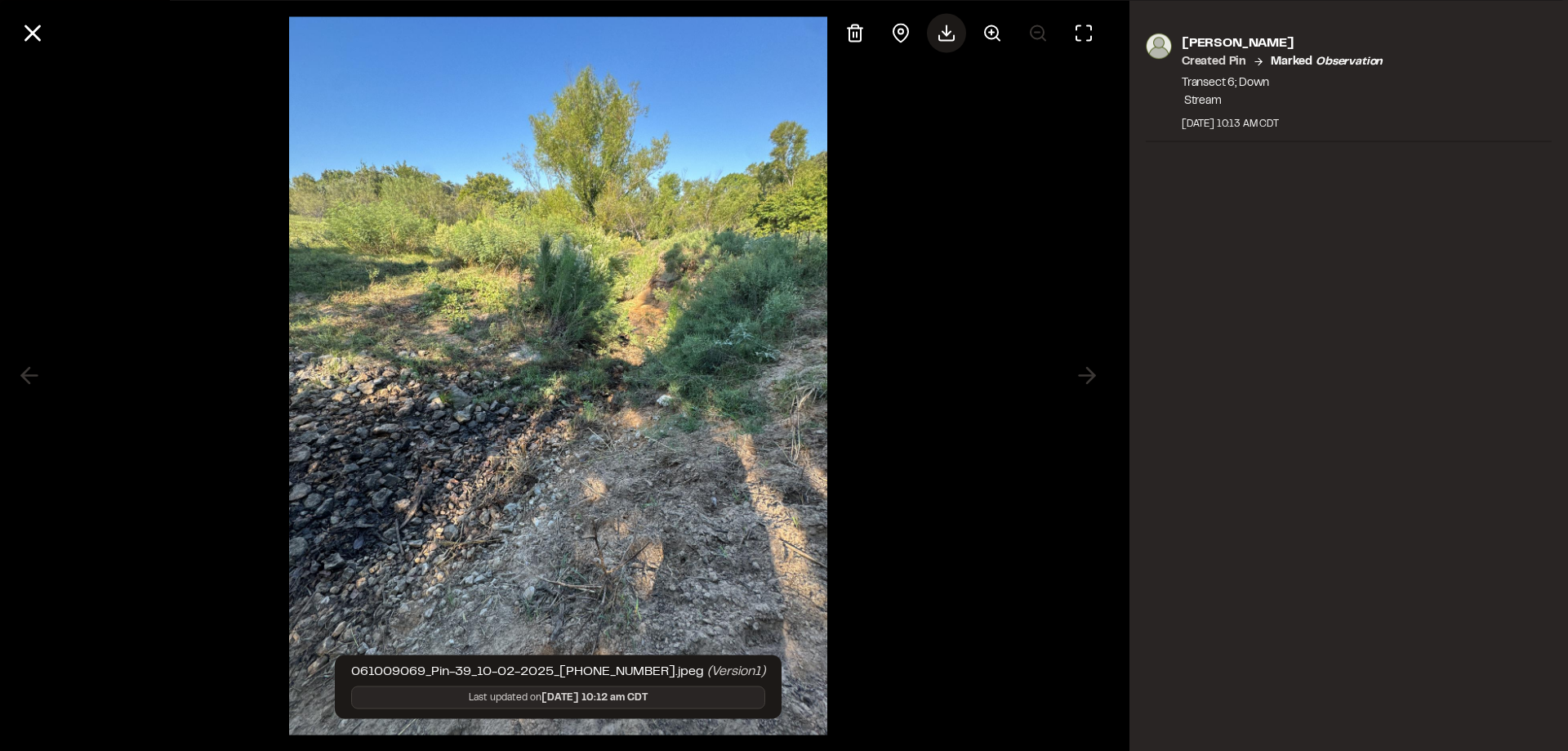
click at [938, 42] on icon at bounding box center [946, 32] width 20 height 20
click at [1281, 357] on div "[PERSON_NAME] Created Pin Marked observation Transect 6; Down Stream [DATE] 10:…" at bounding box center [1349, 376] width 438 height 751
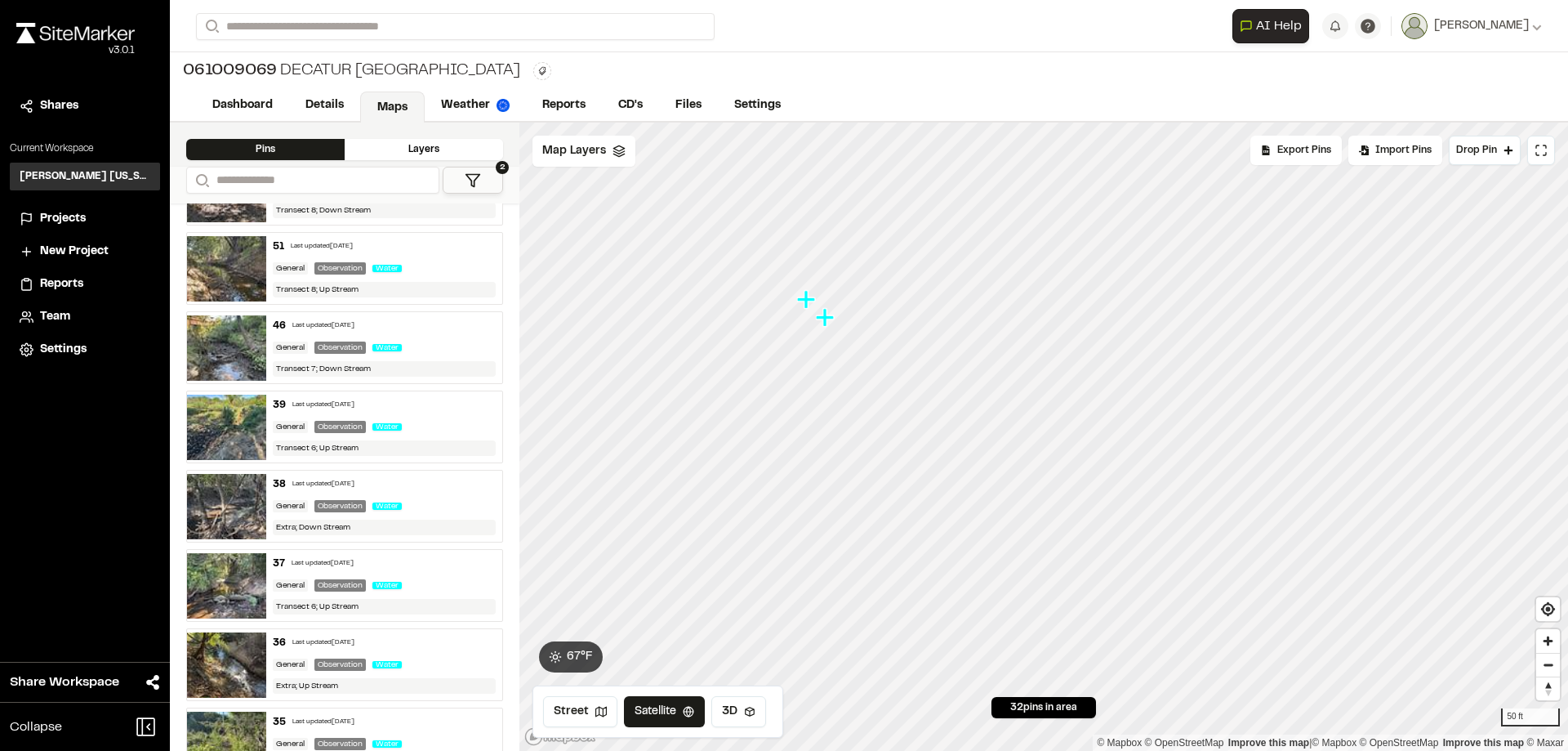
click at [827, 320] on icon "Map marker" at bounding box center [825, 317] width 18 height 18
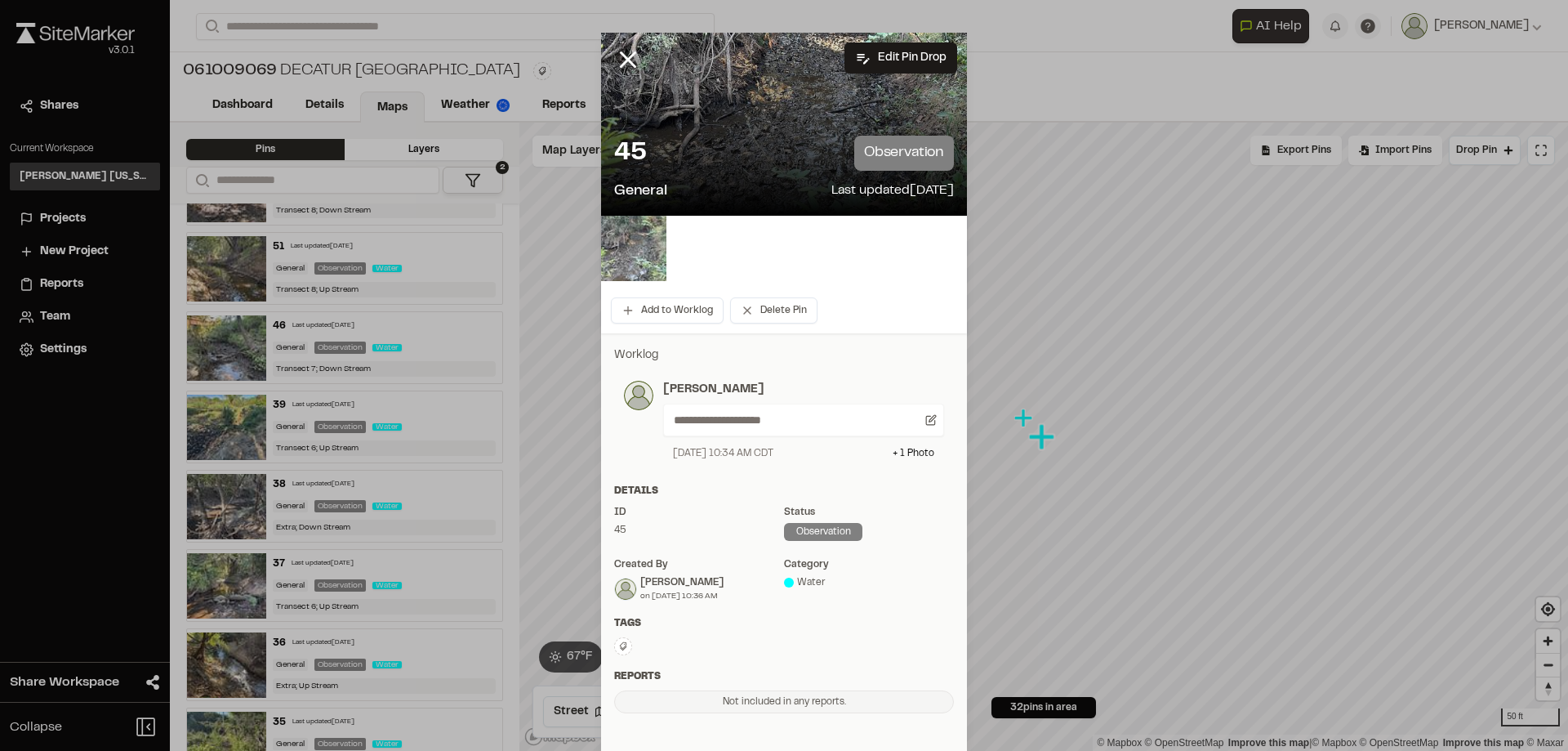
click at [639, 253] on img at bounding box center [634, 248] width 66 height 66
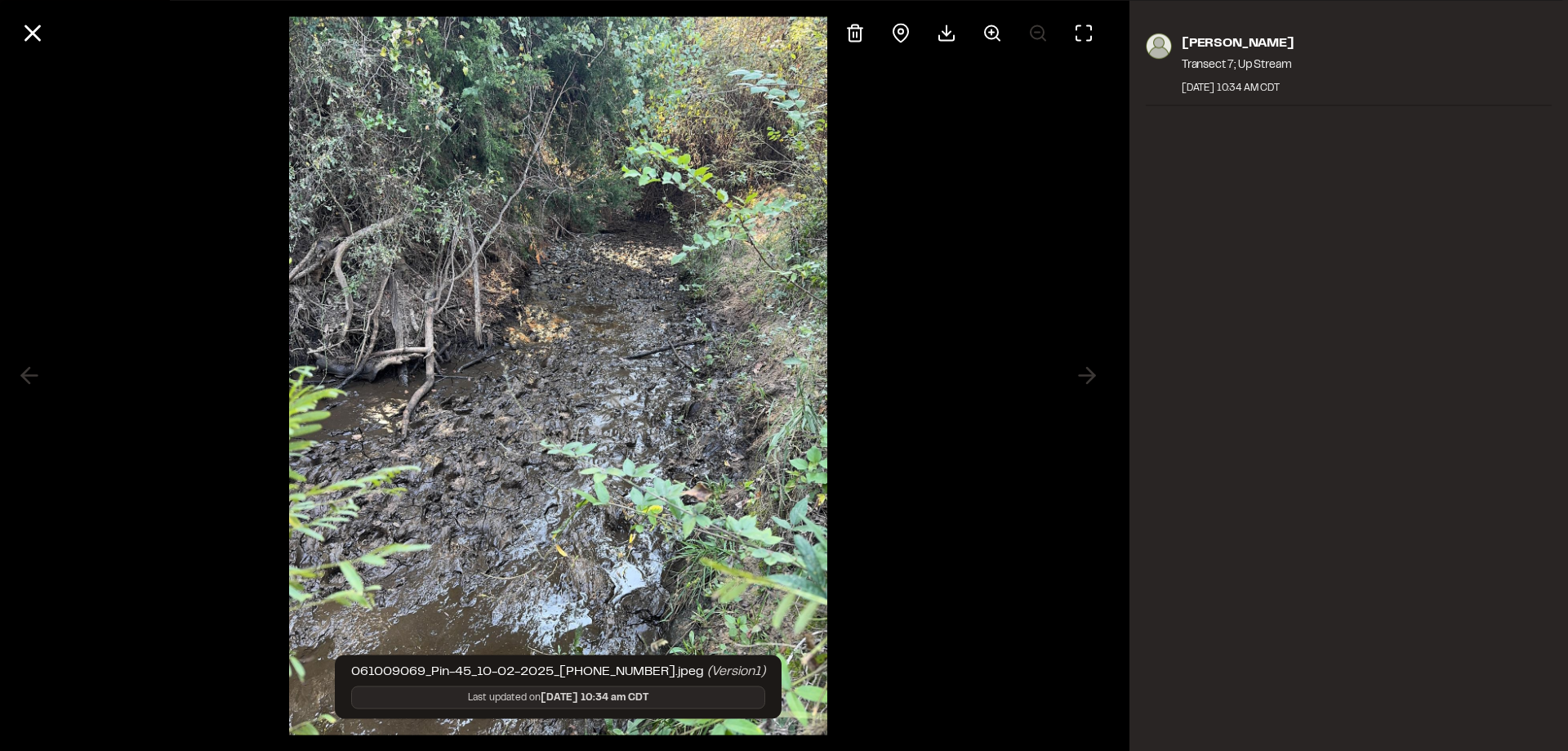
click at [902, 474] on div at bounding box center [558, 376] width 1117 height 751
click at [950, 39] on icon at bounding box center [946, 38] width 15 height 5
click at [1130, 491] on div "[PERSON_NAME] Transect 7; Up Stream [DATE] 10:34 AM CDT" at bounding box center [1349, 376] width 438 height 751
click at [29, 26] on icon at bounding box center [32, 32] width 28 height 28
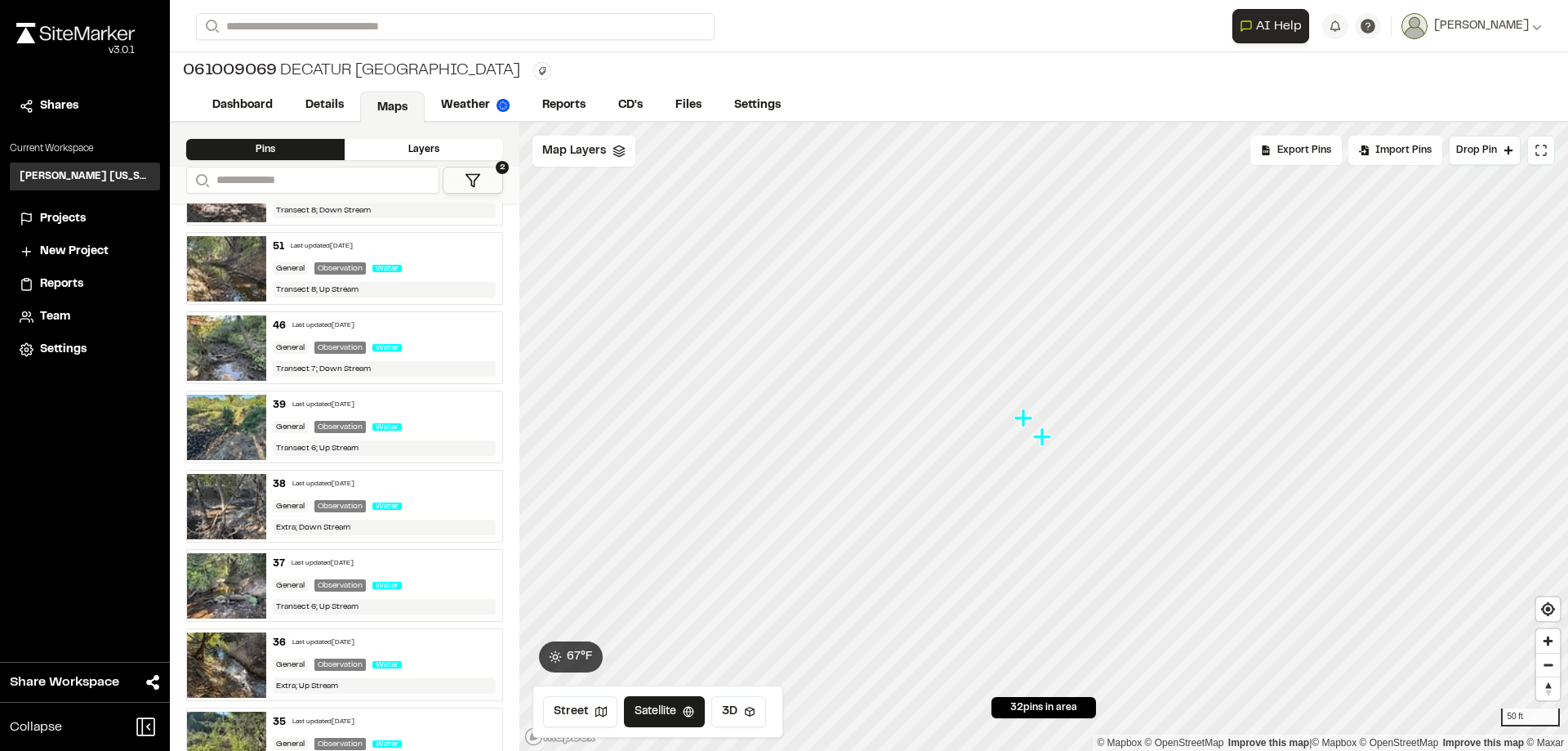
click at [1021, 418] on icon "Map marker" at bounding box center [1023, 417] width 18 height 18
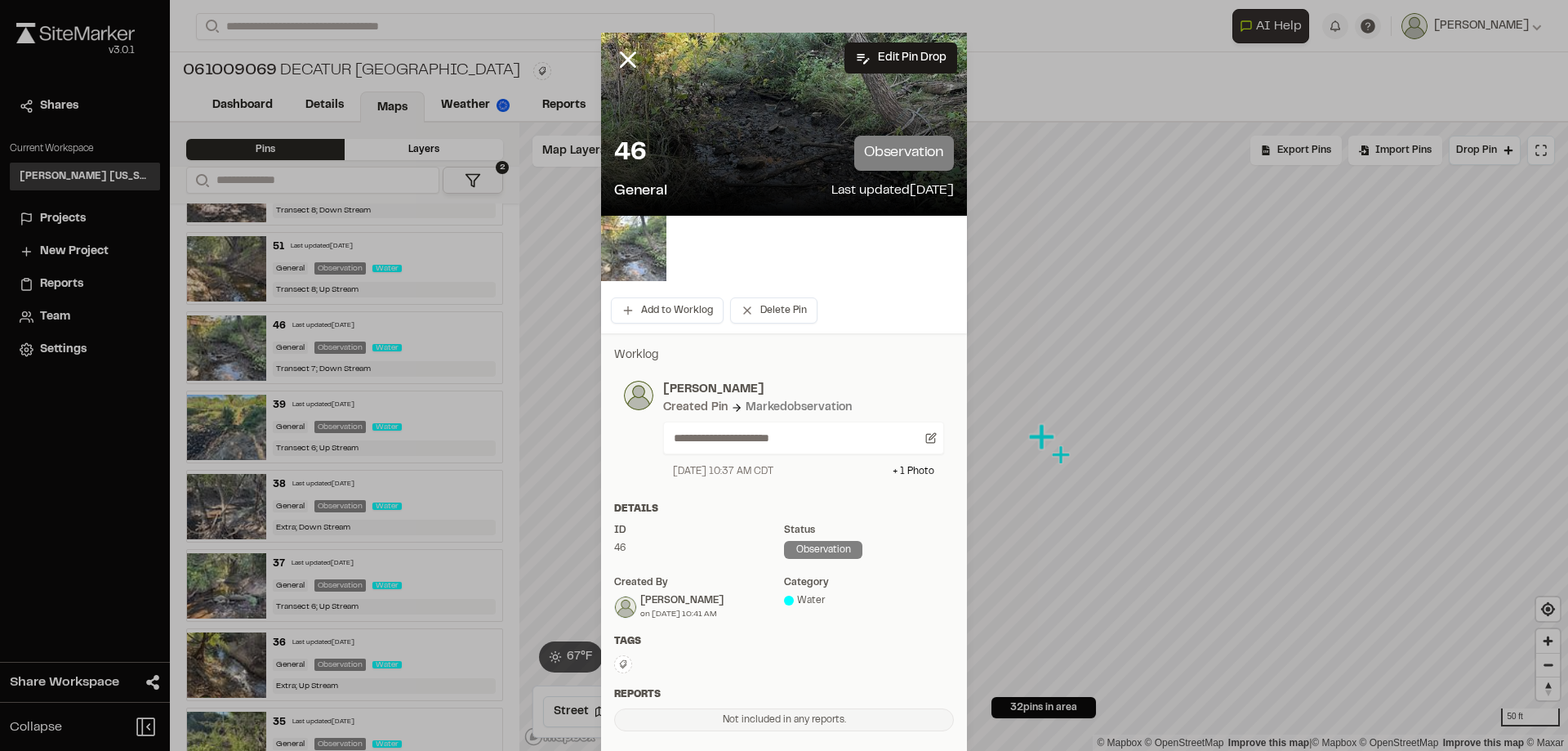
click at [647, 256] on img at bounding box center [634, 248] width 66 height 66
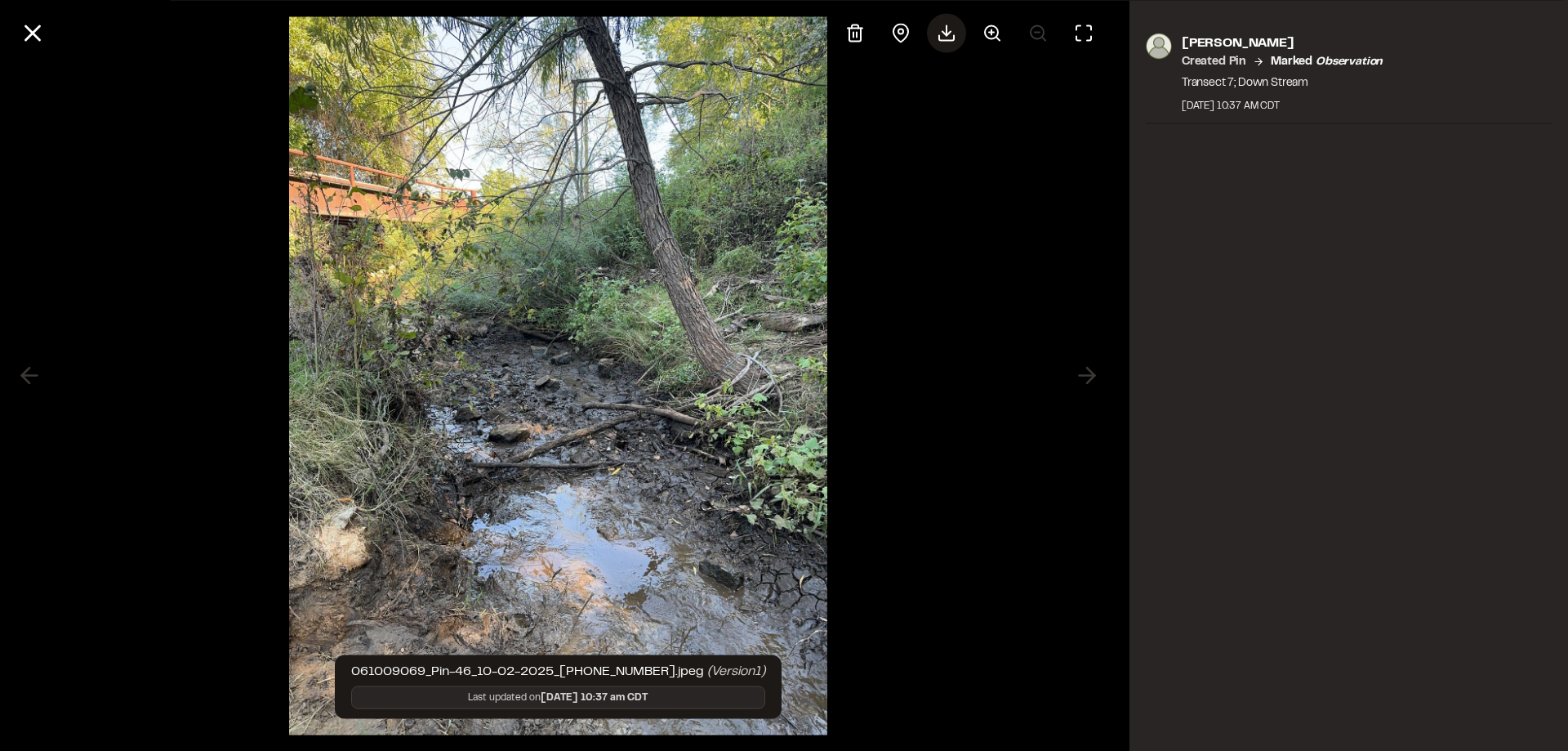
click at [950, 44] on div at bounding box center [947, 32] width 39 height 39
click at [1297, 459] on div "[PERSON_NAME] Created Pin Marked observation Transect 7; Down Stream [DATE] 10:…" at bounding box center [1349, 376] width 438 height 751
click at [38, 35] on icon at bounding box center [32, 32] width 28 height 28
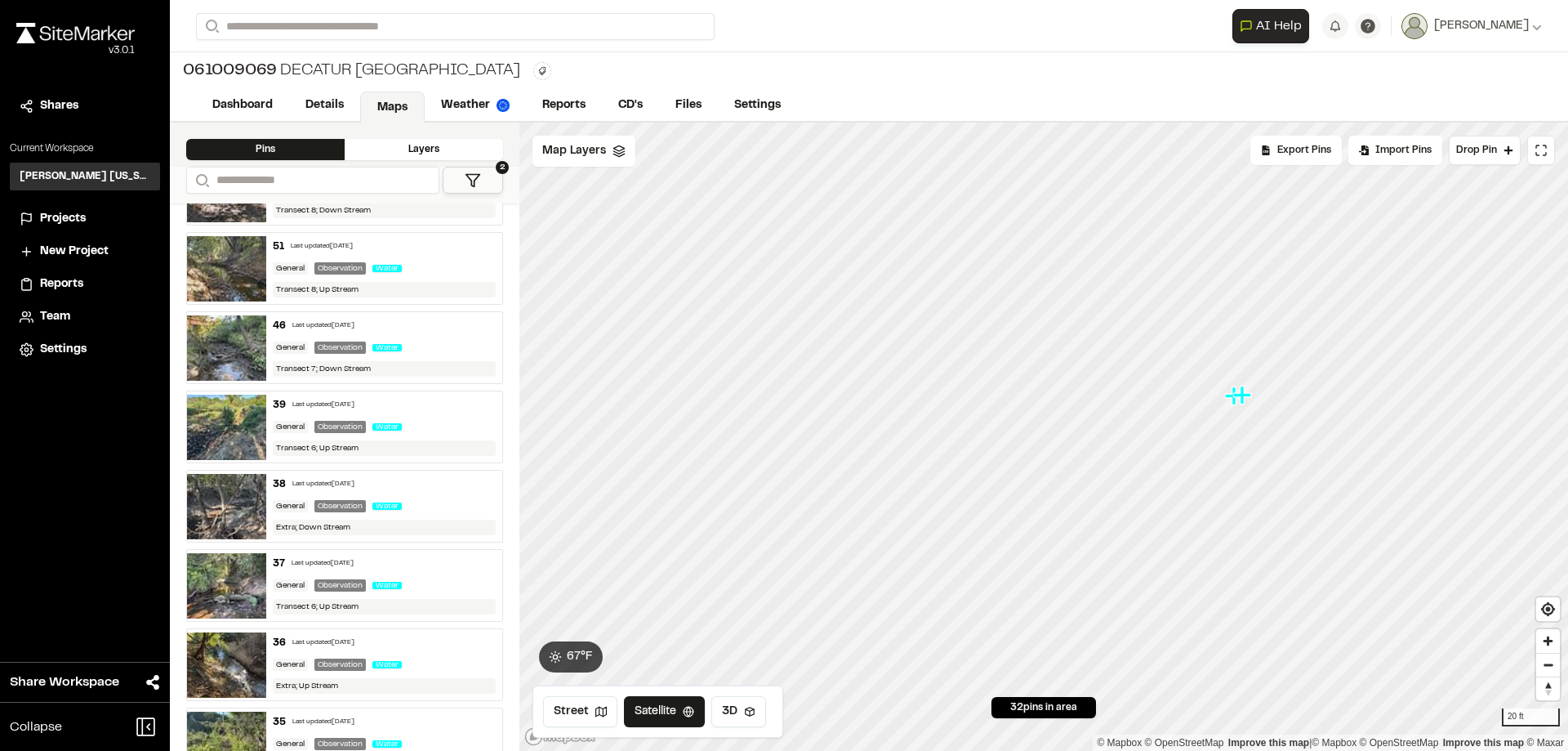
click at [1249, 399] on icon "Map marker" at bounding box center [1244, 395] width 21 height 21
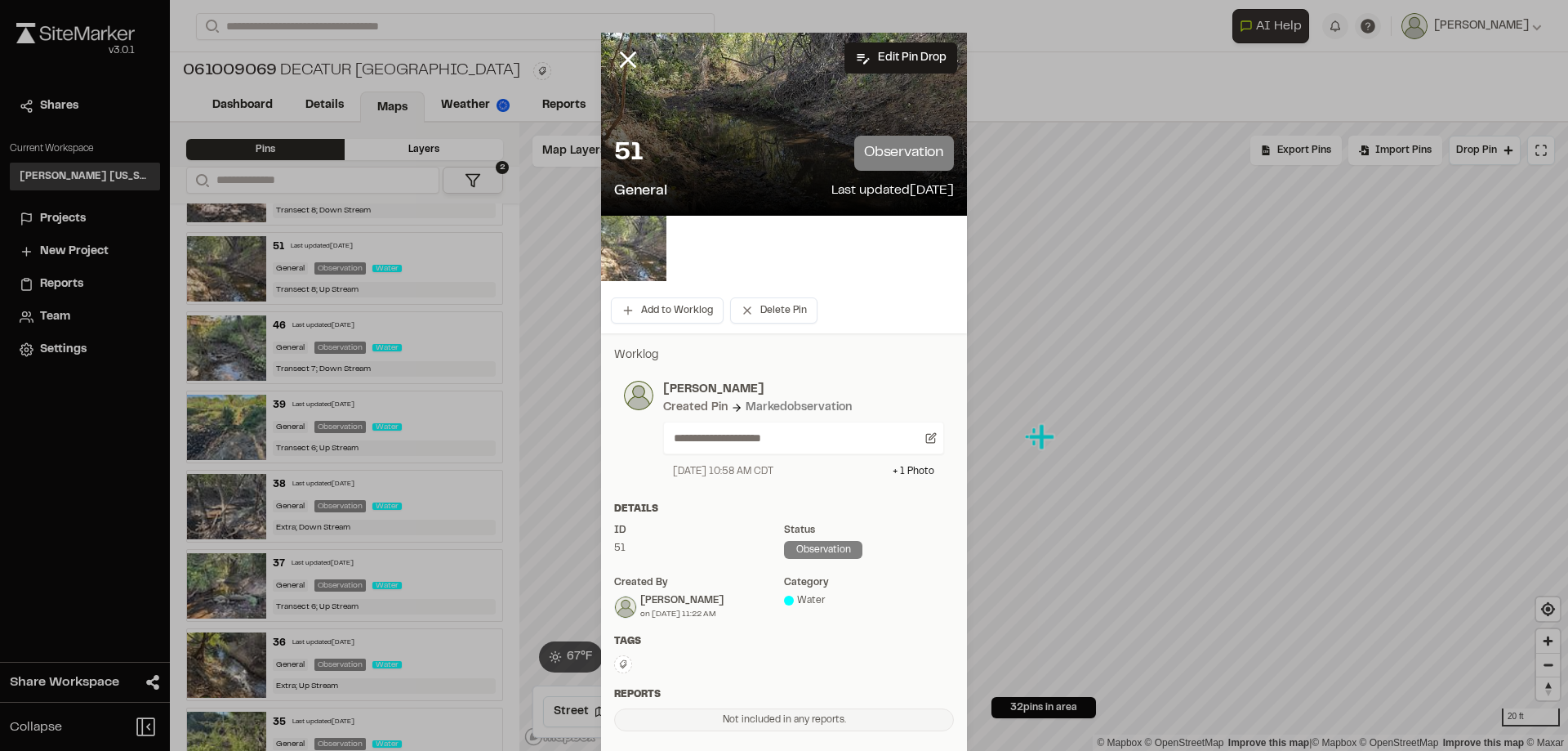
click at [644, 259] on img at bounding box center [634, 248] width 66 height 66
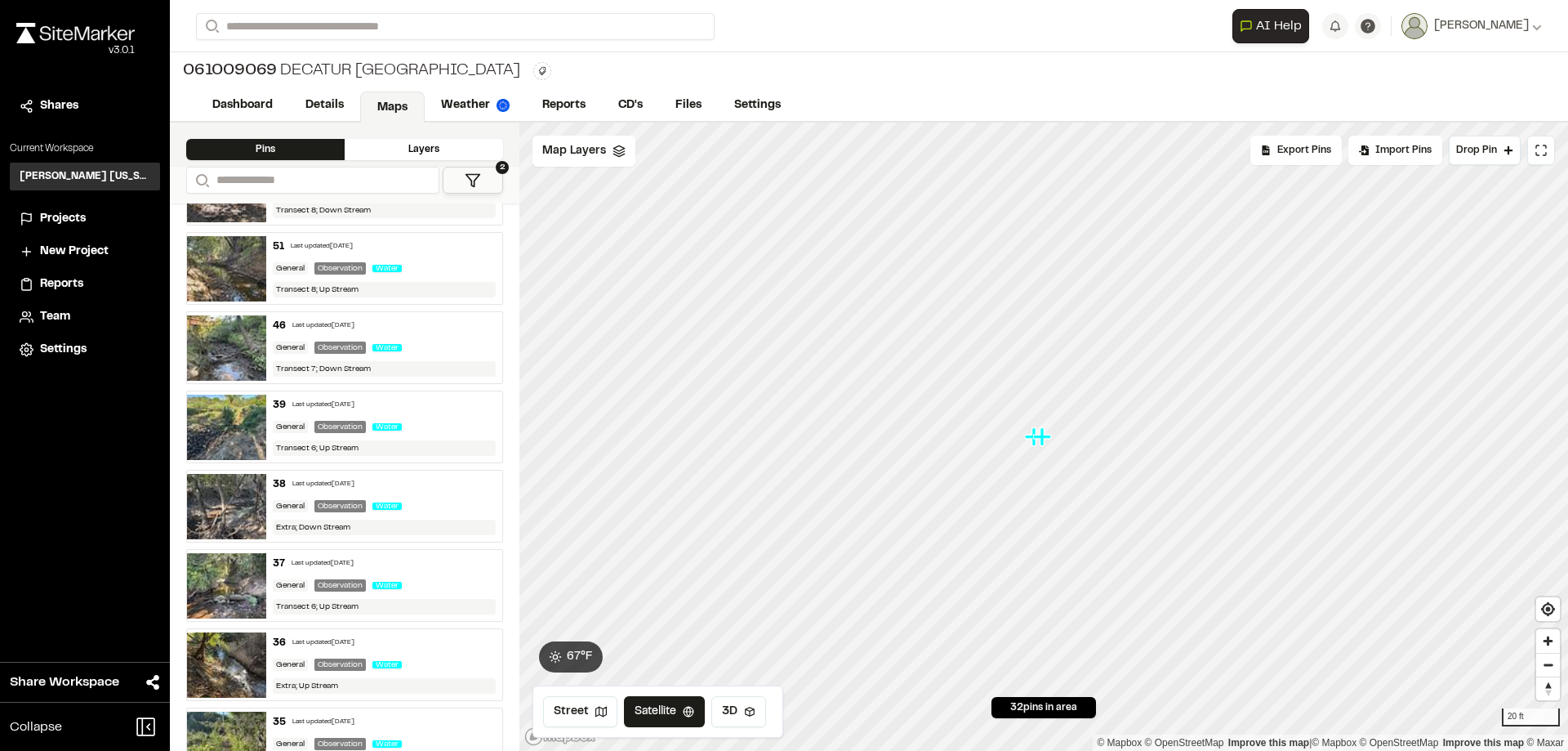
click at [1031, 442] on icon "Map marker" at bounding box center [1036, 437] width 21 height 21
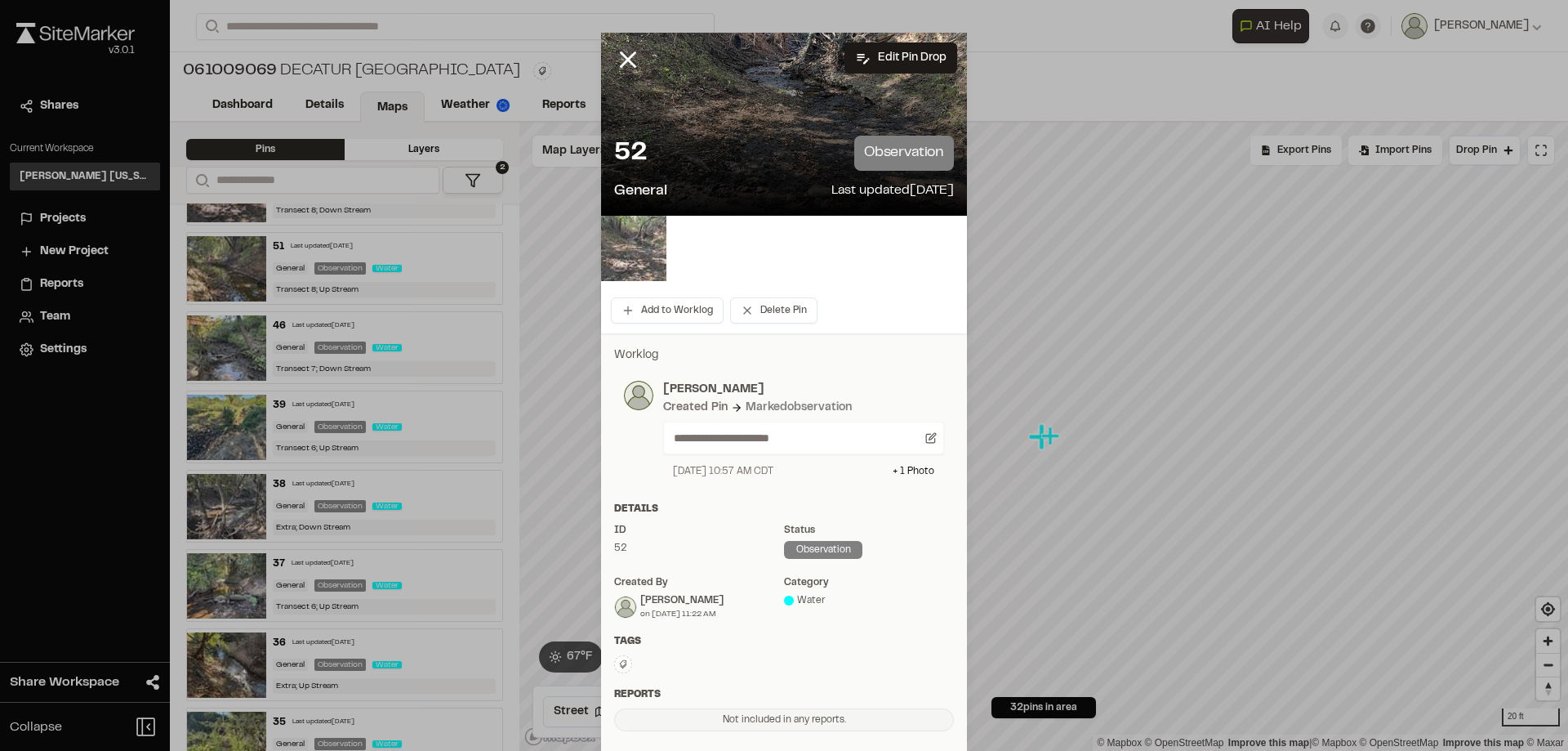
click at [647, 240] on img at bounding box center [634, 248] width 66 height 66
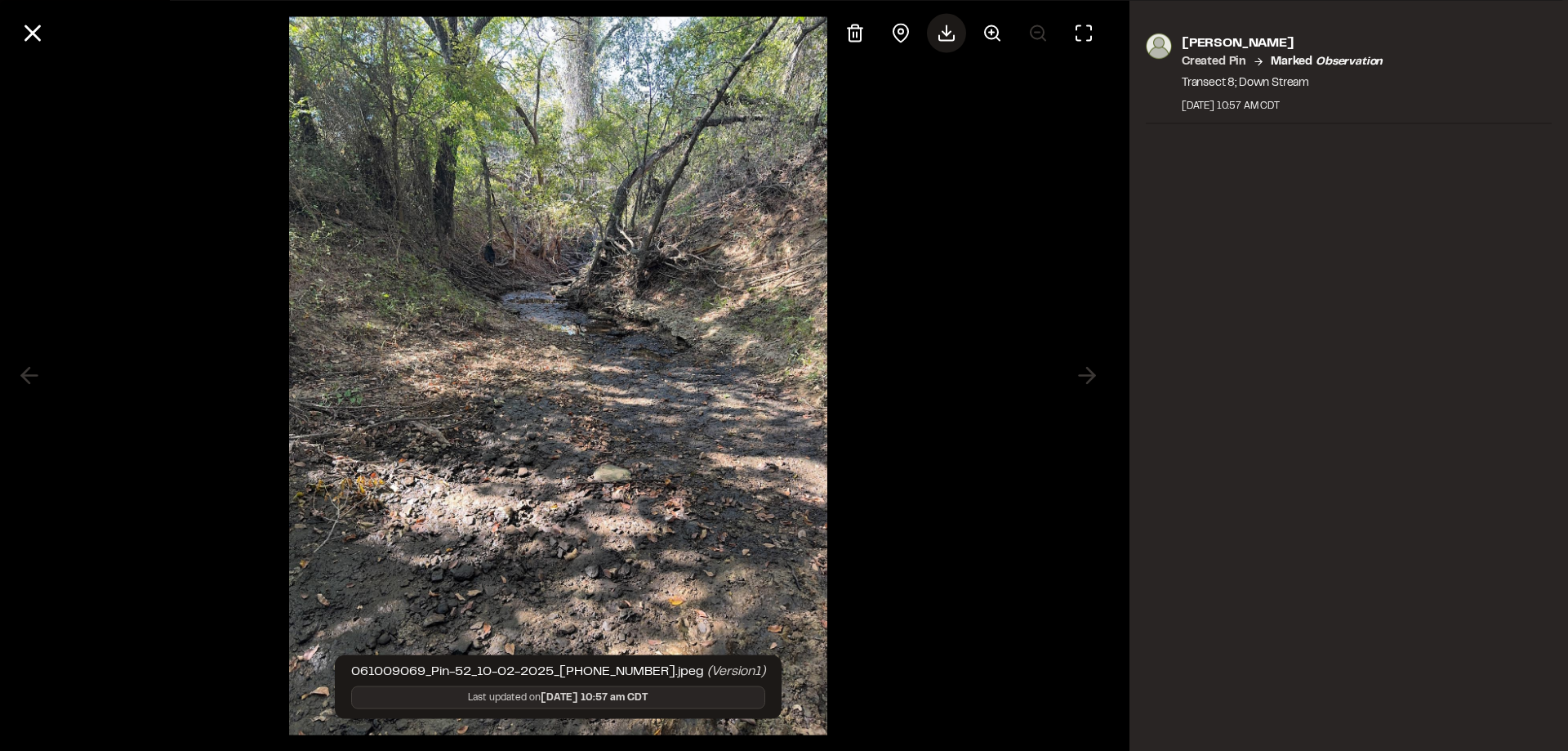
click at [953, 33] on icon at bounding box center [946, 32] width 20 height 20
click at [1393, 524] on div "[PERSON_NAME] Created Pin Marked observation Transect 8; Down Stream [DATE] 10:…" at bounding box center [1349, 376] width 438 height 751
click at [25, 34] on icon at bounding box center [32, 32] width 28 height 28
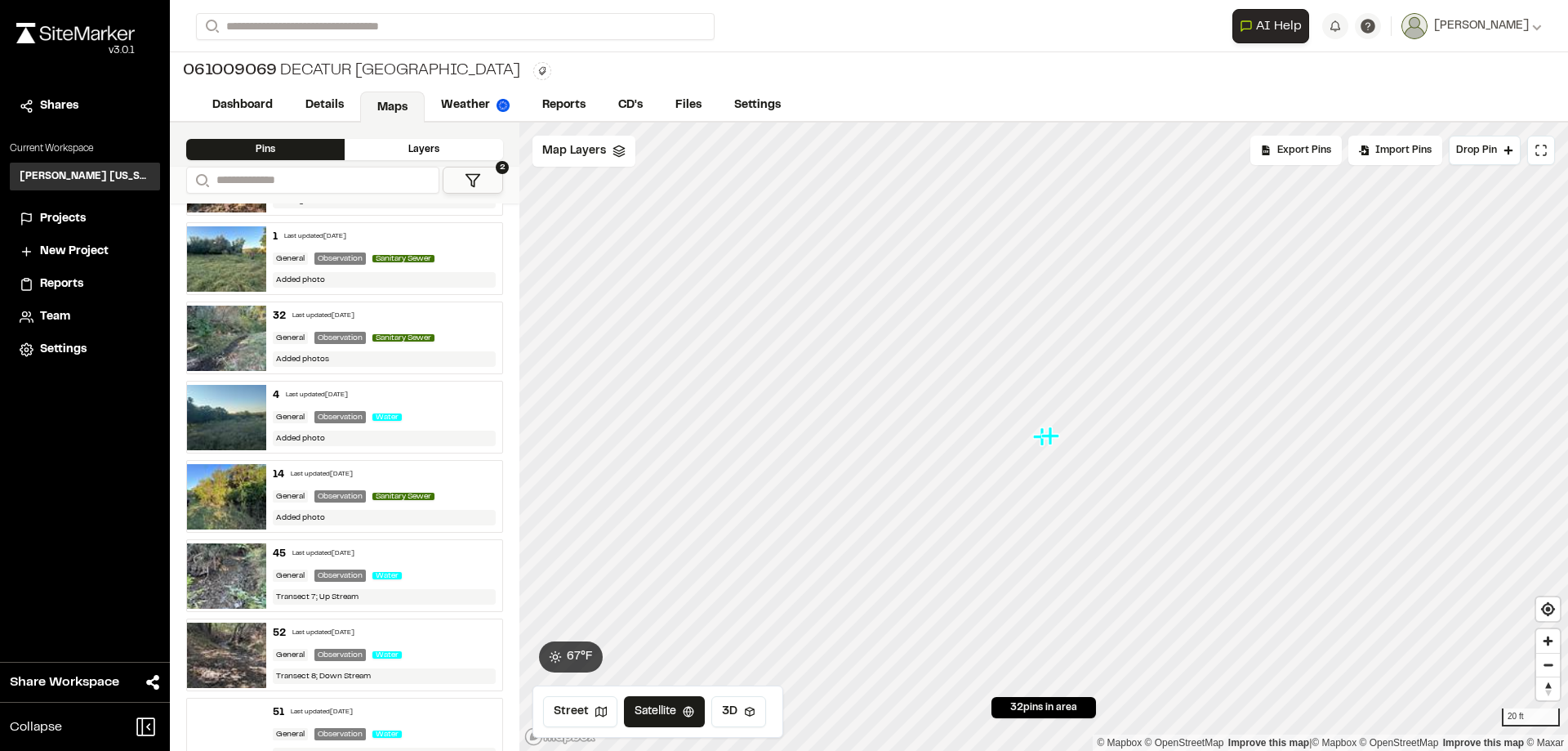
scroll to position [0, 0]
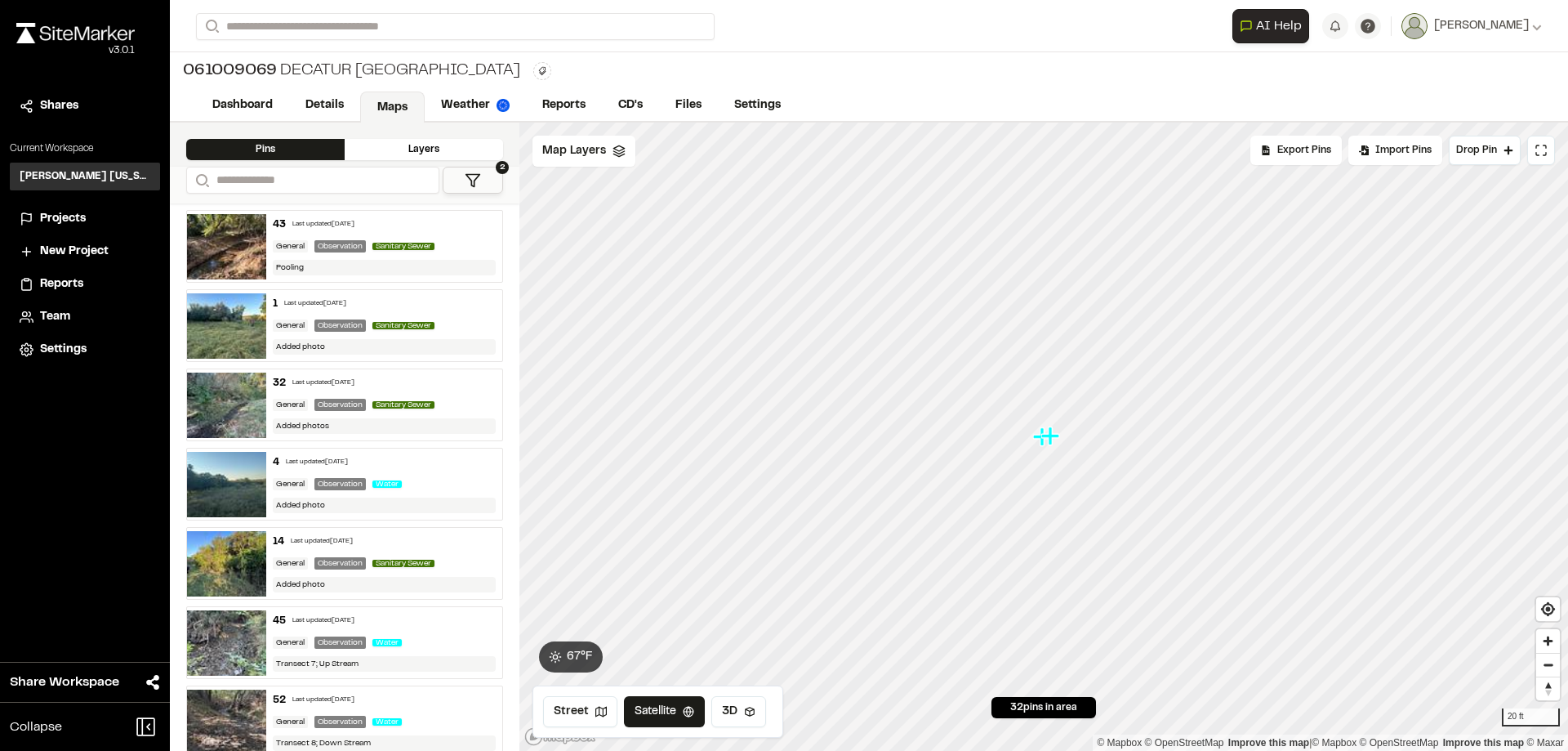
click at [229, 267] on img at bounding box center [226, 247] width 79 height 66
click at [235, 405] on img at bounding box center [226, 405] width 79 height 66
click at [241, 491] on img at bounding box center [226, 484] width 79 height 66
click at [248, 561] on img at bounding box center [226, 563] width 79 height 66
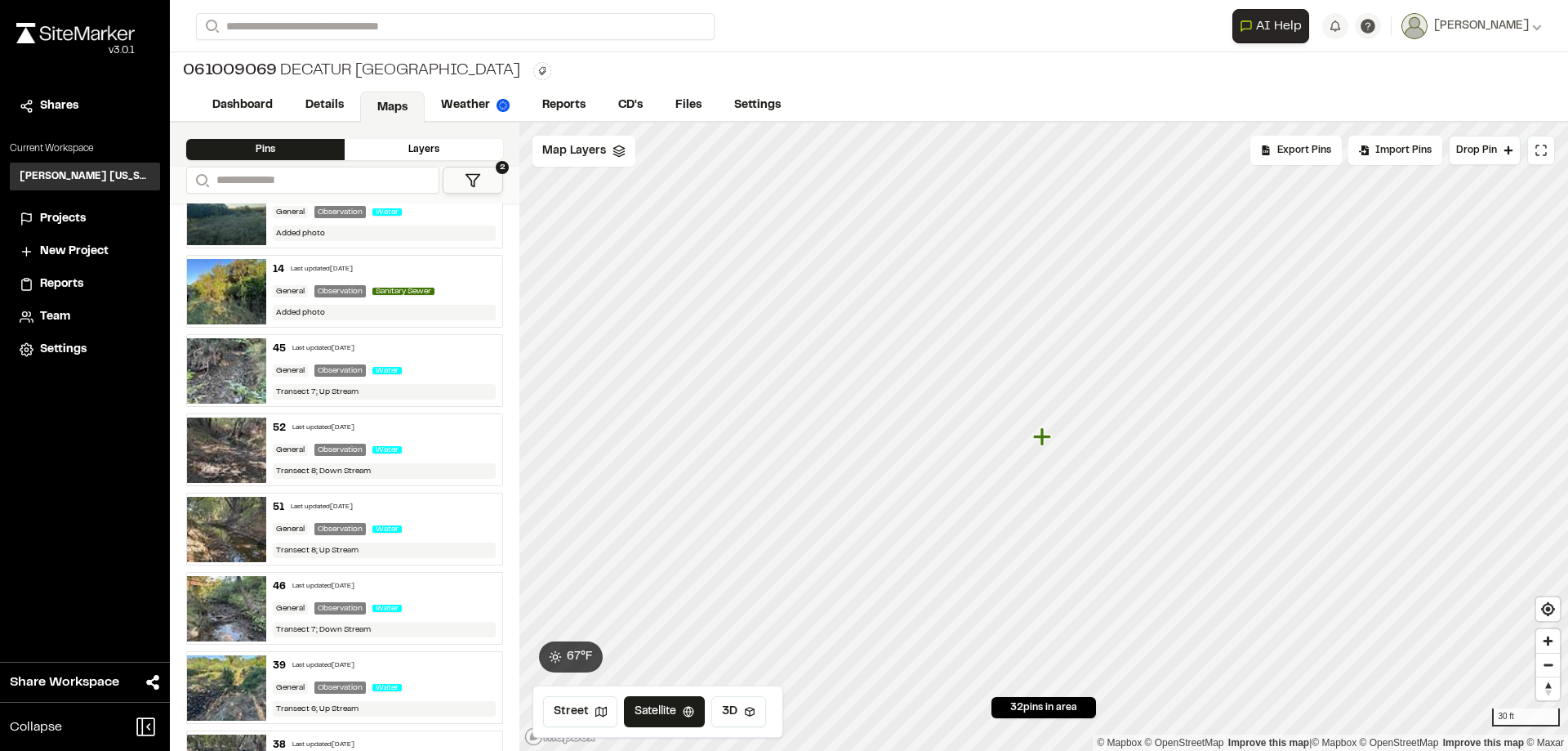
scroll to position [409, 0]
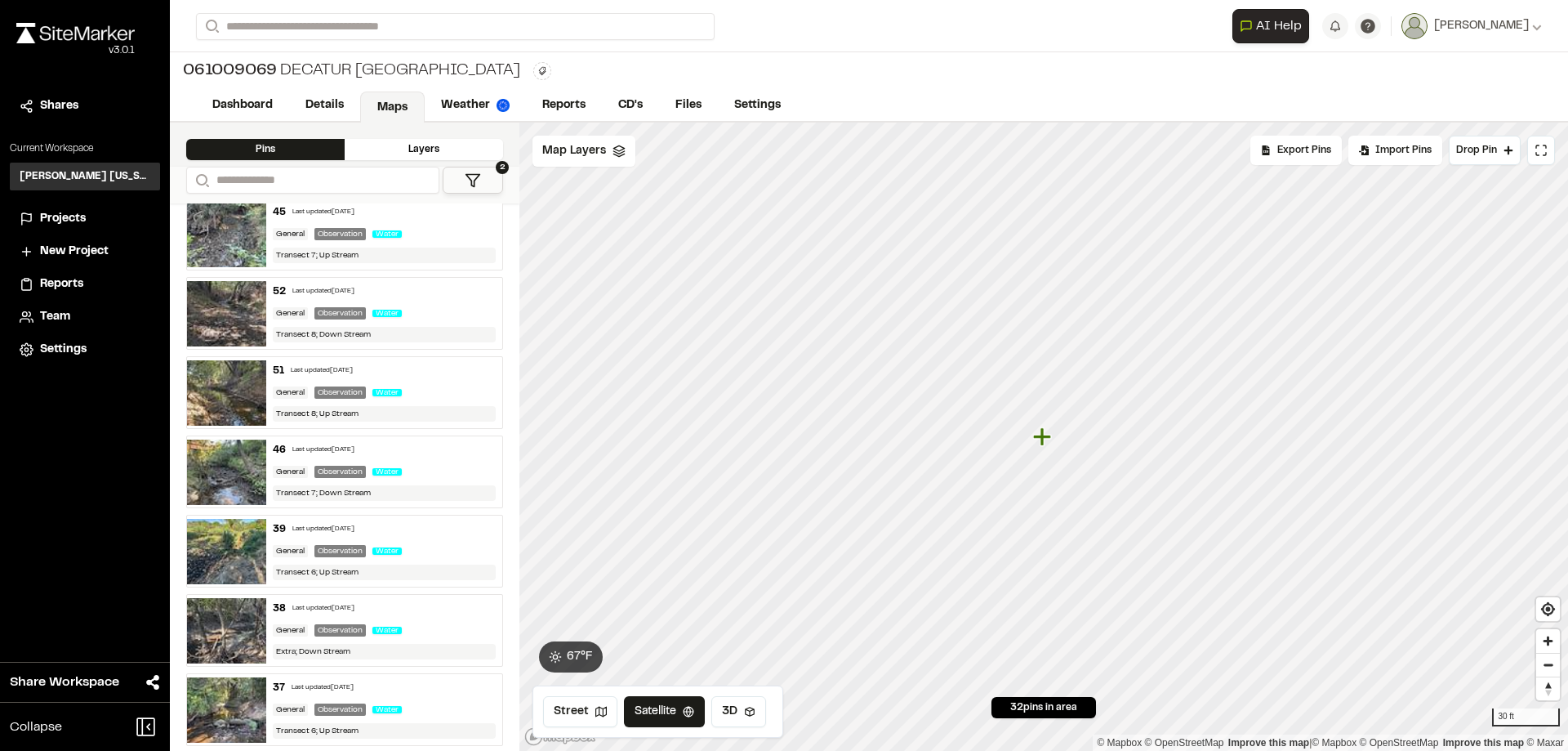
click at [220, 380] on img at bounding box center [226, 393] width 79 height 66
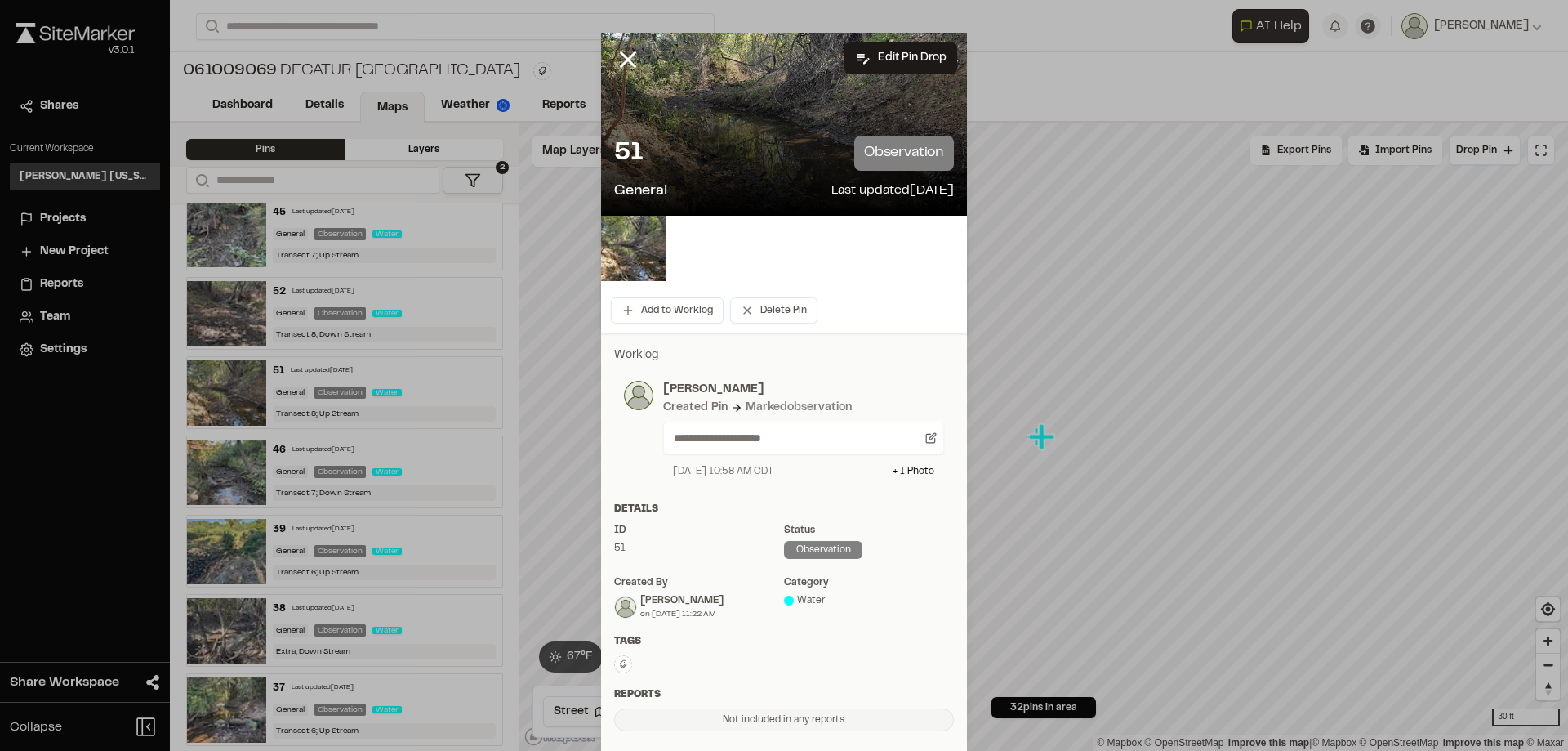
click at [755, 129] on div "51 observation General Last updated [DATE]" at bounding box center [784, 169] width 366 height 93
click at [610, 262] on img at bounding box center [634, 248] width 66 height 66
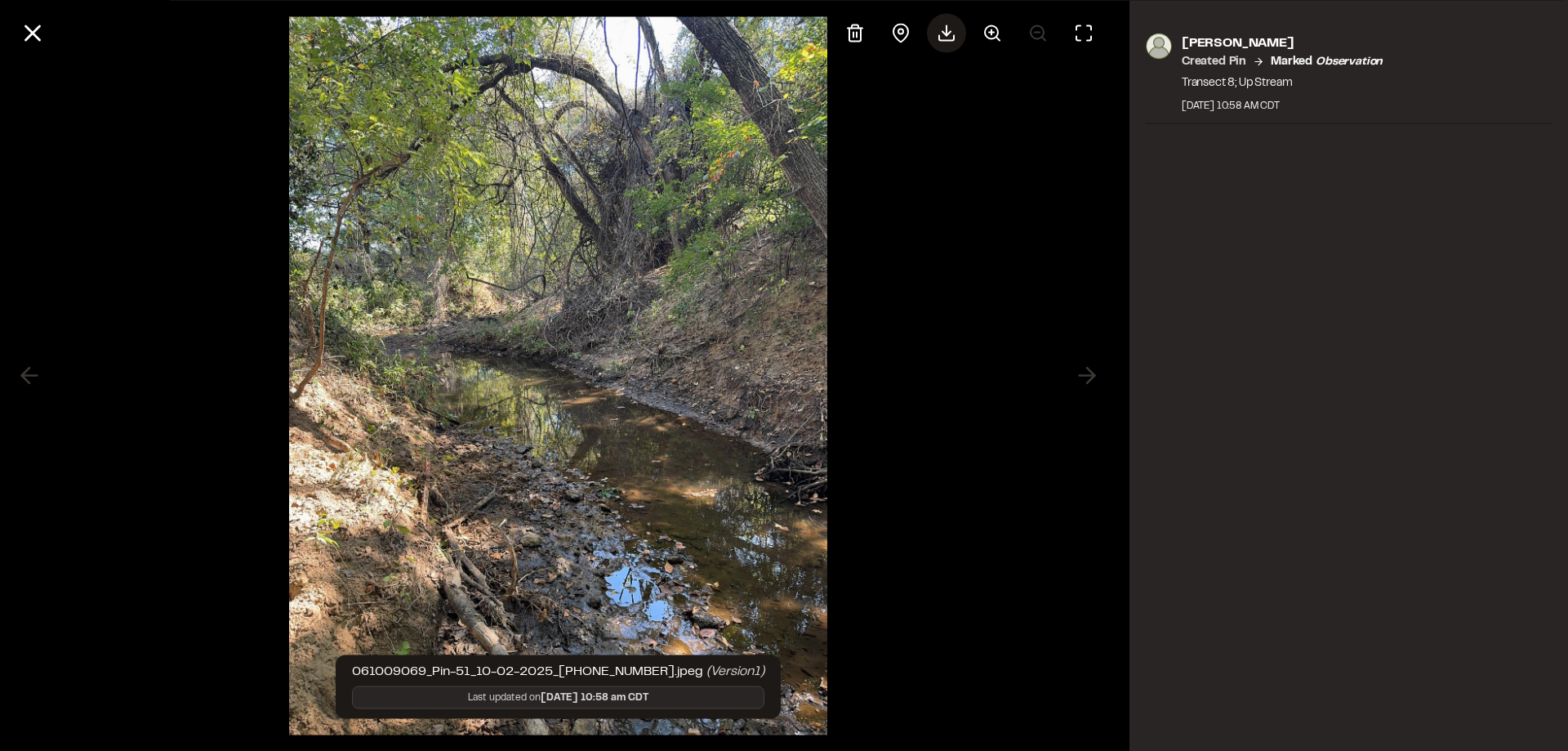
click at [939, 37] on icon at bounding box center [946, 38] width 15 height 5
click at [867, 519] on div at bounding box center [558, 376] width 1117 height 751
click at [27, 33] on icon at bounding box center [32, 32] width 28 height 28
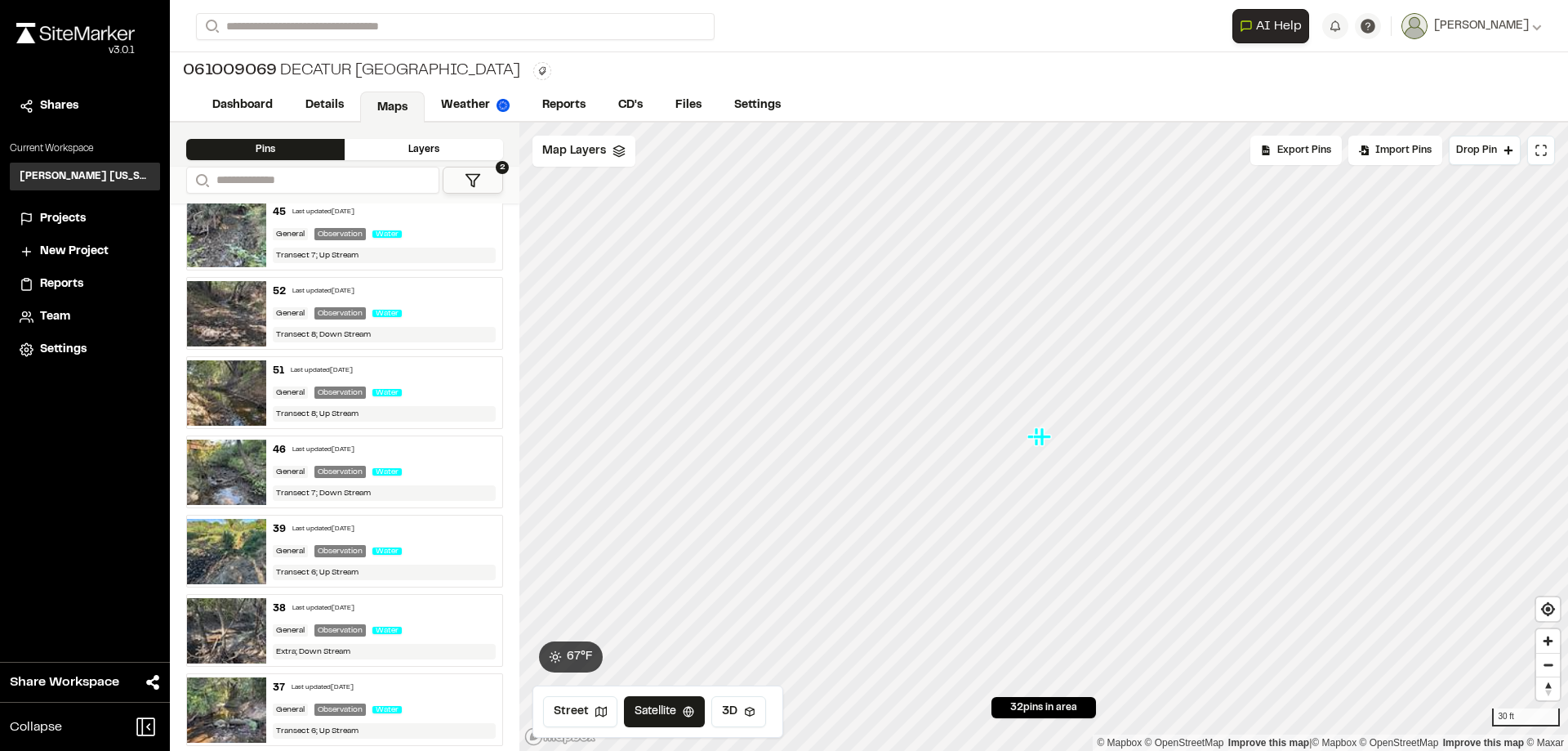
click at [456, 189] on button "2" at bounding box center [473, 180] width 61 height 27
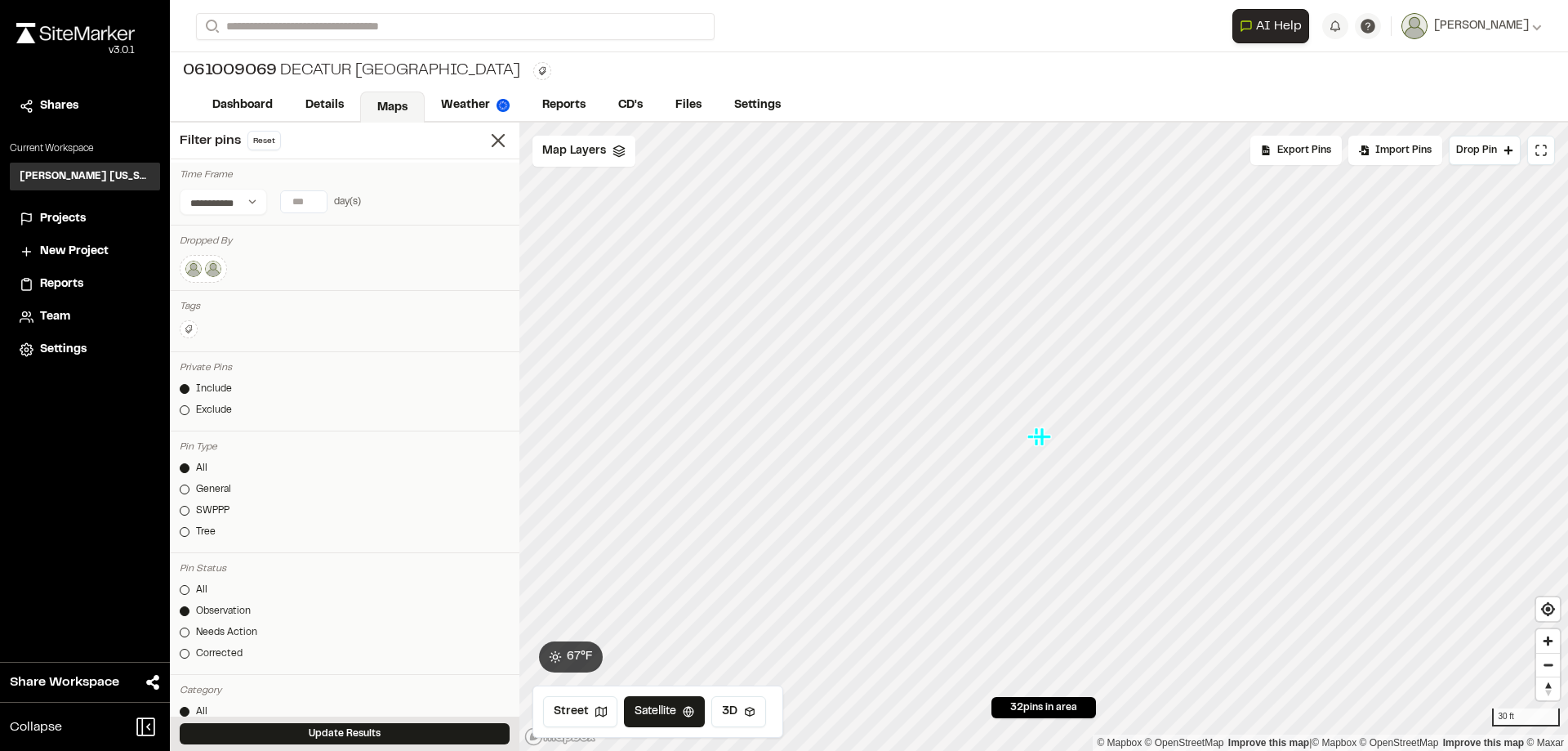
click at [201, 272] on img at bounding box center [193, 269] width 20 height 20
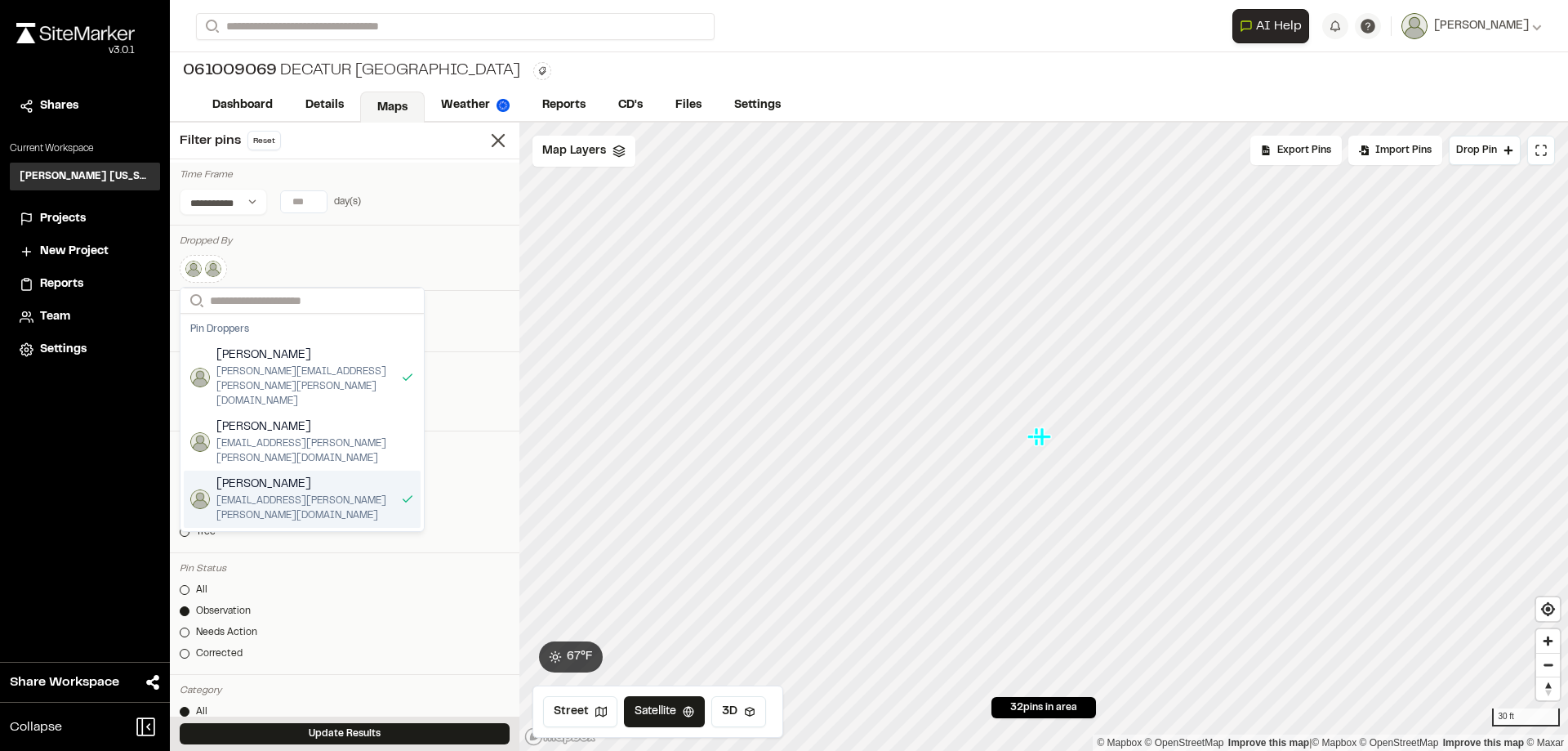
click at [288, 475] on span "[PERSON_NAME]" at bounding box center [305, 484] width 178 height 18
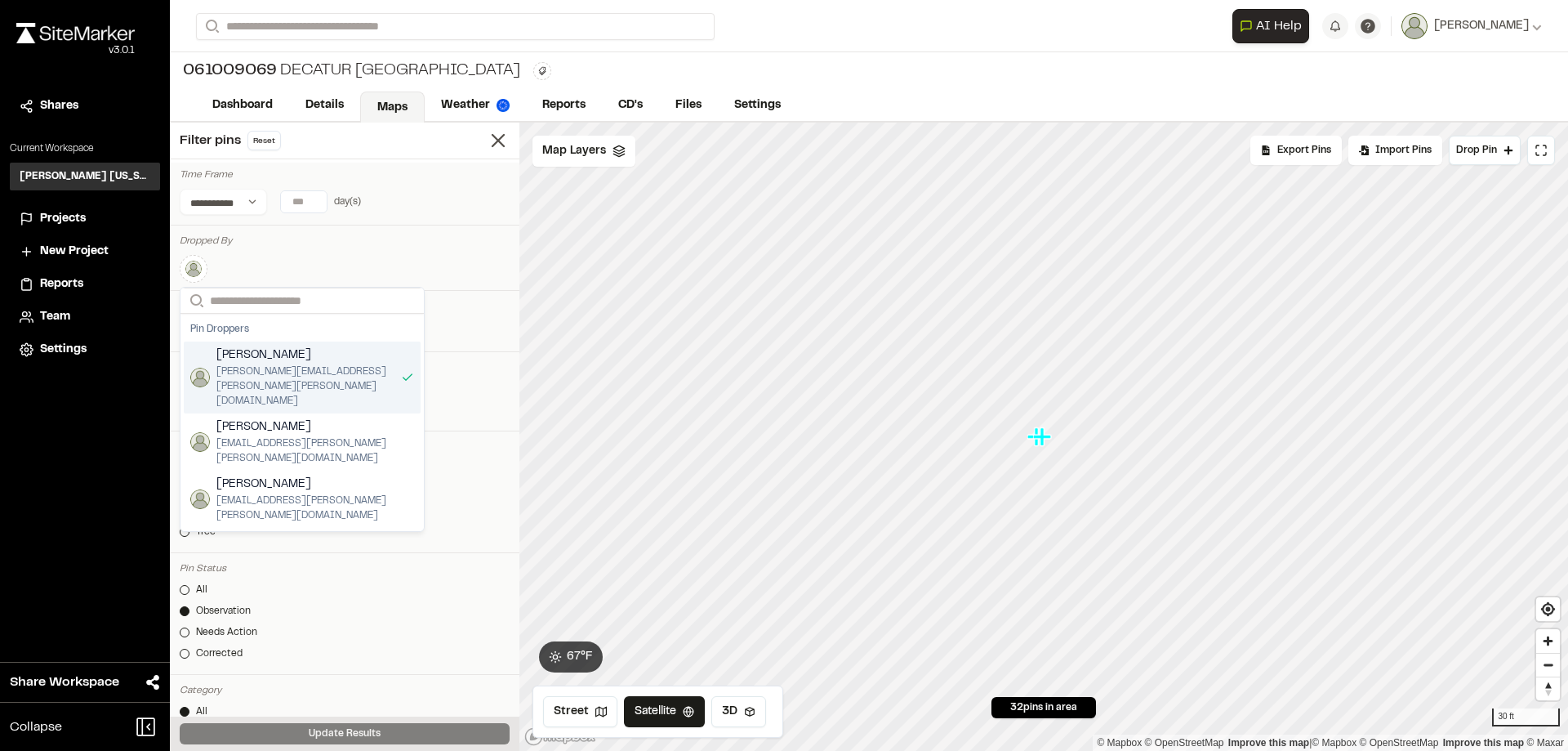
click at [370, 253] on div "Search Pin [PERSON_NAME] Ontiveros [EMAIL_ADDRESS][PERSON_NAME][PERSON_NAME][DO…" at bounding box center [345, 265] width 330 height 35
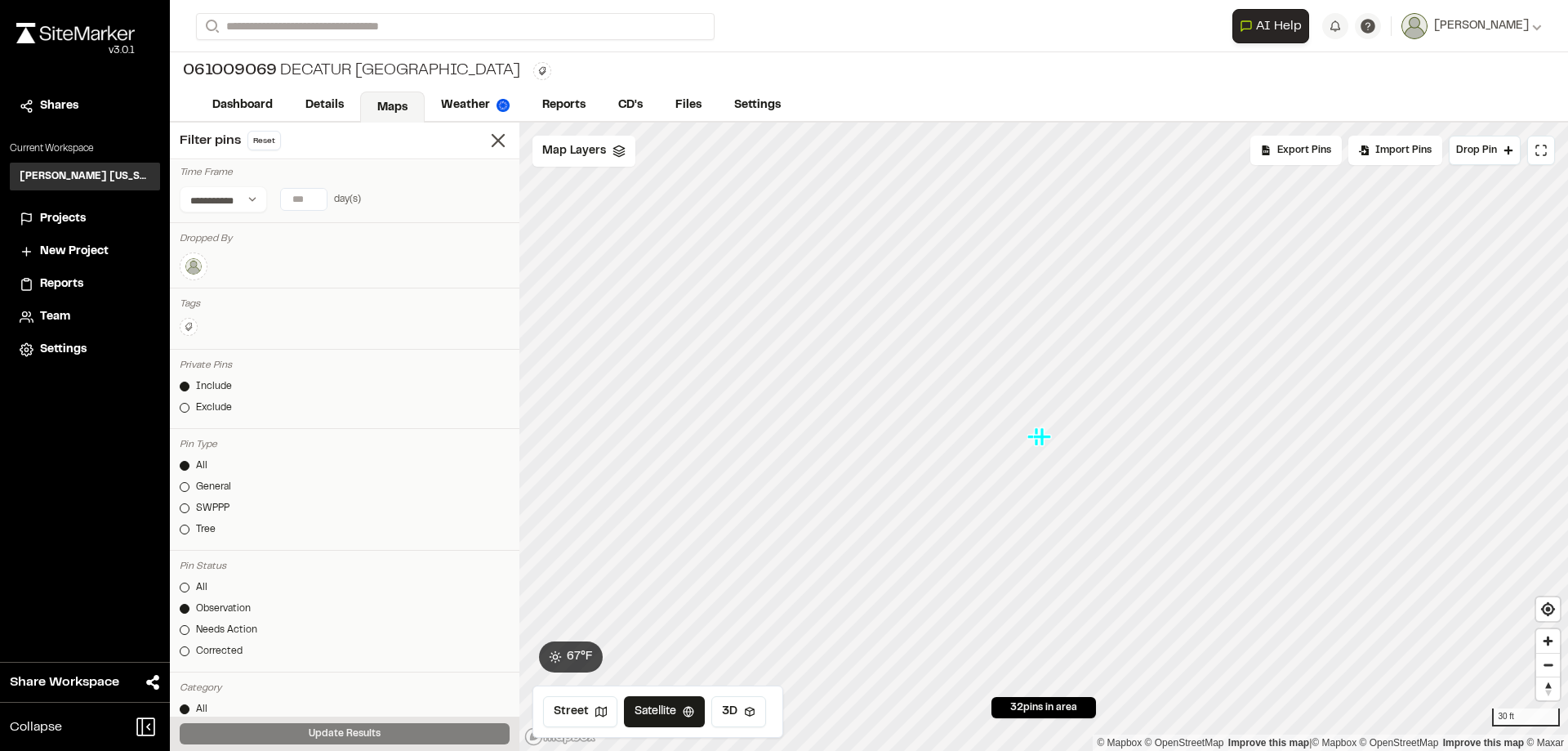
scroll to position [0, 0]
click at [1000, 516] on icon "Map marker" at bounding box center [1004, 510] width 21 height 21
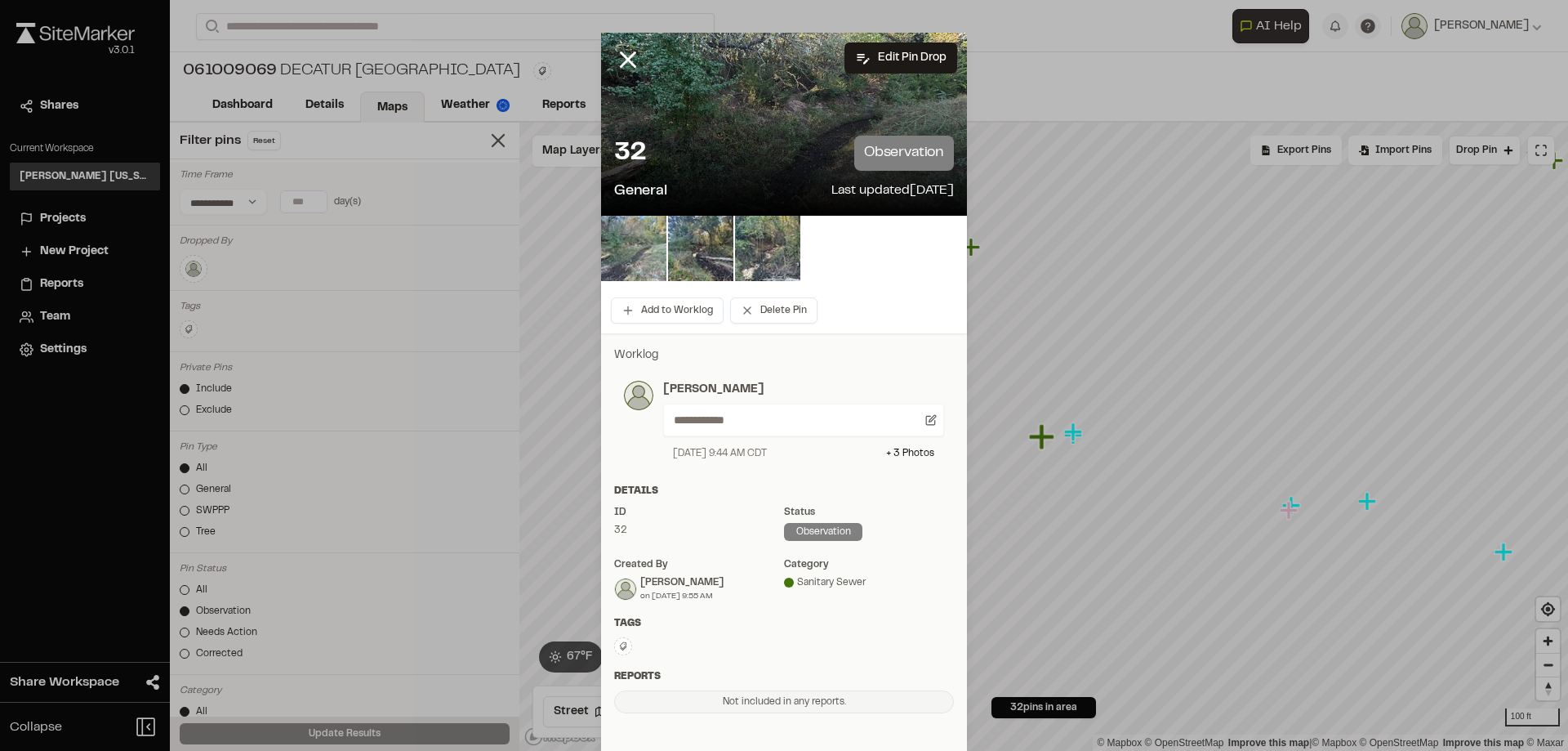
click at [635, 251] on img at bounding box center [634, 248] width 66 height 66
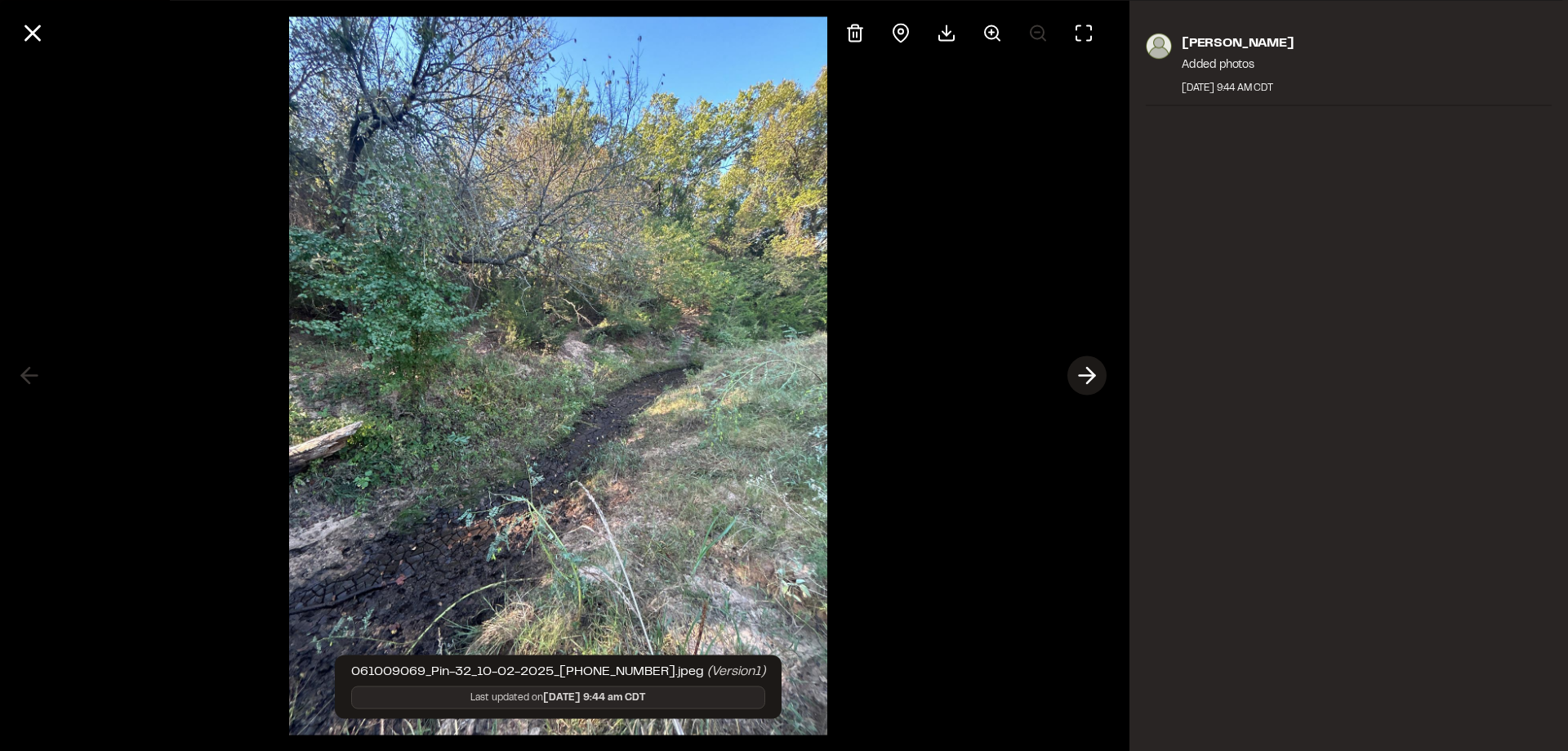
click at [1083, 379] on icon at bounding box center [1087, 376] width 26 height 28
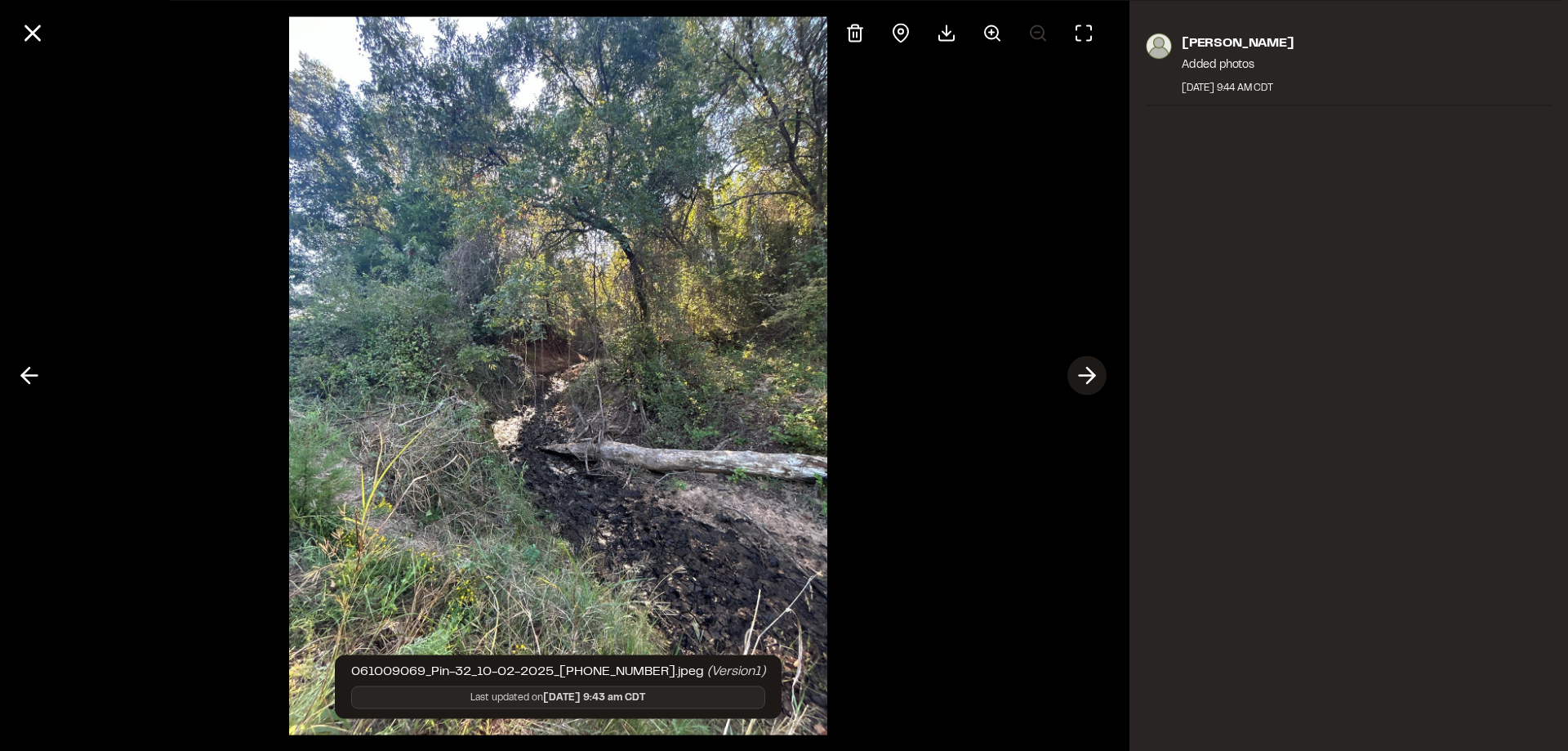
click at [1083, 379] on icon at bounding box center [1087, 376] width 26 height 28
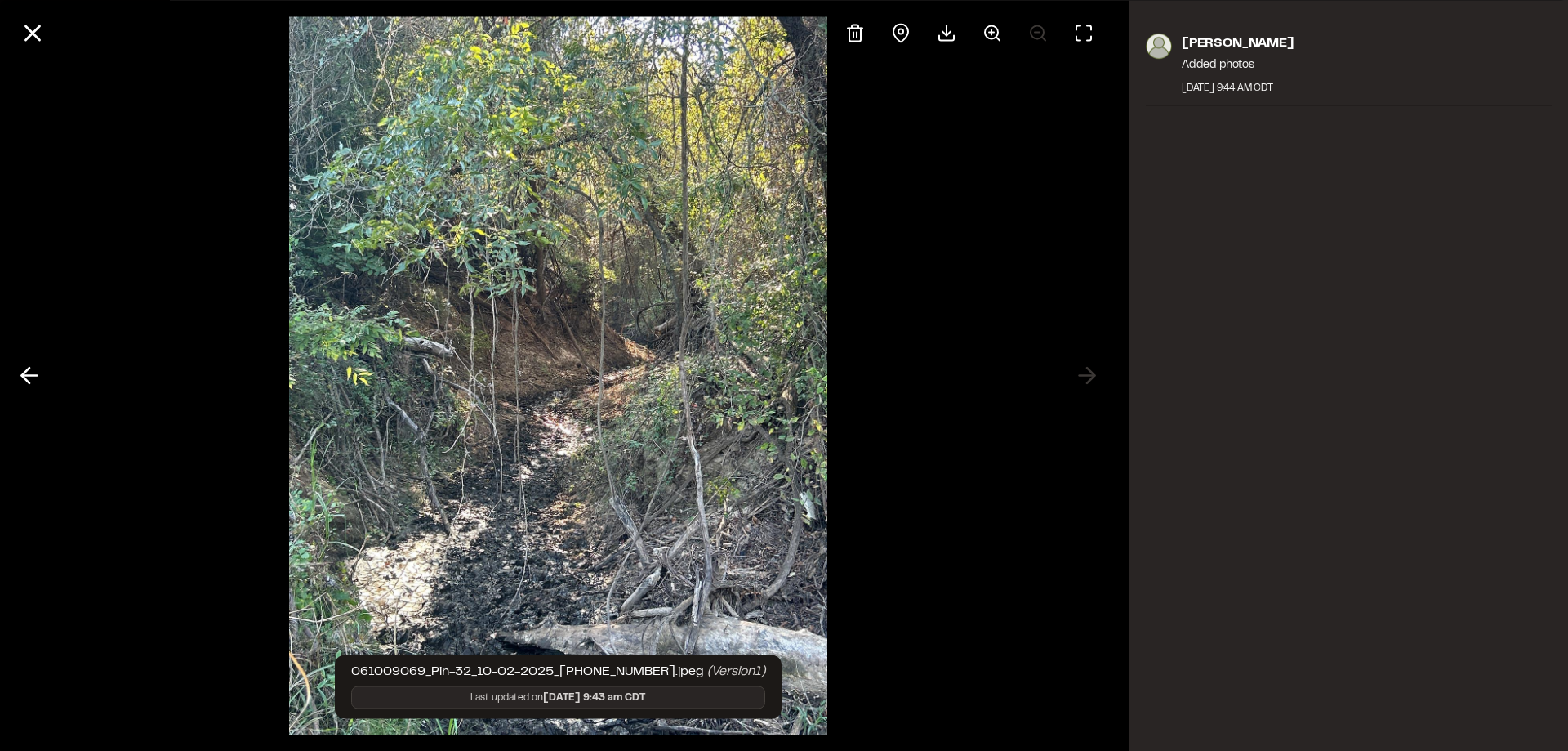
click at [1282, 358] on div "[PERSON_NAME] Added photos [DATE] 9:44 AM CDT" at bounding box center [1349, 376] width 438 height 751
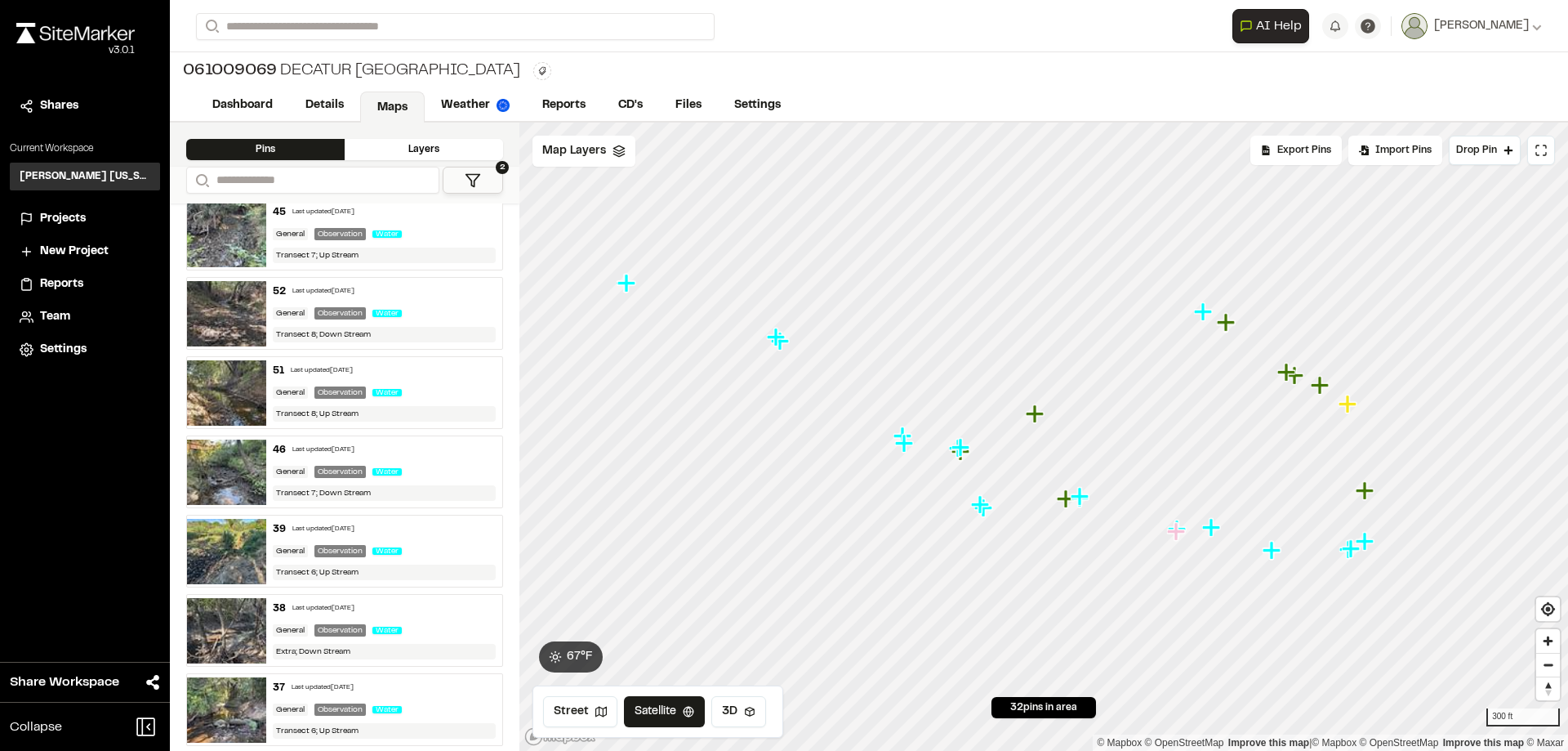
click at [1036, 411] on icon "Map marker" at bounding box center [1035, 413] width 18 height 18
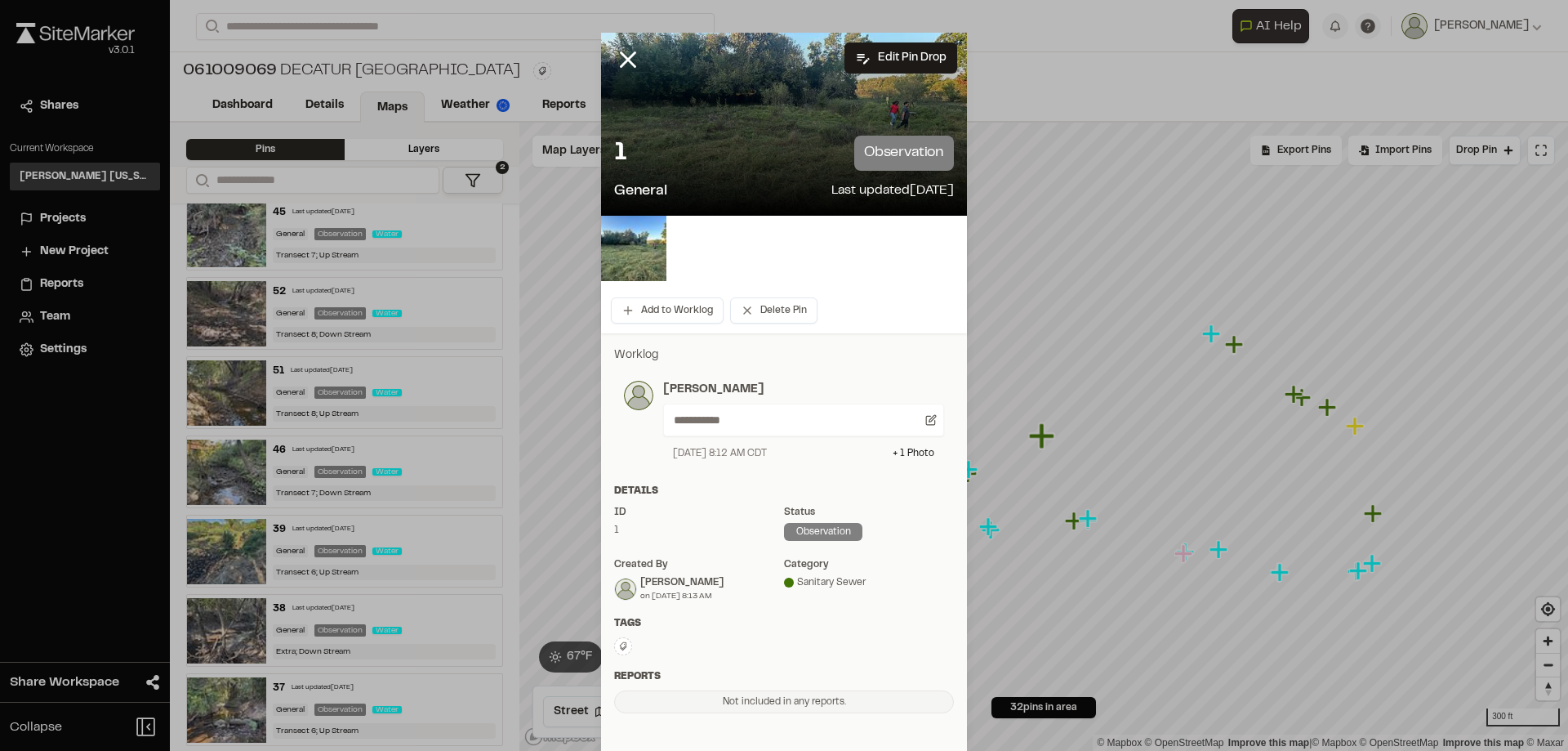
click at [768, 387] on p "[PERSON_NAME]" at bounding box center [803, 389] width 281 height 18
click at [747, 381] on p "[PERSON_NAME]" at bounding box center [803, 389] width 281 height 18
click at [720, 383] on p "[PERSON_NAME]" at bounding box center [803, 389] width 281 height 18
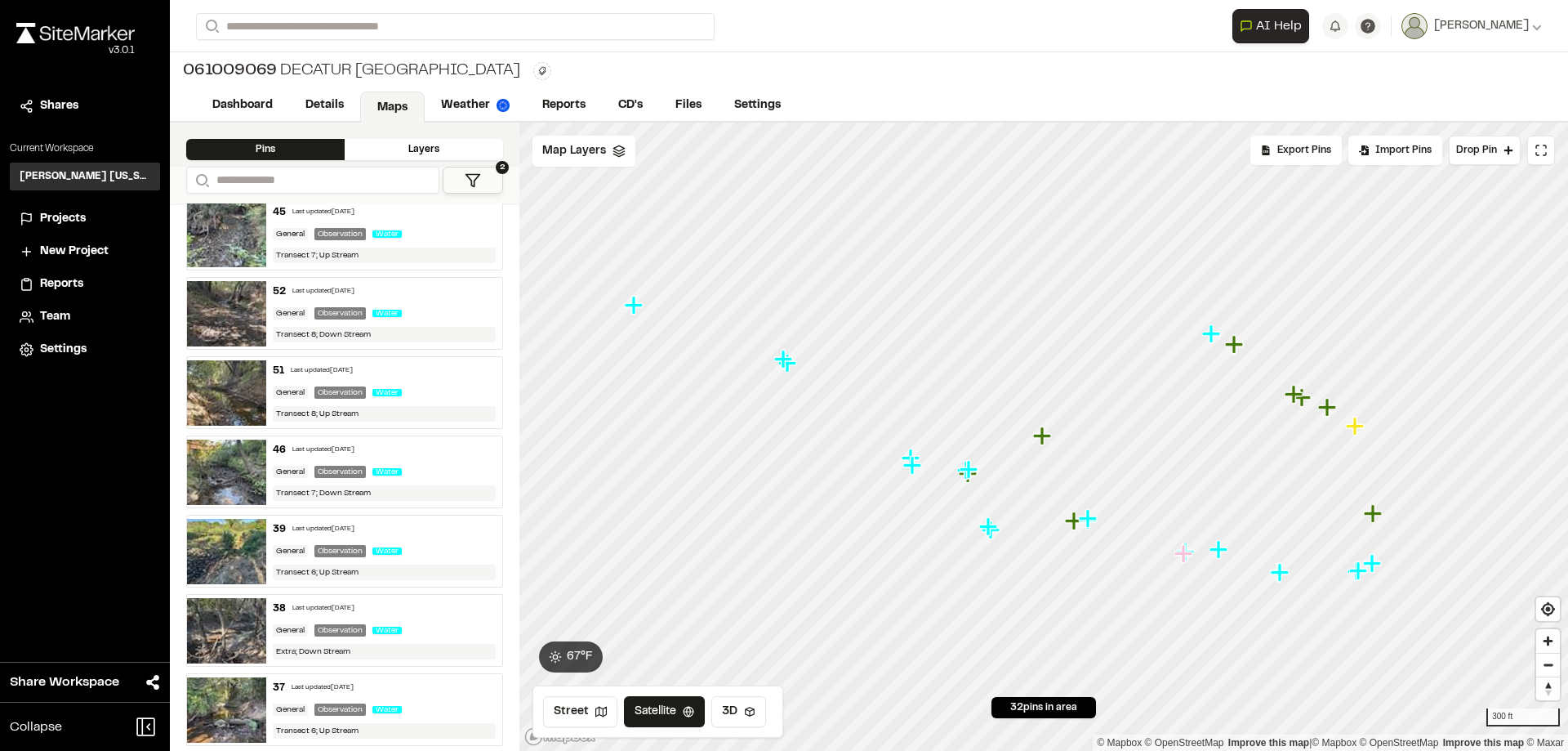
click at [1075, 531] on icon "Map marker" at bounding box center [1076, 521] width 21 height 21
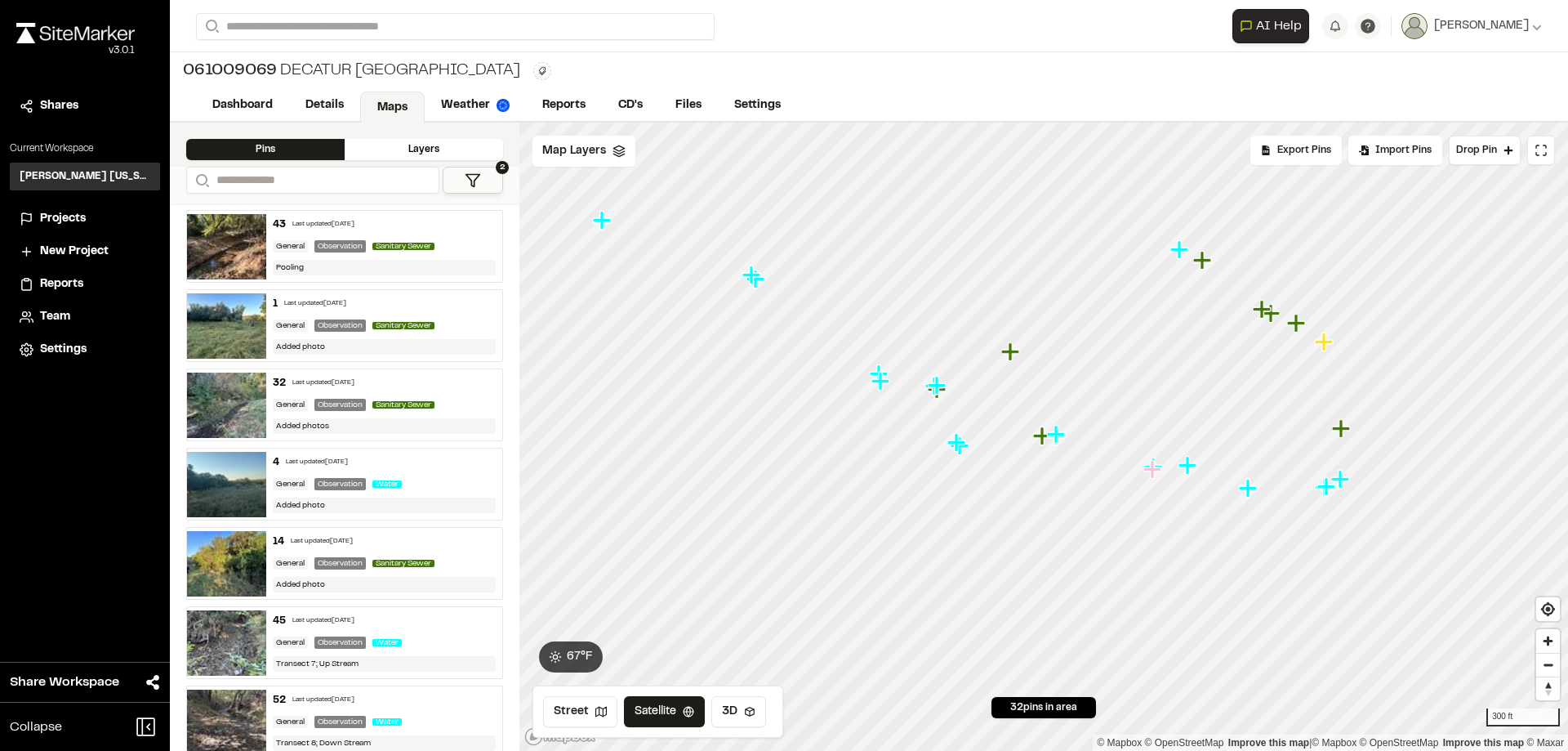
click at [482, 183] on button "2" at bounding box center [473, 180] width 61 height 27
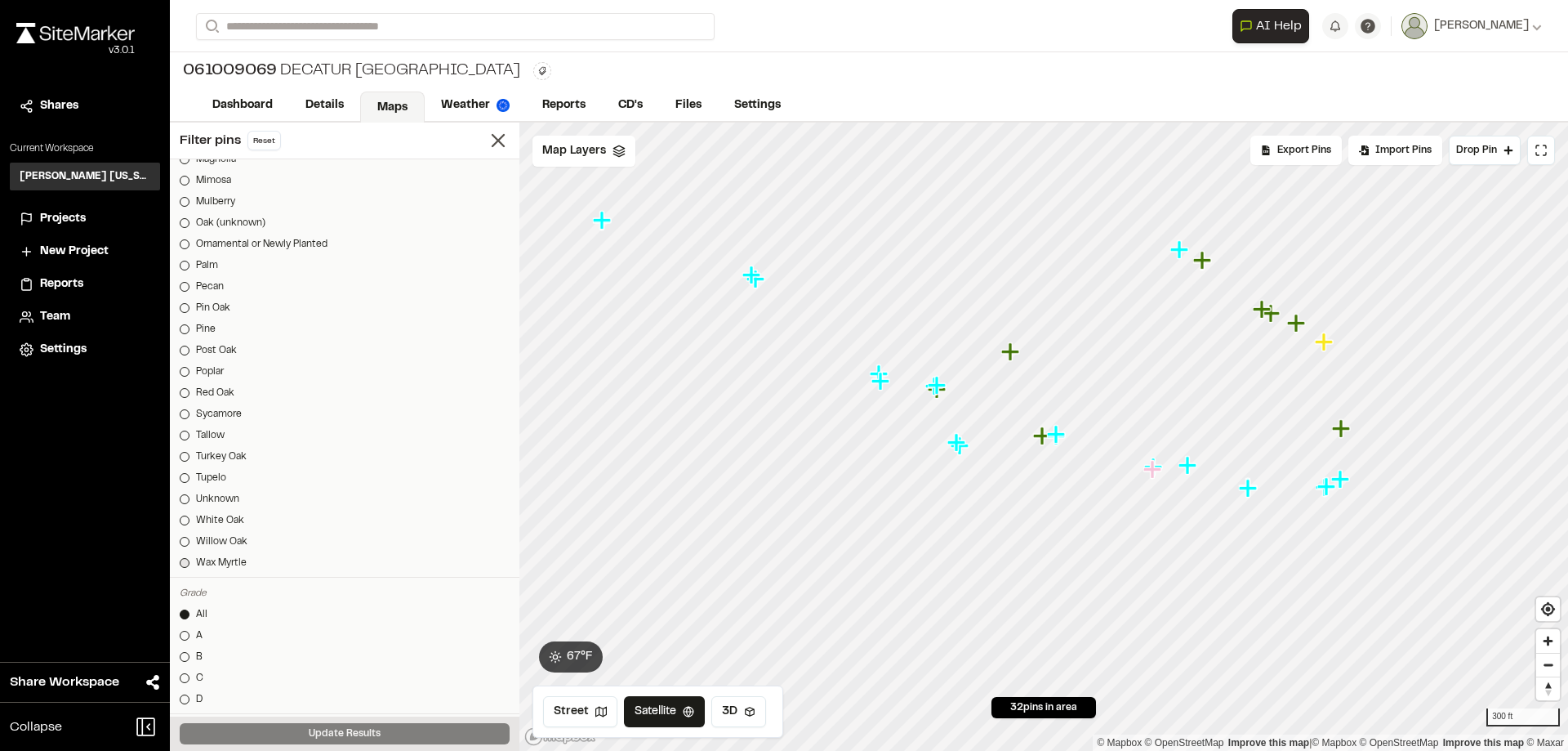
scroll to position [1852, 0]
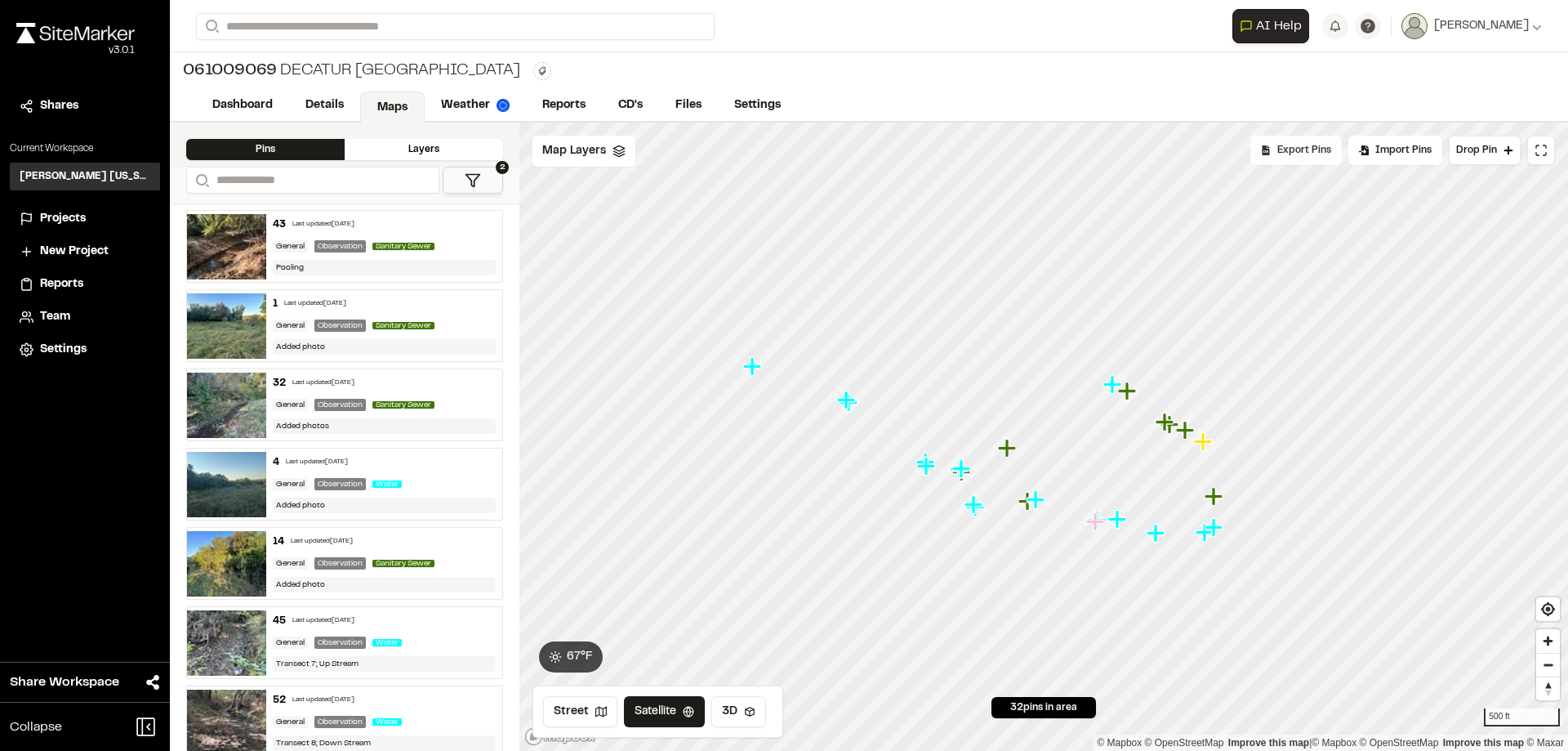
click at [1300, 159] on div "Export Pins" at bounding box center [1296, 150] width 91 height 29
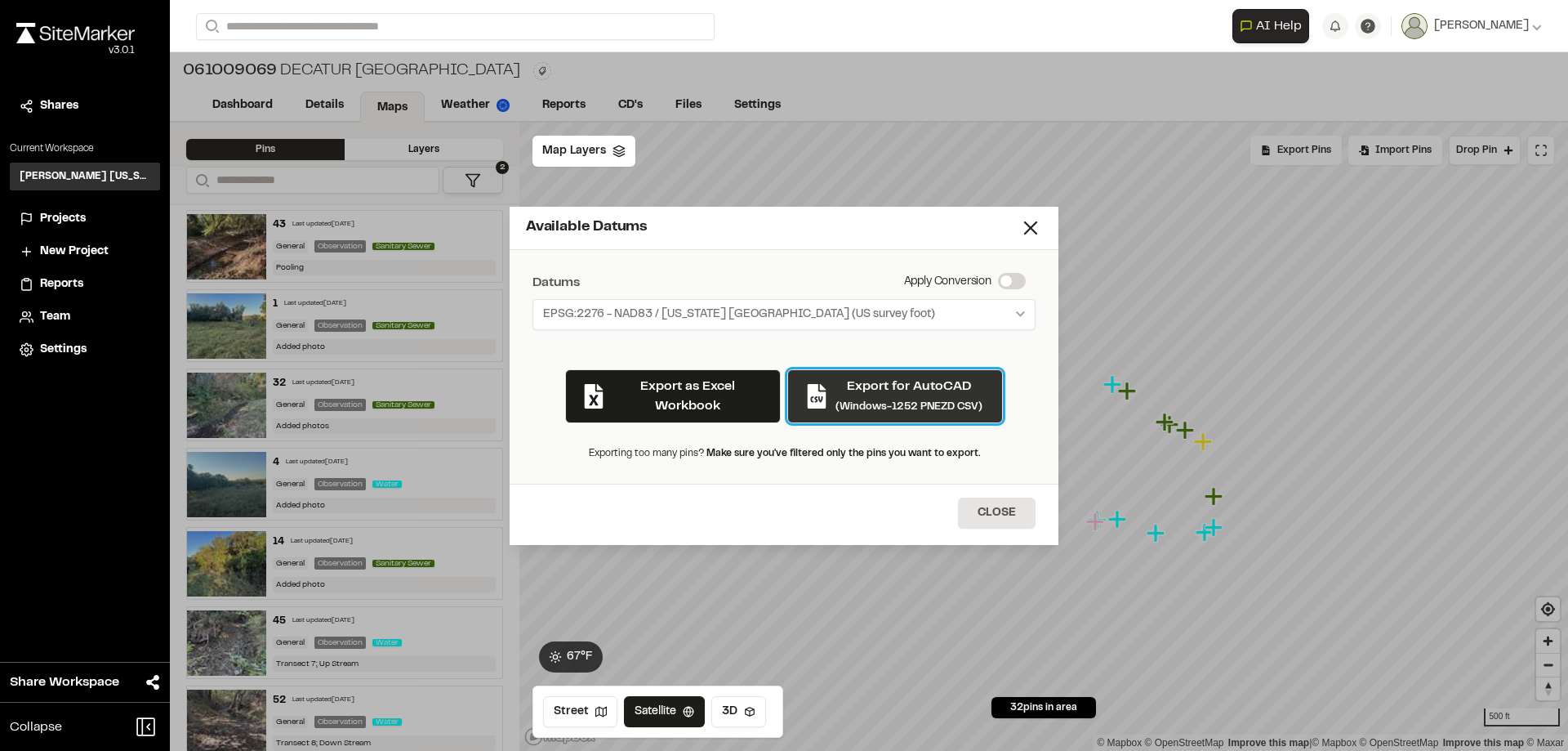
click at [898, 406] on small "(Windows-1252 PNEZD CSV)" at bounding box center [909, 406] width 147 height 9
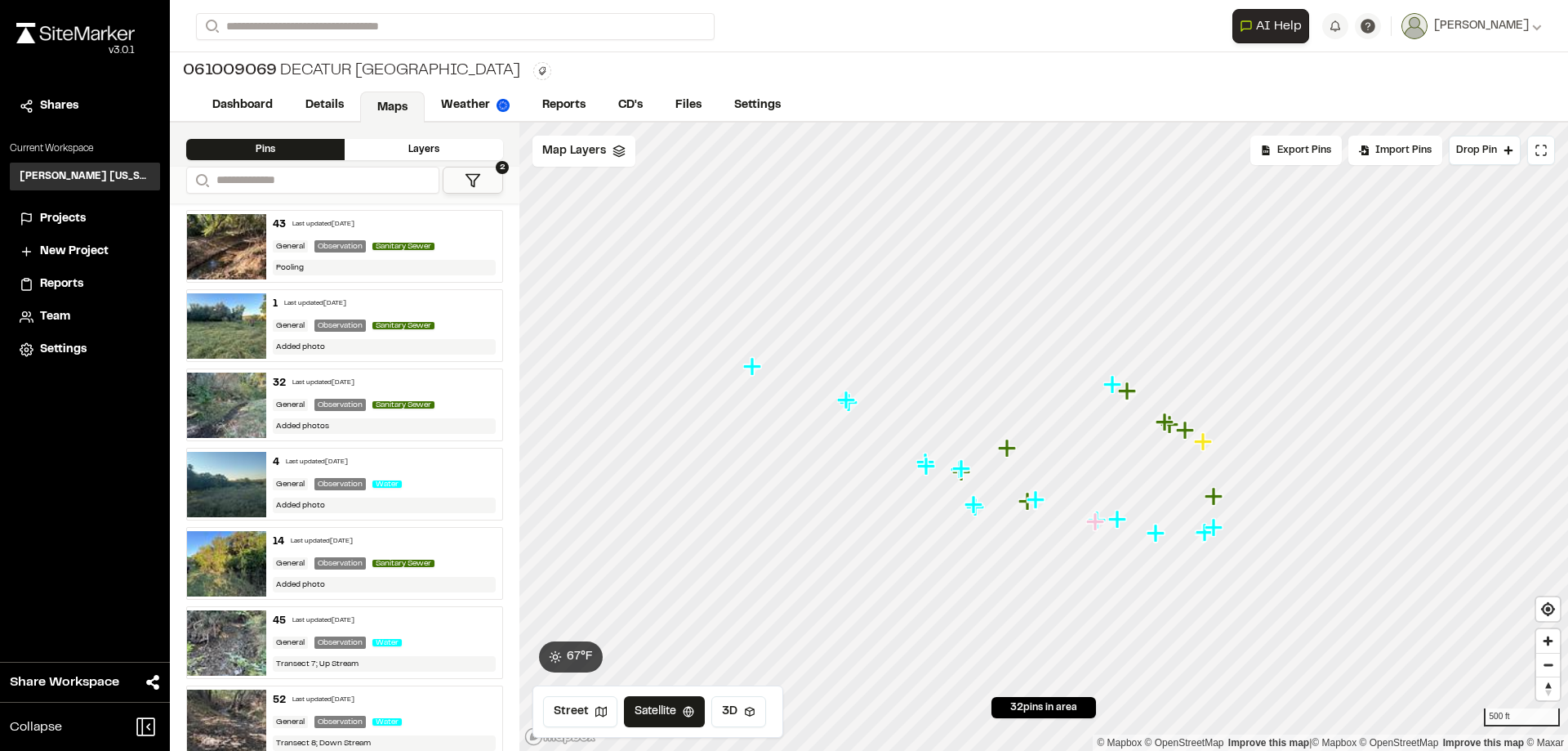
click at [1008, 451] on icon "Map marker" at bounding box center [1007, 447] width 18 height 18
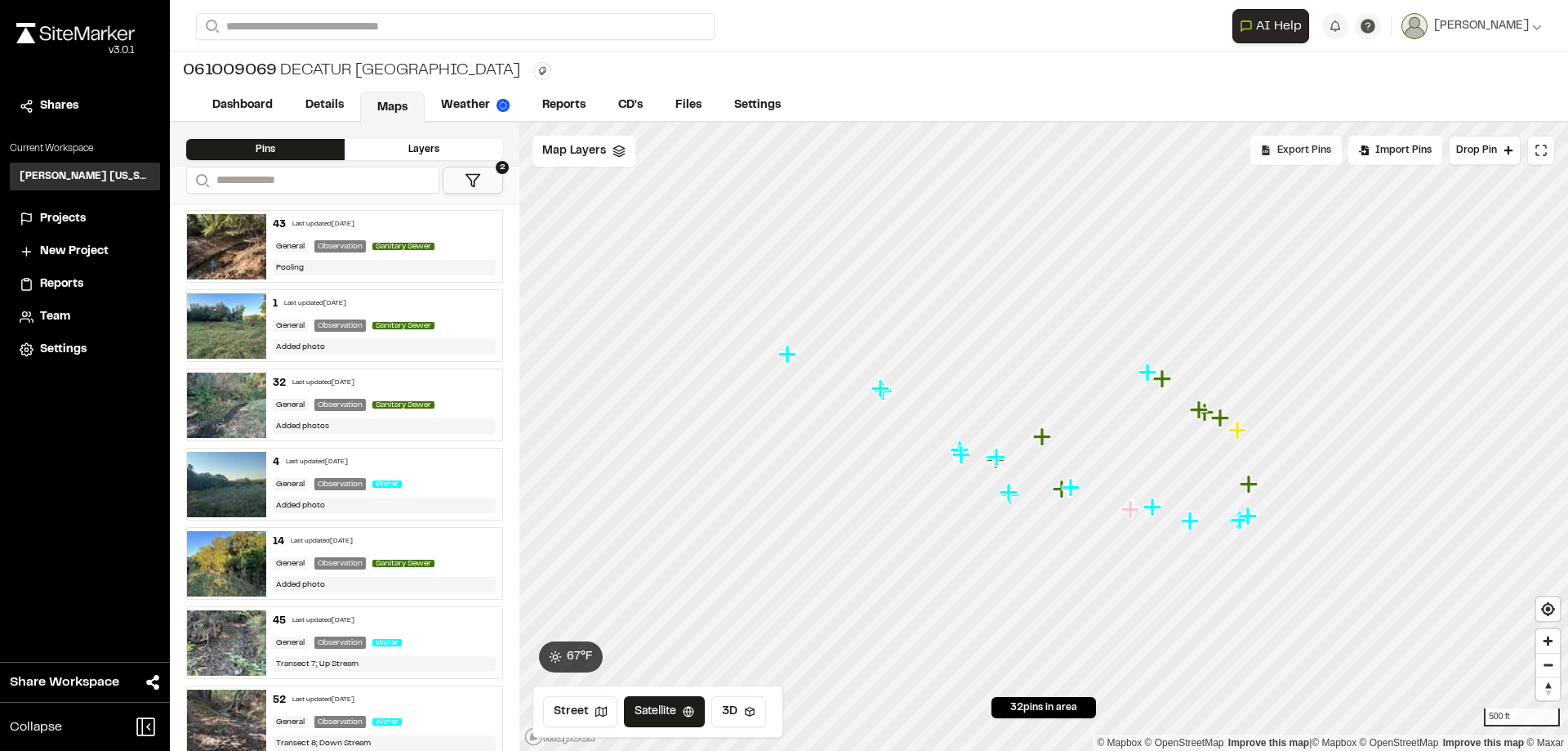
click at [1305, 161] on div "Export Pins" at bounding box center [1296, 150] width 91 height 29
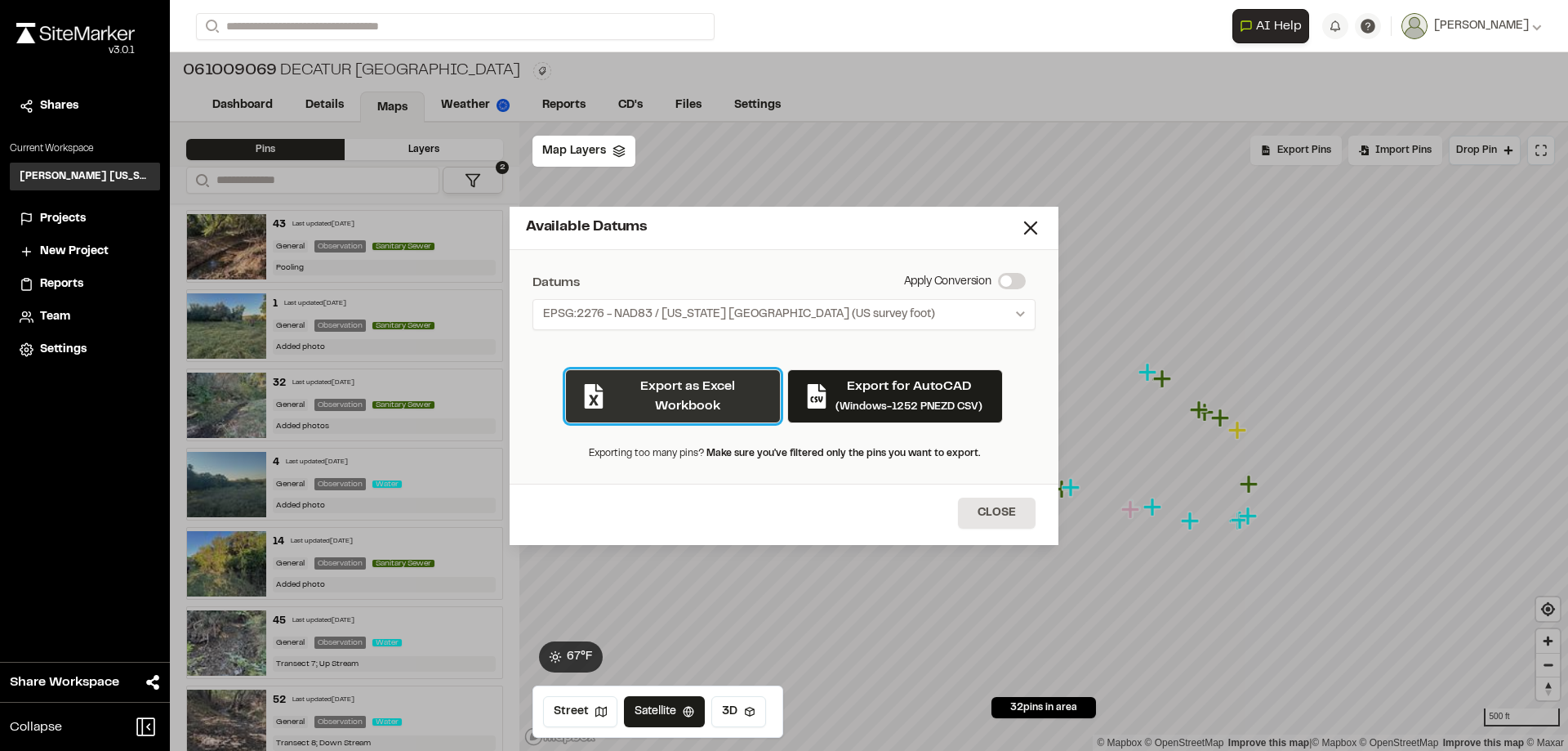
click at [710, 393] on button "Export as Excel Workbook" at bounding box center [673, 396] width 216 height 54
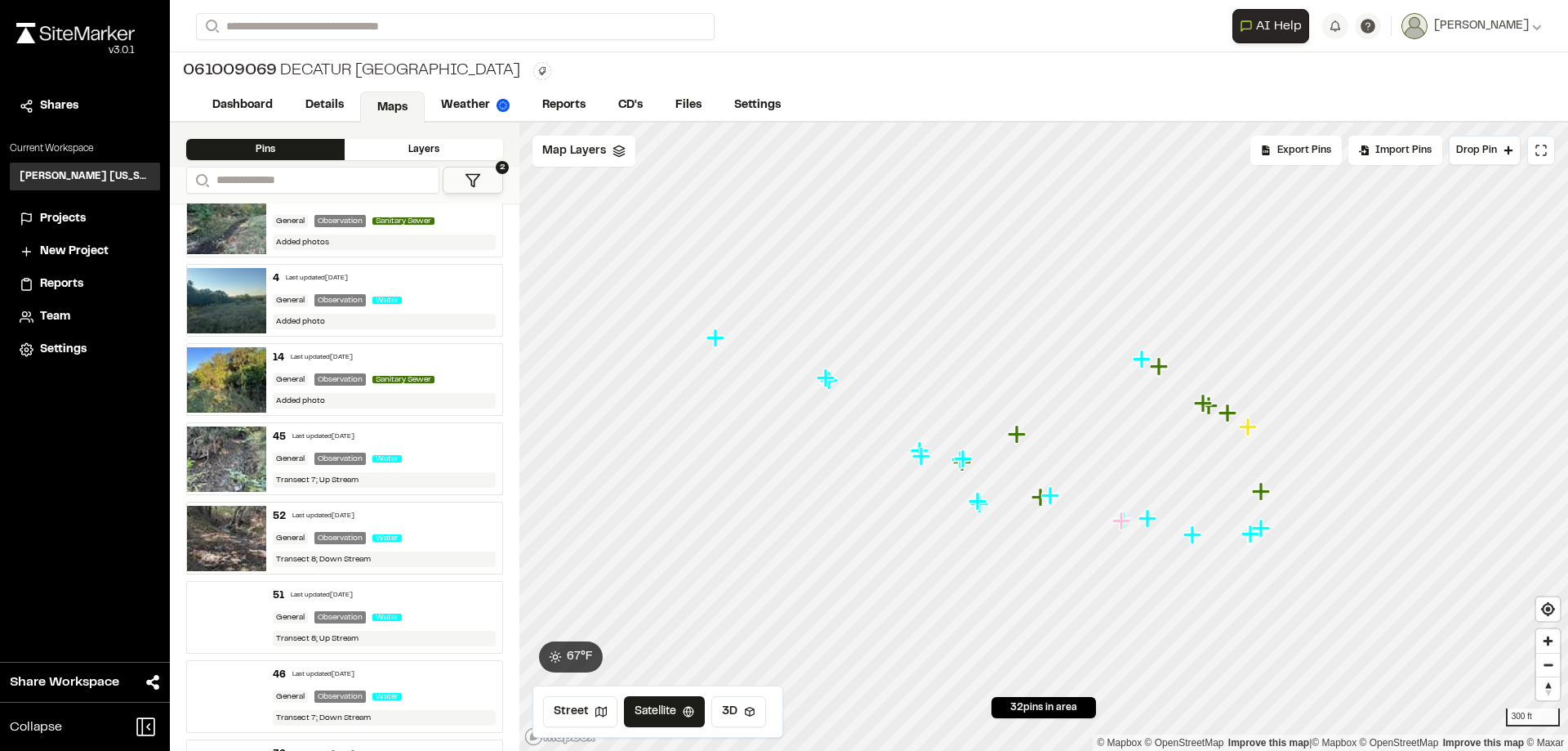
scroll to position [0, 0]
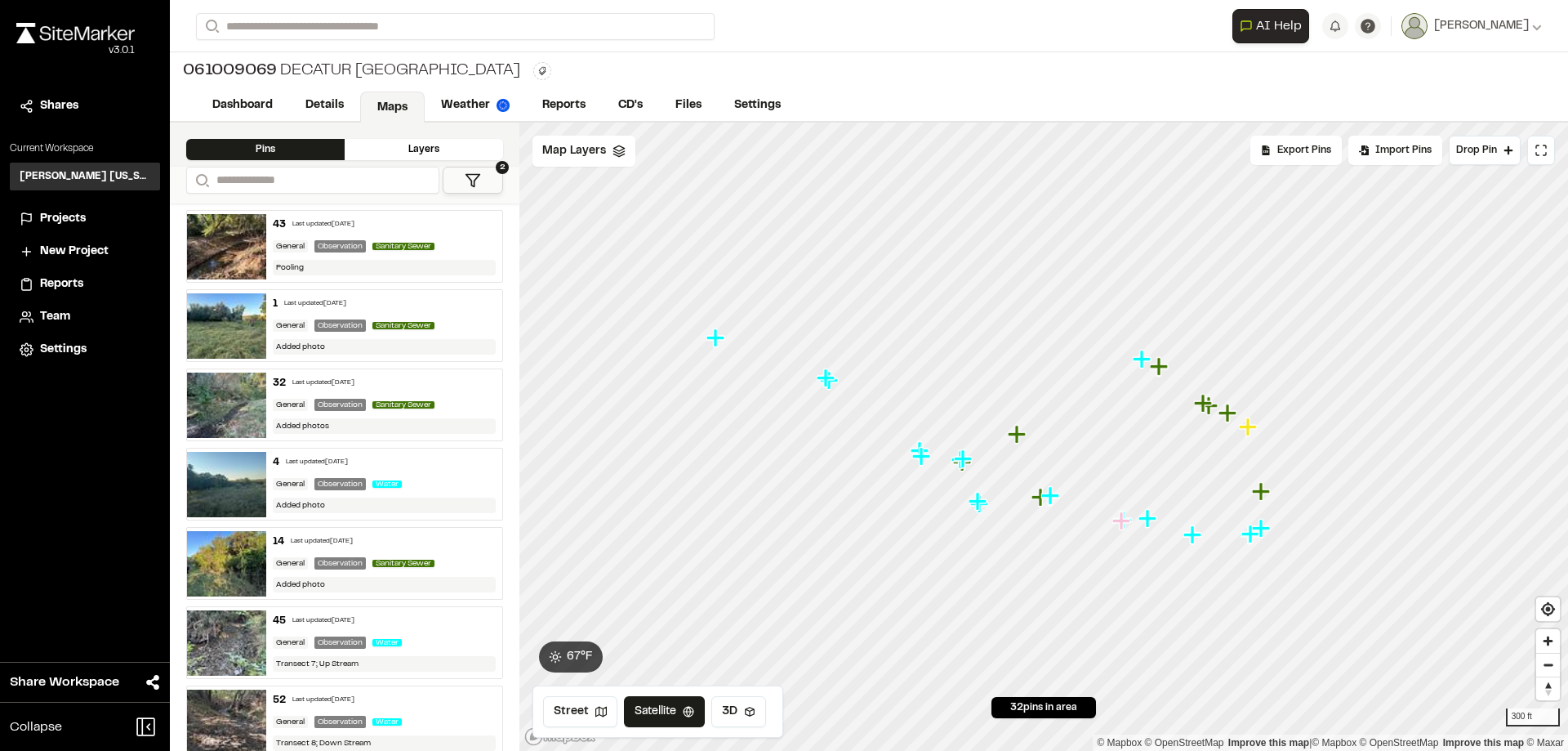
click at [224, 310] on img at bounding box center [226, 326] width 79 height 66
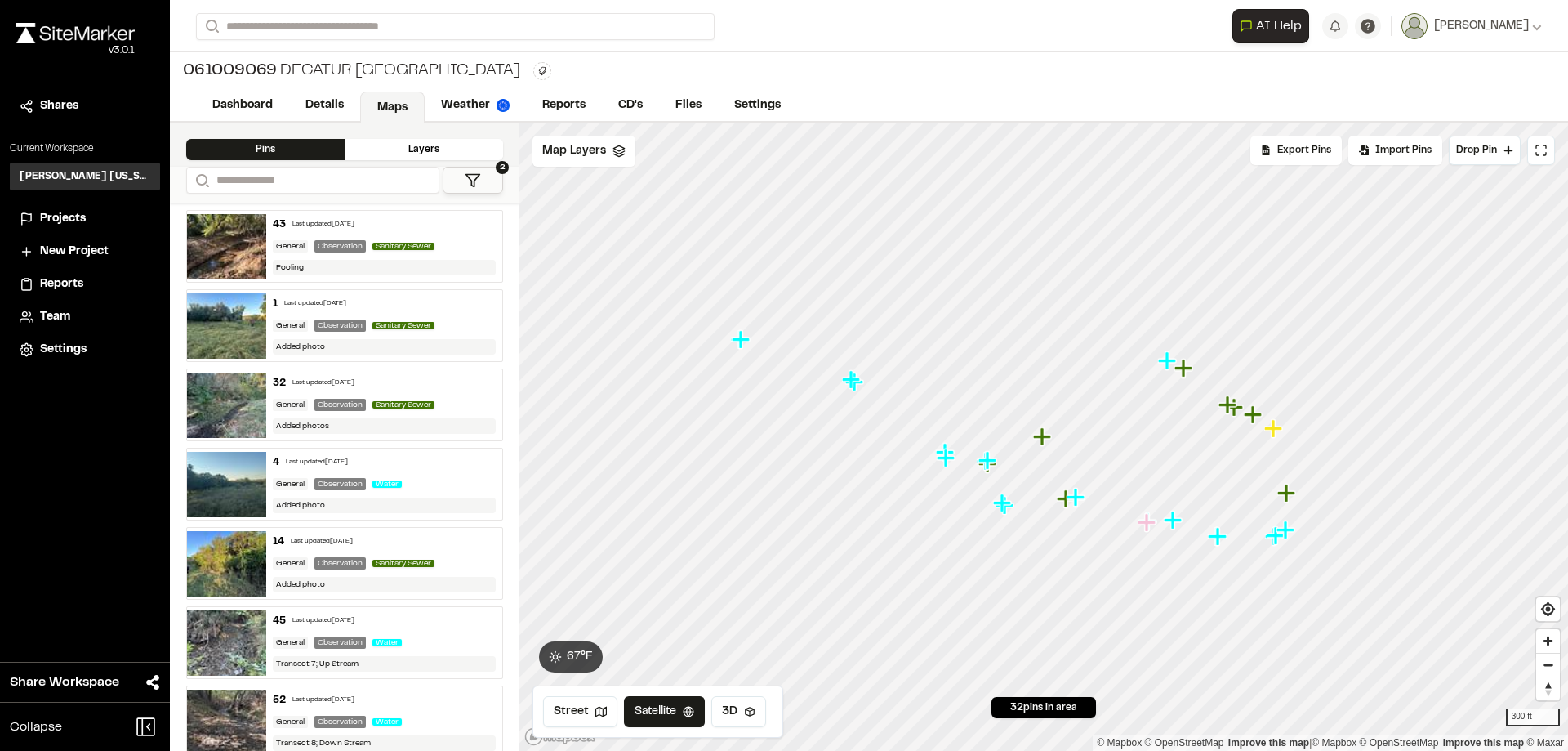
click at [226, 252] on img at bounding box center [226, 247] width 79 height 66
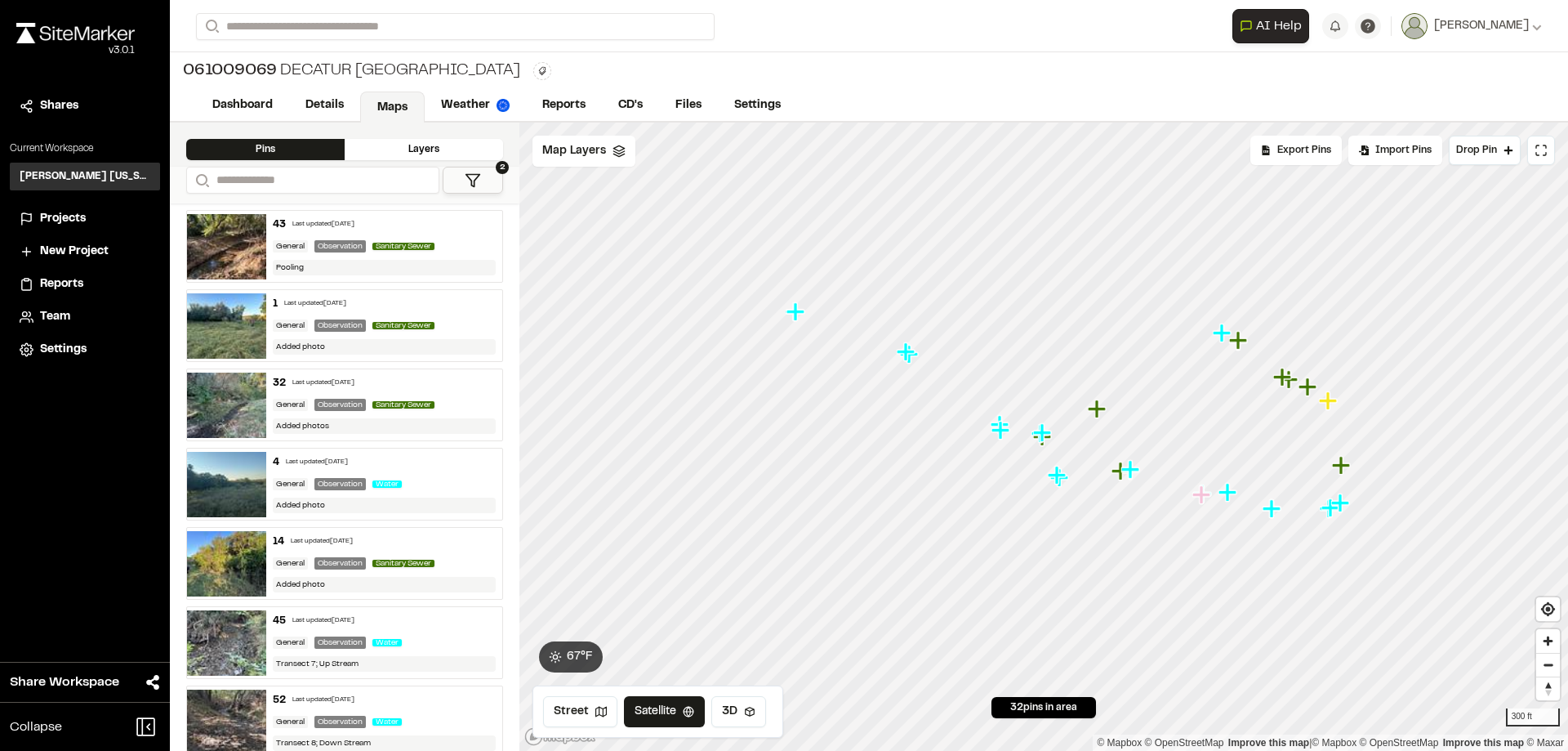
click at [236, 403] on img at bounding box center [226, 405] width 79 height 66
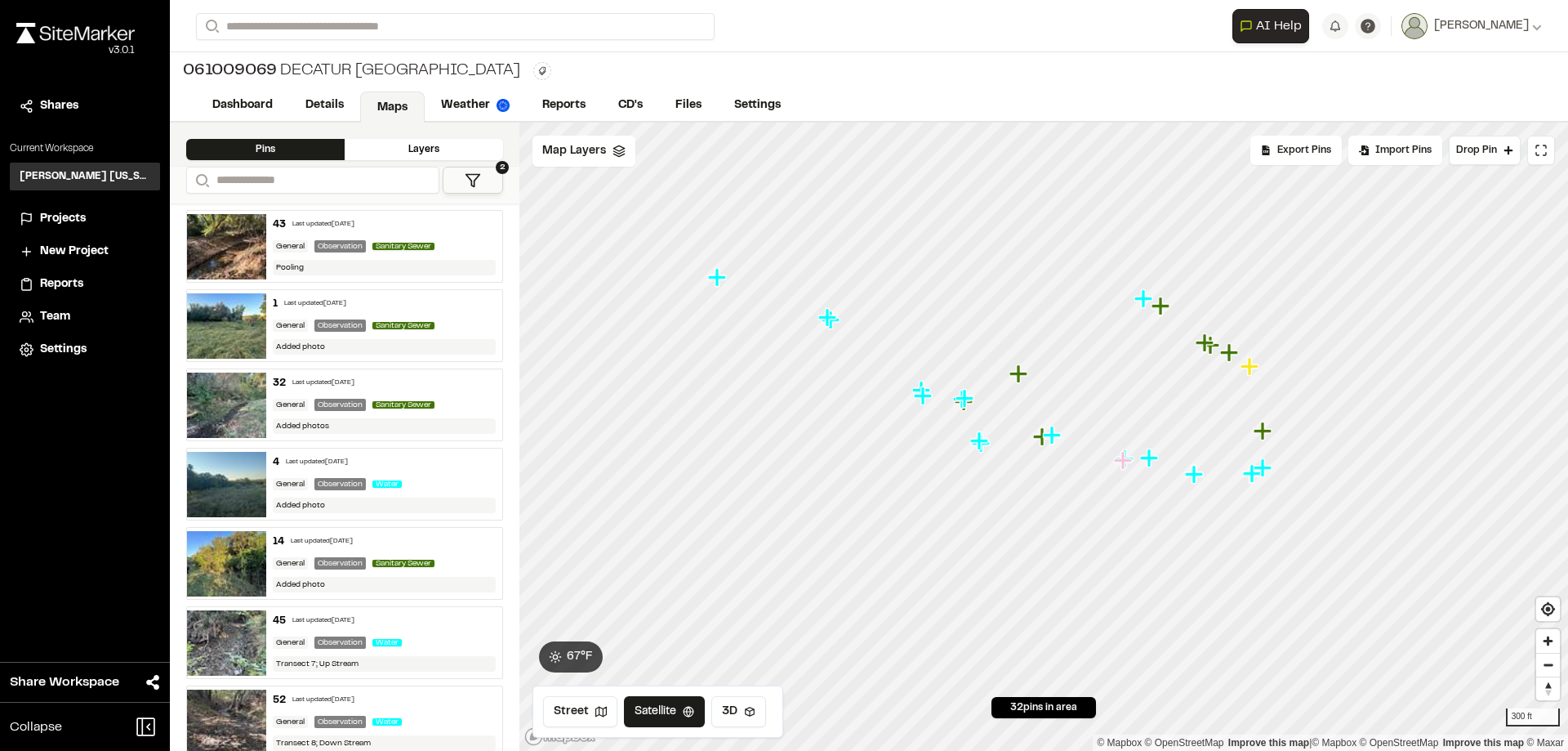
click at [246, 480] on img at bounding box center [226, 484] width 79 height 66
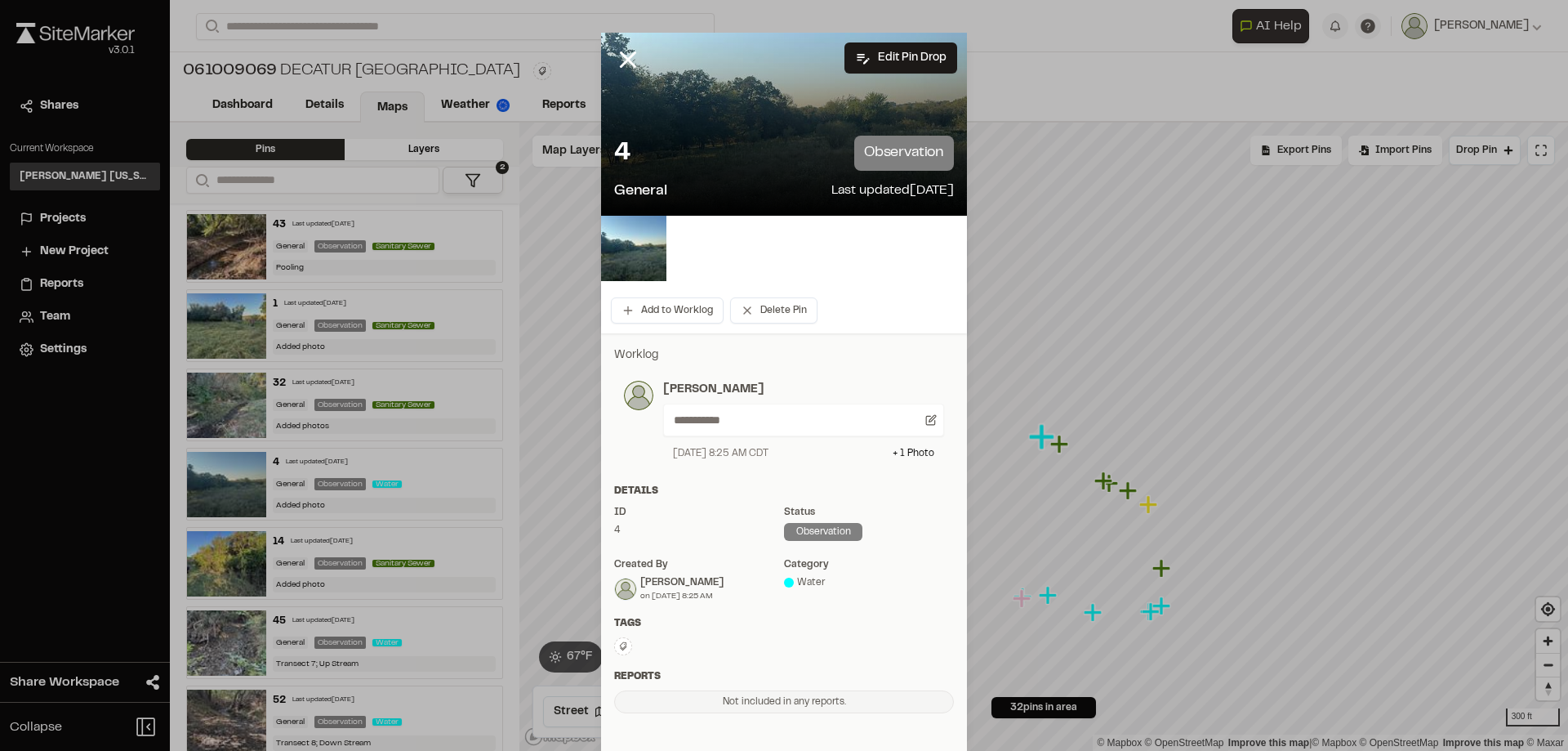
drag, startPoint x: 218, startPoint y: 440, endPoint x: 221, endPoint y: 451, distance: 11.4
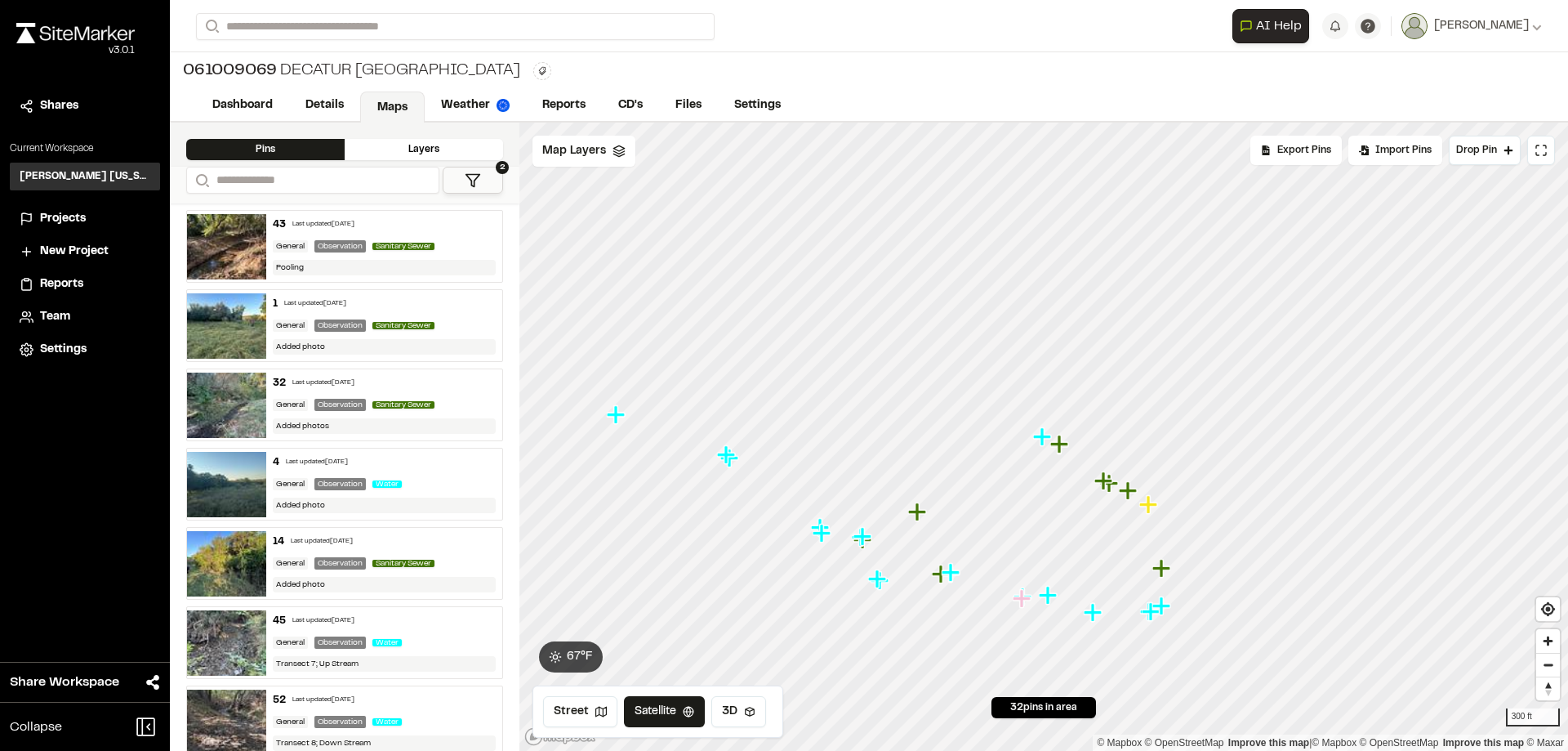
click at [240, 567] on img at bounding box center [226, 563] width 79 height 66
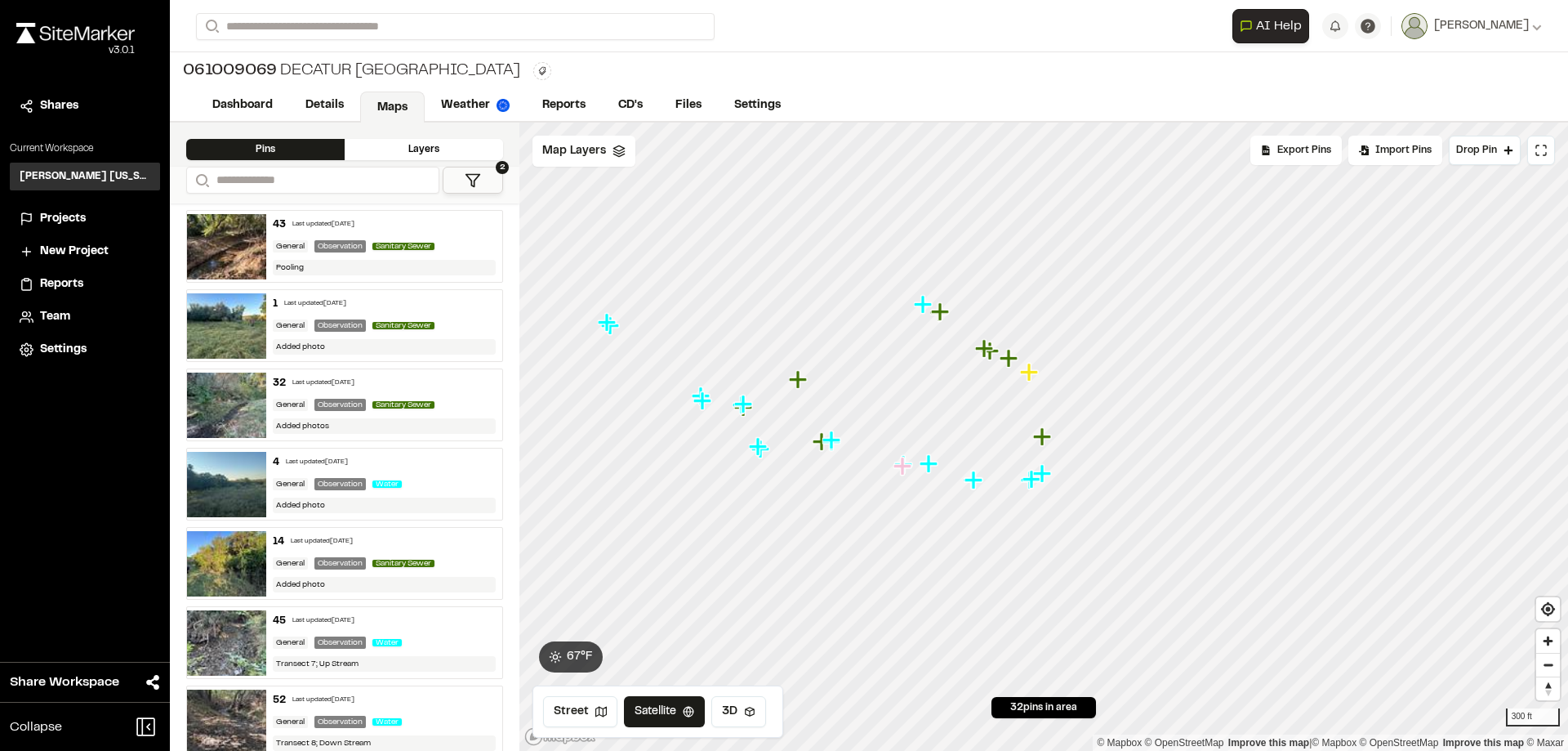
click at [237, 492] on img at bounding box center [226, 484] width 79 height 66
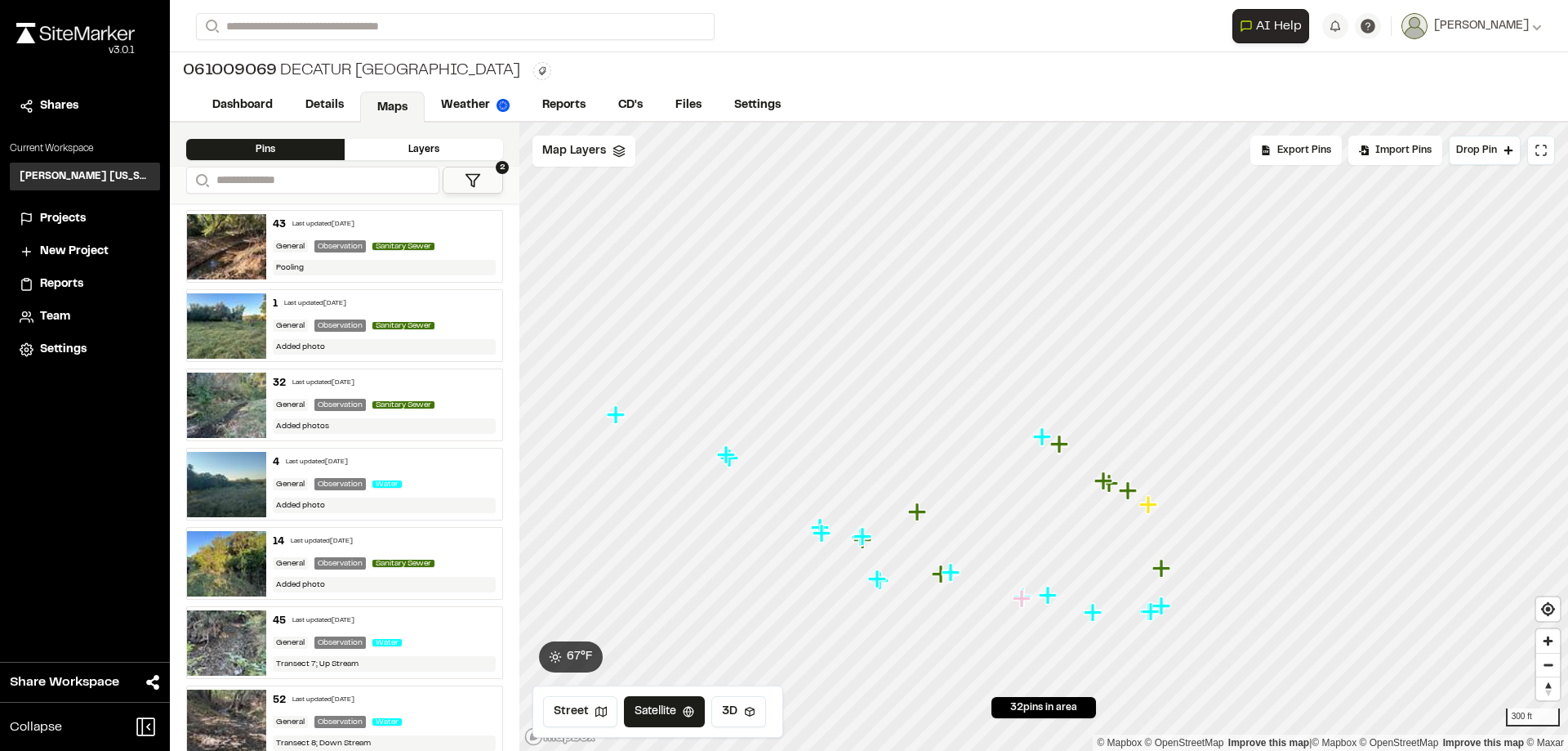
click at [229, 547] on img at bounding box center [226, 563] width 79 height 66
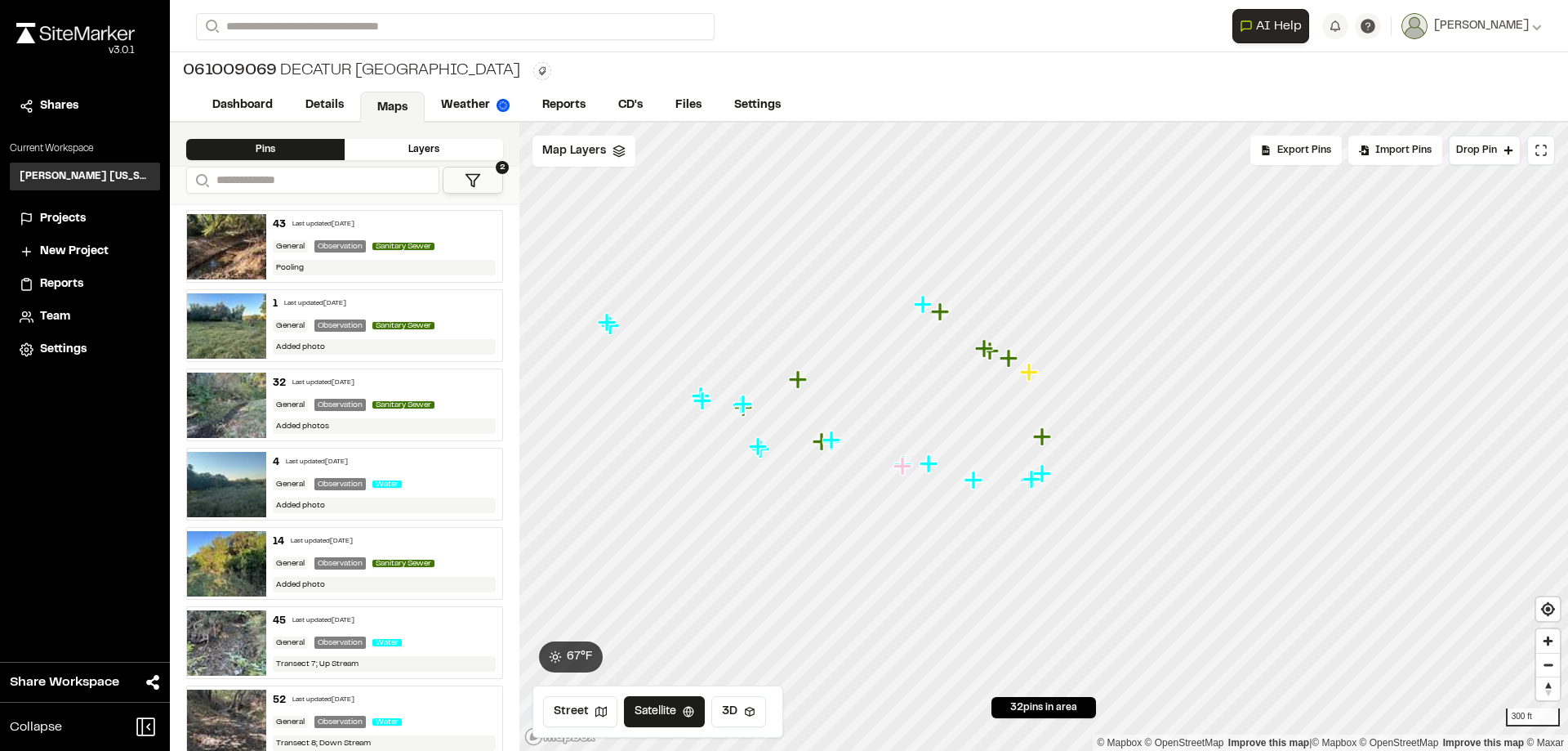
click at [221, 631] on img at bounding box center [226, 643] width 79 height 66
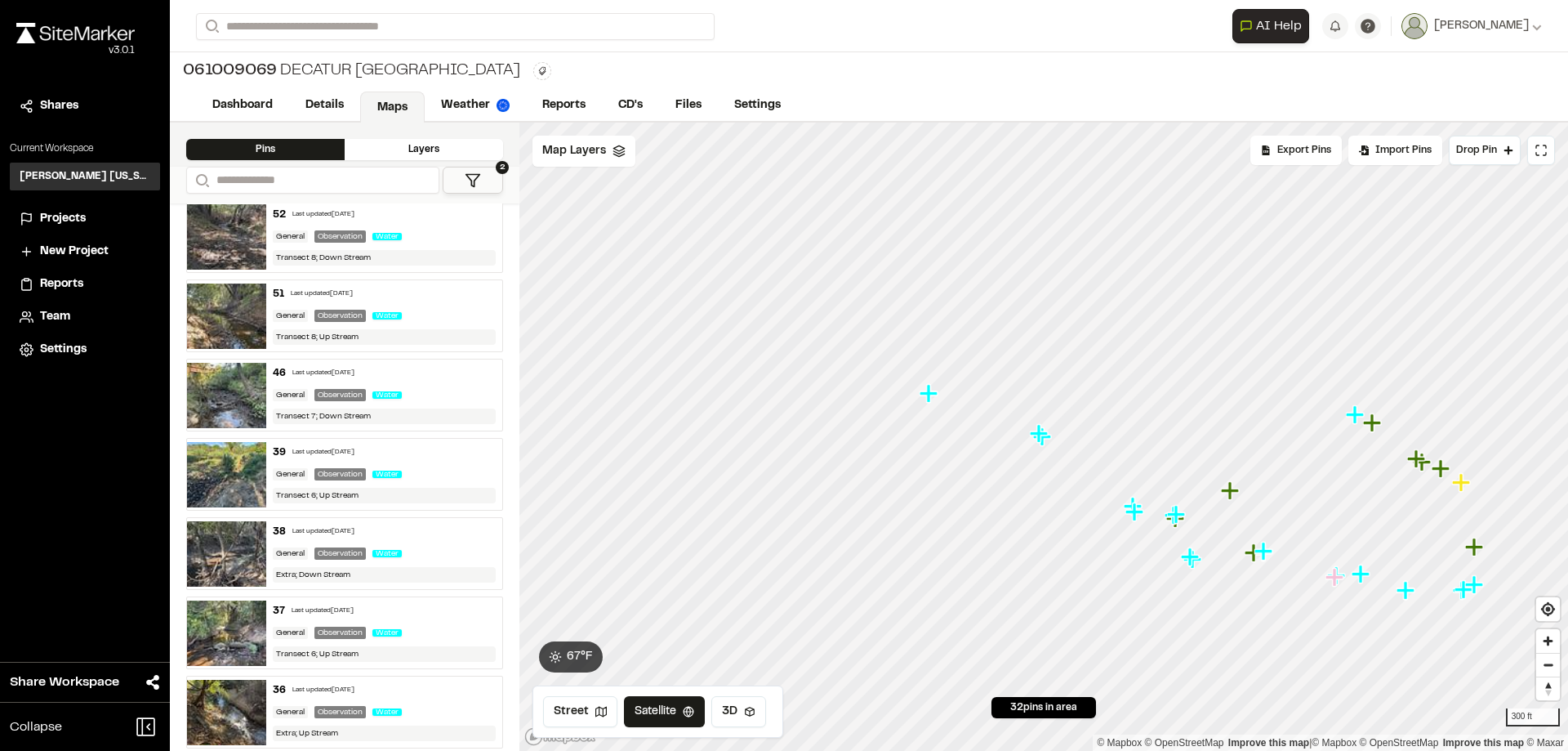
scroll to position [545, 0]
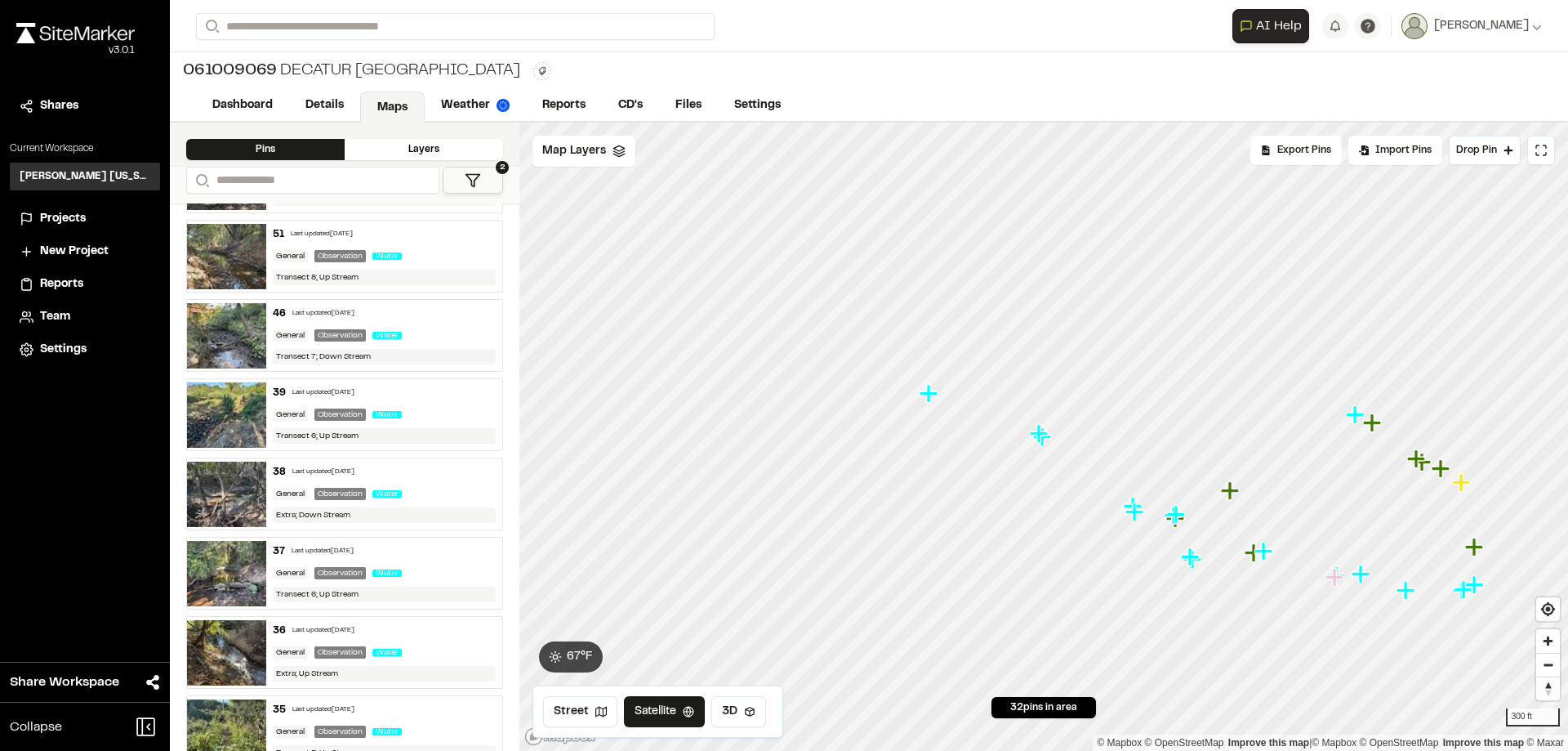
click at [234, 497] on img at bounding box center [226, 494] width 79 height 66
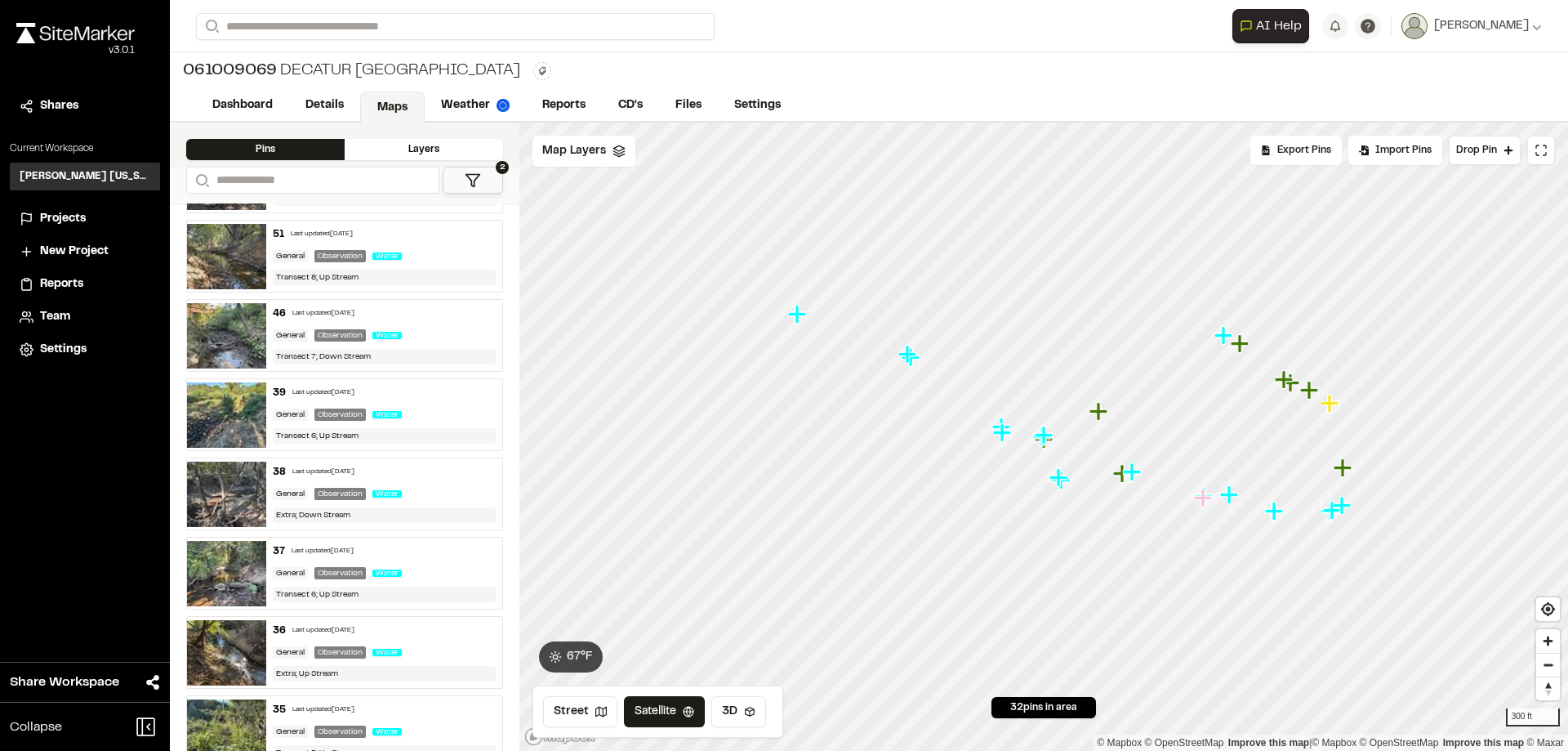
click at [235, 583] on img at bounding box center [226, 573] width 79 height 66
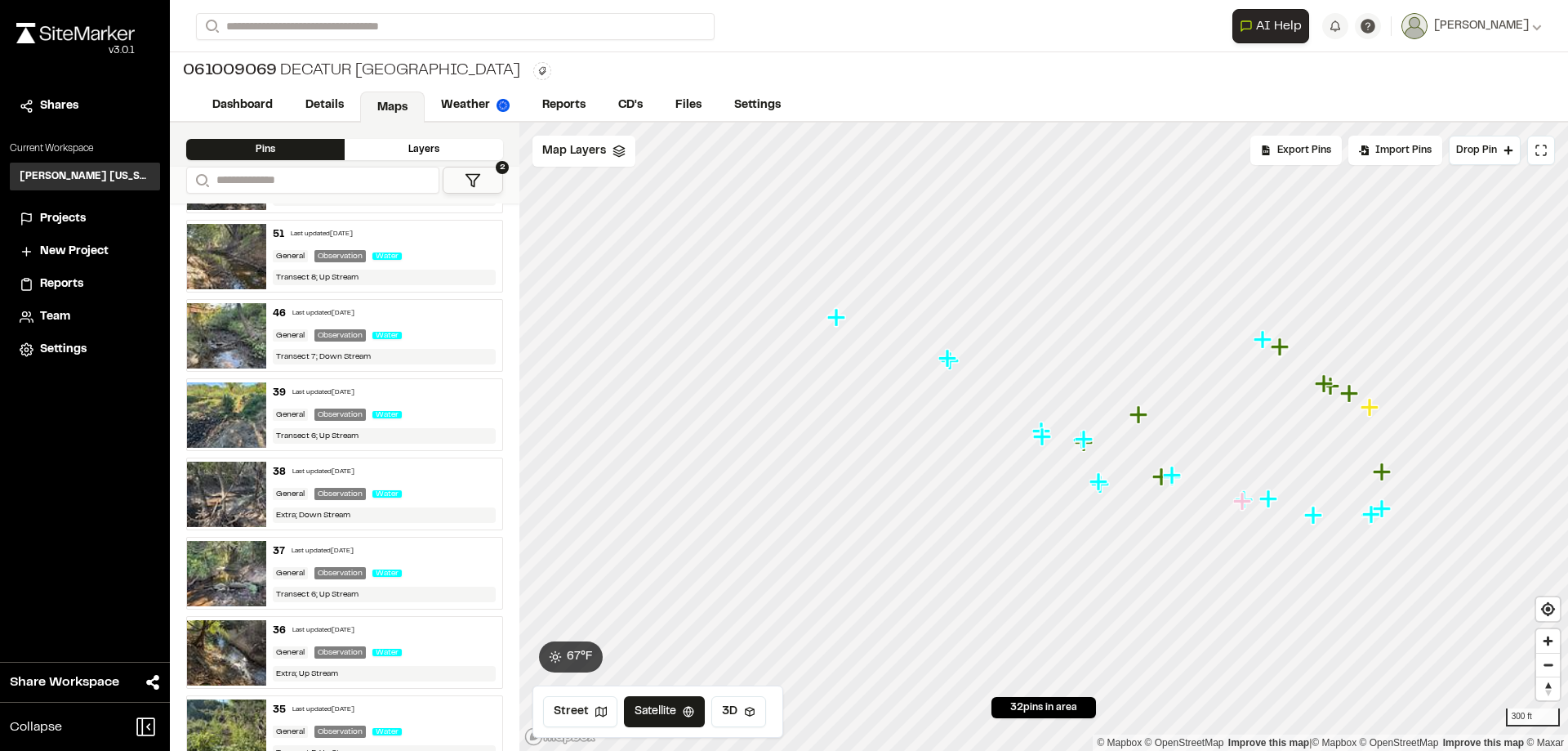
click at [235, 637] on img at bounding box center [226, 653] width 79 height 66
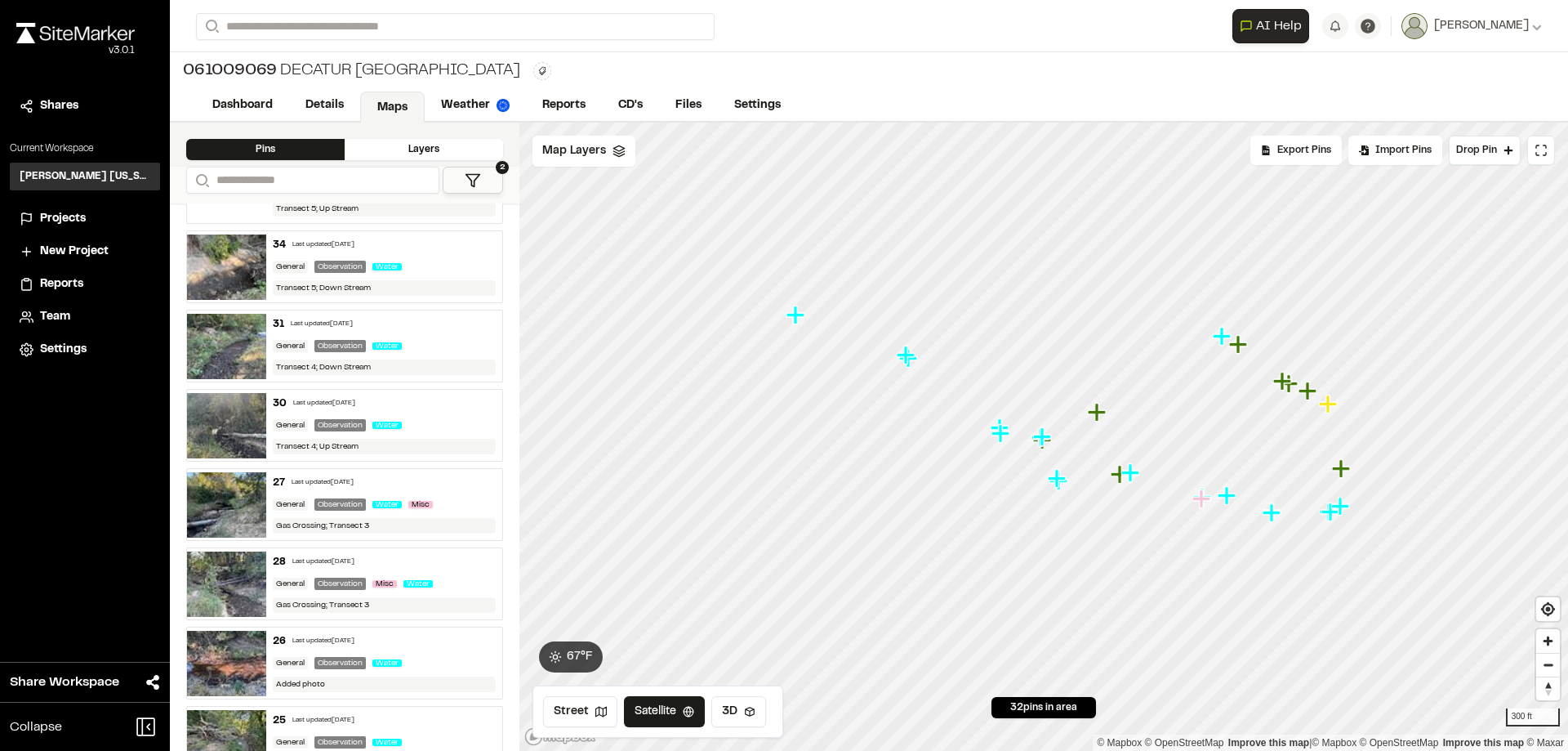
scroll to position [1225, 0]
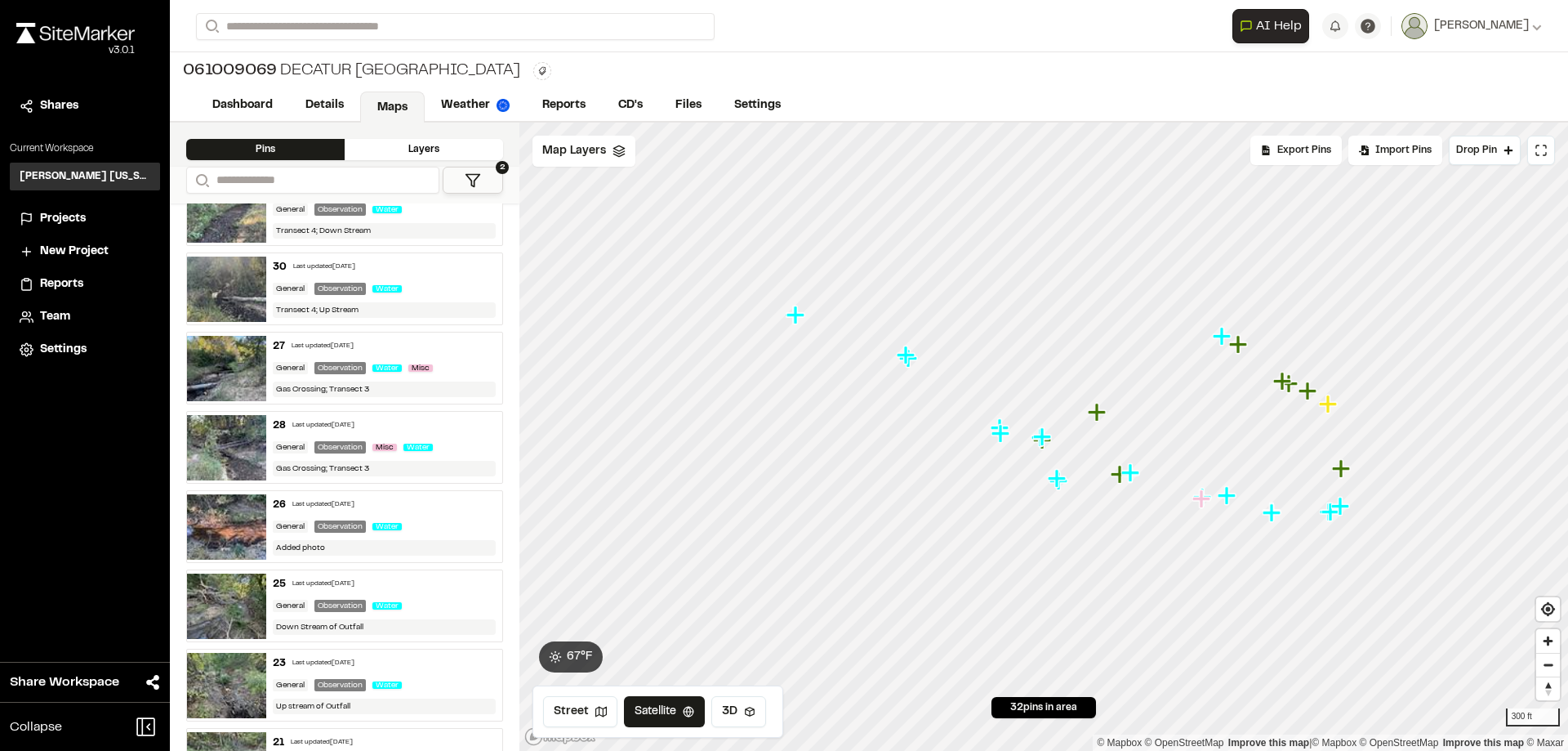
click at [220, 520] on img at bounding box center [226, 527] width 79 height 66
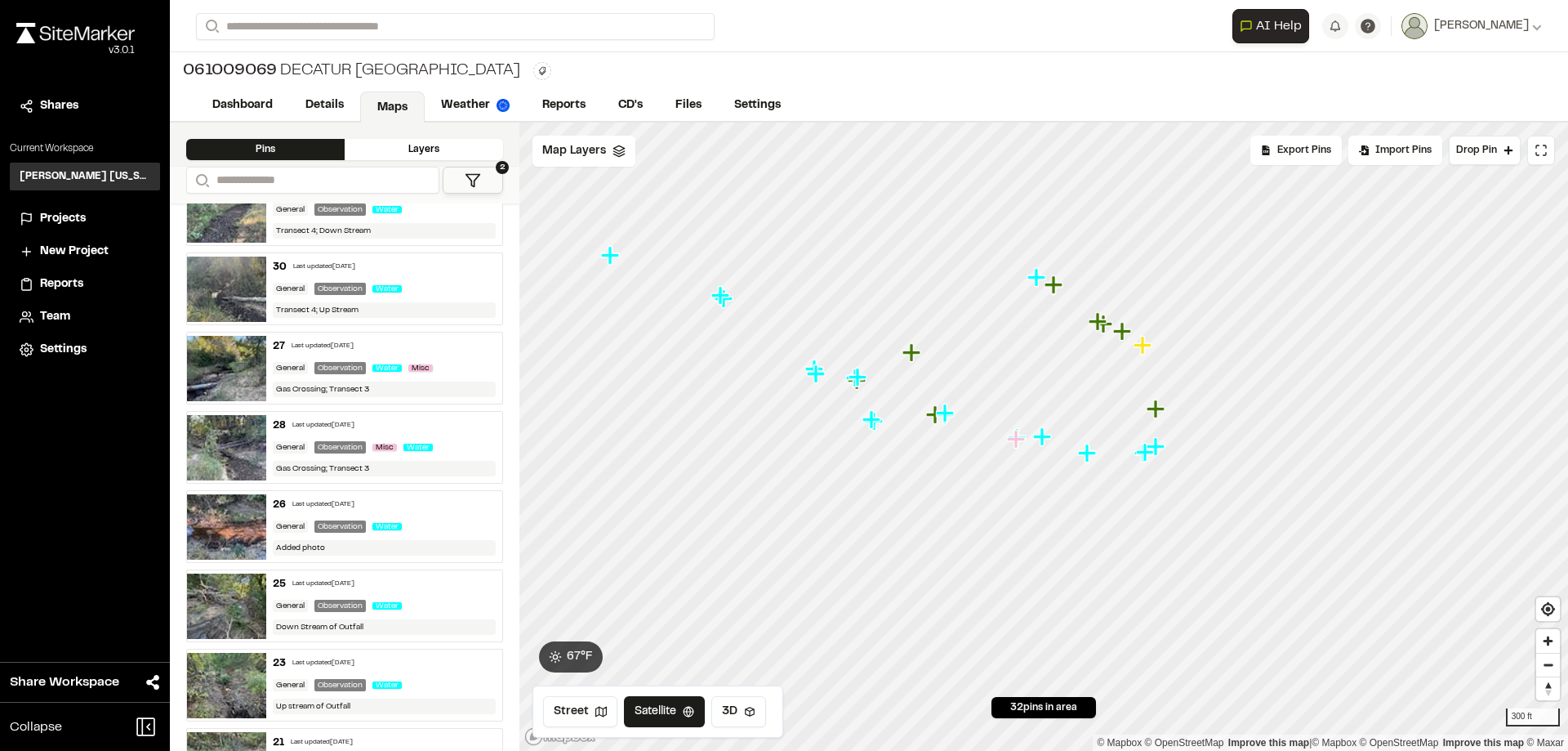
click at [231, 601] on img at bounding box center [226, 606] width 79 height 66
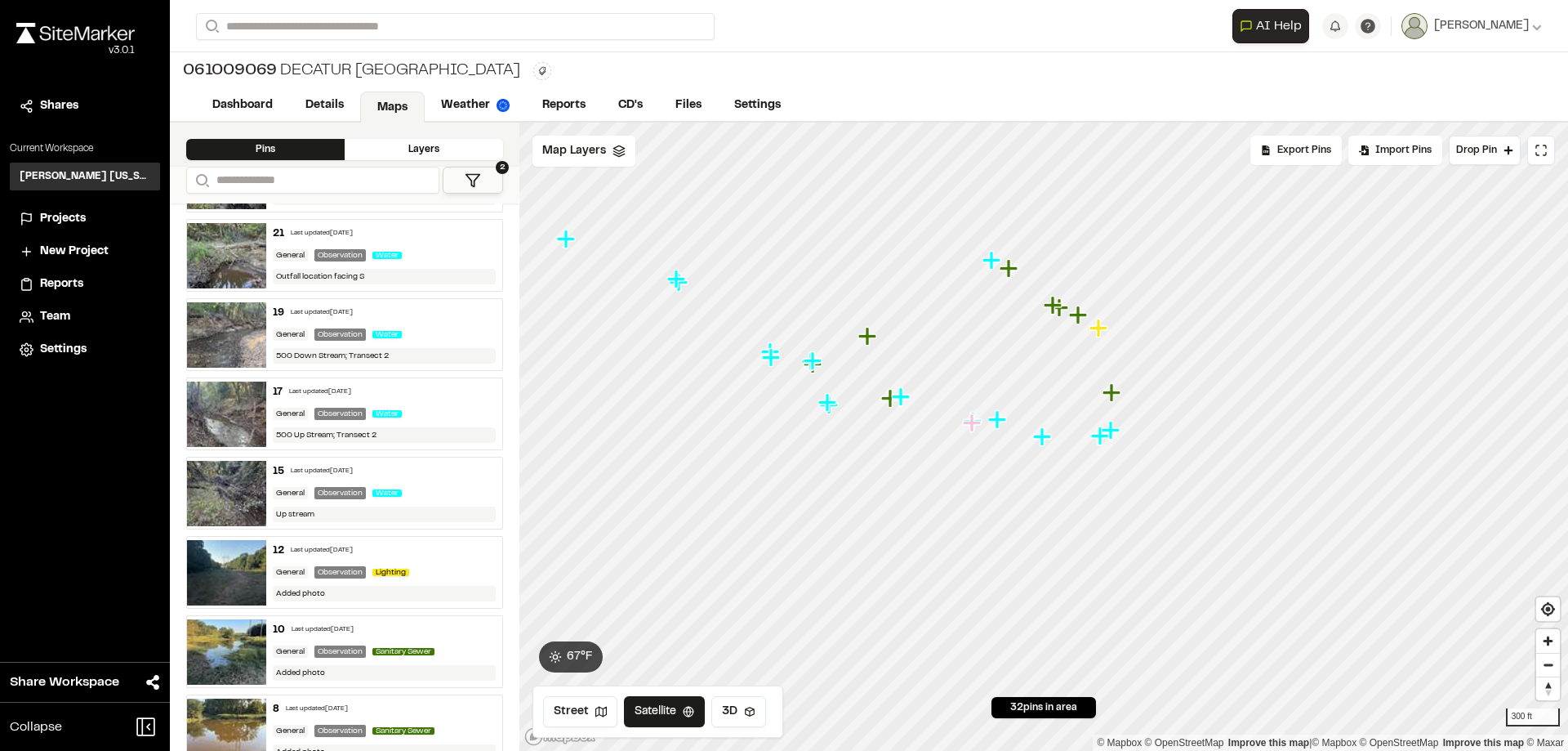
scroll to position [1728, 0]
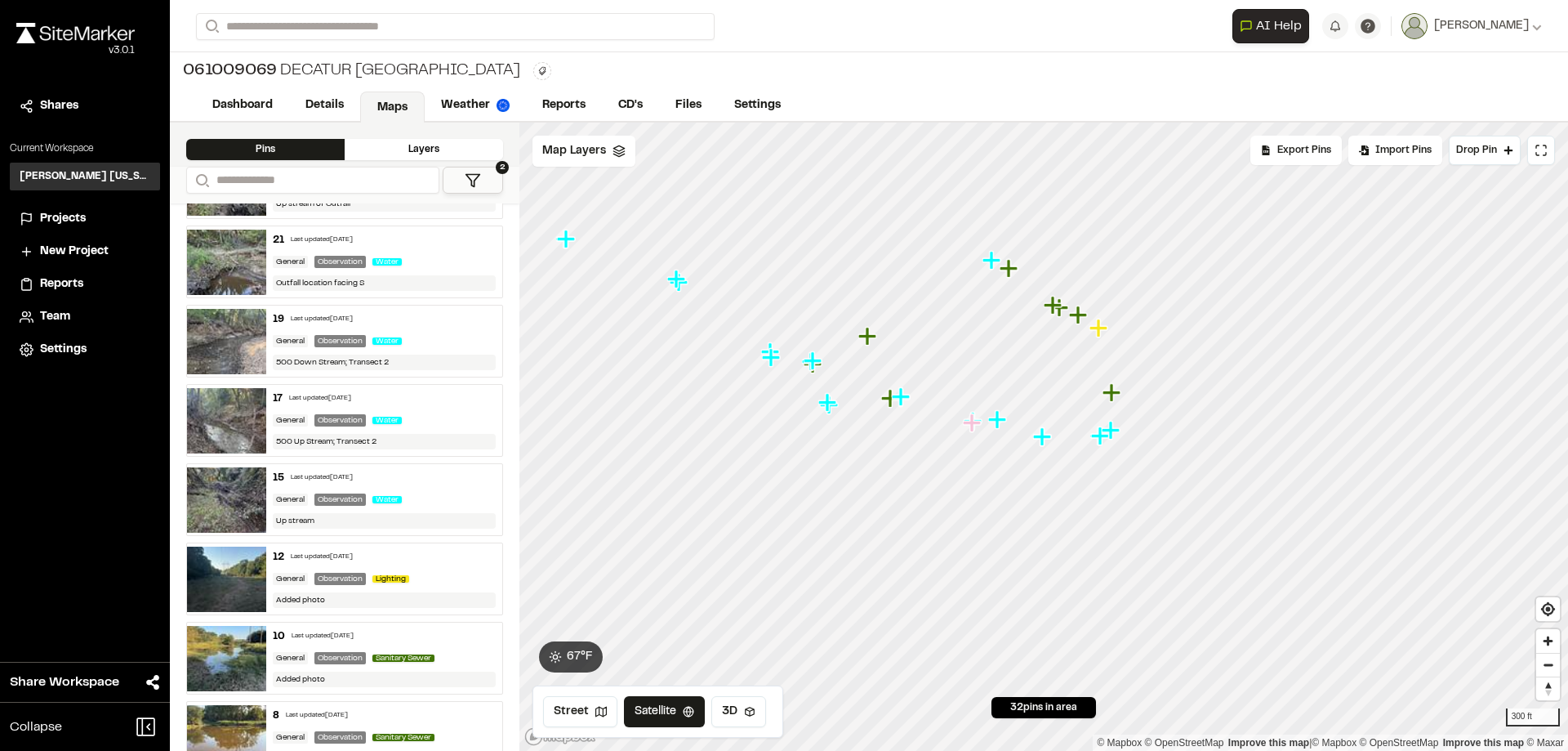
click at [222, 502] on img at bounding box center [226, 500] width 79 height 66
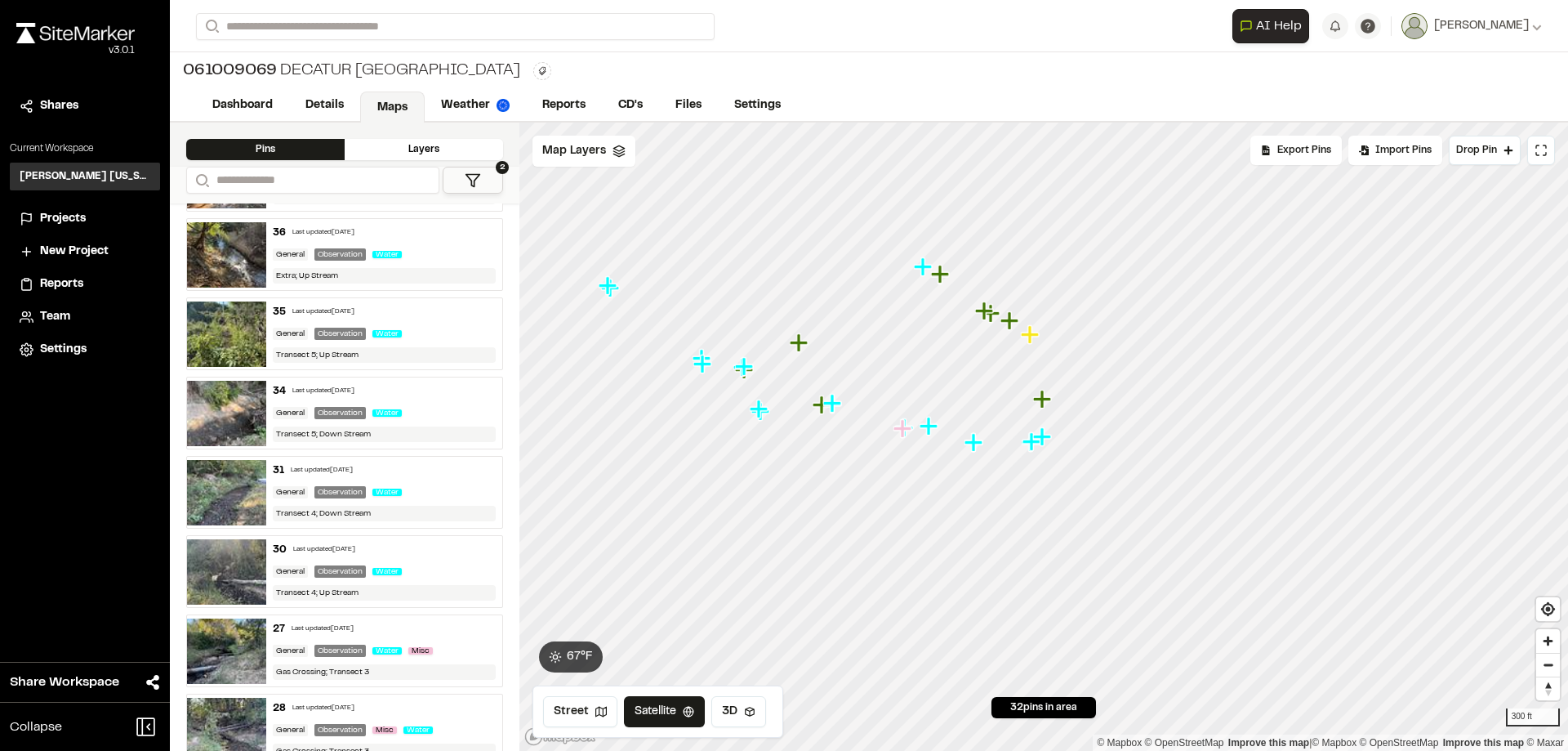
scroll to position [911, 0]
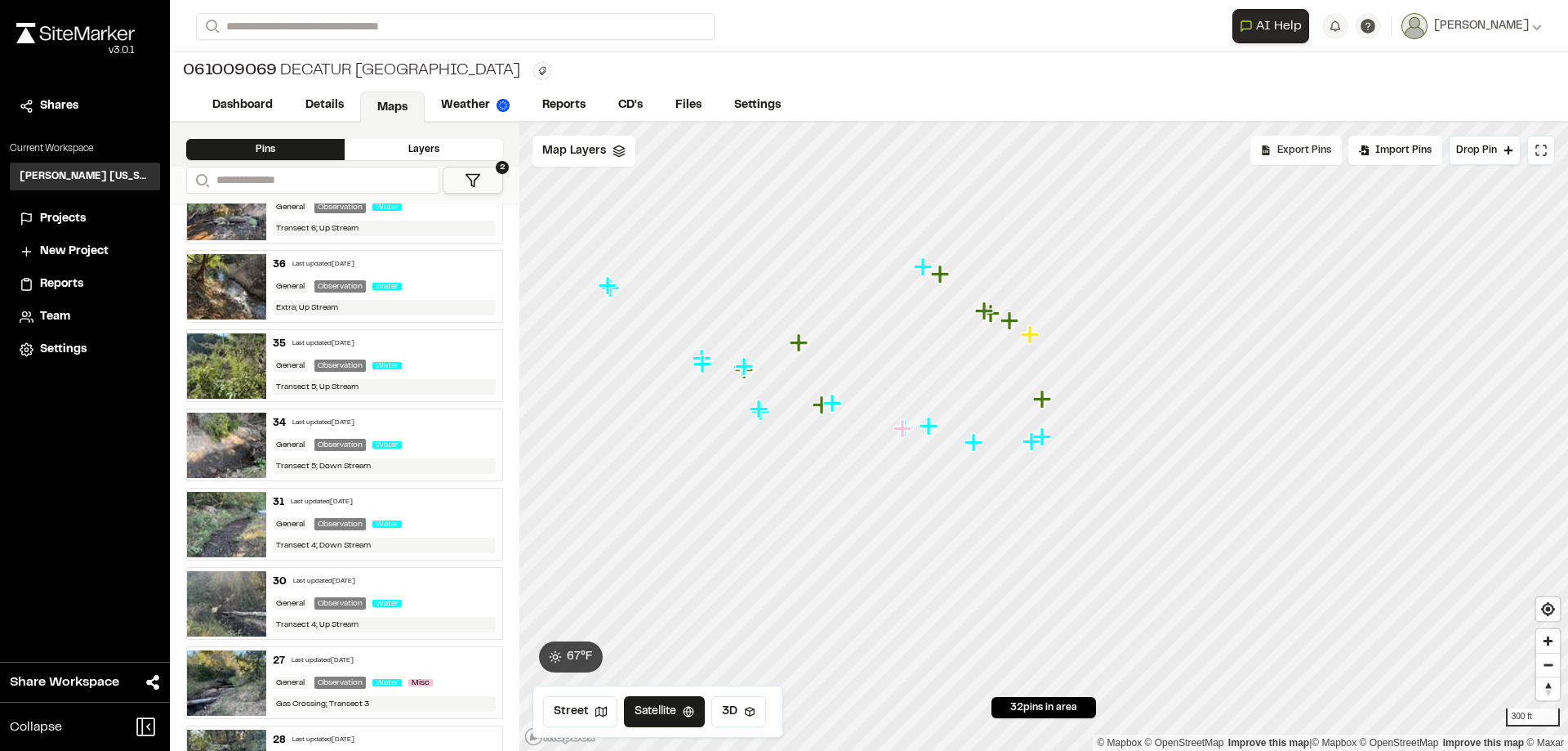
click at [1315, 150] on span "Export Pins" at bounding box center [1304, 150] width 54 height 15
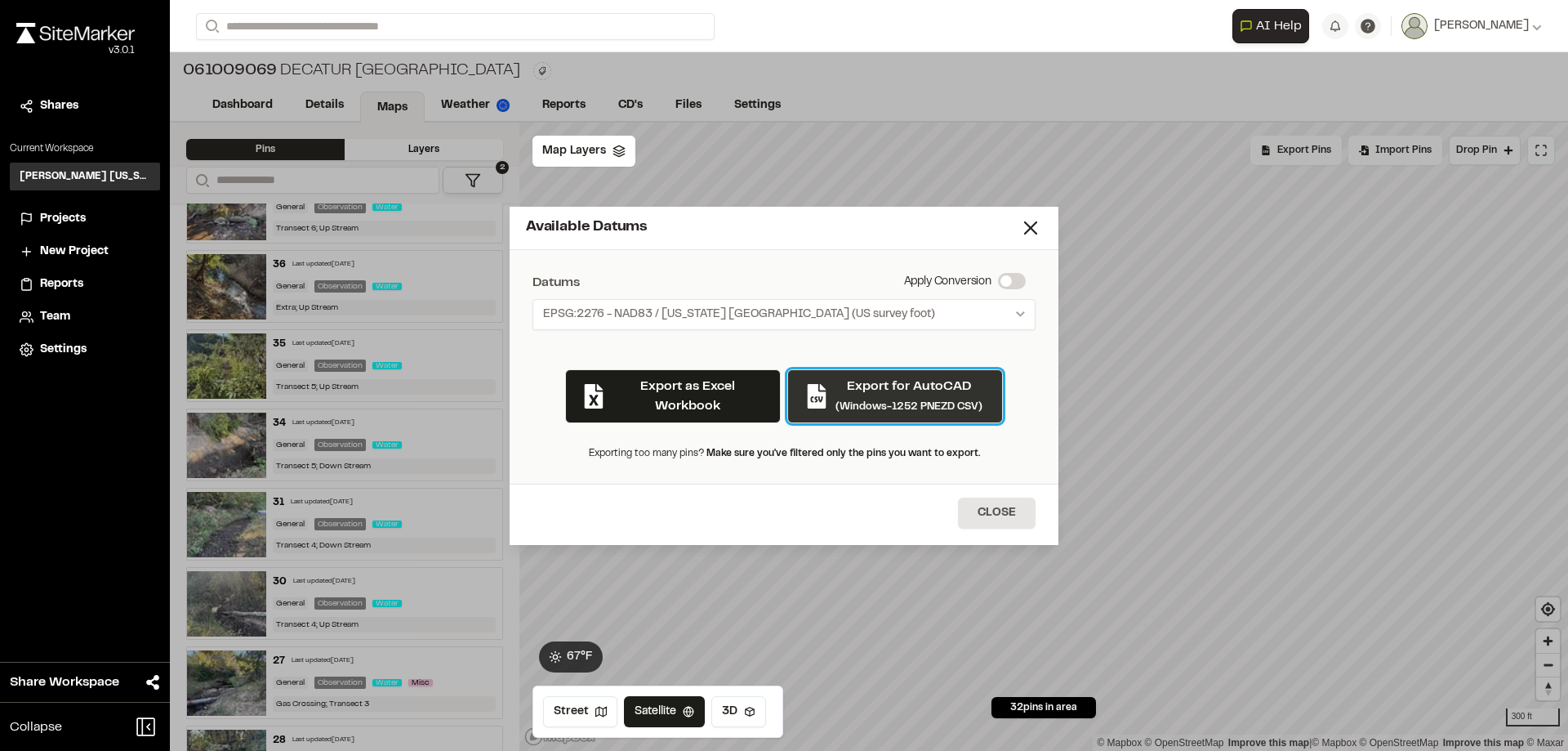
click at [911, 394] on p "Export for AutoCAD" at bounding box center [909, 386] width 147 height 20
